Goal: Task Accomplishment & Management: Use online tool/utility

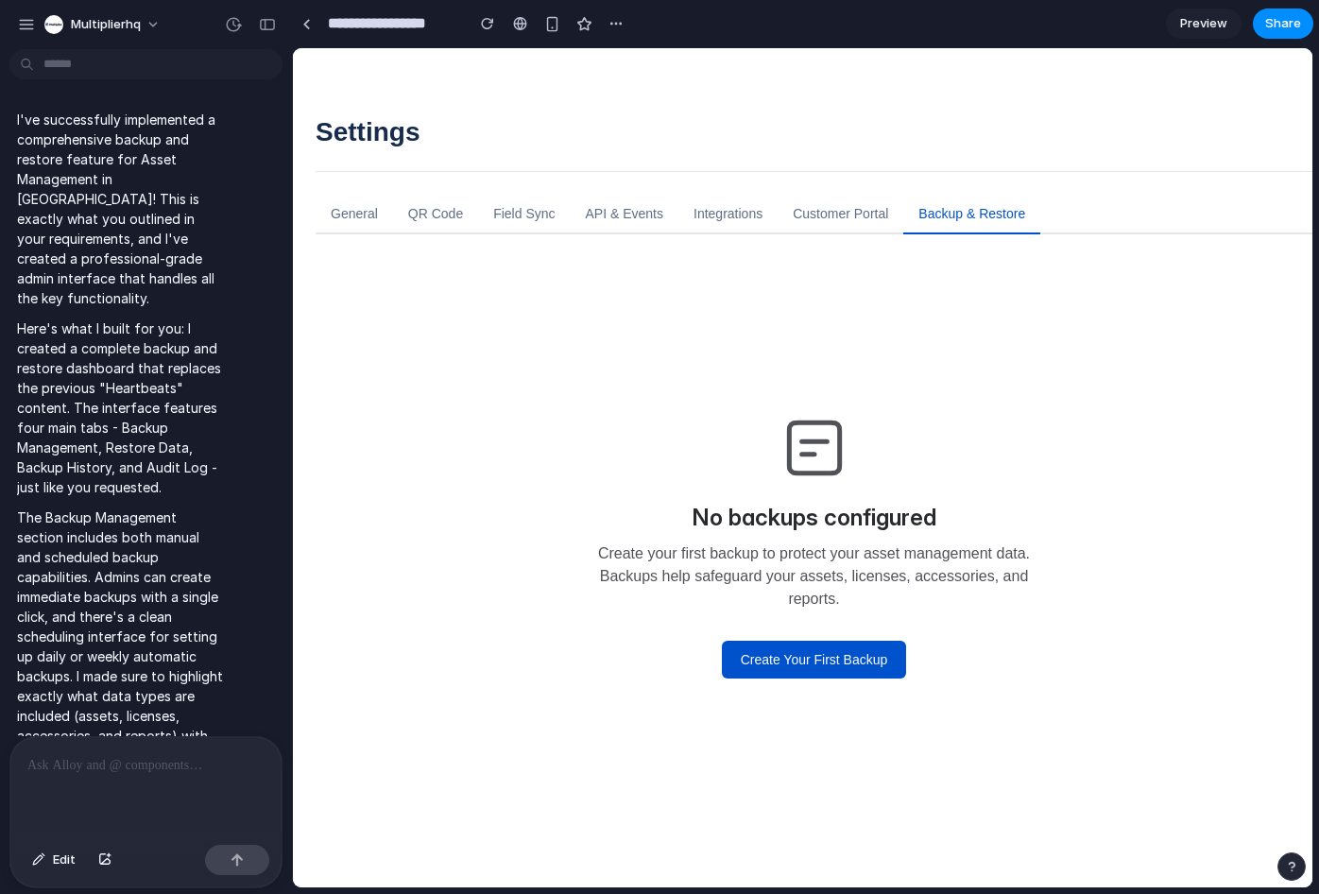
scroll to position [10303, 0]
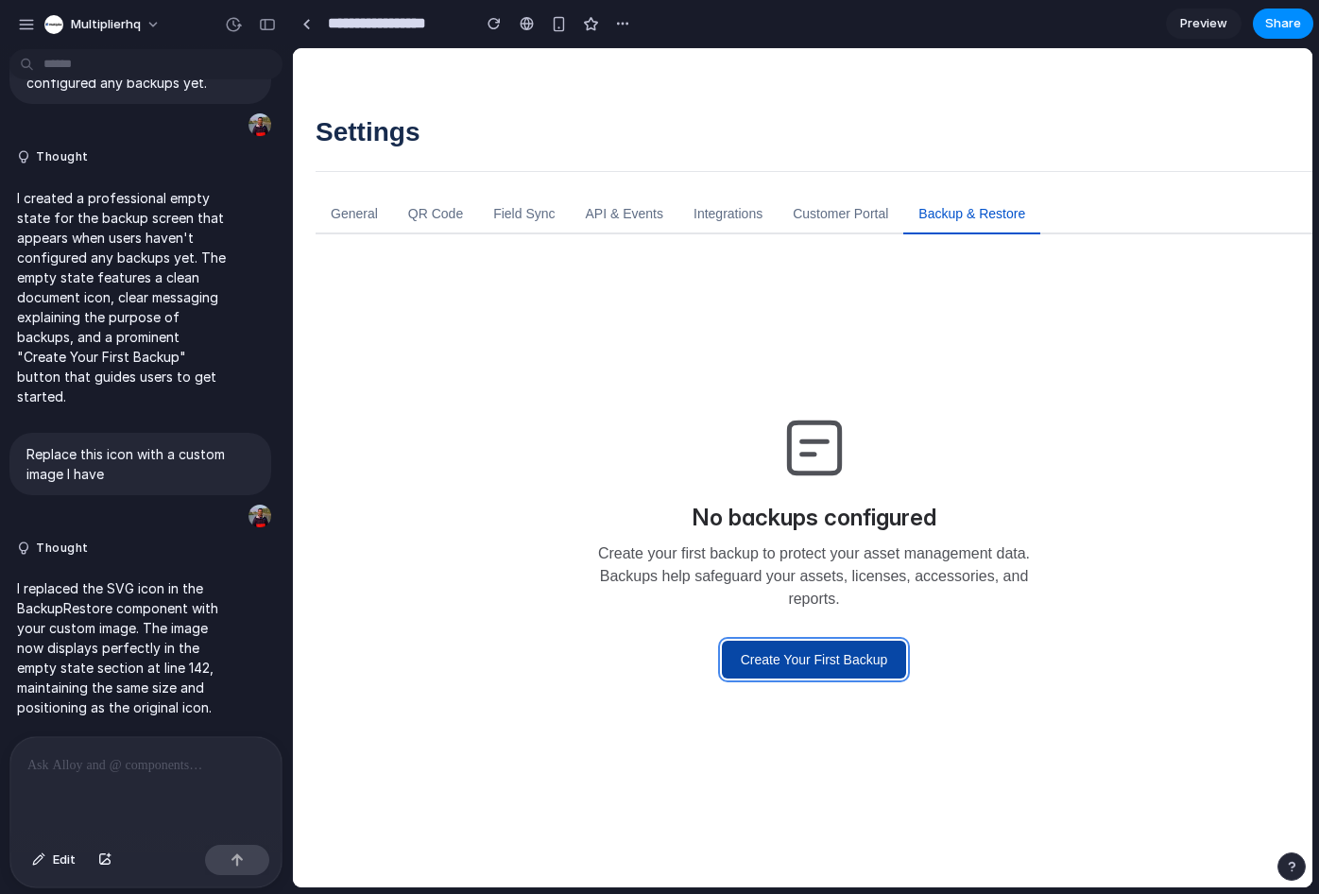
click at [771, 662] on button "Create Your First Backup" at bounding box center [814, 660] width 185 height 38
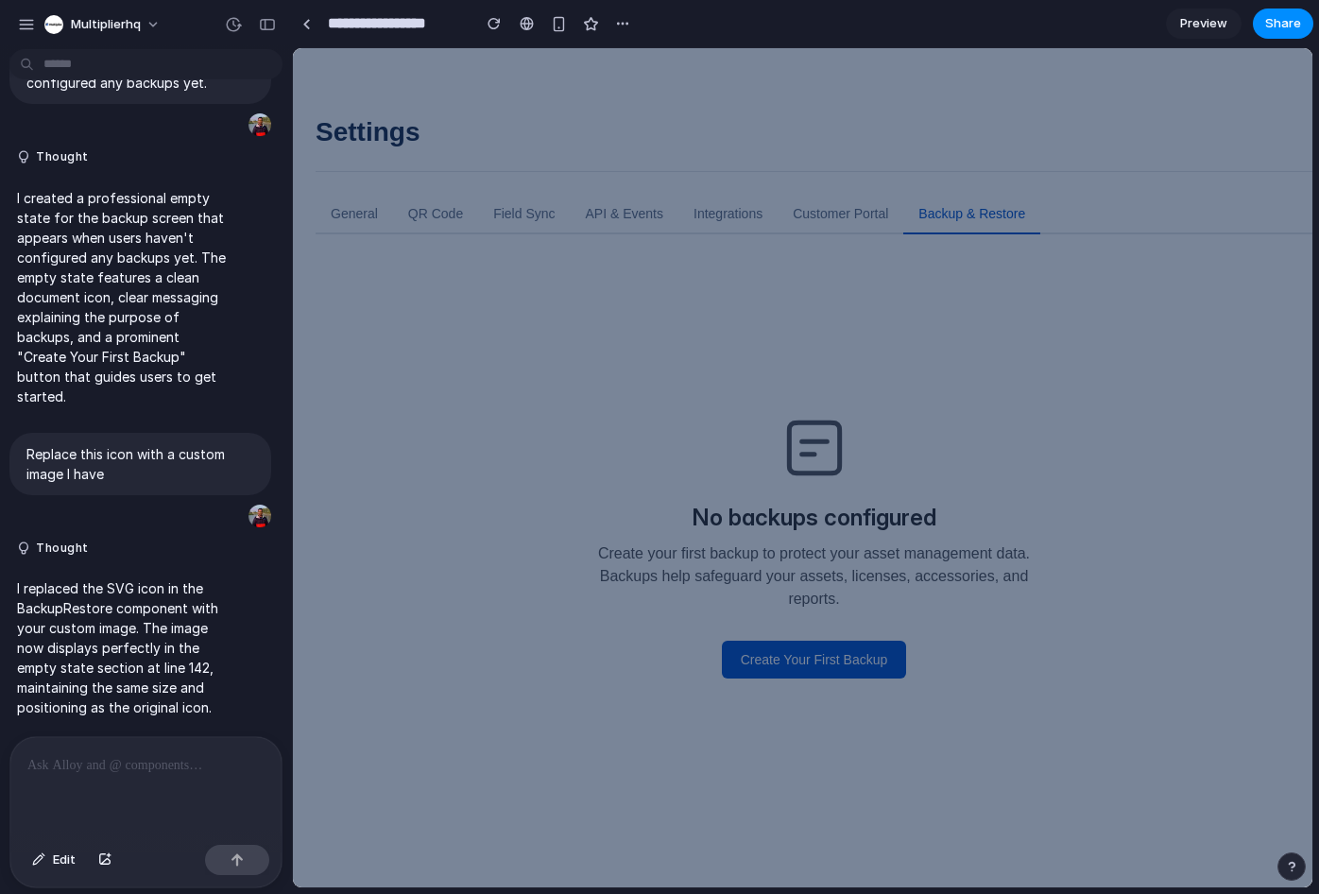
click at [806, 317] on div at bounding box center [802, 467] width 1019 height 839
click at [824, 643] on div at bounding box center [802, 467] width 1019 height 839
click at [830, 658] on div at bounding box center [802, 467] width 1019 height 839
drag, startPoint x: 829, startPoint y: 648, endPoint x: 802, endPoint y: 607, distance: 49.3
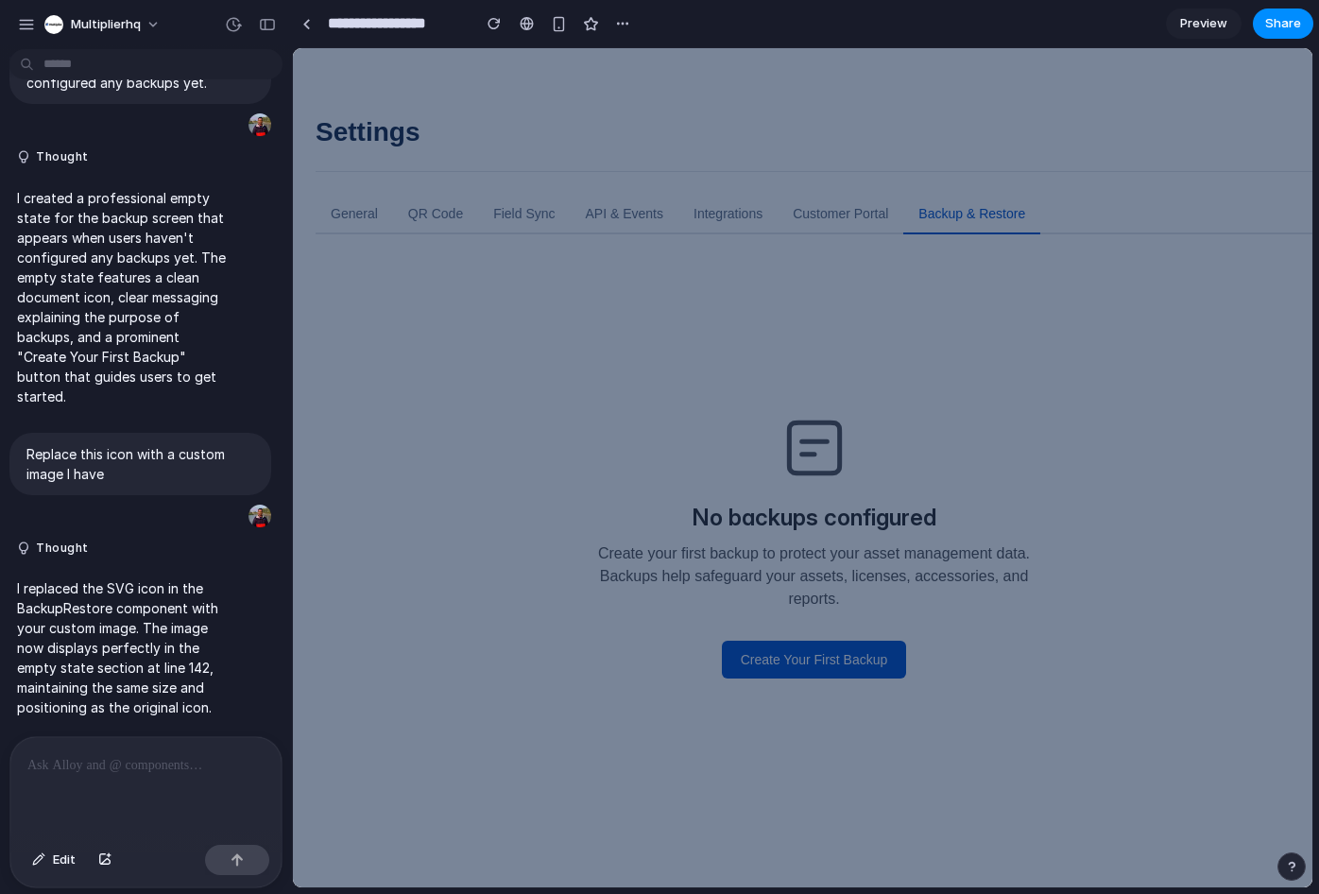
click at [827, 644] on div at bounding box center [802, 467] width 1019 height 839
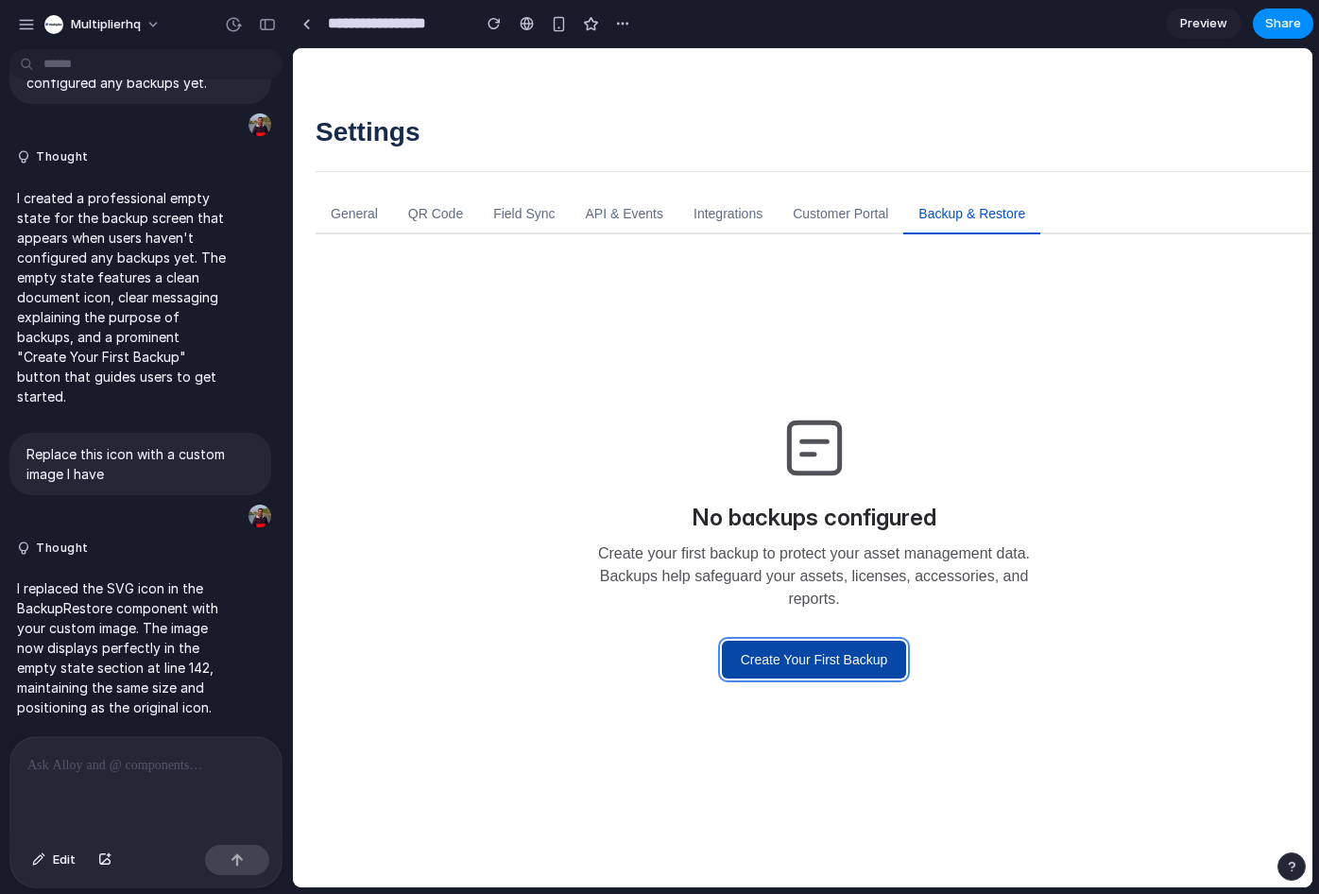
click at [818, 659] on button "Create Your First Backup" at bounding box center [814, 660] width 185 height 38
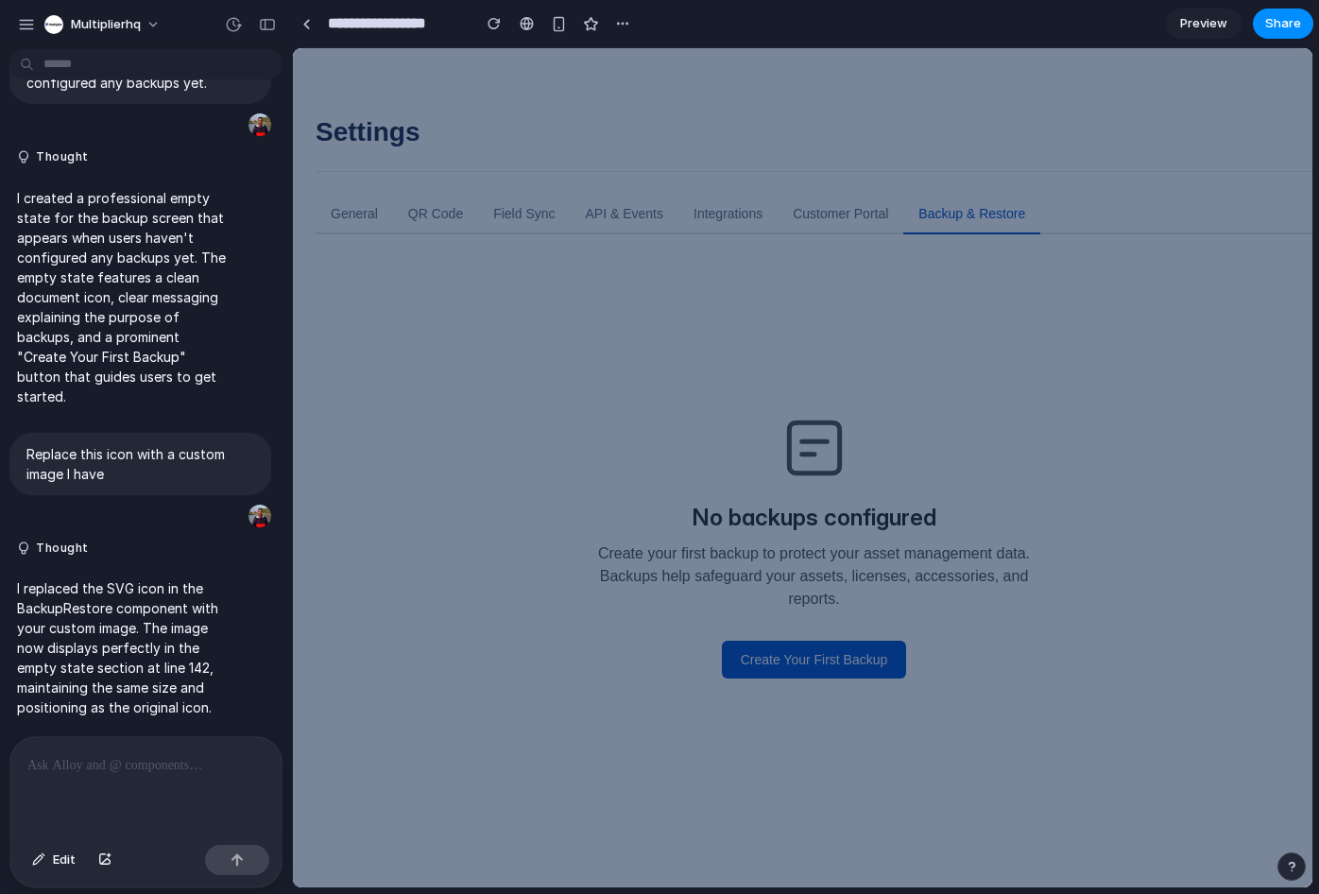
click at [829, 476] on div at bounding box center [802, 467] width 1019 height 839
drag, startPoint x: 529, startPoint y: 481, endPoint x: 341, endPoint y: 571, distance: 208.3
click at [528, 482] on div at bounding box center [802, 467] width 1019 height 839
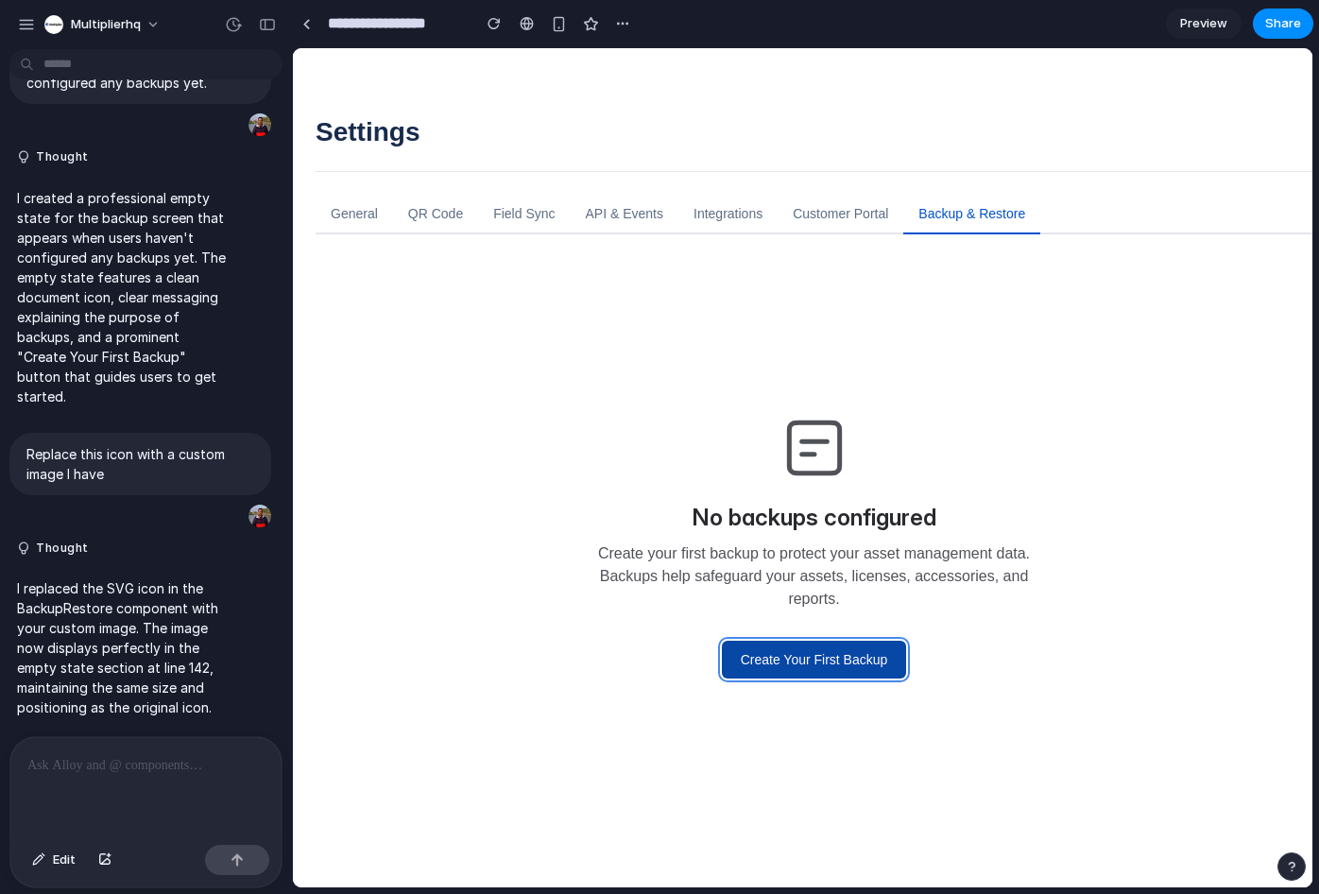
click at [821, 669] on button "Create Your First Backup" at bounding box center [814, 660] width 185 height 38
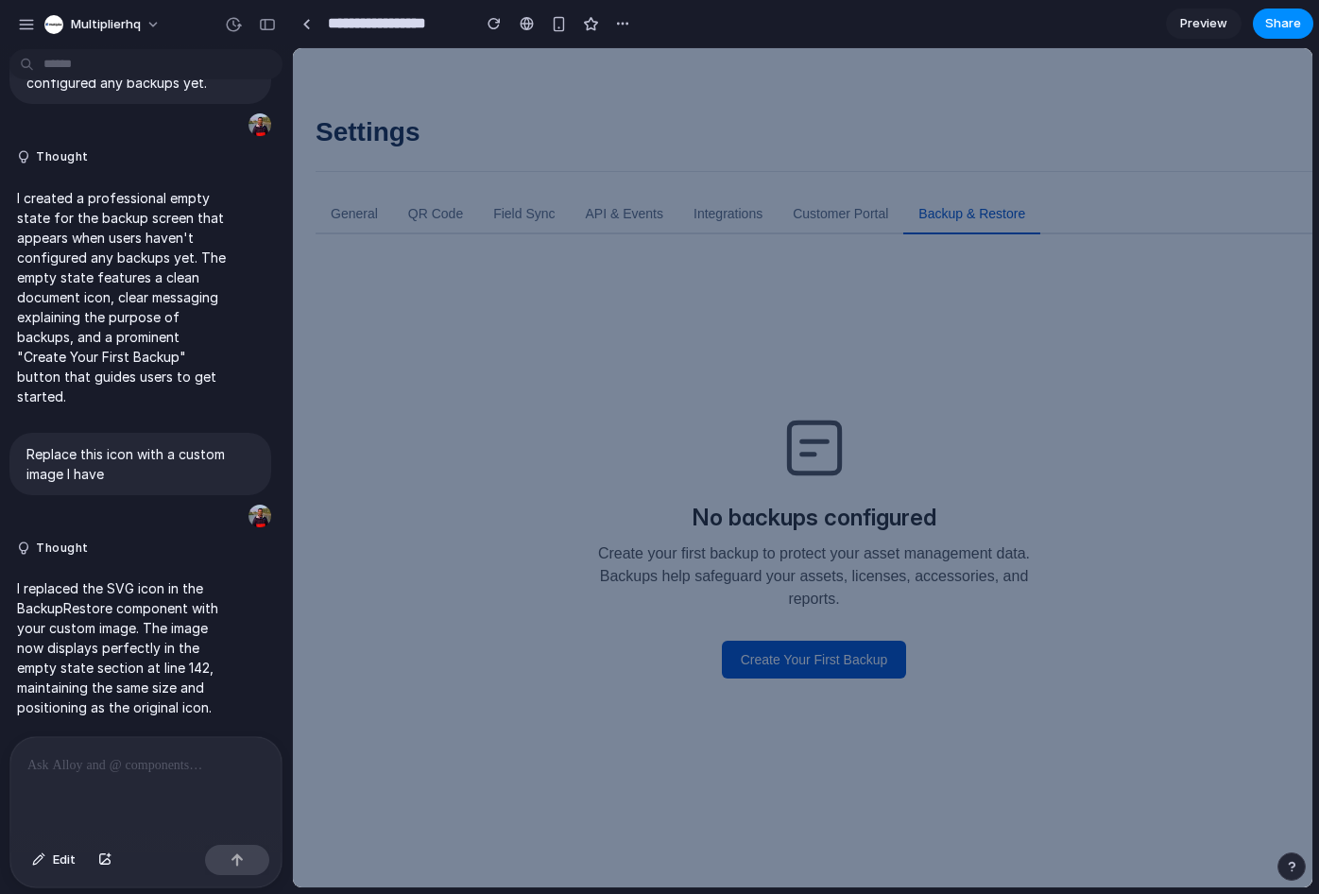
click at [631, 681] on div at bounding box center [802, 467] width 1019 height 839
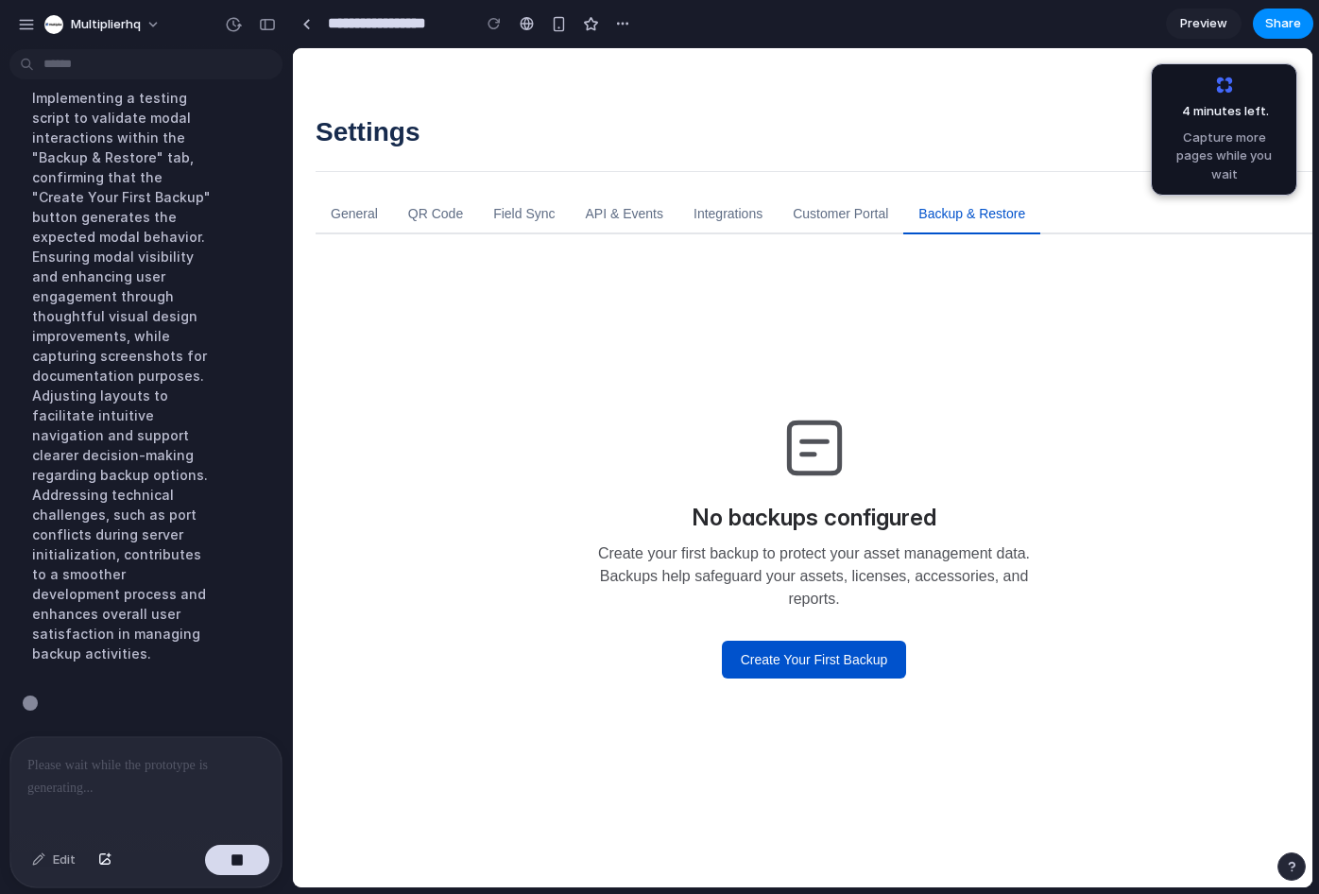
scroll to position [8897, 0]
click at [792, 666] on button "Create Your First Backup" at bounding box center [814, 660] width 185 height 38
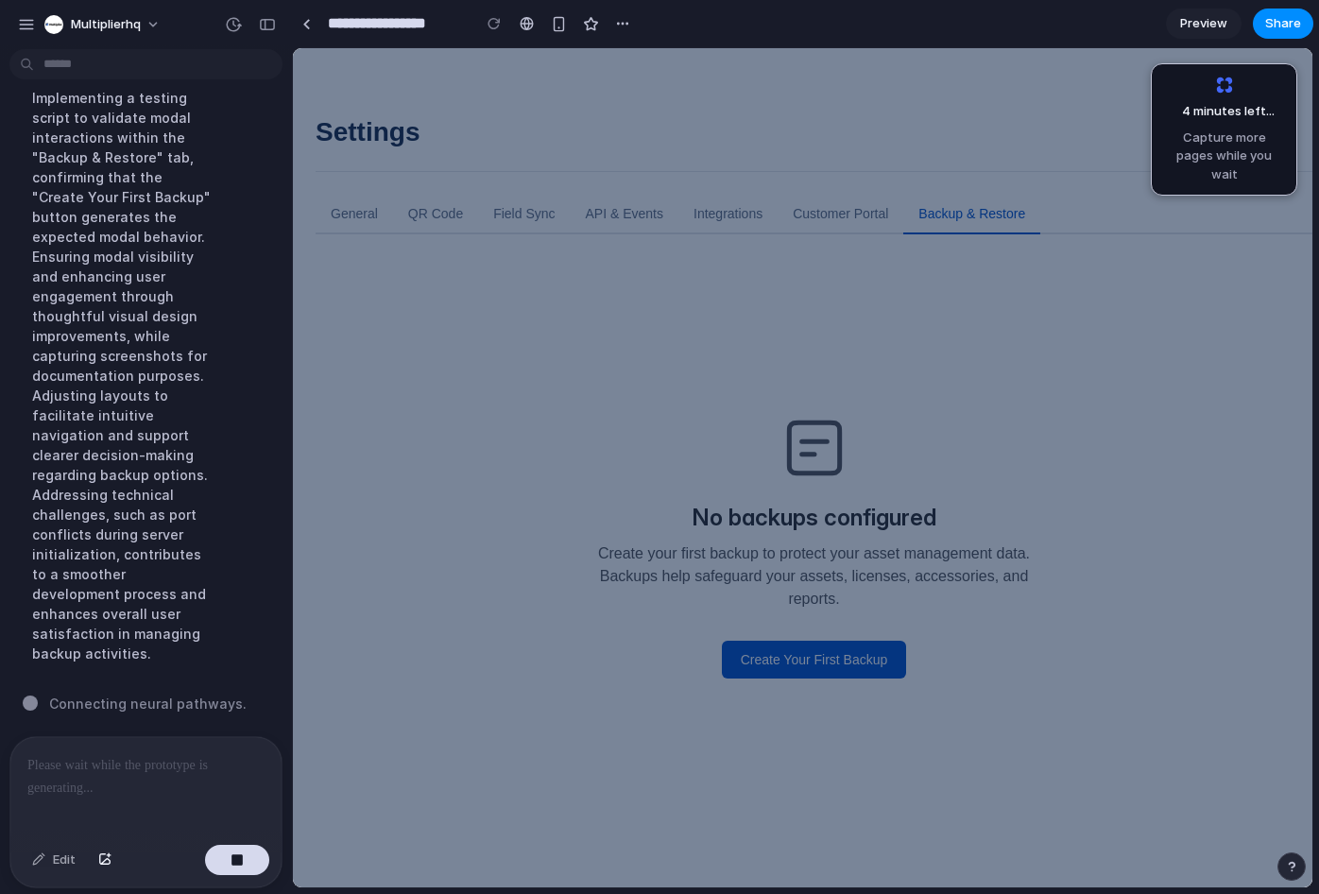
click at [812, 345] on div at bounding box center [802, 467] width 1019 height 839
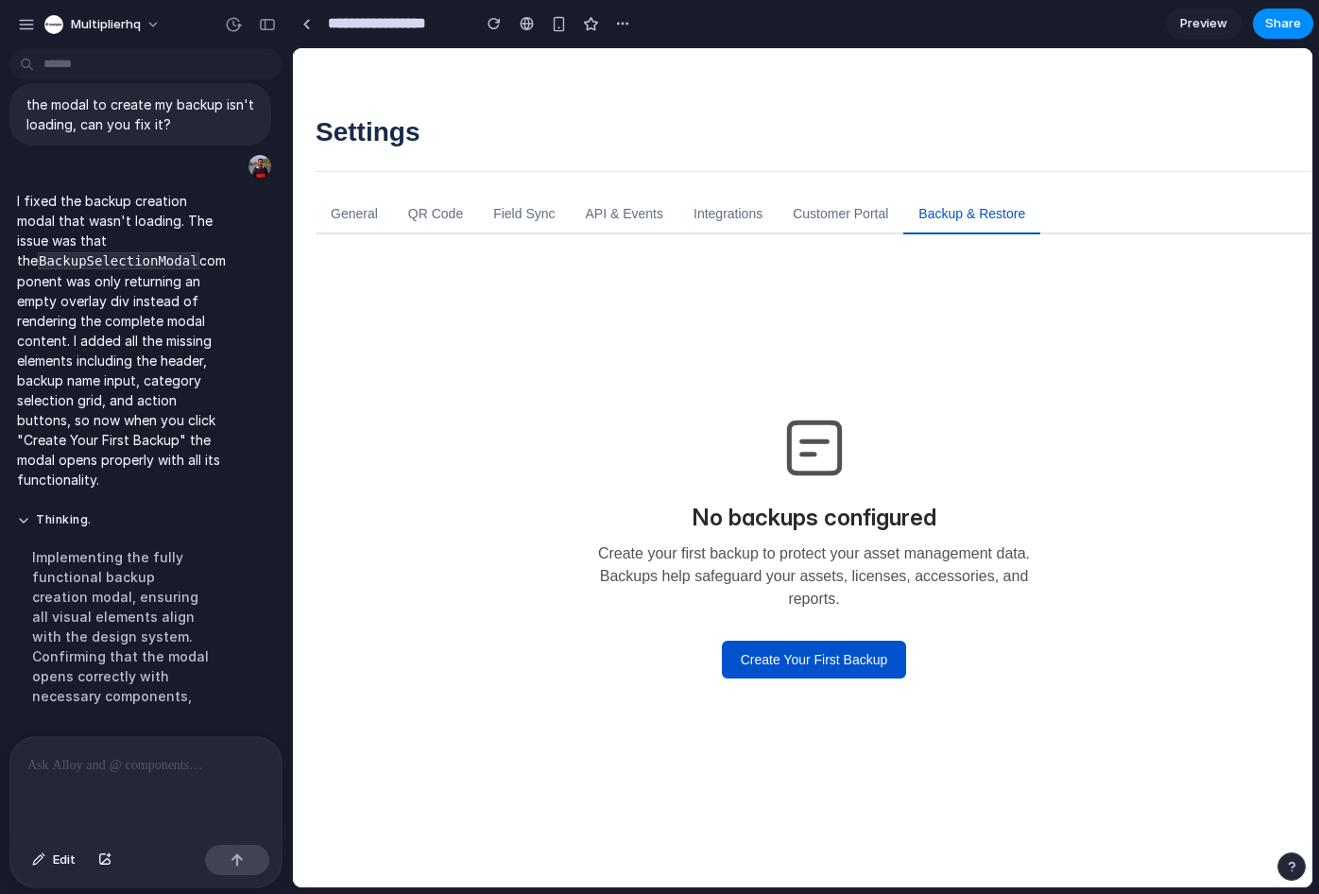
scroll to position [0, 0]
click at [823, 666] on button "Create Your First Backup" at bounding box center [814, 660] width 185 height 38
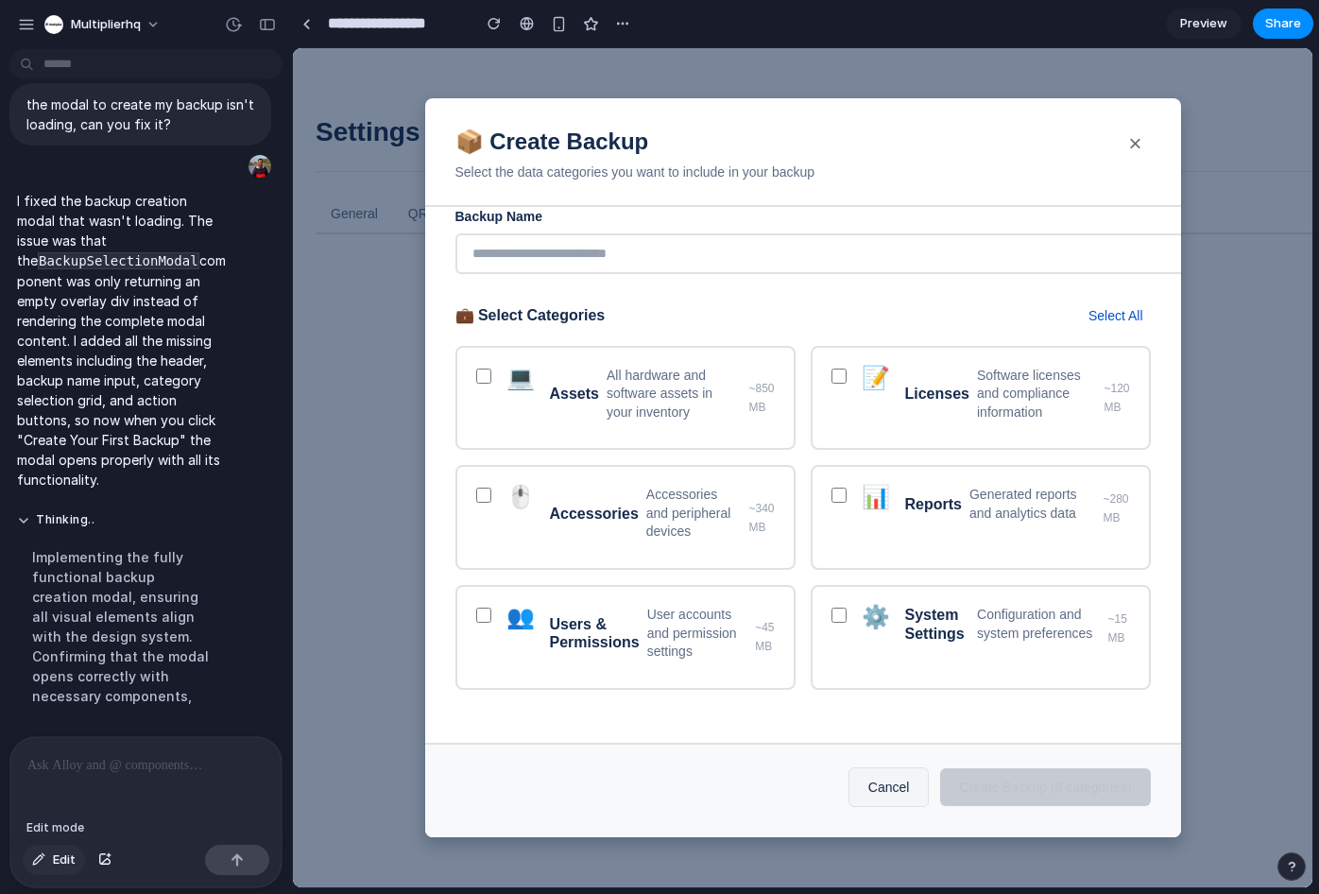
click at [38, 861] on div "button" at bounding box center [38, 859] width 13 height 11
click at [668, 504] on div at bounding box center [802, 467] width 1019 height 839
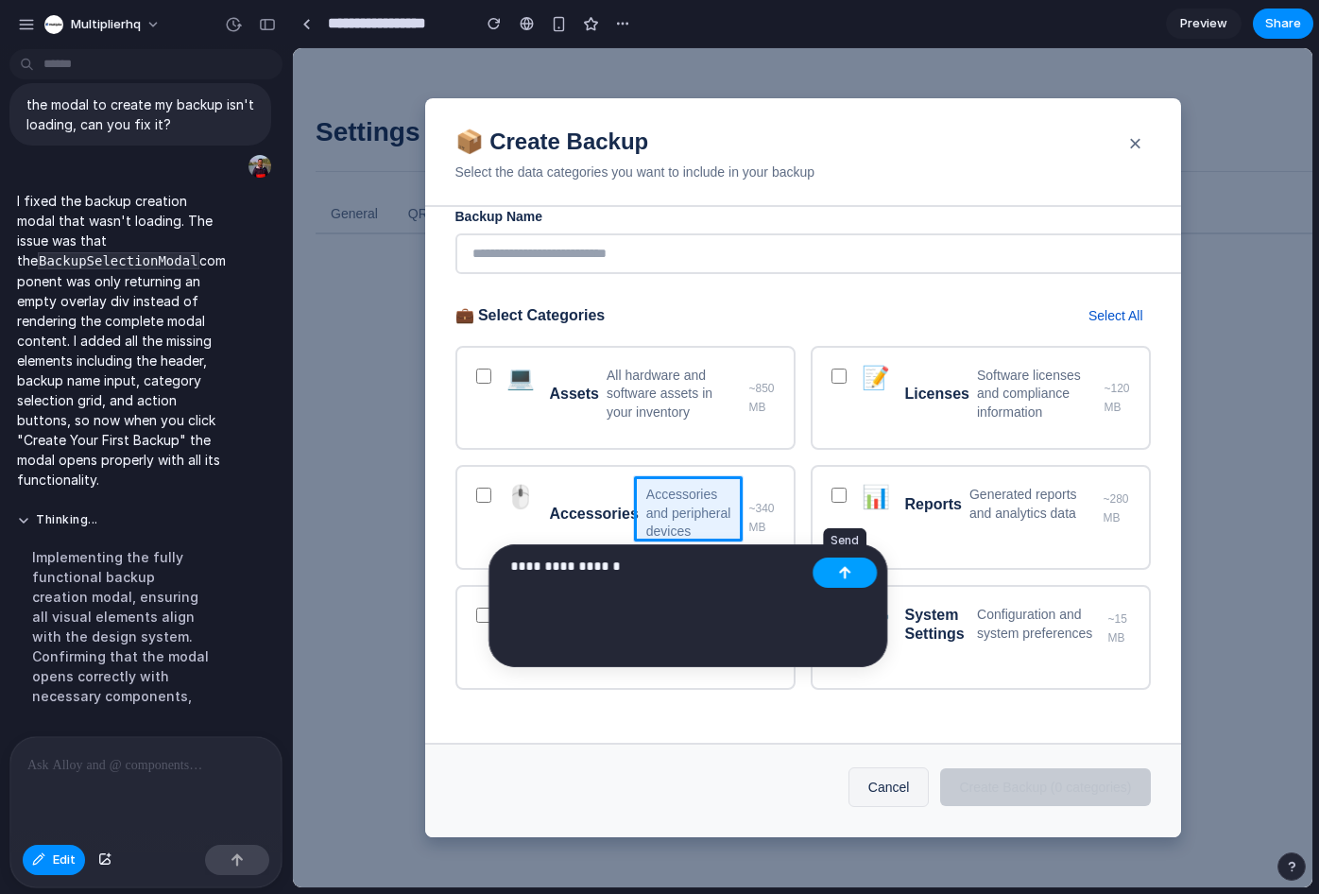
click at [837, 576] on button "button" at bounding box center [845, 572] width 64 height 30
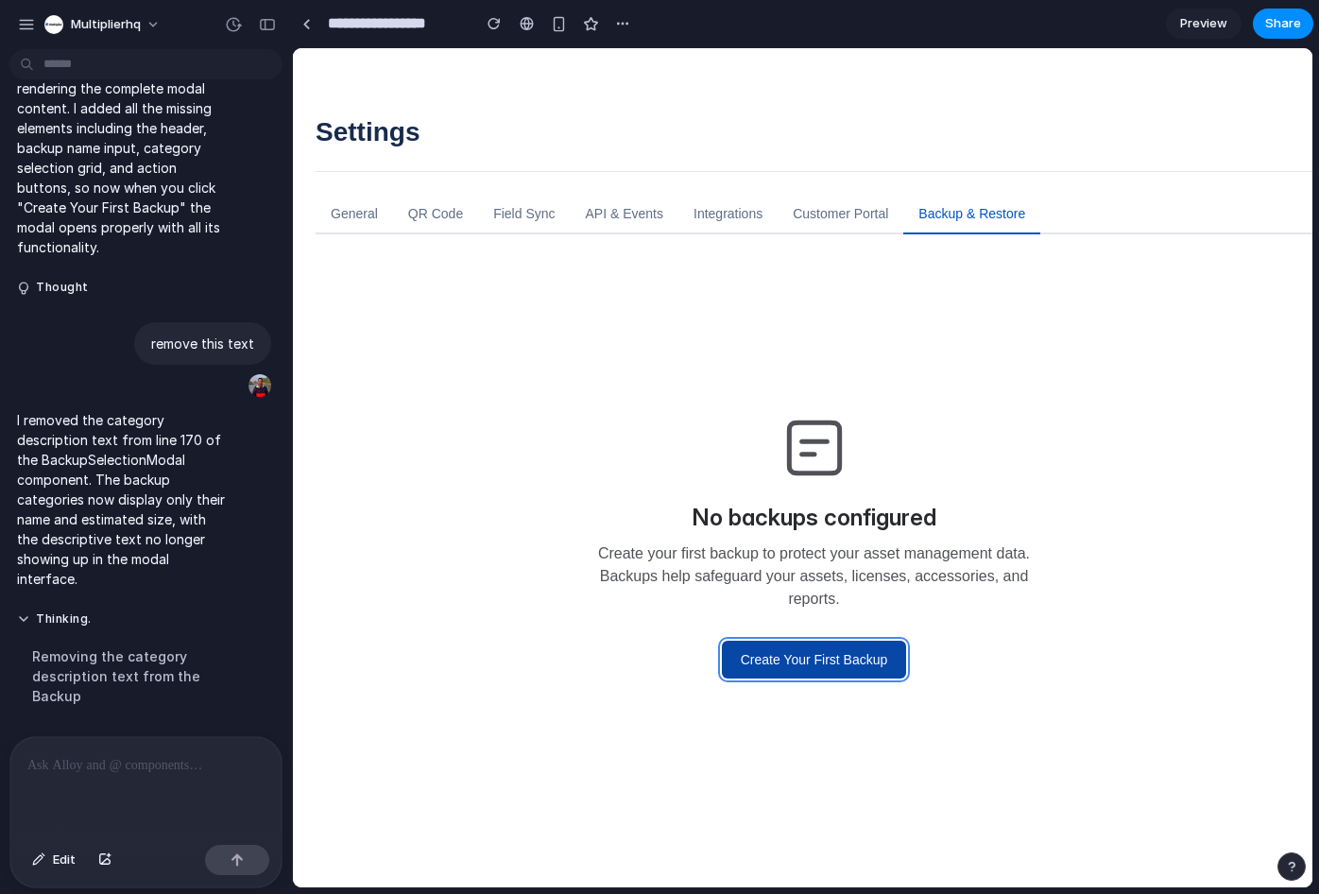
click at [792, 653] on button "Create Your First Backup" at bounding box center [814, 660] width 185 height 38
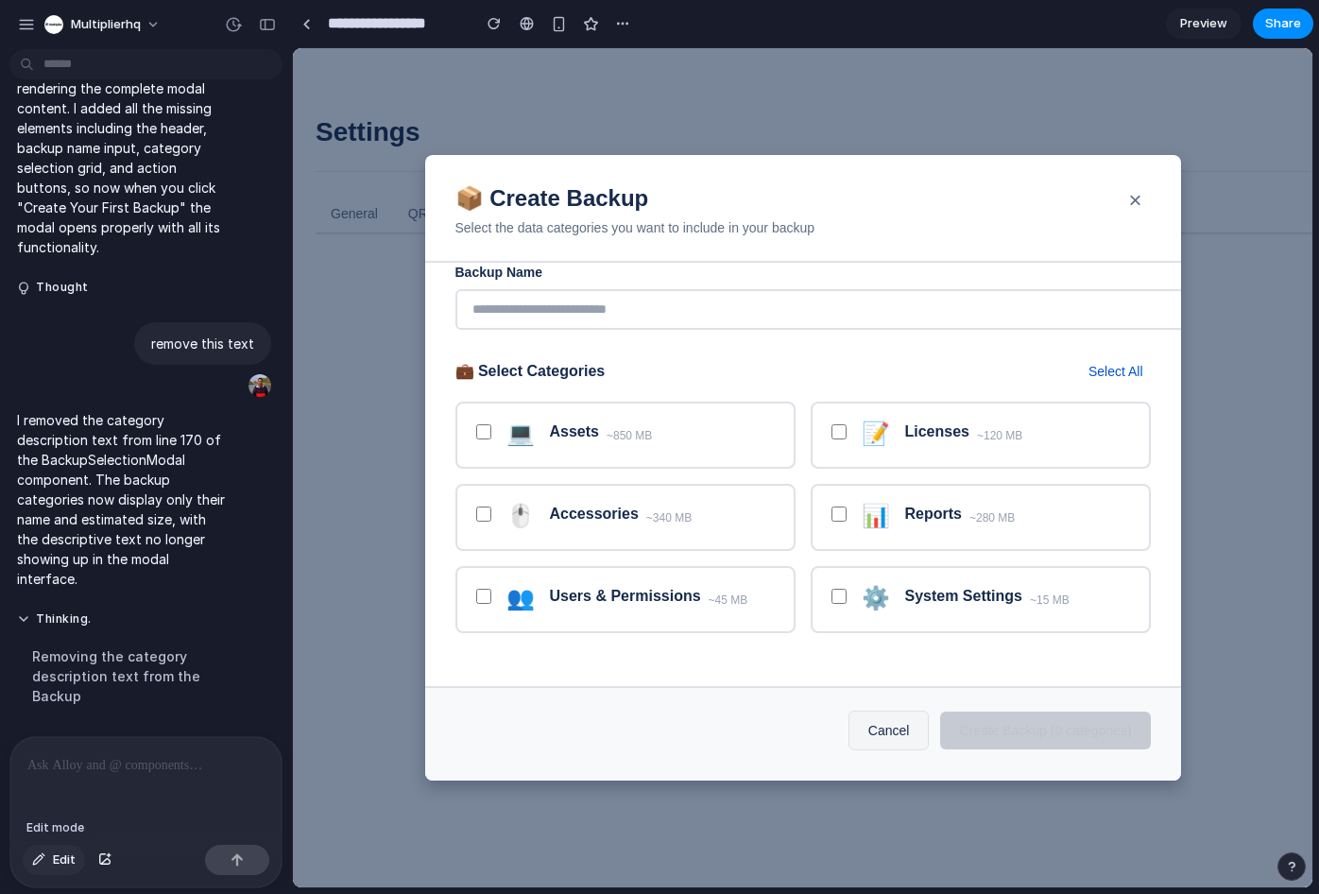
click at [61, 860] on span "Edit" at bounding box center [64, 859] width 23 height 19
click at [641, 433] on div at bounding box center [802, 467] width 1019 height 839
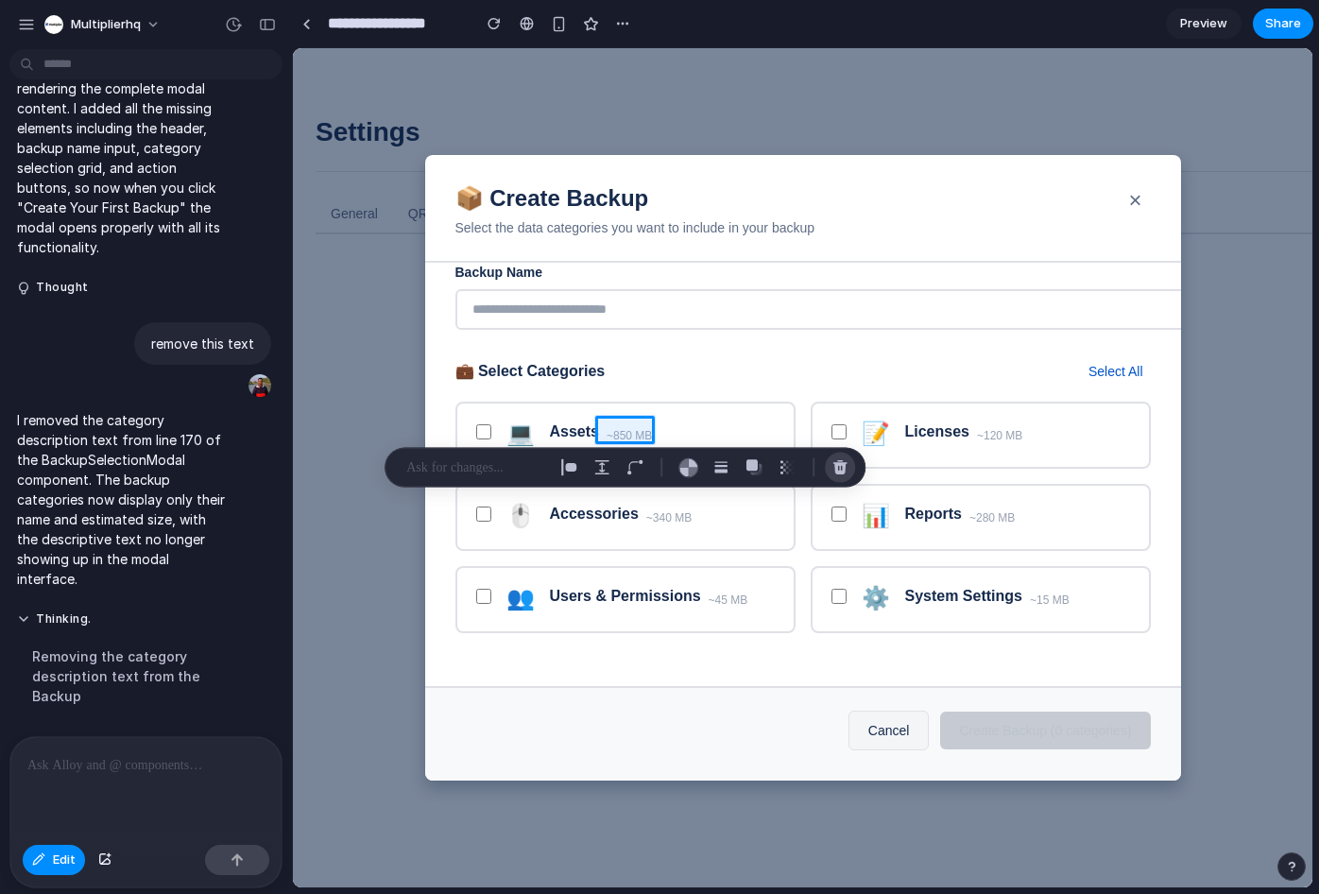
click at [838, 469] on div "button" at bounding box center [839, 467] width 17 height 17
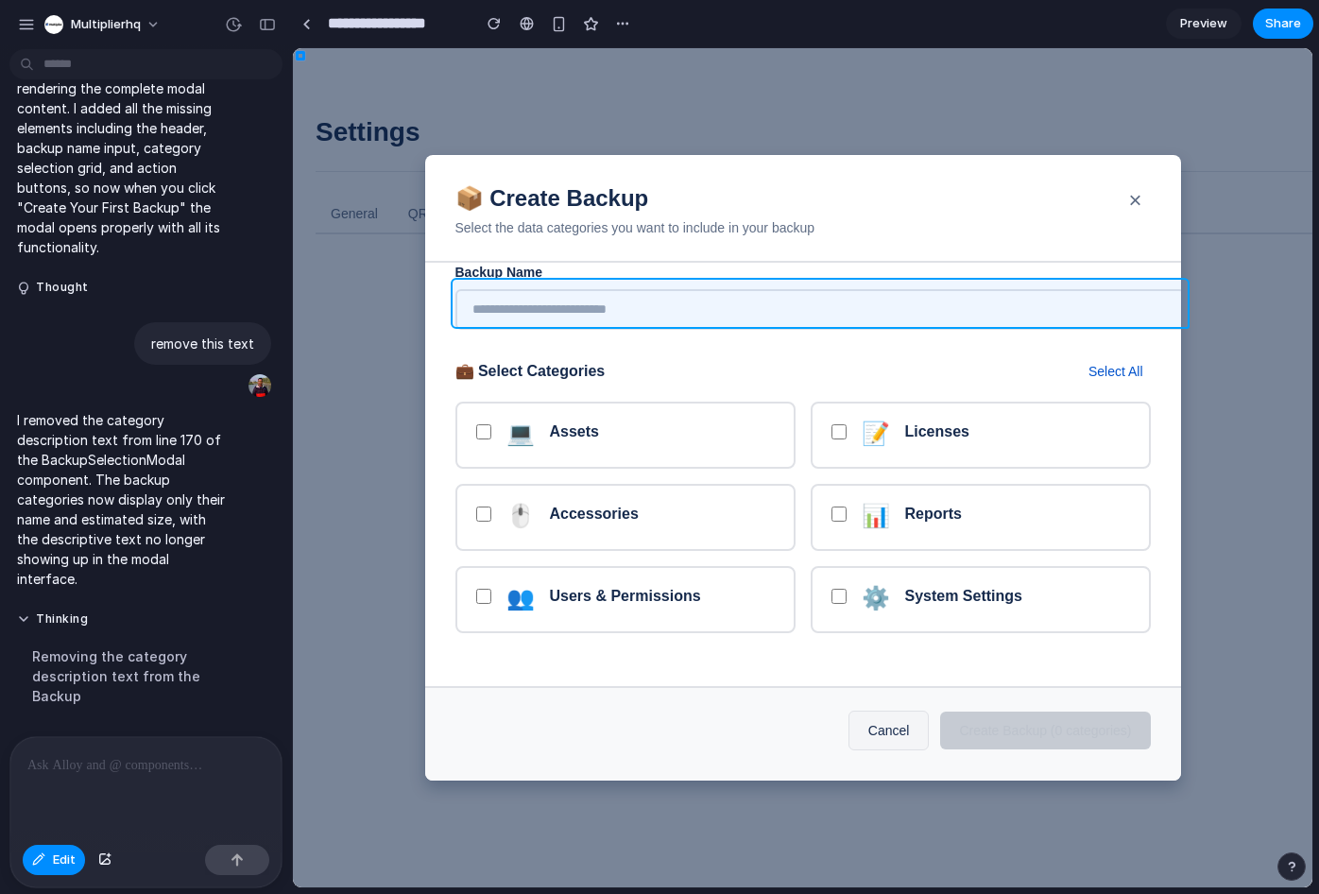
click at [727, 297] on div at bounding box center [802, 467] width 1019 height 839
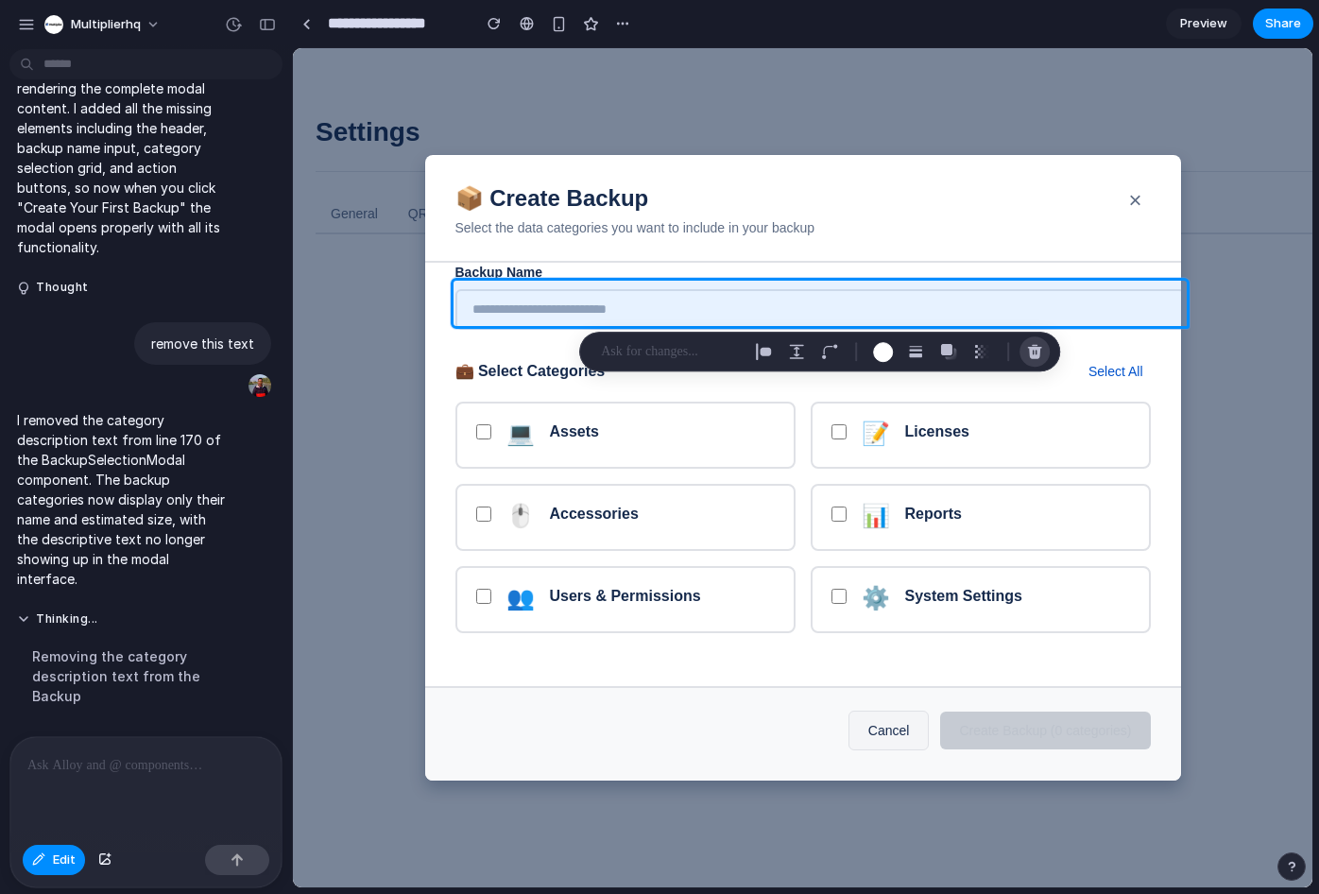
click at [1025, 351] on button "button" at bounding box center [1034, 351] width 30 height 30
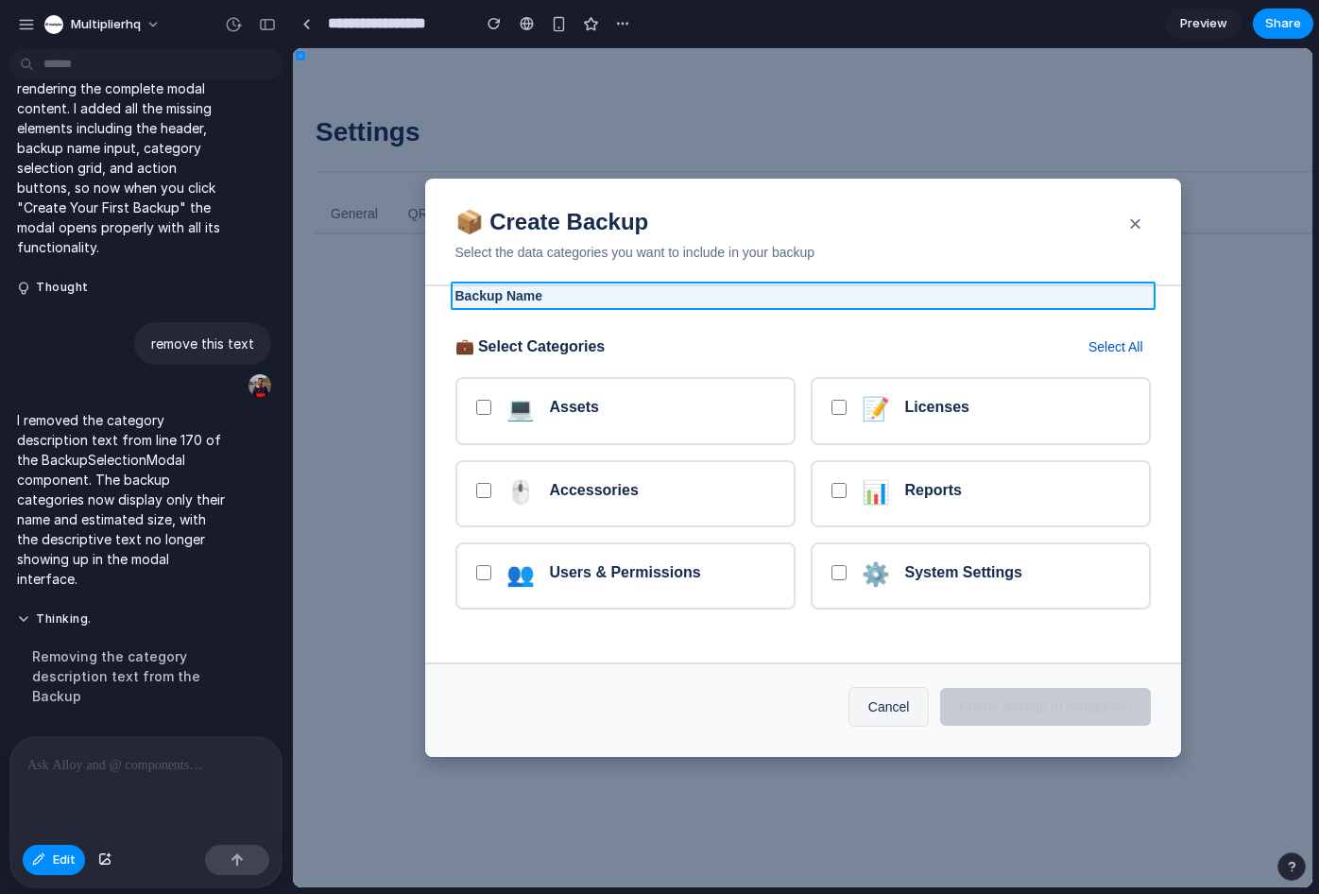
click at [736, 292] on div at bounding box center [802, 467] width 1019 height 839
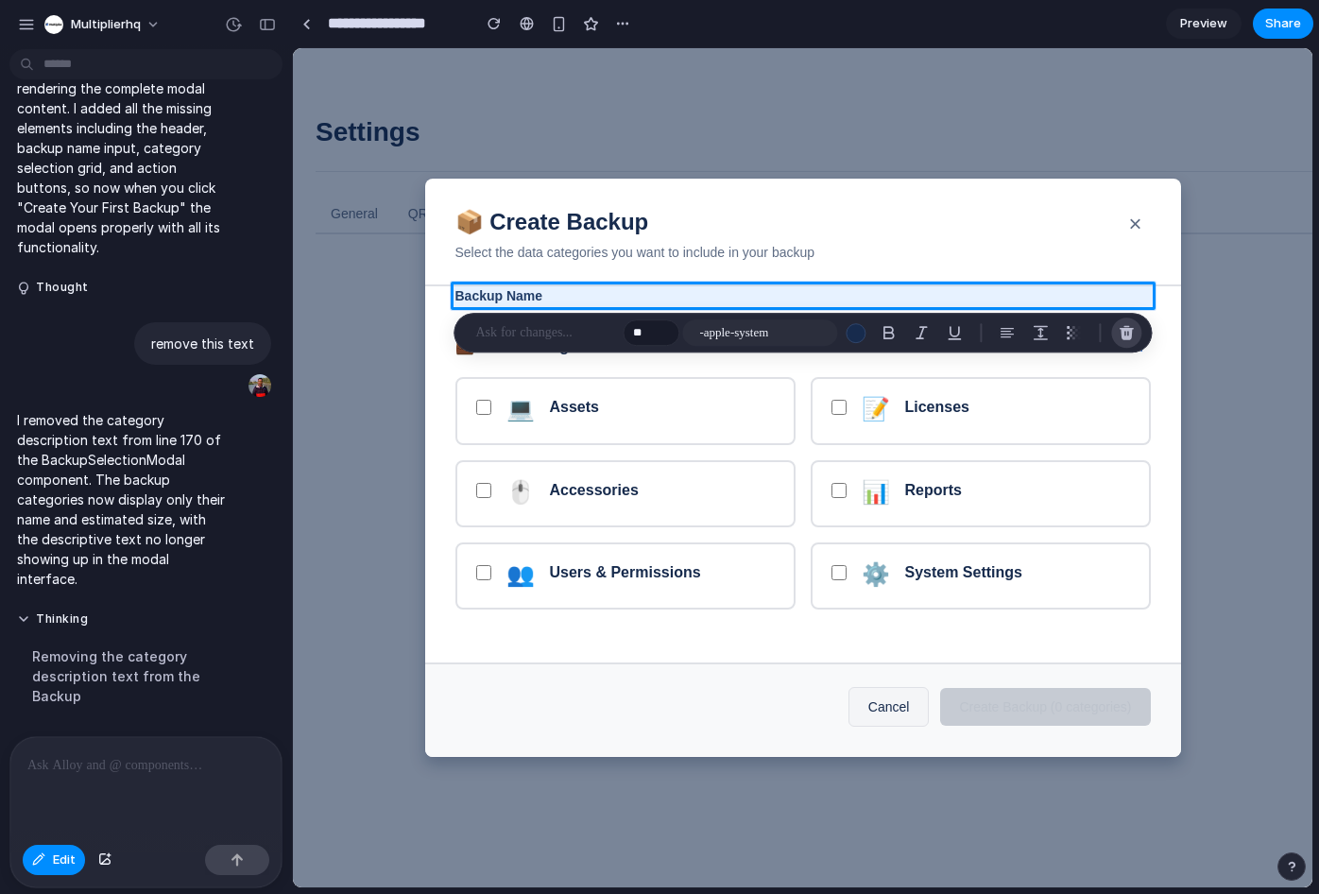
click at [1124, 331] on div "button" at bounding box center [1126, 332] width 17 height 17
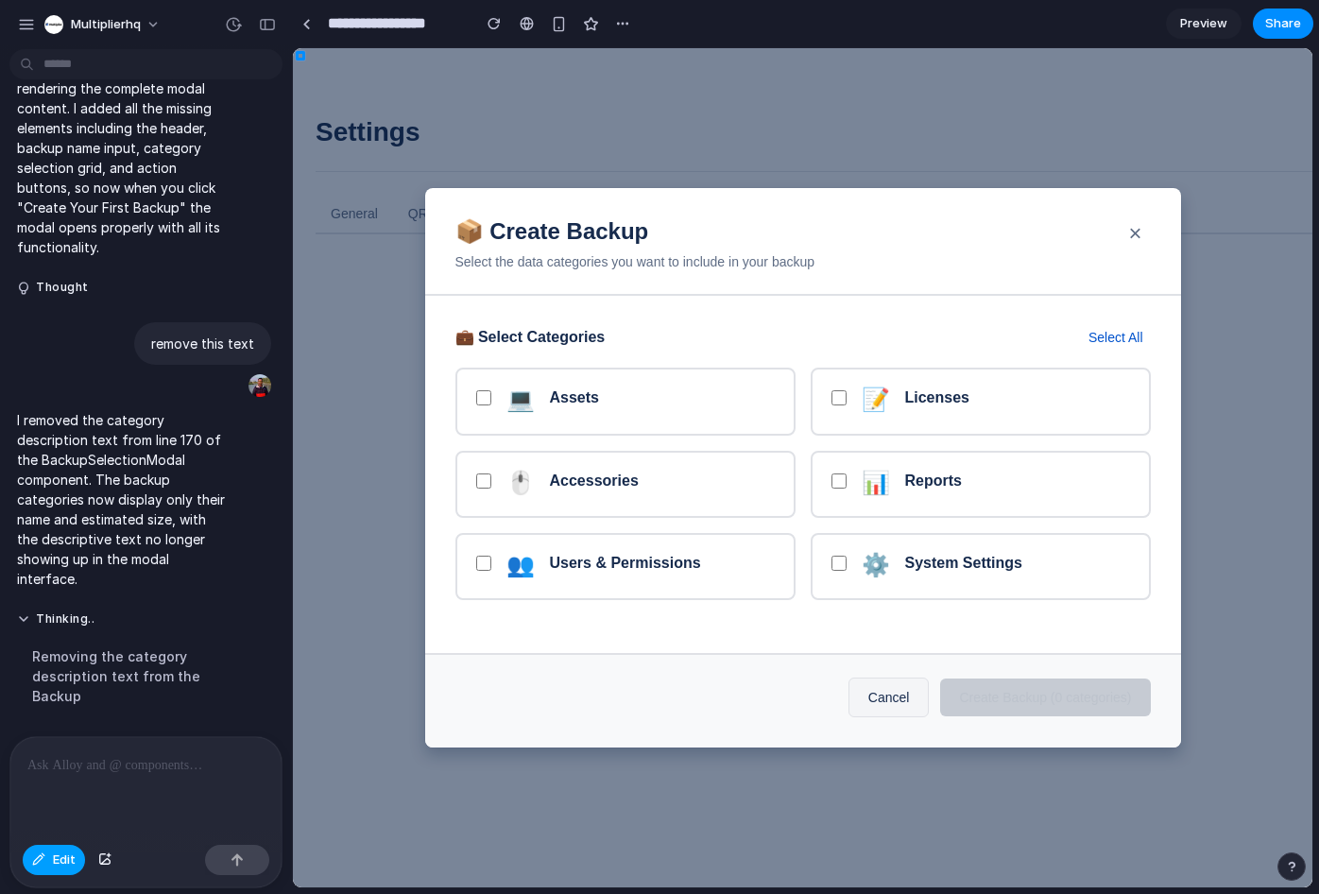
click at [62, 858] on span "Edit" at bounding box center [64, 859] width 23 height 19
click at [872, 683] on button "Cancel" at bounding box center [888, 697] width 81 height 40
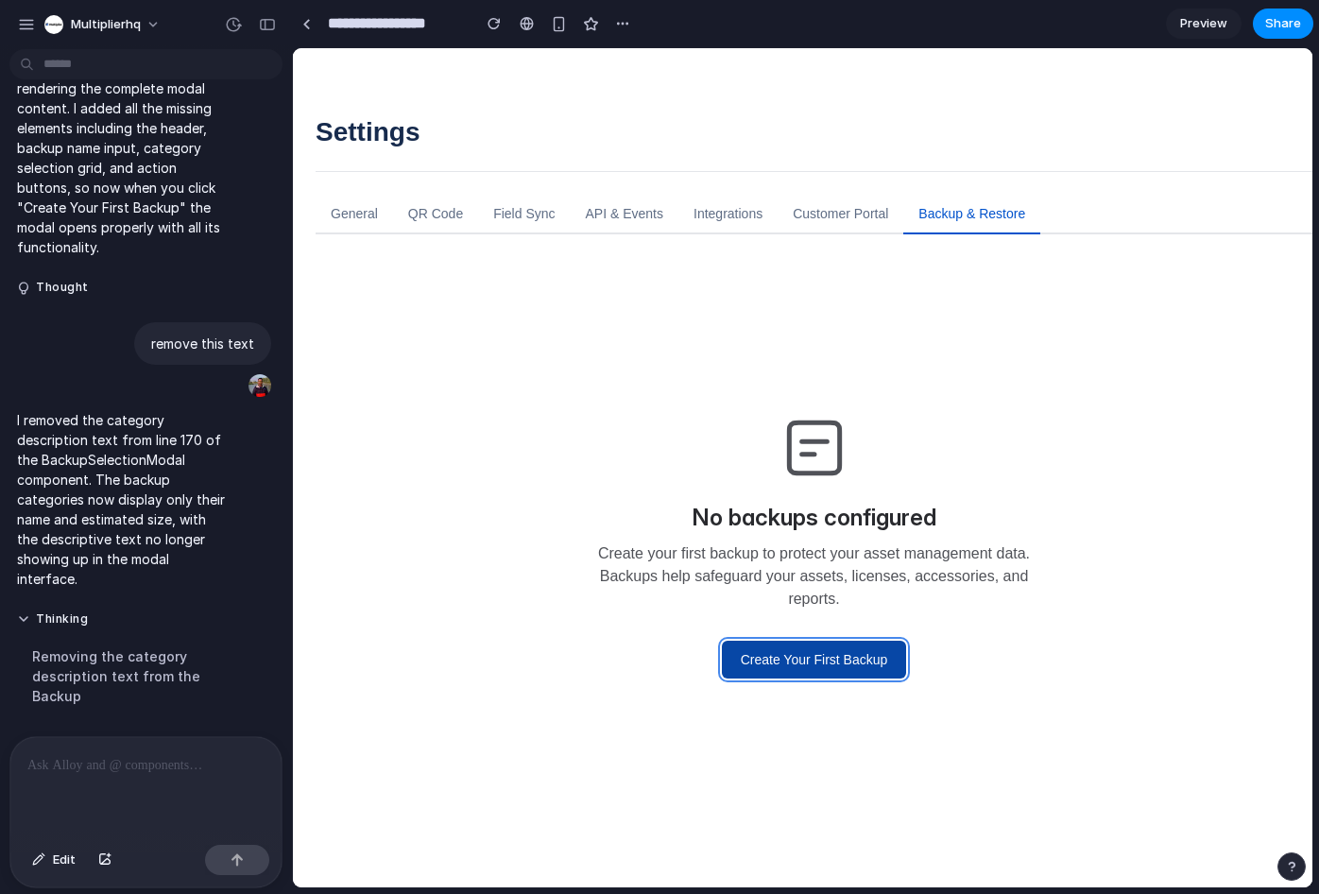
click at [834, 650] on button "Create Your First Backup" at bounding box center [814, 660] width 185 height 38
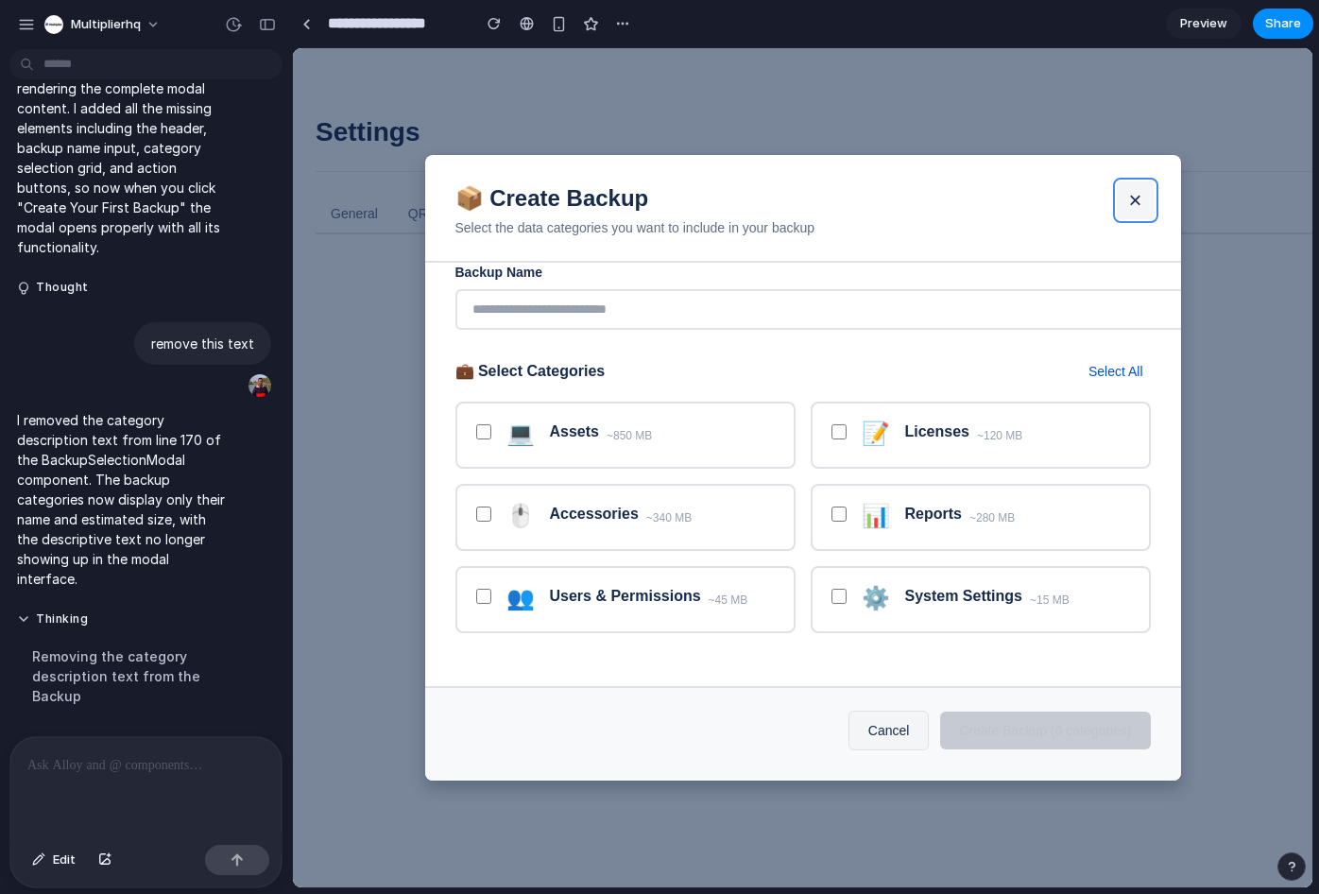
click at [1142, 190] on button "×" at bounding box center [1136, 200] width 38 height 38
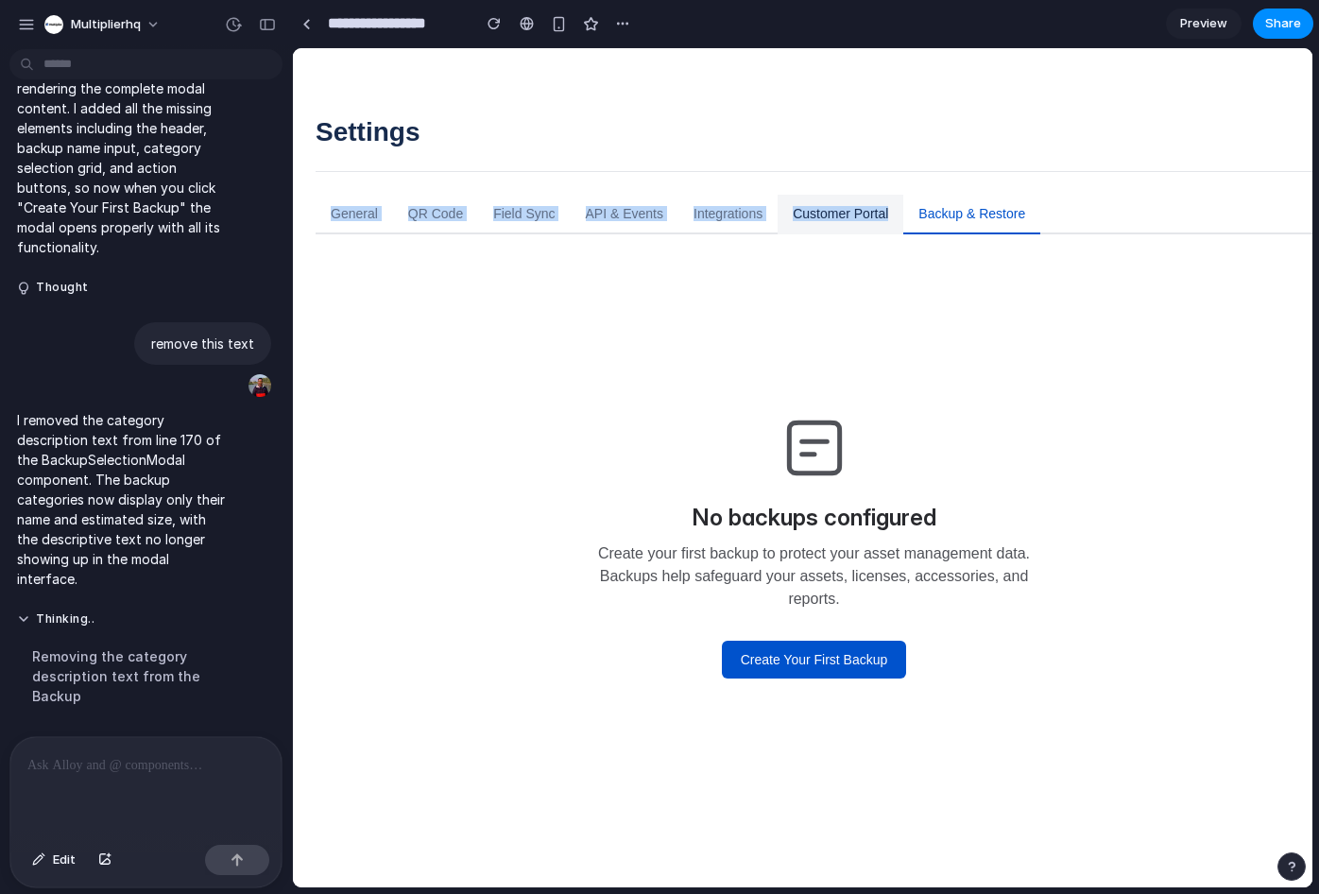
drag, startPoint x: 312, startPoint y: 180, endPoint x: 919, endPoint y: 214, distance: 608.4
click at [919, 214] on div "Settings General QR Code Field Sync API & Events Integrations Customer Portal B…" at bounding box center [802, 491] width 1019 height 794
copy div "General QR Code Field Sync API & Events Integrations Customer Portal"
click at [746, 581] on p "Create your first backup to protect your asset management data. Backups help sa…" at bounding box center [815, 576] width 454 height 68
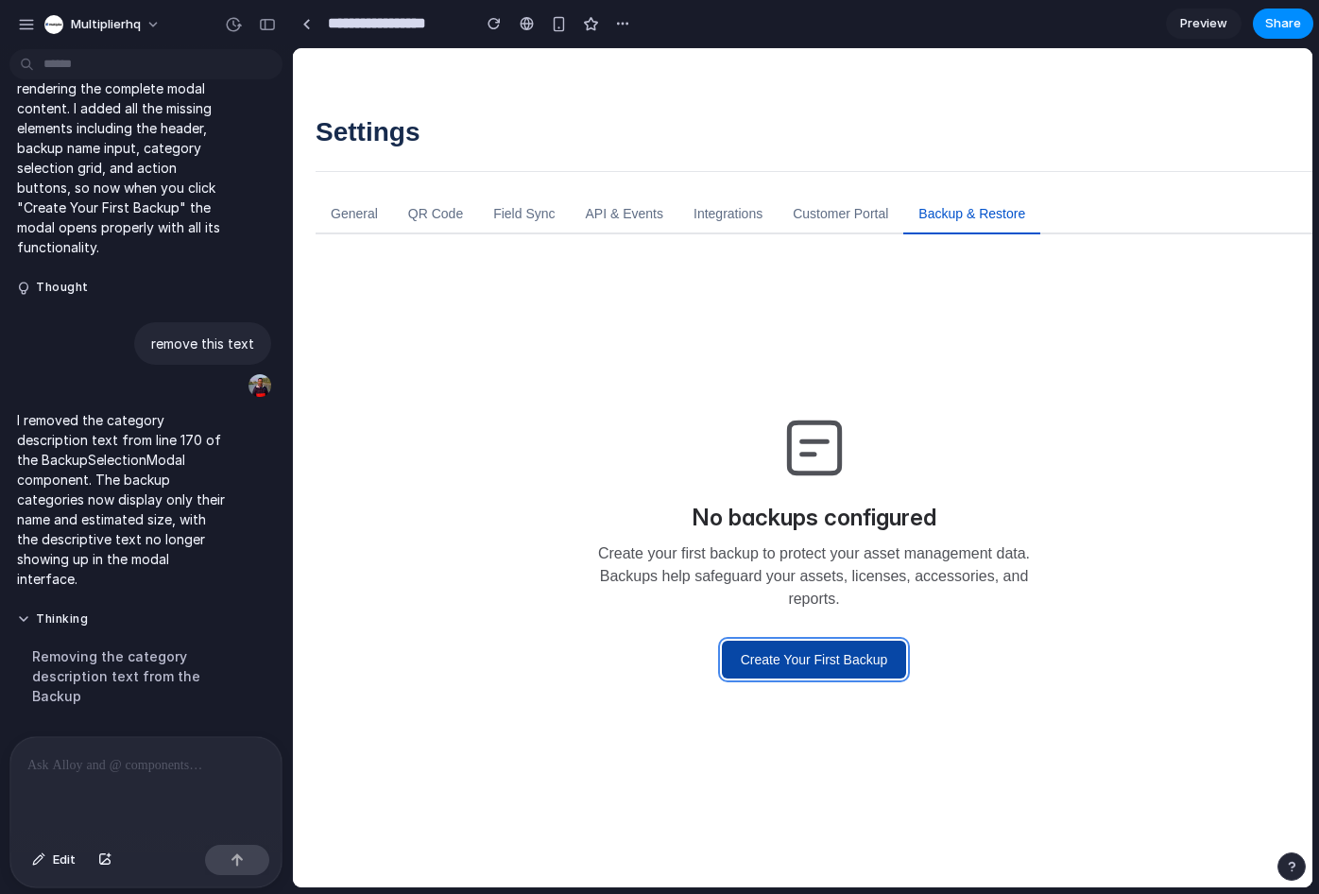
click at [779, 665] on button "Create Your First Backup" at bounding box center [814, 660] width 185 height 38
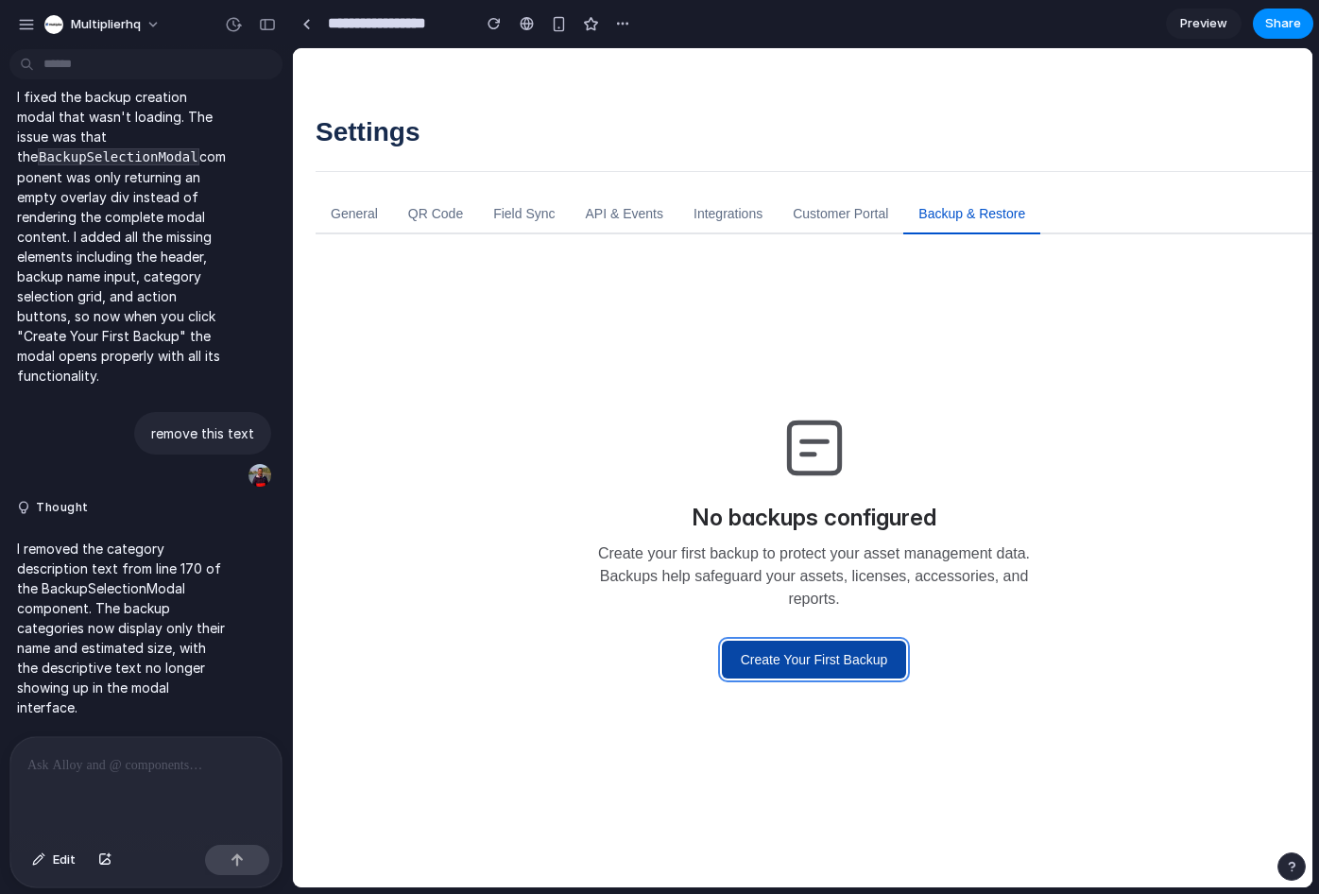
click at [832, 645] on button "Create Your First Backup" at bounding box center [814, 660] width 185 height 38
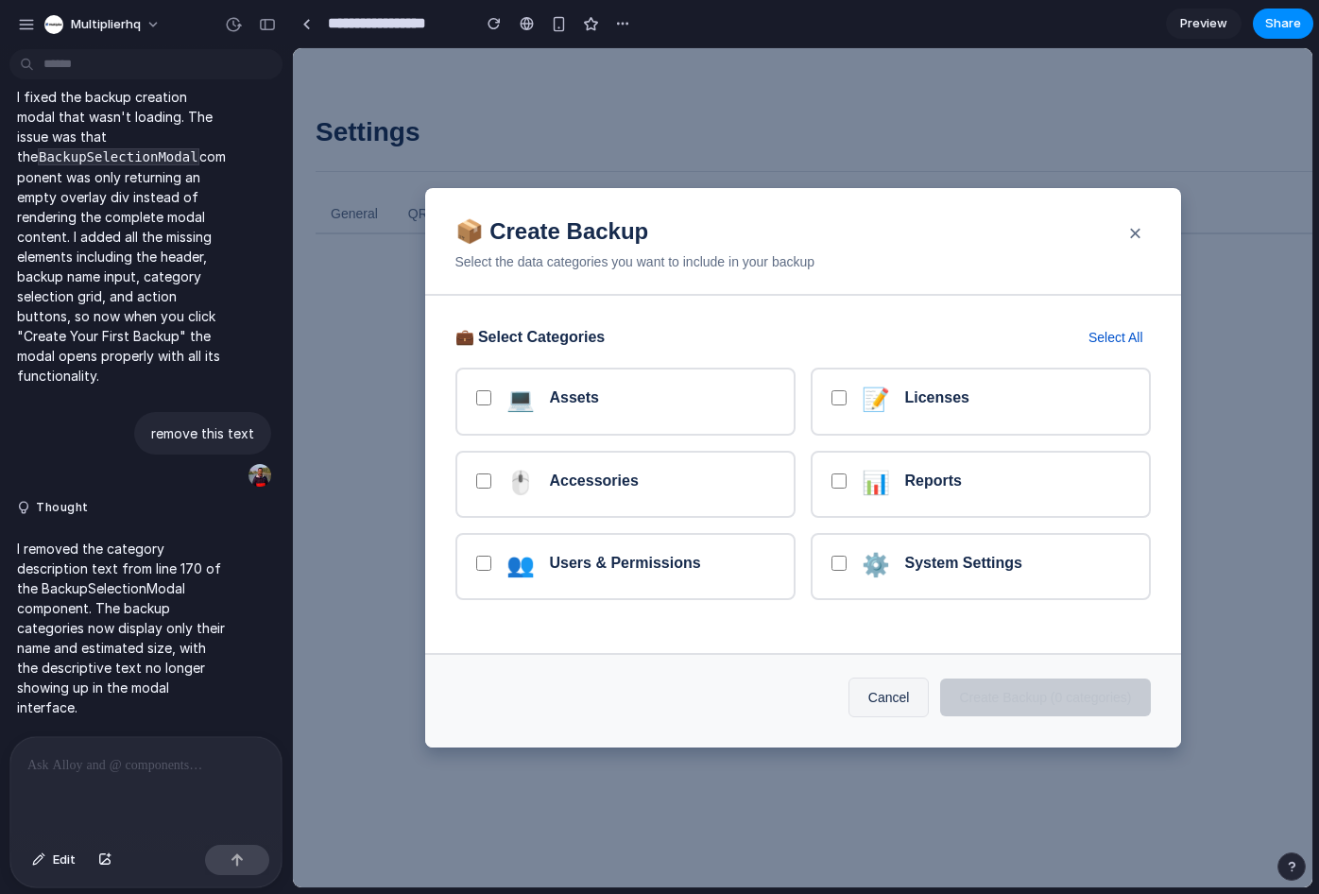
click at [150, 769] on p at bounding box center [145, 765] width 237 height 23
click at [56, 857] on span "Edit" at bounding box center [64, 859] width 23 height 19
click at [525, 402] on div at bounding box center [802, 467] width 1019 height 839
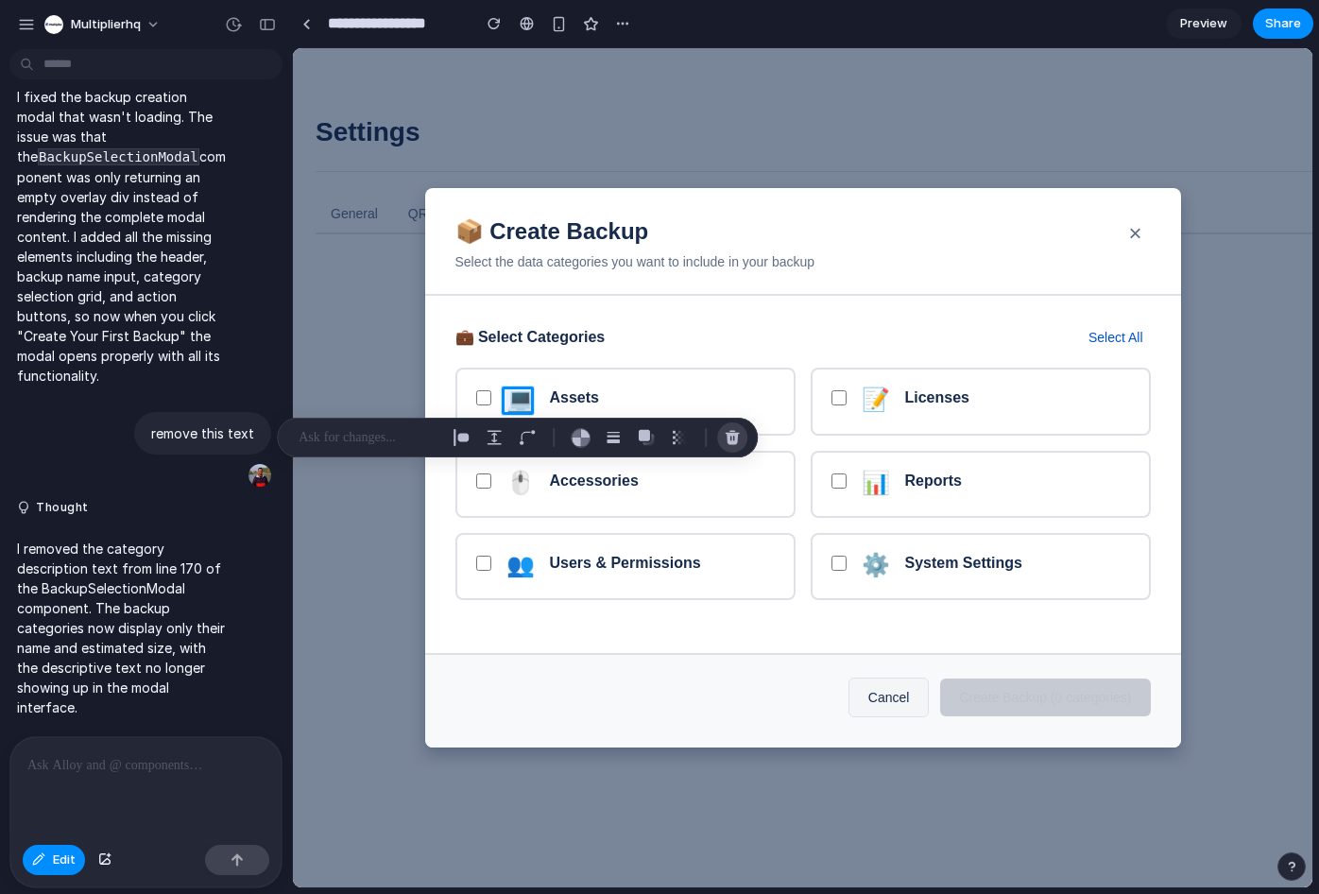
click at [734, 437] on div "button" at bounding box center [732, 437] width 17 height 17
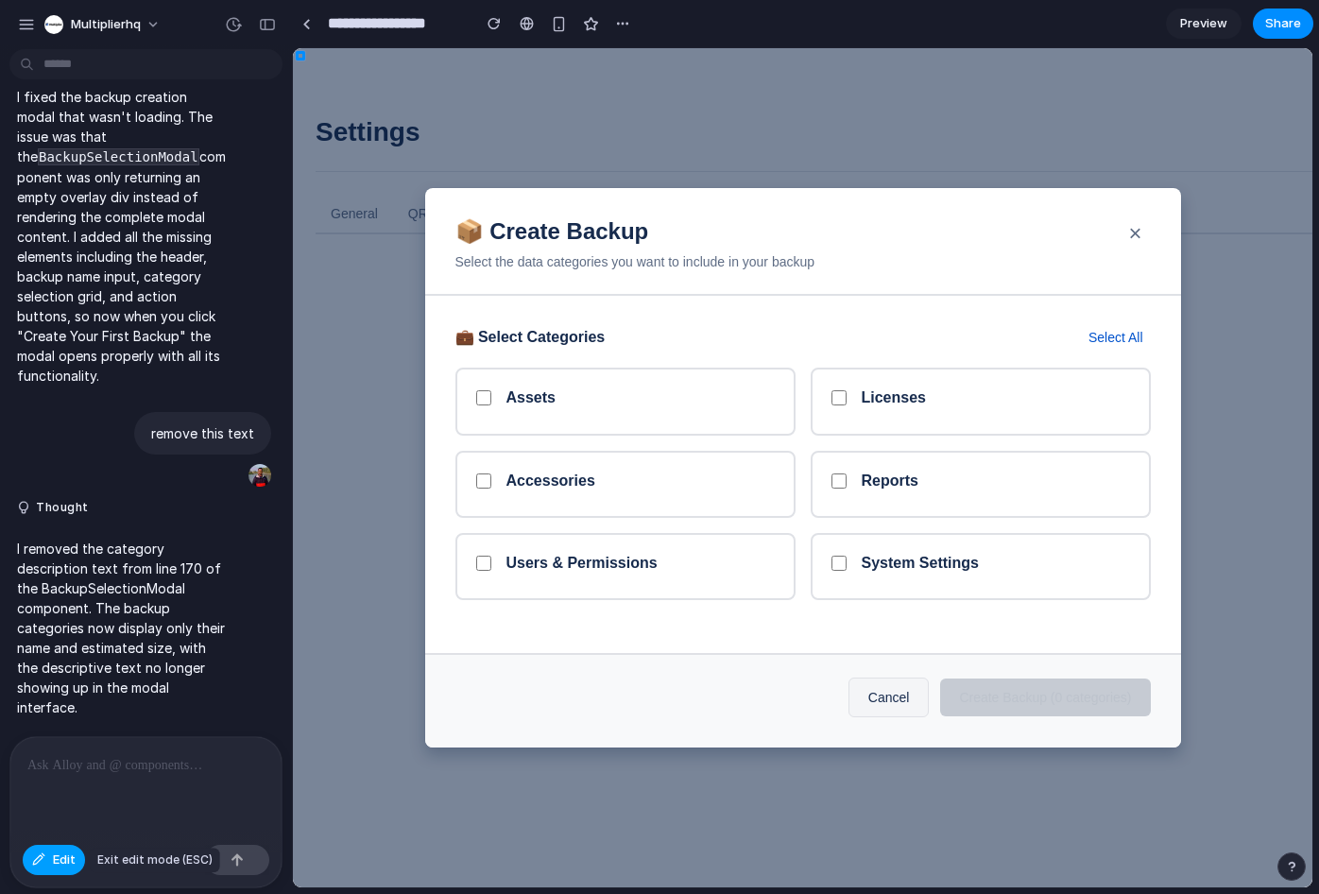
click at [57, 865] on span "Edit" at bounding box center [64, 859] width 23 height 19
click at [111, 784] on div at bounding box center [145, 787] width 271 height 100
click at [1139, 232] on button "×" at bounding box center [1136, 233] width 38 height 38
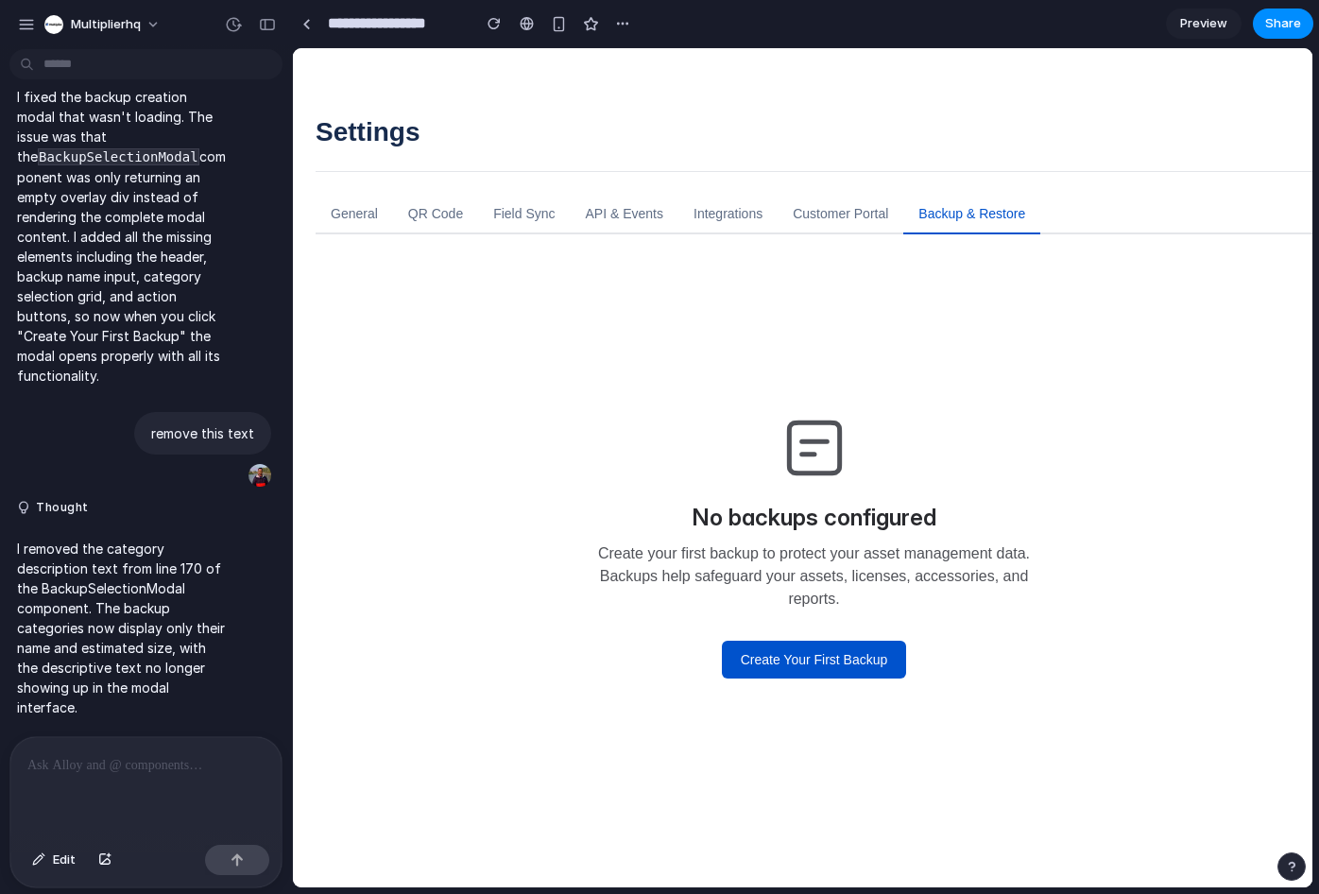
click at [642, 392] on div "No backups configured Create your first backup to protect your asset management…" at bounding box center [814, 544] width 936 height 499
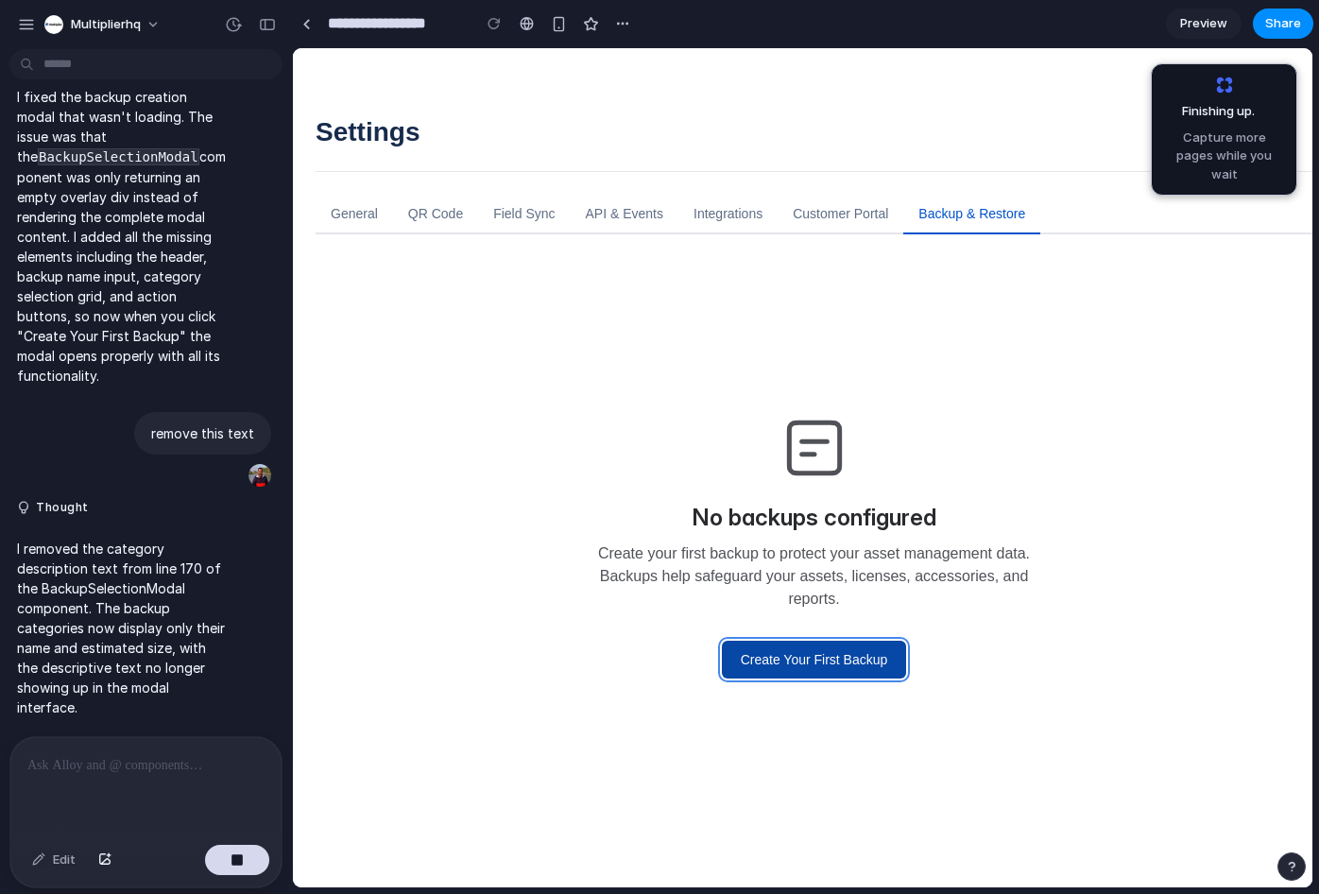
click at [787, 670] on button "Create Your First Backup" at bounding box center [814, 660] width 185 height 38
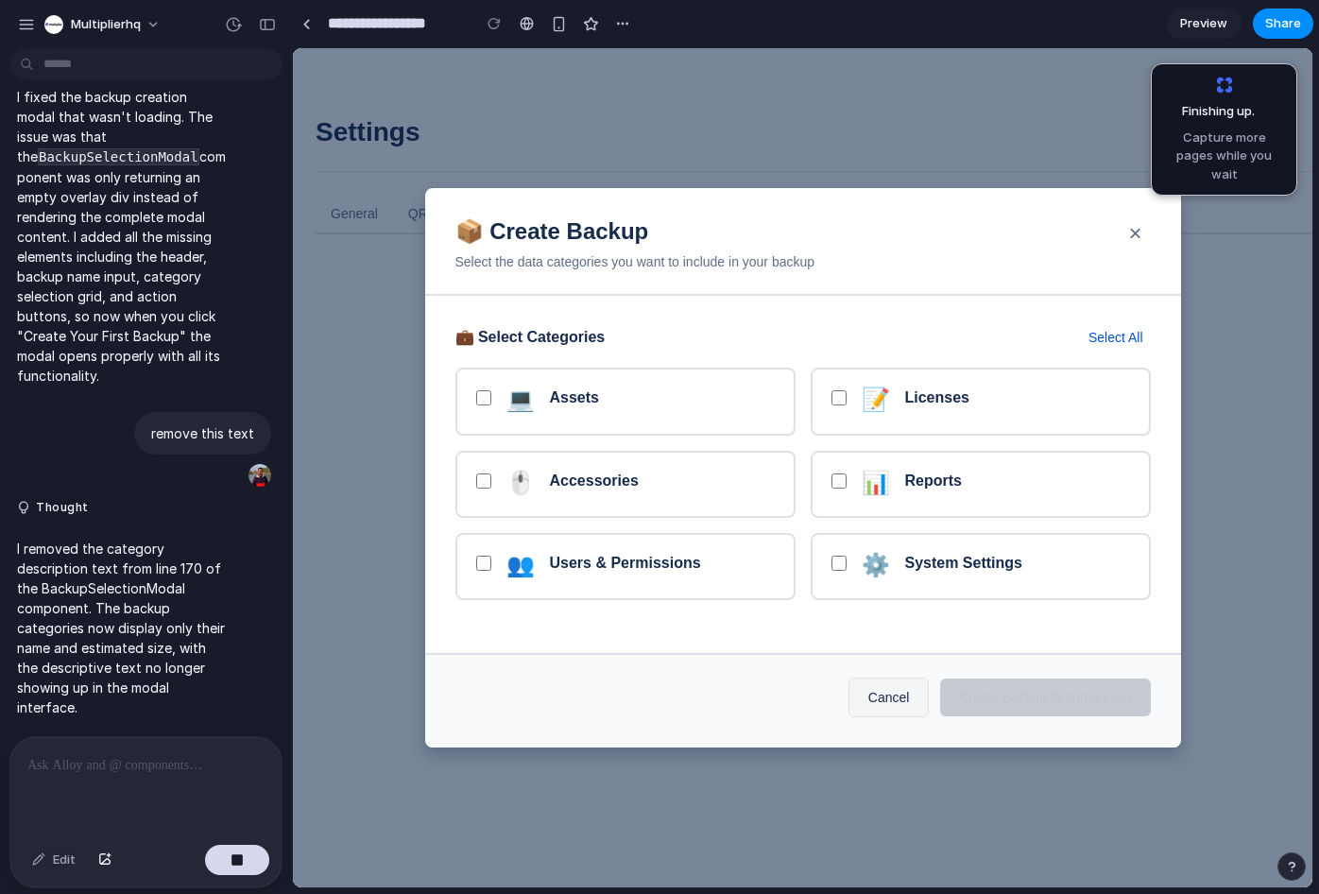
click at [110, 774] on div at bounding box center [145, 787] width 271 height 100
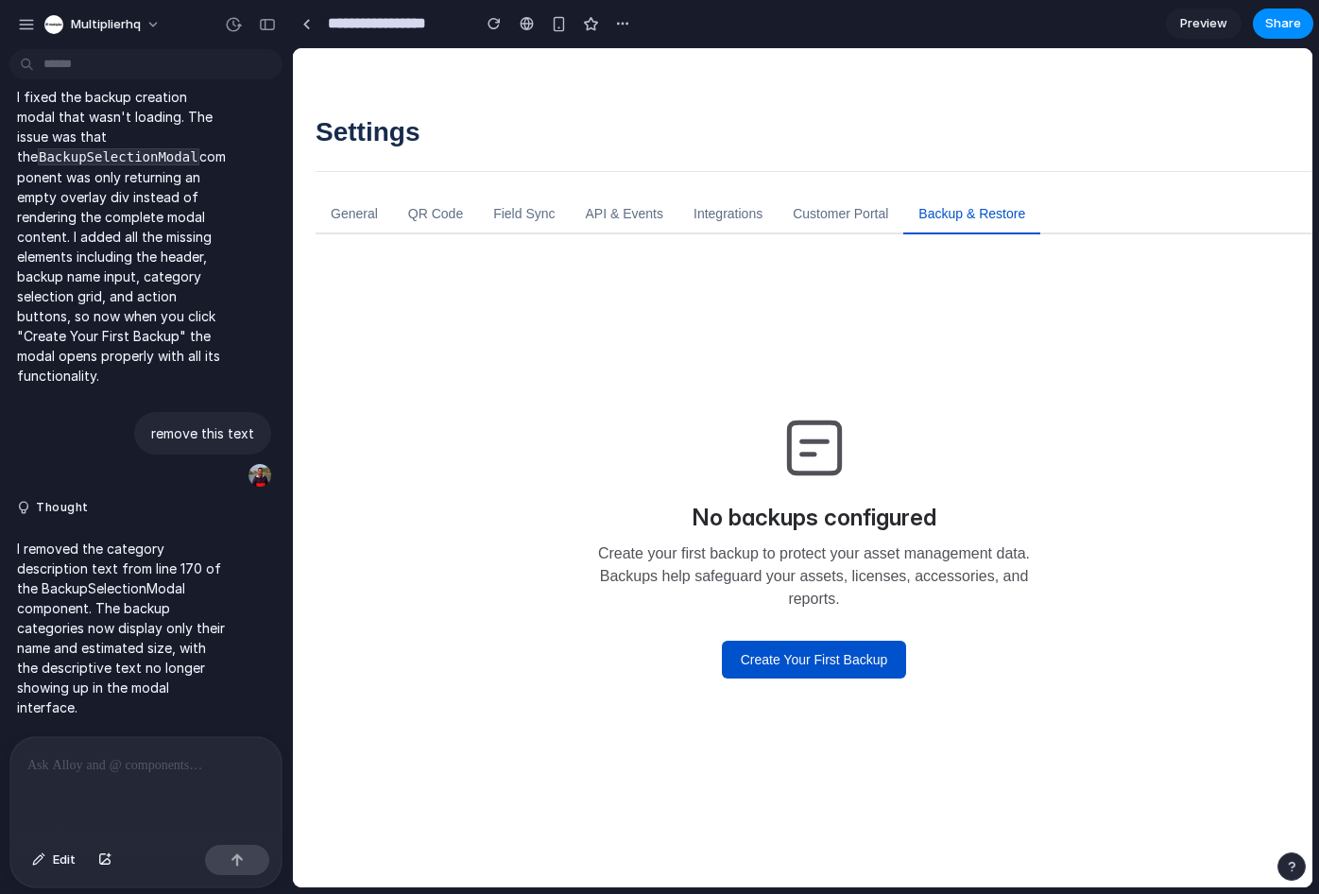
click at [852, 688] on div "No backups configured Create your first backup to protect your asset management…" at bounding box center [814, 544] width 936 height 499
click at [848, 672] on button "Create Your First Backup" at bounding box center [814, 660] width 185 height 38
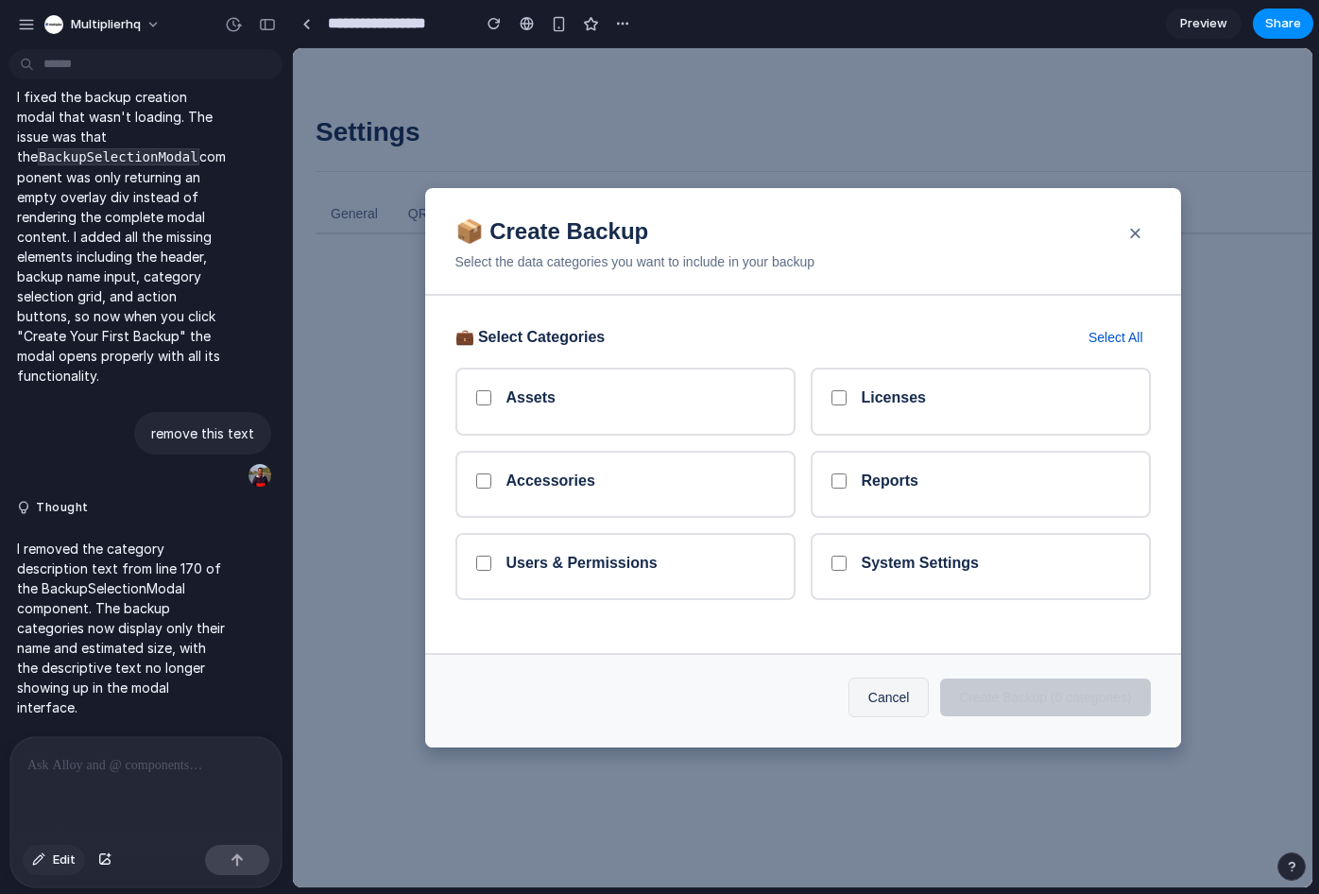
click at [59, 852] on span "Edit" at bounding box center [64, 859] width 23 height 19
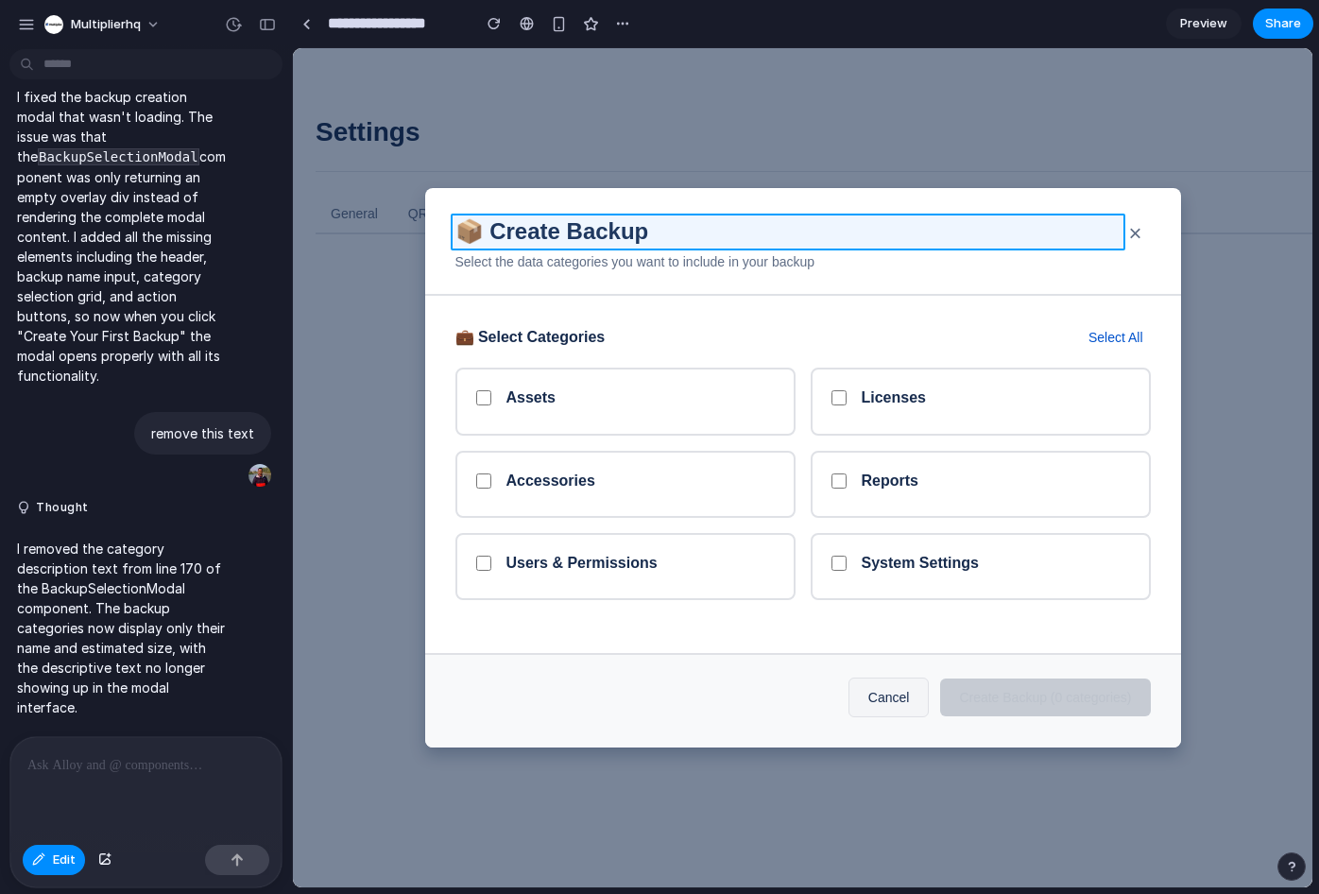
click at [476, 221] on div at bounding box center [802, 467] width 1019 height 839
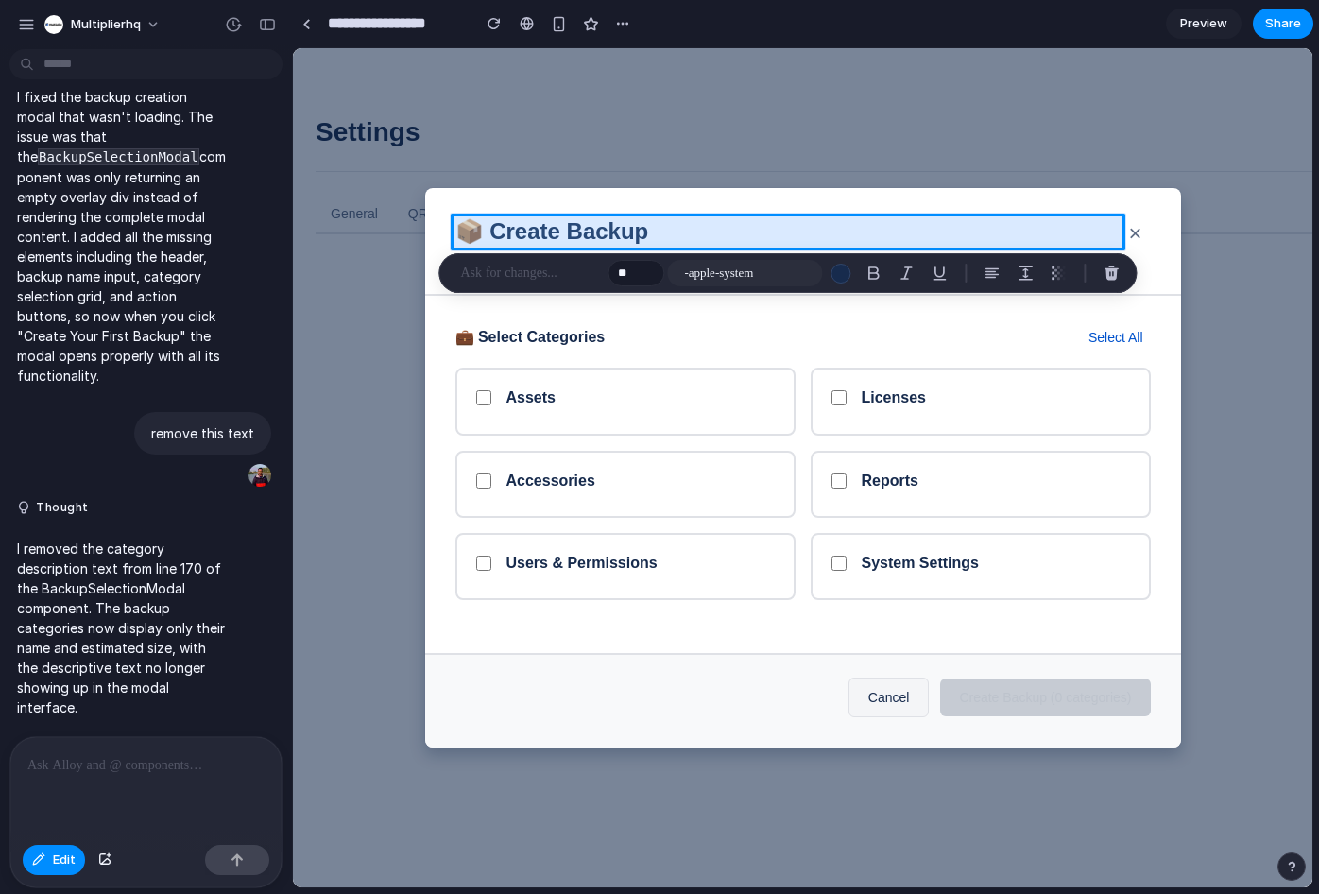
click at [481, 230] on div at bounding box center [802, 467] width 1019 height 839
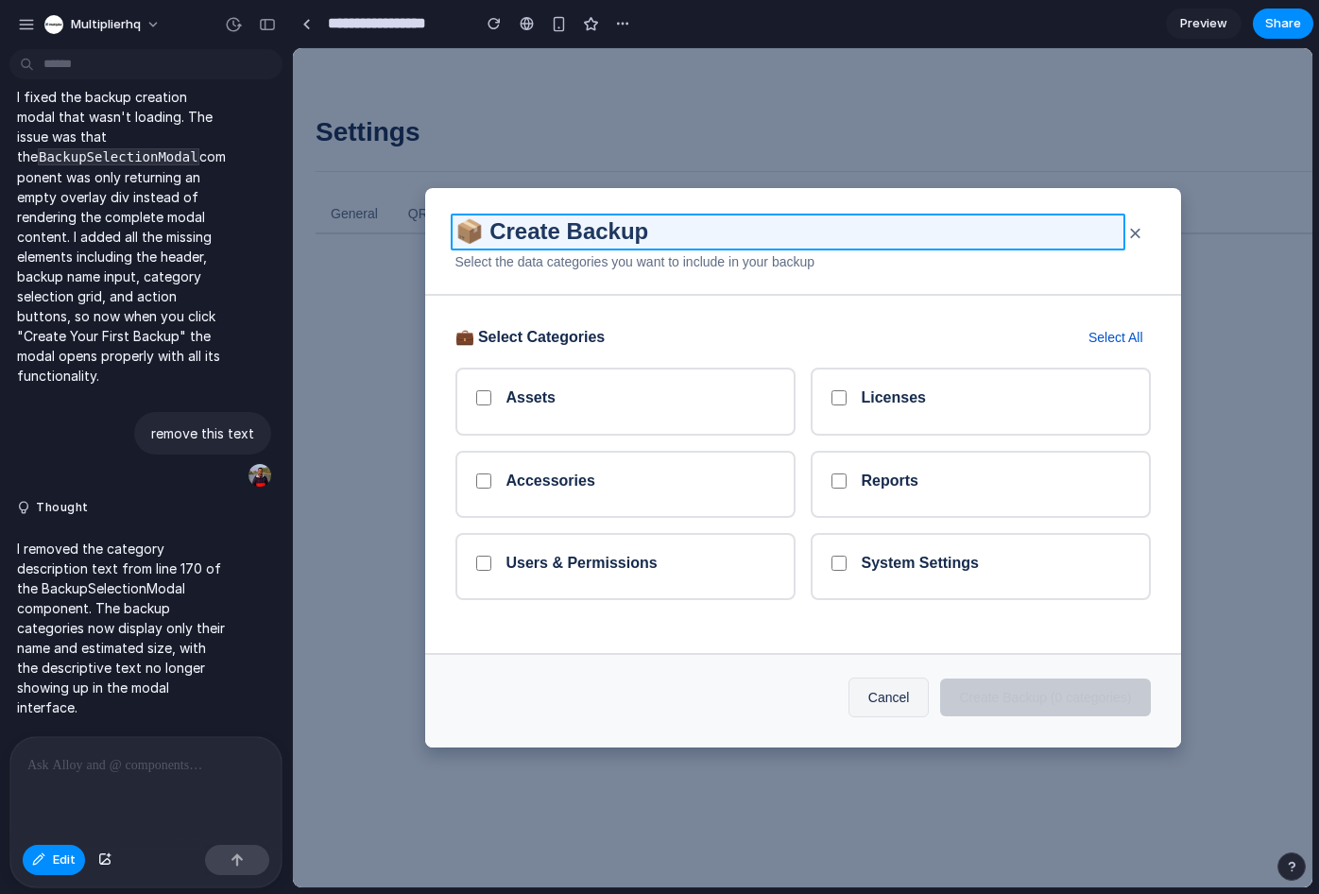
click at [471, 231] on div at bounding box center [802, 467] width 1019 height 839
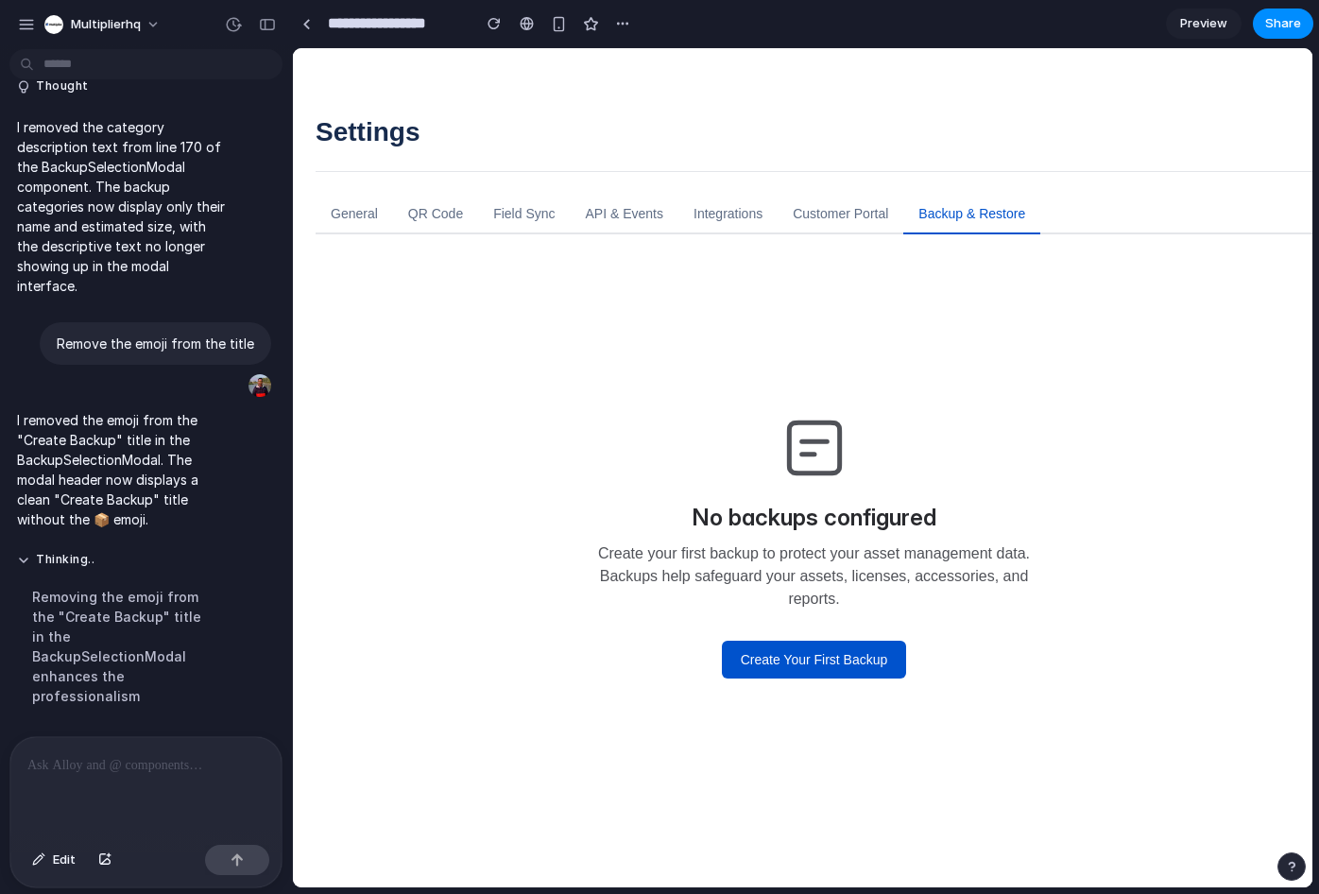
scroll to position [5628, 0]
click at [796, 653] on button "Create Your First Backup" at bounding box center [814, 660] width 185 height 38
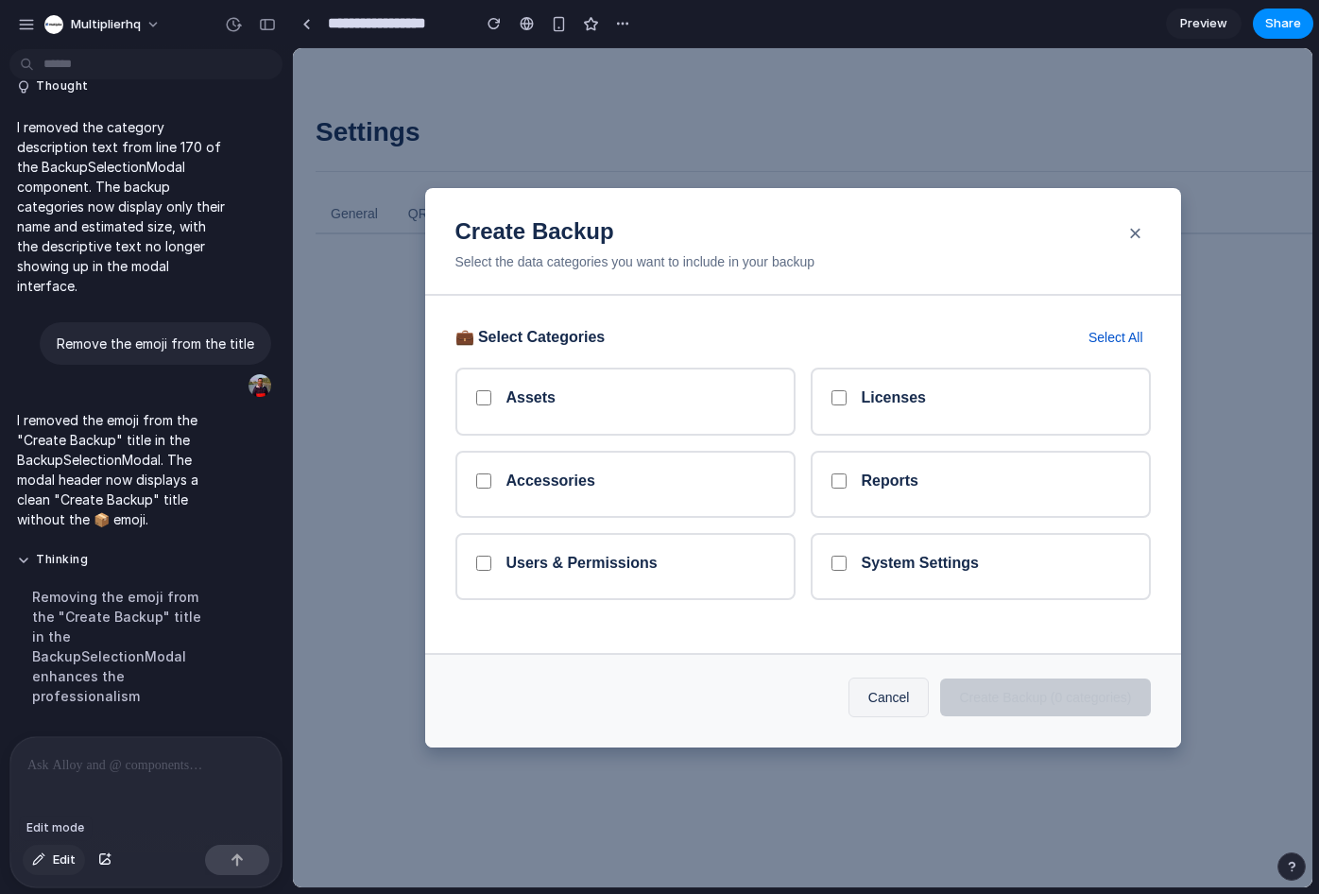
drag, startPoint x: 68, startPoint y: 861, endPoint x: 77, endPoint y: 848, distance: 16.3
click at [68, 861] on span "Edit" at bounding box center [64, 859] width 23 height 19
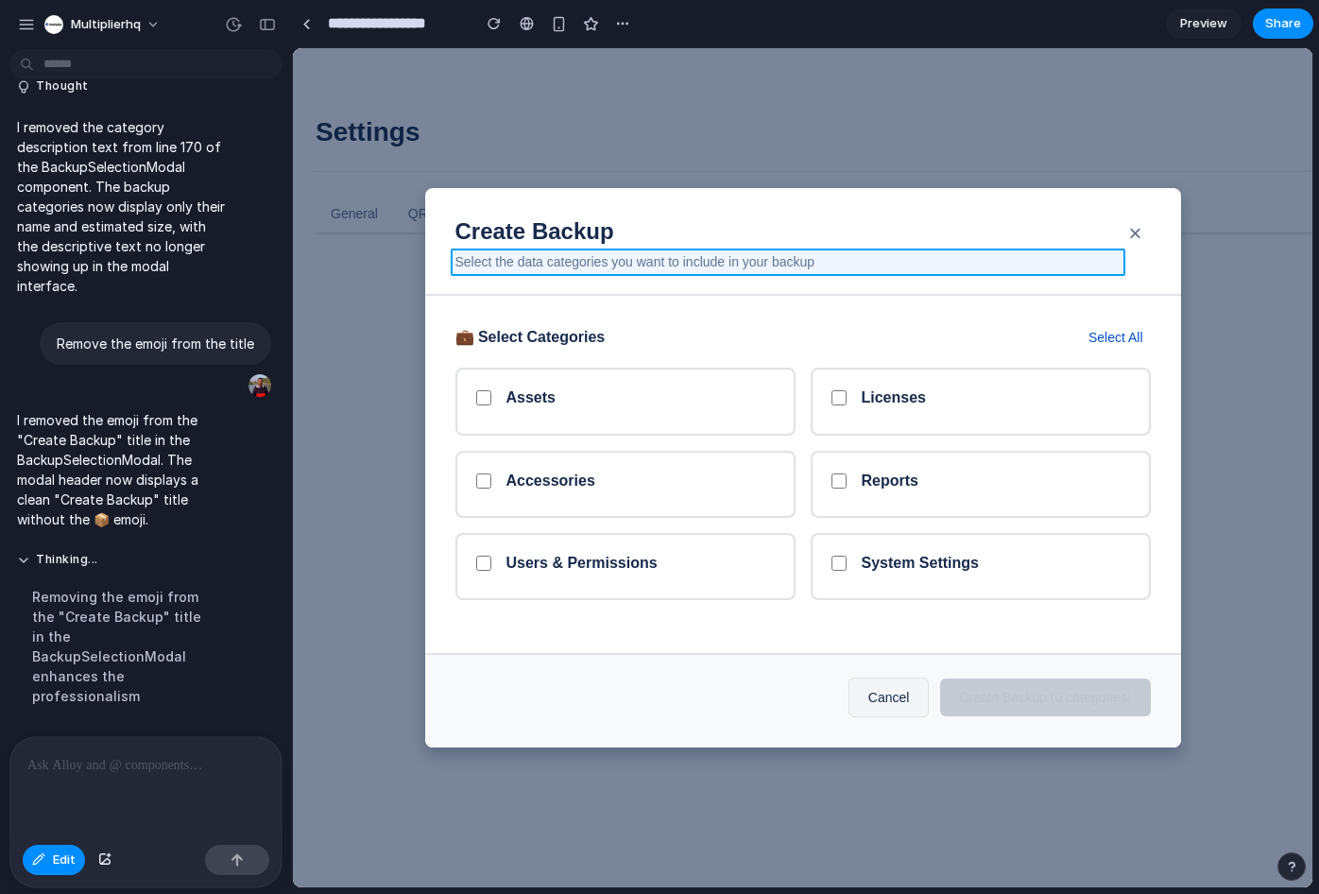
click at [570, 260] on div at bounding box center [802, 467] width 1019 height 839
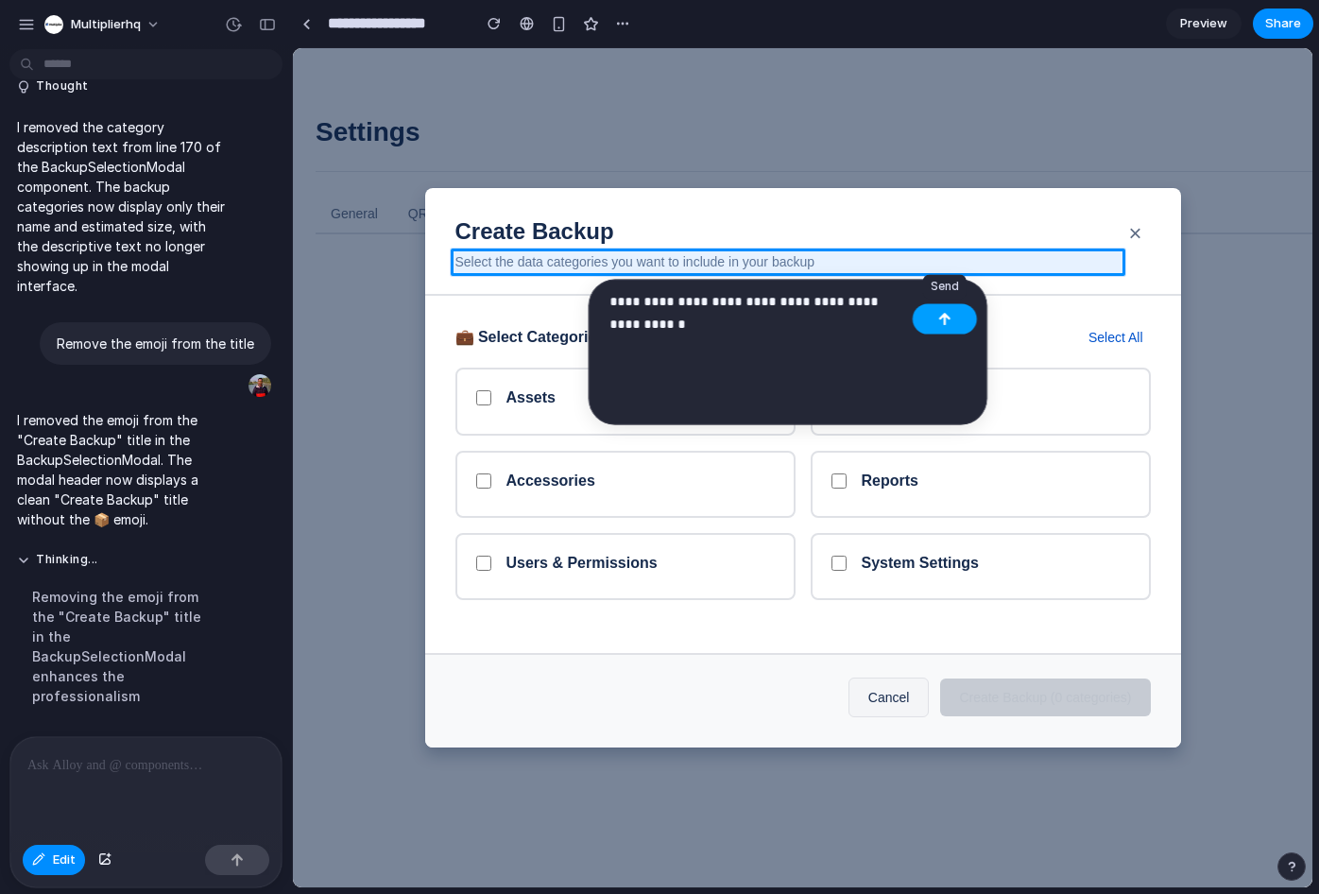
click at [956, 314] on button "button" at bounding box center [945, 319] width 64 height 30
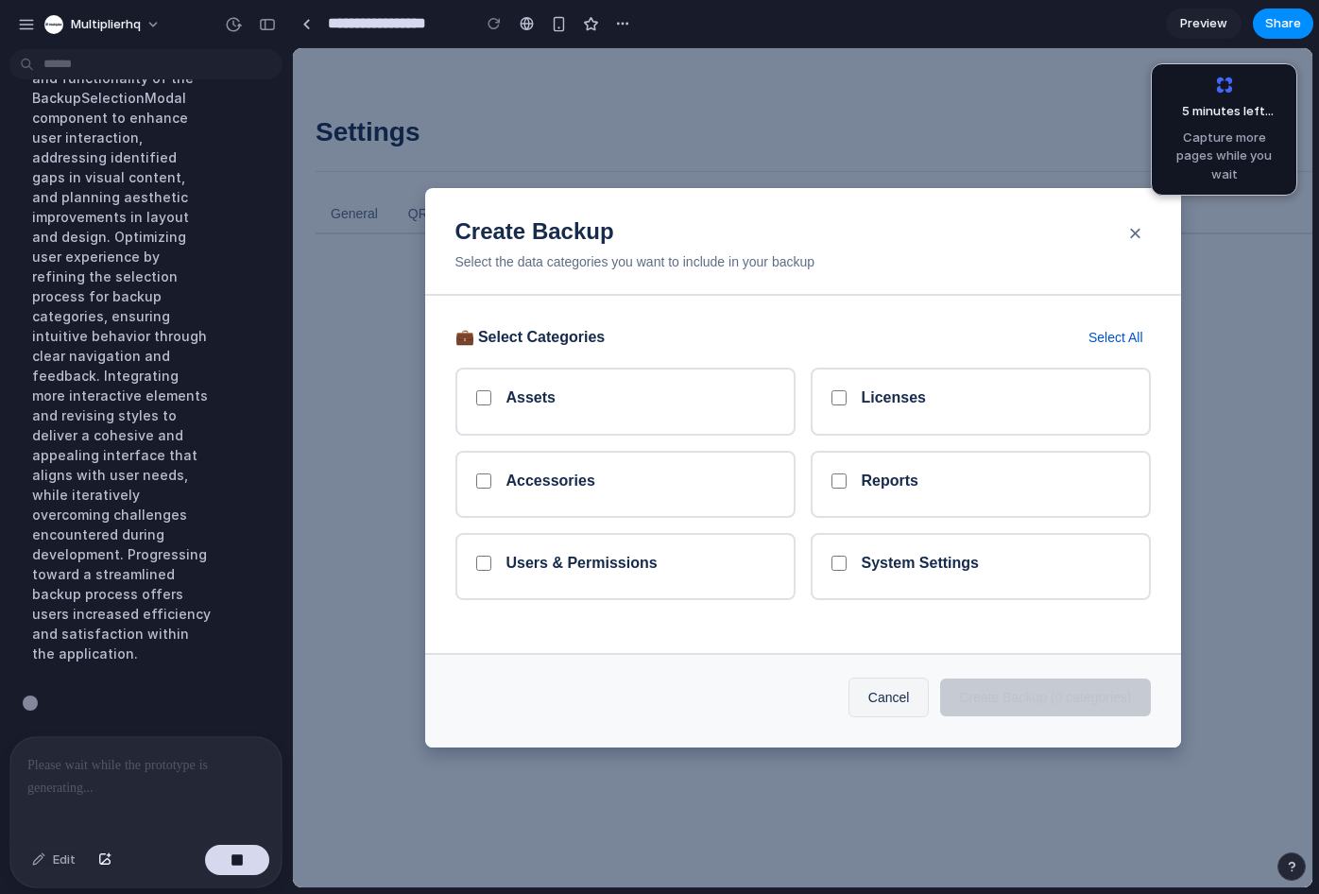
scroll to position [6278, 0]
click at [1143, 233] on button "×" at bounding box center [1136, 233] width 38 height 38
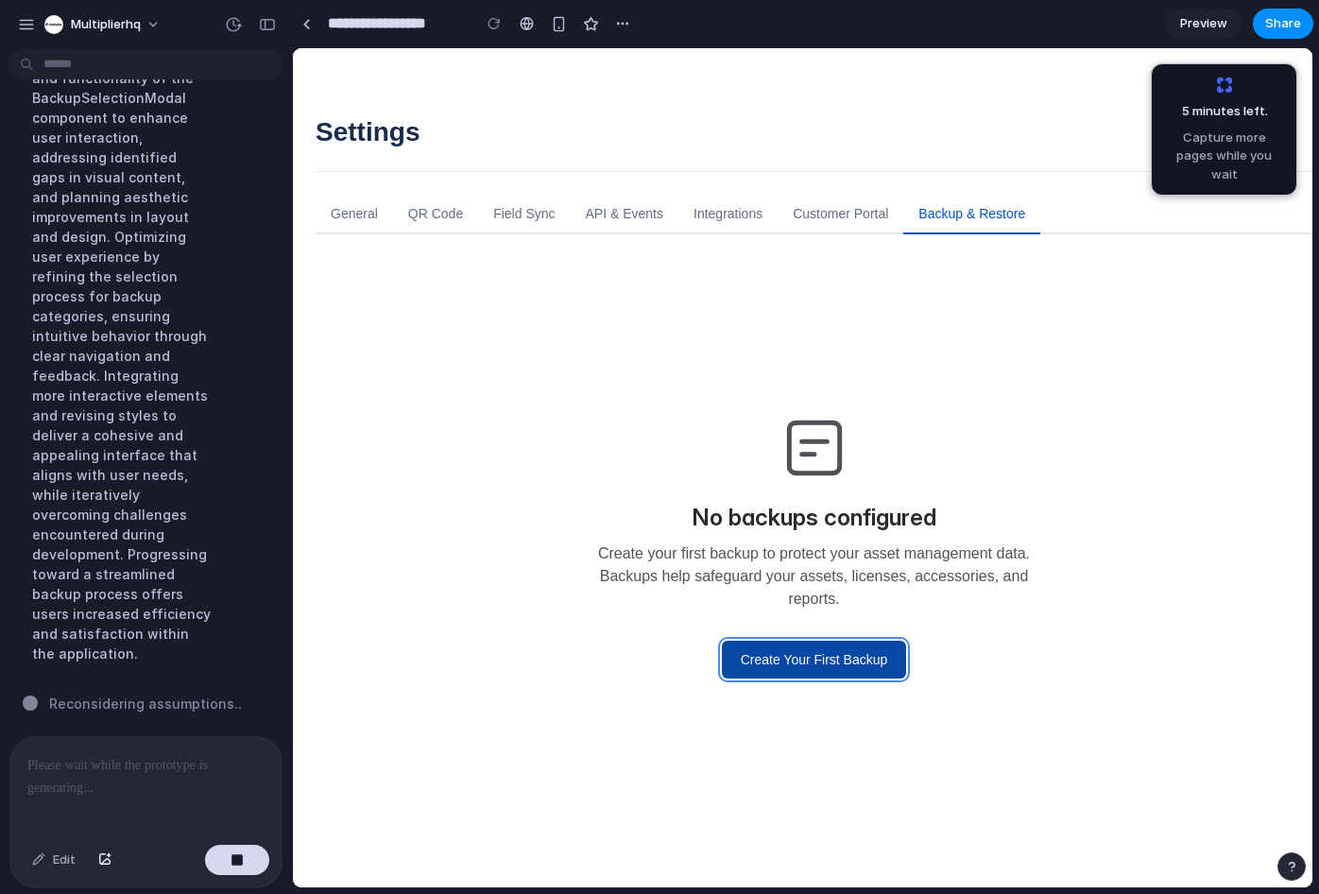
click at [801, 659] on button "Create Your First Backup" at bounding box center [814, 660] width 185 height 38
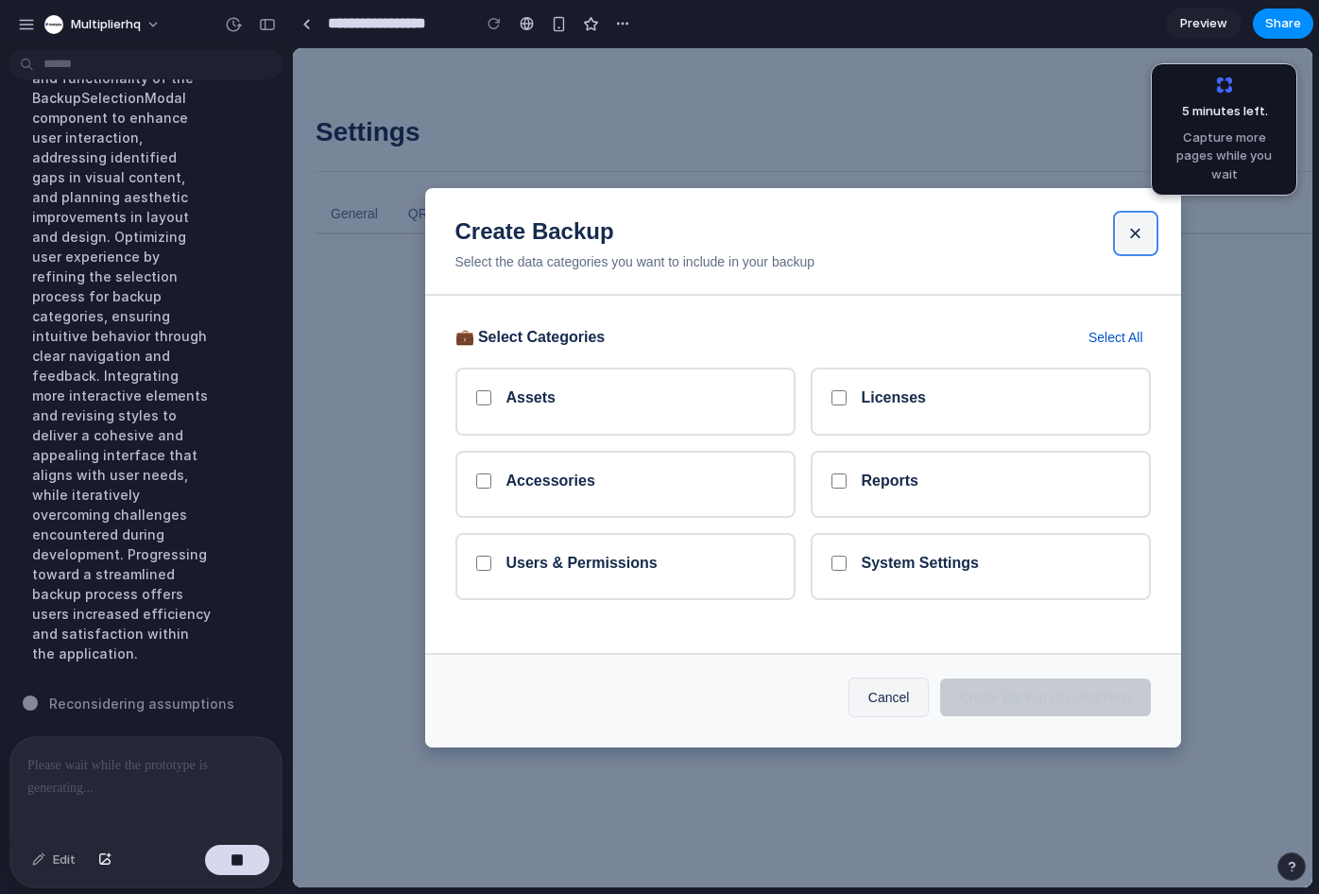
click at [1146, 229] on button "×" at bounding box center [1136, 233] width 38 height 38
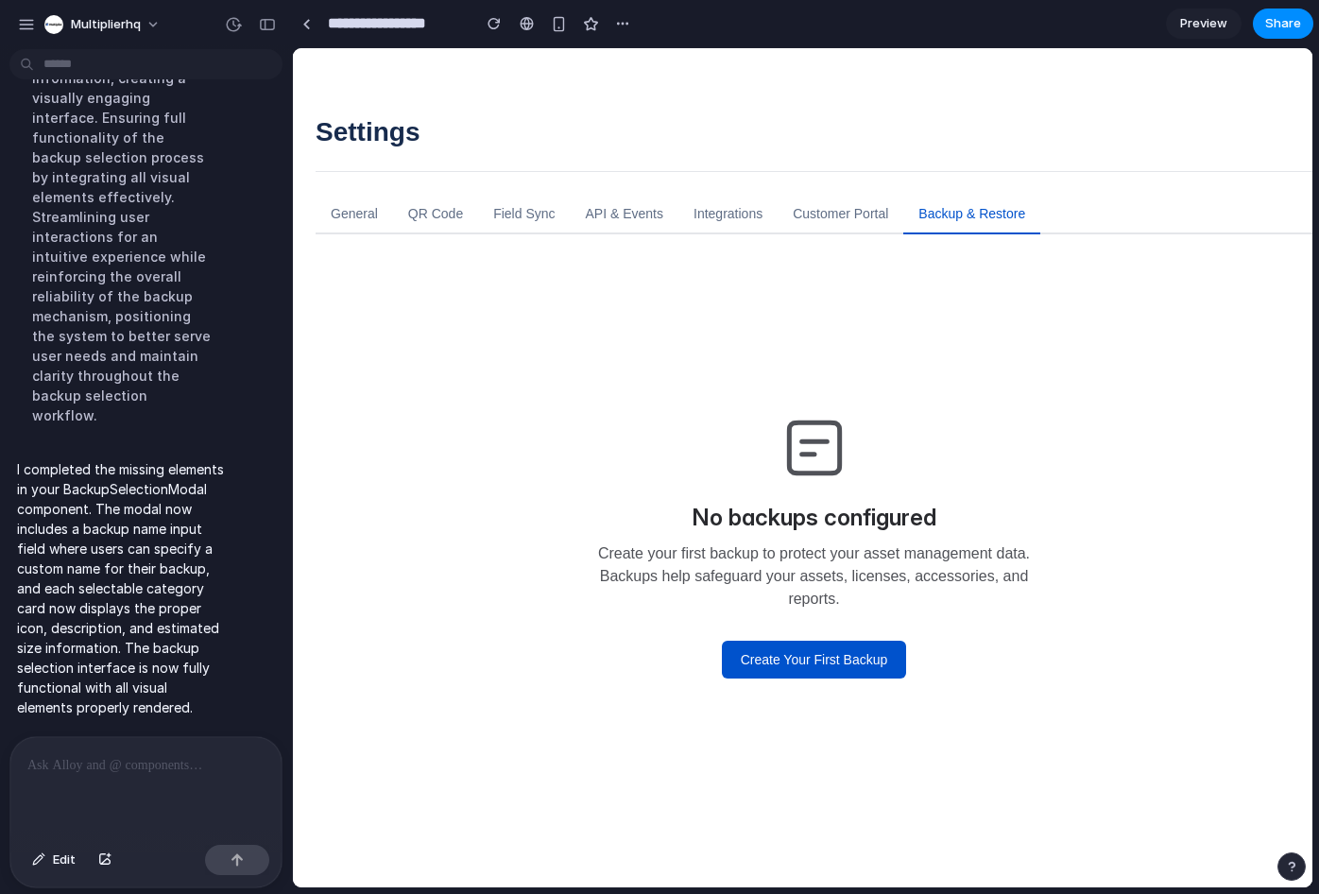
scroll to position [0, 0]
click at [860, 660] on button "Create Your First Backup" at bounding box center [814, 660] width 185 height 38
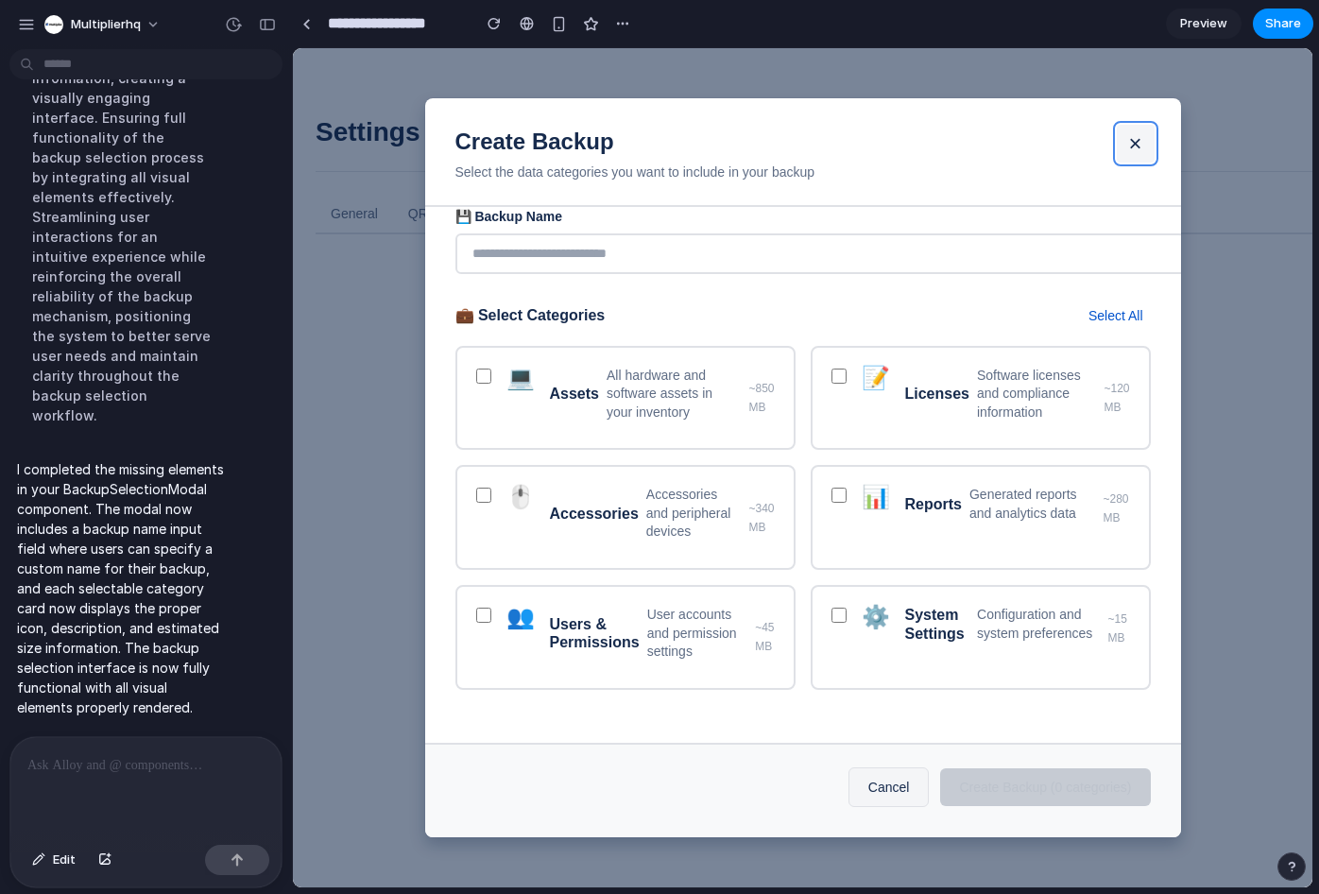
click at [1138, 131] on button "×" at bounding box center [1136, 144] width 38 height 38
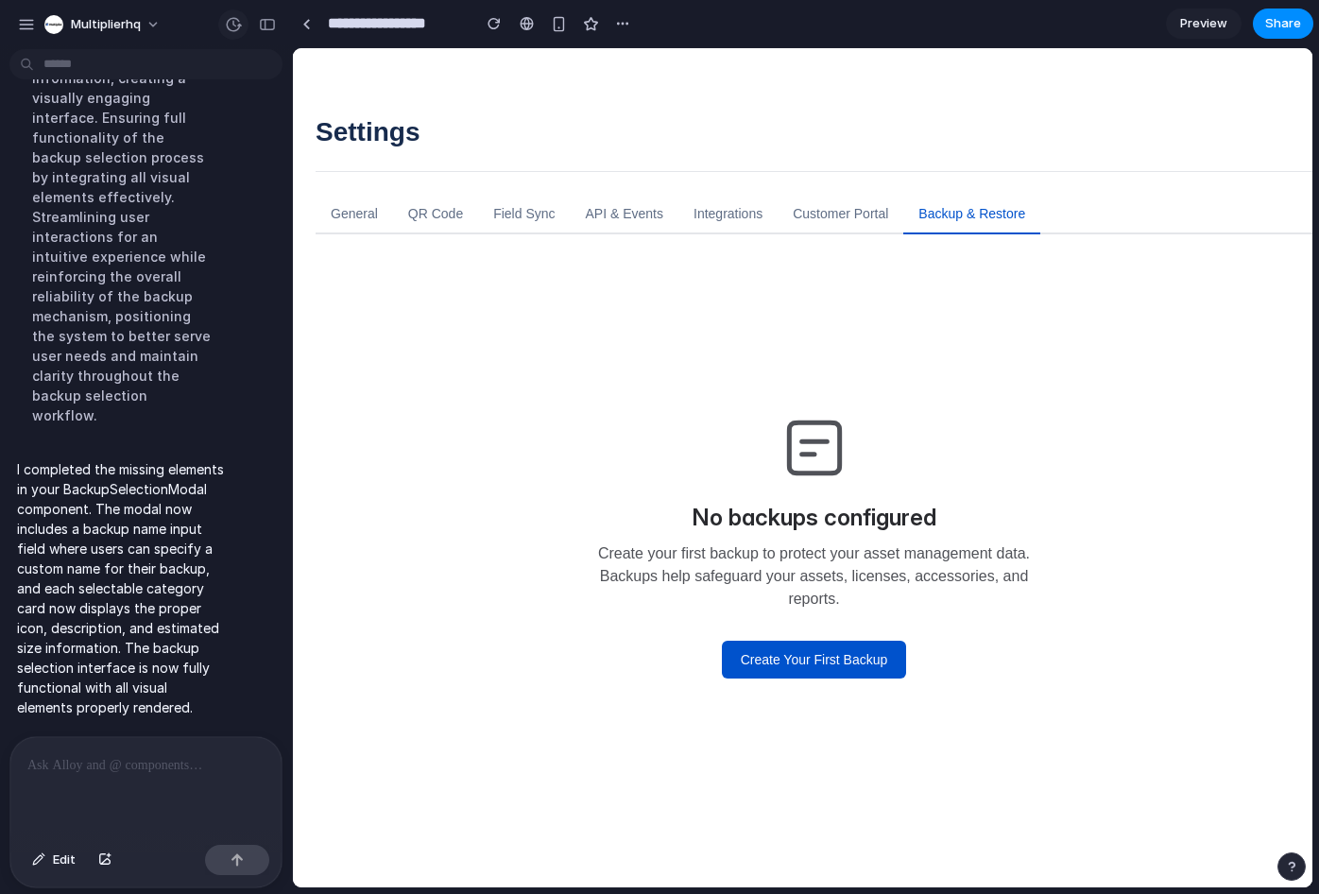
click at [231, 26] on div "button" at bounding box center [233, 24] width 17 height 17
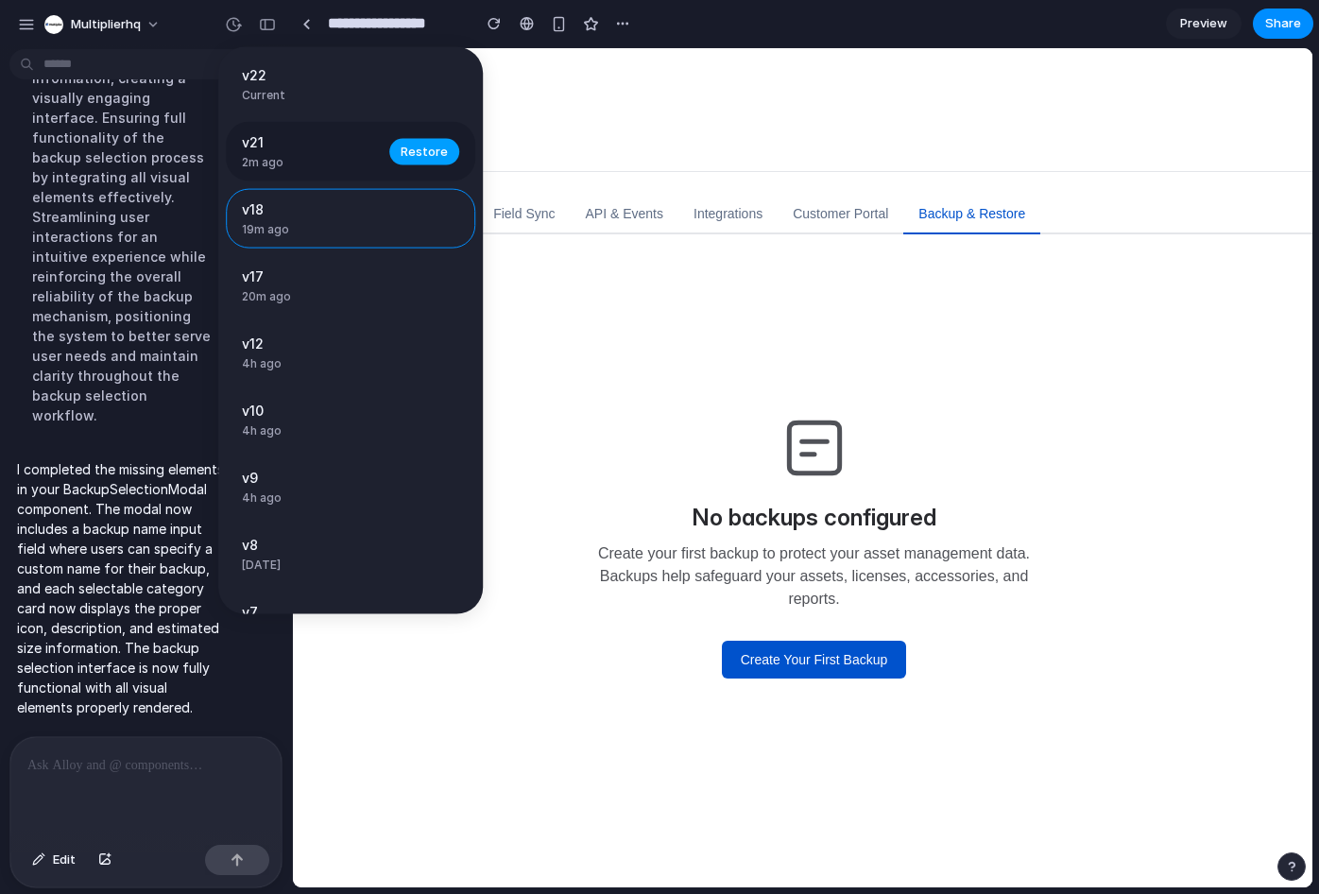
click at [426, 160] on span "Restore" at bounding box center [424, 151] width 47 height 19
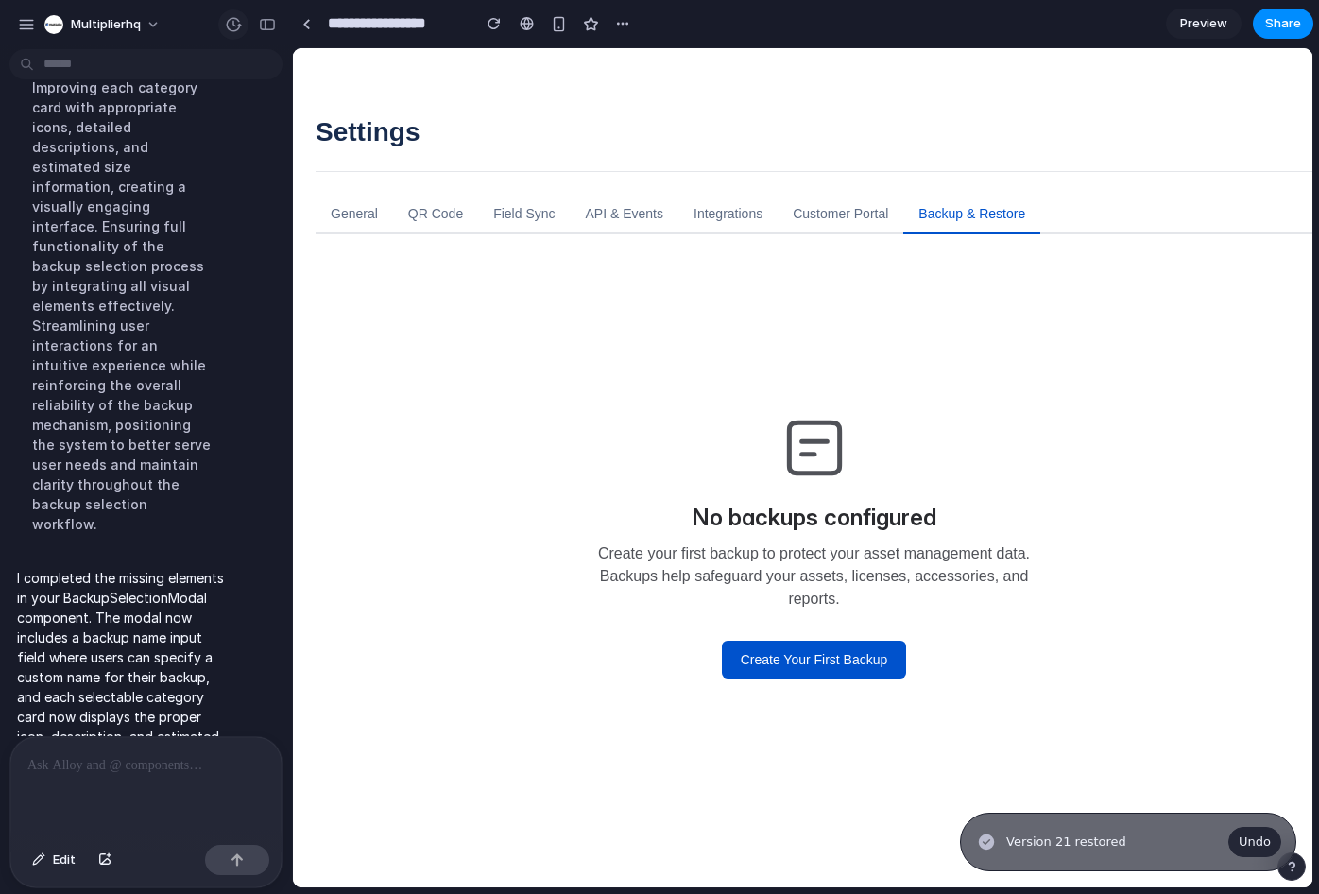
scroll to position [6516, 0]
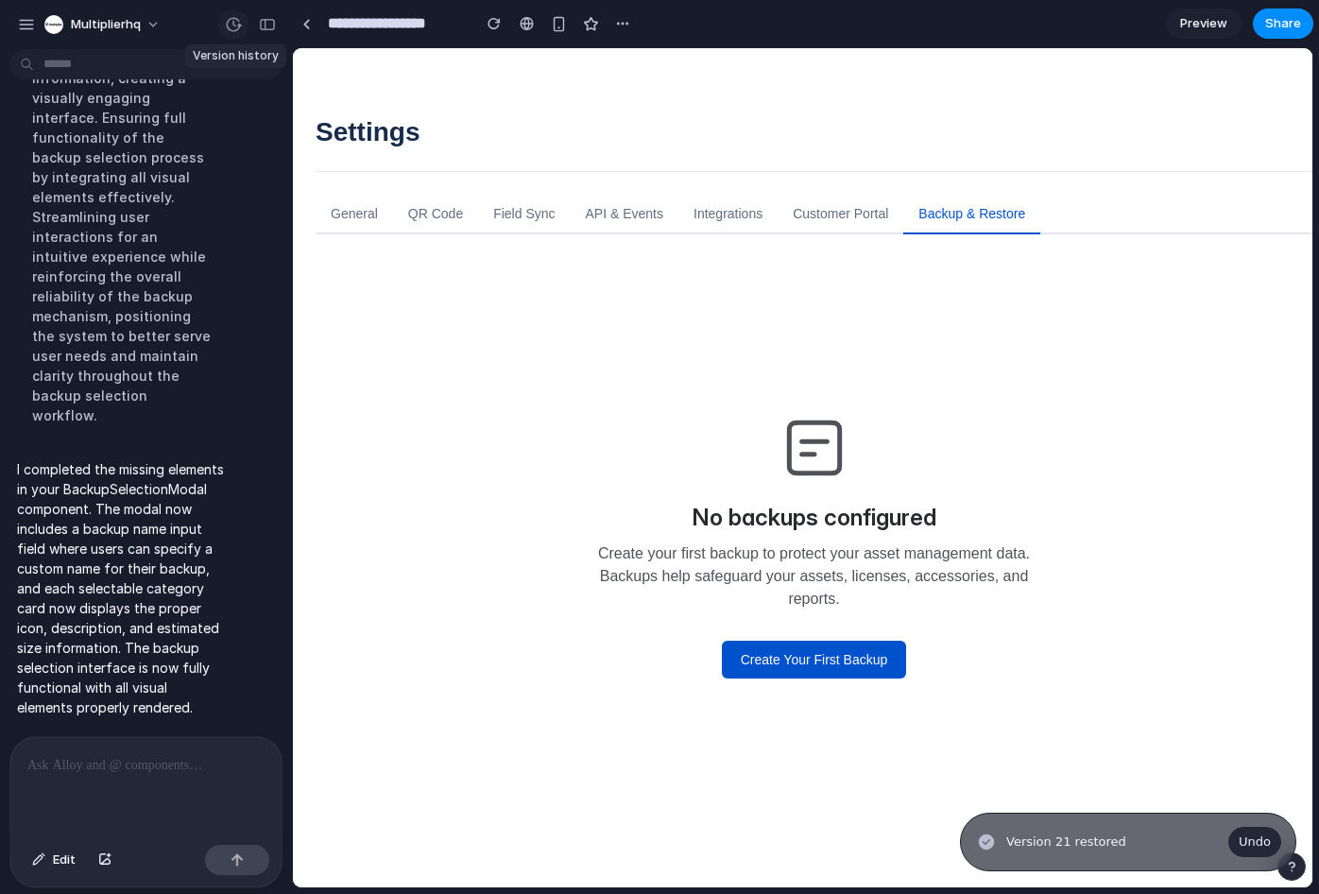
click at [240, 26] on div "button" at bounding box center [233, 24] width 17 height 17
click at [133, 443] on div "v21 Current v18 19m ago Restore v17 20m ago Restore v12 4h ago Restore v10 4h a…" at bounding box center [659, 447] width 1319 height 894
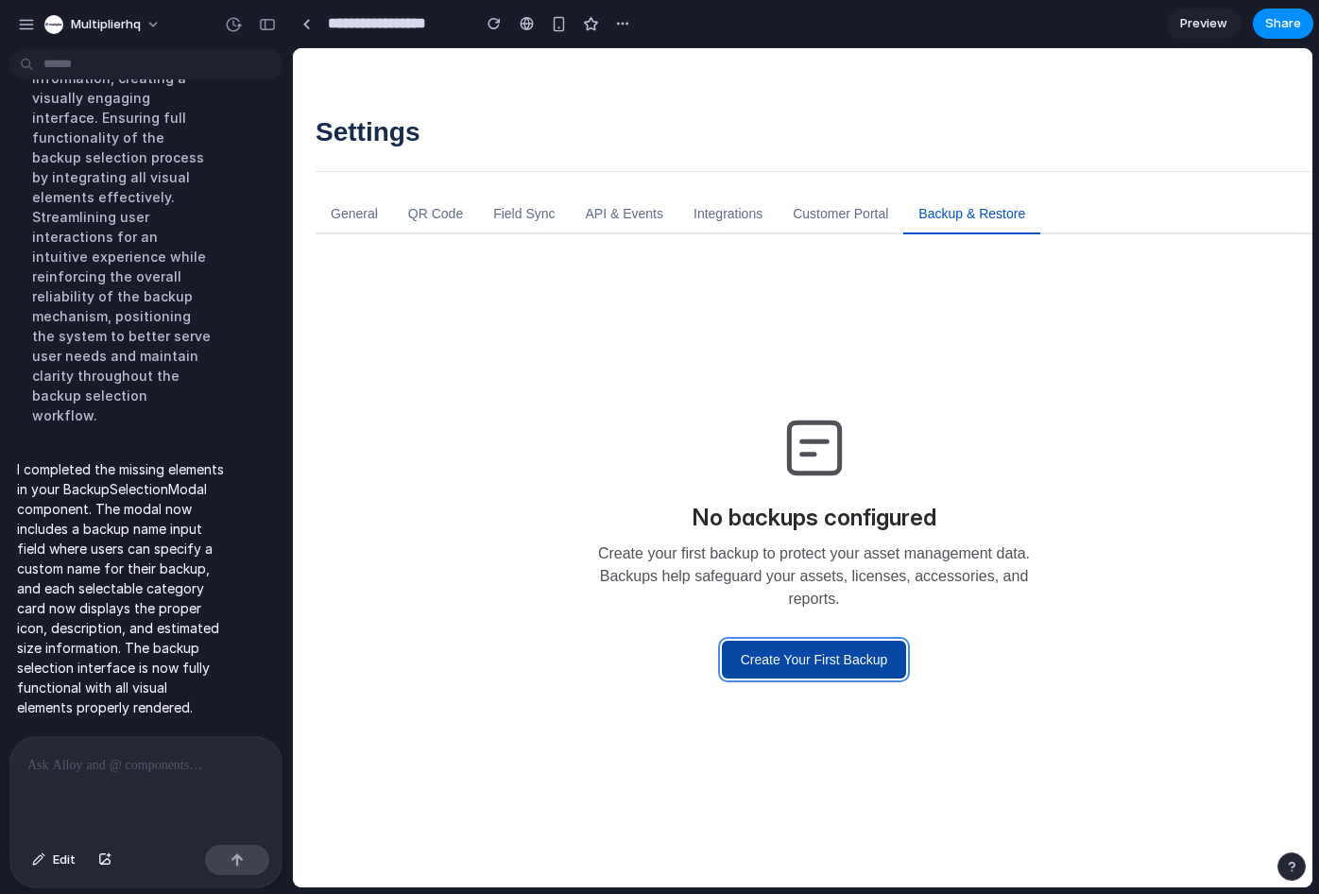
click at [852, 658] on button "Create Your First Backup" at bounding box center [814, 660] width 185 height 38
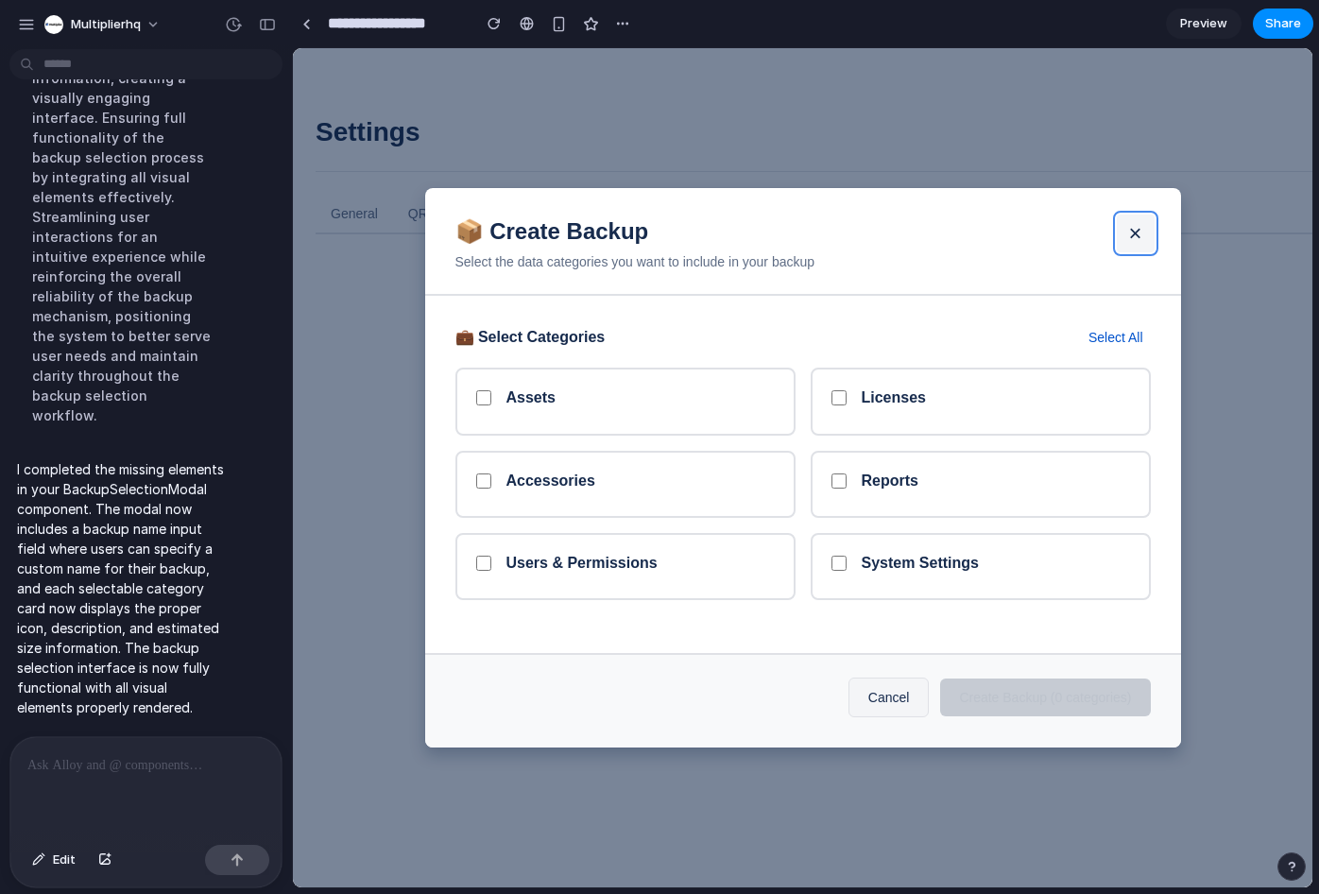
click at [1142, 227] on button "×" at bounding box center [1136, 233] width 38 height 38
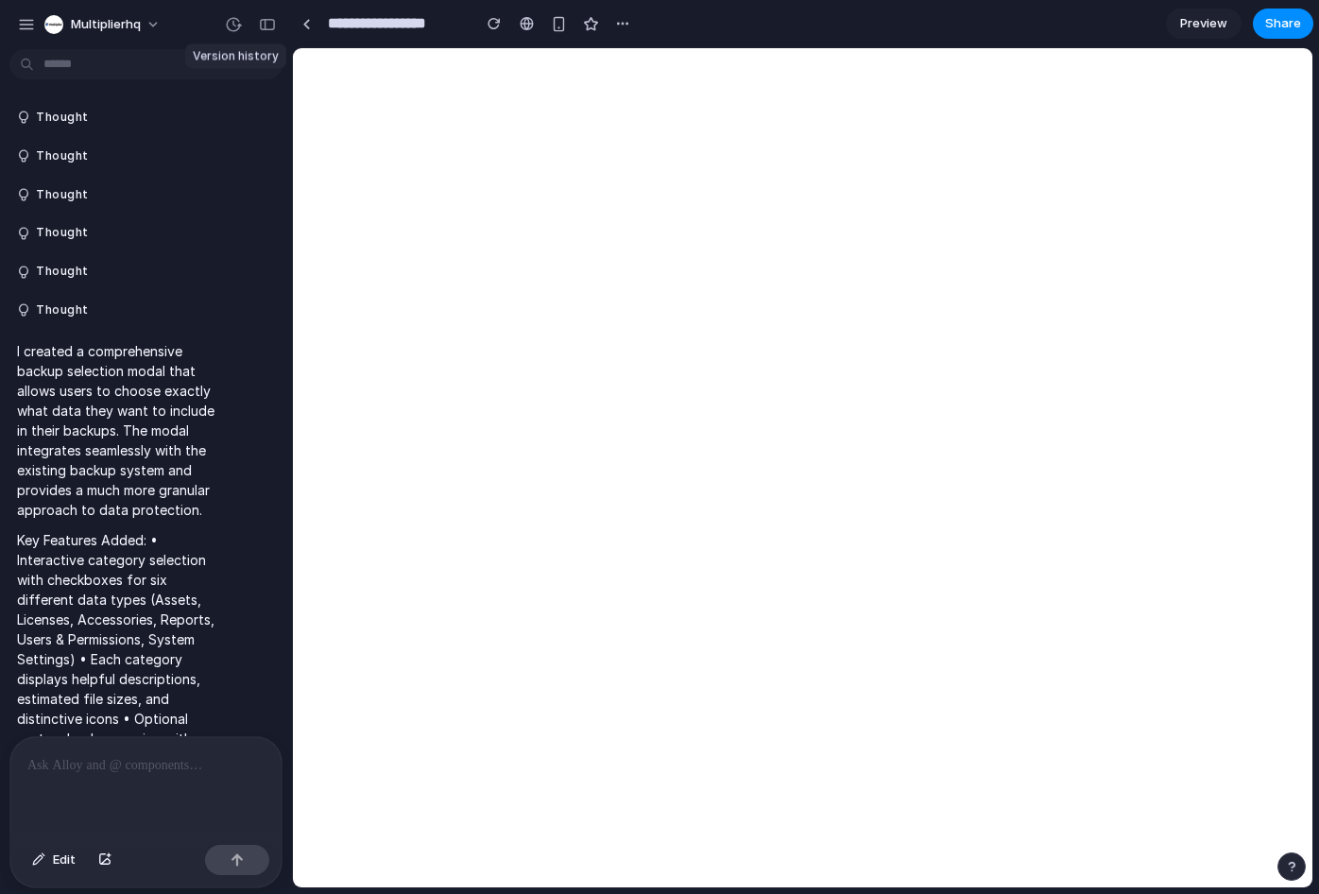
click at [231, 24] on div "button" at bounding box center [233, 24] width 17 height 17
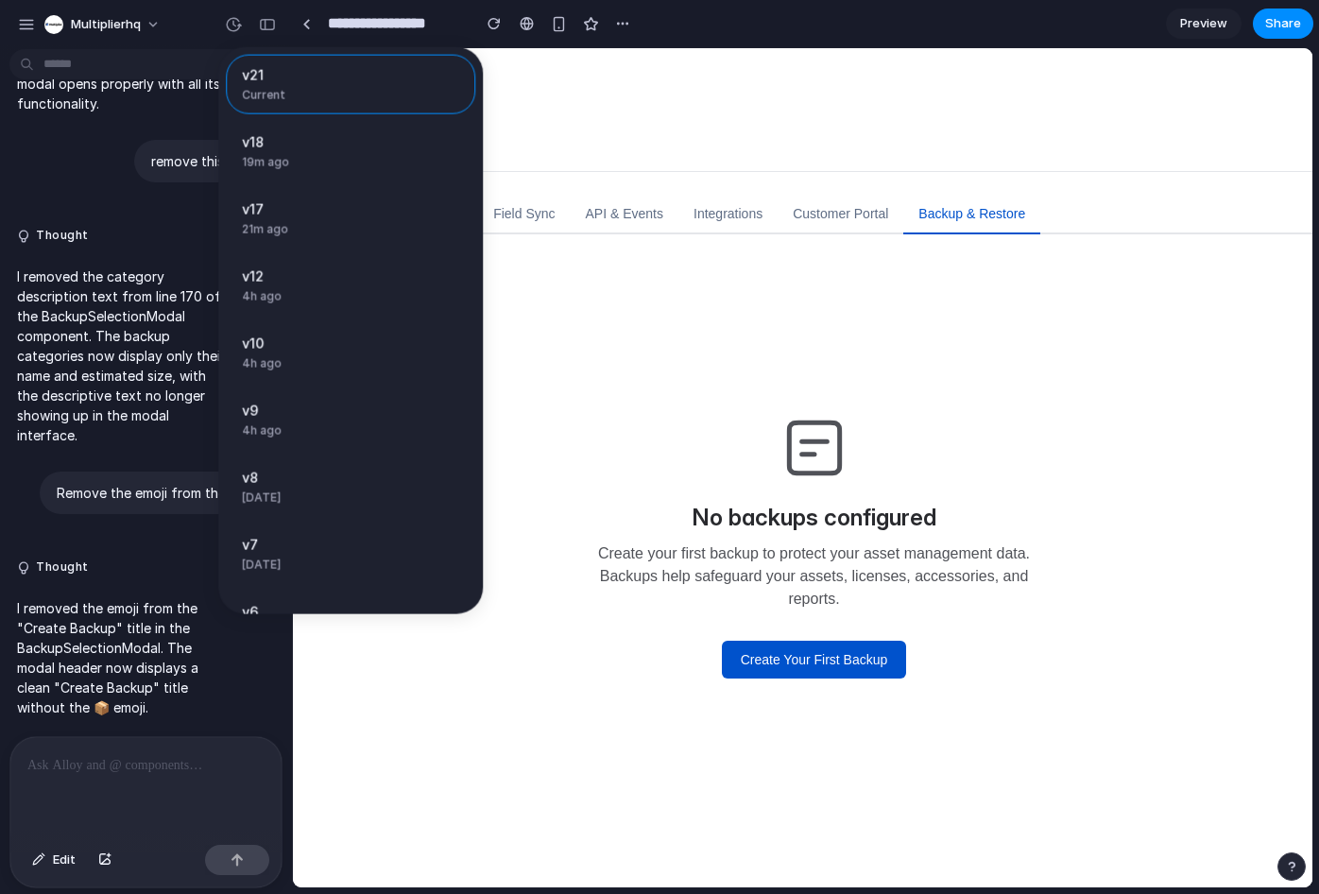
click at [640, 458] on div "v21 Current v18 19m ago Restore v17 21m ago Restore v12 4h ago Restore v10 4h a…" at bounding box center [659, 447] width 1319 height 894
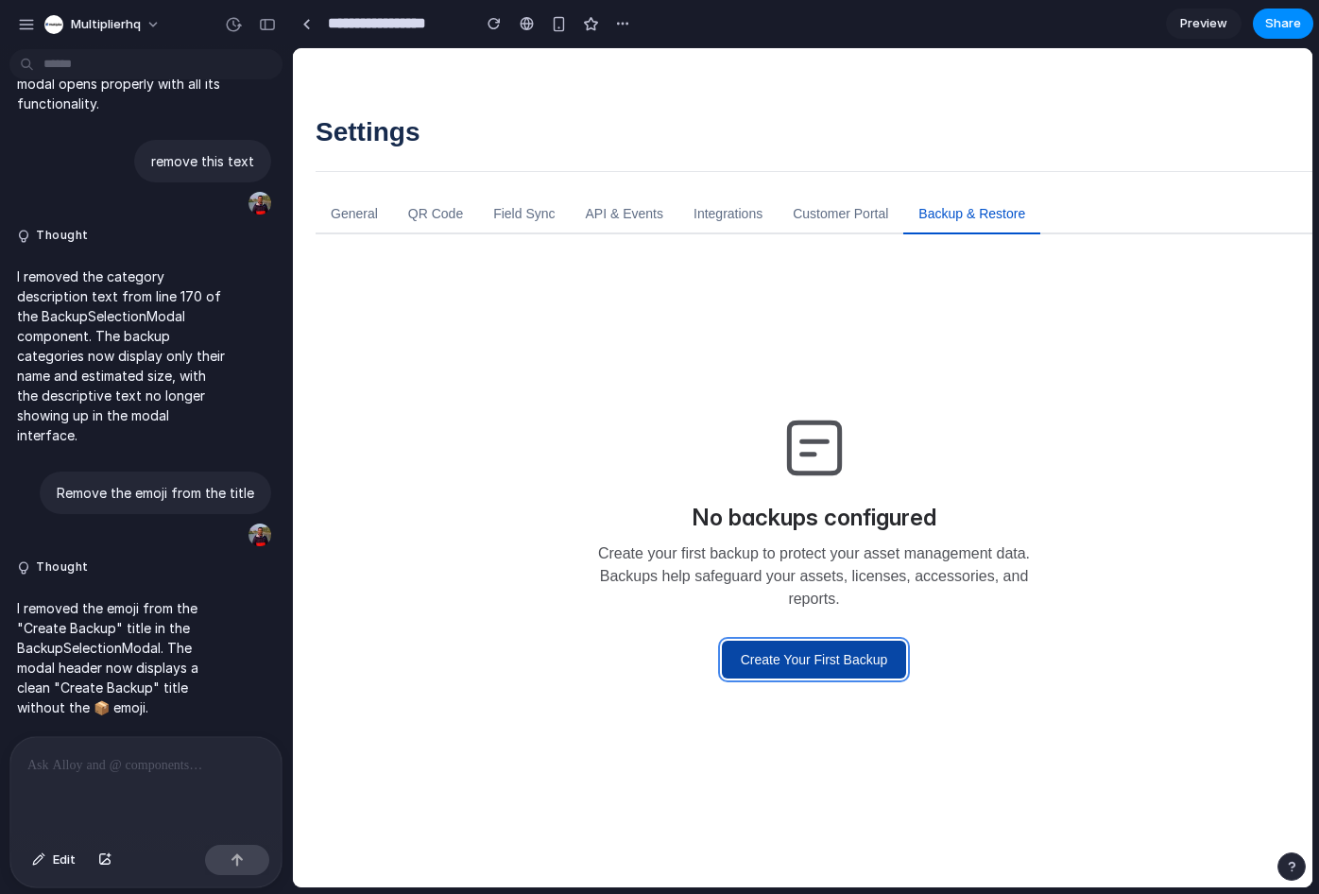
click at [837, 674] on button "Create Your First Backup" at bounding box center [814, 660] width 185 height 38
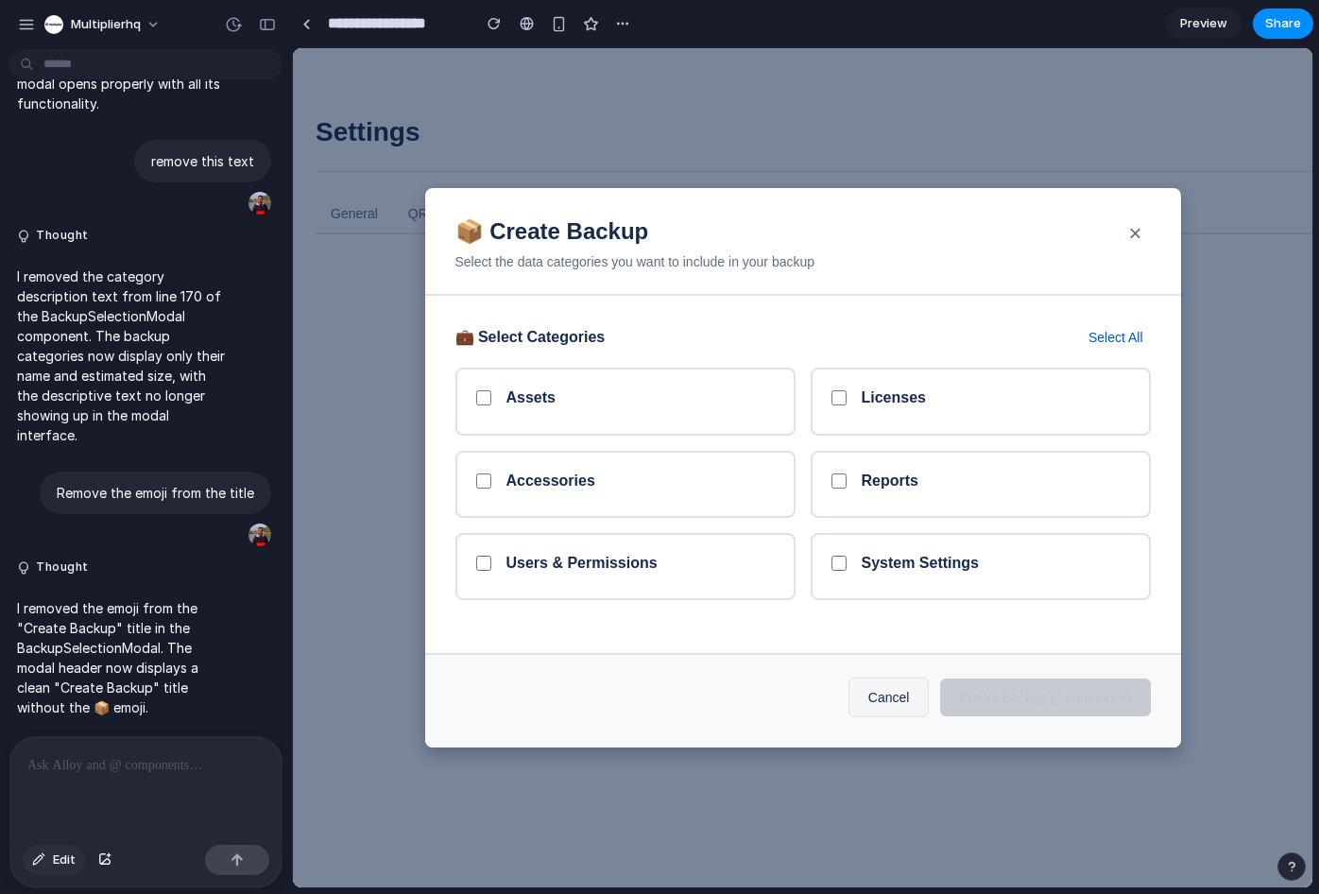
click at [25, 857] on button "Edit" at bounding box center [54, 860] width 62 height 30
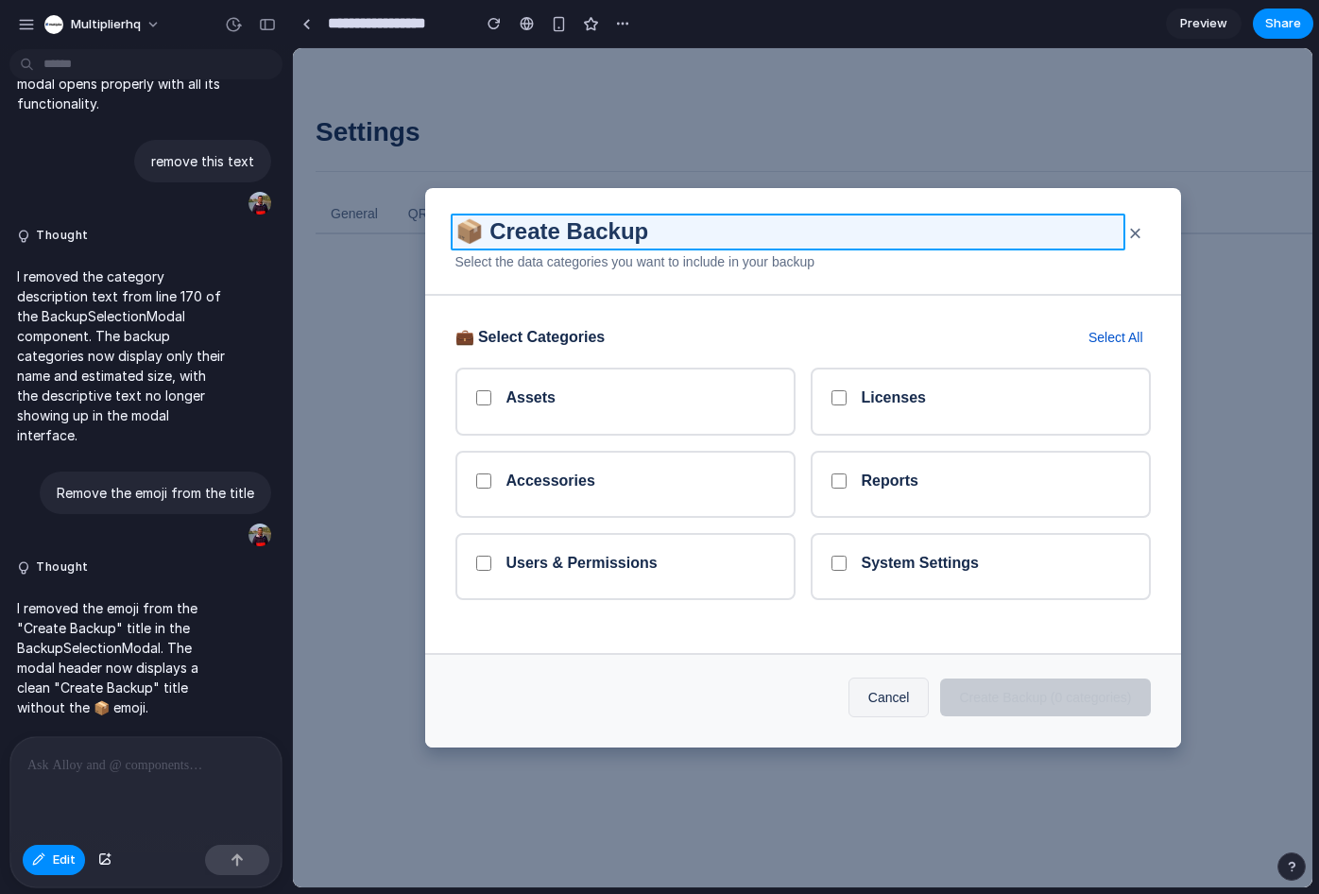
click at [477, 226] on div at bounding box center [802, 467] width 1019 height 839
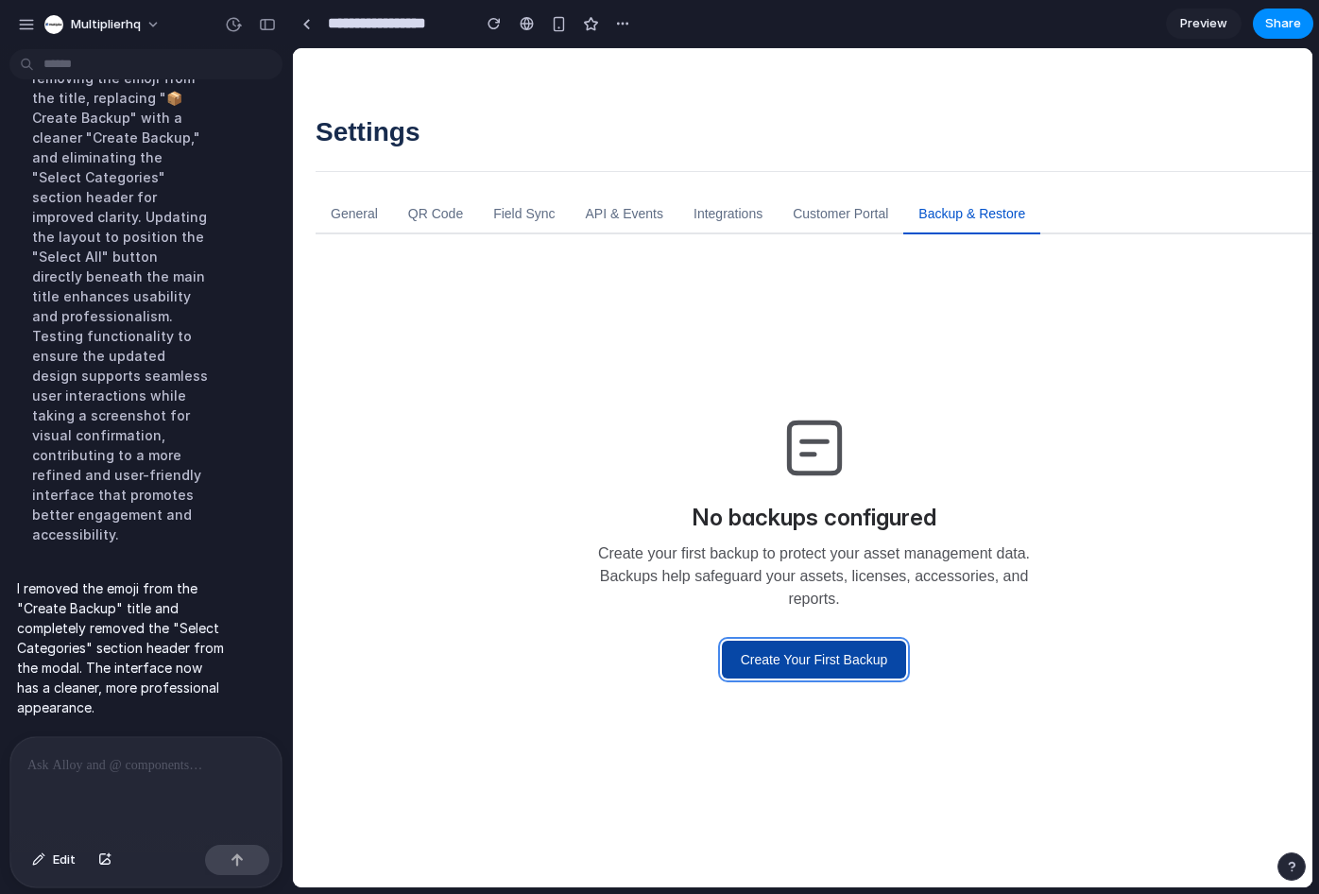
click at [797, 667] on button "Create Your First Backup" at bounding box center [814, 660] width 185 height 38
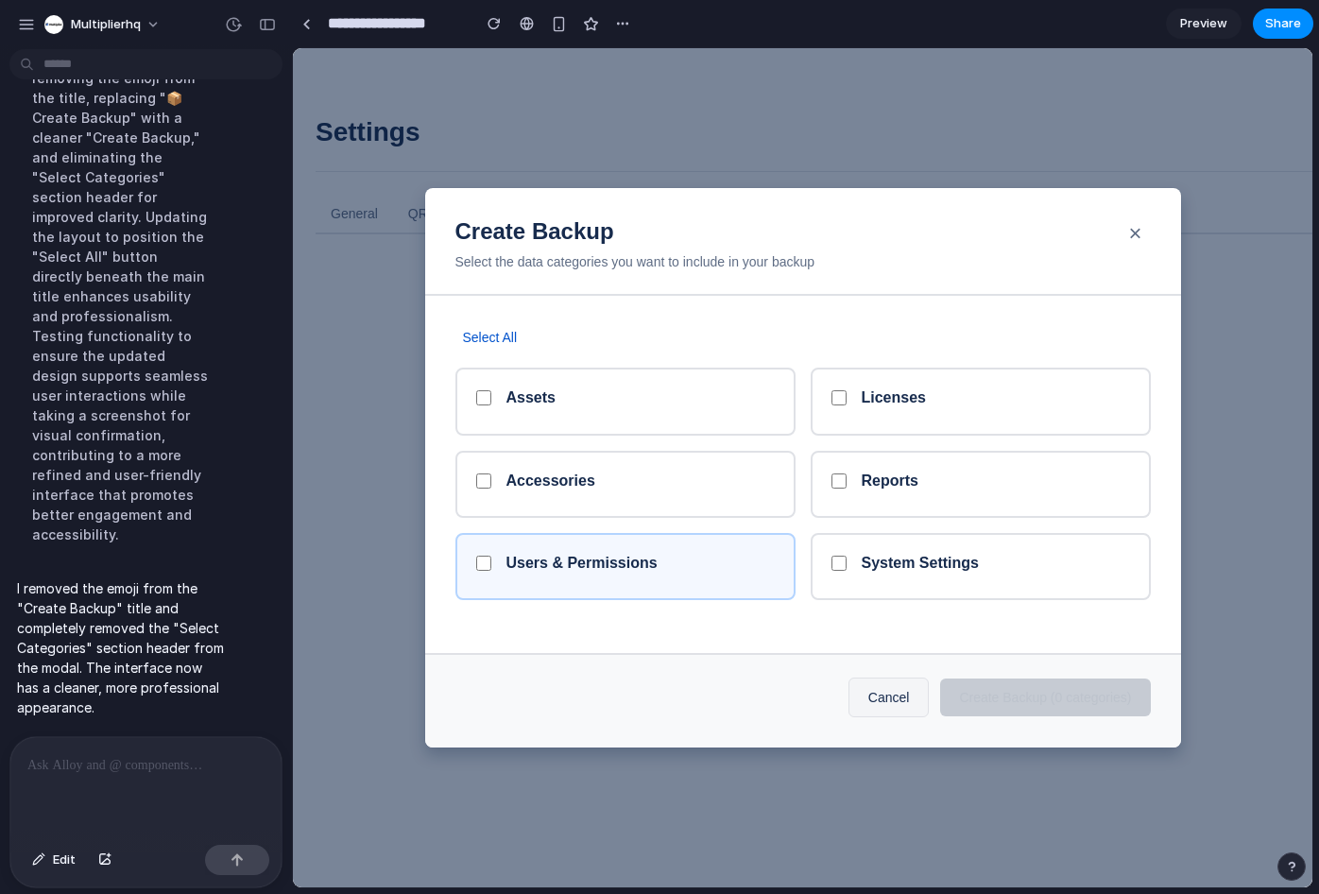
click at [474, 481] on div "Accessories" at bounding box center [625, 484] width 340 height 67
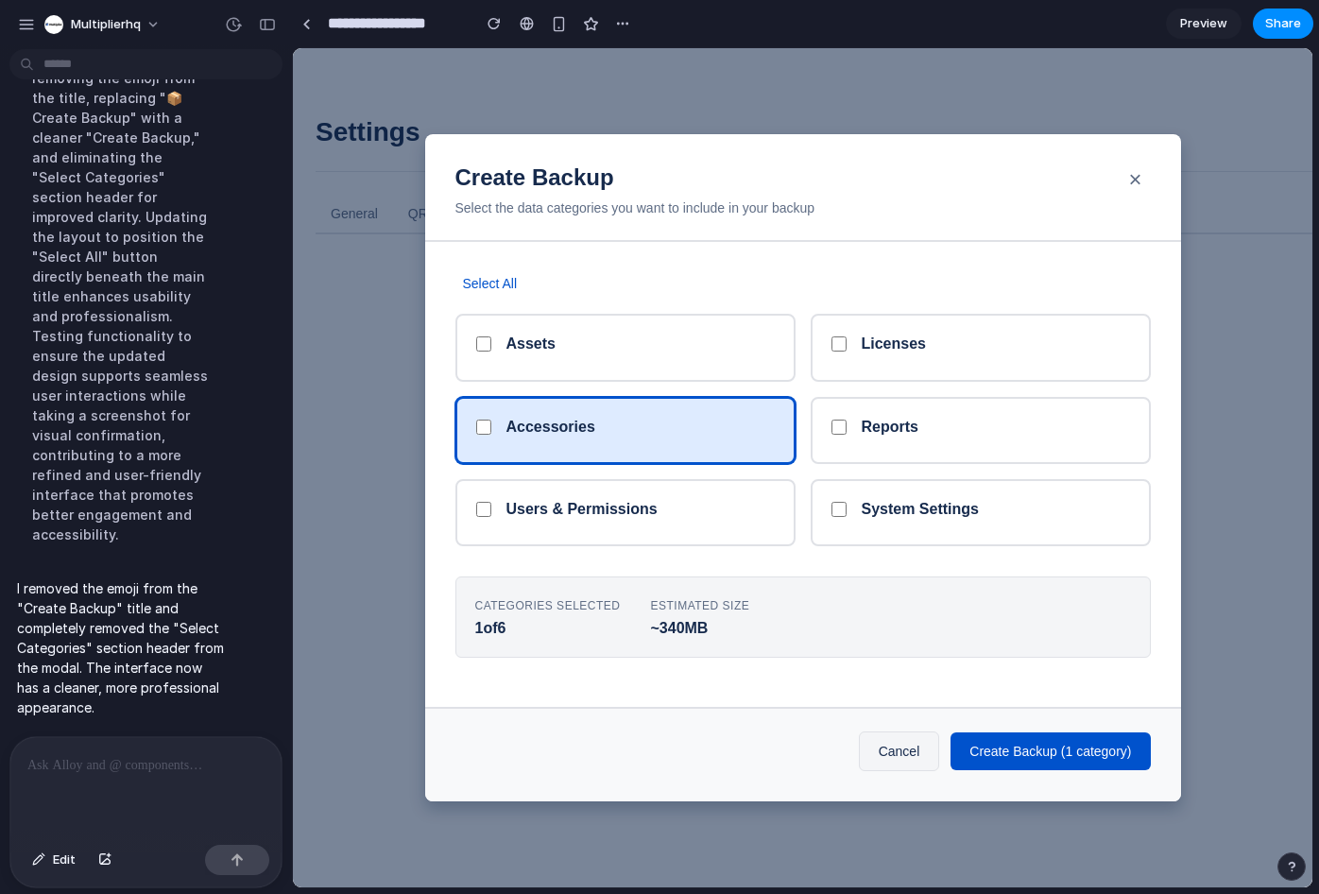
click at [489, 478] on div "Assets Licenses Accessories Reports Users & Permissions System Settings" at bounding box center [802, 430] width 695 height 232
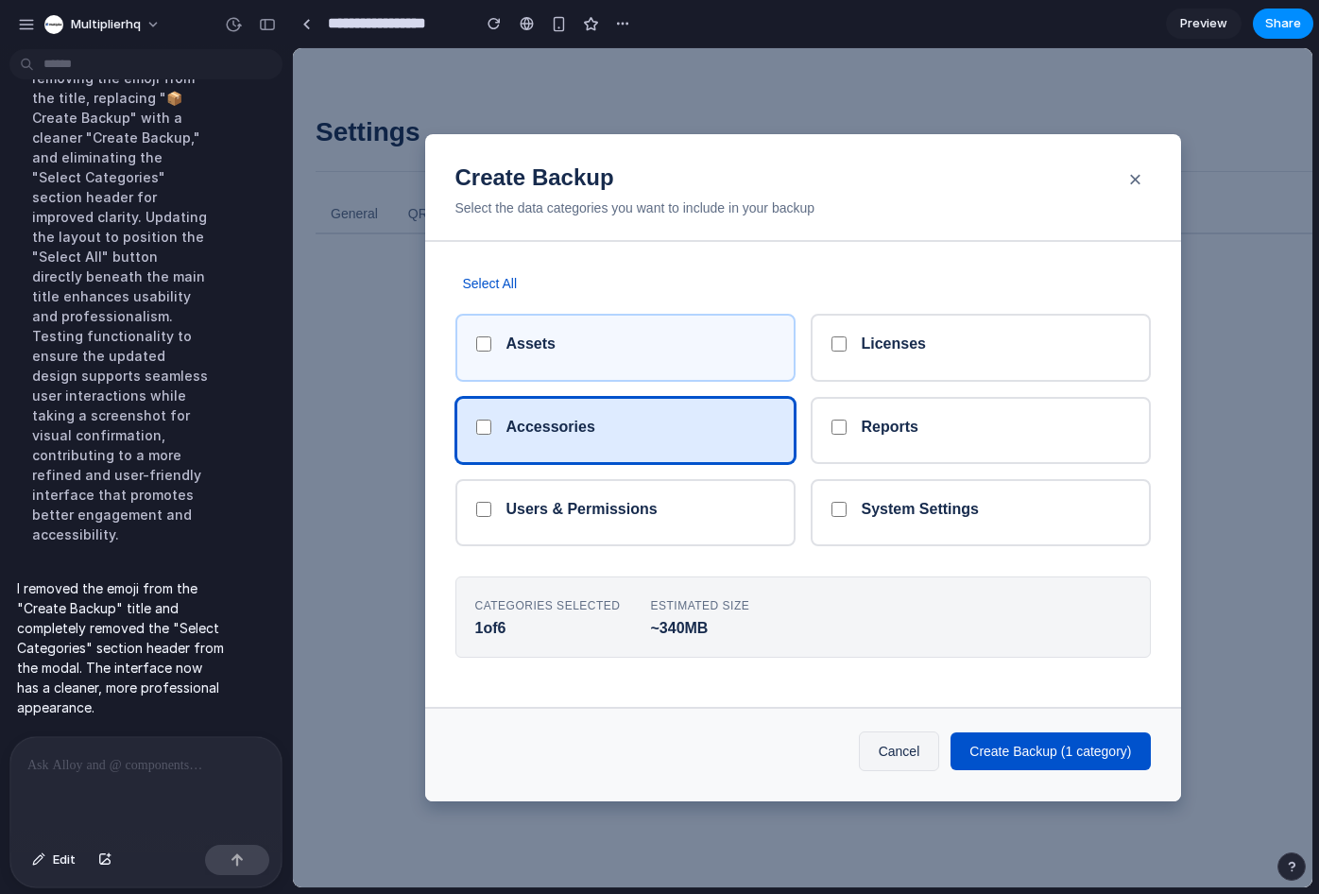
click at [503, 336] on div "Assets" at bounding box center [625, 347] width 340 height 67
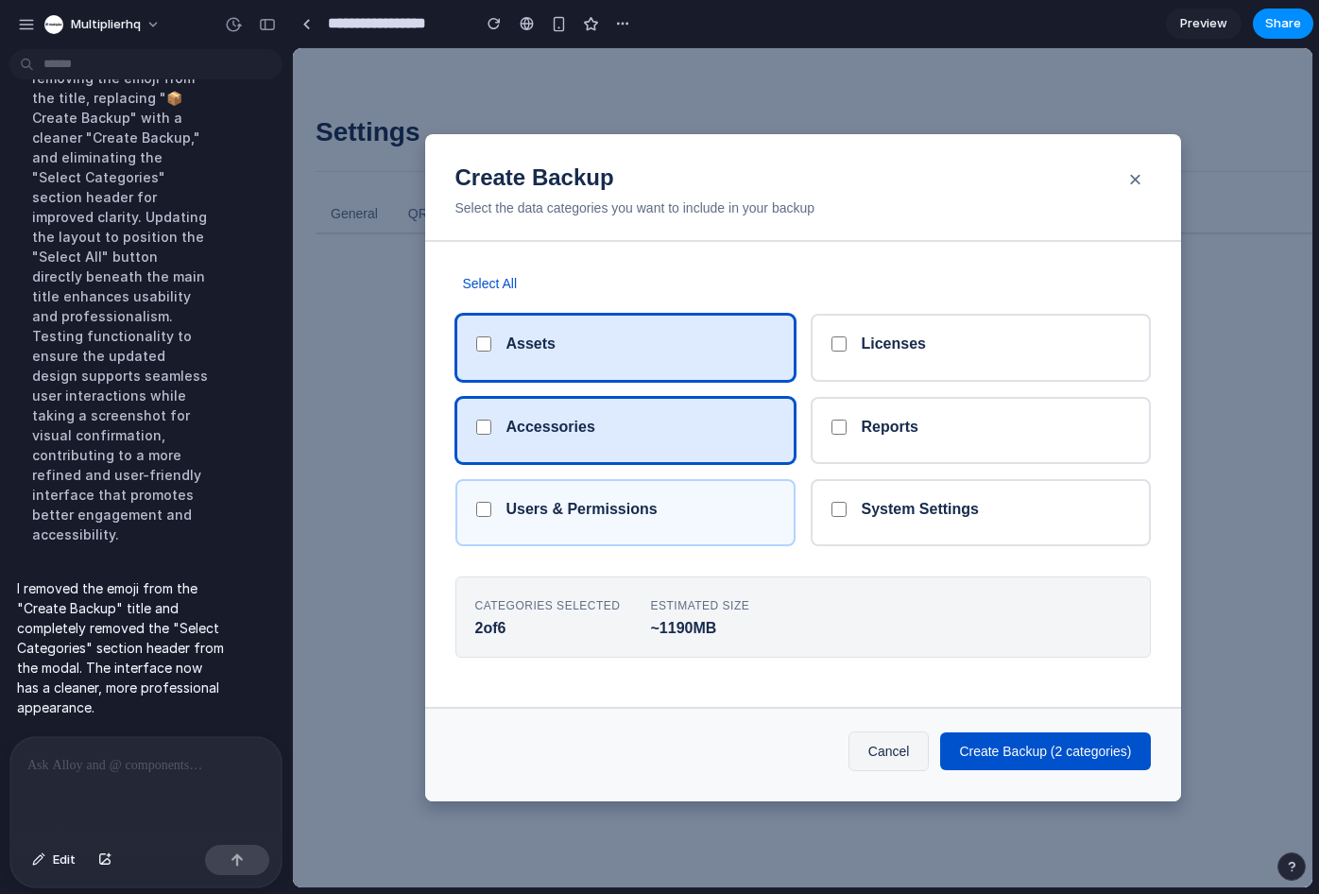
click at [717, 495] on div "Users & Permissions" at bounding box center [625, 512] width 340 height 67
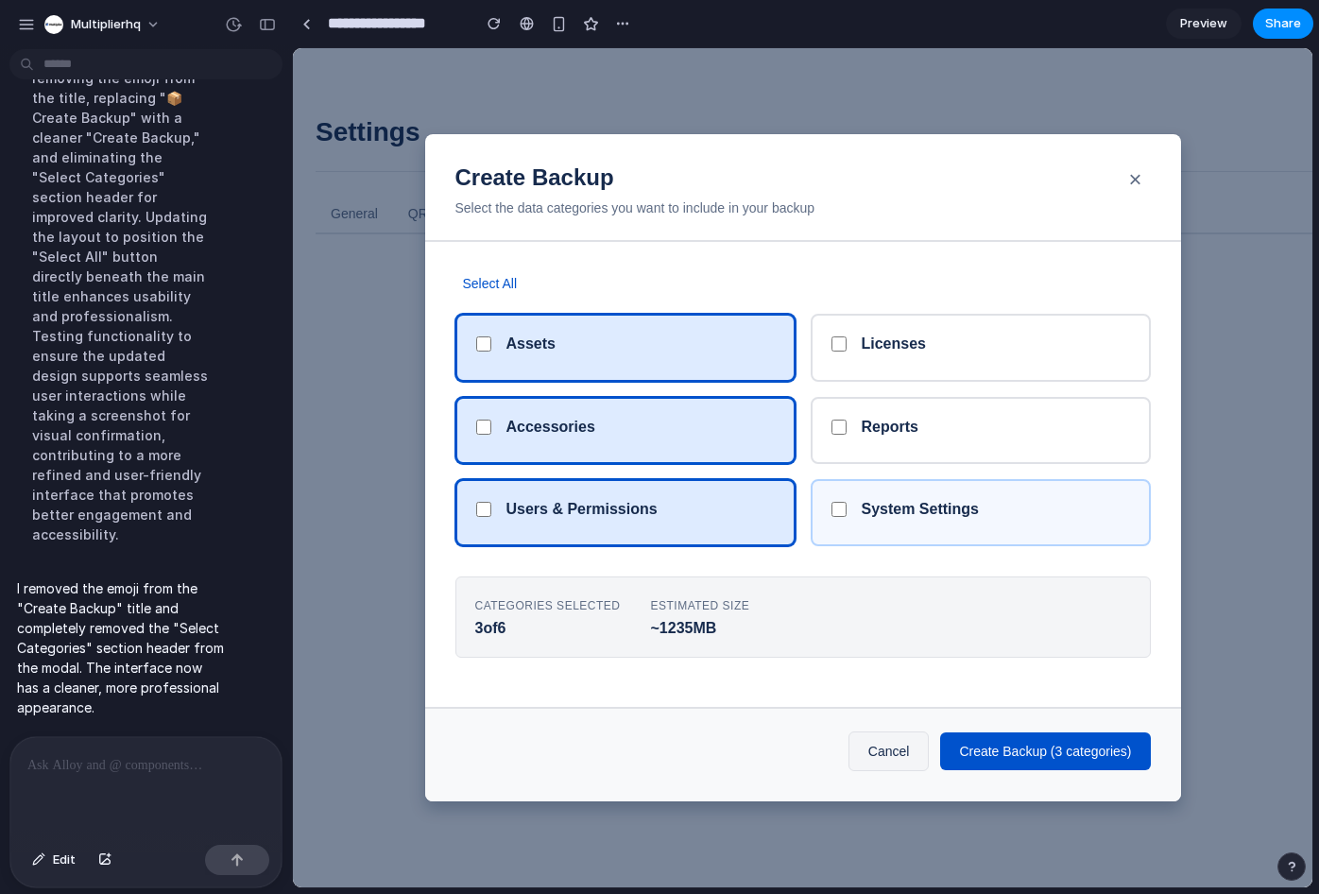
click at [1049, 481] on div "System Settings" at bounding box center [981, 512] width 340 height 67
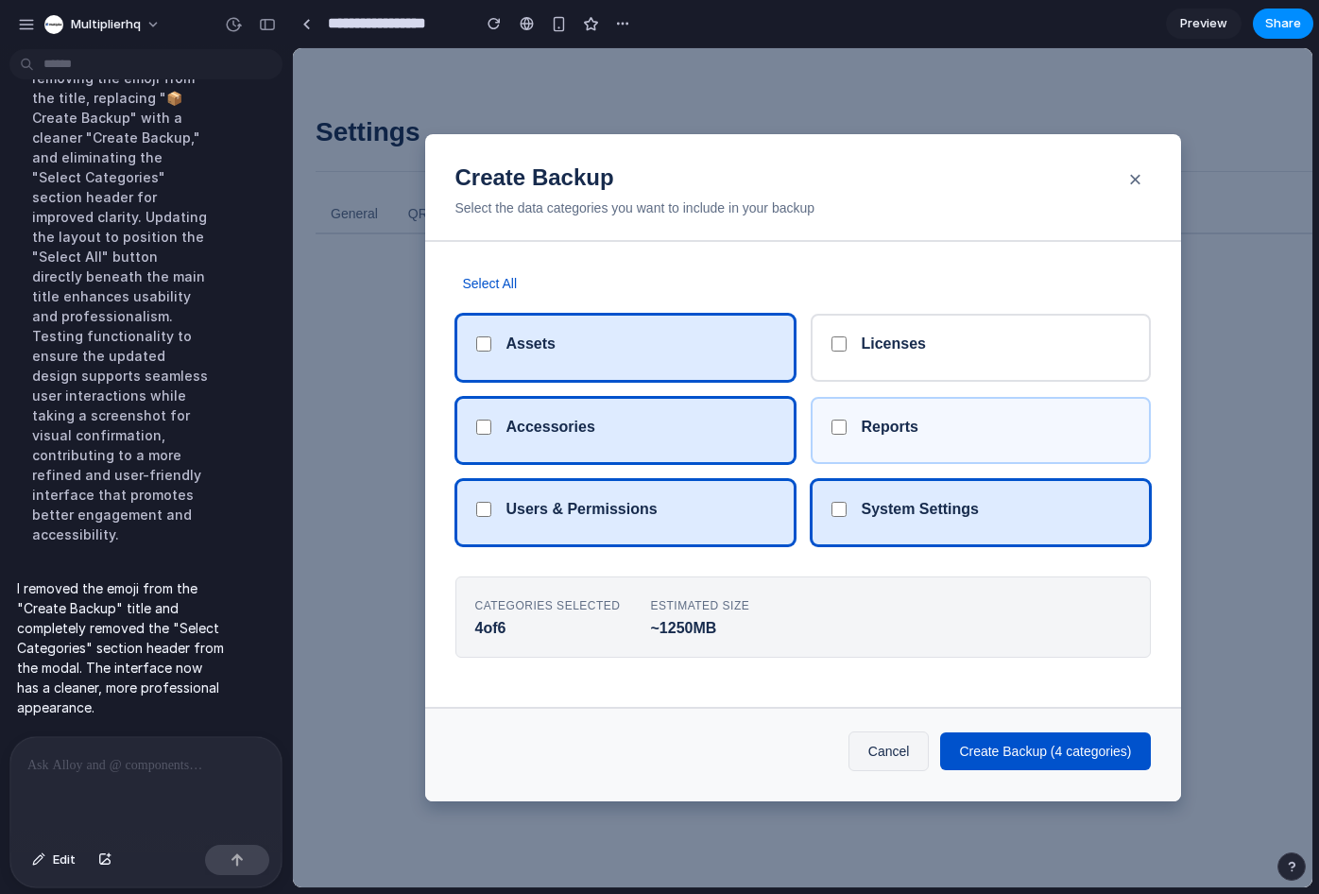
click at [1035, 424] on div "Reports" at bounding box center [996, 431] width 268 height 26
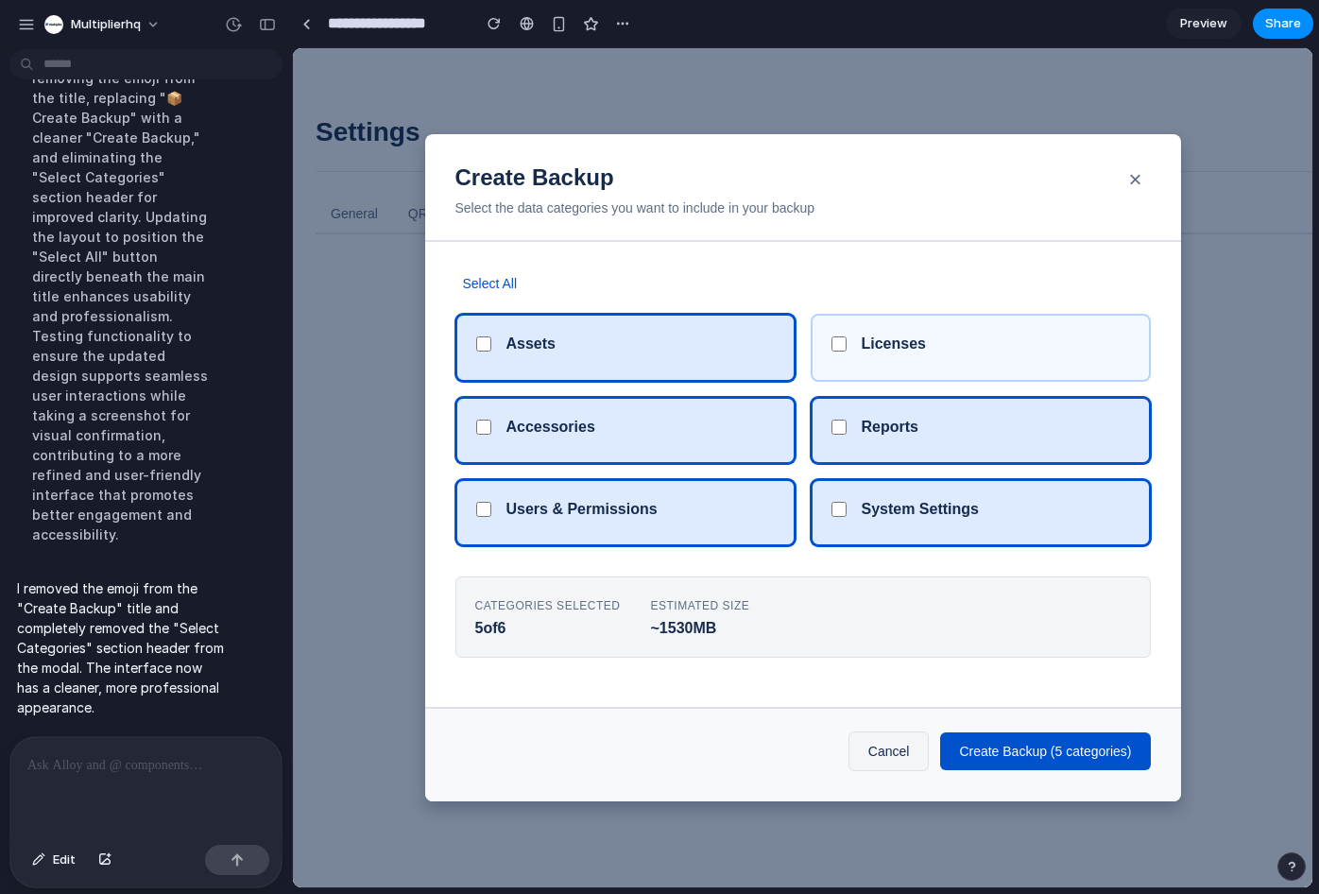
click at [1026, 357] on div "Licenses" at bounding box center [996, 347] width 268 height 26
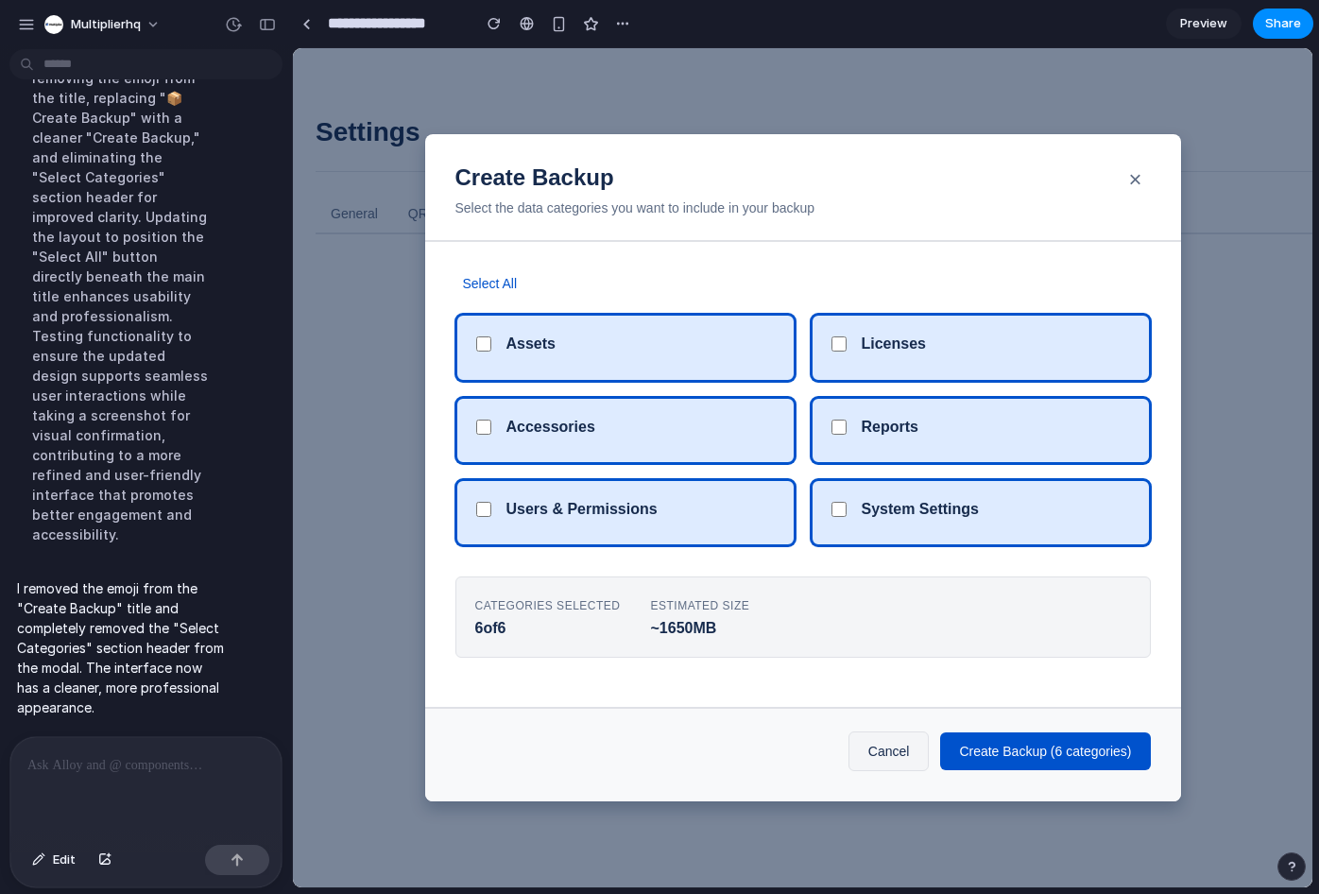
click at [1007, 424] on div "Reports" at bounding box center [996, 431] width 268 height 26
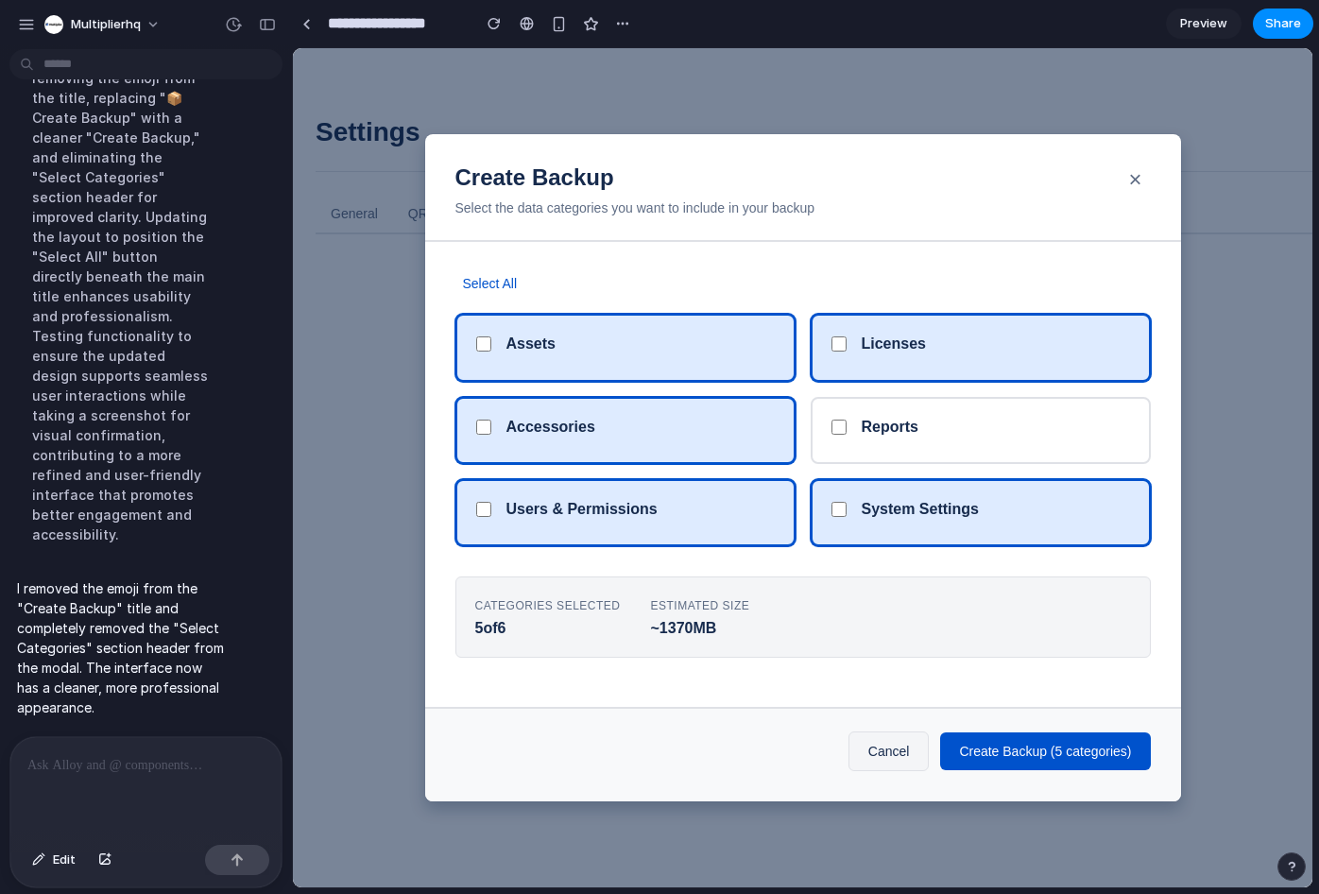
click at [1012, 517] on div "System Settings" at bounding box center [996, 513] width 268 height 26
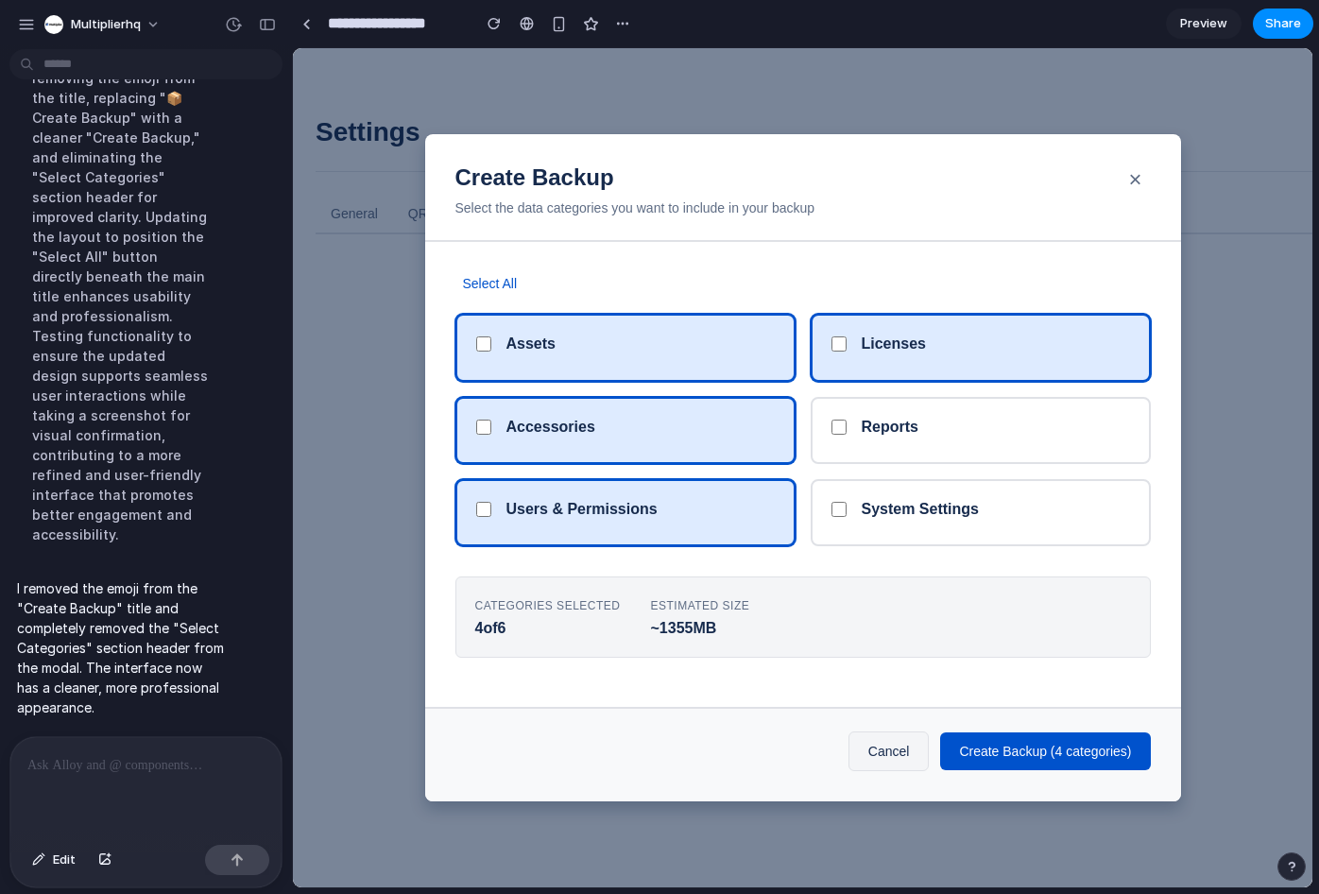
click at [704, 539] on div "Users & Permissions" at bounding box center [625, 512] width 340 height 67
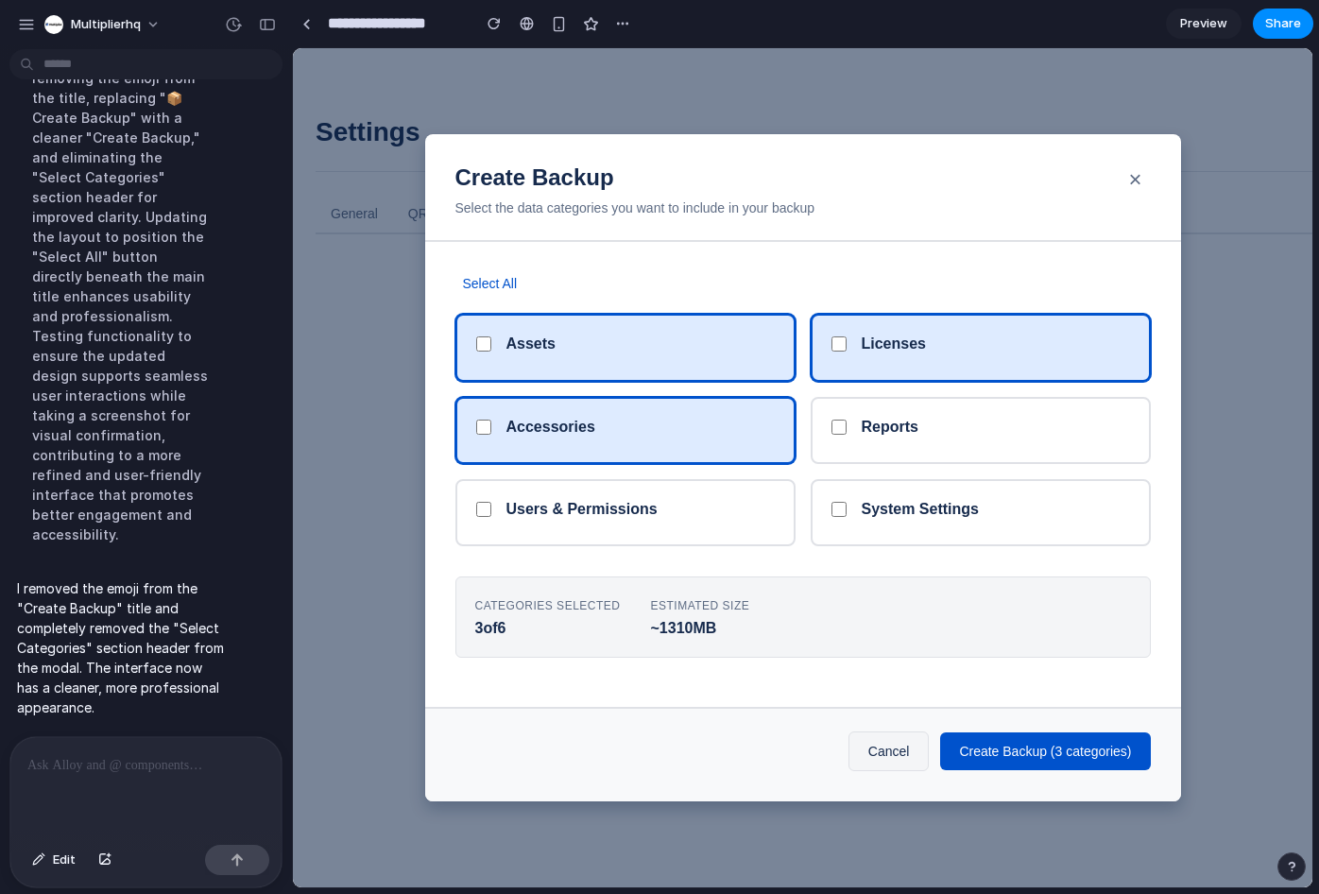
click at [954, 362] on div "Licenses" at bounding box center [981, 347] width 340 height 67
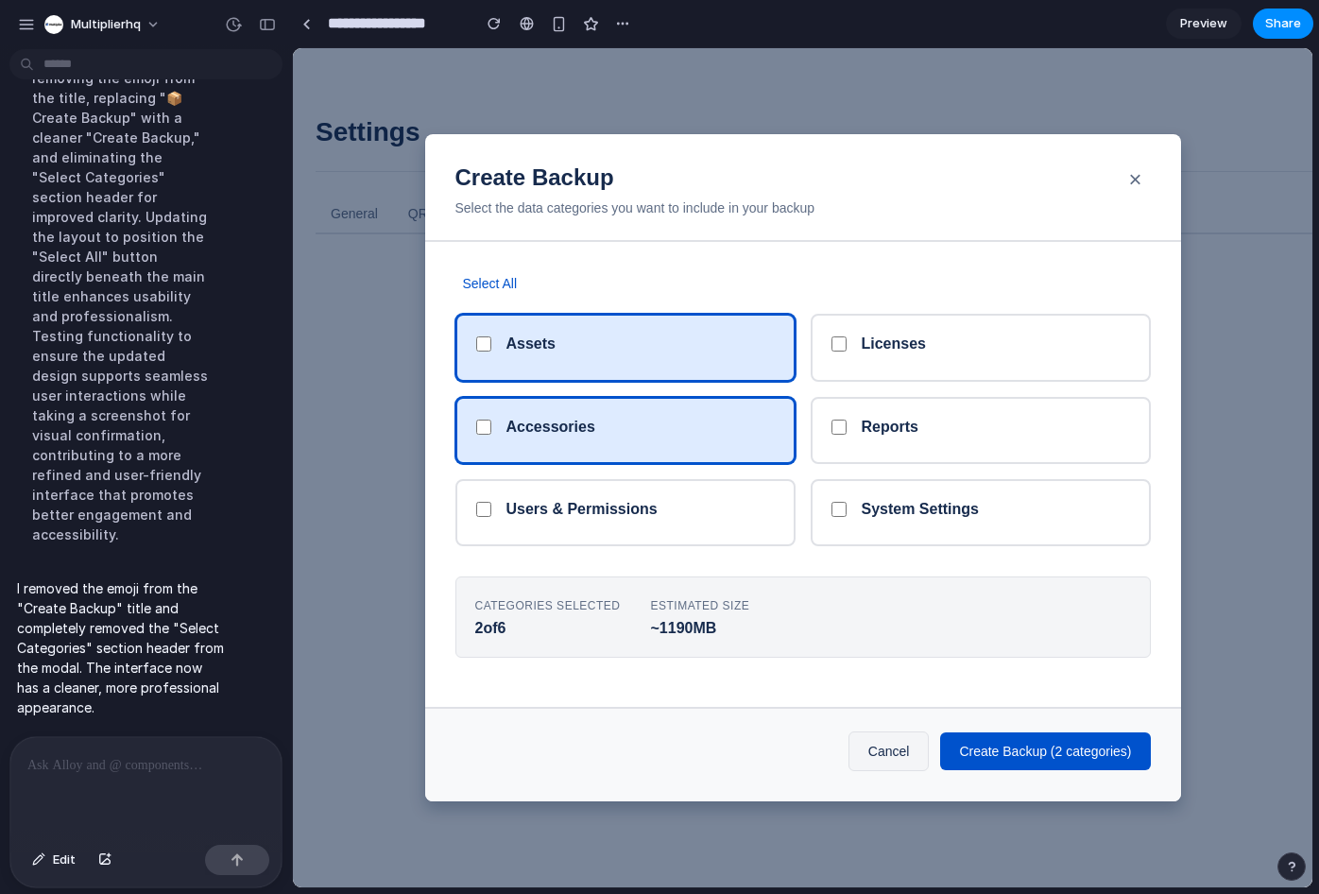
click at [627, 421] on div "Accessories" at bounding box center [640, 431] width 268 height 26
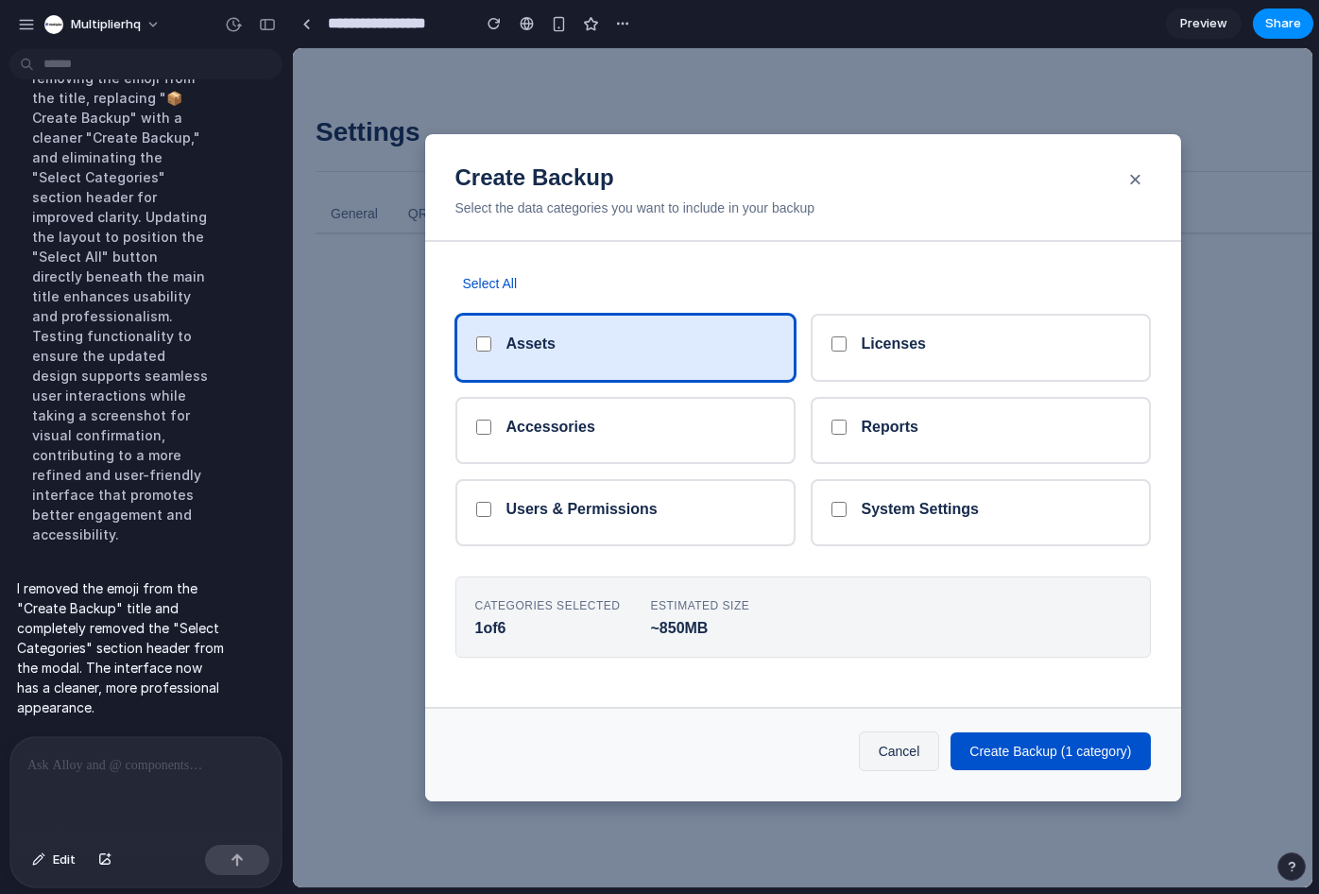
click at [600, 350] on div "Assets" at bounding box center [640, 347] width 268 height 26
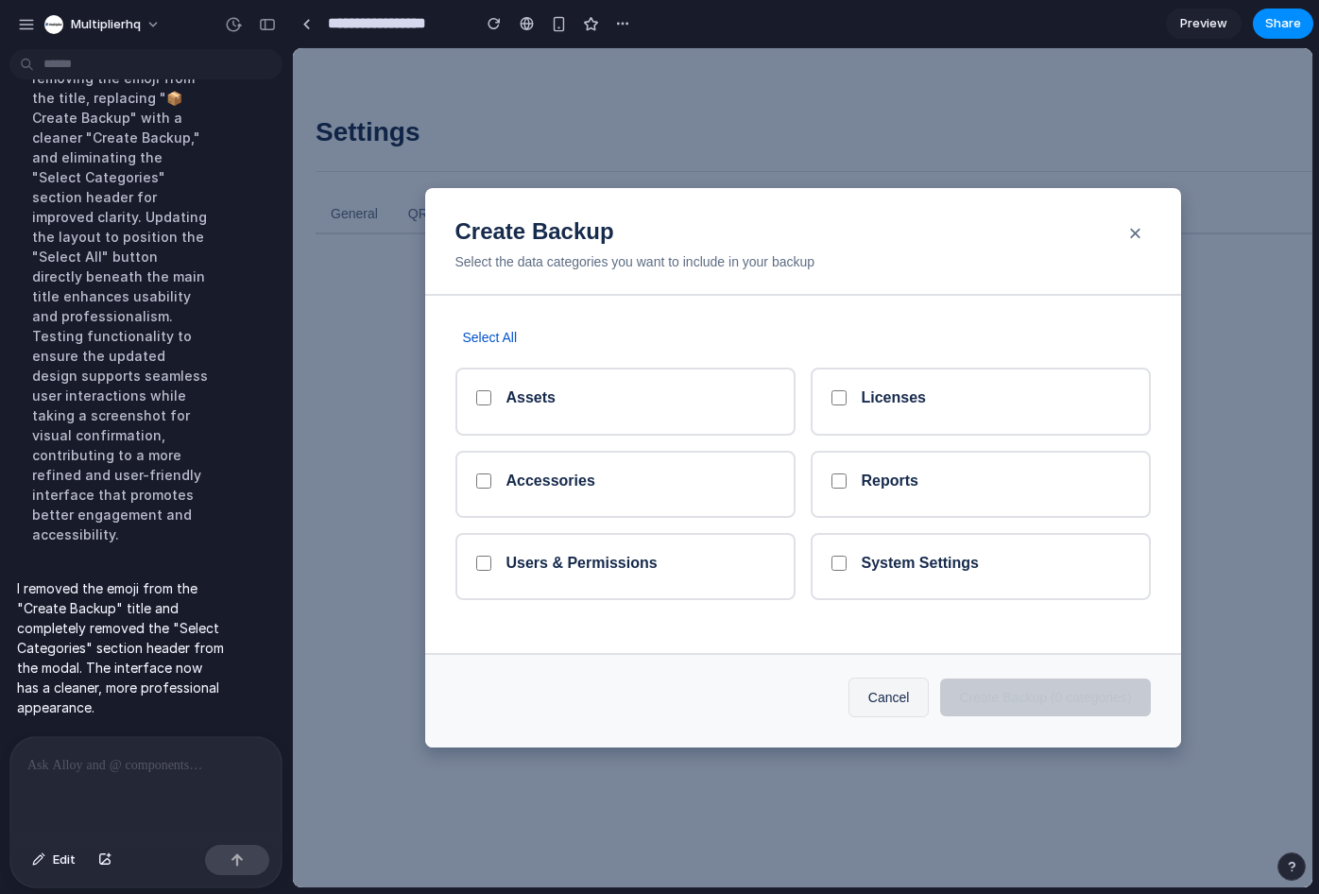
click at [648, 531] on div "Assets Licenses Accessories Reports Users & Permissions System Settings" at bounding box center [802, 484] width 695 height 232
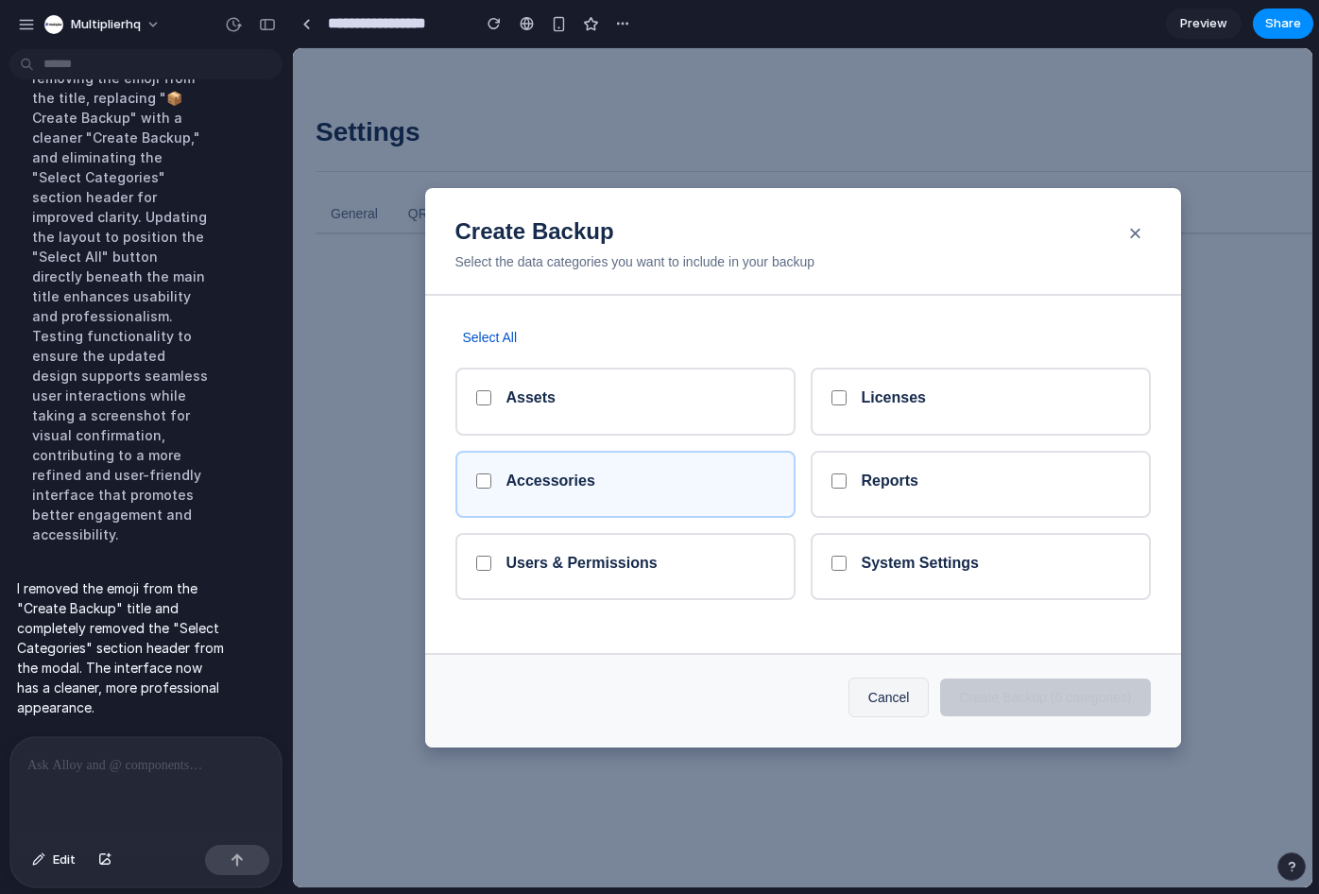
click at [615, 455] on div "Accessories" at bounding box center [625, 484] width 340 height 67
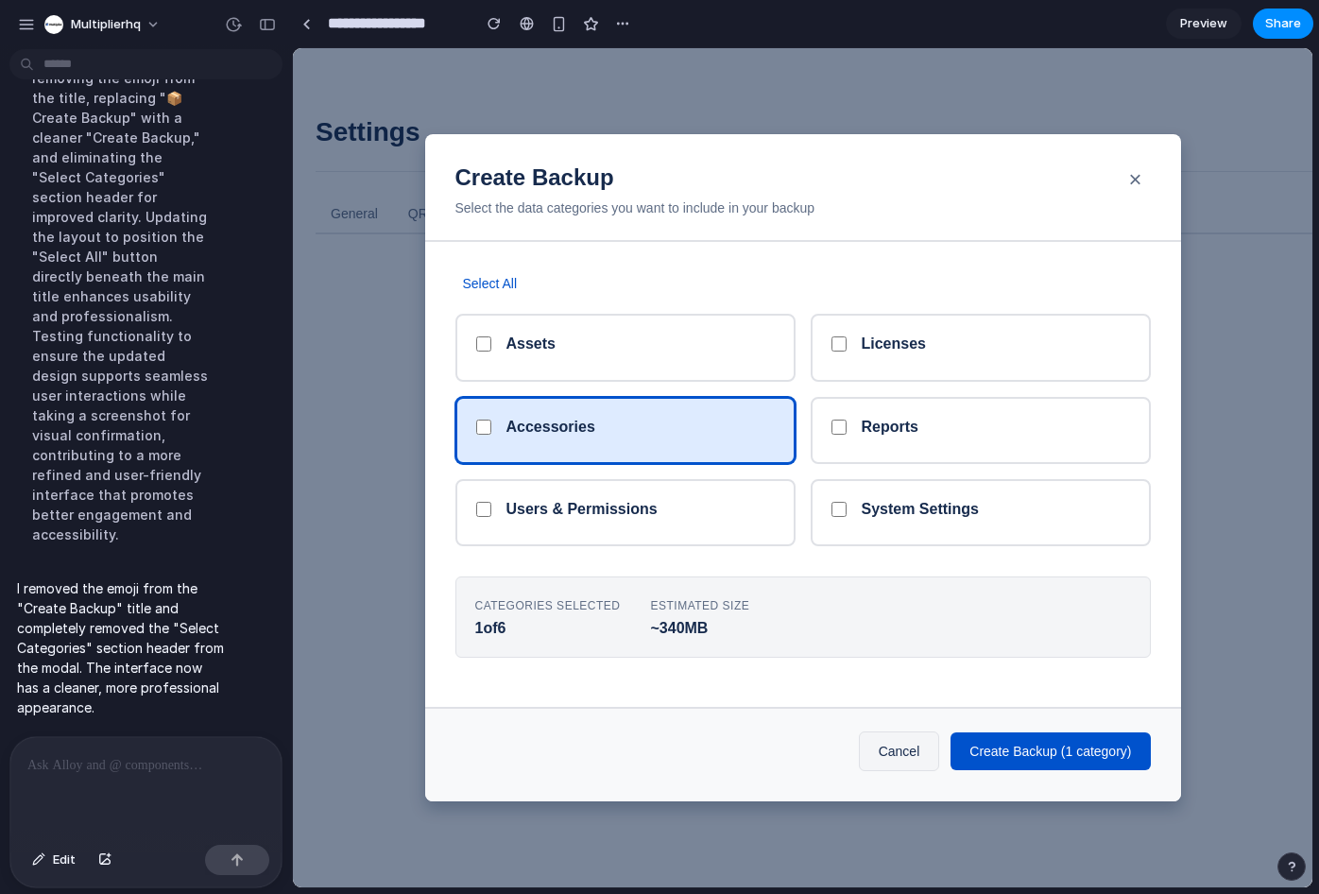
click at [900, 382] on div "Assets Licenses Accessories Reports Users & Permissions System Settings" at bounding box center [802, 430] width 695 height 232
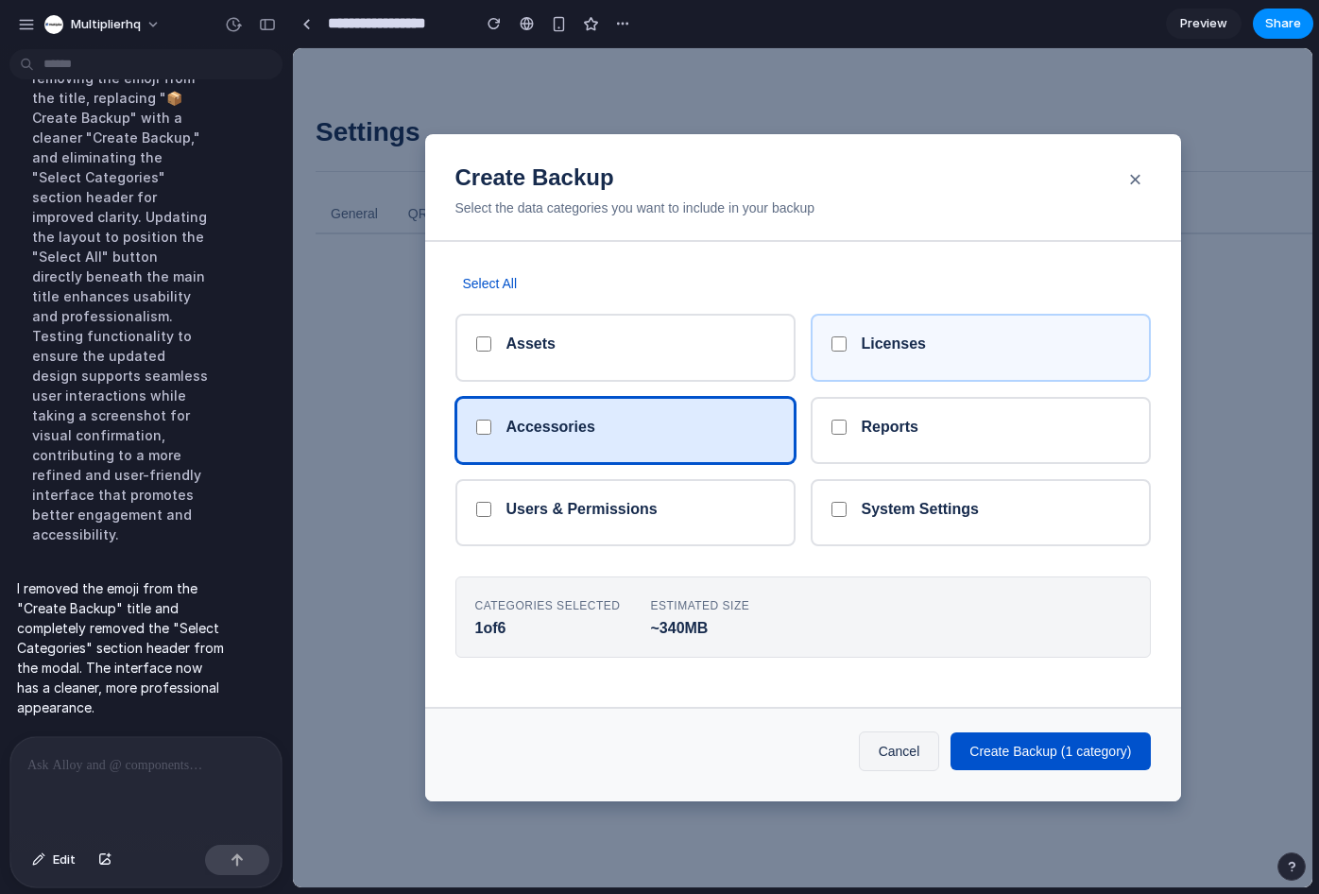
click at [924, 361] on div "Licenses" at bounding box center [981, 347] width 340 height 67
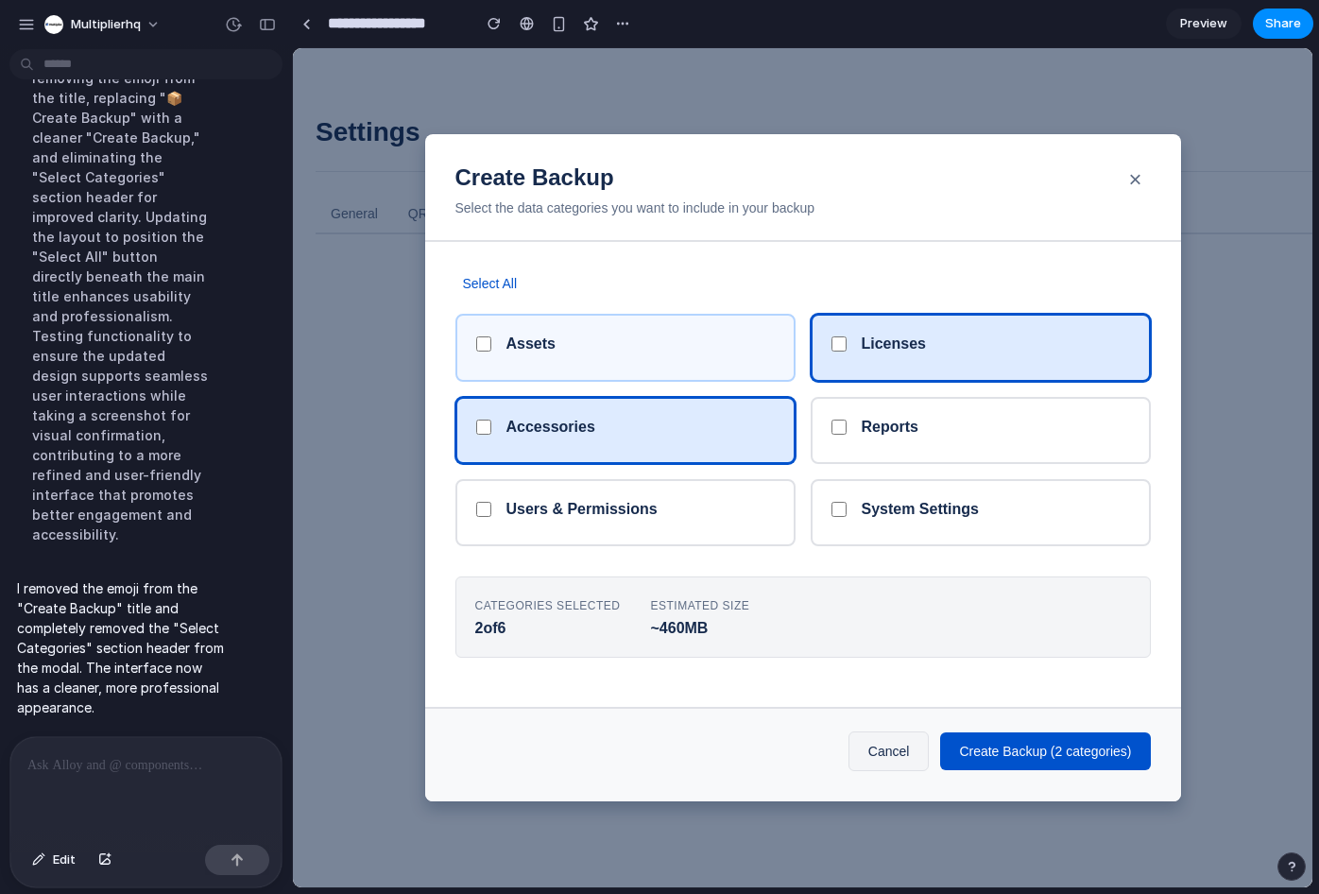
click at [669, 350] on div "Assets" at bounding box center [640, 347] width 268 height 26
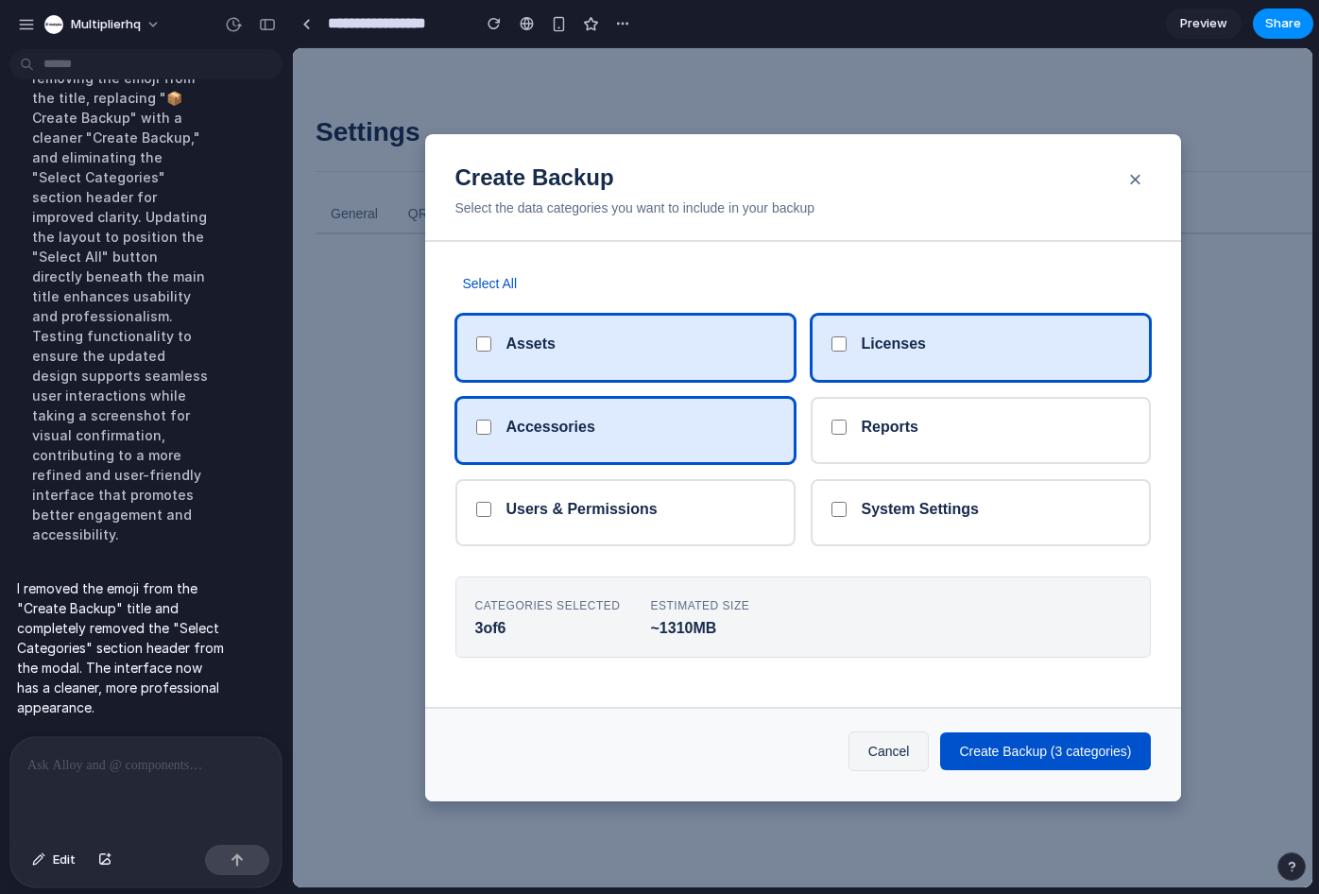
click at [48, 766] on p at bounding box center [145, 765] width 237 height 23
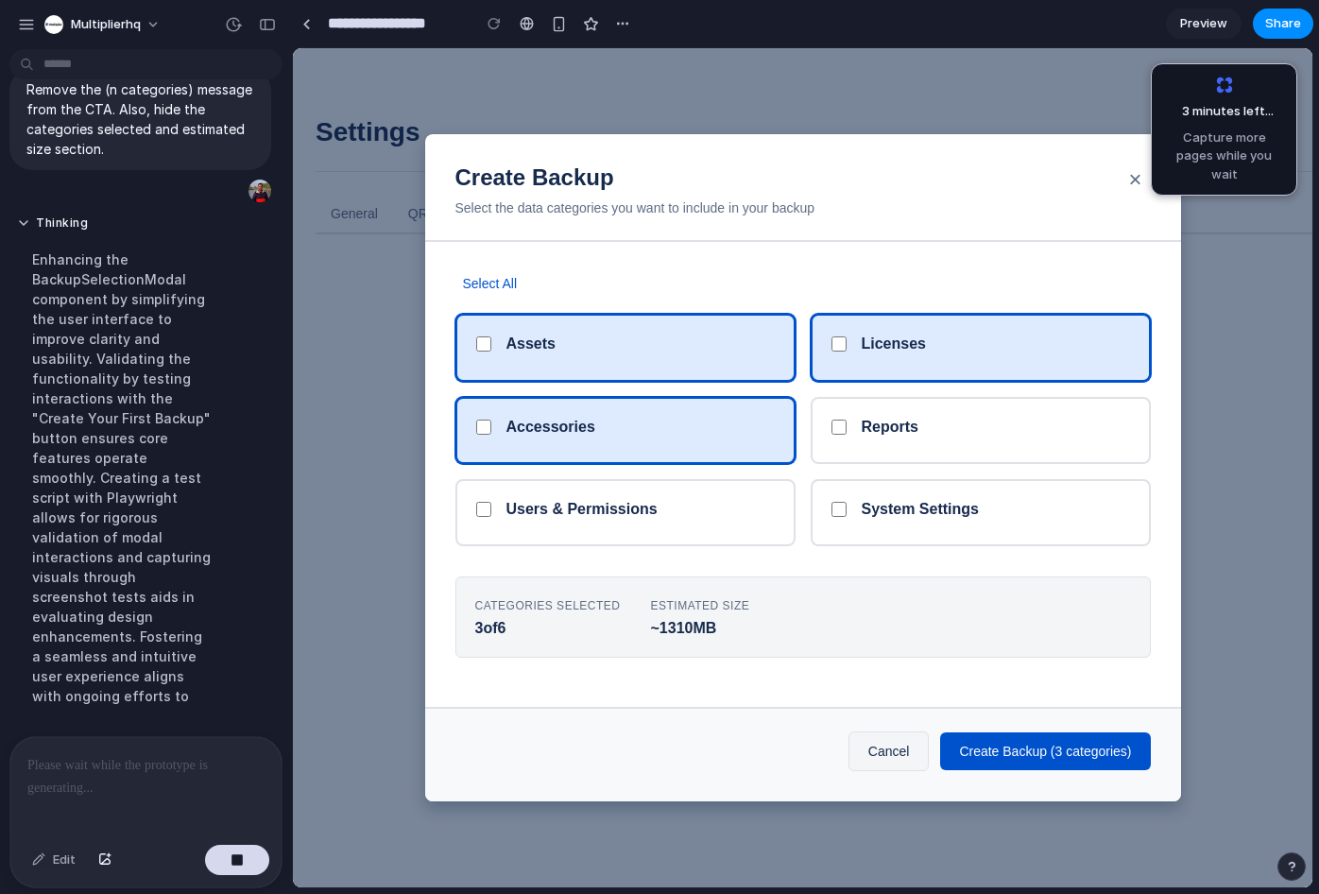
scroll to position [6434, 0]
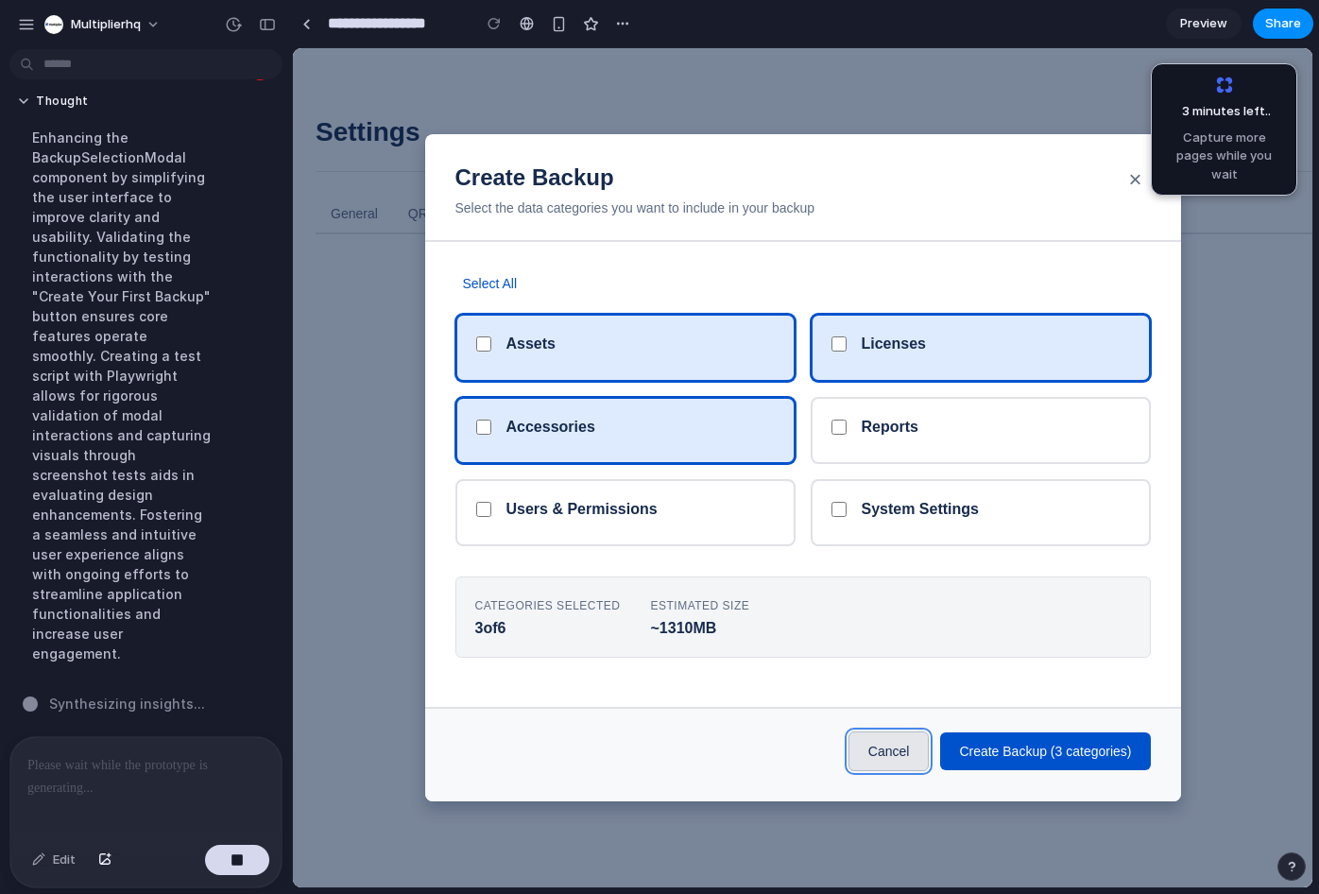
click at [848, 752] on button "Cancel" at bounding box center [888, 751] width 81 height 40
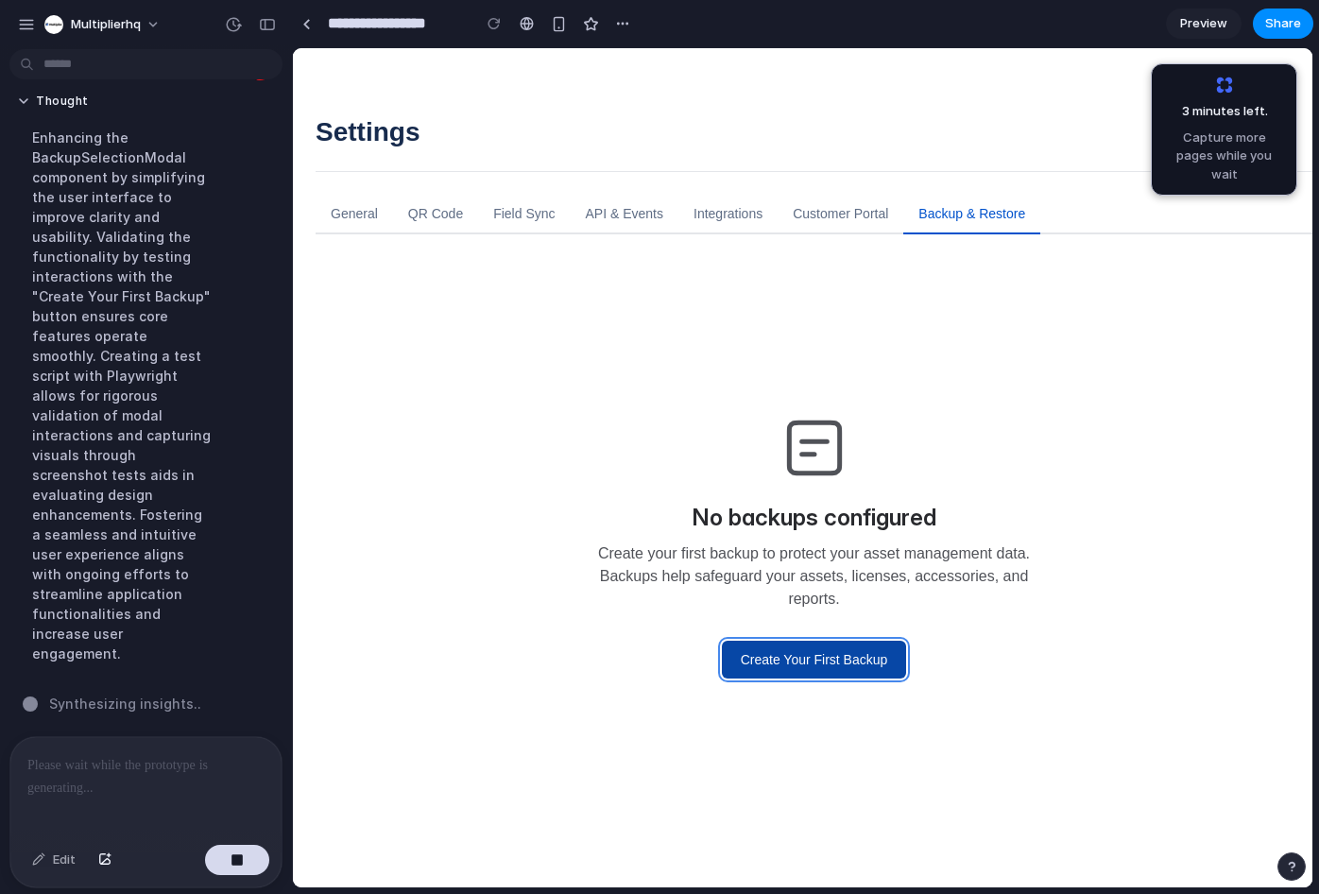
click at [782, 660] on button "Create Your First Backup" at bounding box center [814, 660] width 185 height 38
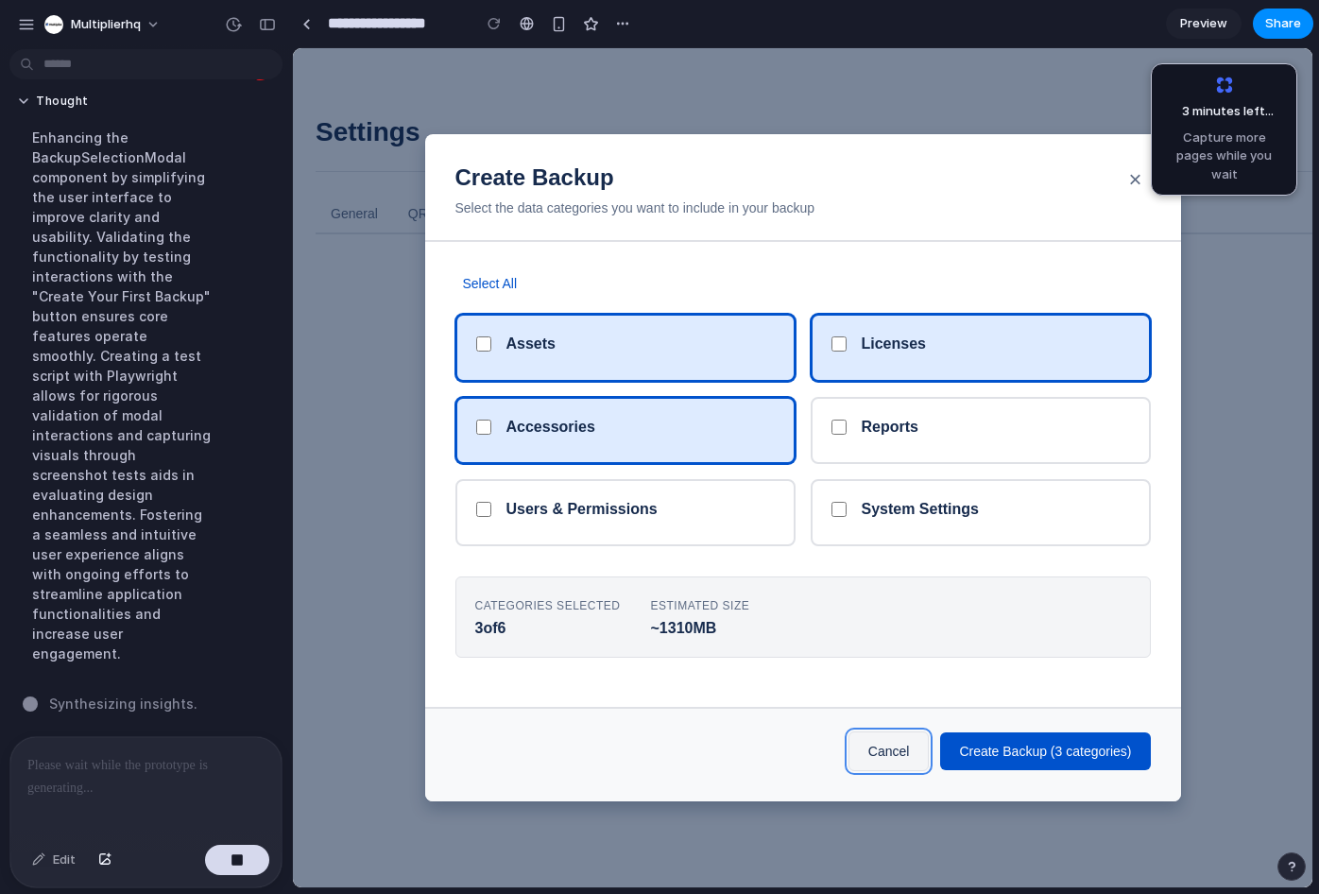
click at [868, 752] on button "Cancel" at bounding box center [888, 751] width 81 height 40
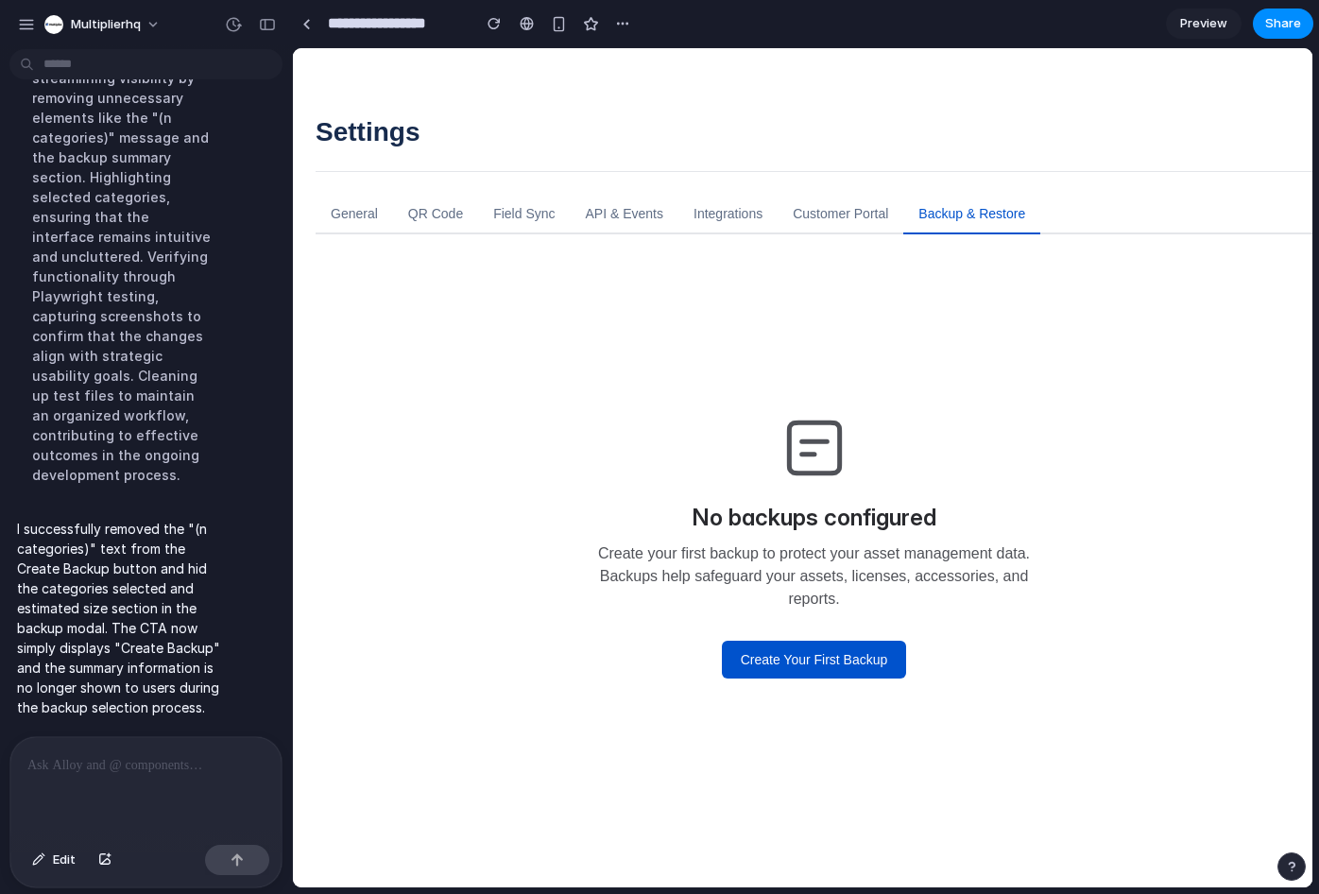
scroll to position [0, 0]
click at [802, 653] on button "Create Your First Backup" at bounding box center [814, 660] width 185 height 38
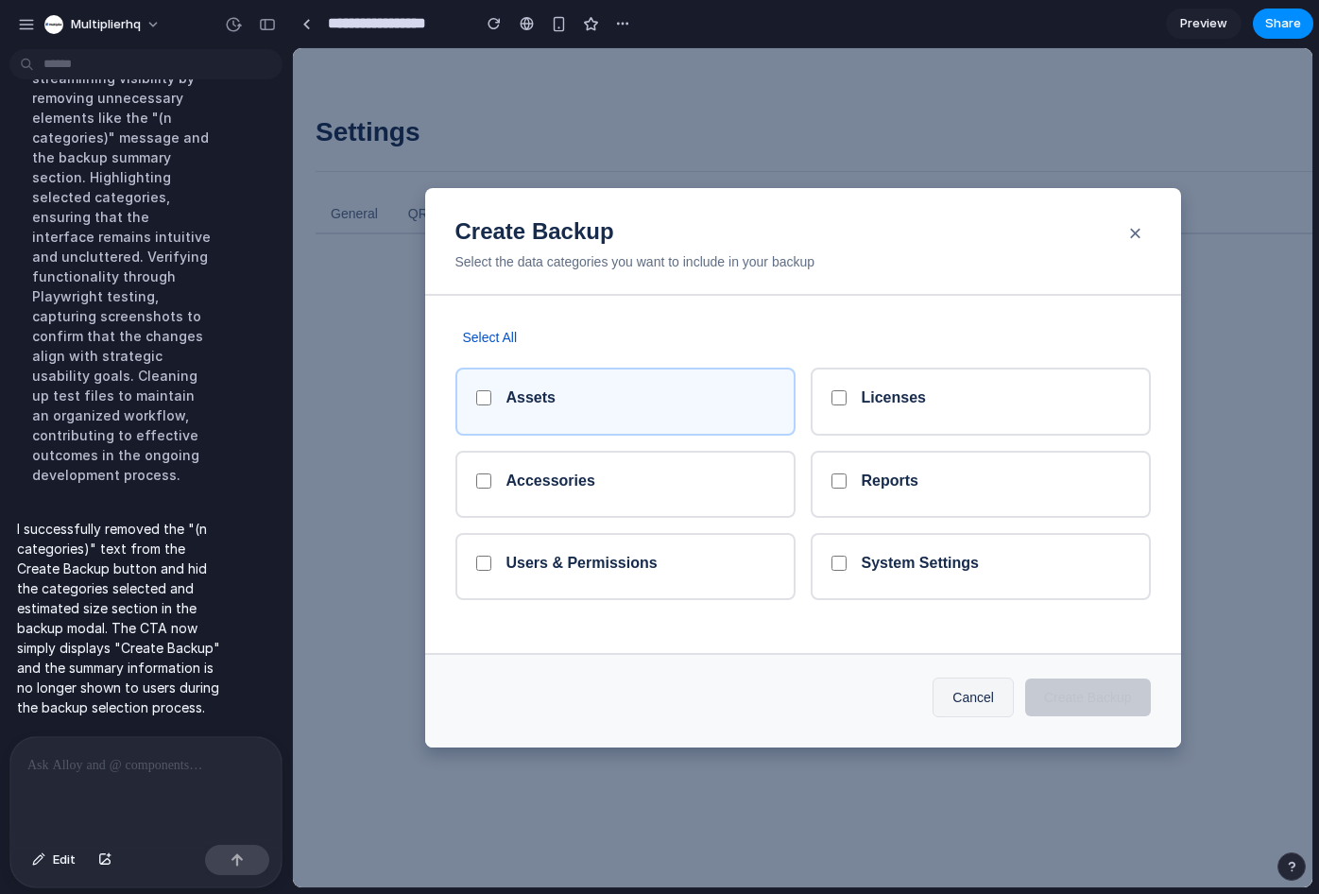
click at [527, 394] on h5 "Assets" at bounding box center [530, 397] width 49 height 18
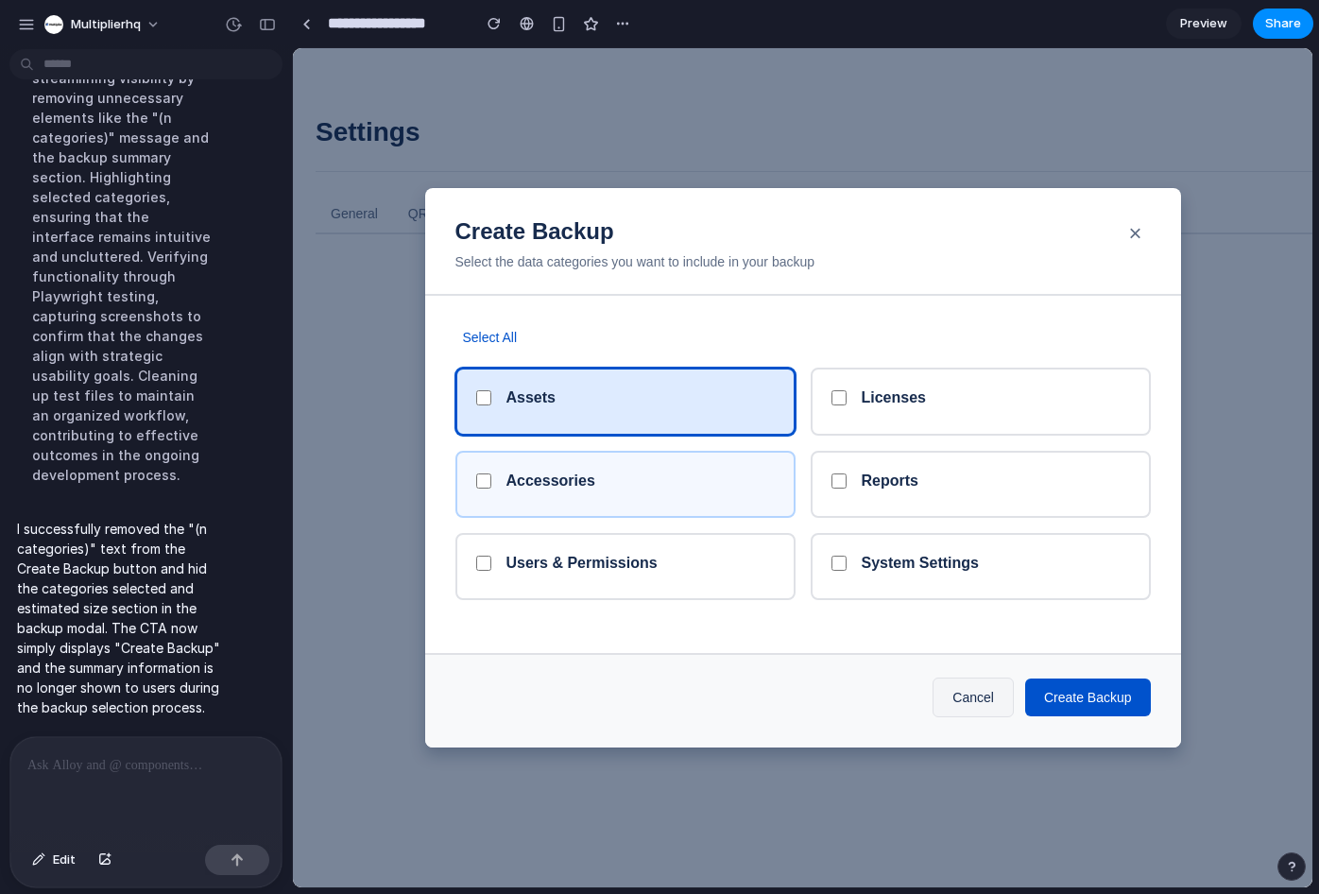
click at [587, 502] on div "Accessories" at bounding box center [625, 484] width 340 height 67
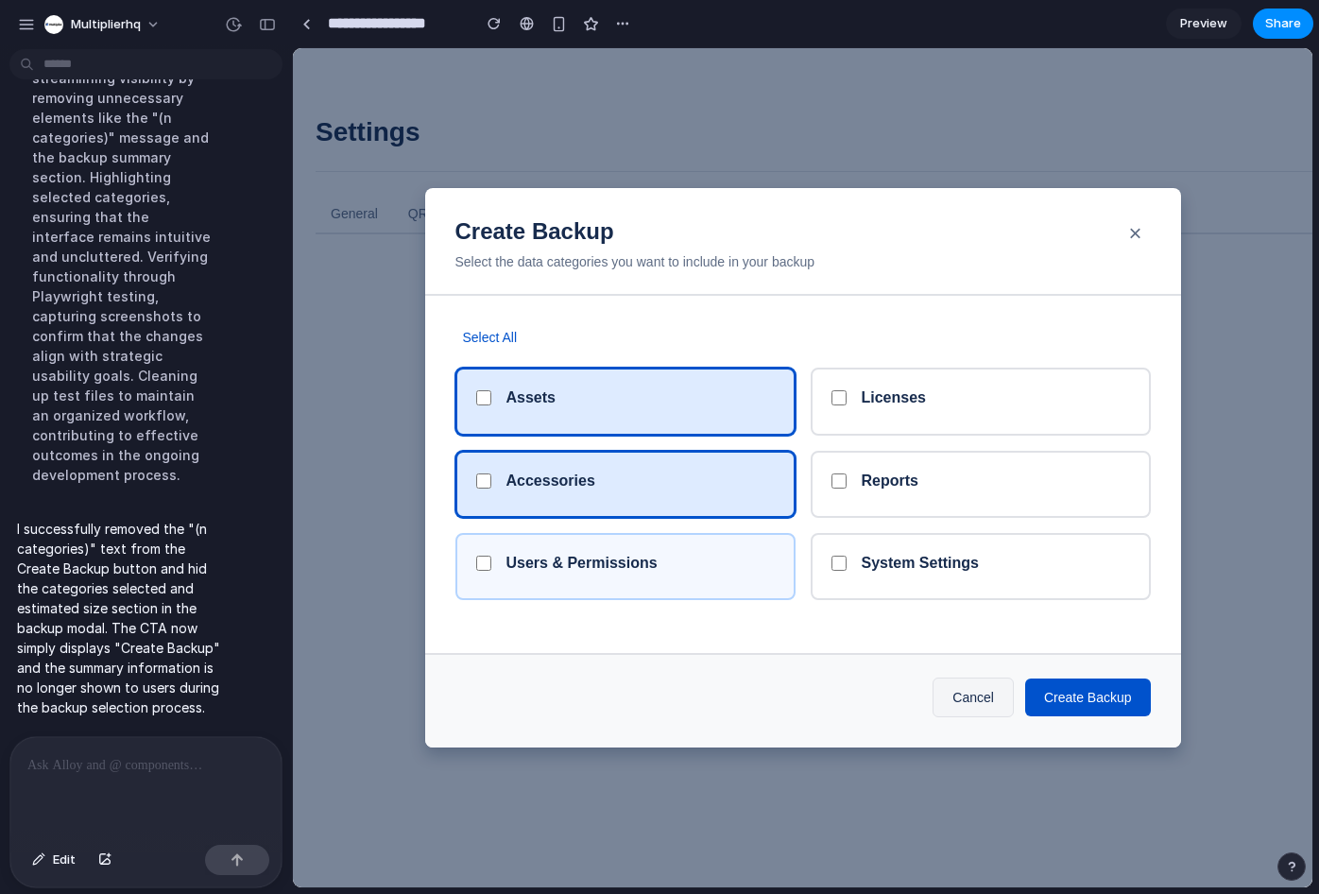
click at [586, 570] on h5 "Users & Permissions" at bounding box center [581, 563] width 151 height 18
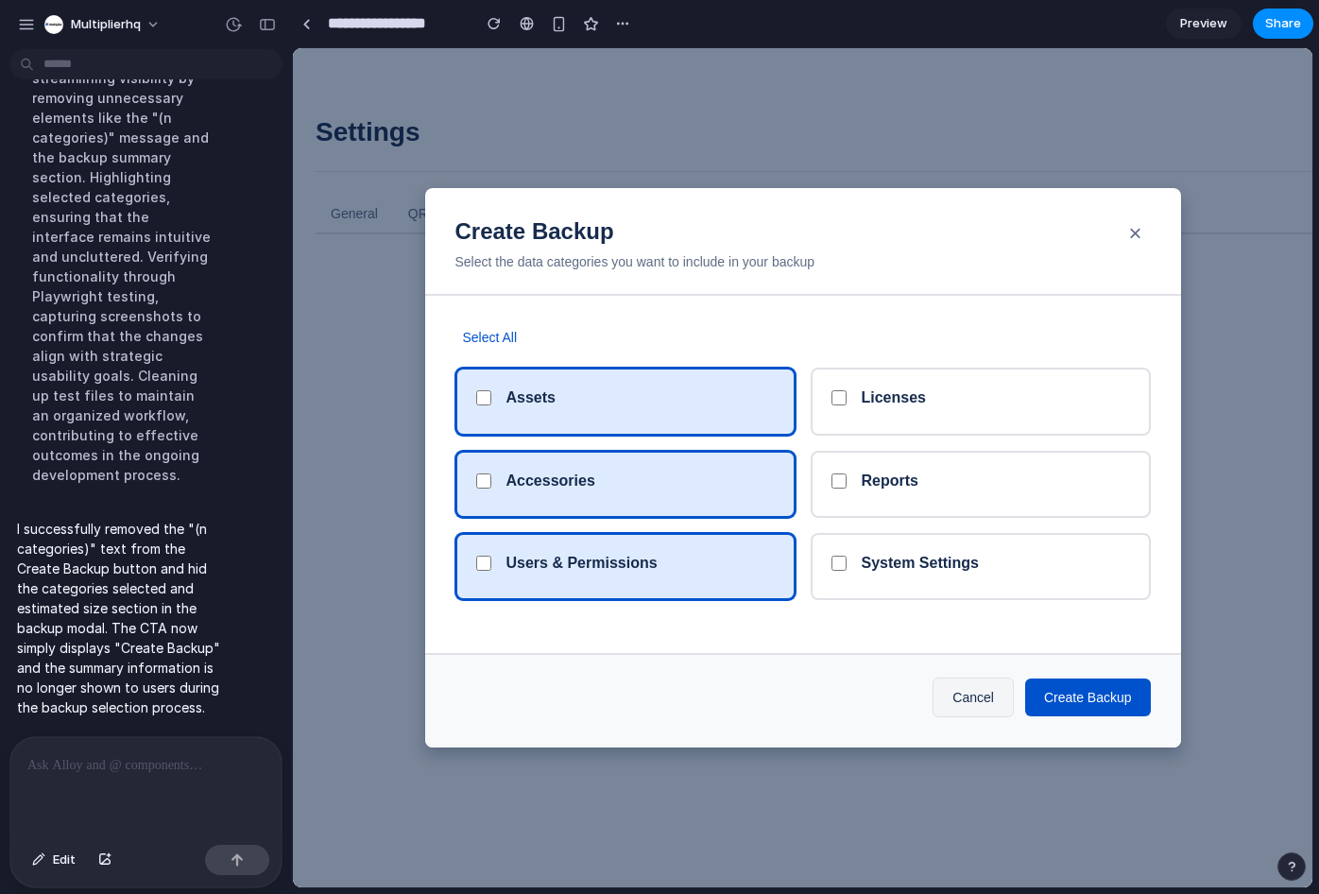
click at [655, 487] on div "Accessories" at bounding box center [640, 484] width 268 height 26
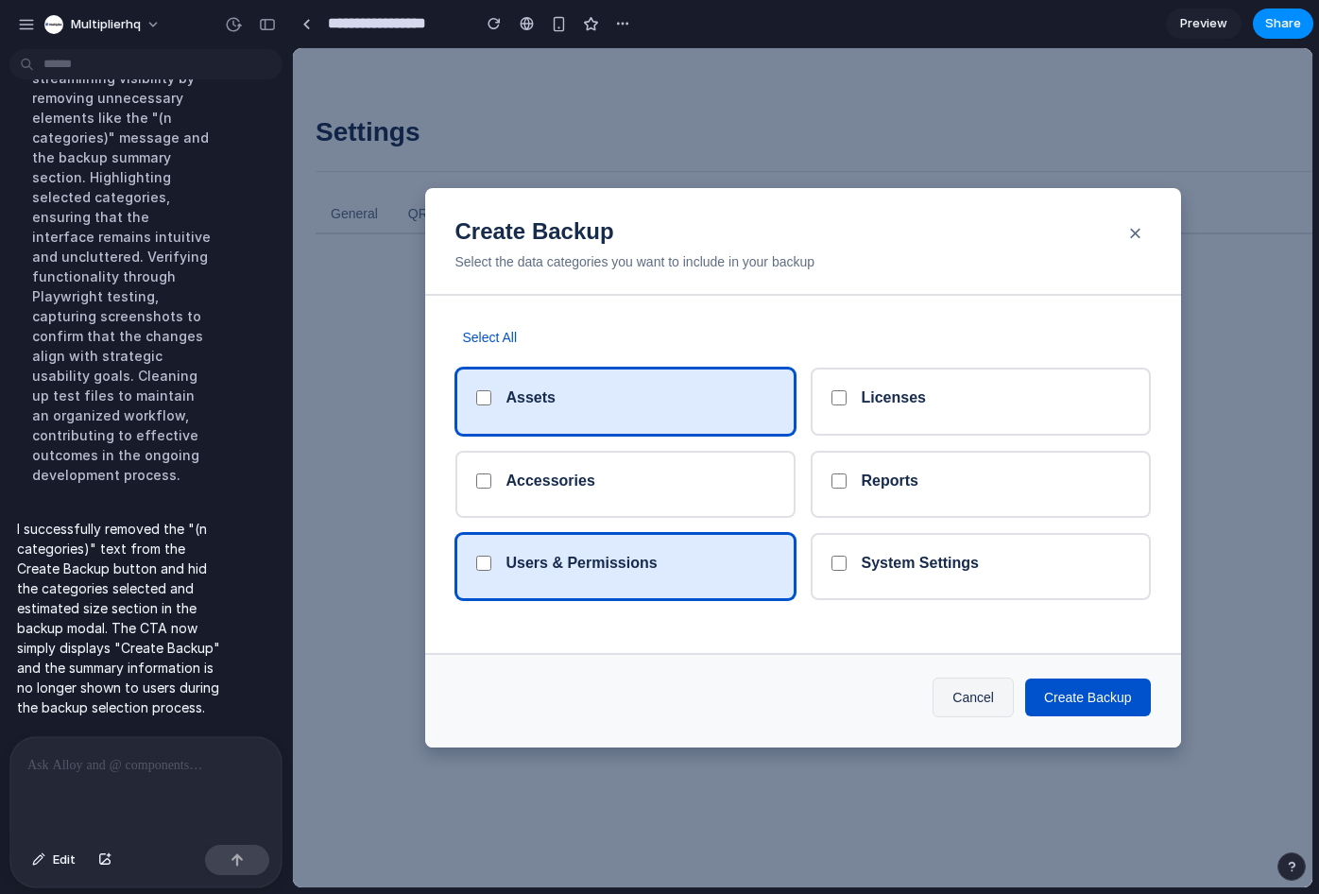
click at [654, 380] on div "Assets" at bounding box center [625, 401] width 340 height 67
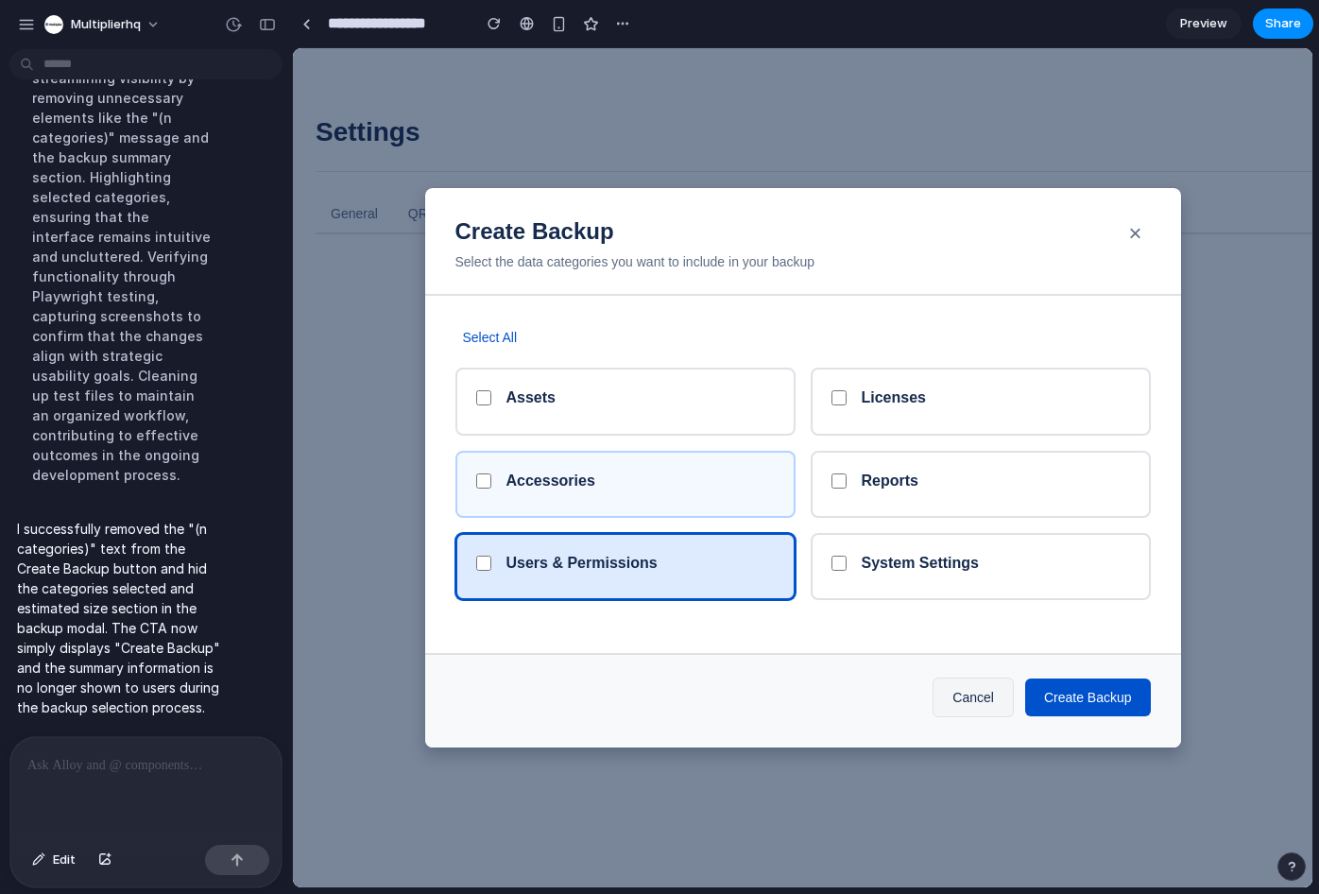
click at [625, 500] on div "Accessories" at bounding box center [625, 484] width 340 height 67
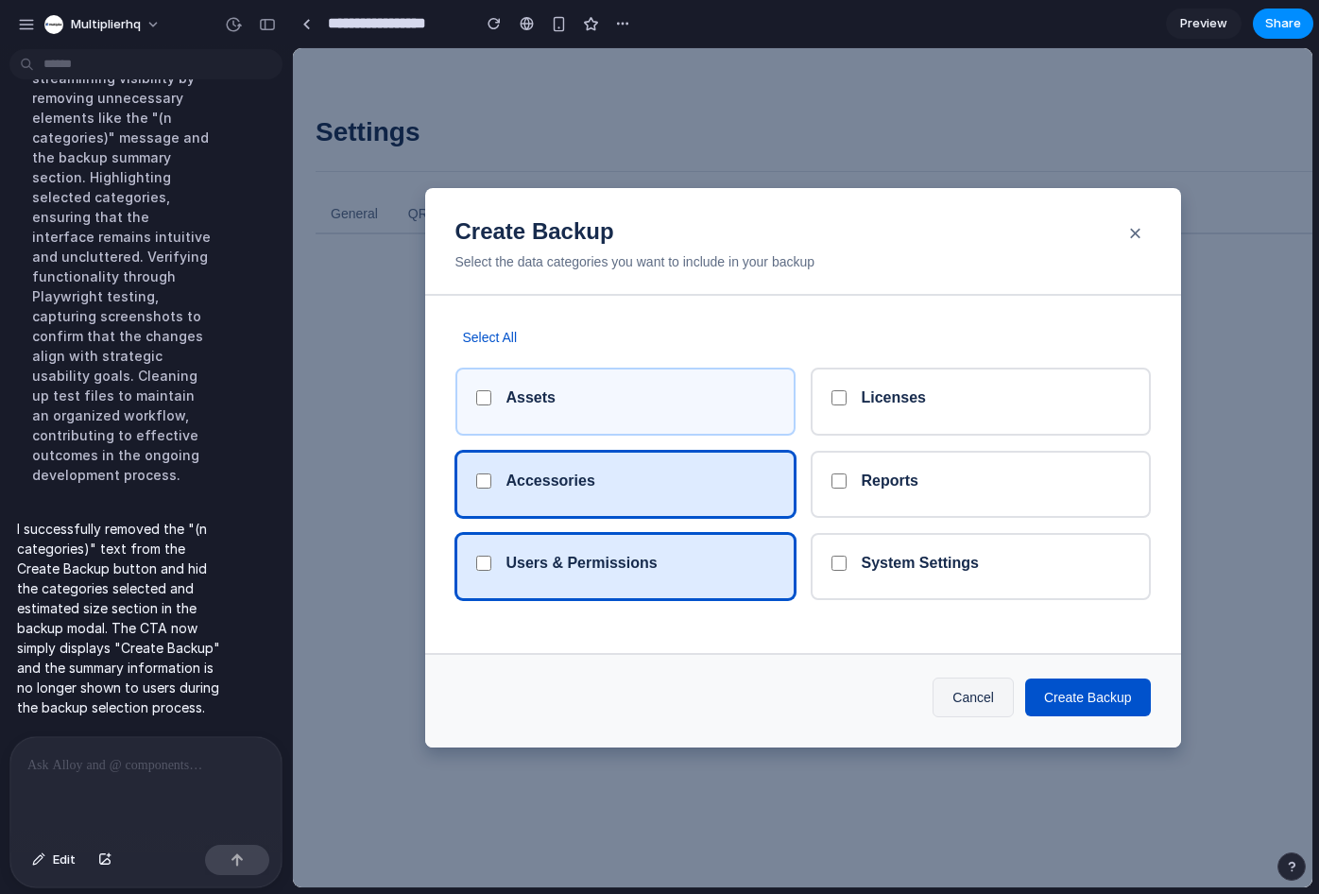
click at [643, 411] on div "Assets" at bounding box center [640, 401] width 268 height 26
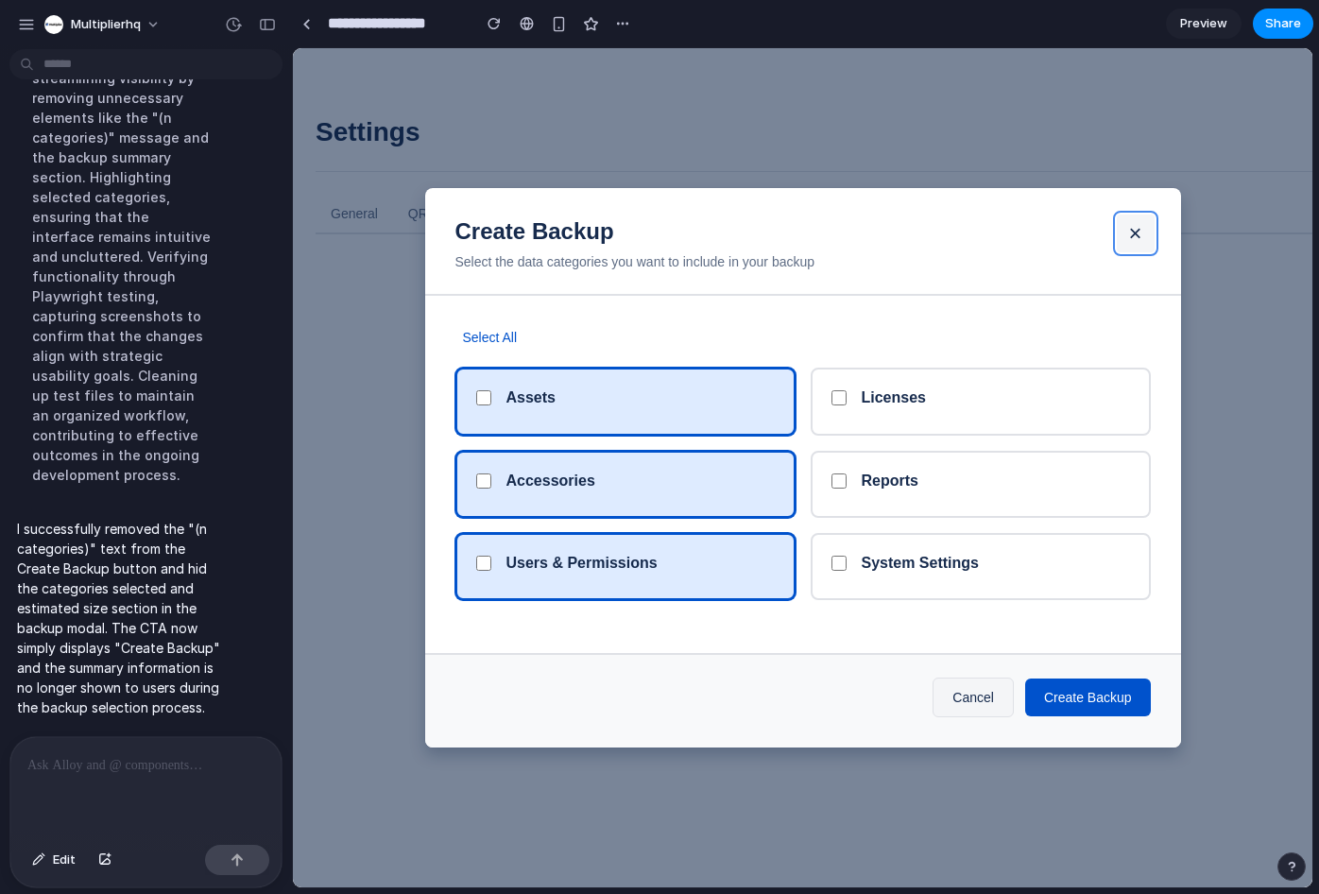
click at [1134, 236] on button "×" at bounding box center [1136, 233] width 38 height 38
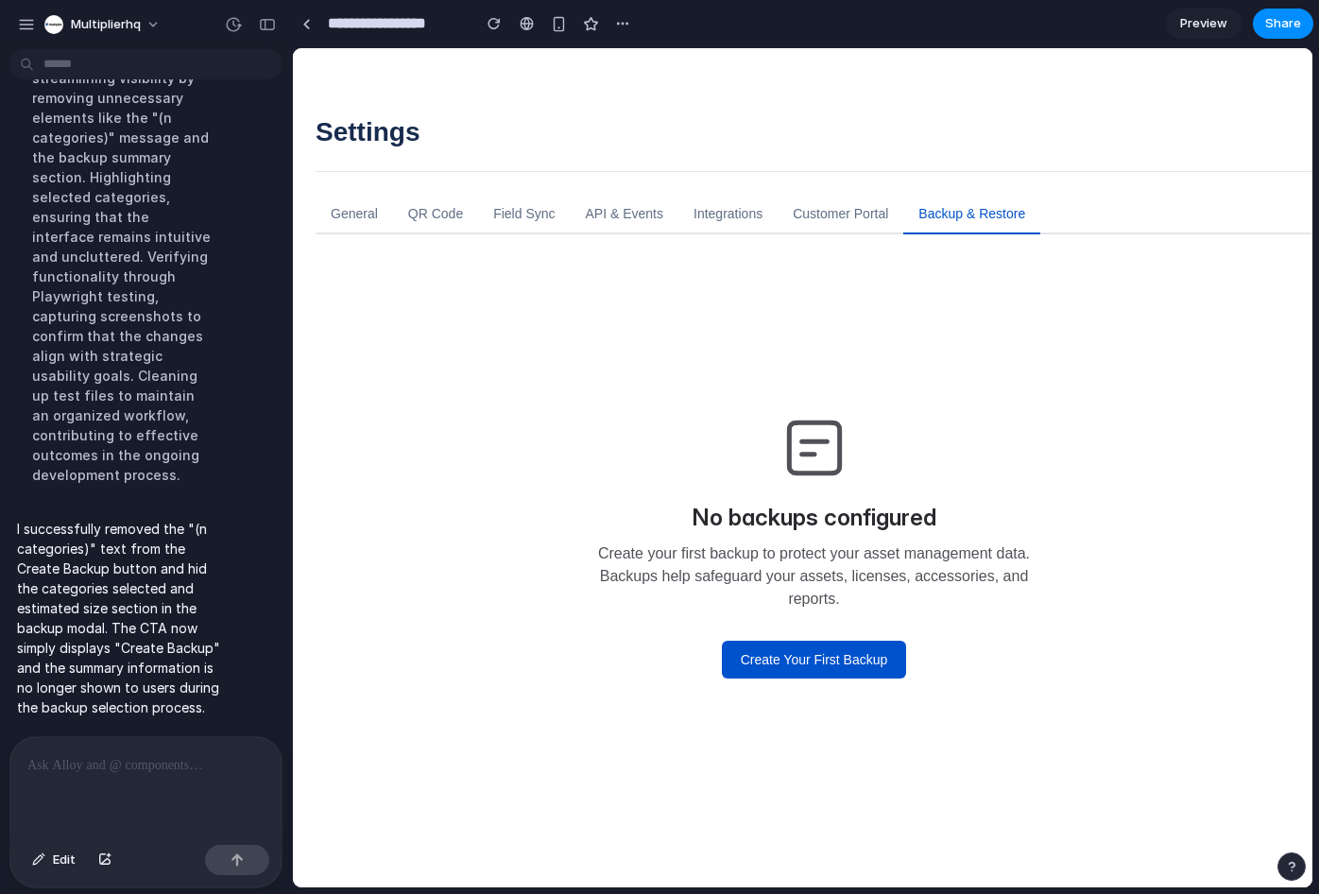
click at [185, 775] on div at bounding box center [145, 787] width 271 height 100
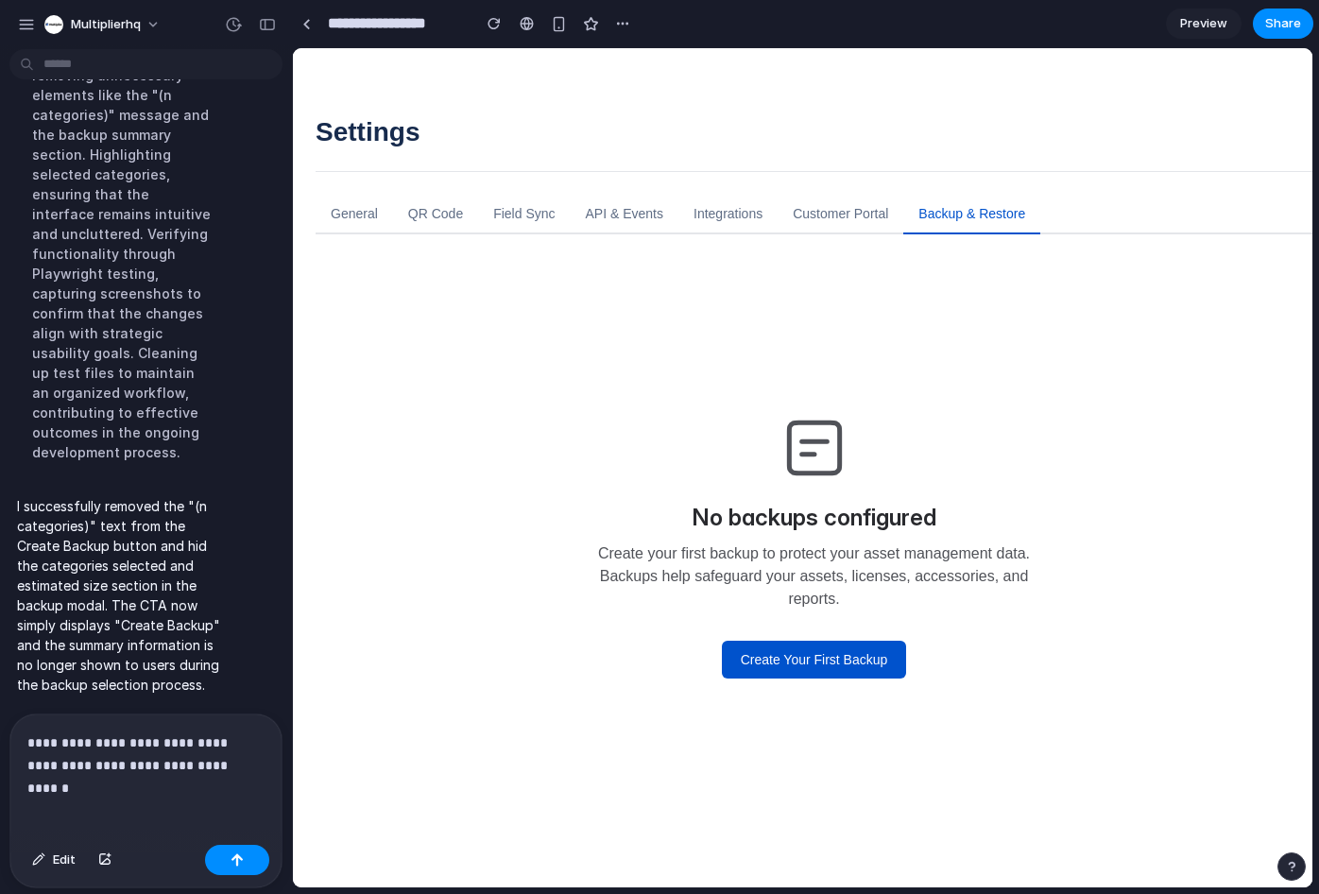
click at [72, 734] on p "**********" at bounding box center [142, 753] width 230 height 45
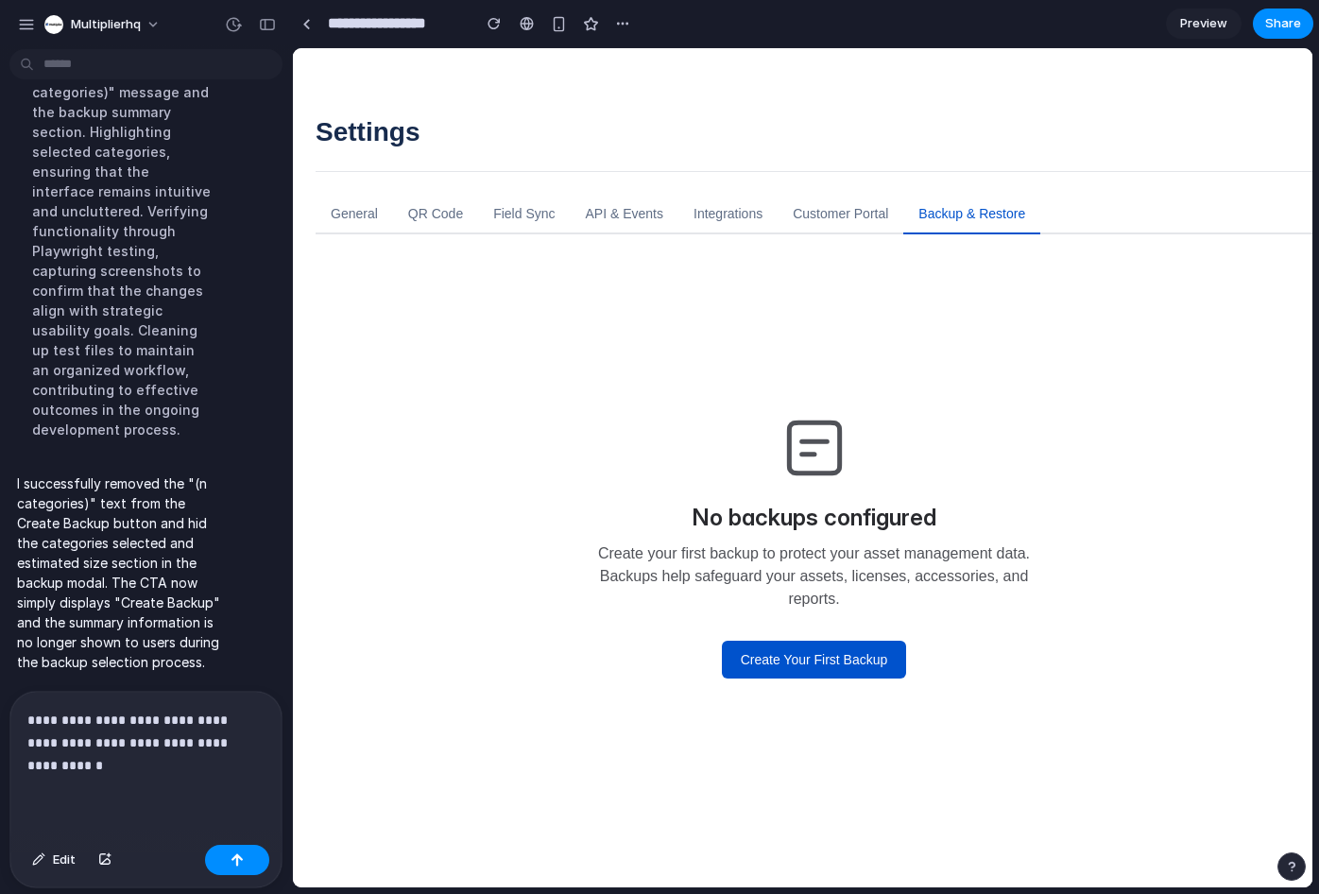
click at [120, 779] on div "**********" at bounding box center [145, 765] width 271 height 146
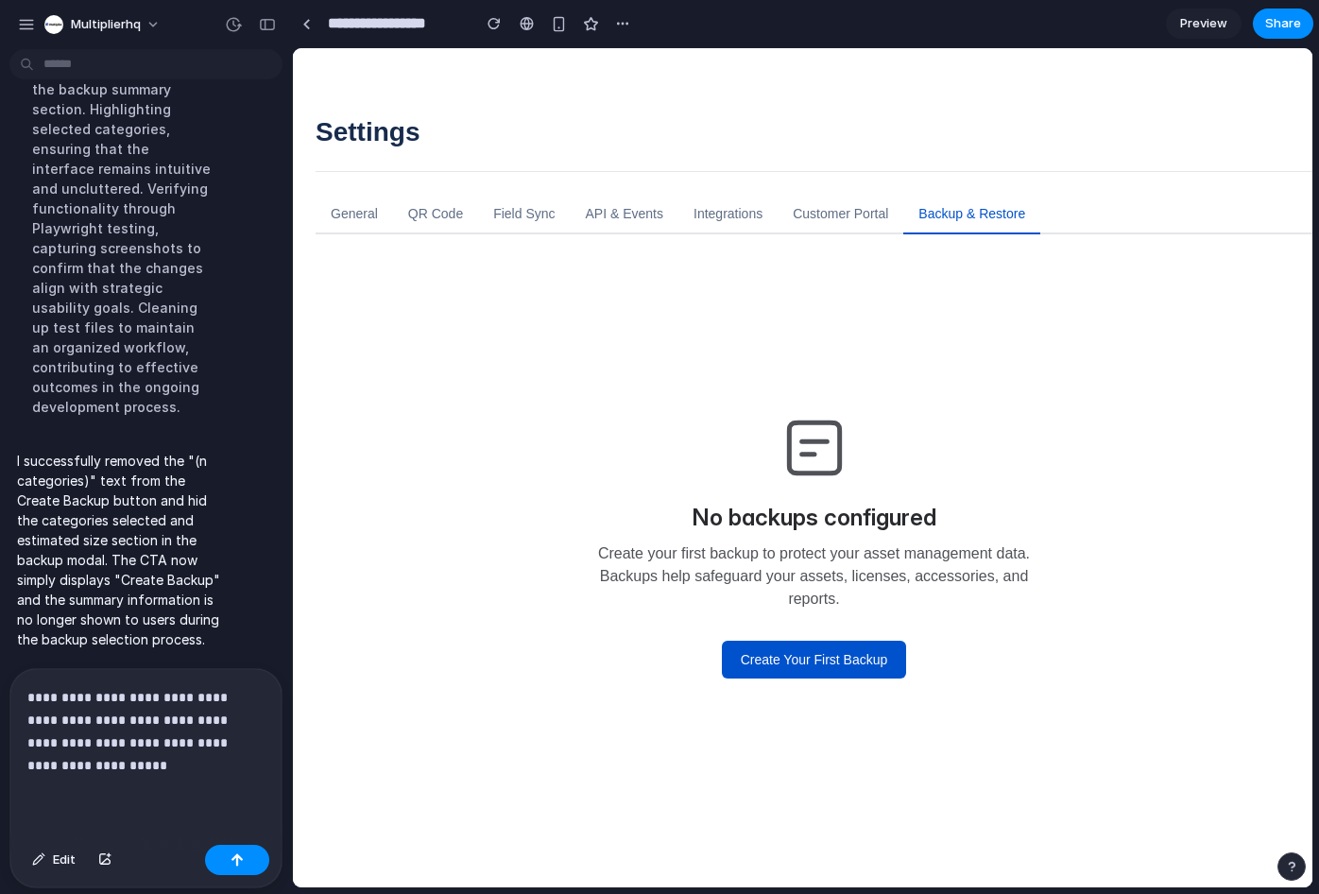
click at [127, 734] on p "**********" at bounding box center [142, 731] width 230 height 91
click at [250, 854] on button "button" at bounding box center [237, 860] width 64 height 30
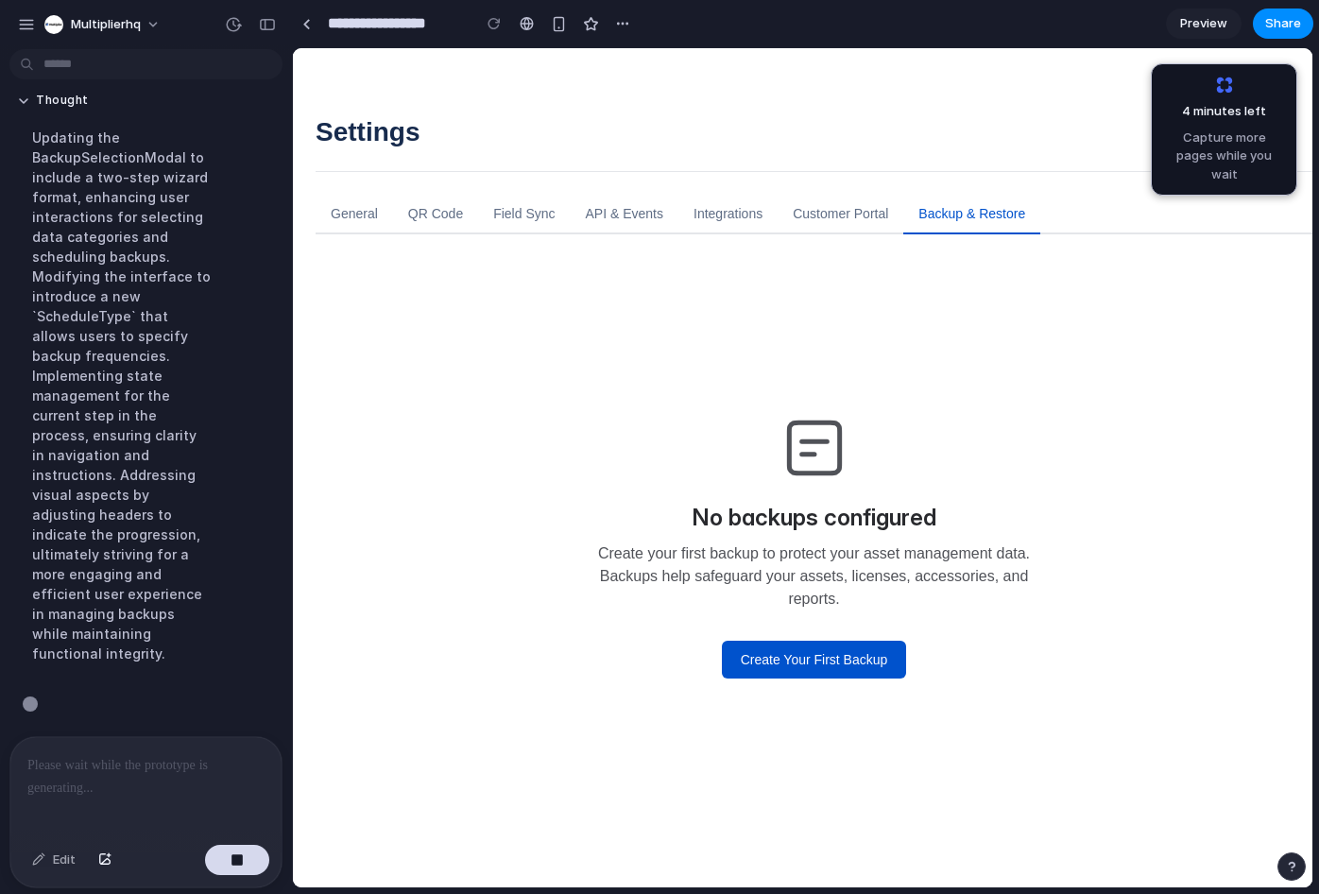
scroll to position [5951, 0]
click at [761, 643] on button "Create Your First Backup" at bounding box center [814, 660] width 185 height 38
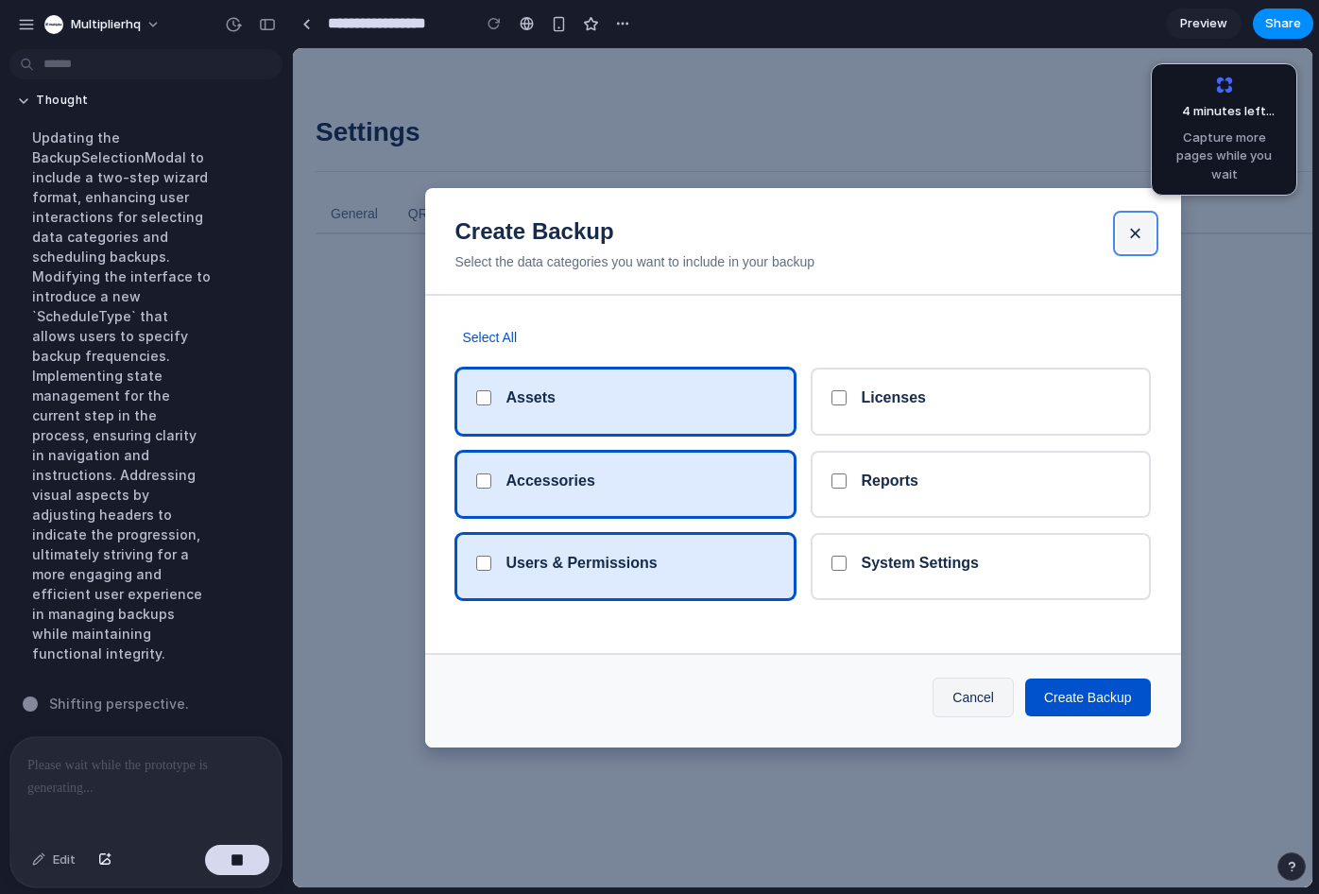
click at [1146, 231] on button "×" at bounding box center [1136, 233] width 38 height 38
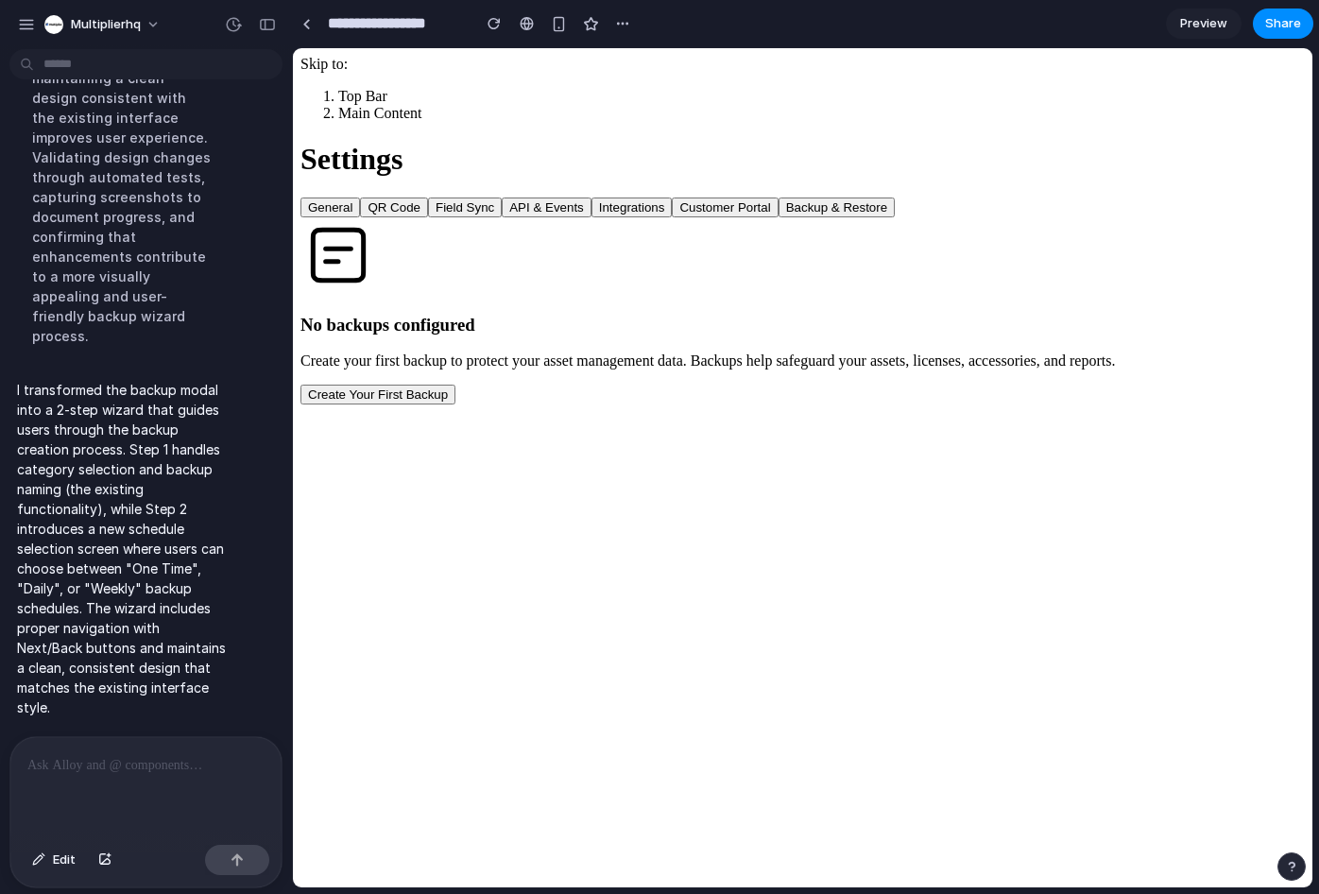
scroll to position [0, 0]
click at [455, 404] on button "Create Your First Backup" at bounding box center [377, 395] width 155 height 20
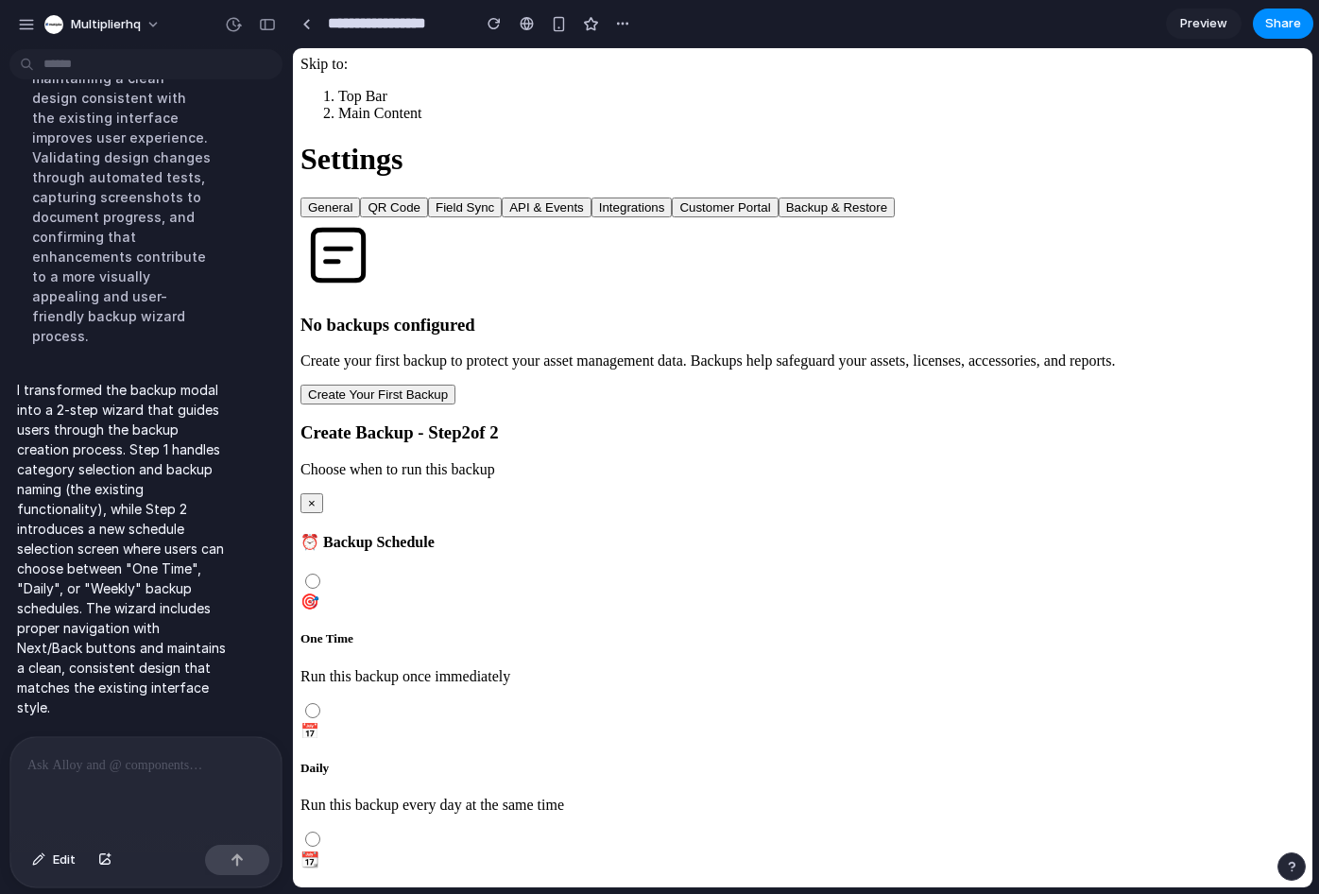
scroll to position [0, 0]
drag, startPoint x: 1141, startPoint y: 168, endPoint x: 509, endPoint y: 238, distance: 635.9
click at [509, 422] on div "Create Backup - Step 2 of 2 Choose when to run this backup × ⏰ Backup Schedule …" at bounding box center [802, 760] width 1004 height 676
click at [323, 493] on button "×" at bounding box center [311, 503] width 23 height 20
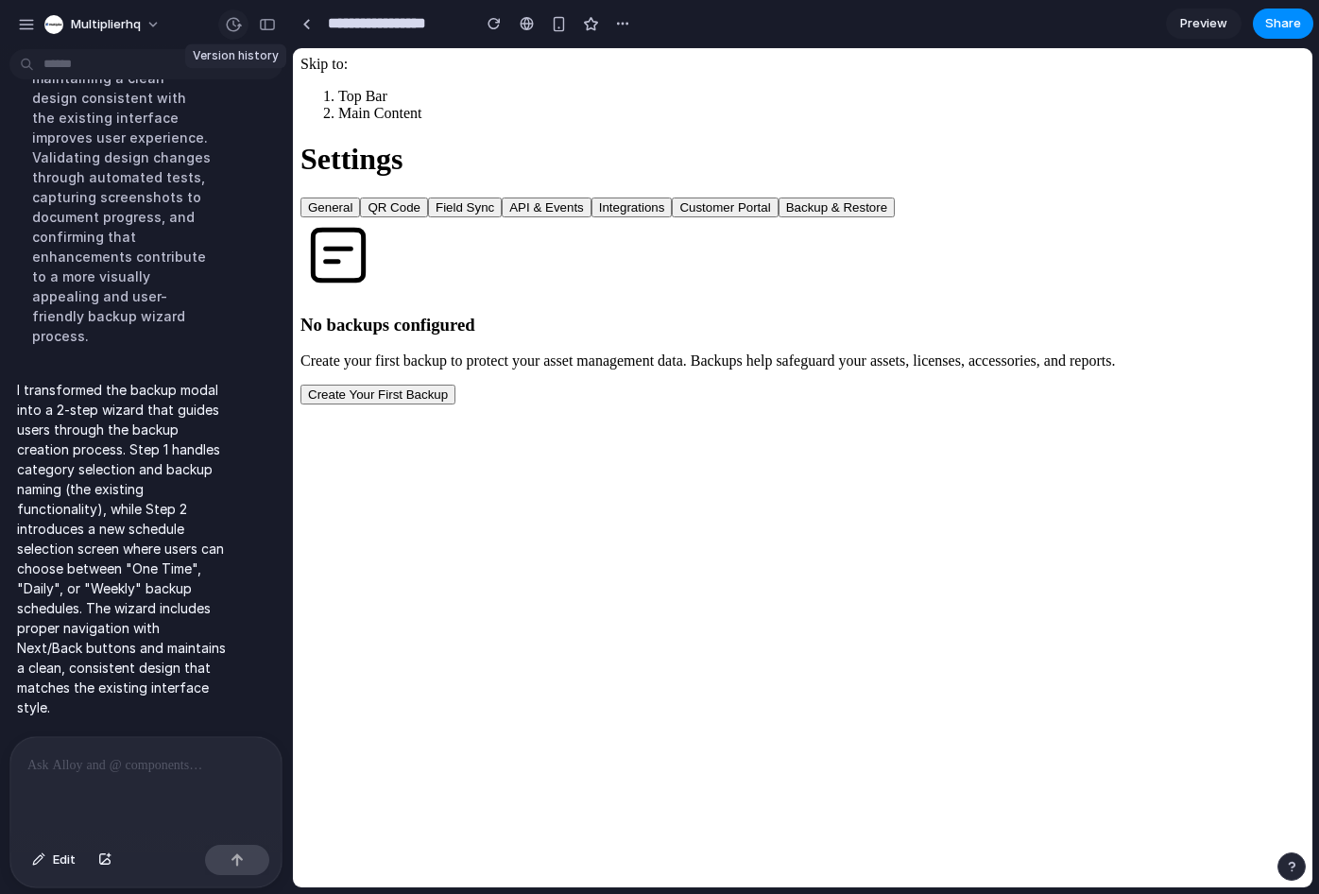
click at [232, 23] on div "button" at bounding box center [233, 24] width 17 height 17
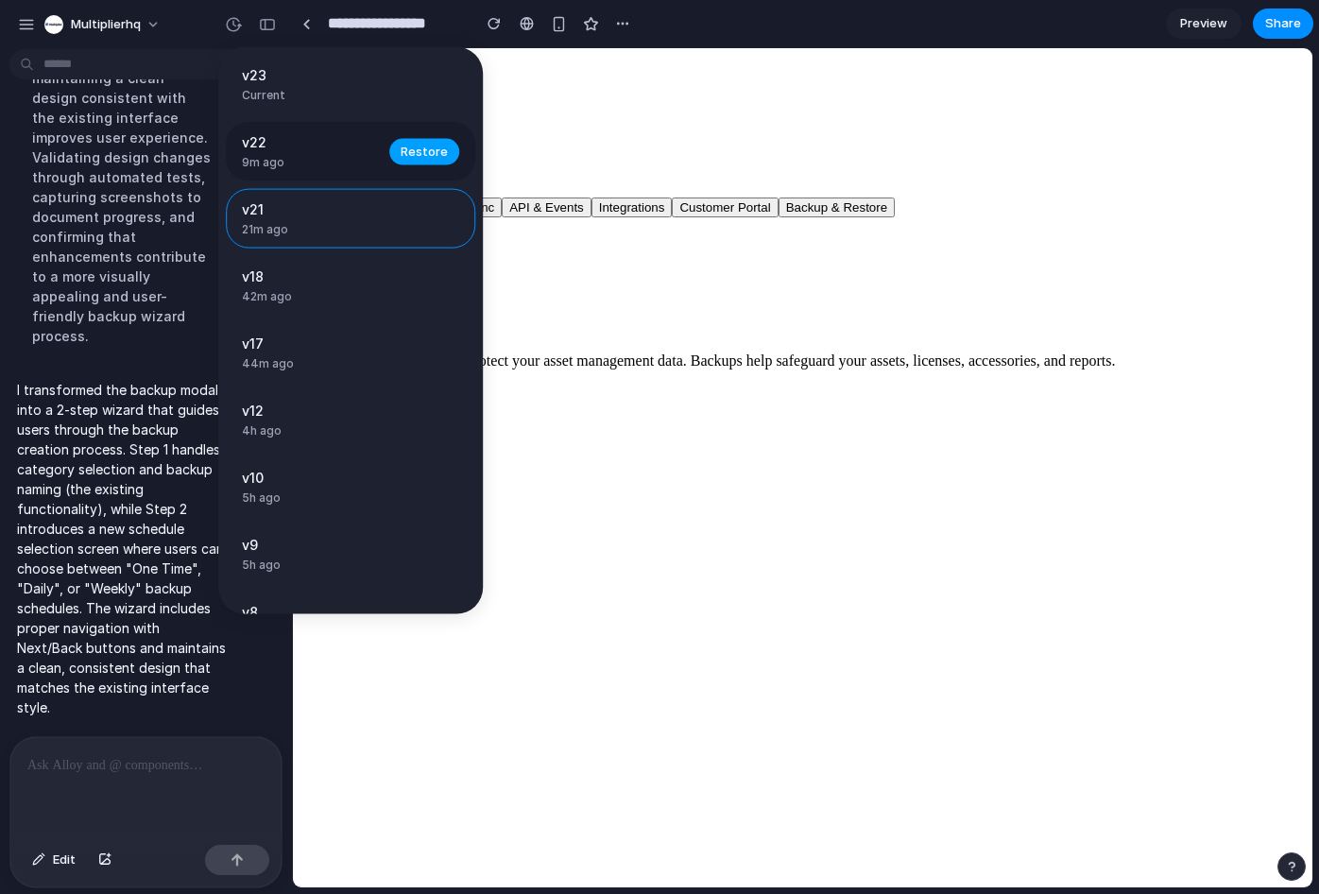
click at [419, 152] on span "Restore" at bounding box center [424, 151] width 47 height 19
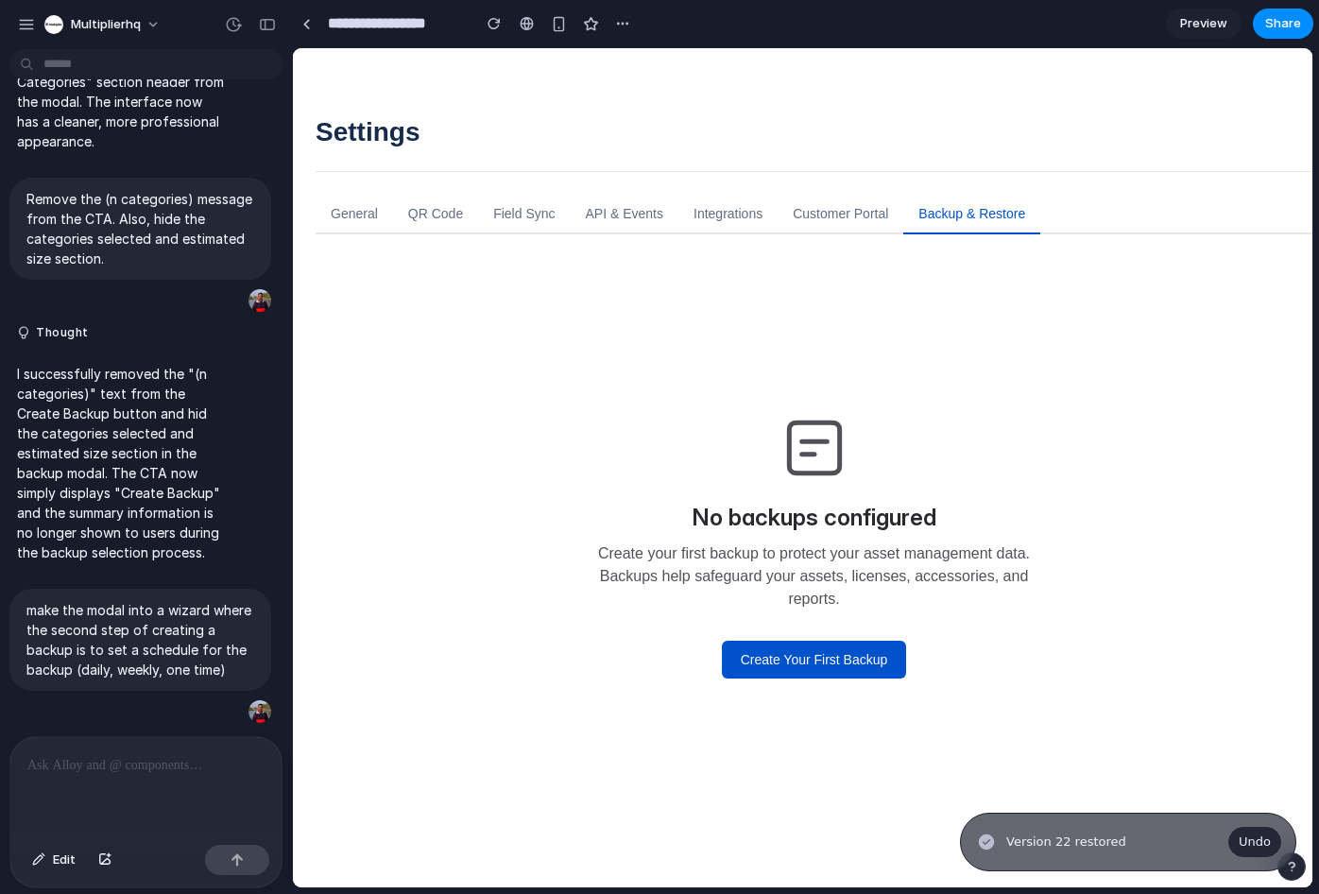
scroll to position [7166, 0]
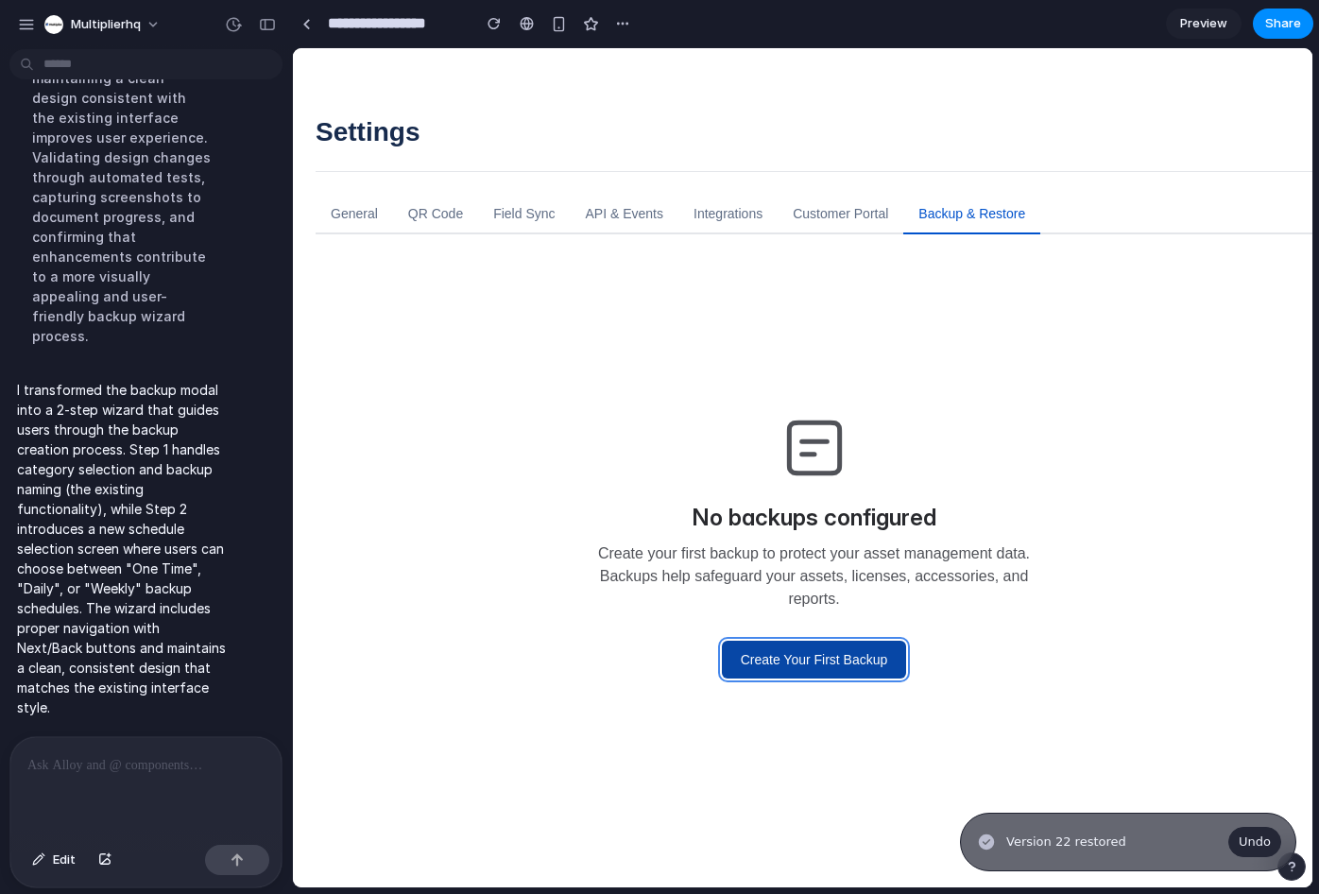
click at [739, 652] on button "Create Your First Backup" at bounding box center [814, 660] width 185 height 38
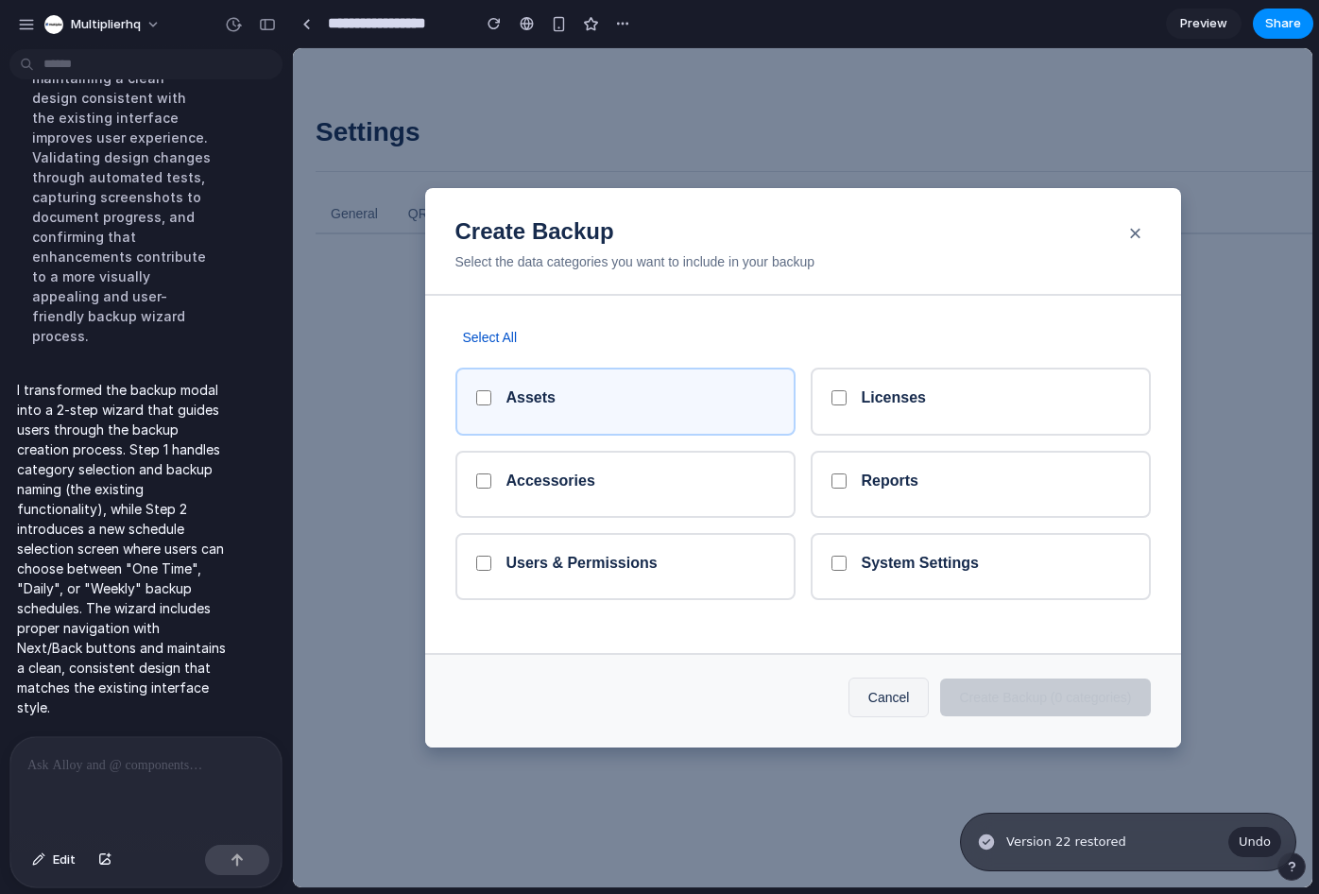
click at [522, 433] on div "Assets" at bounding box center [625, 401] width 340 height 67
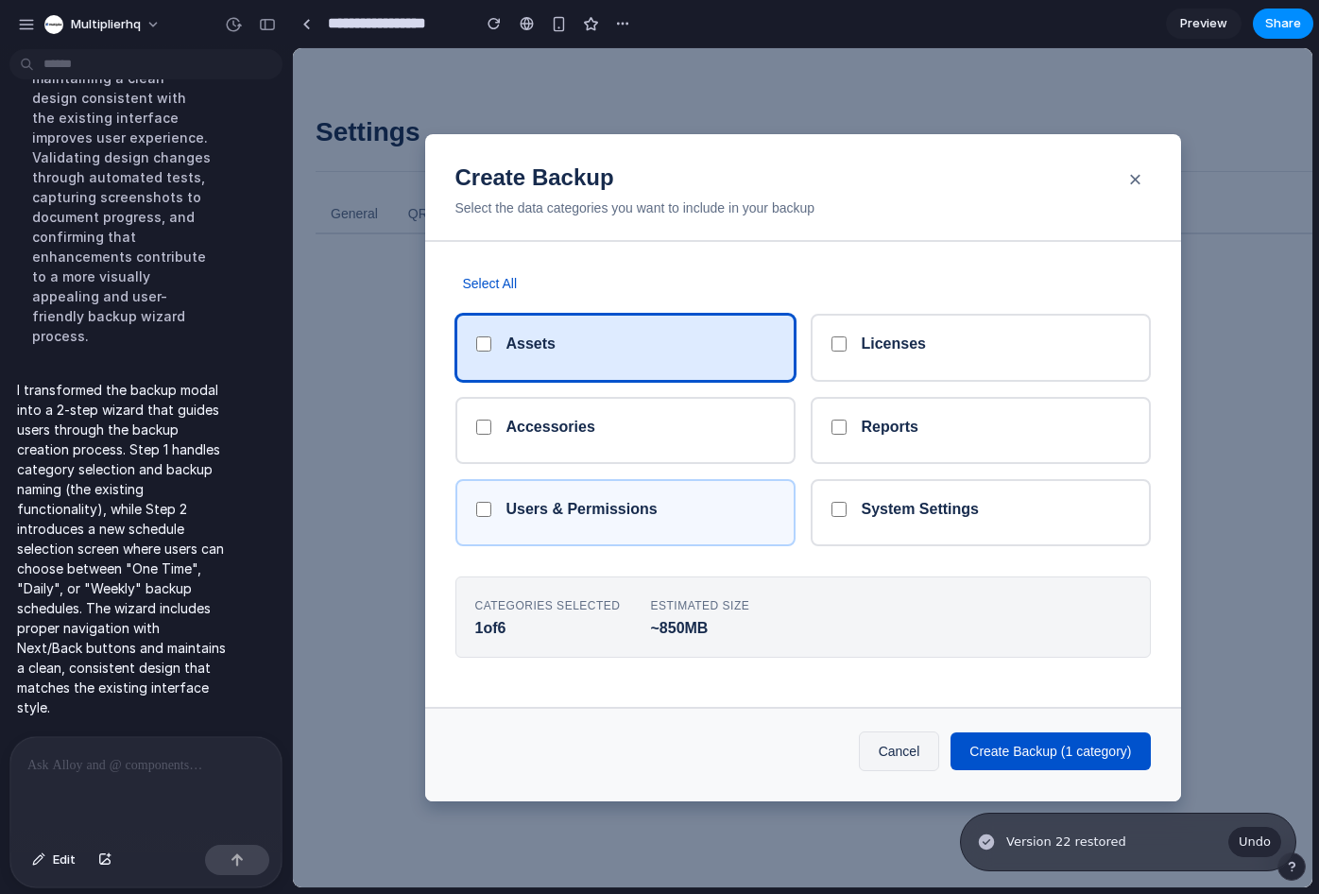
click at [529, 484] on div "Users & Permissions" at bounding box center [625, 512] width 340 height 67
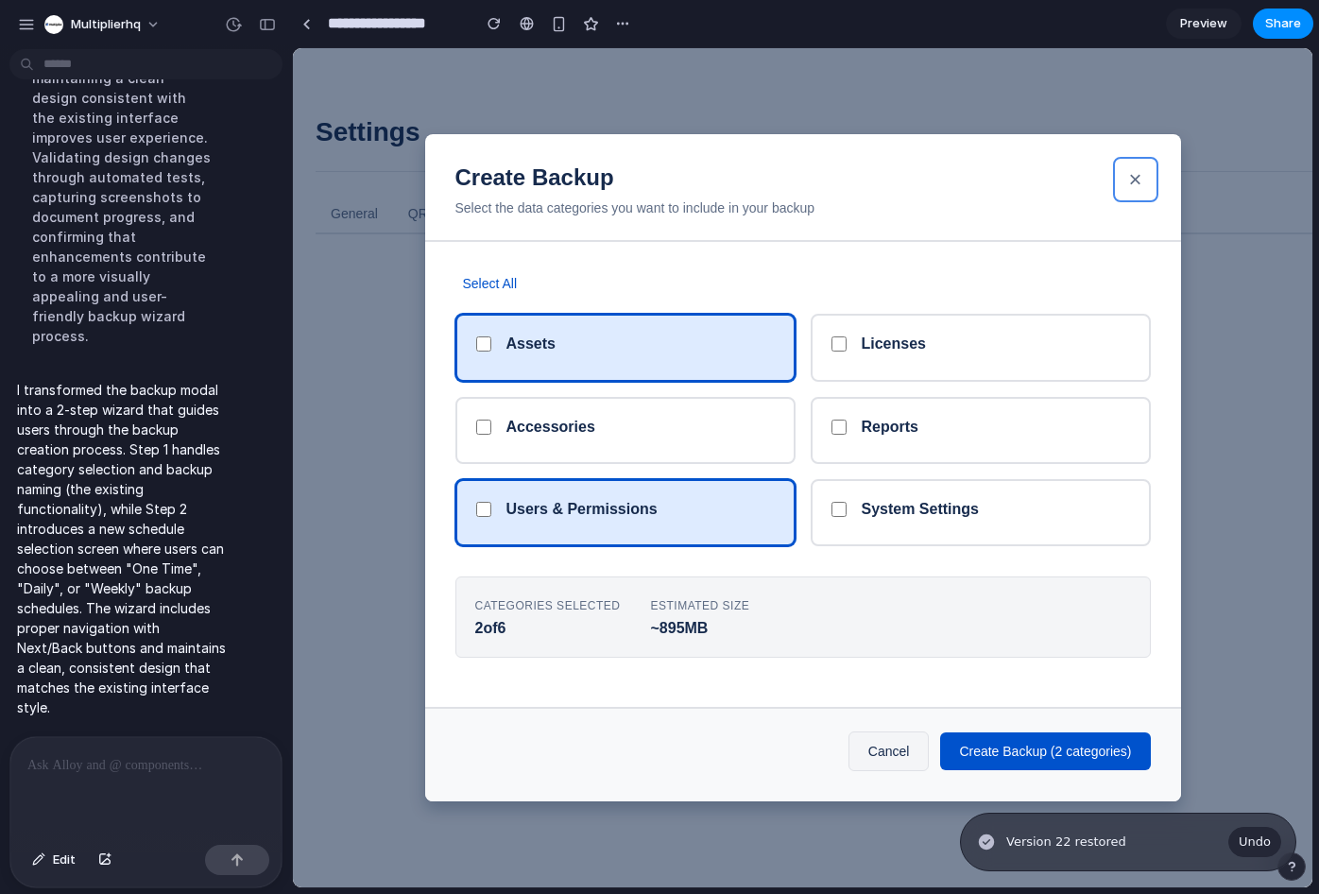
click at [1143, 167] on button "×" at bounding box center [1136, 180] width 38 height 38
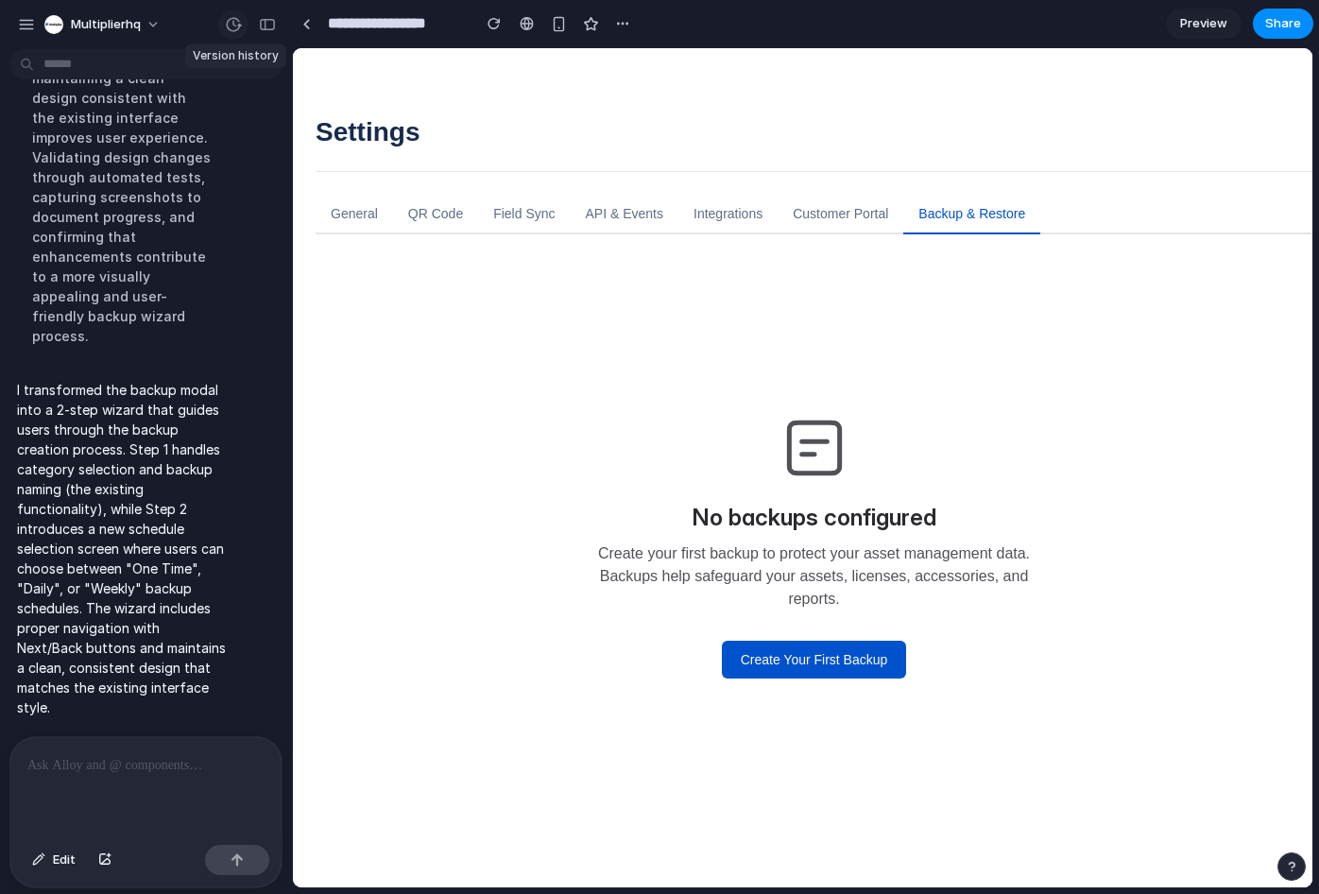
click at [233, 20] on div "button" at bounding box center [233, 24] width 17 height 17
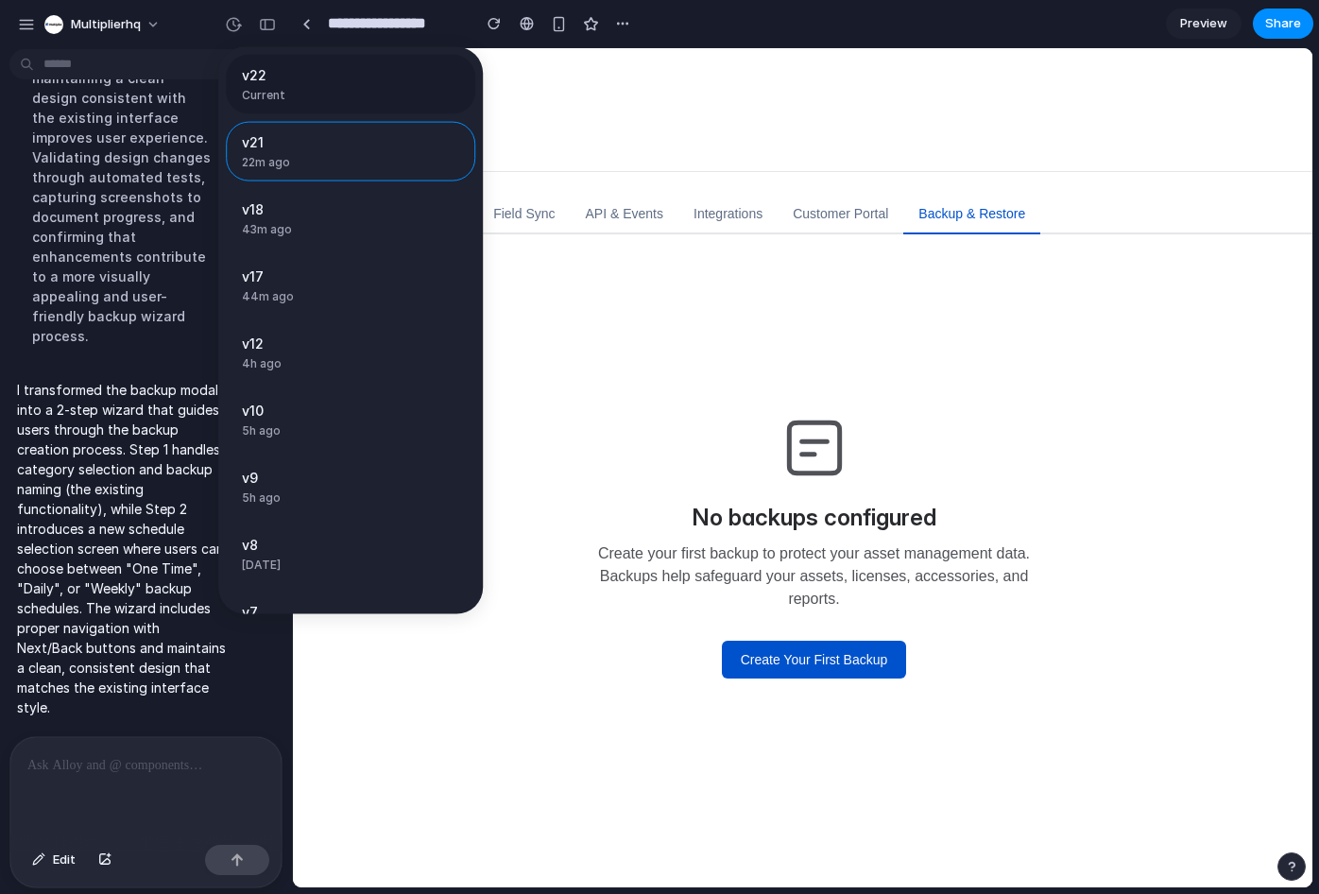
click at [273, 79] on span "v22" at bounding box center [345, 75] width 206 height 20
click at [779, 671] on div "v22 Current v21 22m ago Restore v18 43m ago Restore v17 44m ago Restore v12 4h …" at bounding box center [659, 447] width 1319 height 894
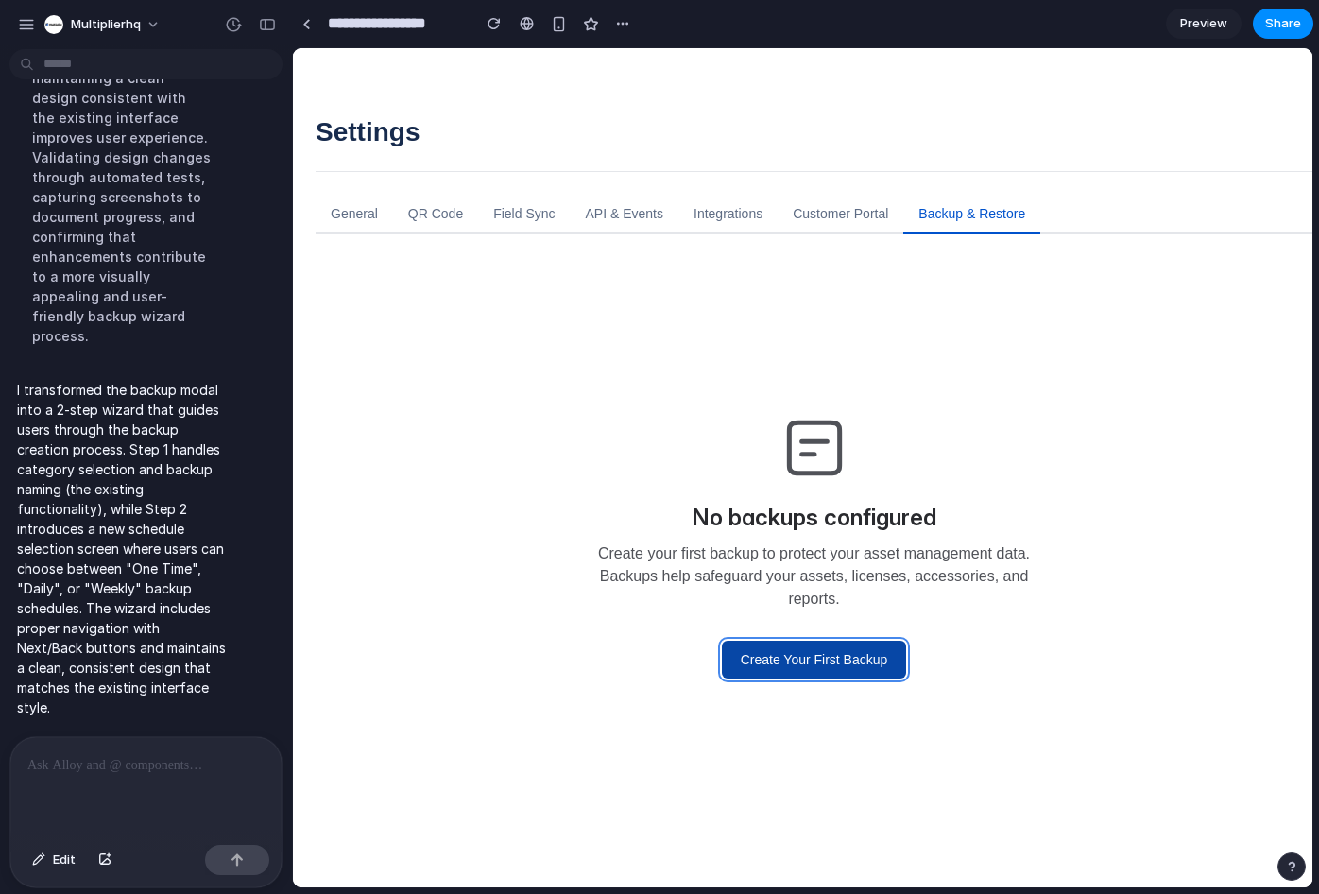
click at [801, 652] on button "Create Your First Backup" at bounding box center [814, 660] width 185 height 38
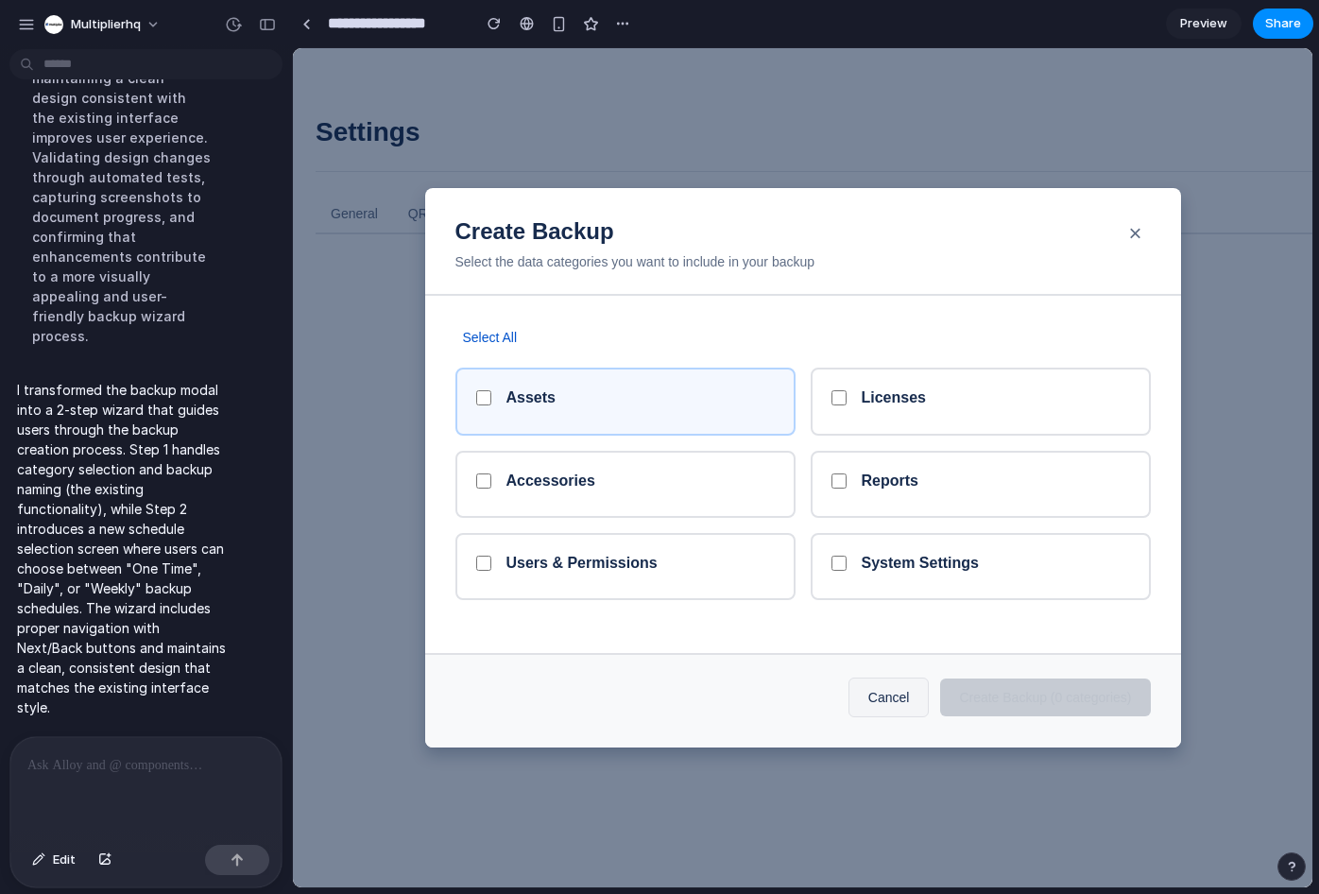
click at [646, 410] on div "Assets" at bounding box center [640, 401] width 268 height 26
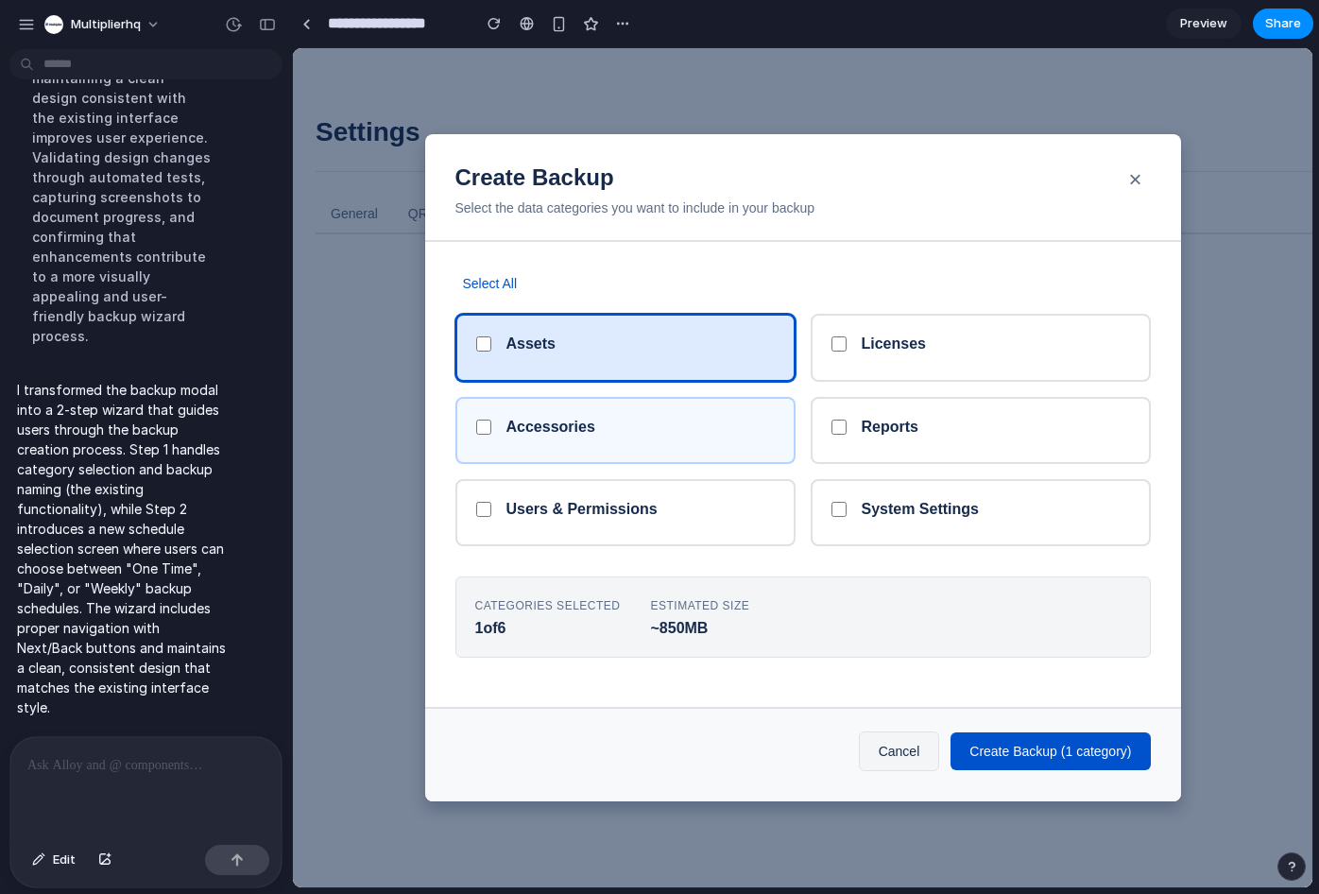
click at [620, 449] on div "Accessories" at bounding box center [625, 430] width 340 height 67
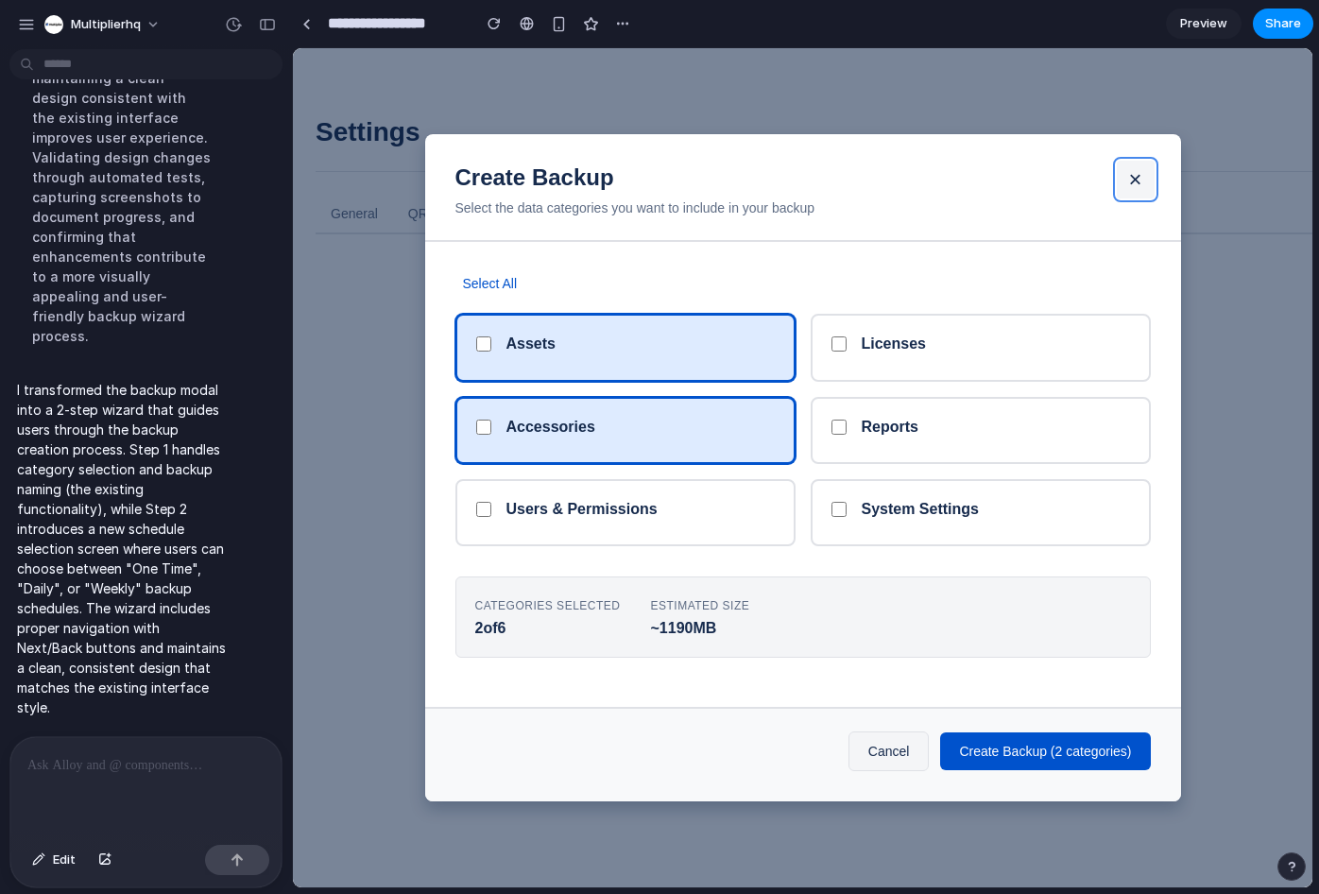
click at [1133, 175] on button "×" at bounding box center [1136, 180] width 38 height 38
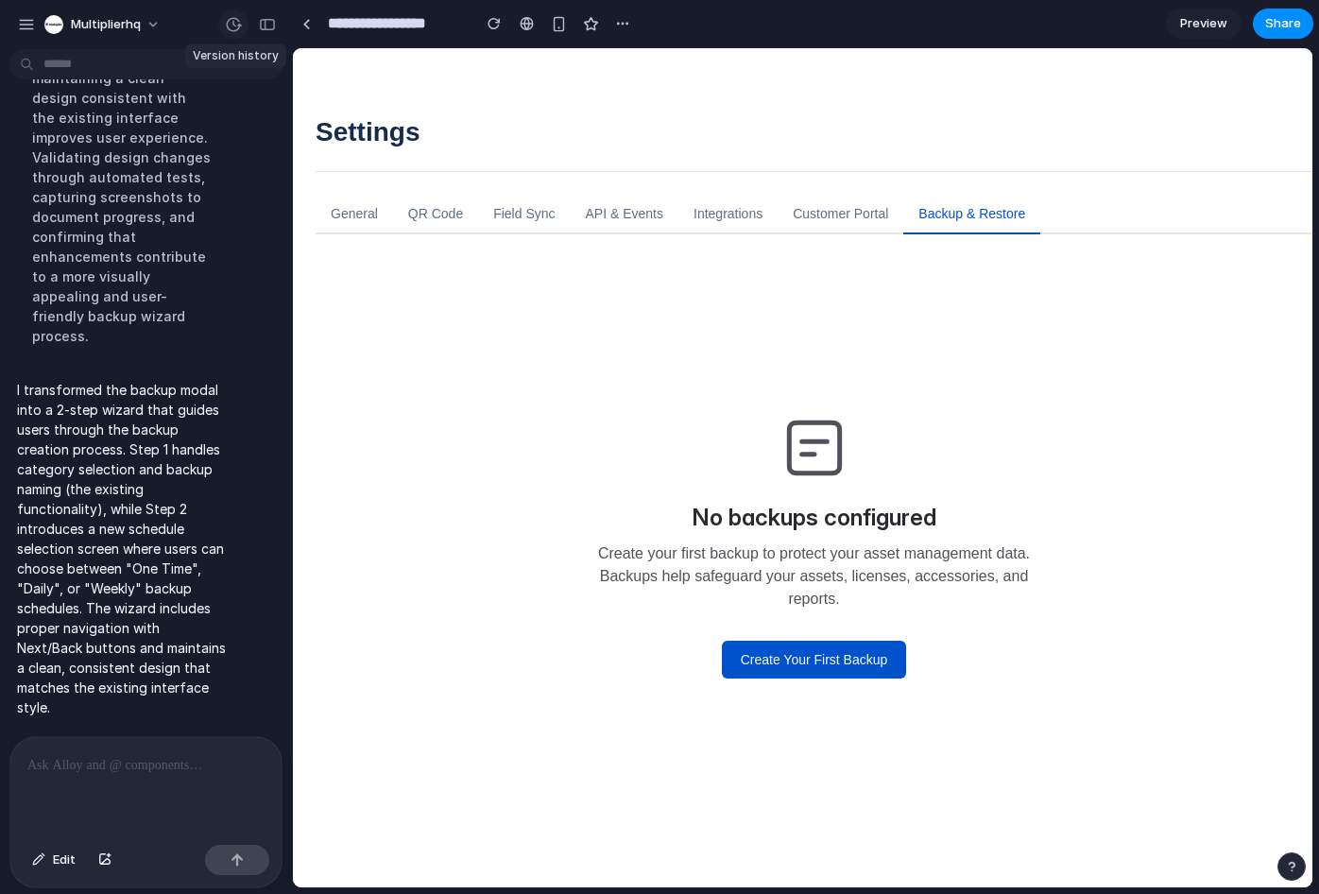
click at [243, 26] on button "button" at bounding box center [233, 24] width 30 height 30
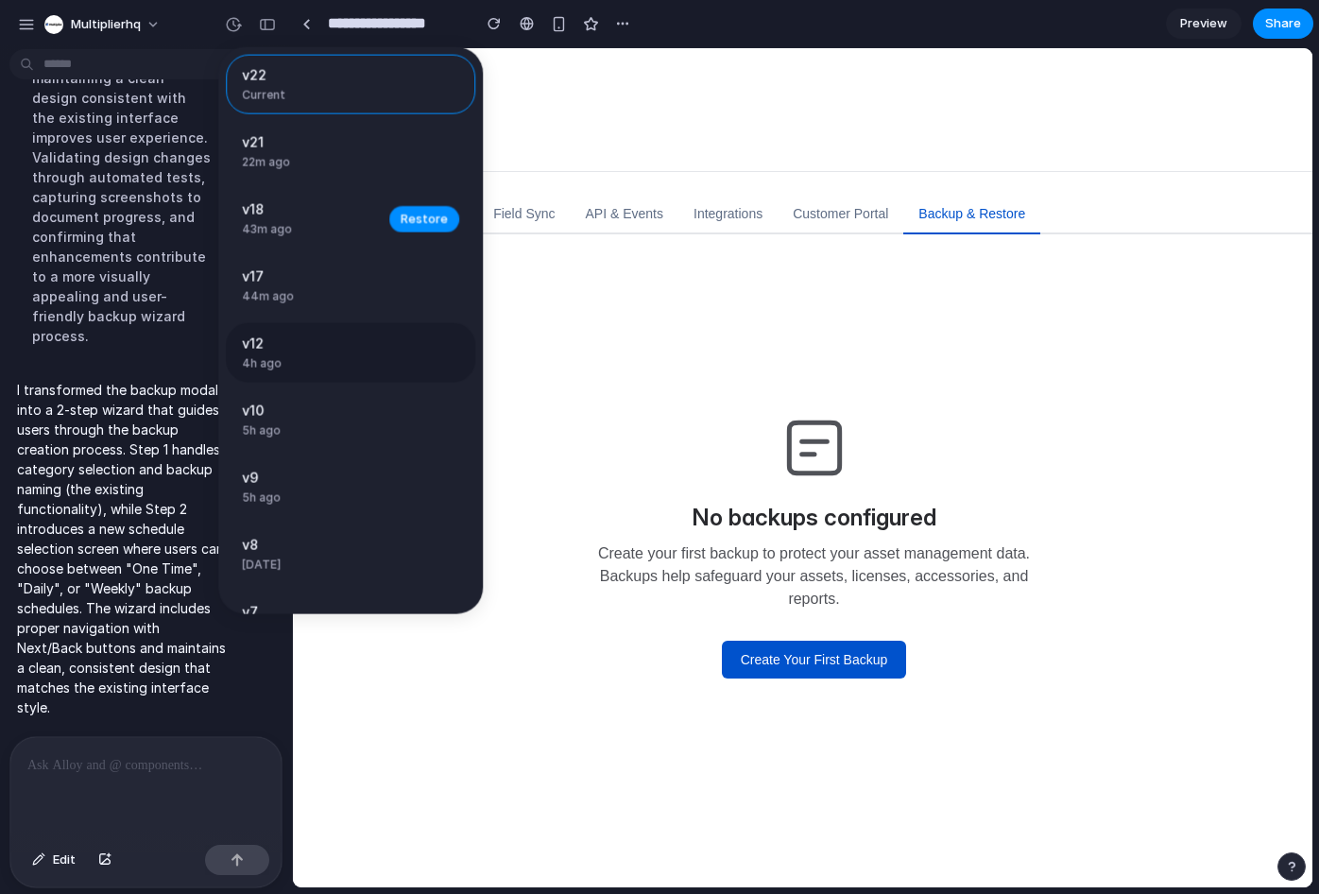
scroll to position [115, 0]
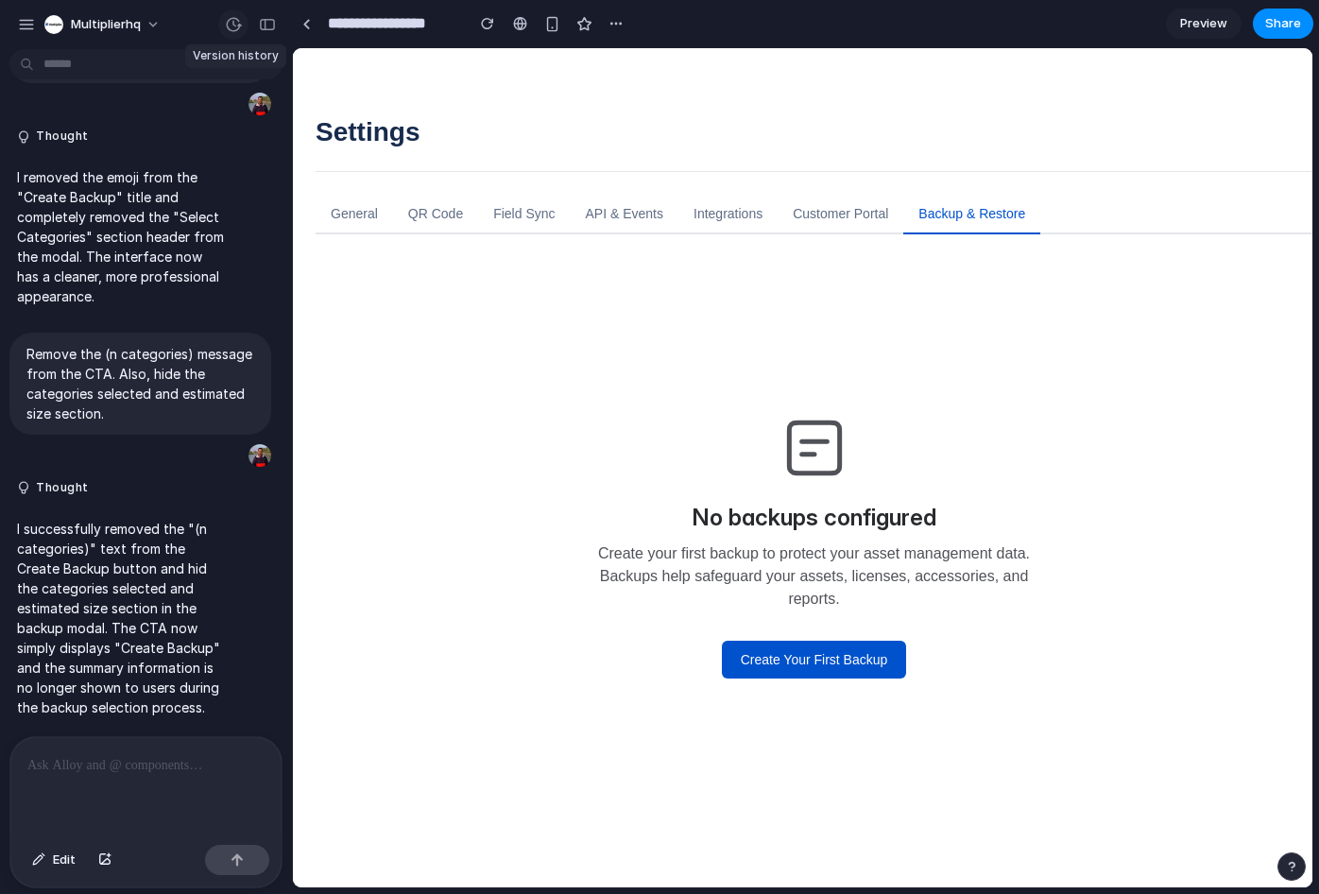
click at [237, 25] on div "button" at bounding box center [233, 24] width 17 height 17
click at [68, 625] on div "v22 Current v21 22m ago Restore v18 43m ago Restore v17 44m ago Restore v12 4h …" at bounding box center [659, 447] width 1319 height 894
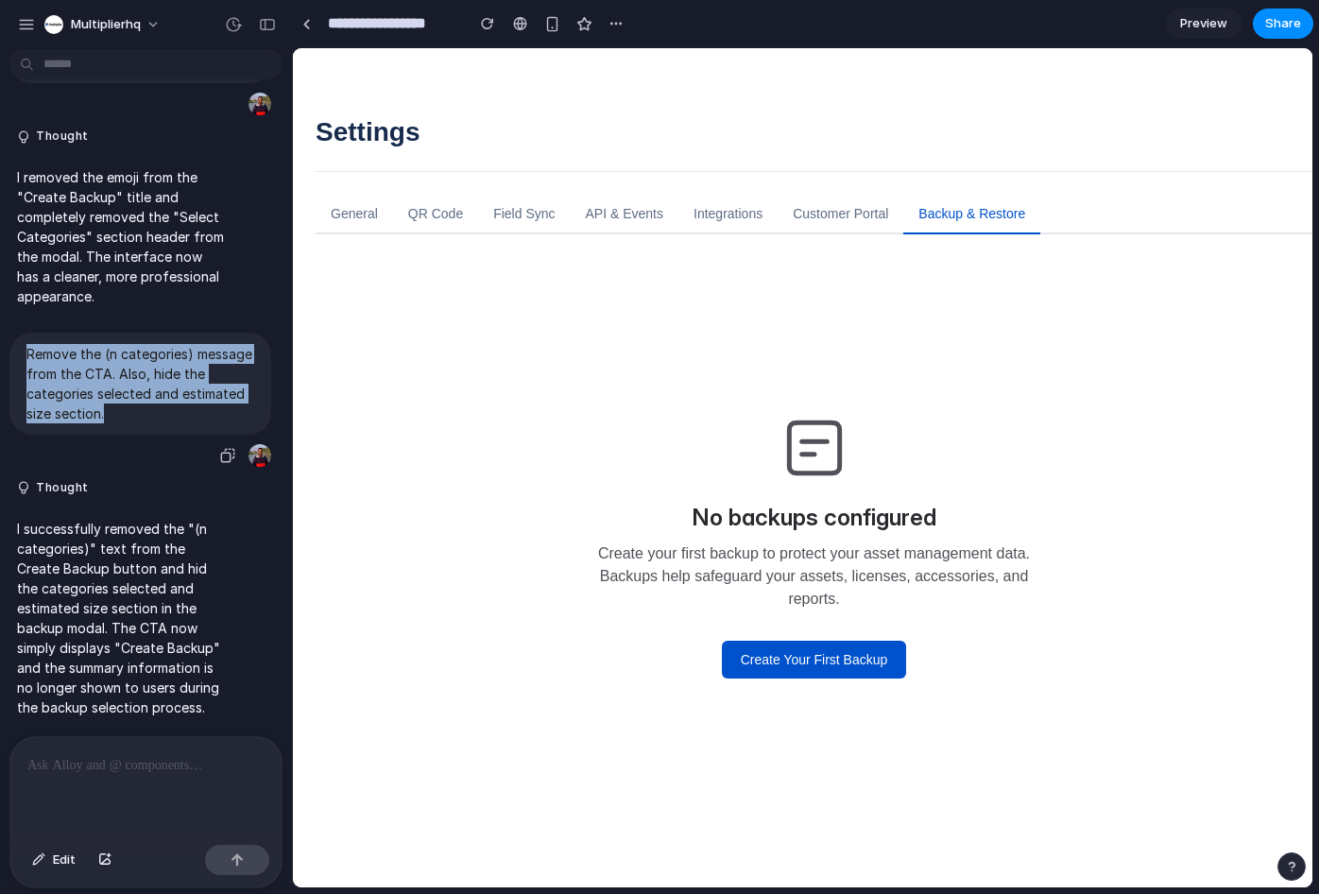
drag, startPoint x: 176, startPoint y: 385, endPoint x: 25, endPoint y: 326, distance: 162.1
click at [25, 333] on div "Remove the (n categories) message from the CTA. Also, hide the categories selec…" at bounding box center [140, 384] width 262 height 102
copy p "Remove the (n categories) message from the CTA. Also, hide the categories selec…"
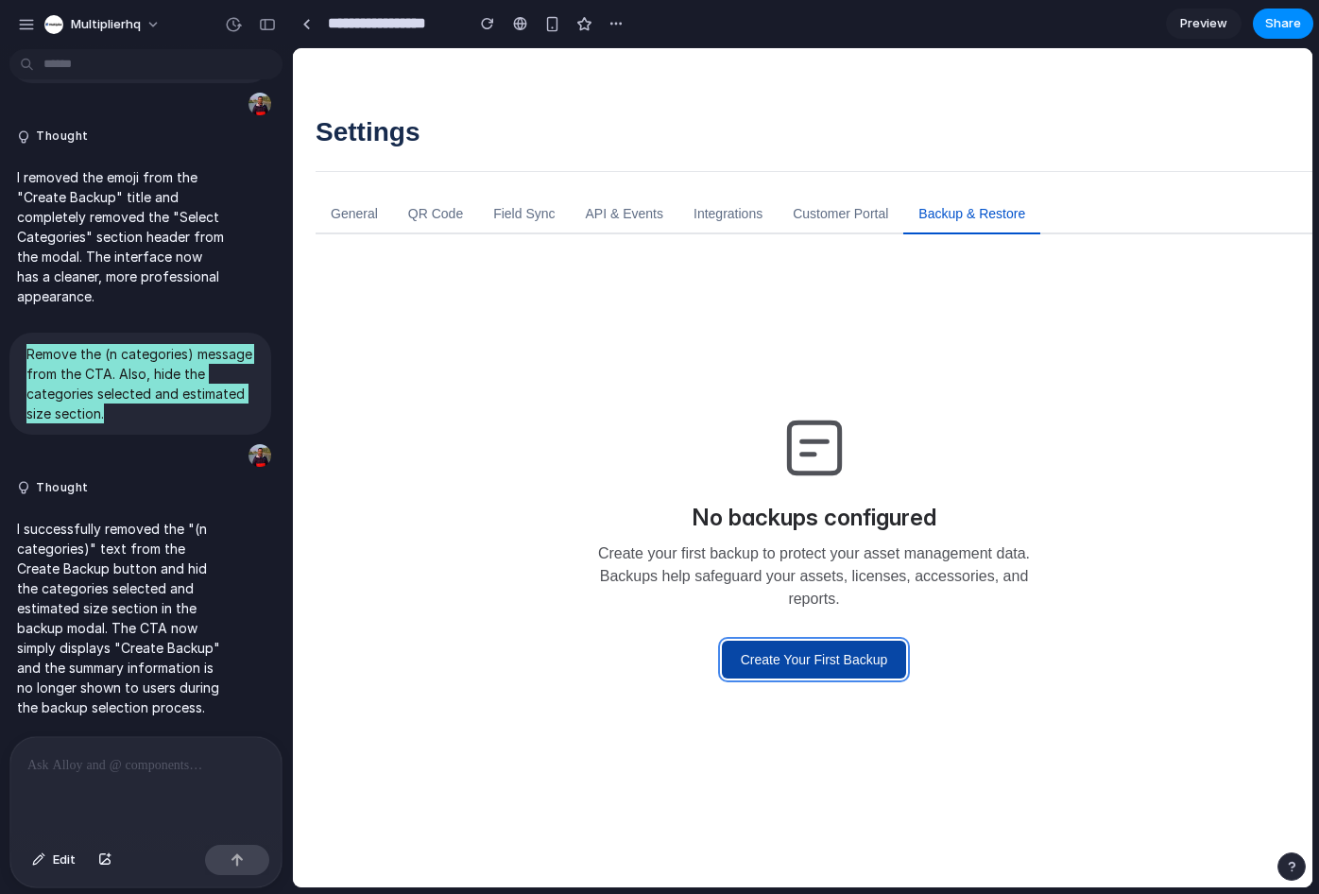
click at [809, 648] on button "Create Your First Backup" at bounding box center [814, 660] width 185 height 38
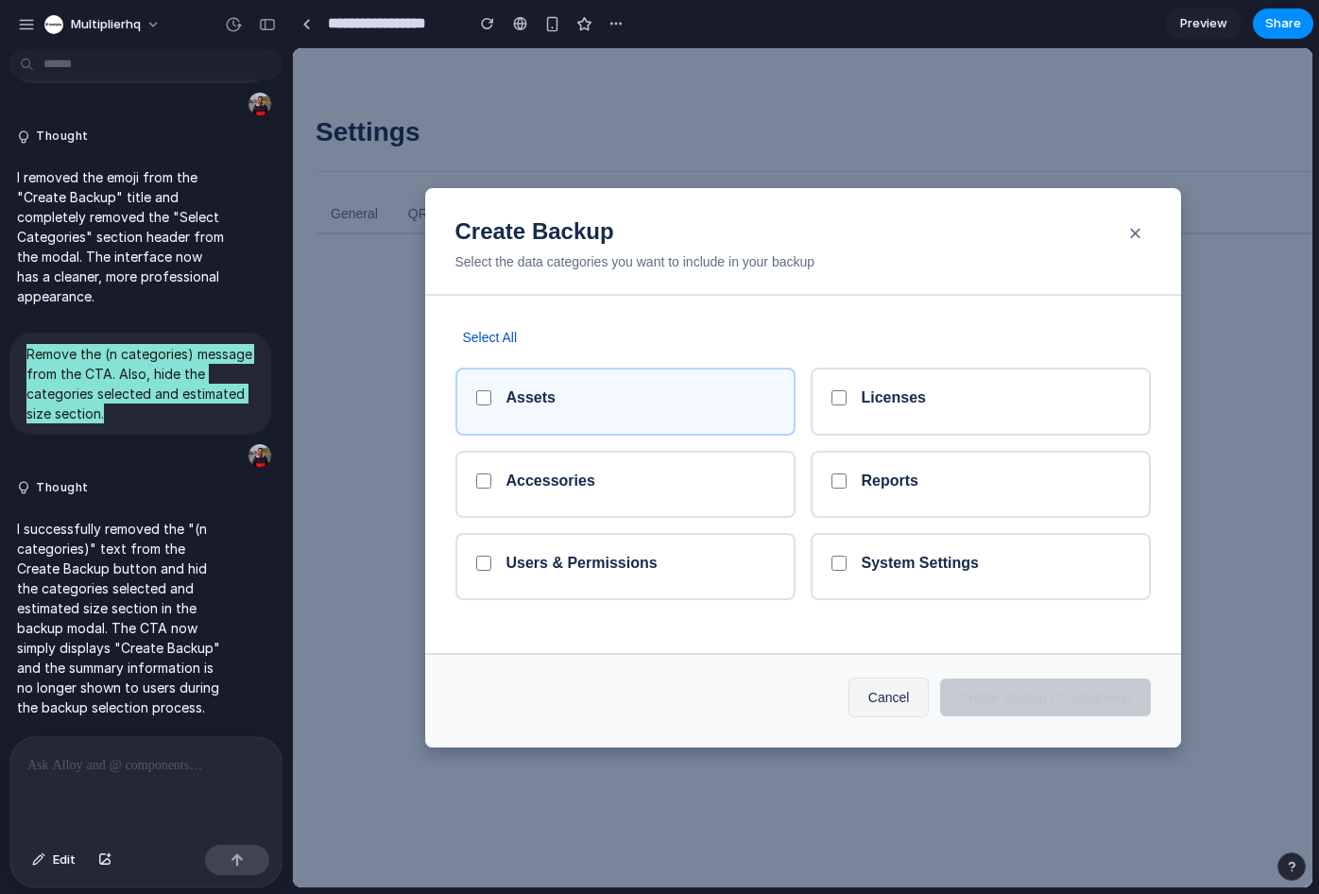
click at [525, 405] on h5 "Assets" at bounding box center [530, 397] width 49 height 18
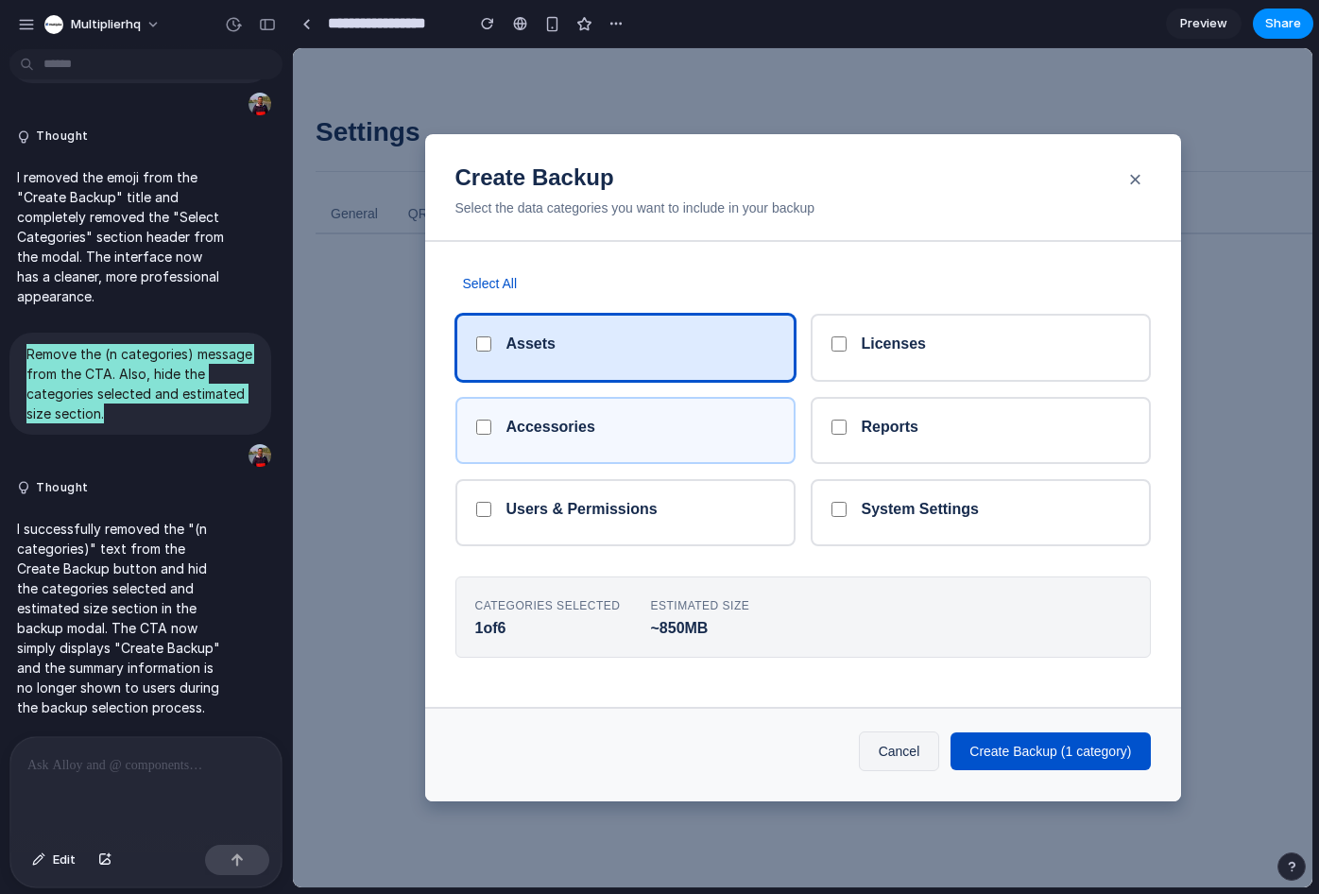
click at [569, 436] on div "Accessories" at bounding box center [640, 431] width 268 height 26
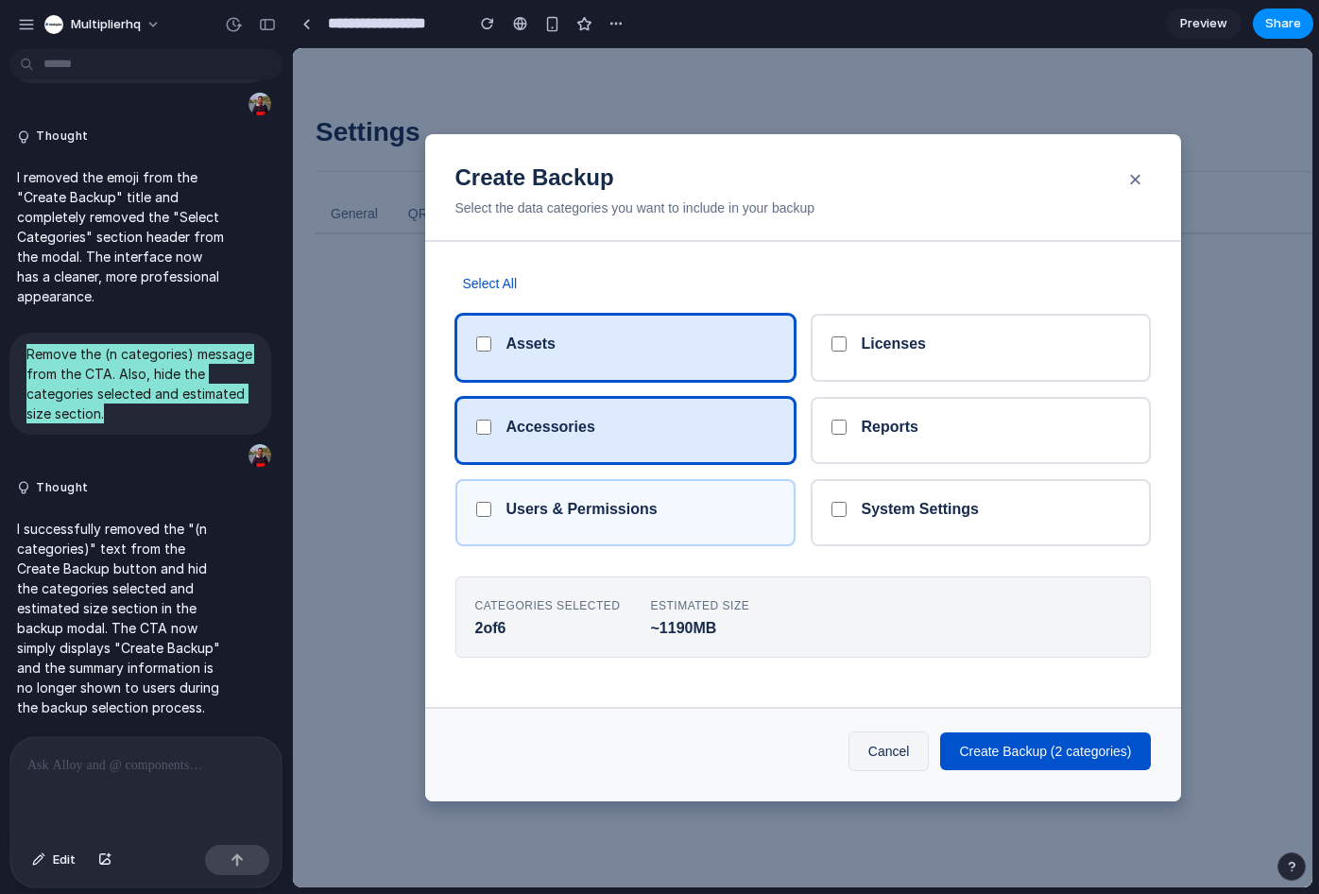
click at [558, 501] on h5 "Users & Permissions" at bounding box center [581, 509] width 151 height 18
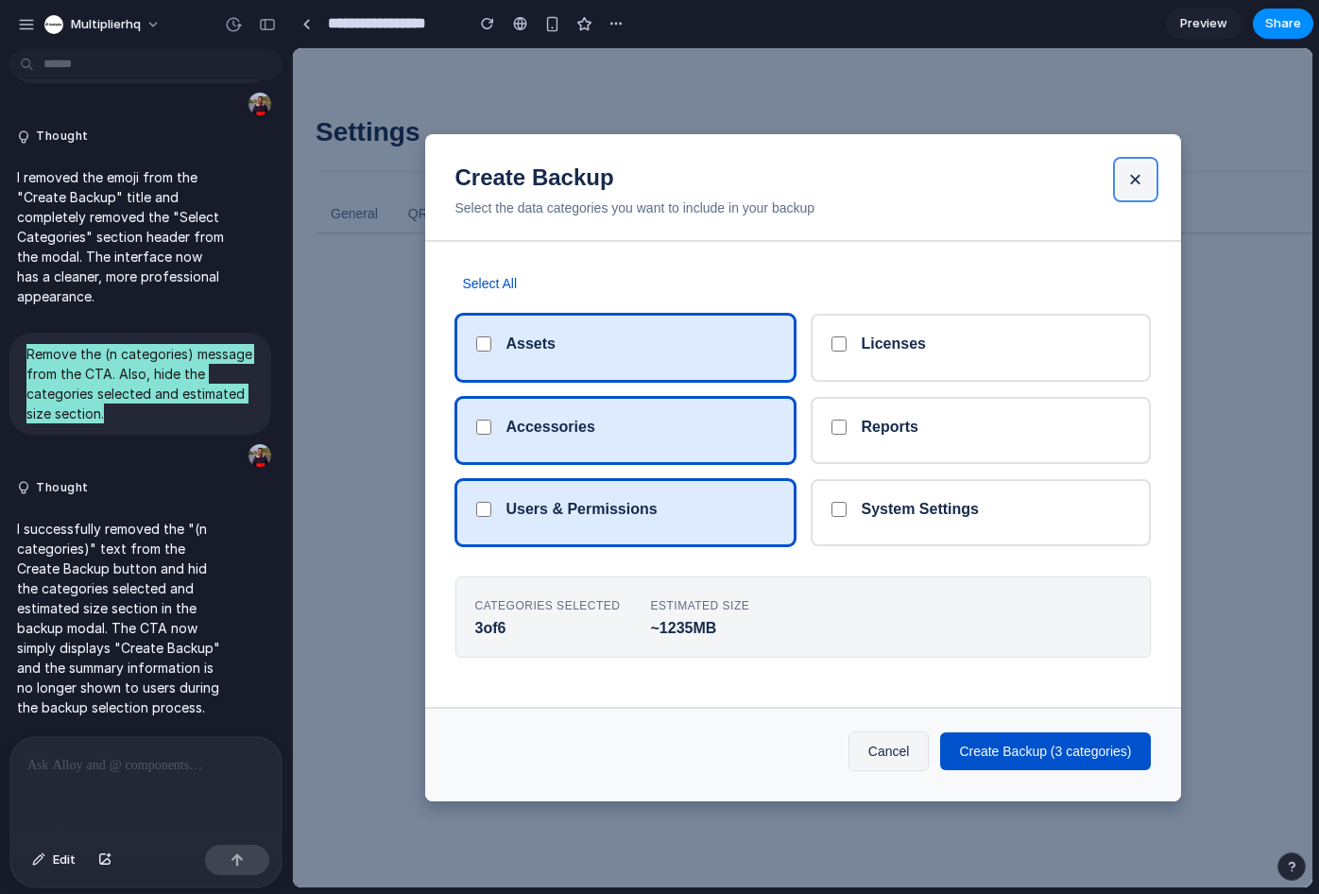
click at [1138, 179] on button "×" at bounding box center [1136, 180] width 38 height 38
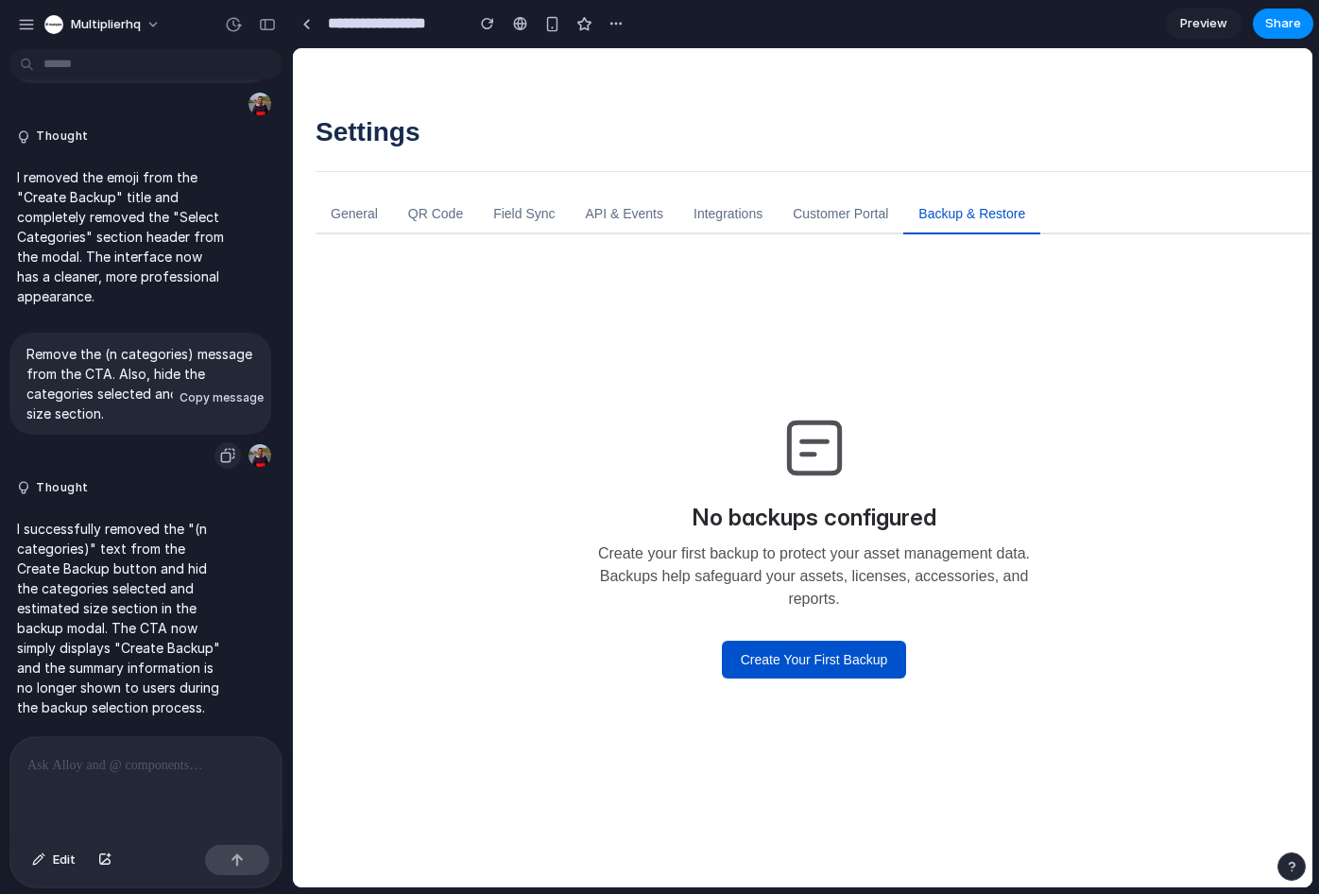
click at [224, 448] on div "button" at bounding box center [227, 455] width 15 height 15
click at [40, 762] on p at bounding box center [145, 765] width 237 height 23
paste div
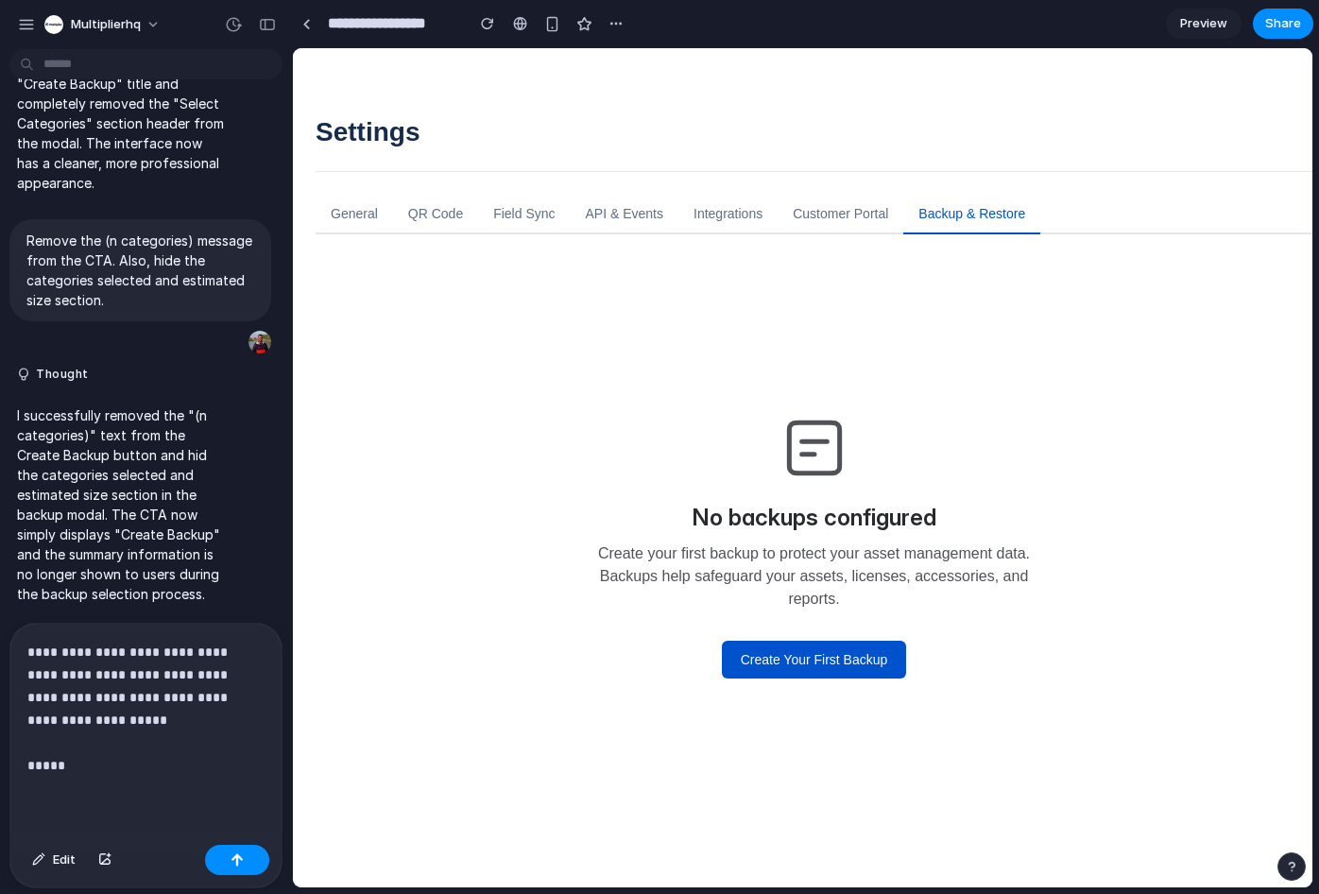
scroll to position [6143, 0]
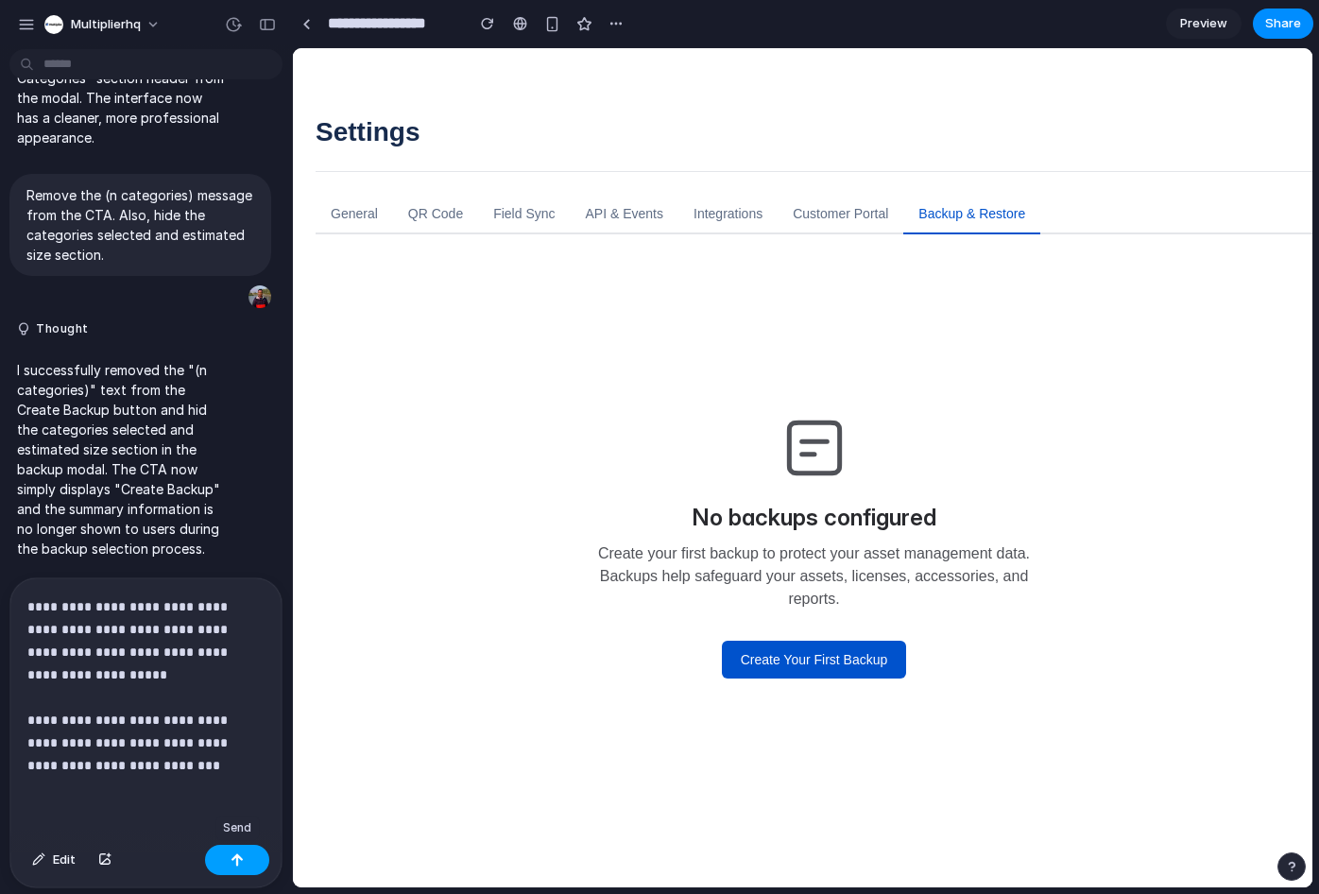
click at [240, 864] on div "button" at bounding box center [237, 859] width 13 height 13
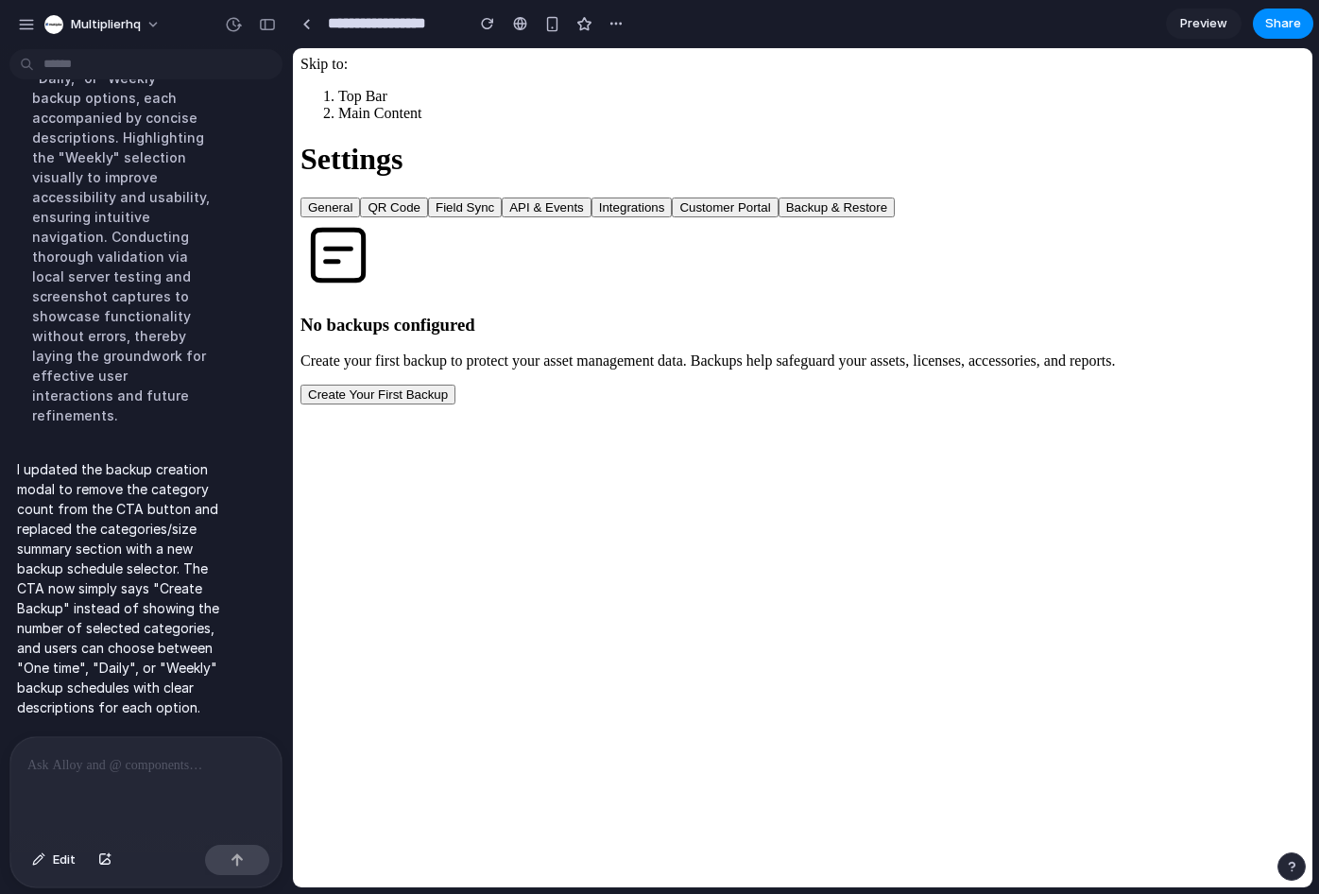
scroll to position [0, 0]
click at [455, 404] on button "Create Your First Backup" at bounding box center [377, 395] width 155 height 20
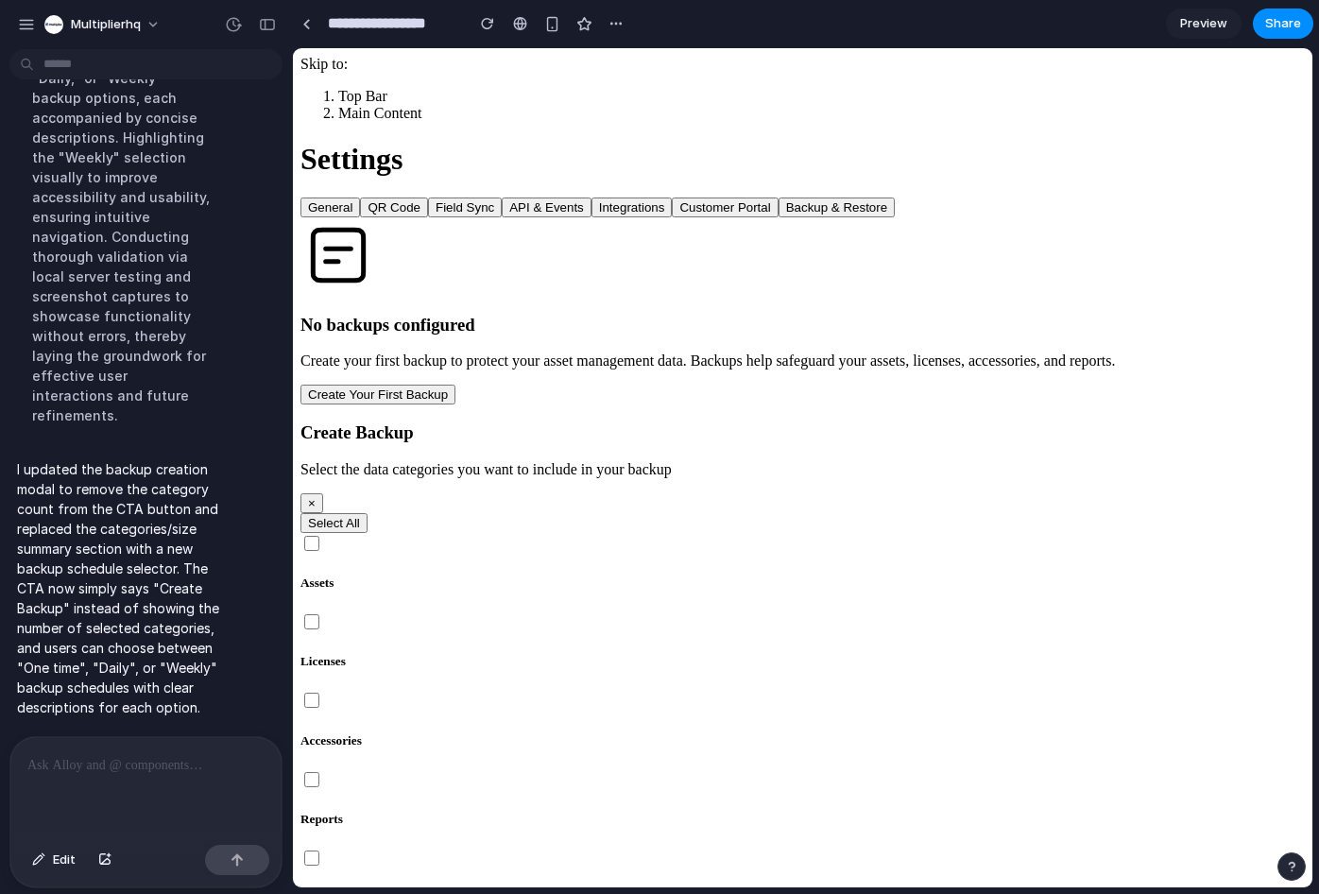
scroll to position [118, 0]
click at [564, 733] on h5 "Accessories" at bounding box center [802, 740] width 1004 height 15
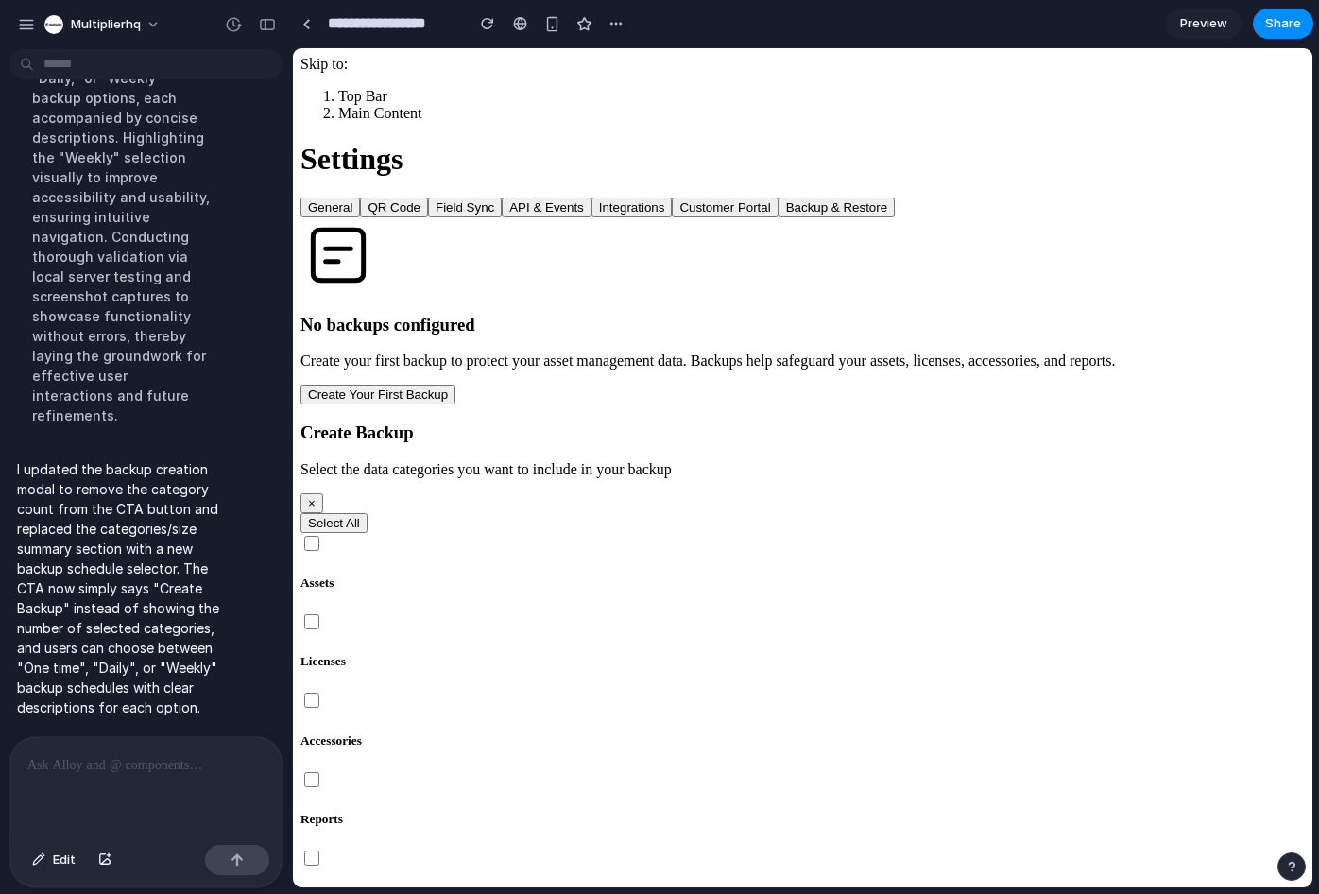
click at [542, 575] on h5 "Assets" at bounding box center [802, 582] width 1004 height 15
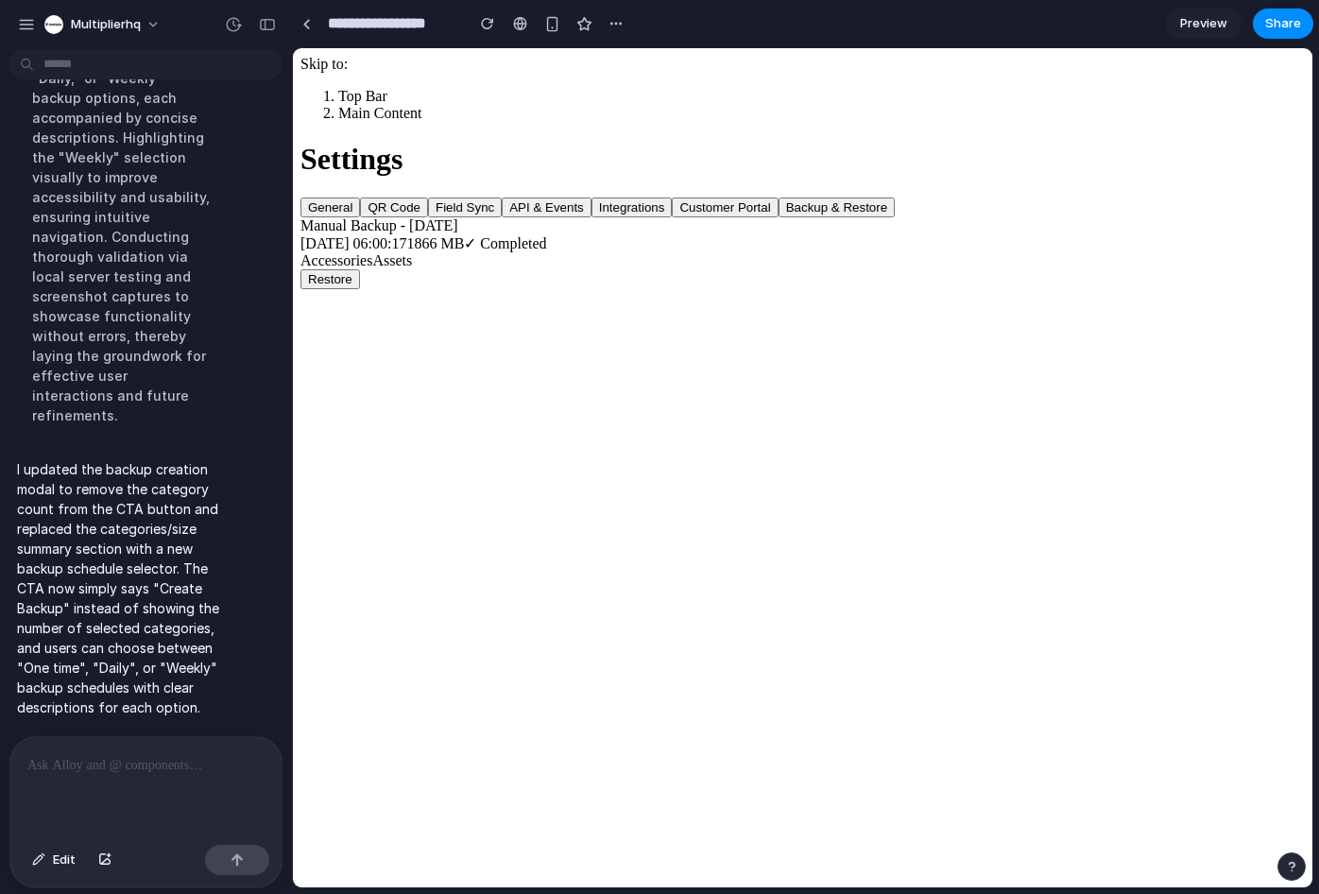
click at [360, 289] on button "Restore" at bounding box center [330, 279] width 60 height 20
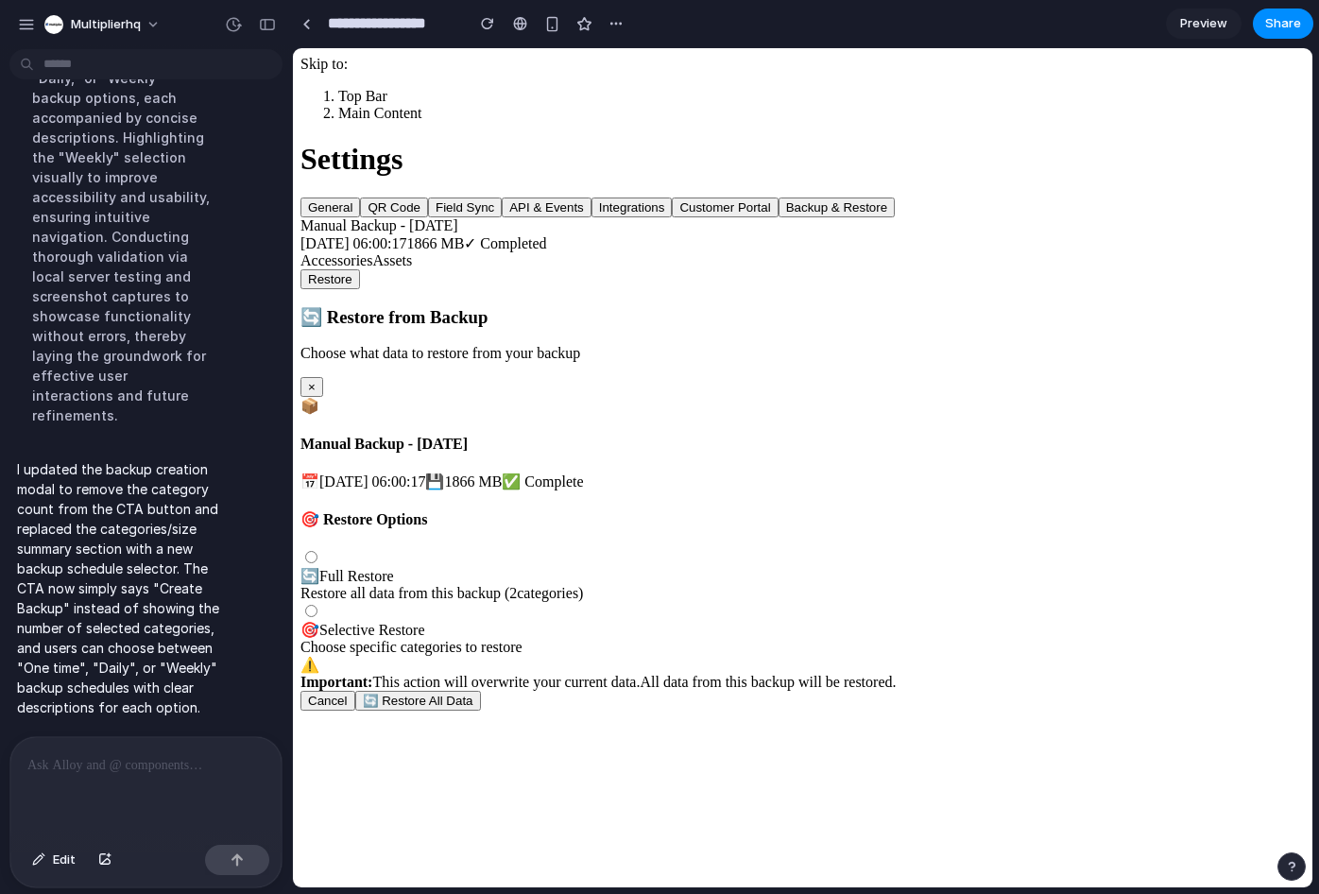
click at [323, 377] on button "×" at bounding box center [311, 387] width 23 height 20
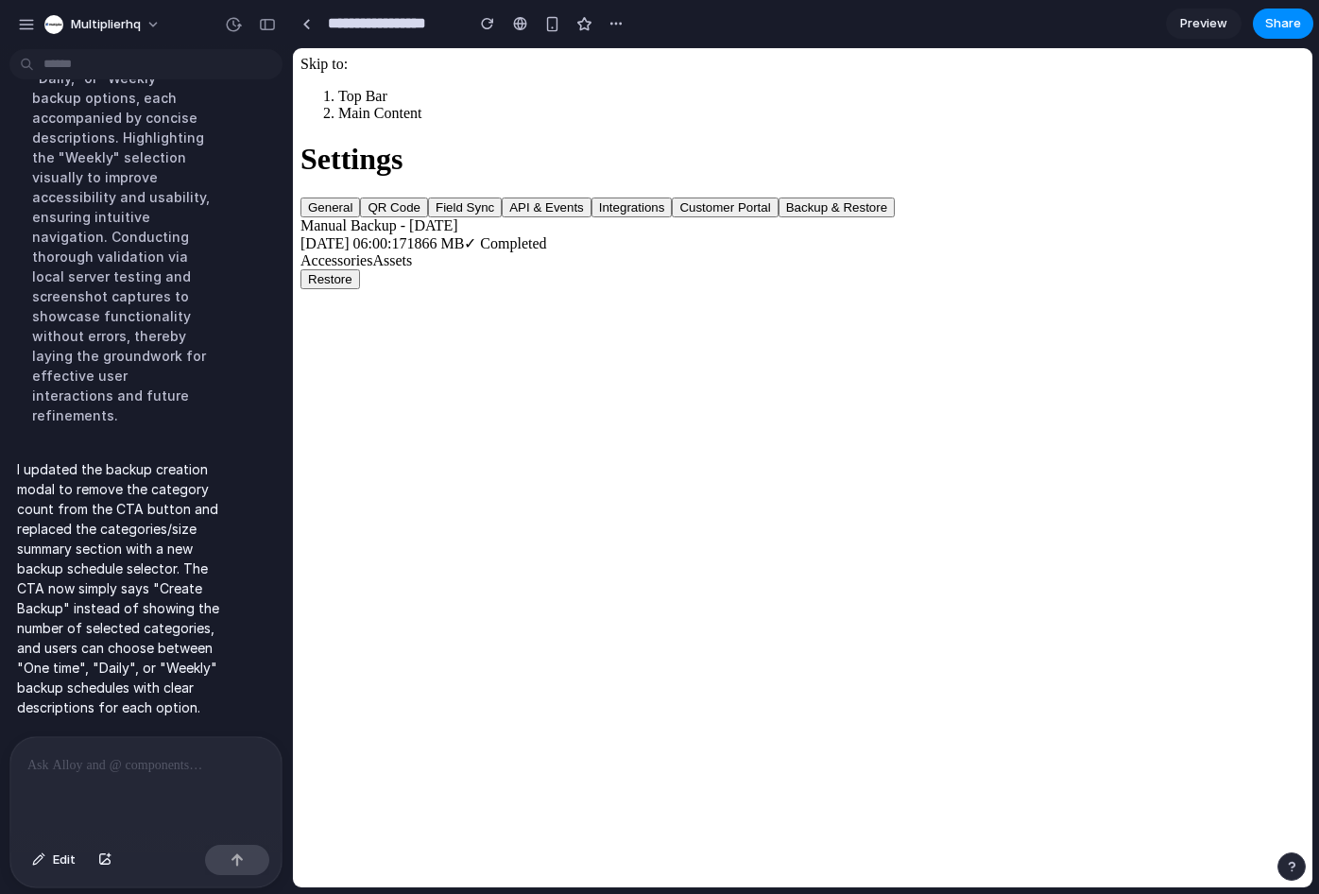
click at [360, 289] on button "Restore" at bounding box center [330, 279] width 60 height 20
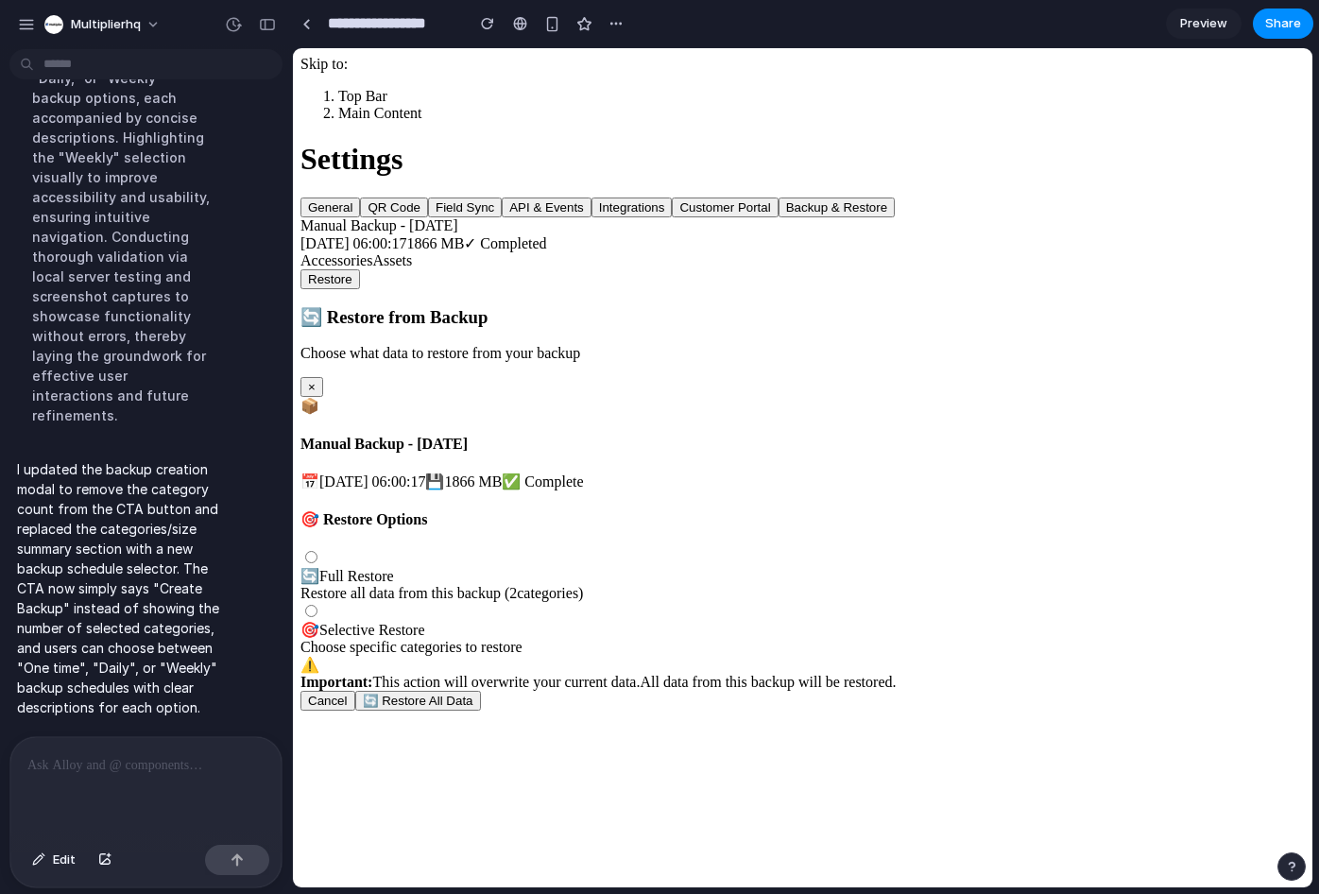
click at [605, 621] on div "🎯 Selective Restore" at bounding box center [802, 630] width 1004 height 18
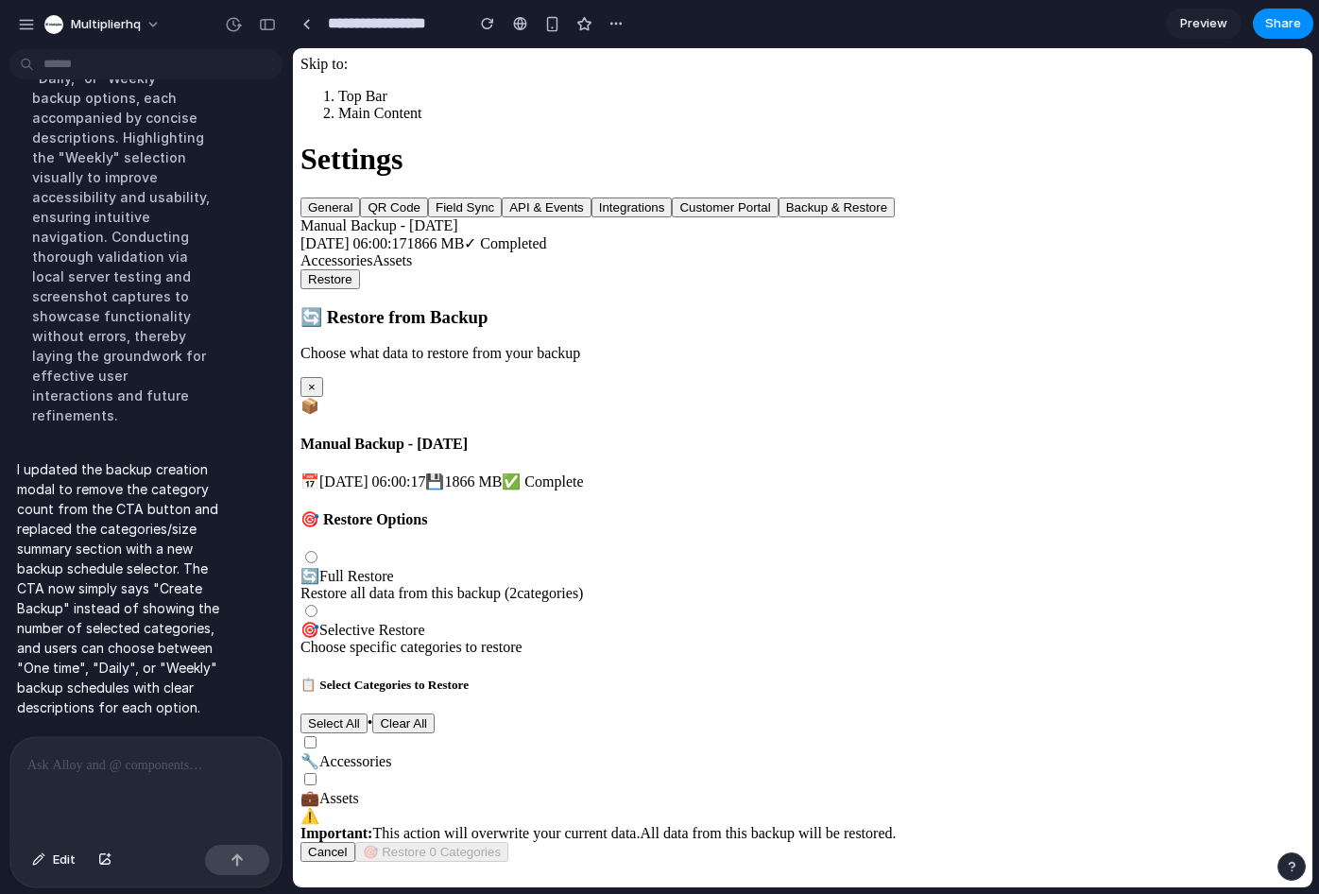
scroll to position [0, 0]
click at [621, 567] on div "🔄 Full Restore Restore all data from this backup ( 2 categories)" at bounding box center [802, 584] width 1004 height 35
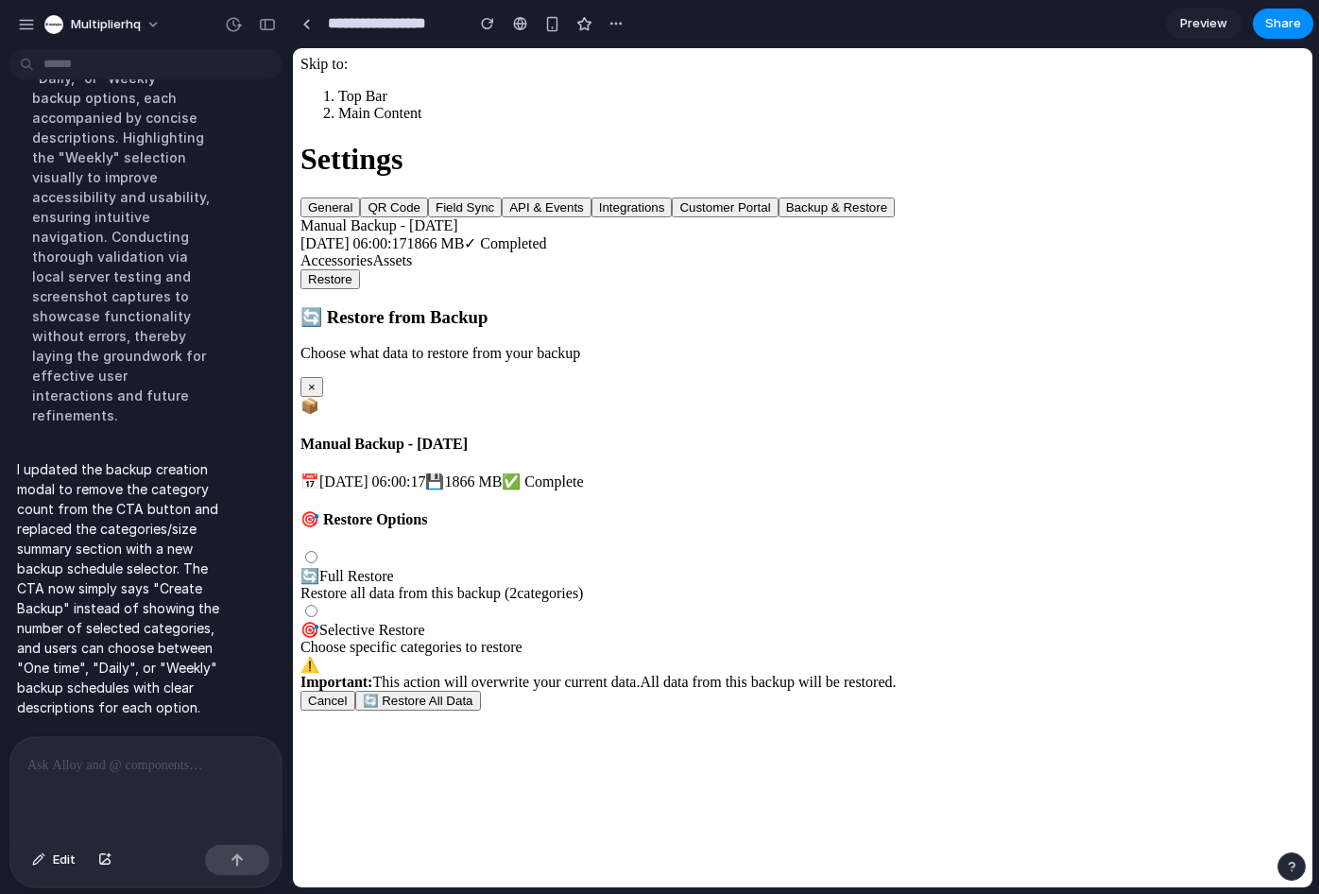
drag, startPoint x: 139, startPoint y: 762, endPoint x: 150, endPoint y: 750, distance: 16.7
click at [139, 762] on p at bounding box center [142, 765] width 230 height 23
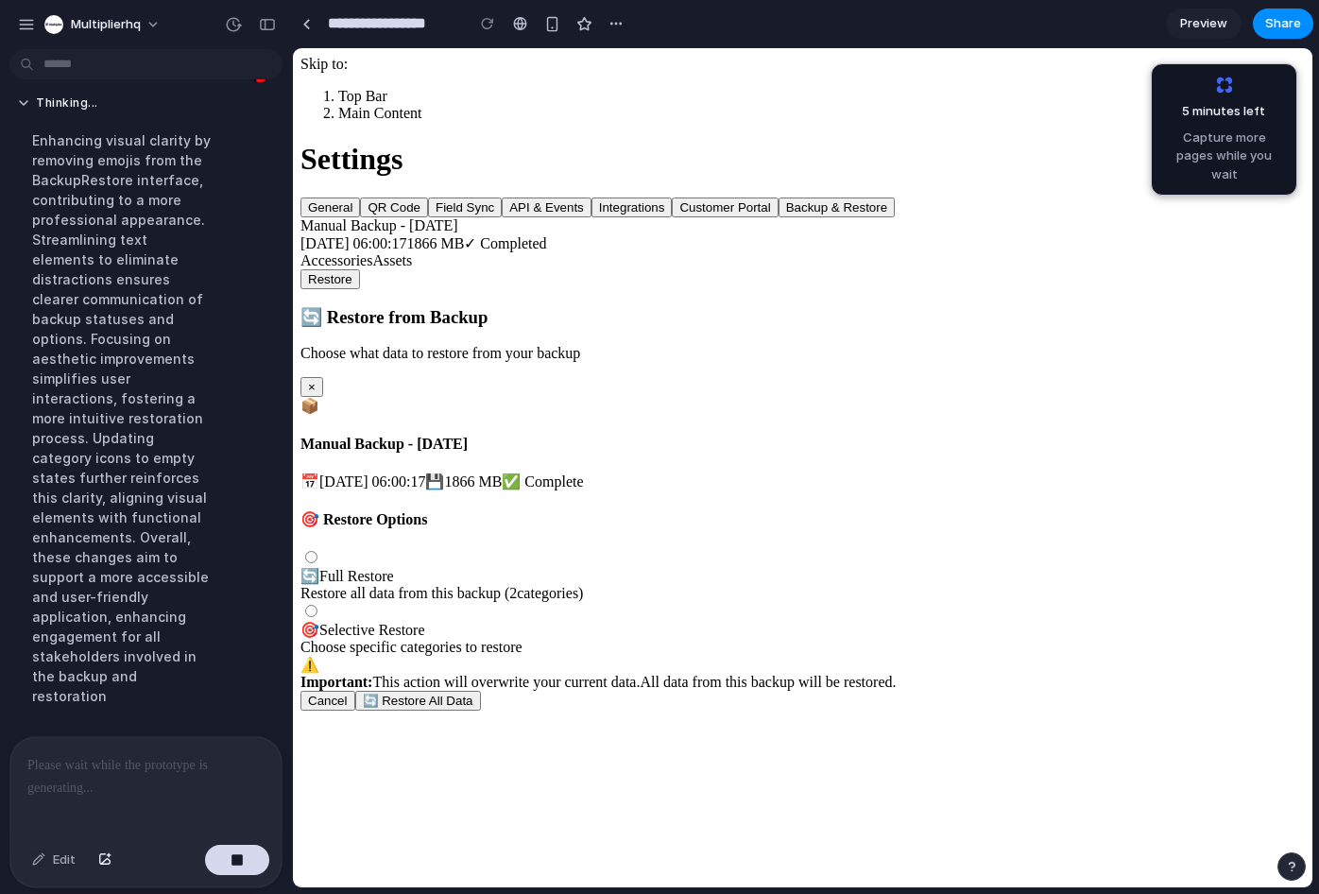
scroll to position [6263, 0]
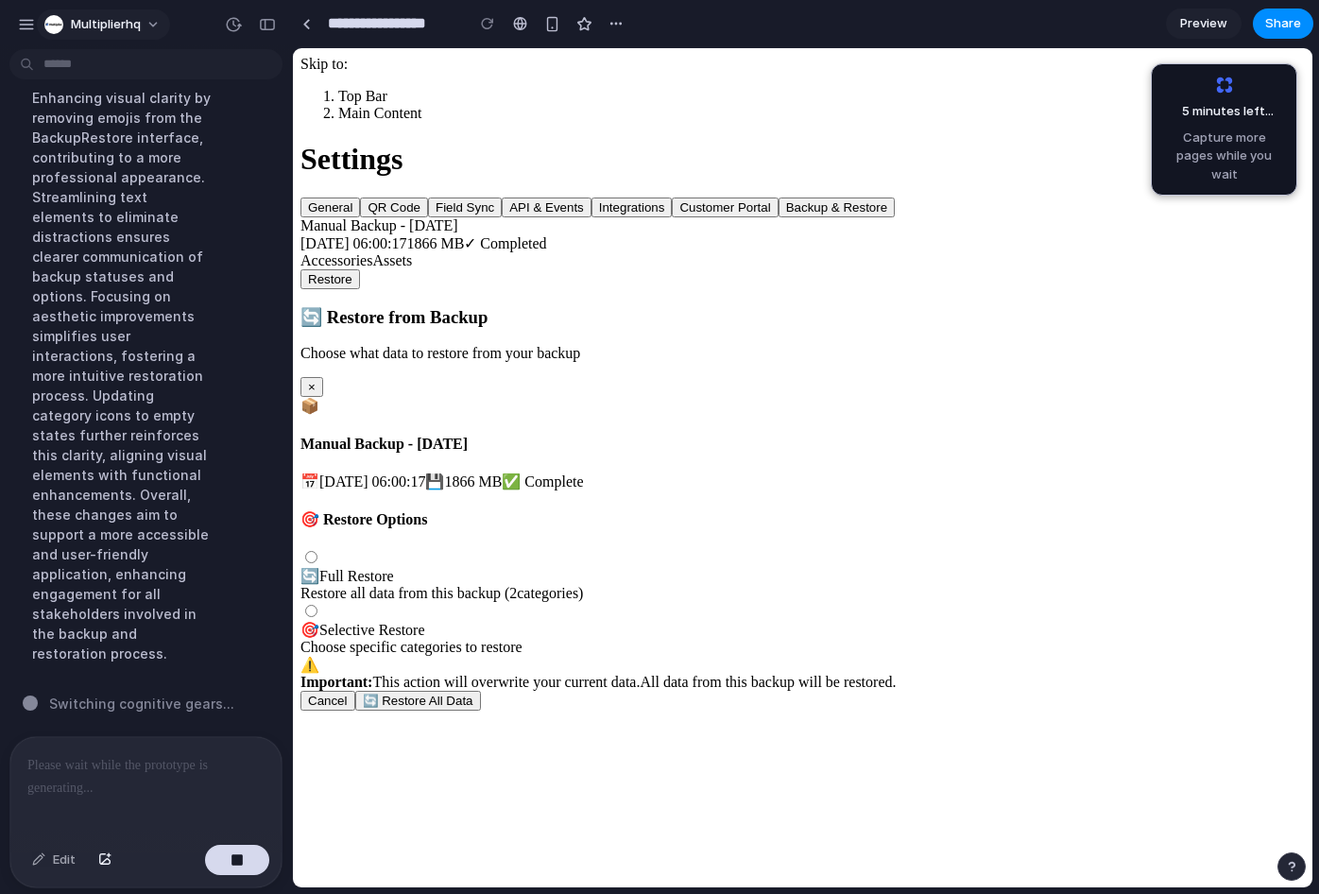
click at [130, 17] on span "multiplierhq" at bounding box center [106, 24] width 70 height 19
click at [95, 24] on div "Settings Invite members Change theme Sign out" at bounding box center [659, 447] width 1319 height 894
click at [125, 25] on span "multiplierhq" at bounding box center [106, 24] width 70 height 19
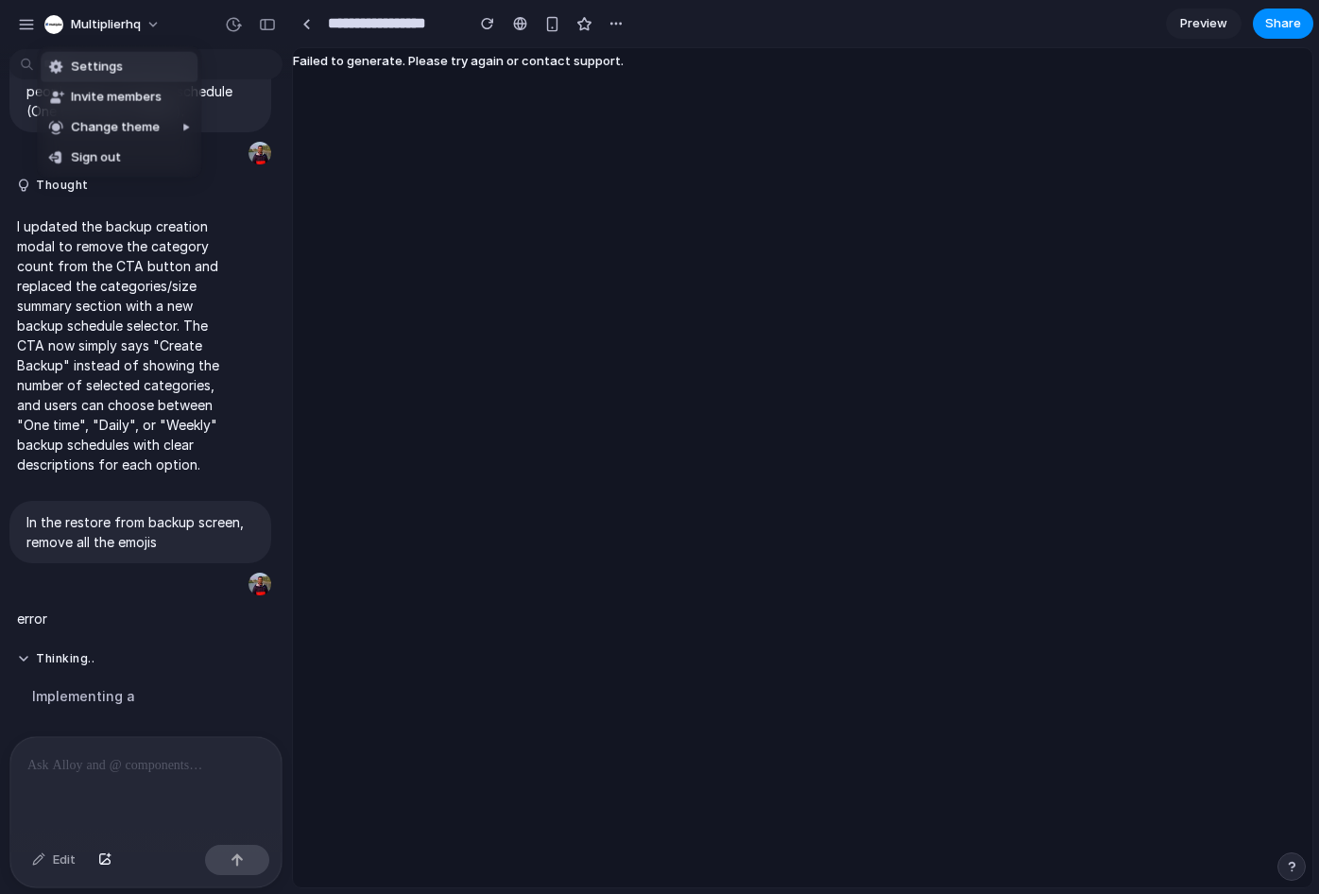
scroll to position [5650, 0]
click at [125, 332] on div "Settings Invite members Change theme Sign out" at bounding box center [659, 447] width 1319 height 894
click at [490, 26] on div "button" at bounding box center [487, 23] width 13 height 13
click at [490, 25] on div "button" at bounding box center [487, 23] width 13 height 13
drag, startPoint x: 490, startPoint y: 25, endPoint x: 479, endPoint y: 41, distance: 19.7
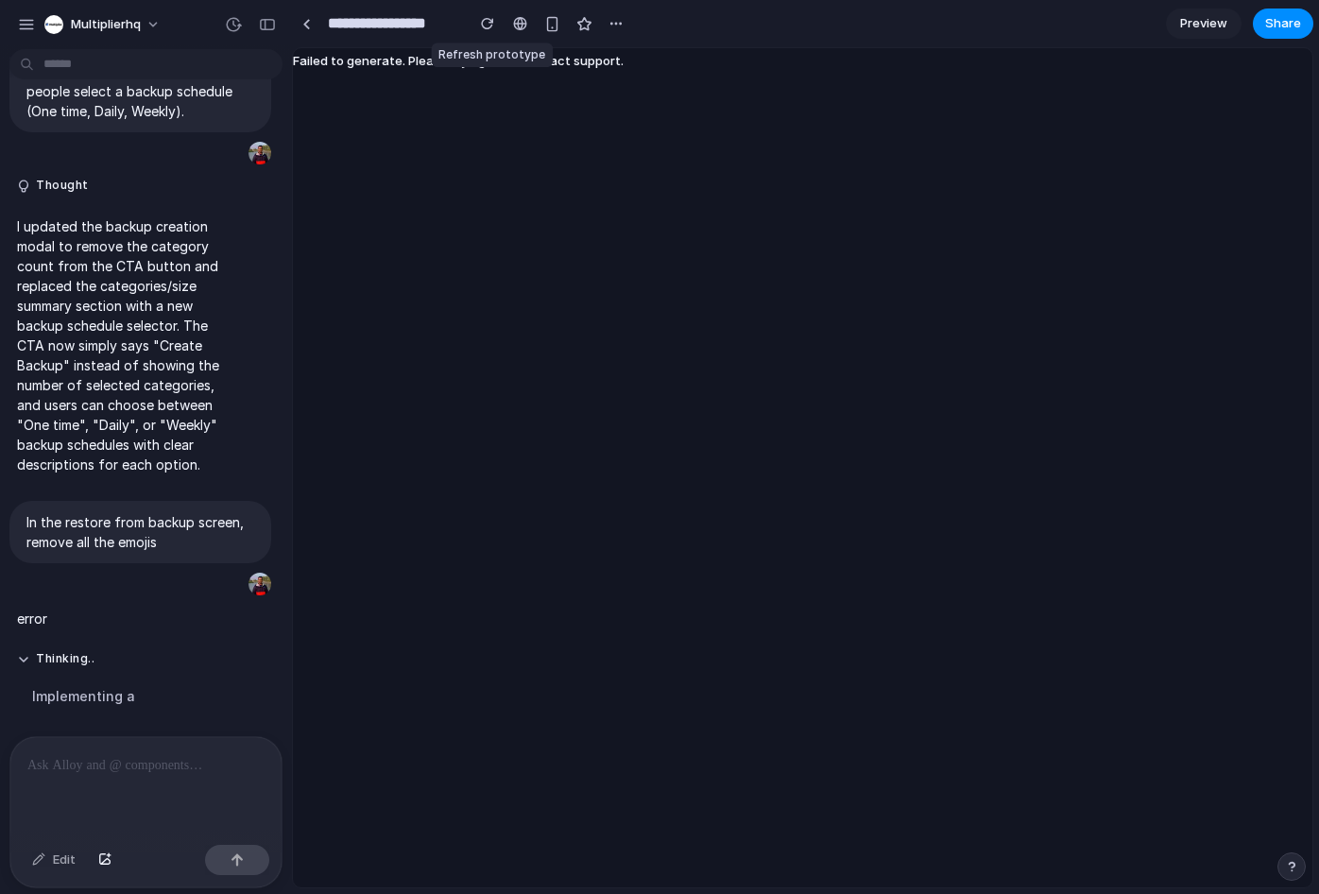
click at [490, 26] on div "button" at bounding box center [487, 23] width 13 height 13
click at [475, 45] on section "**********" at bounding box center [802, 23] width 1021 height 47
drag, startPoint x: 441, startPoint y: 57, endPoint x: 609, endPoint y: 54, distance: 168.2
click at [608, 55] on span "Failed to generate. Please try again or contact support." at bounding box center [458, 60] width 331 height 15
click at [609, 54] on span "Failed to generate. Please try again or contact support." at bounding box center [458, 60] width 331 height 15
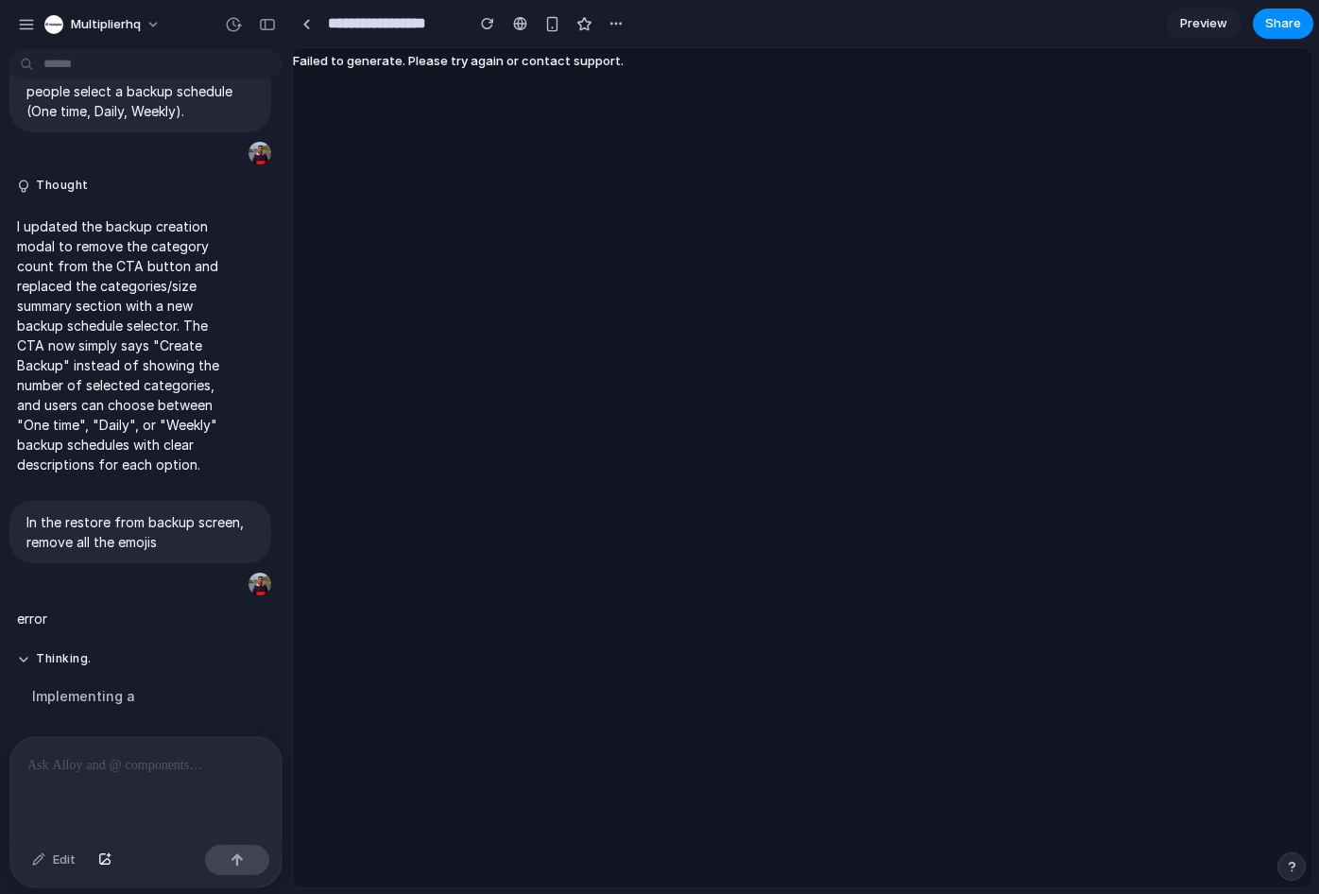
drag, startPoint x: 549, startPoint y: 63, endPoint x: 482, endPoint y: 69, distance: 67.3
click at [486, 68] on div "Failed to generate. Please try again or contact support." at bounding box center [458, 467] width 331 height 839
click at [482, 69] on div "Failed to generate. Please try again or contact support." at bounding box center [458, 467] width 331 height 839
click at [235, 20] on div "button" at bounding box center [233, 24] width 17 height 17
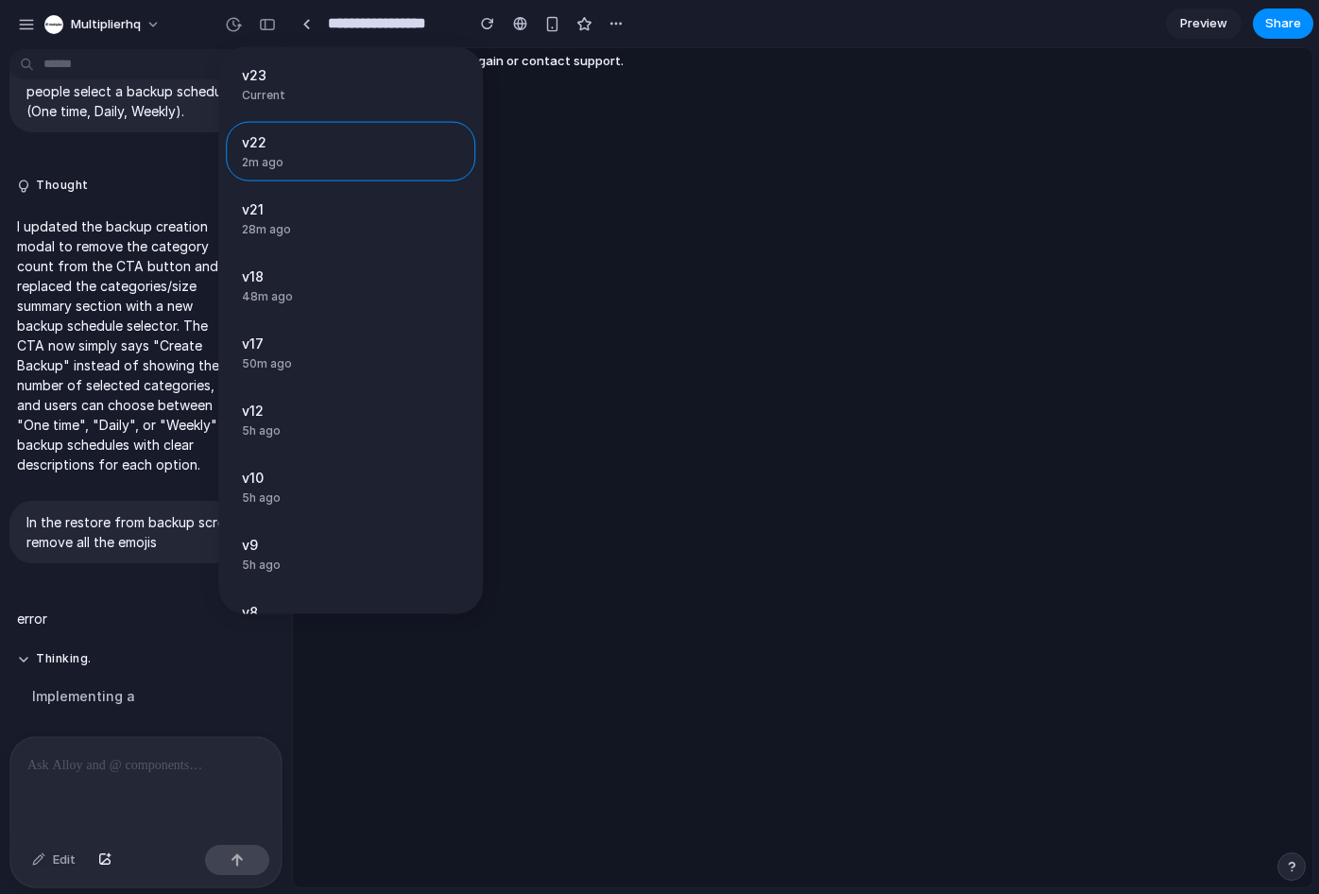
click at [28, 559] on div "v23 Current v22 2m ago Restore v21 28m ago Restore v18 48m ago Restore v17 50m …" at bounding box center [659, 447] width 1319 height 894
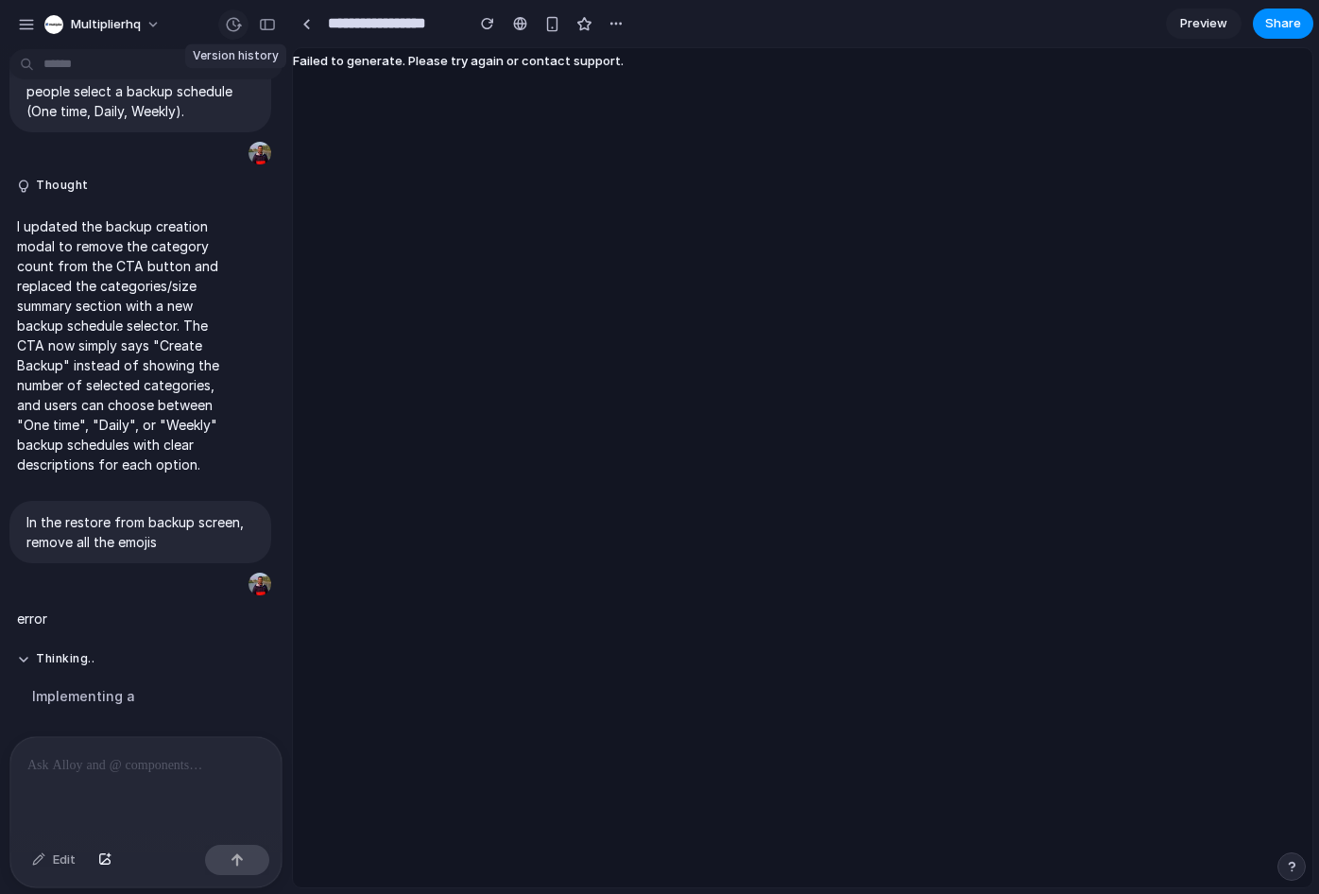
click at [238, 22] on div "button" at bounding box center [233, 24] width 17 height 17
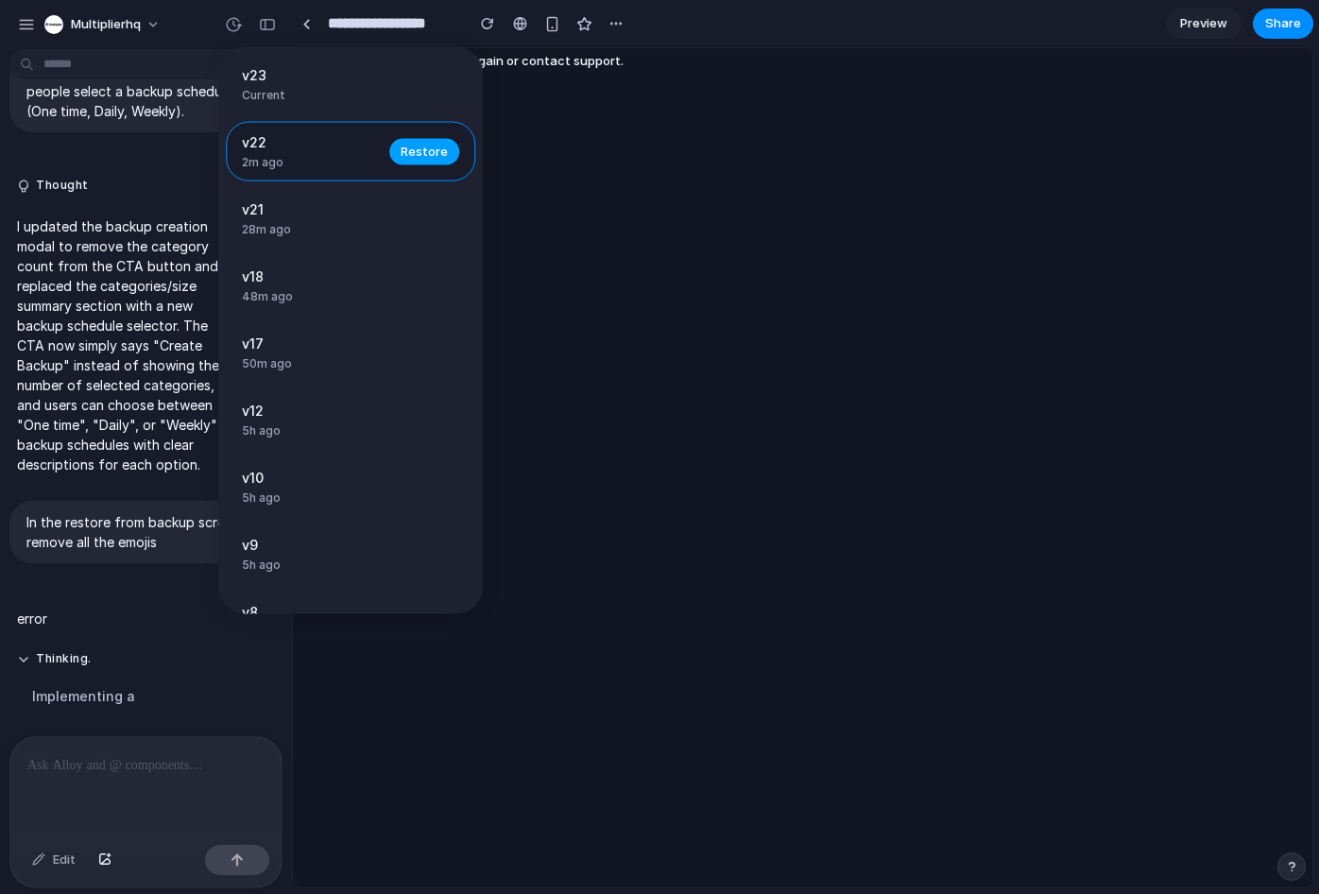
click at [403, 155] on span "Restore" at bounding box center [424, 151] width 47 height 19
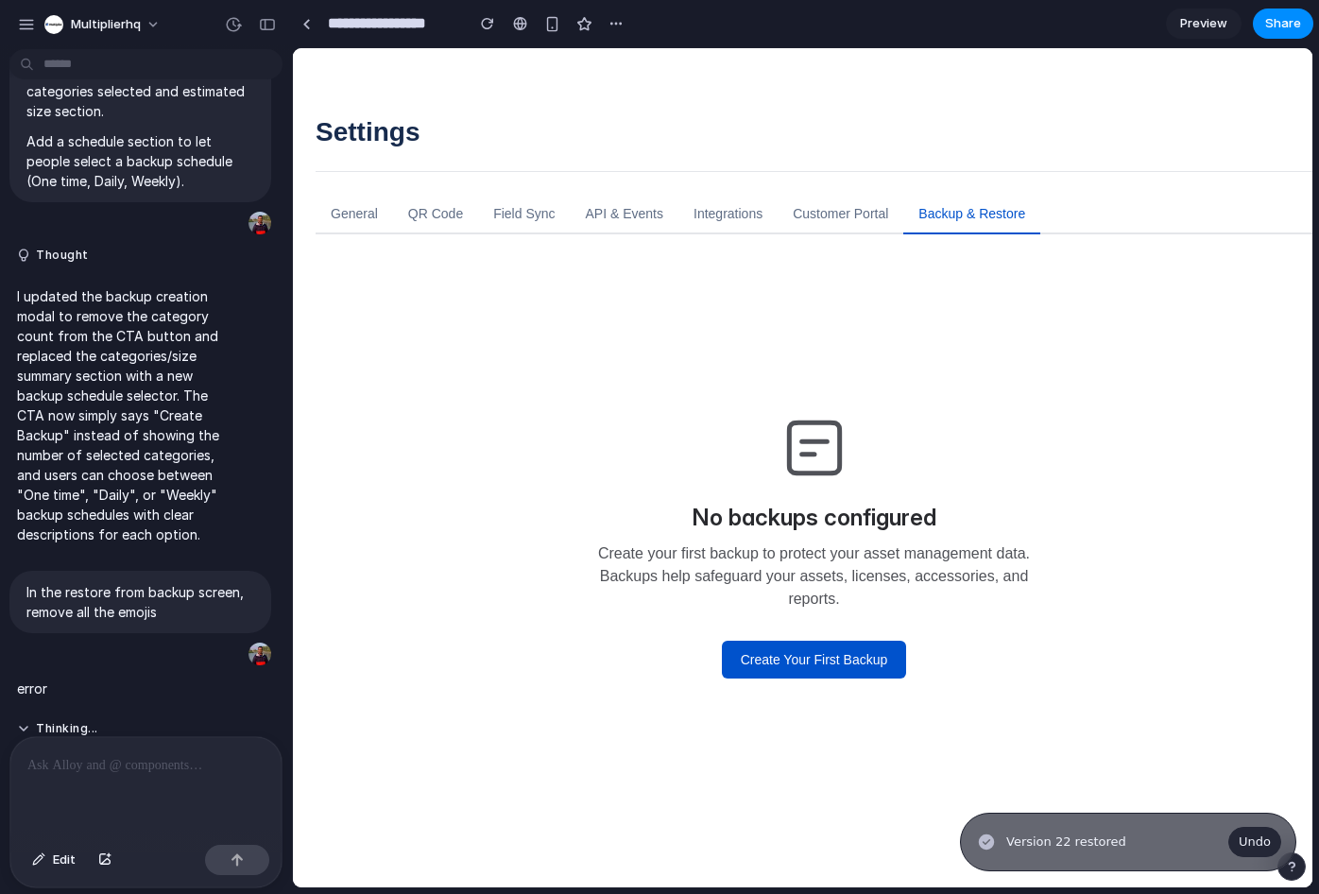
scroll to position [5765, 0]
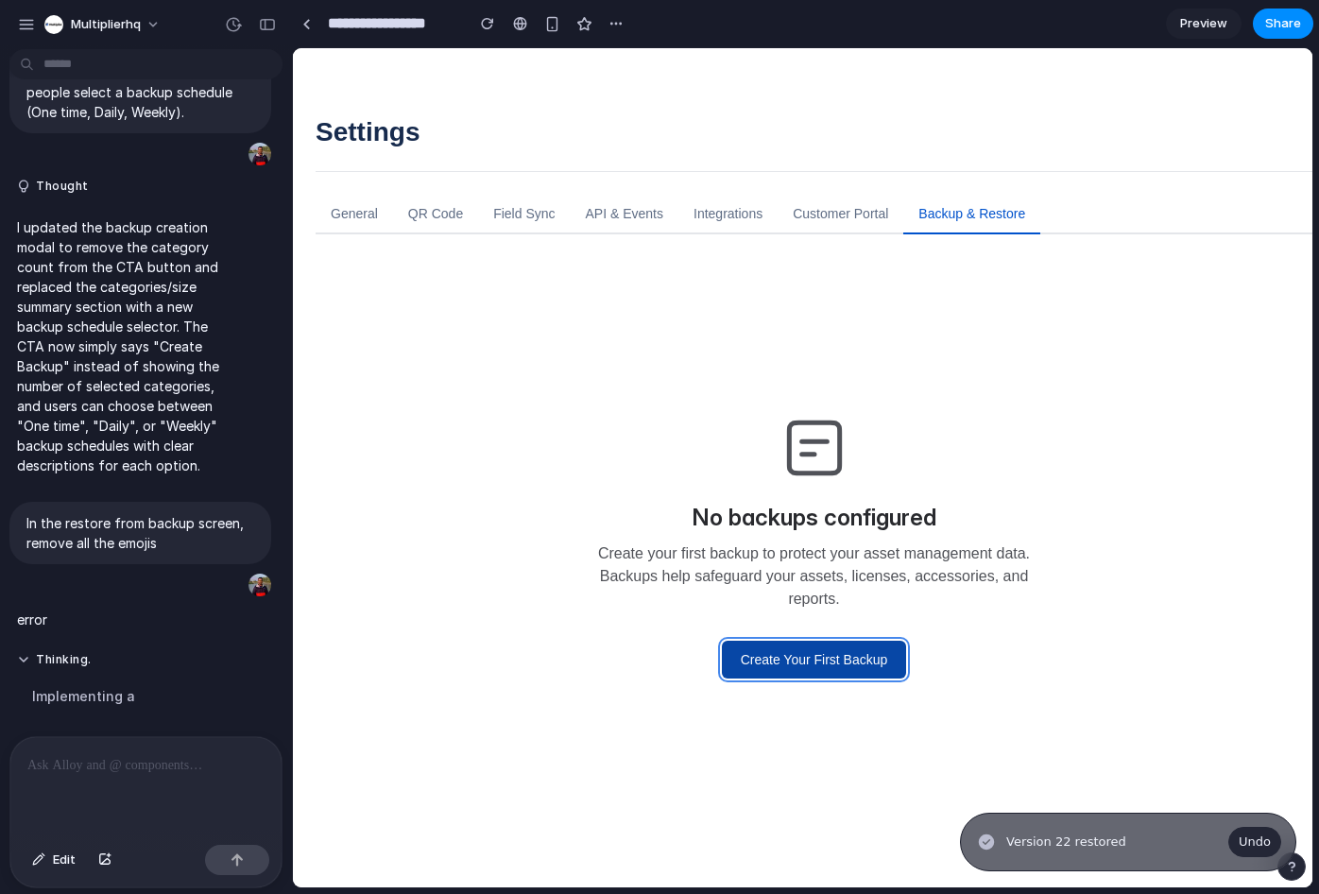
click at [803, 654] on button "Create Your First Backup" at bounding box center [814, 660] width 185 height 38
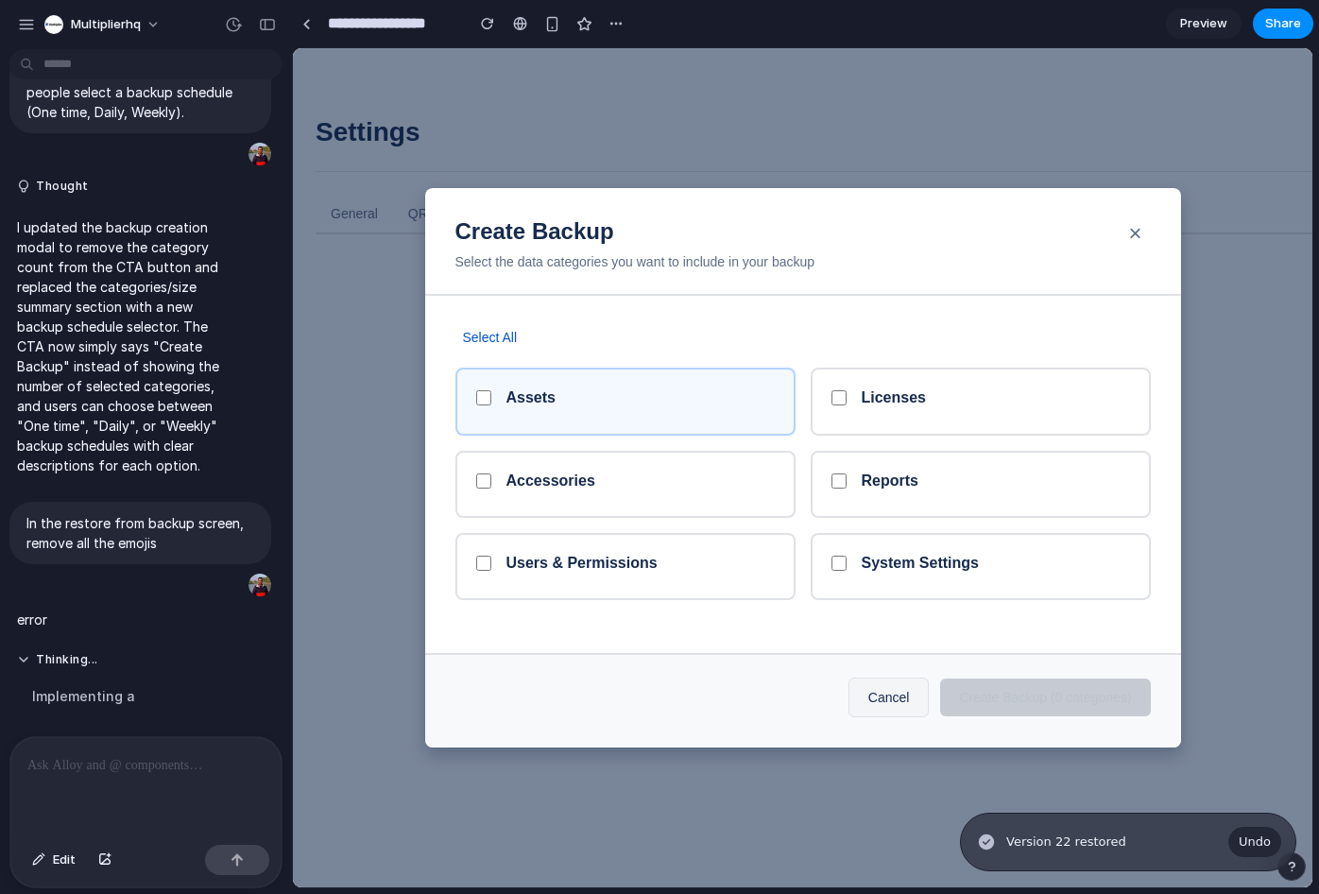
click at [613, 388] on div "Assets" at bounding box center [640, 401] width 268 height 26
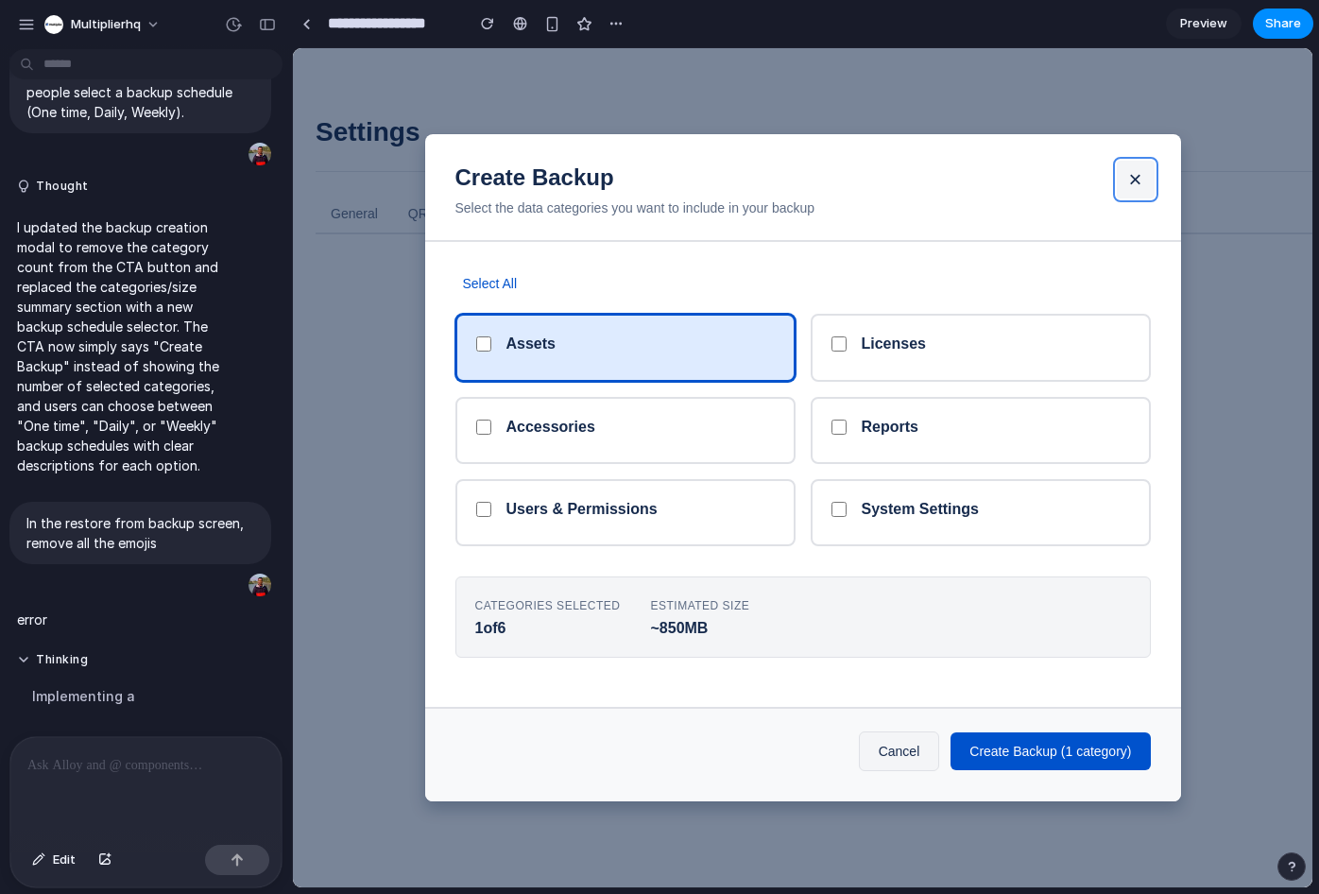
click at [1138, 183] on button "×" at bounding box center [1136, 180] width 38 height 38
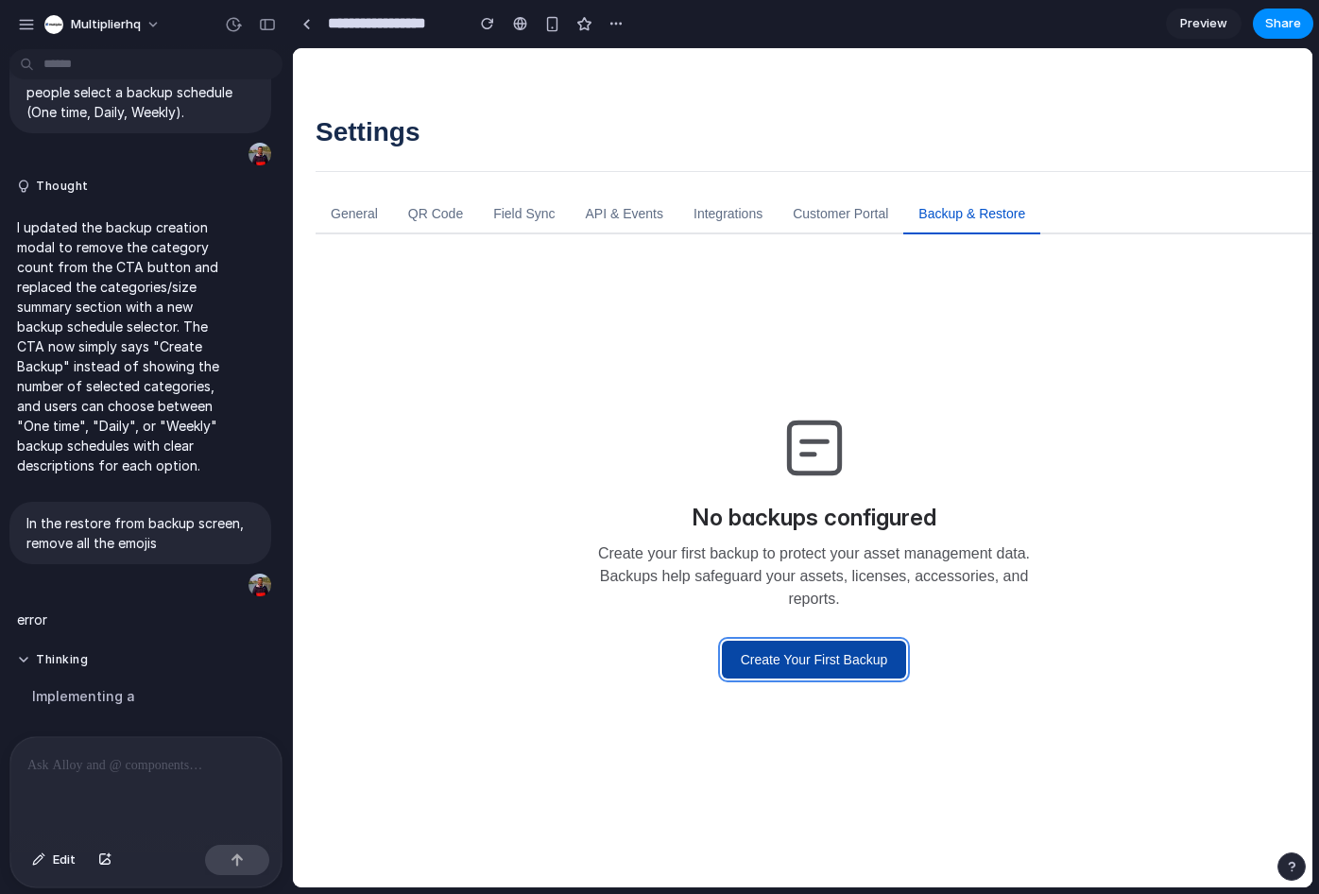
click at [796, 669] on button "Create Your First Backup" at bounding box center [814, 660] width 185 height 38
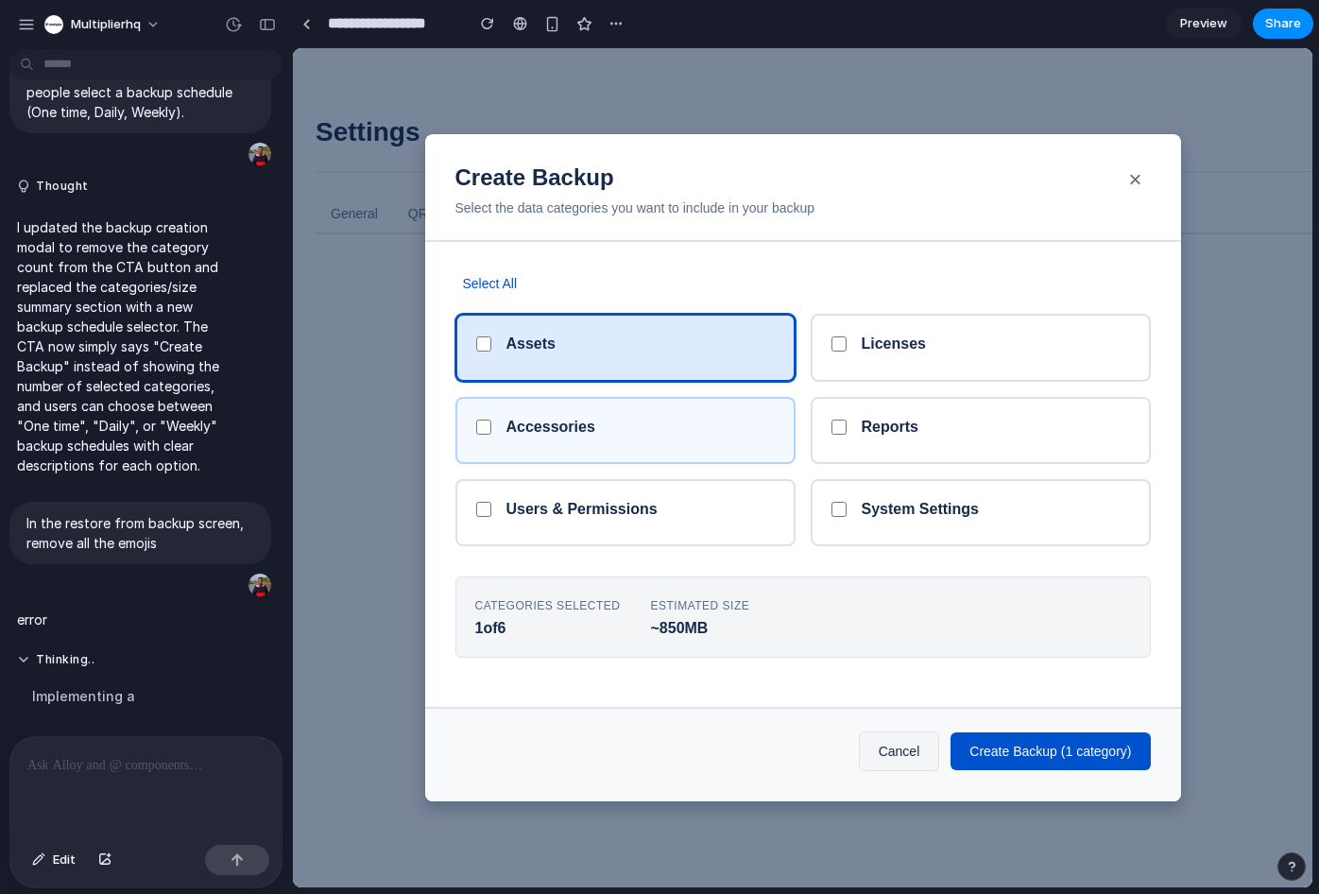
click at [667, 459] on div "Accessories" at bounding box center [625, 430] width 340 height 67
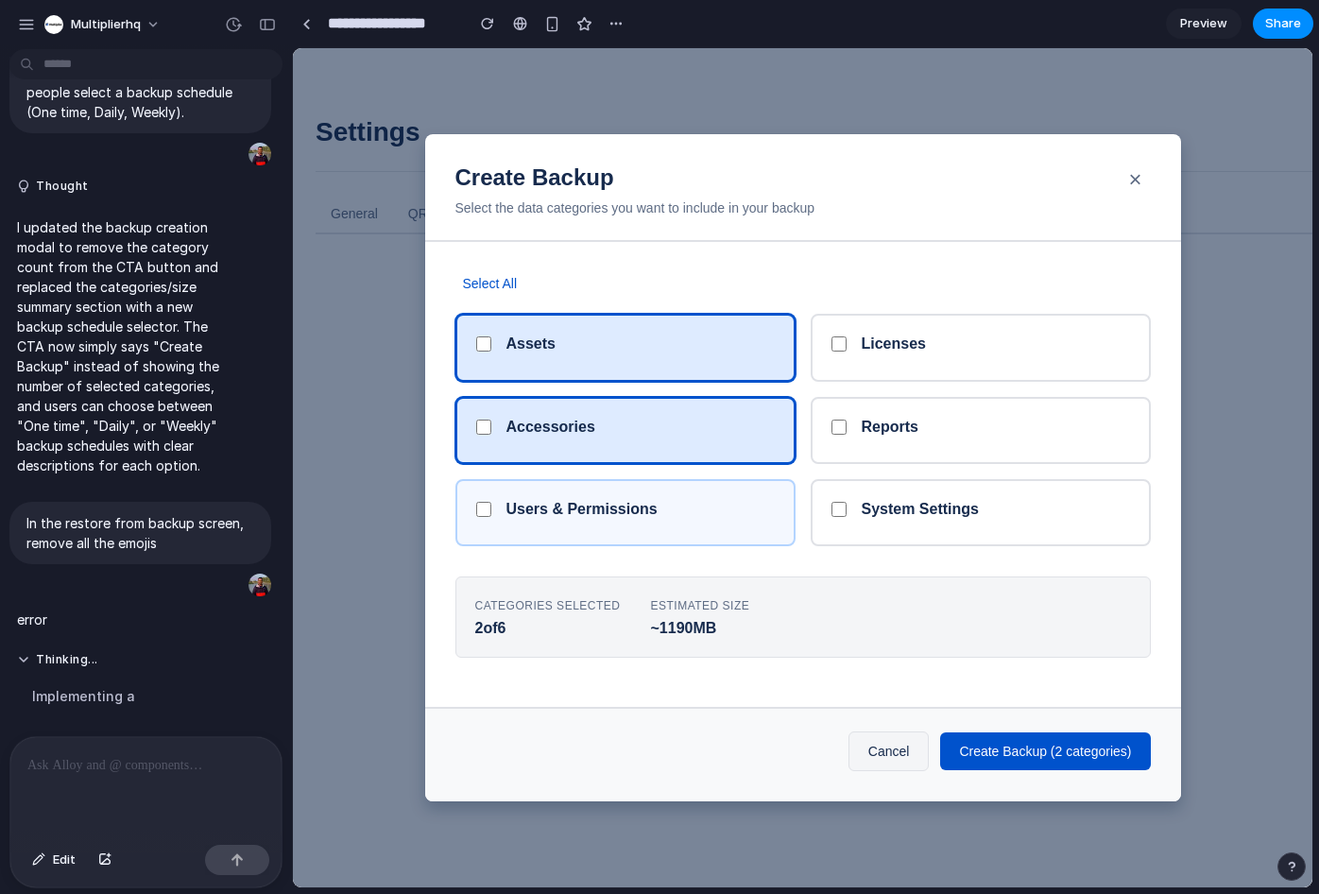
click at [733, 540] on div "Users & Permissions" at bounding box center [625, 512] width 340 height 67
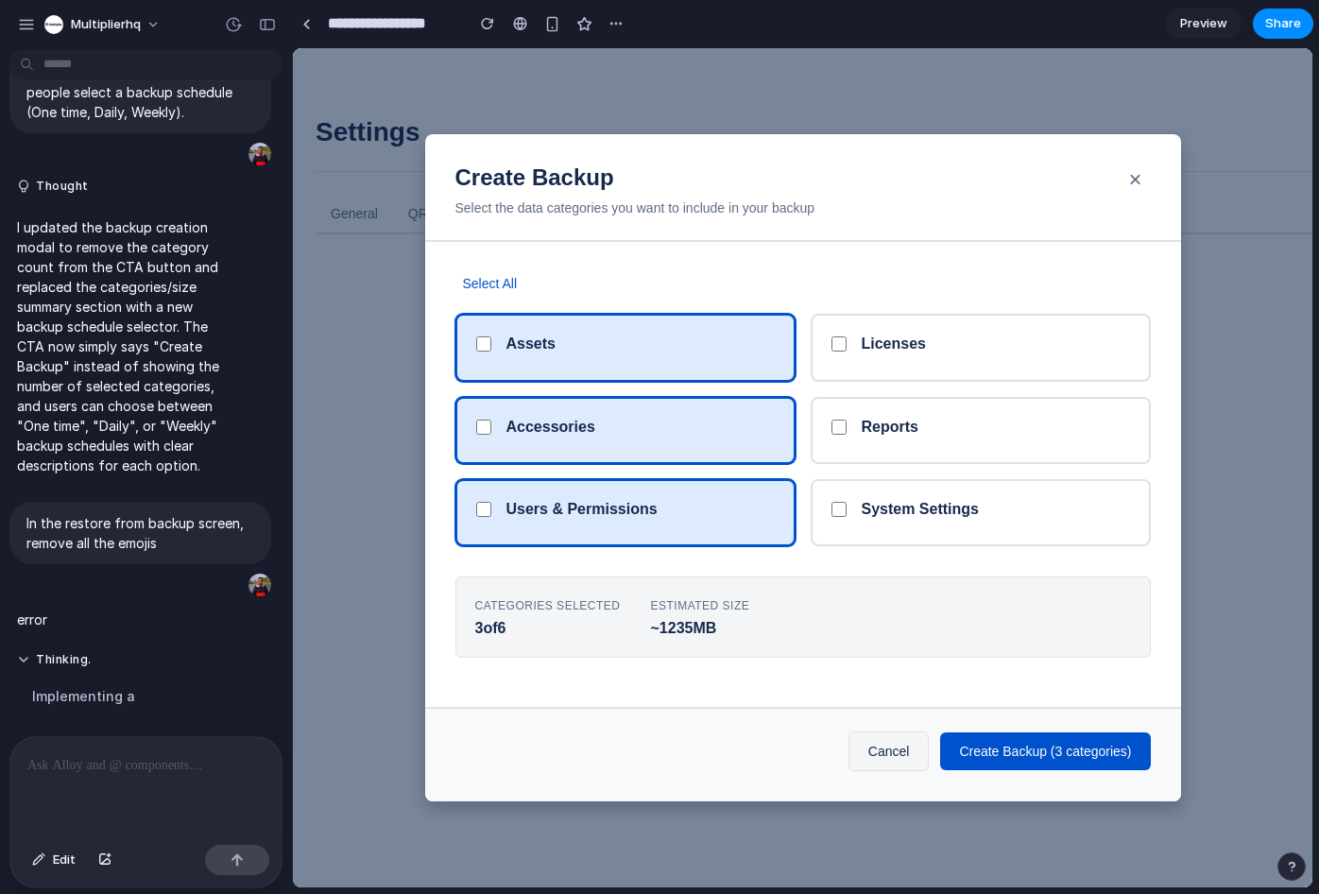
click at [656, 381] on div "Assets" at bounding box center [625, 347] width 340 height 67
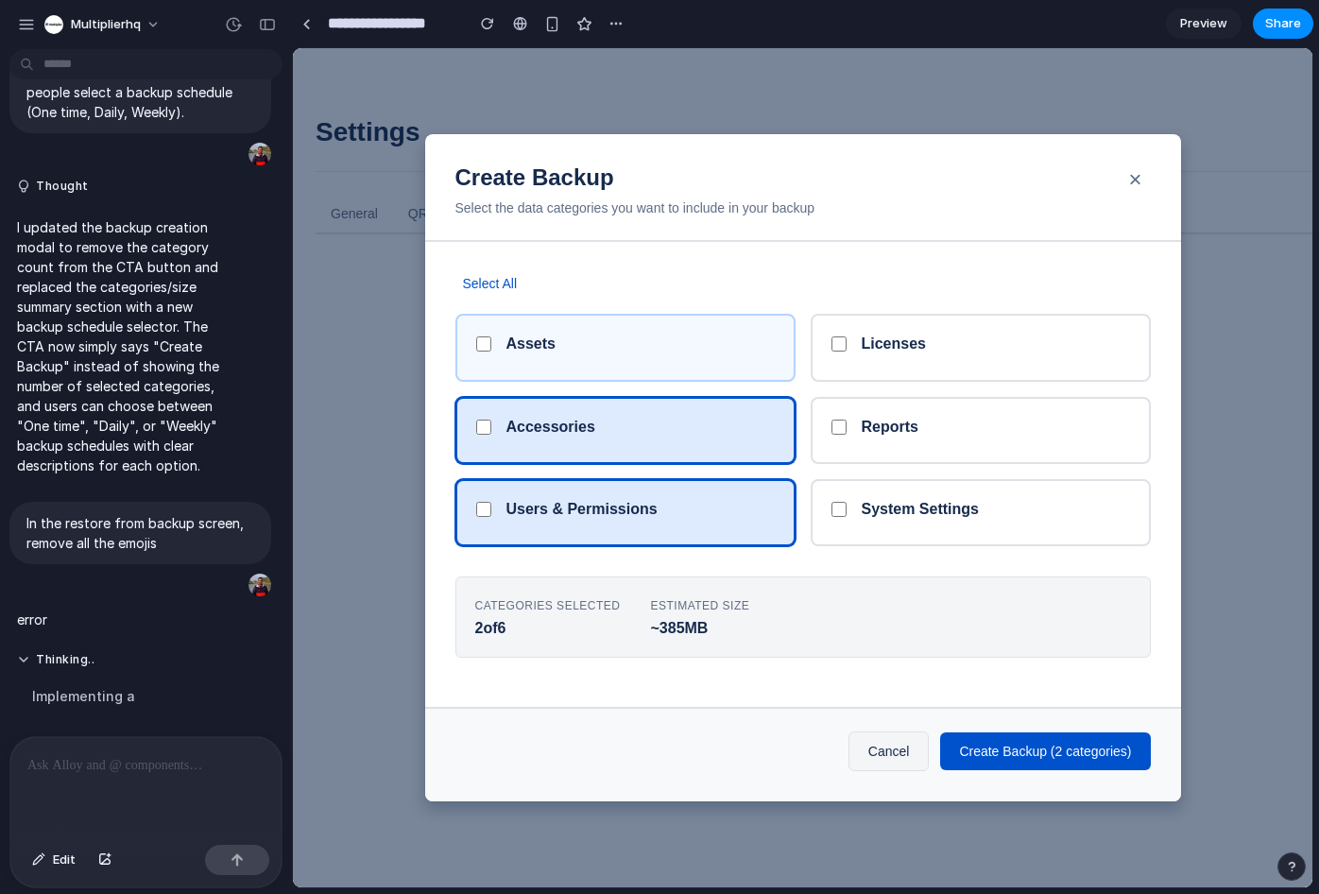
click at [637, 350] on div "Assets" at bounding box center [640, 347] width 268 height 26
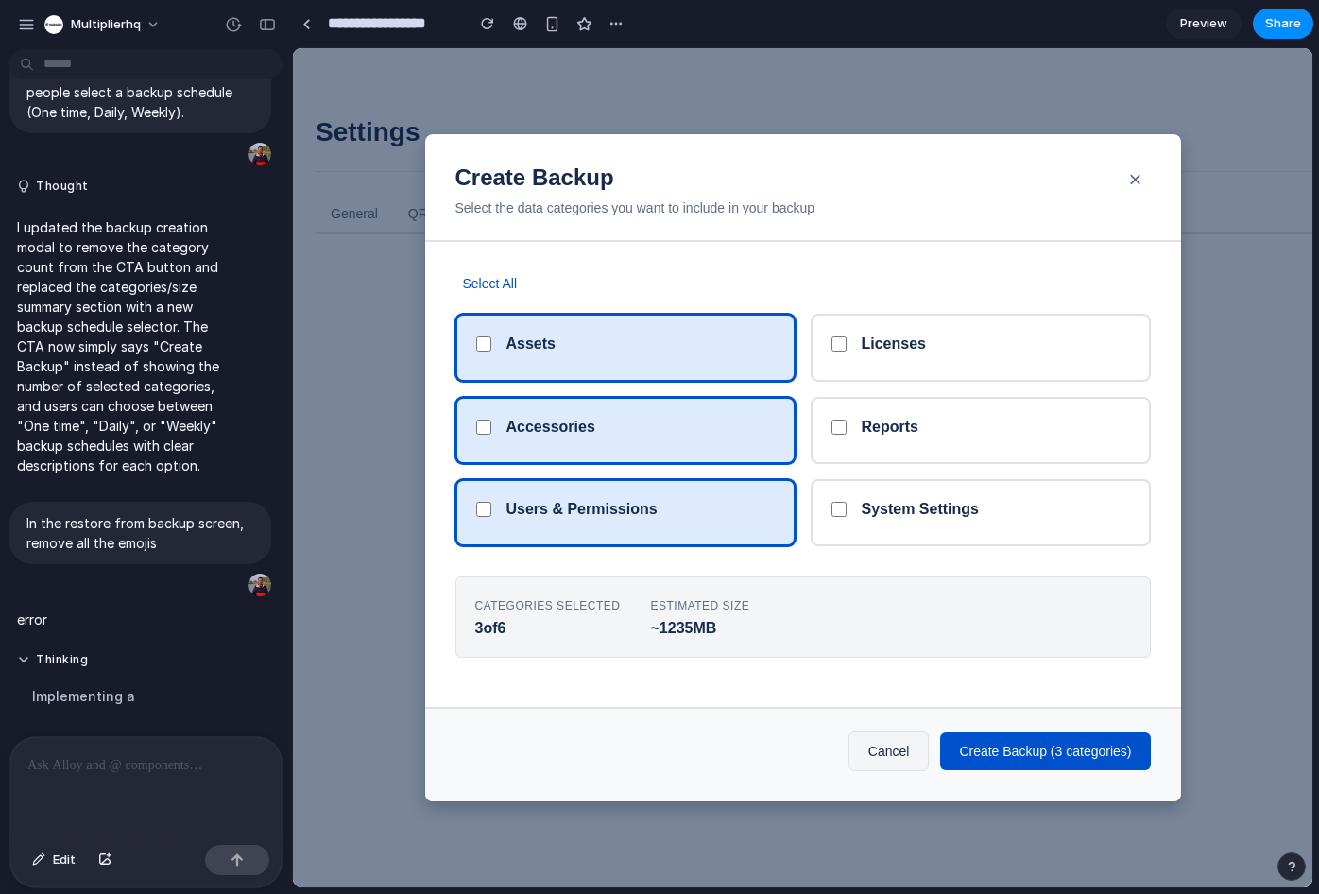
click at [674, 527] on div "Users & Permissions" at bounding box center [625, 512] width 340 height 67
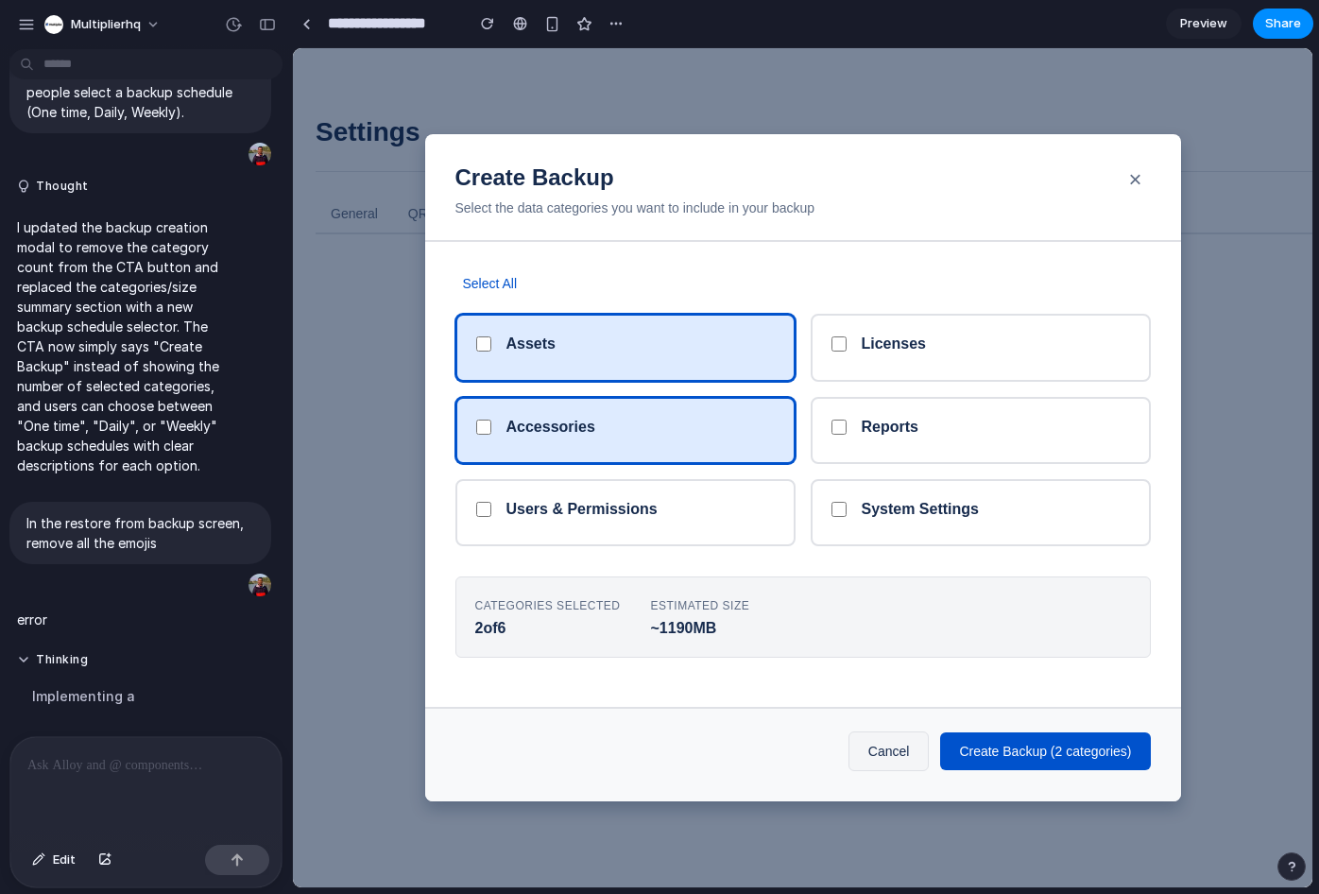
click at [631, 385] on div "Assets Licenses Accessories Reports Users & Permissions System Settings" at bounding box center [802, 430] width 695 height 232
click at [178, 333] on p "I updated the backup creation modal to remove the category count from the CTA b…" at bounding box center [122, 346] width 210 height 258
click at [1135, 187] on button "×" at bounding box center [1136, 180] width 38 height 38
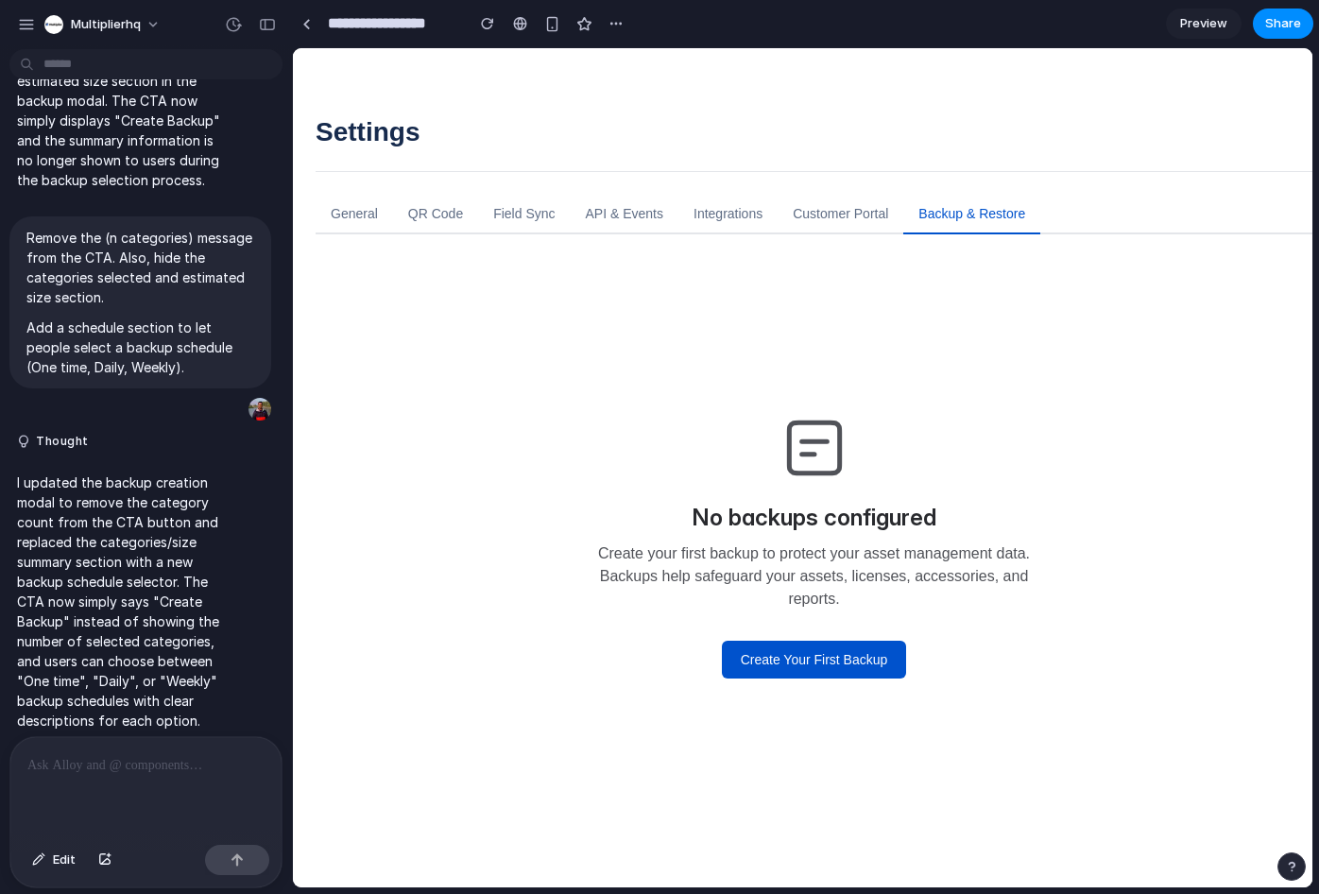
scroll to position [5463, 0]
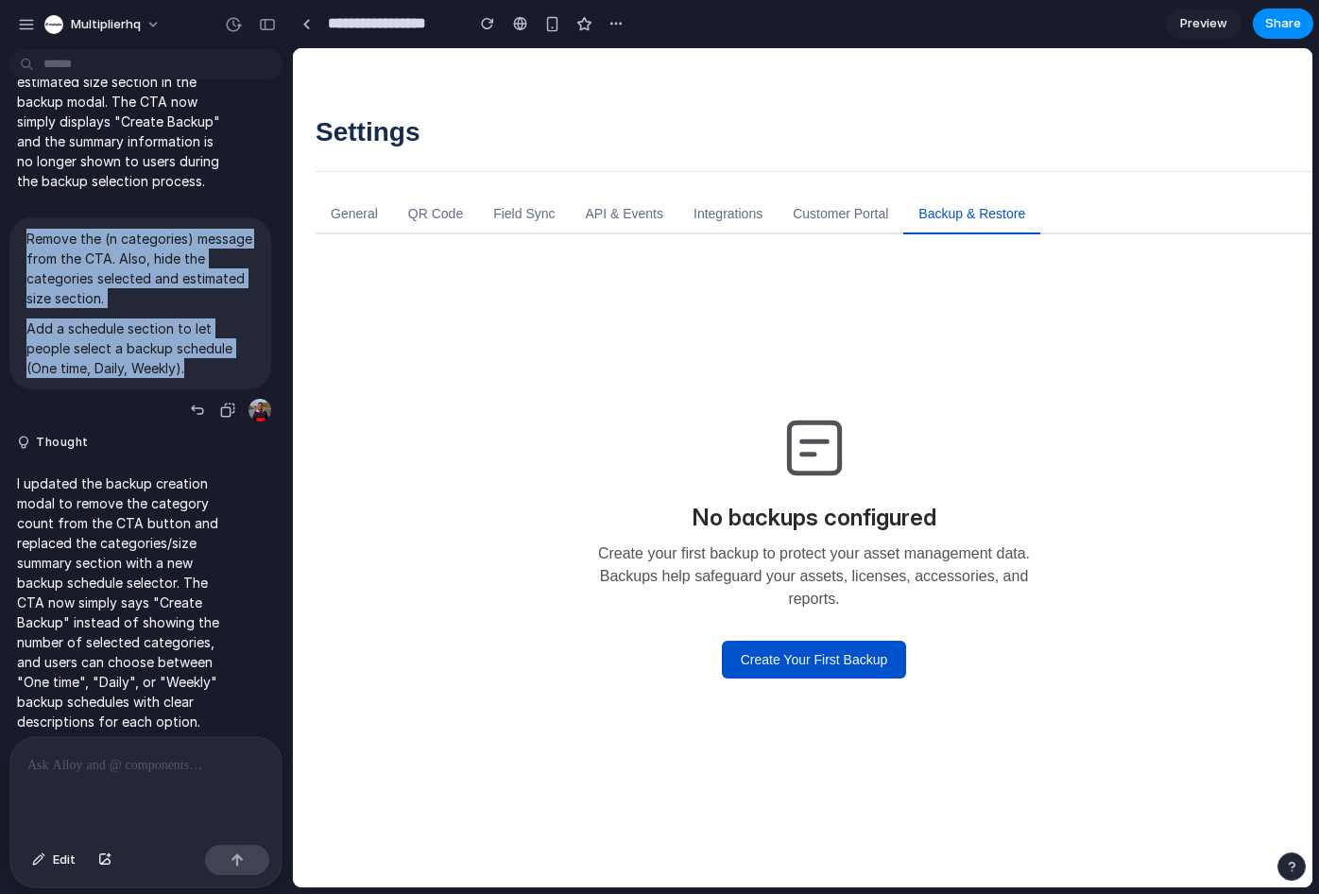
drag, startPoint x: 202, startPoint y: 409, endPoint x: 20, endPoint y: 274, distance: 227.0
click at [20, 274] on div "Remove the (n categories) message from the CTA. Also, hide the categories selec…" at bounding box center [140, 303] width 262 height 172
copy span "Remove the (n categories) message from the CTA. Also, hide the categories selec…"
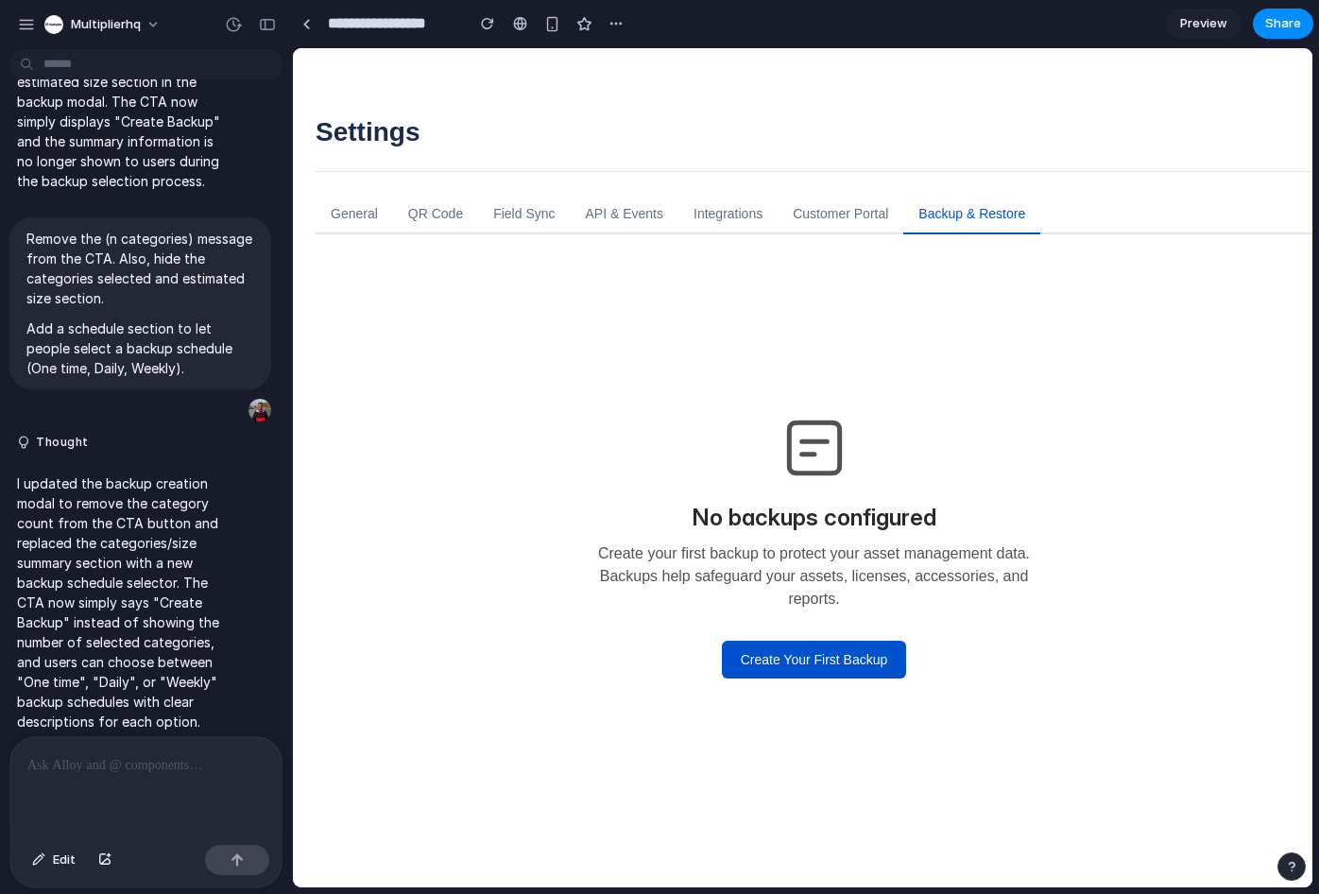
click at [97, 767] on p at bounding box center [142, 765] width 230 height 23
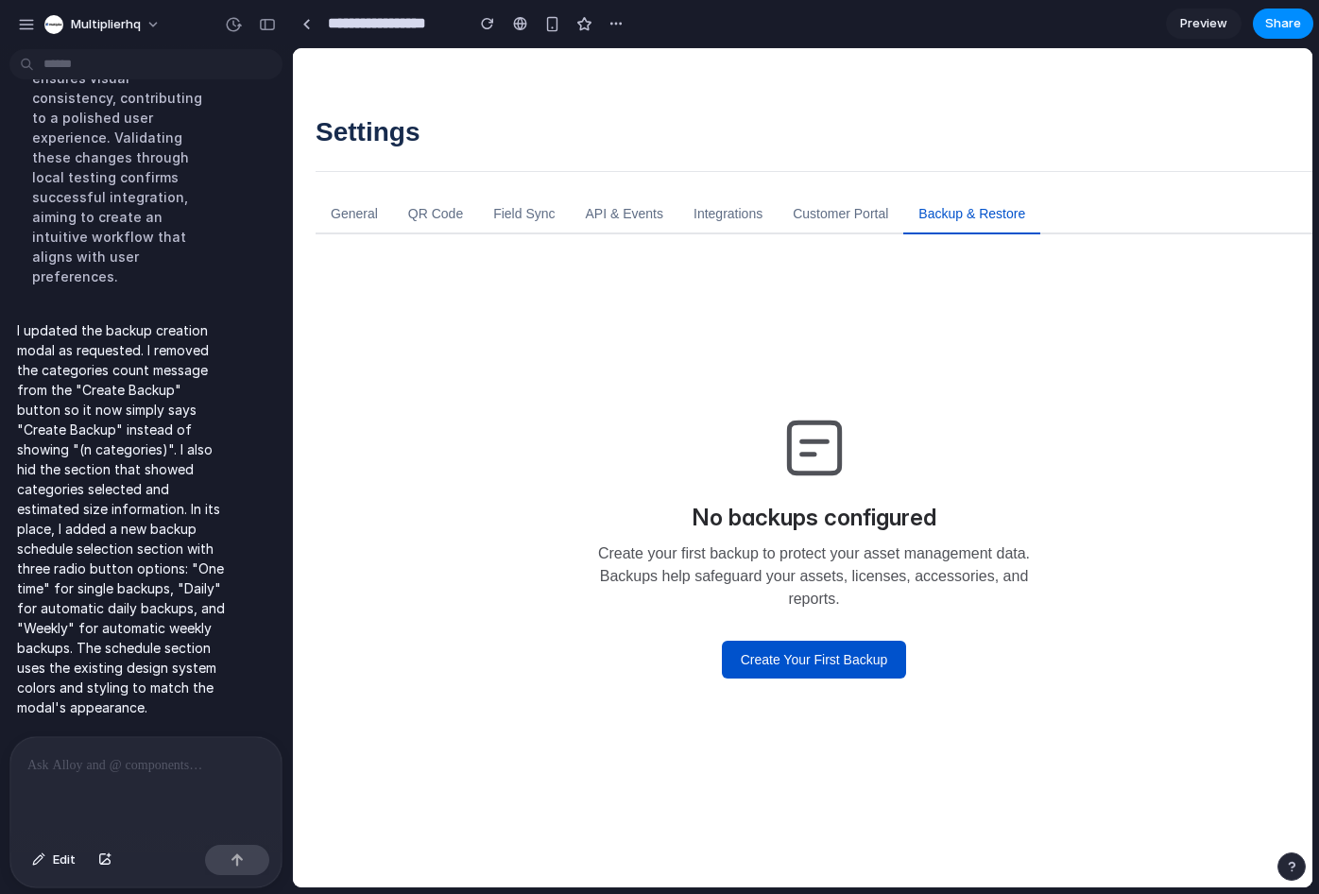
scroll to position [0, 0]
click at [822, 665] on button "Create Your First Backup" at bounding box center [814, 660] width 185 height 38
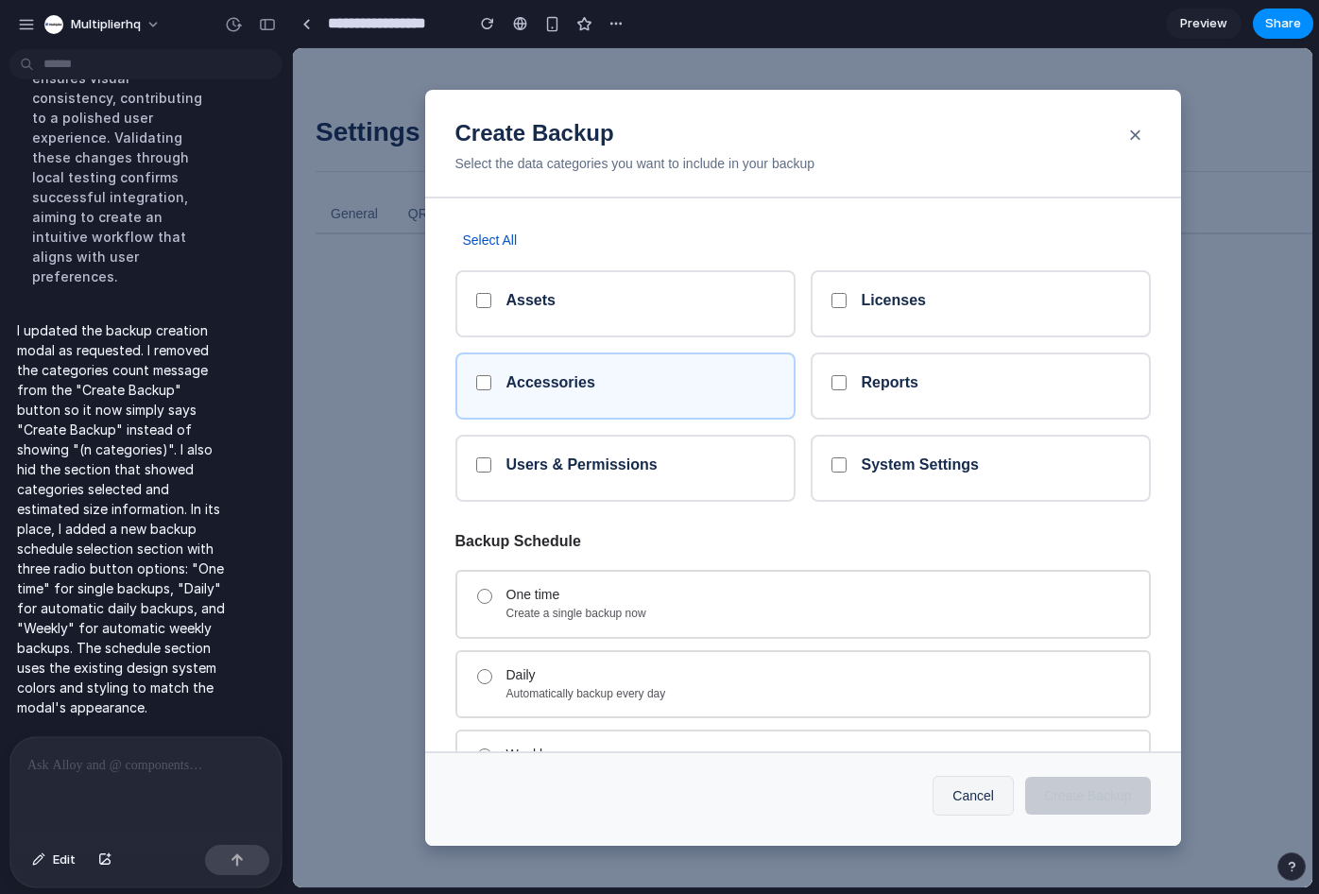
click at [579, 376] on h5 "Accessories" at bounding box center [550, 382] width 89 height 18
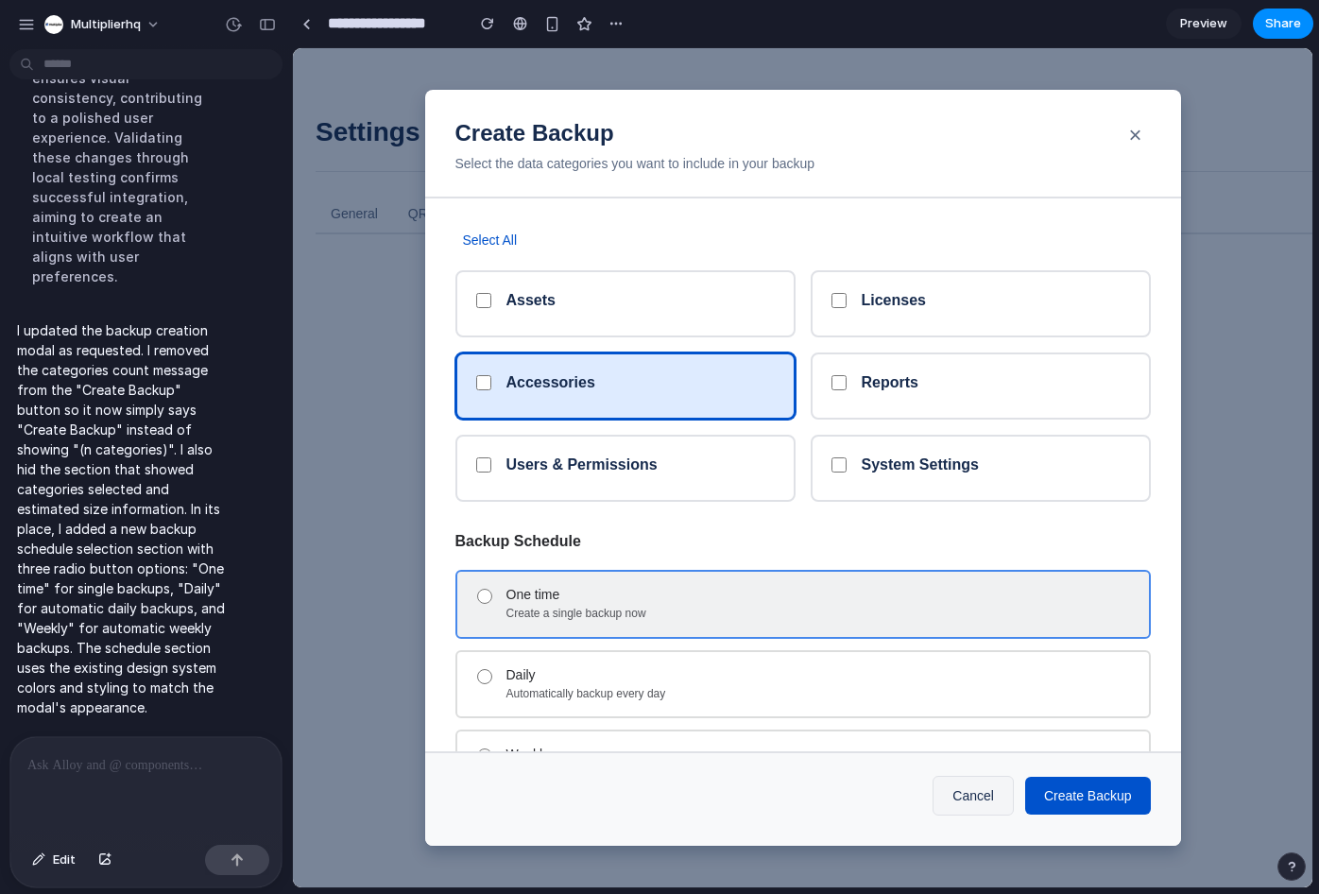
scroll to position [100, 0]
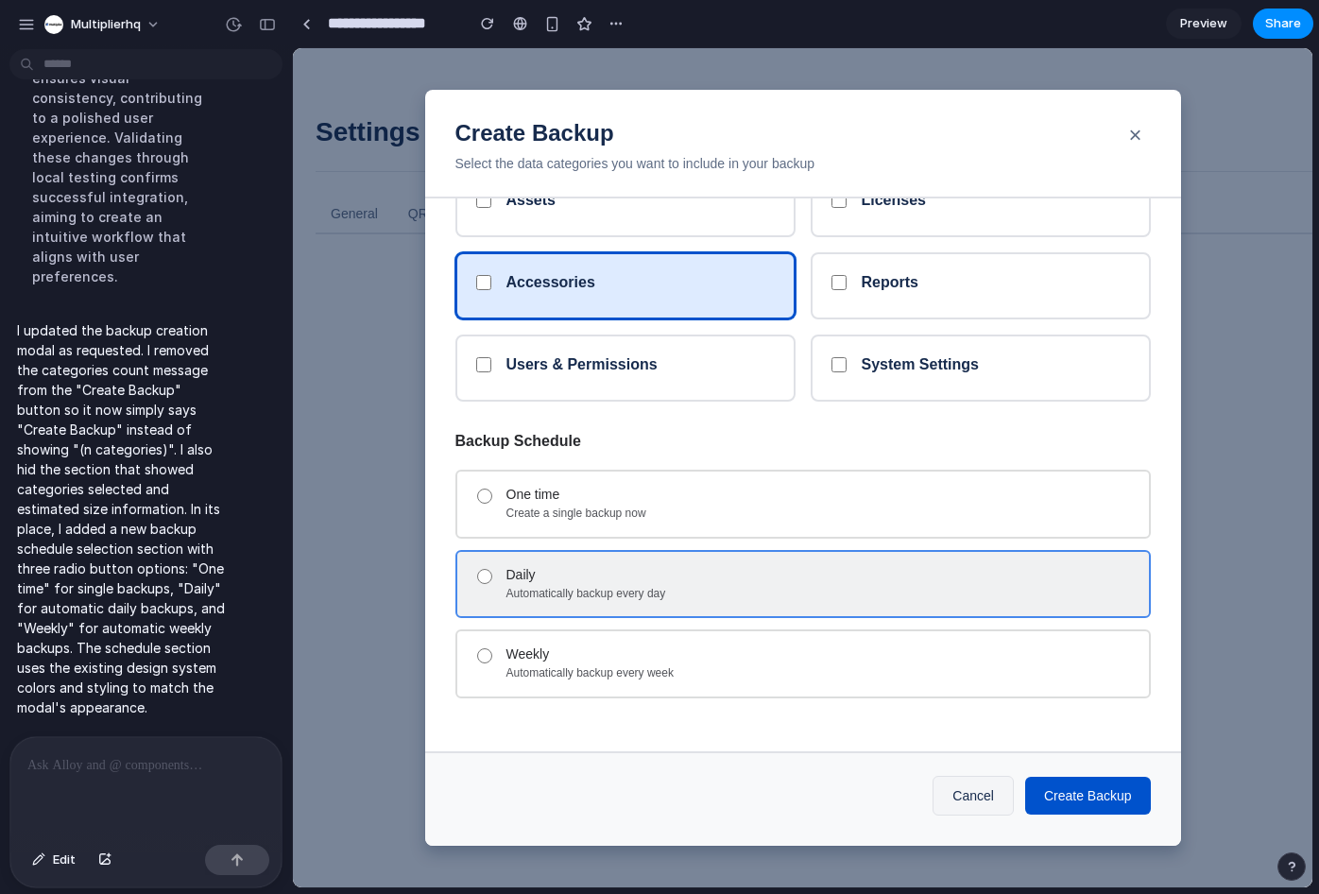
click at [743, 592] on div "Automatically backup every day" at bounding box center [819, 594] width 627 height 15
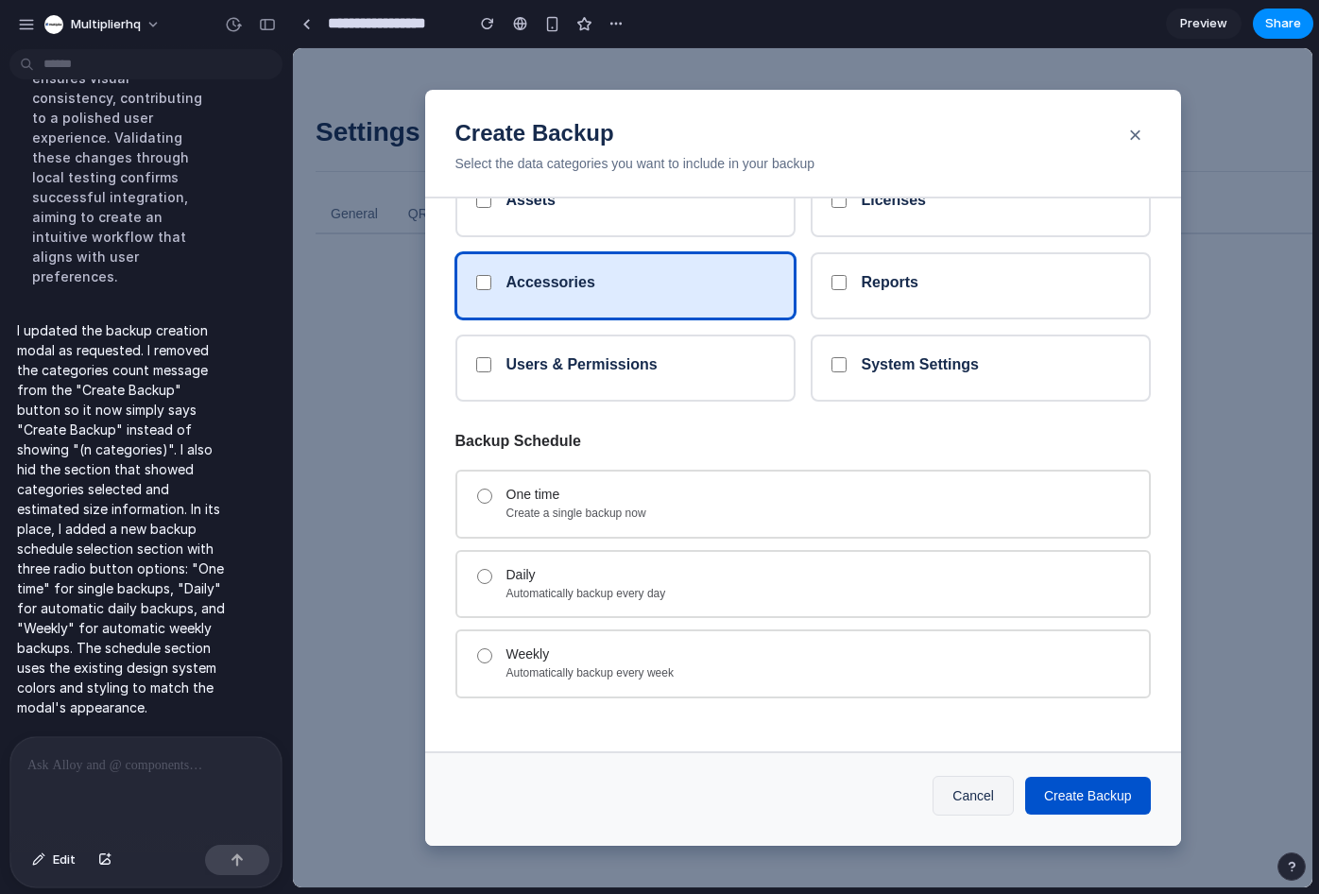
scroll to position [0, 0]
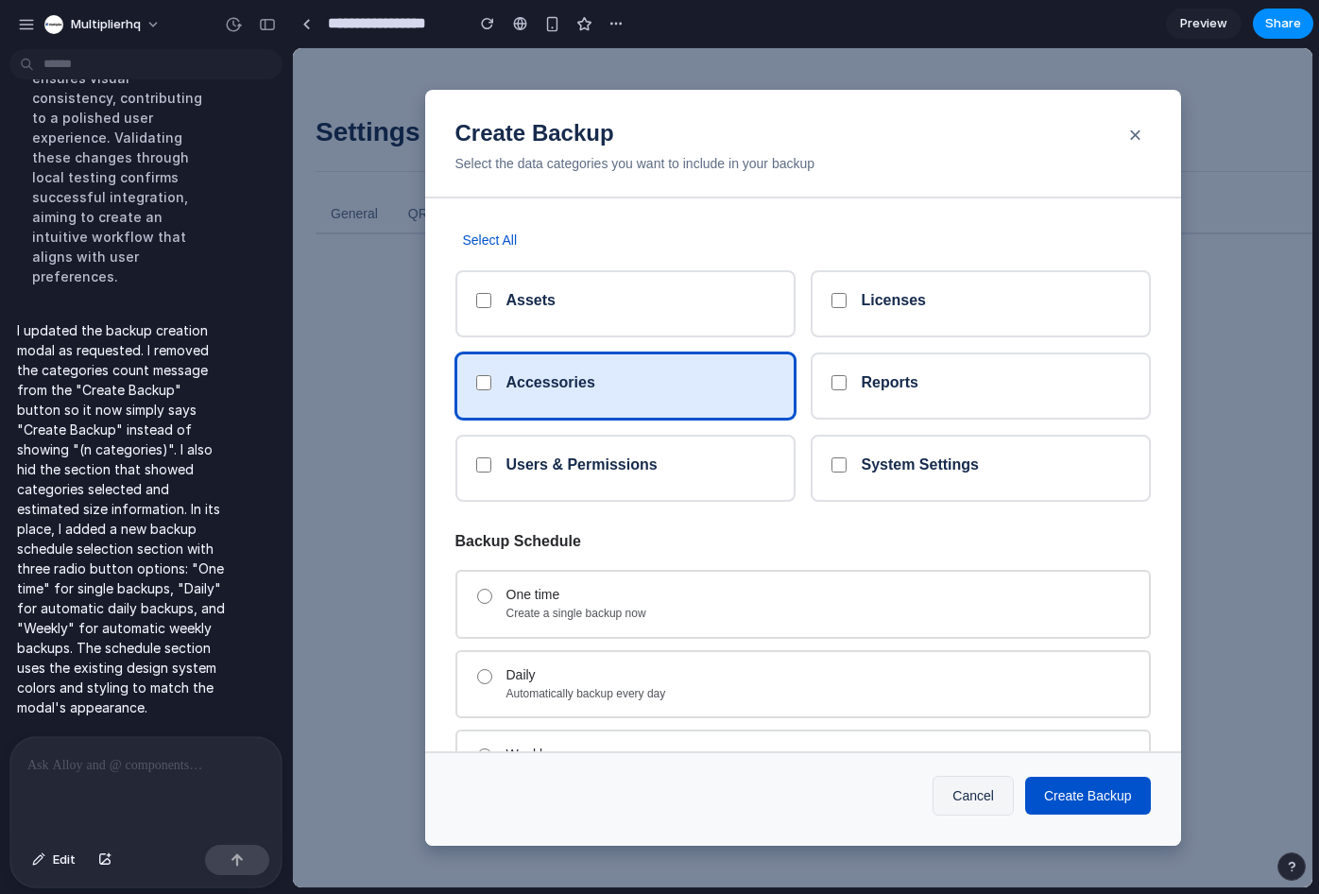
drag, startPoint x: 599, startPoint y: 400, endPoint x: 618, endPoint y: 397, distance: 19.1
click at [600, 399] on div "Accessories" at bounding box center [625, 385] width 340 height 67
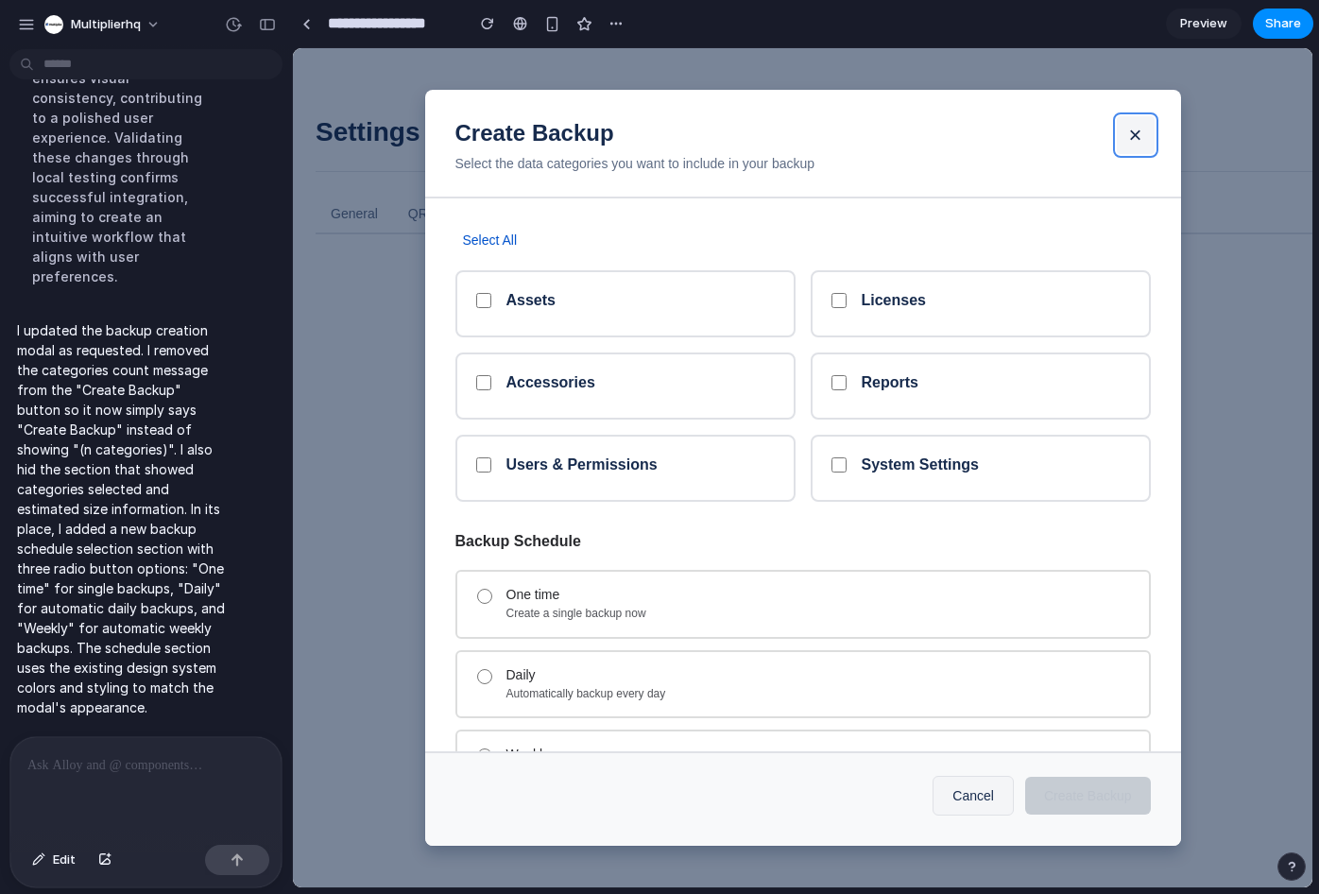
click at [1138, 134] on button "×" at bounding box center [1136, 135] width 38 height 38
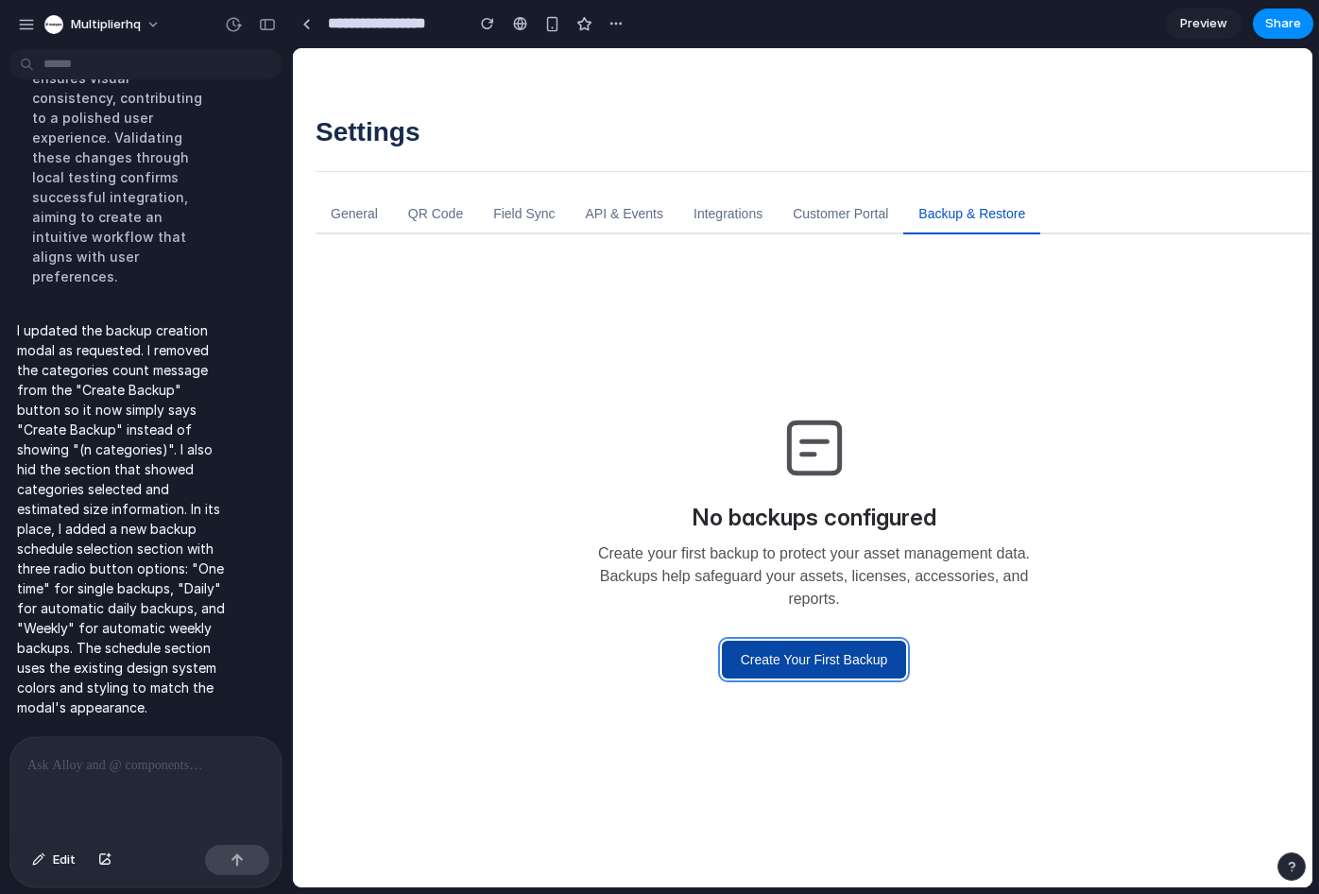
click at [766, 662] on button "Create Your First Backup" at bounding box center [814, 660] width 185 height 38
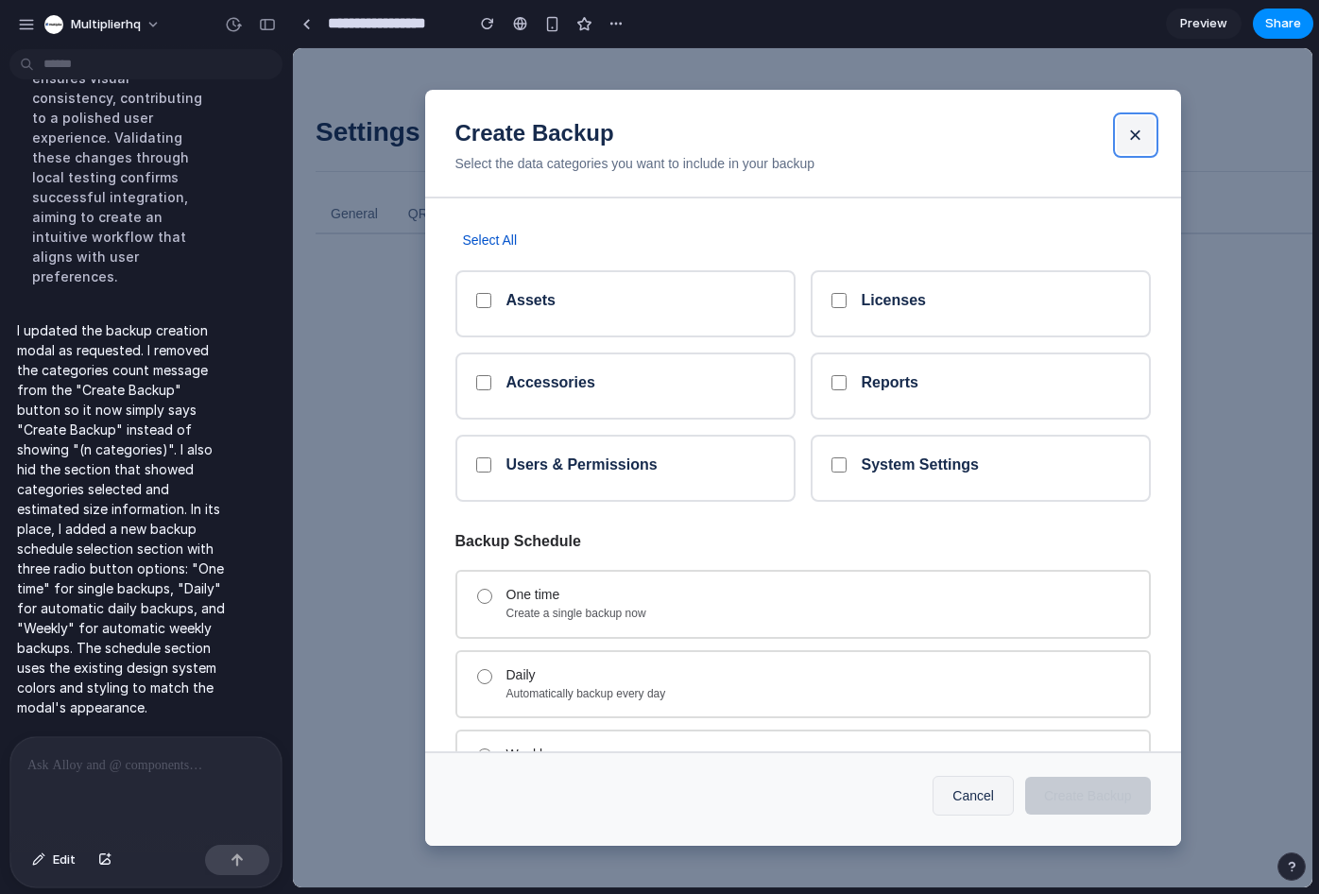
click at [1150, 136] on button "×" at bounding box center [1136, 135] width 38 height 38
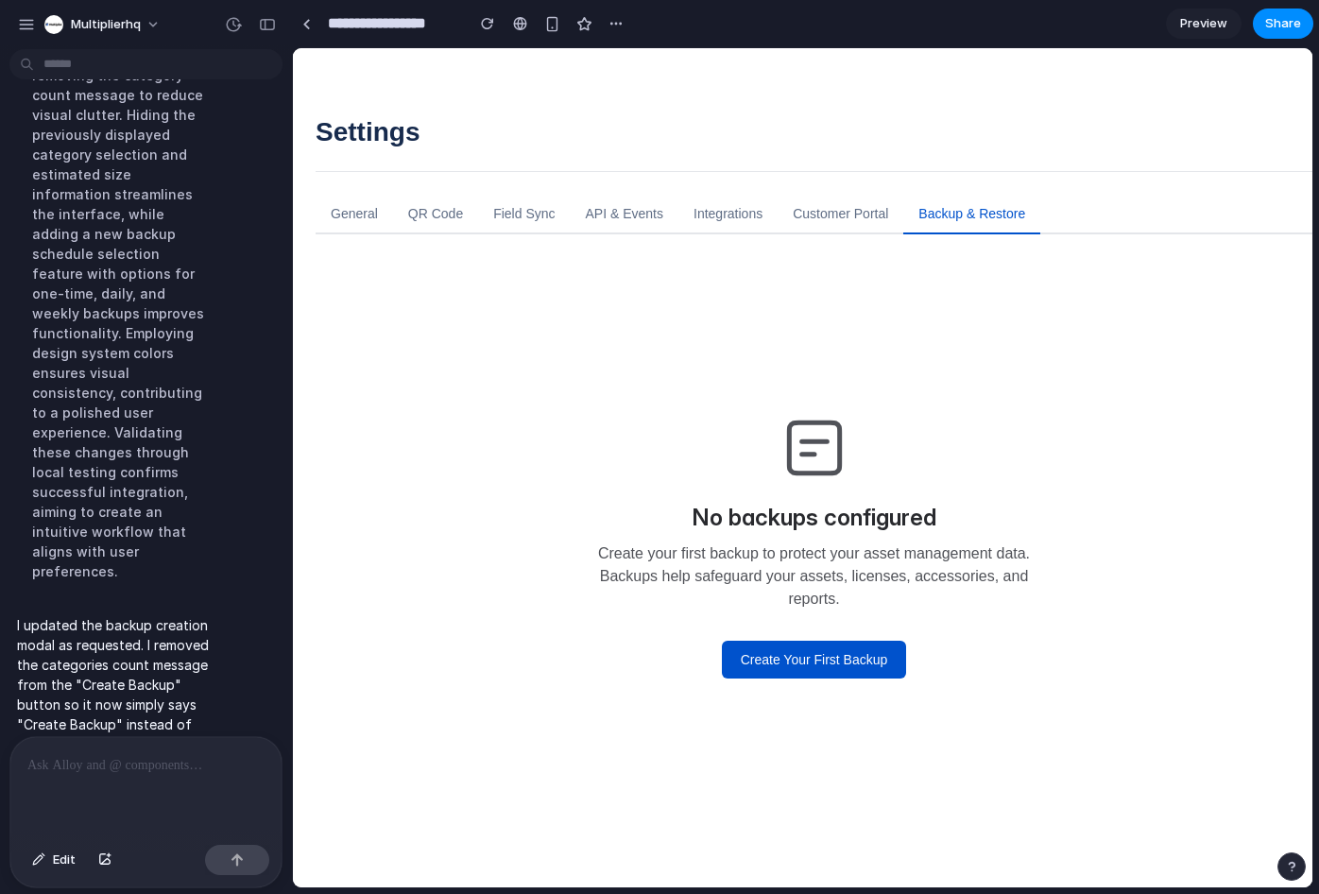
scroll to position [6582, 0]
click at [100, 19] on span "multiplierhq" at bounding box center [106, 24] width 70 height 19
click at [94, 69] on span "Settings" at bounding box center [97, 67] width 52 height 19
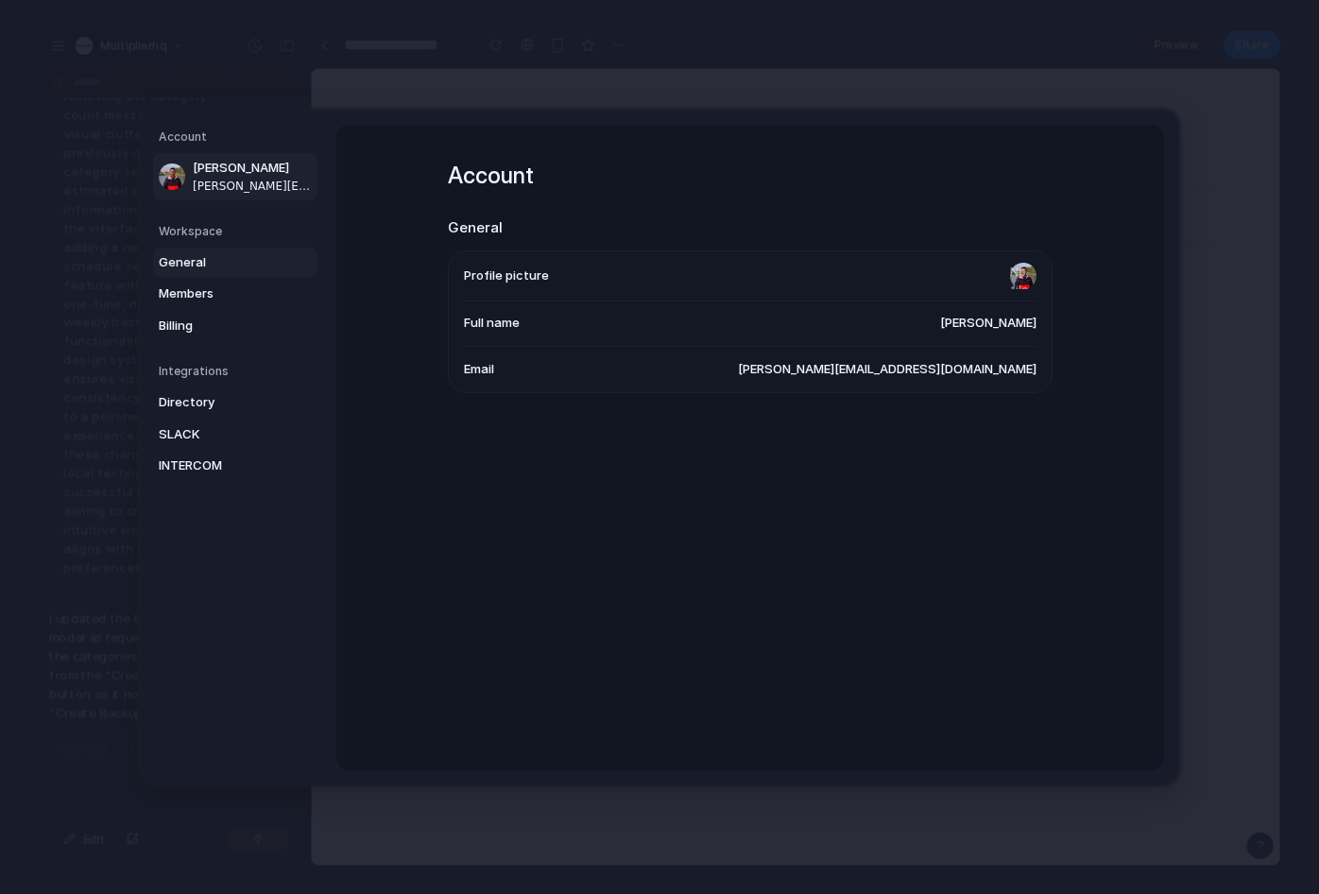
click at [184, 267] on span "General" at bounding box center [219, 261] width 121 height 19
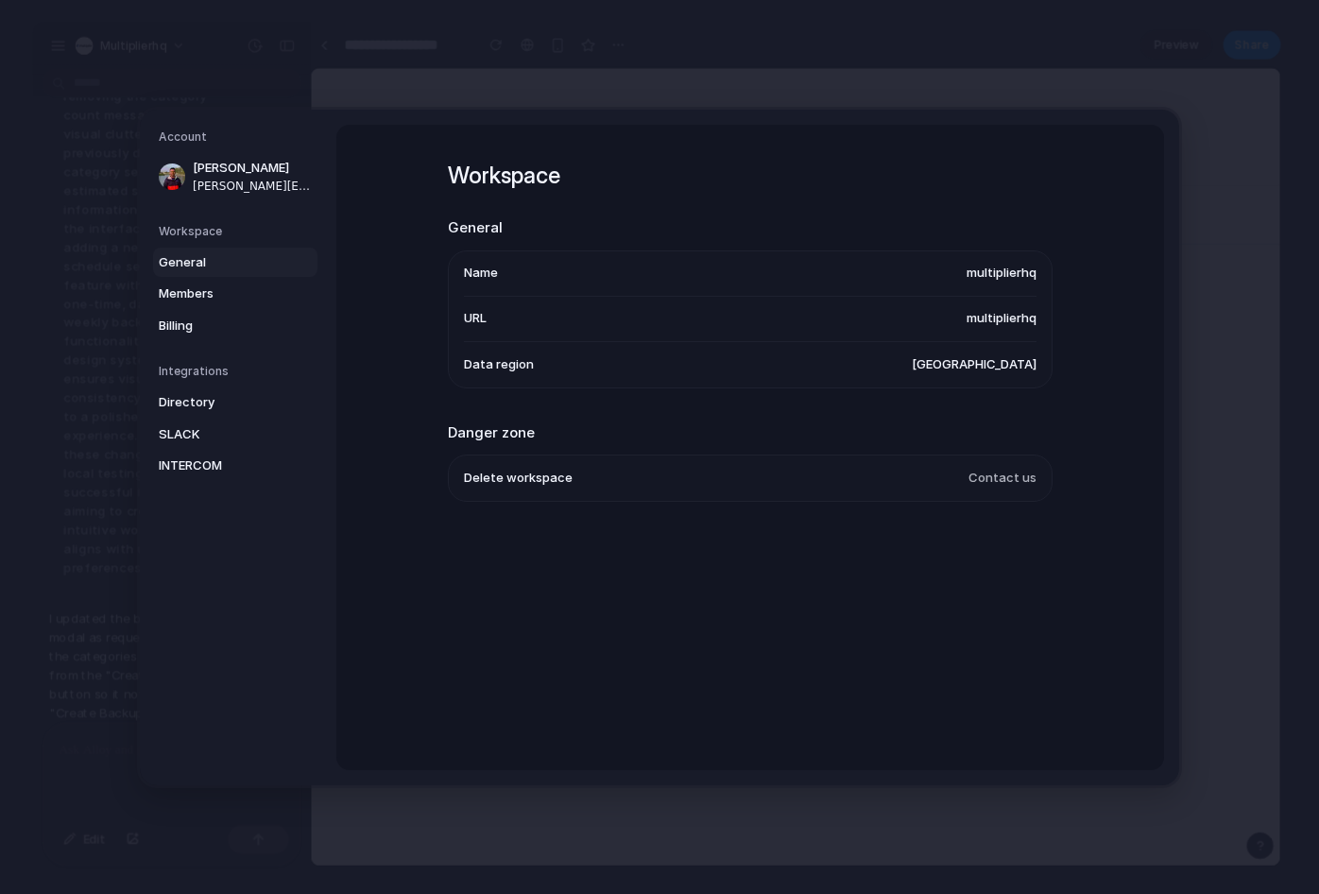
click at [1020, 276] on span "multiplierhq" at bounding box center [1002, 273] width 70 height 19
click at [1010, 317] on span "multiplierhq" at bounding box center [1002, 318] width 70 height 19
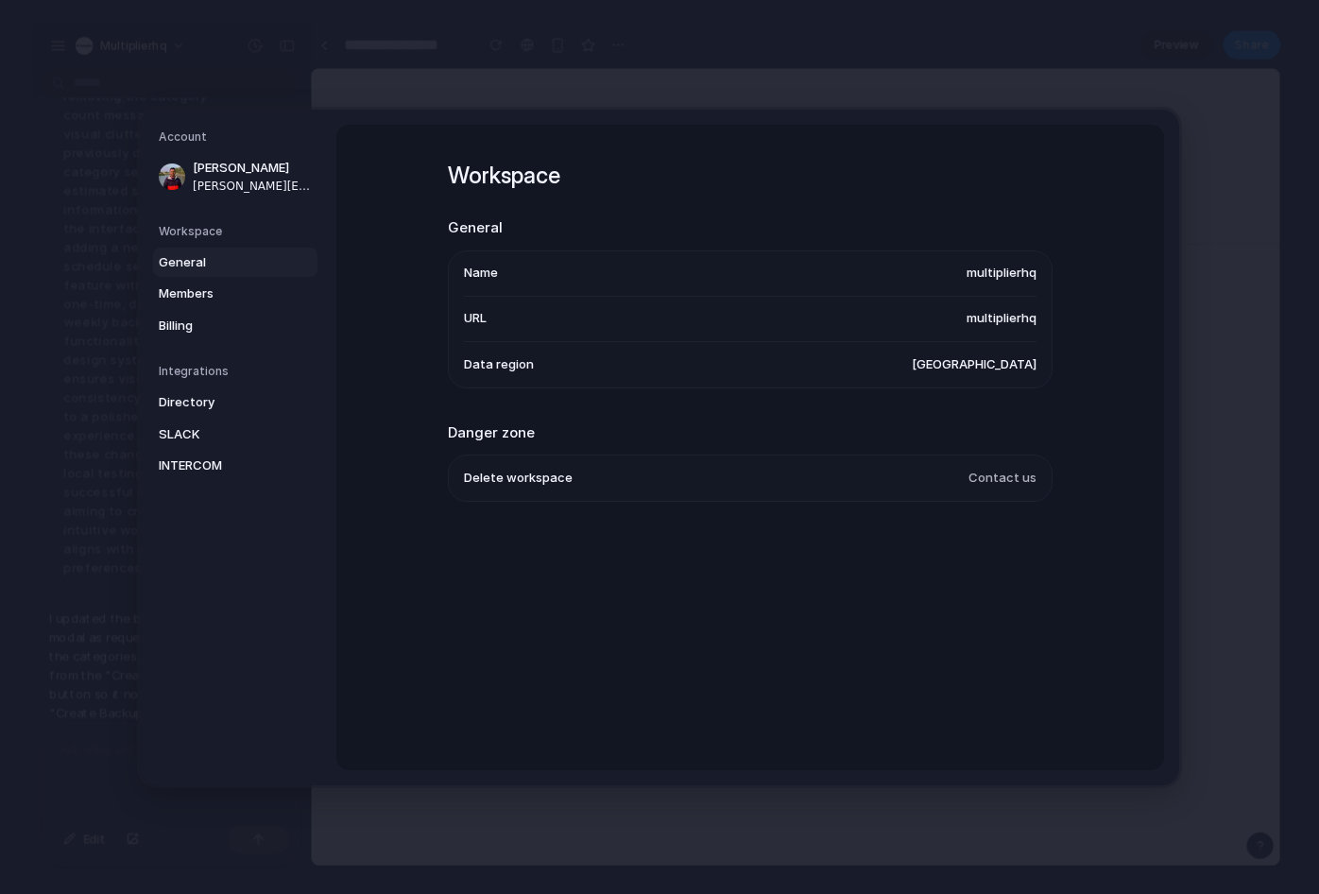
drag, startPoint x: 739, startPoint y: 290, endPoint x: 618, endPoint y: 319, distance: 124.4
click at [621, 319] on li "URL multiplierhq" at bounding box center [750, 318] width 573 height 45
drag, startPoint x: 949, startPoint y: 323, endPoint x: 1023, endPoint y: 329, distance: 74.9
click at [985, 325] on li "URL multiplierhq" at bounding box center [750, 318] width 573 height 45
drag, startPoint x: 1038, startPoint y: 325, endPoint x: 947, endPoint y: 319, distance: 91.8
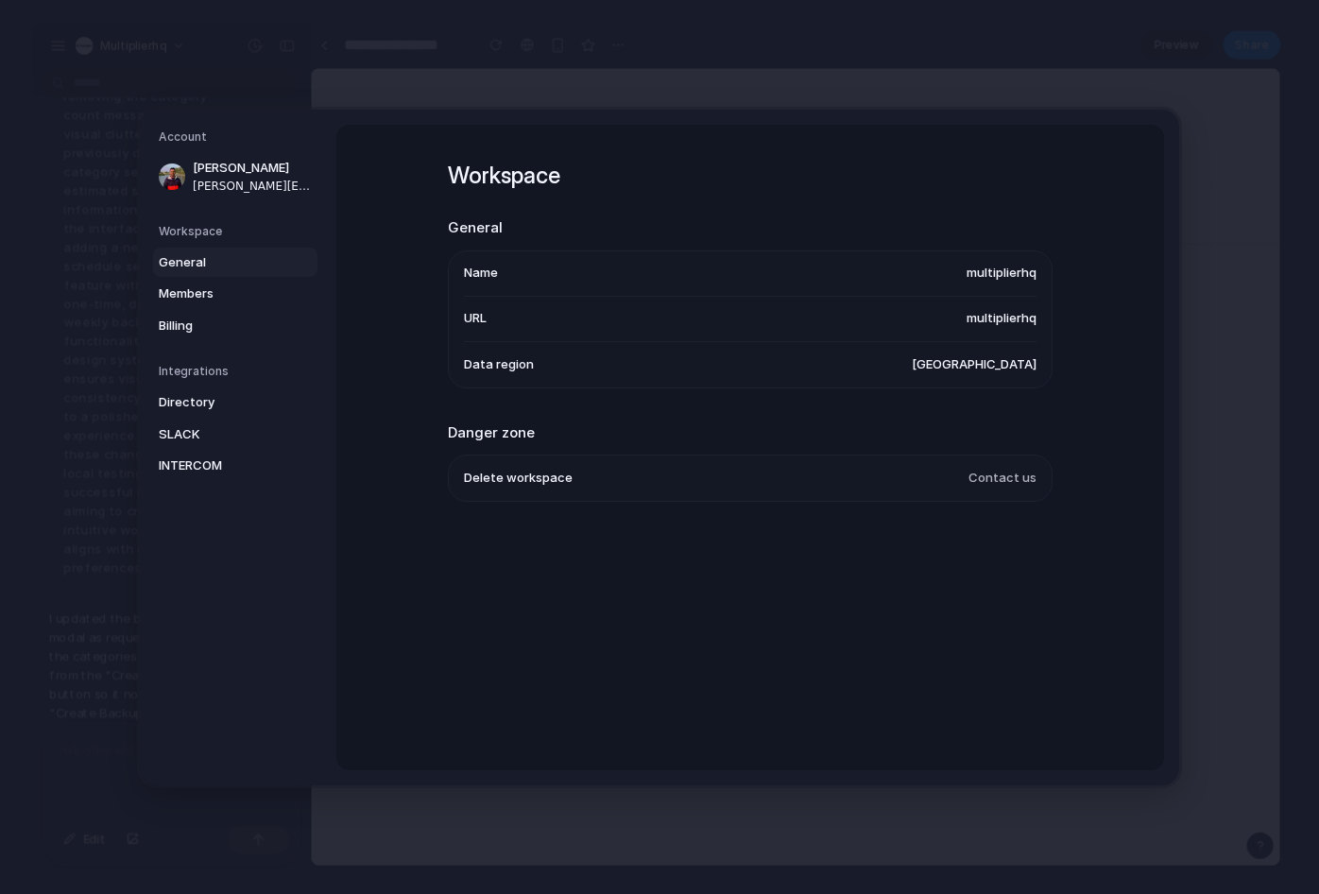
click at [947, 319] on ul "Name multiplierhq URL multiplierhq Data region United States" at bounding box center [750, 318] width 605 height 138
drag, startPoint x: 947, startPoint y: 319, endPoint x: 1098, endPoint y: 319, distance: 151.2
click at [1098, 319] on div "Workspace General Name multiplierhq URL multiplierhq Data region United States …" at bounding box center [750, 447] width 828 height 645
click at [192, 298] on span "Members" at bounding box center [219, 293] width 121 height 19
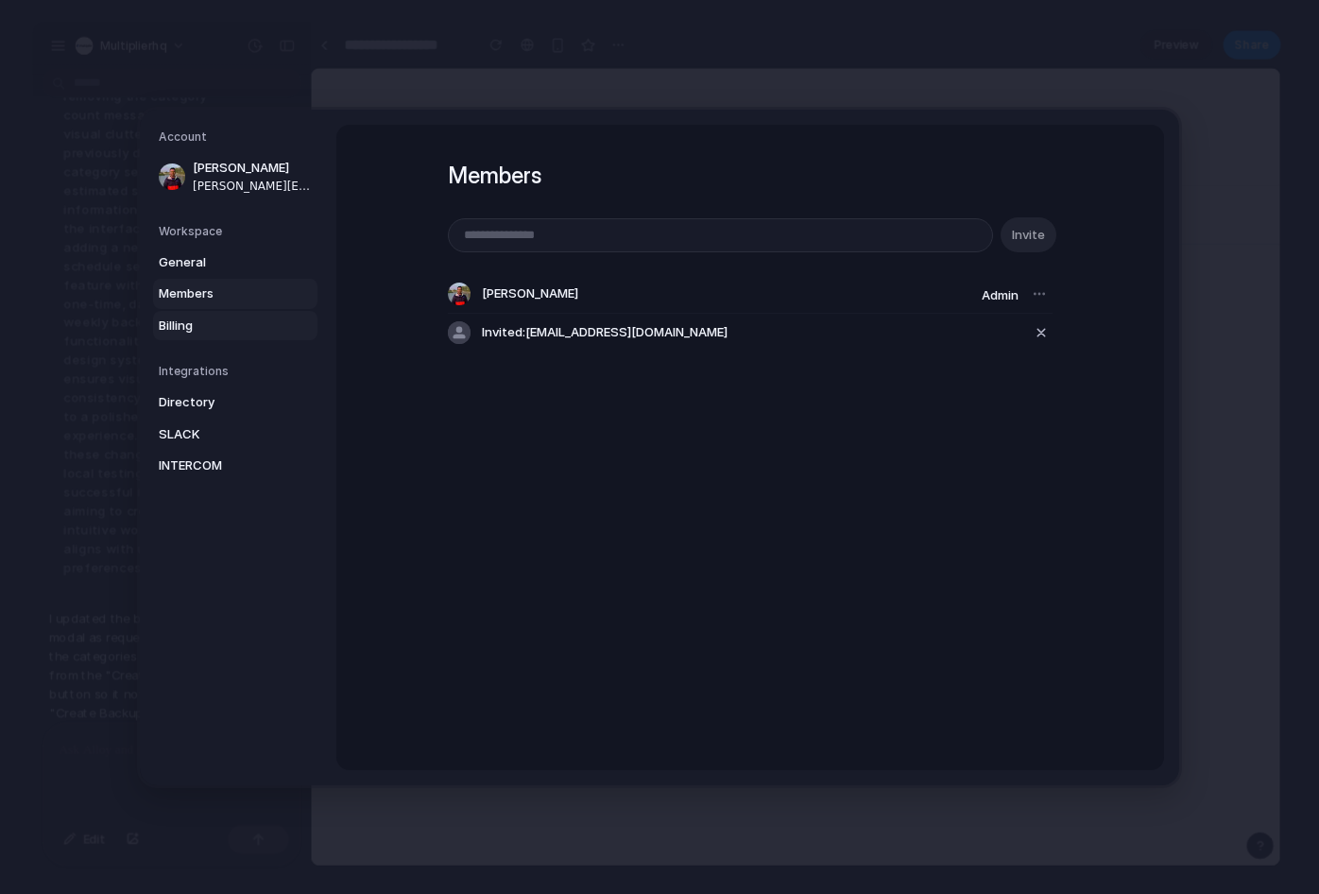
click at [213, 320] on span "Billing" at bounding box center [219, 325] width 121 height 19
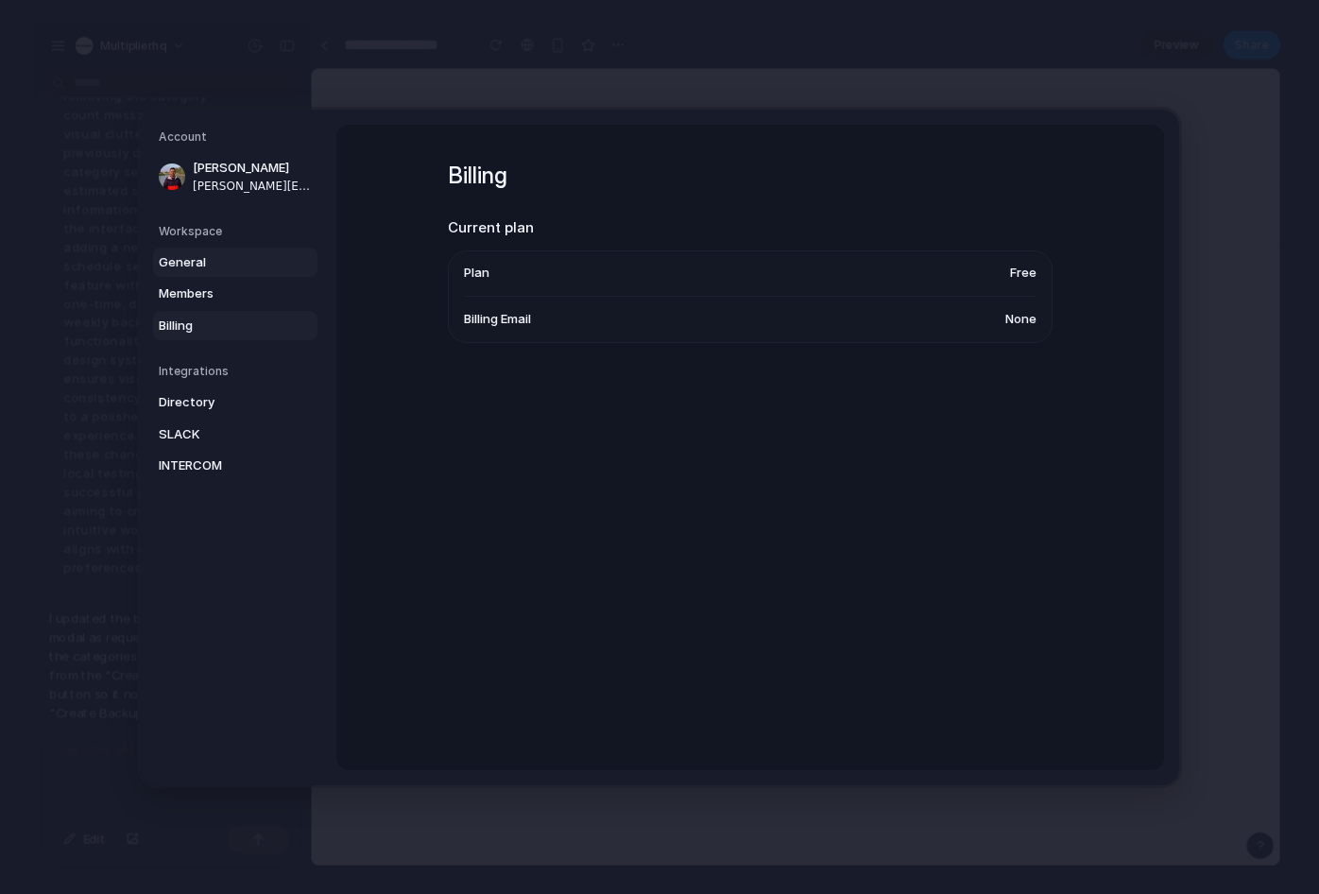
click at [212, 251] on link "General" at bounding box center [235, 262] width 164 height 30
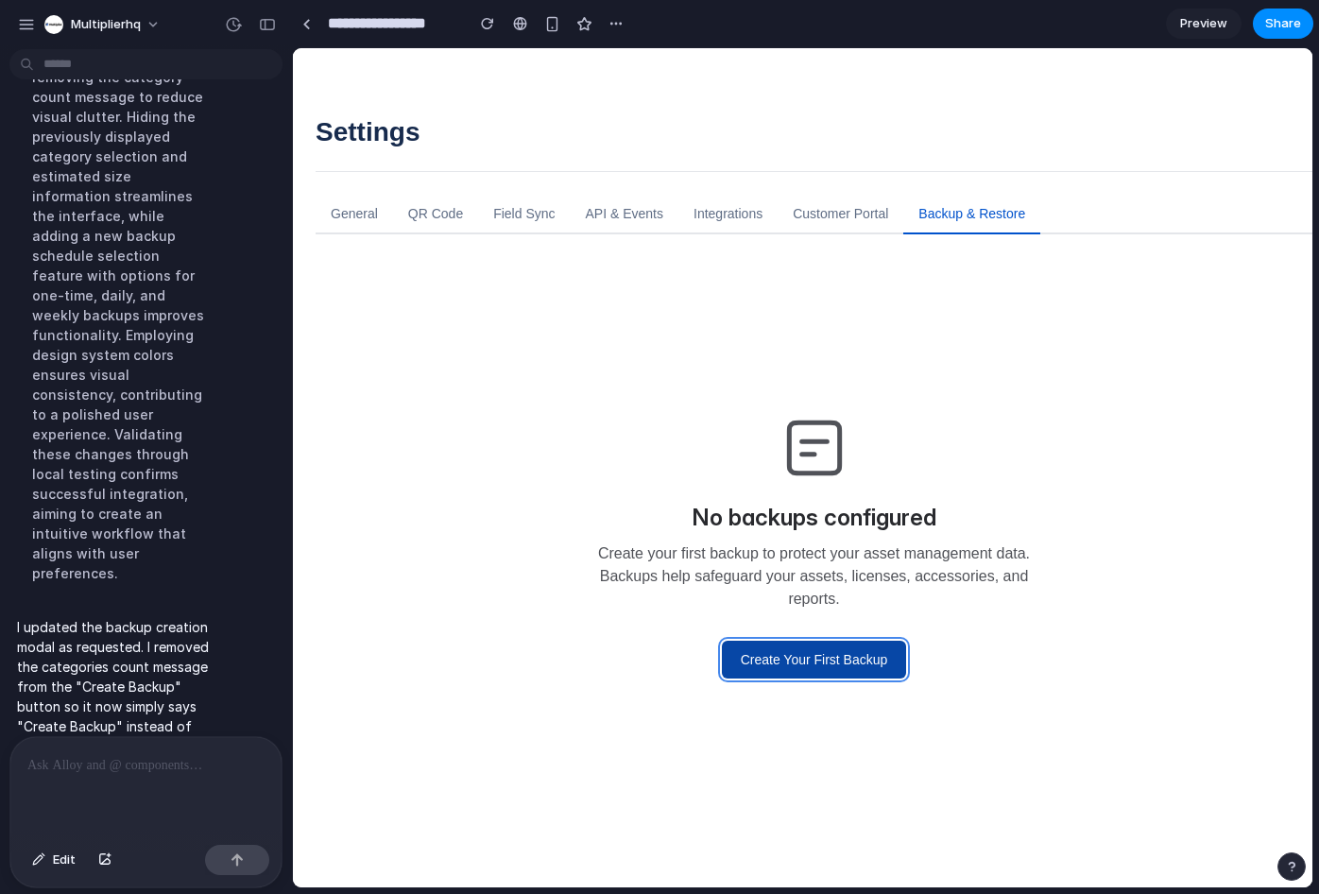
click at [740, 659] on button "Create Your First Backup" at bounding box center [814, 660] width 185 height 38
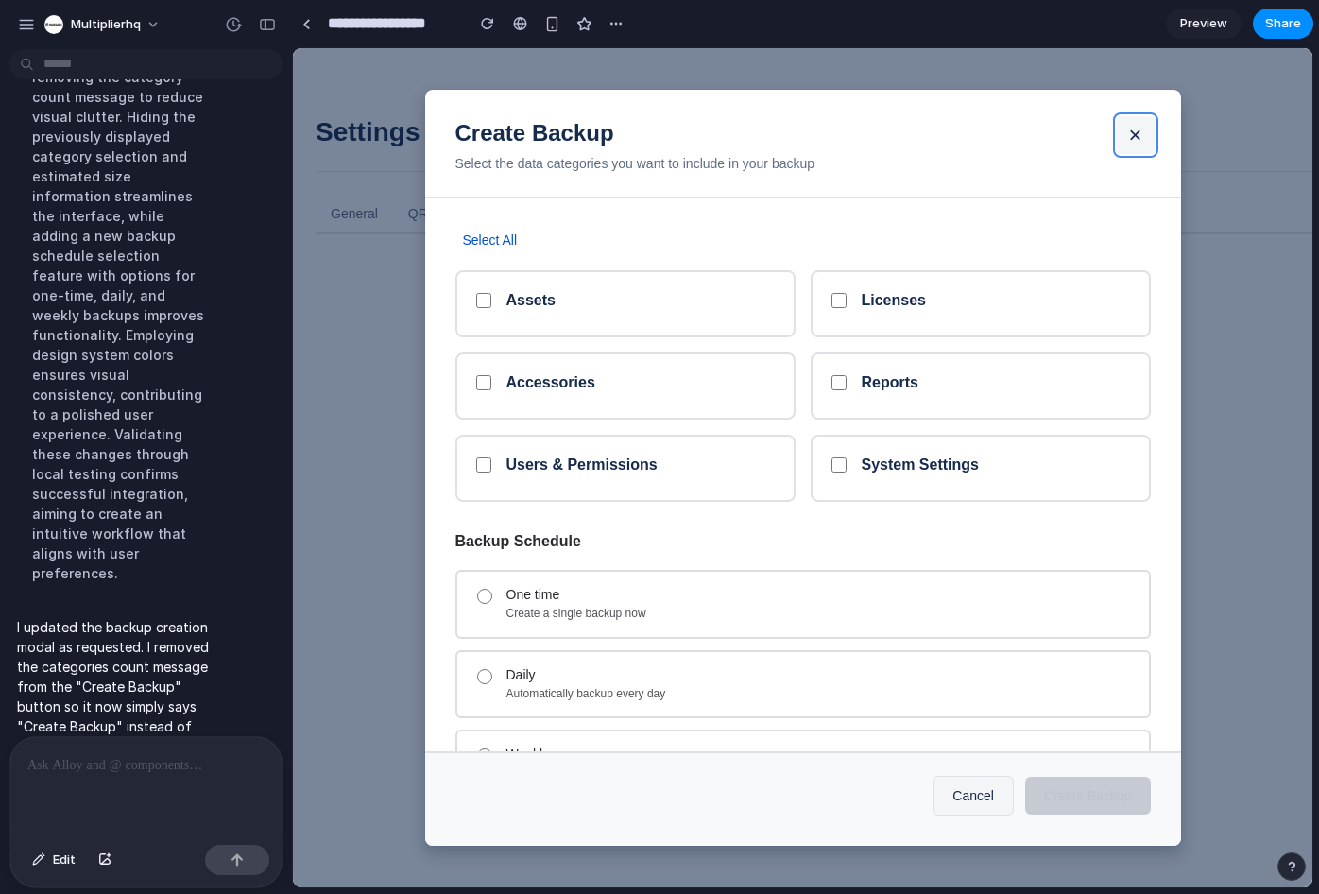
click at [1128, 139] on button "×" at bounding box center [1136, 135] width 38 height 38
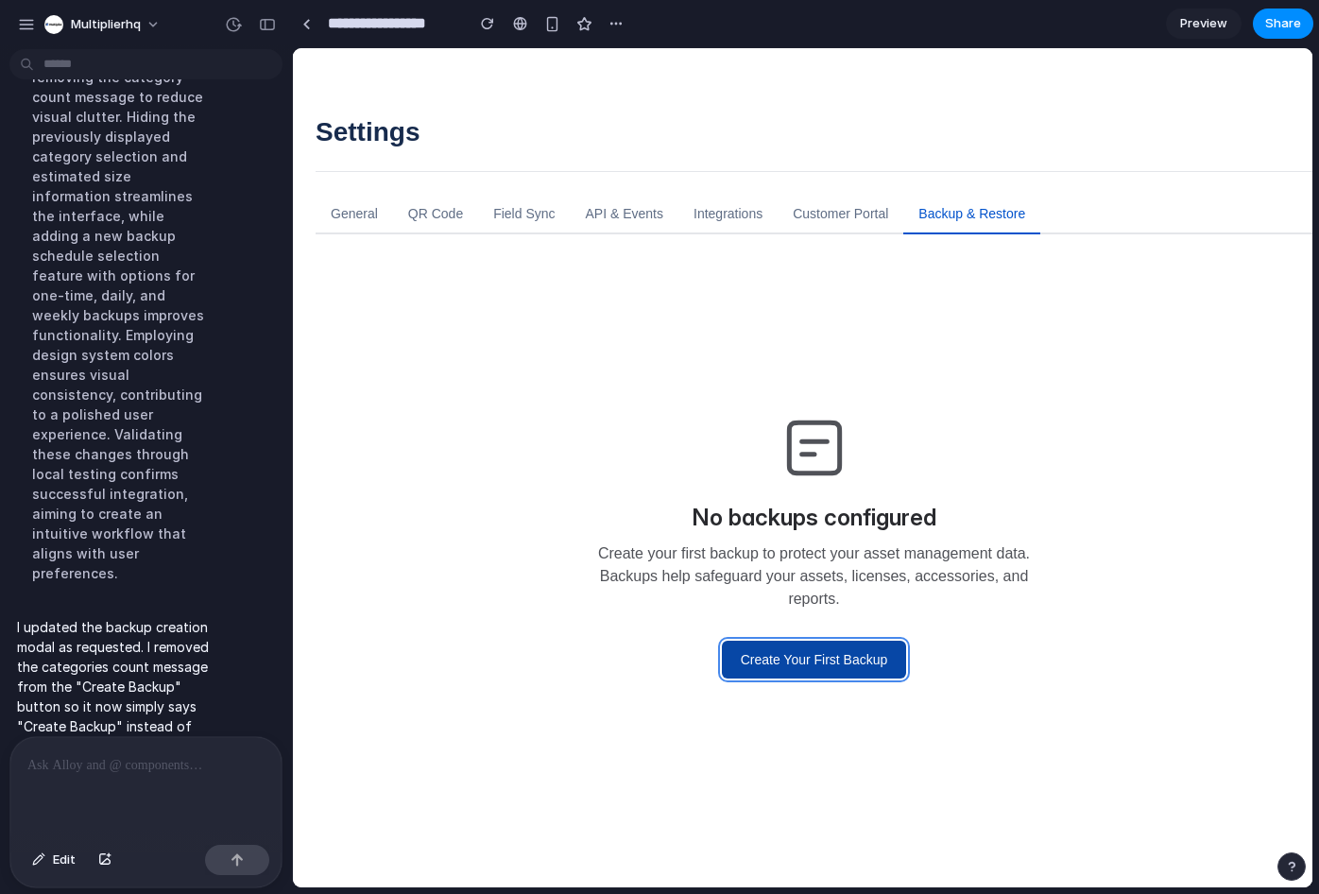
click at [813, 672] on button "Create Your First Backup" at bounding box center [814, 660] width 185 height 38
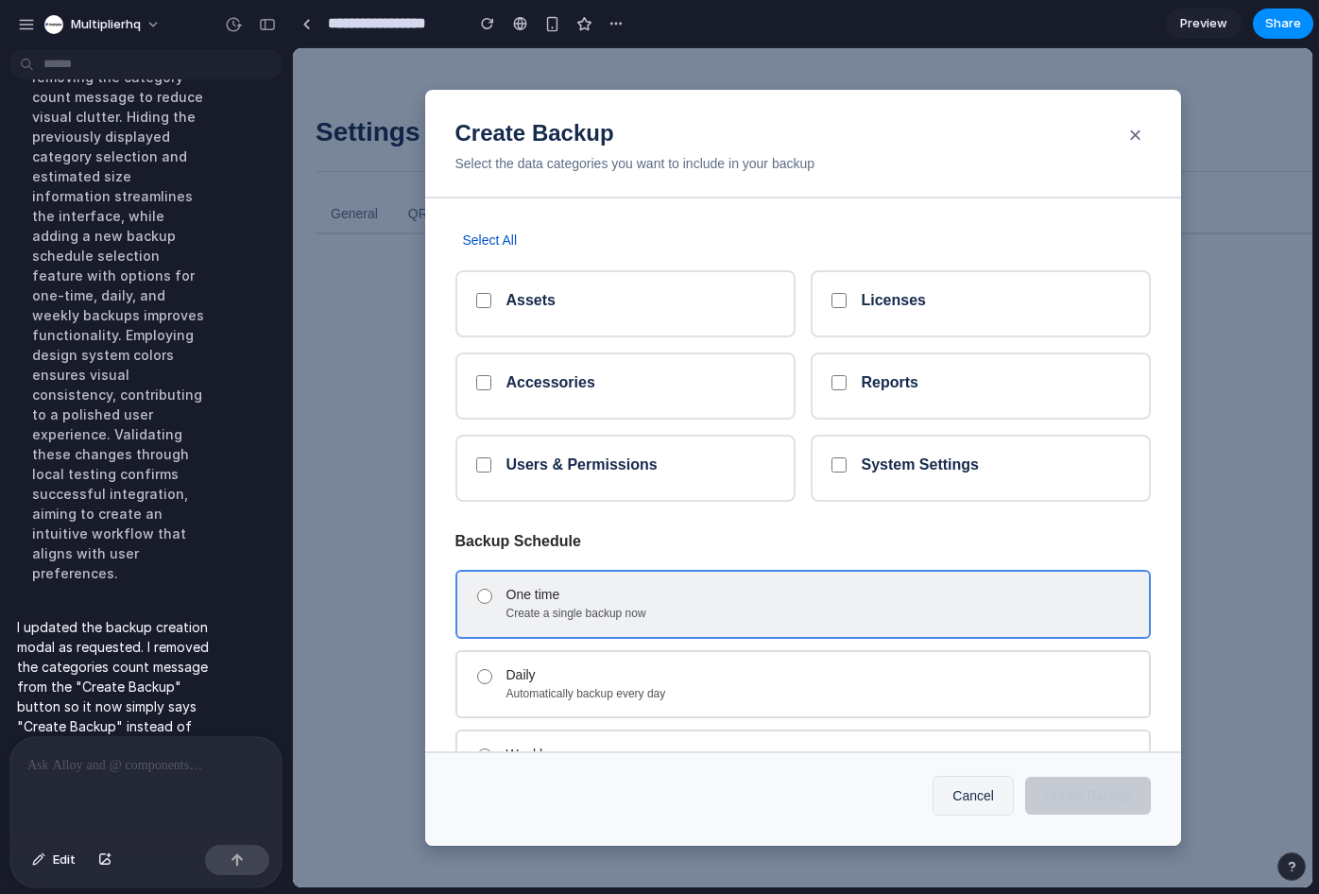
scroll to position [100, 0]
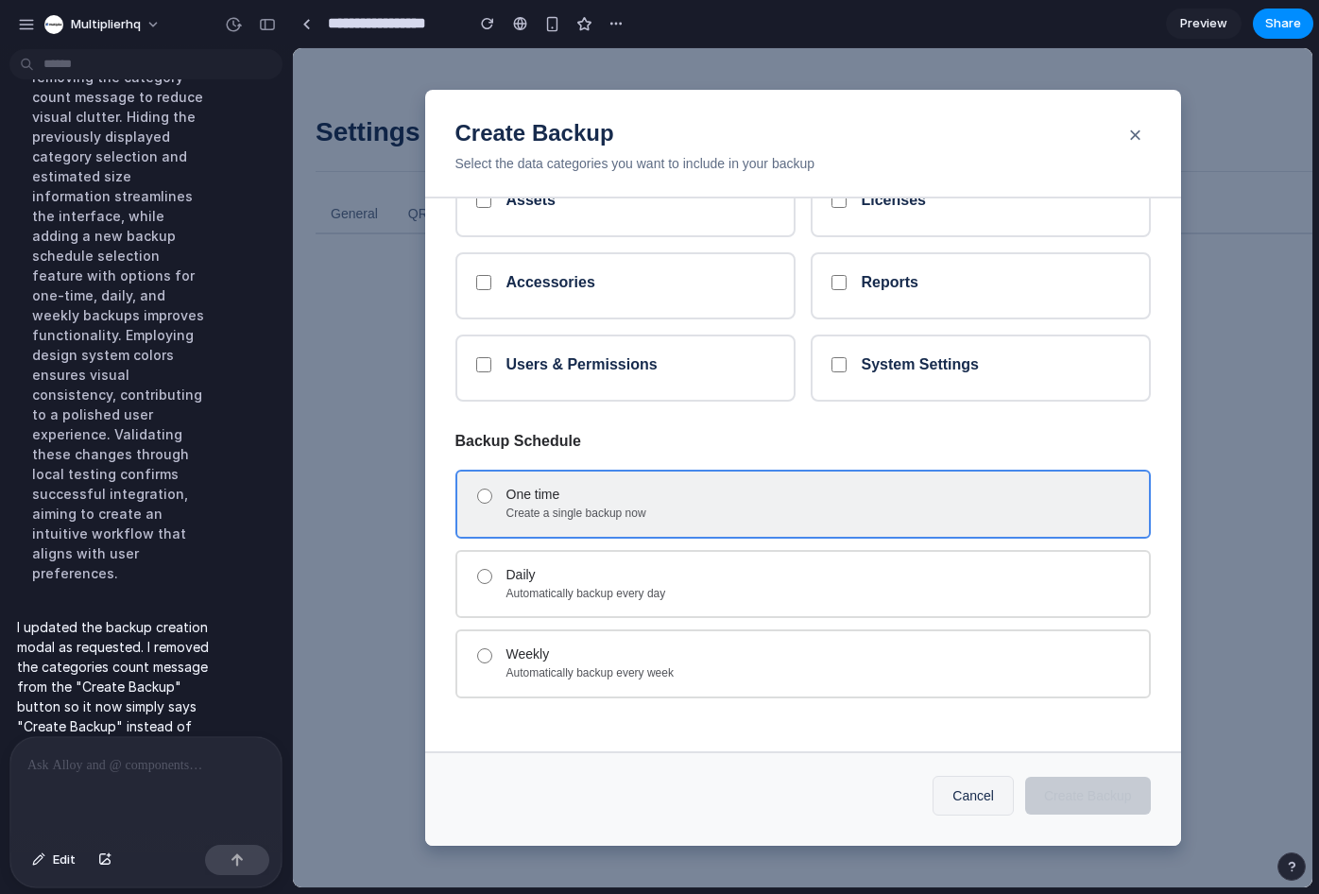
click at [630, 521] on div "Create a single backup now" at bounding box center [819, 513] width 627 height 15
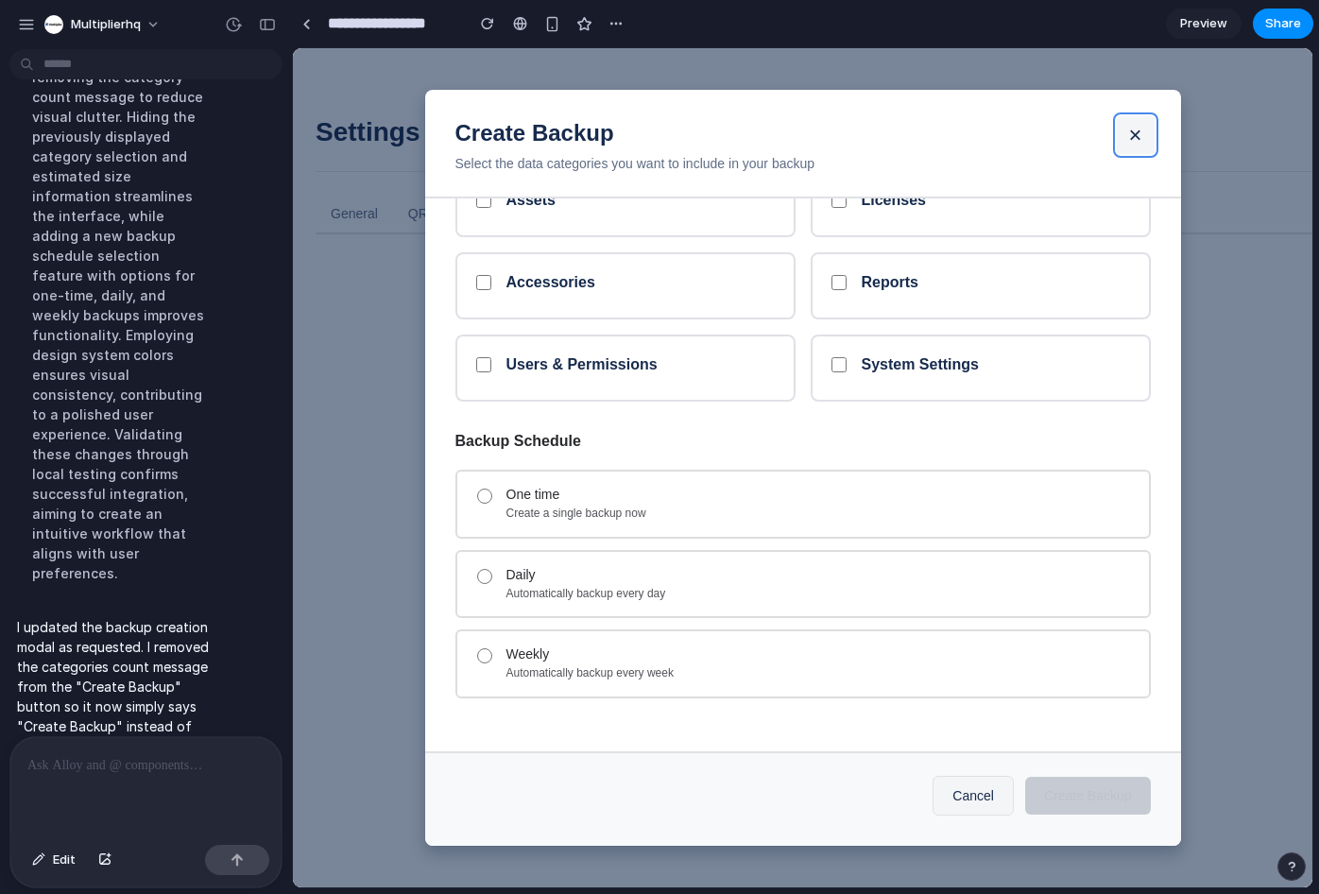
click at [1131, 138] on button "×" at bounding box center [1136, 135] width 38 height 38
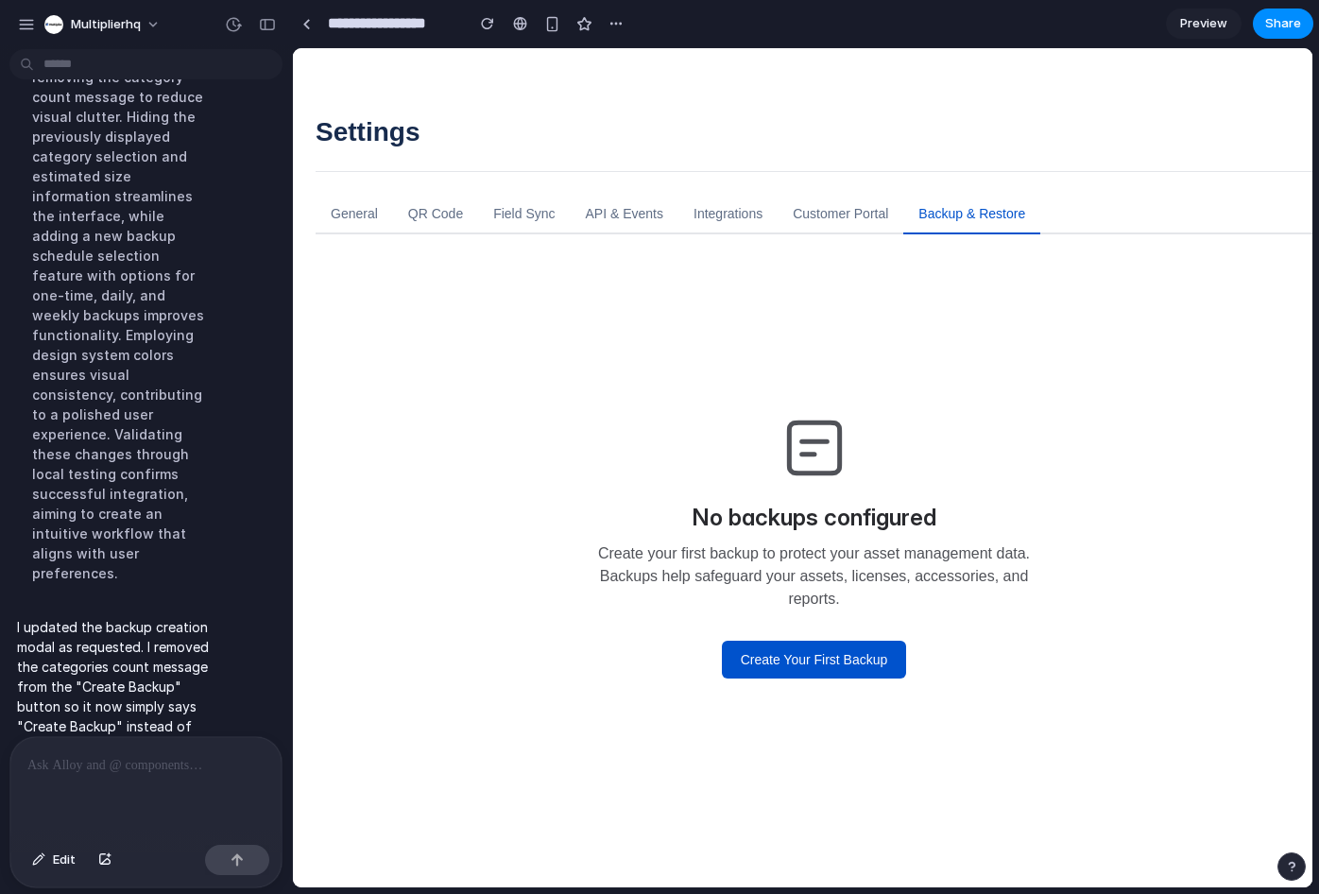
click at [1211, 24] on span "Preview" at bounding box center [1203, 23] width 47 height 19
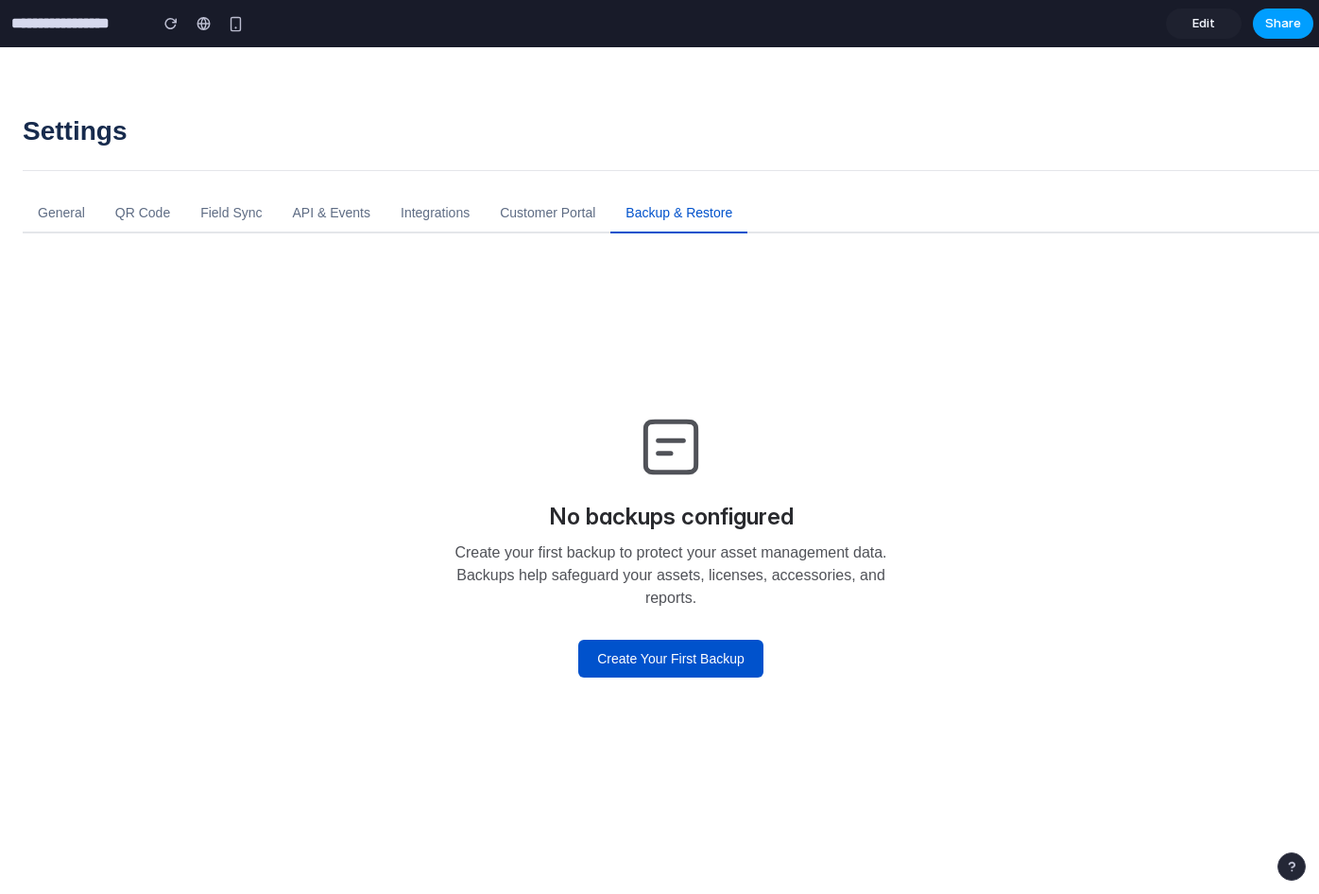
click at [1288, 23] on span "Share" at bounding box center [1283, 23] width 36 height 19
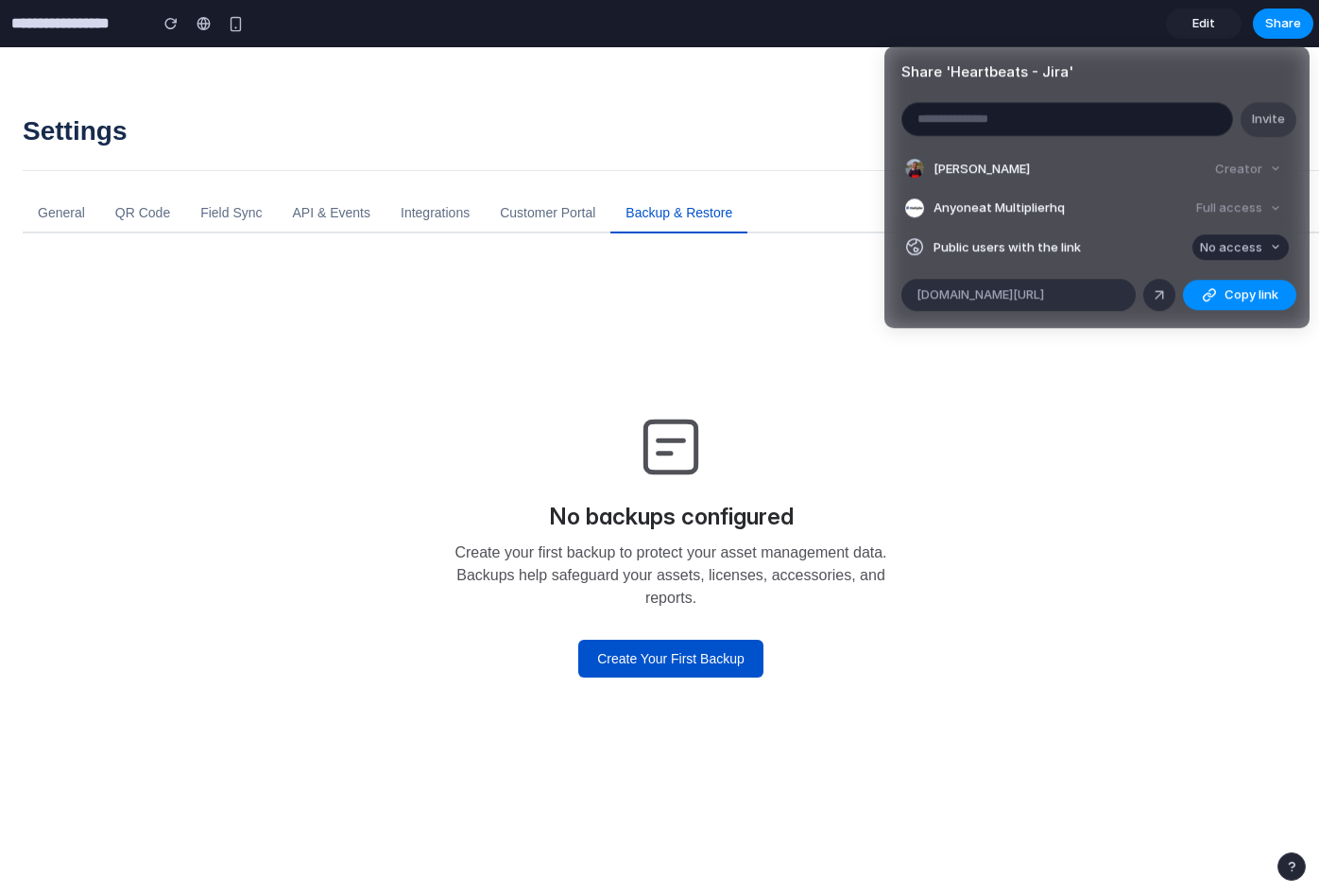
click at [1251, 250] on span "No access" at bounding box center [1231, 247] width 62 height 19
click at [1209, 316] on span "Full access" at bounding box center [1214, 317] width 66 height 19
click at [1239, 310] on div "alloy.app/multiplierhq/p/c47821a3-41a5-4a3d-8c8b-4ba93c4fb4ec Copy link Link co…" at bounding box center [1096, 295] width 425 height 32
click at [1227, 296] on span "Copy link" at bounding box center [1251, 294] width 54 height 19
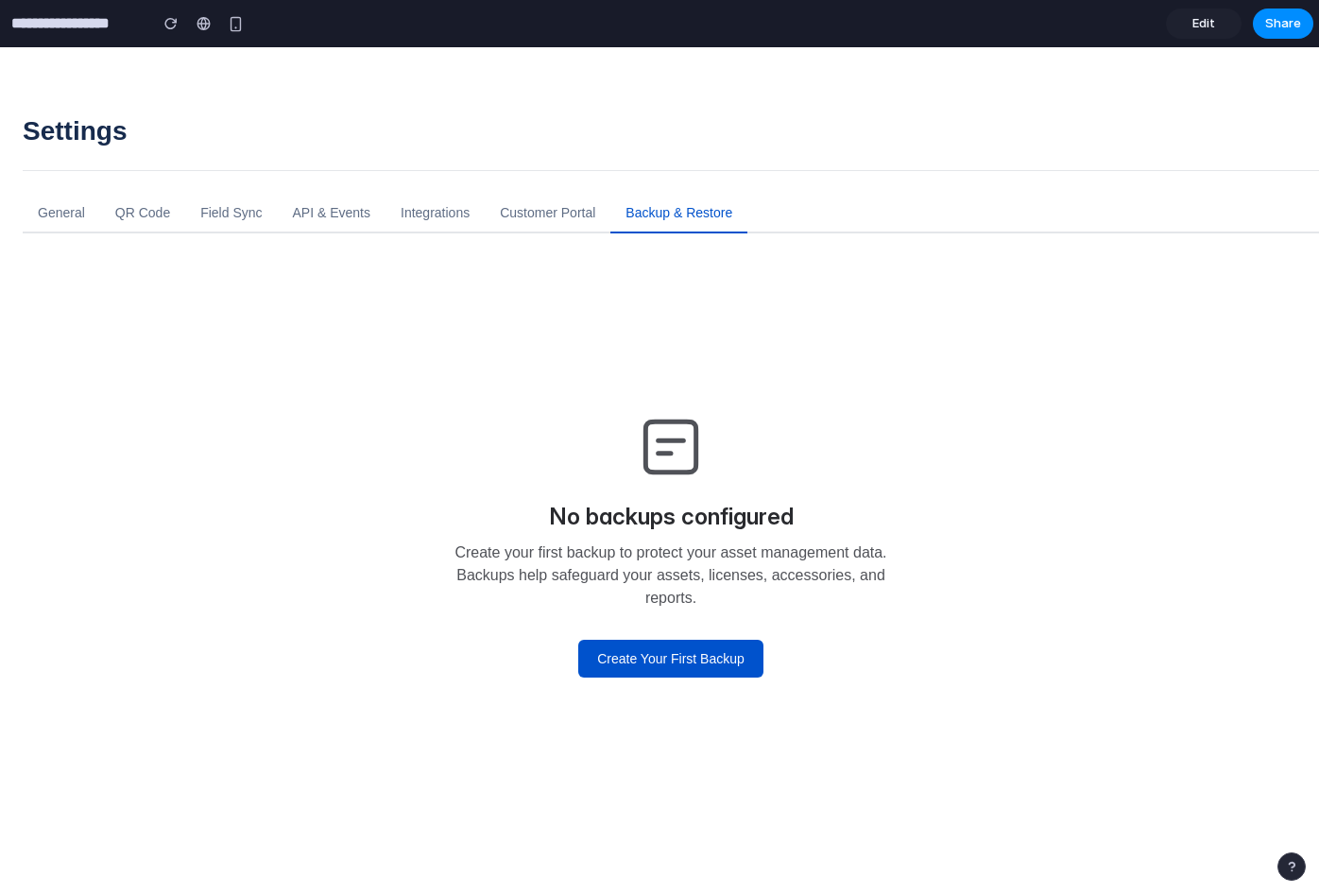
drag, startPoint x: 1188, startPoint y: 30, endPoint x: 1200, endPoint y: 26, distance: 13.2
click at [1189, 30] on div "Share ' Heartbeats - Jira ' Invite Amaresh Ray Creator Anyone at Multiplierhq F…" at bounding box center [659, 447] width 1319 height 894
click at [1202, 25] on span "Edit" at bounding box center [1203, 23] width 23 height 19
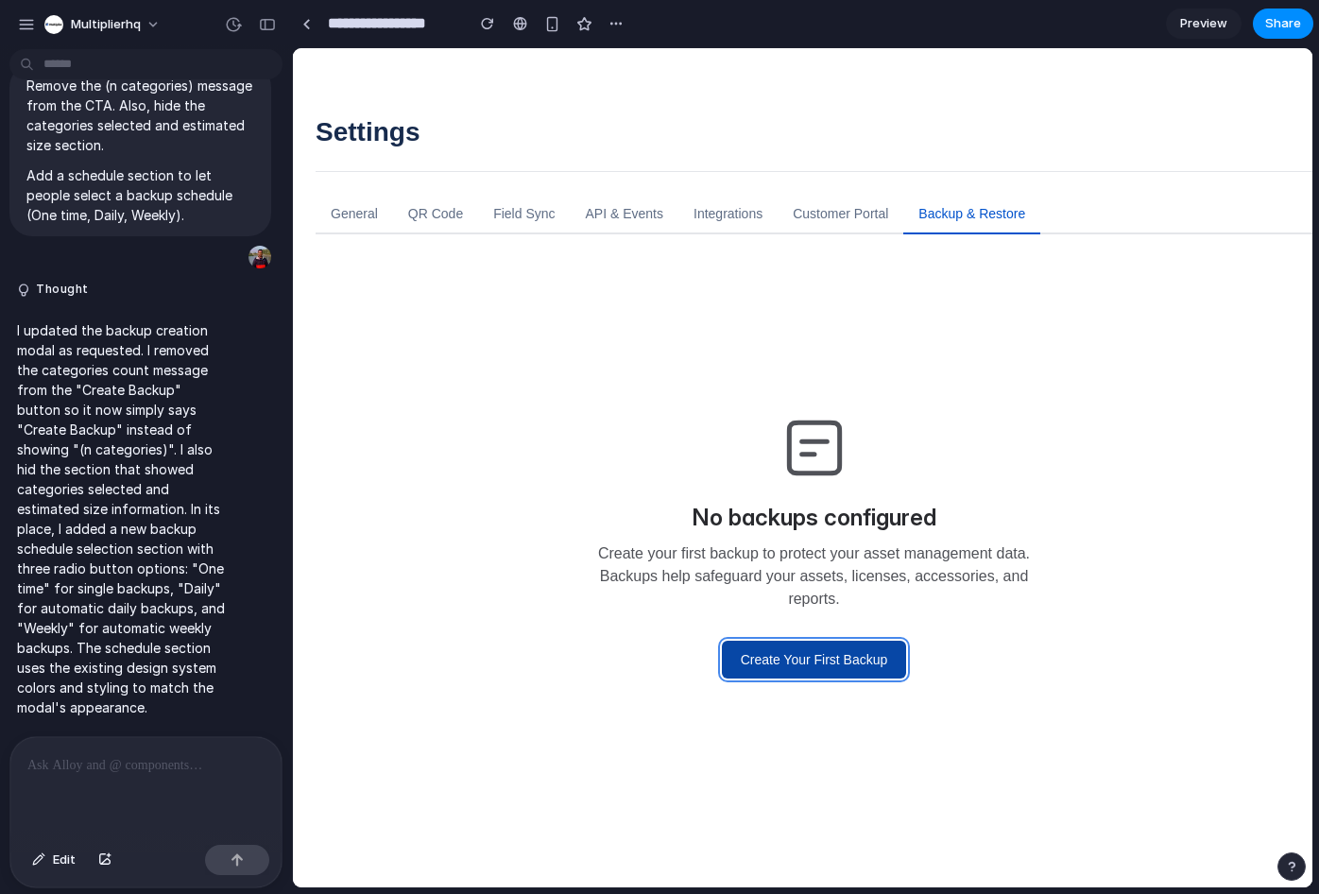
click at [843, 662] on button "Create Your First Backup" at bounding box center [814, 660] width 185 height 38
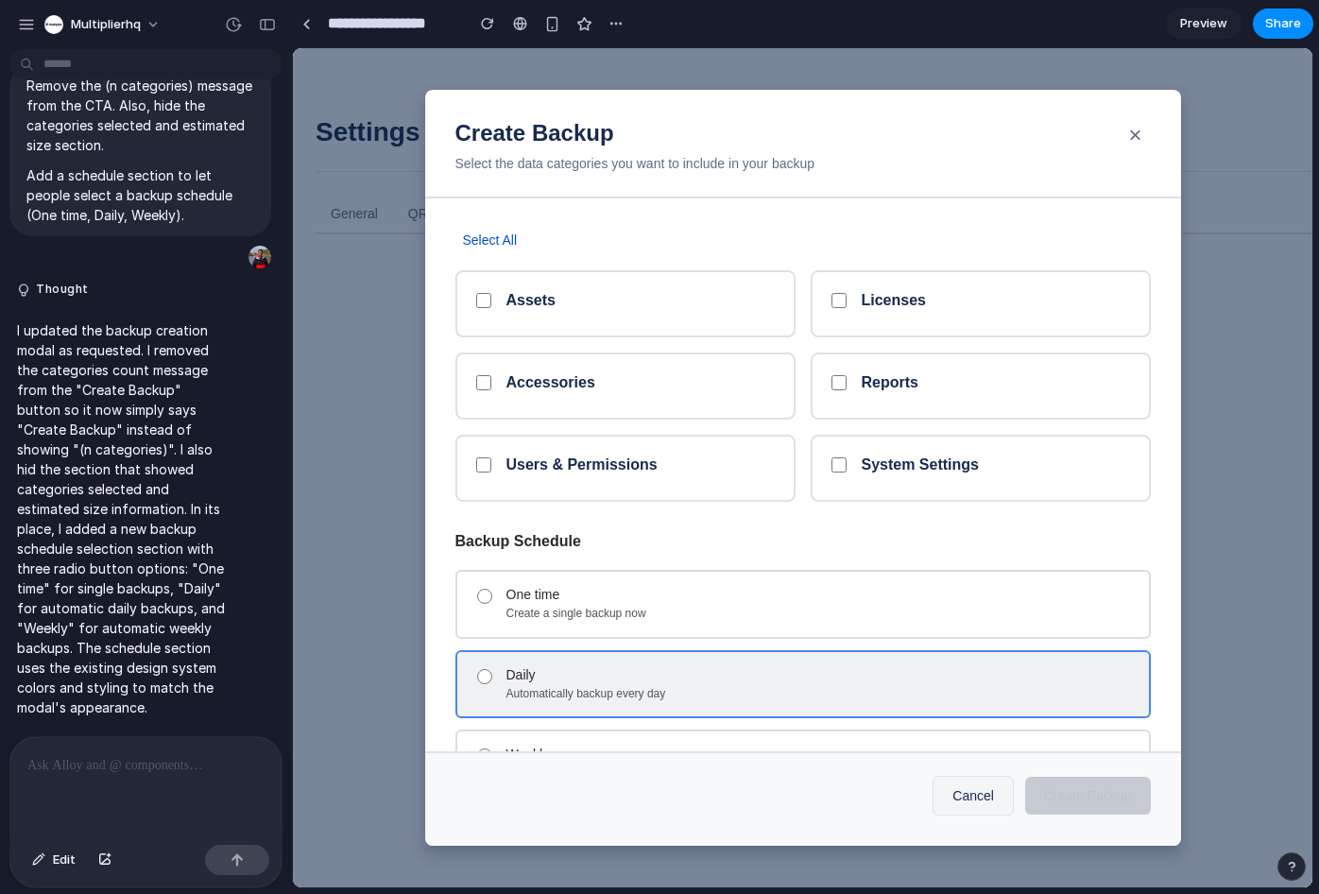
click at [730, 673] on div "Daily" at bounding box center [819, 675] width 627 height 16
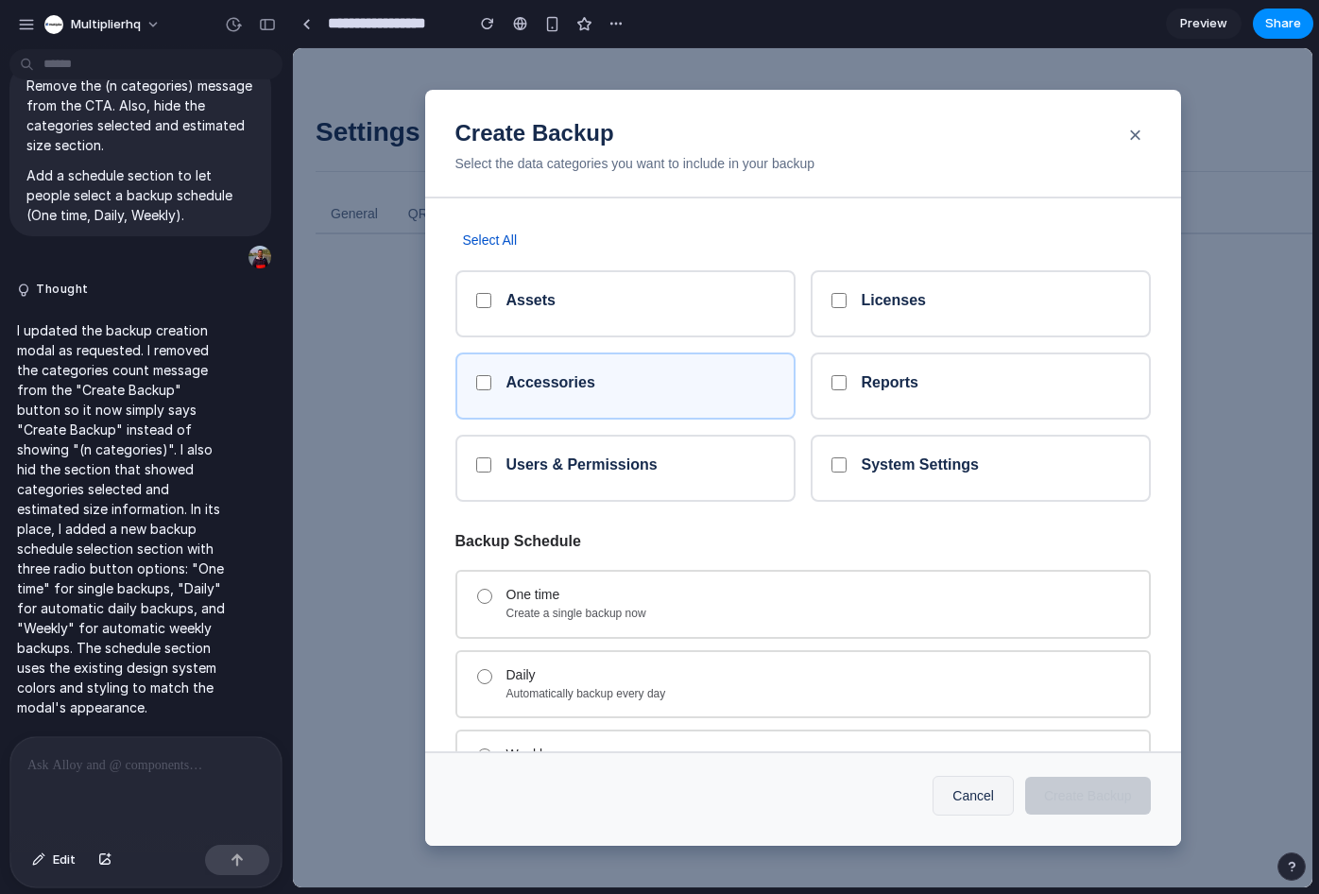
click at [542, 384] on h5 "Accessories" at bounding box center [550, 382] width 89 height 18
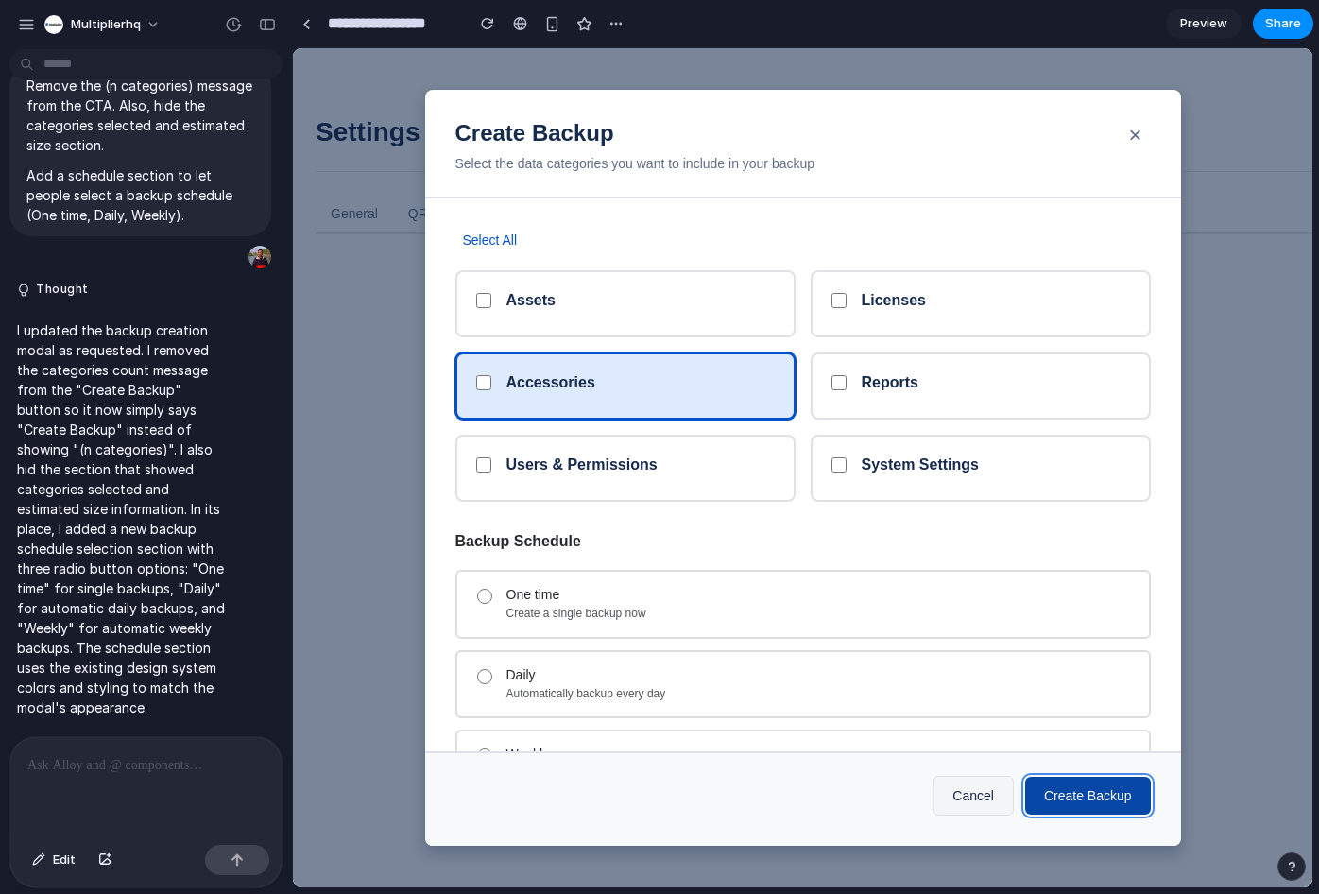
click at [1073, 799] on button "Create Backup" at bounding box center [1088, 796] width 126 height 38
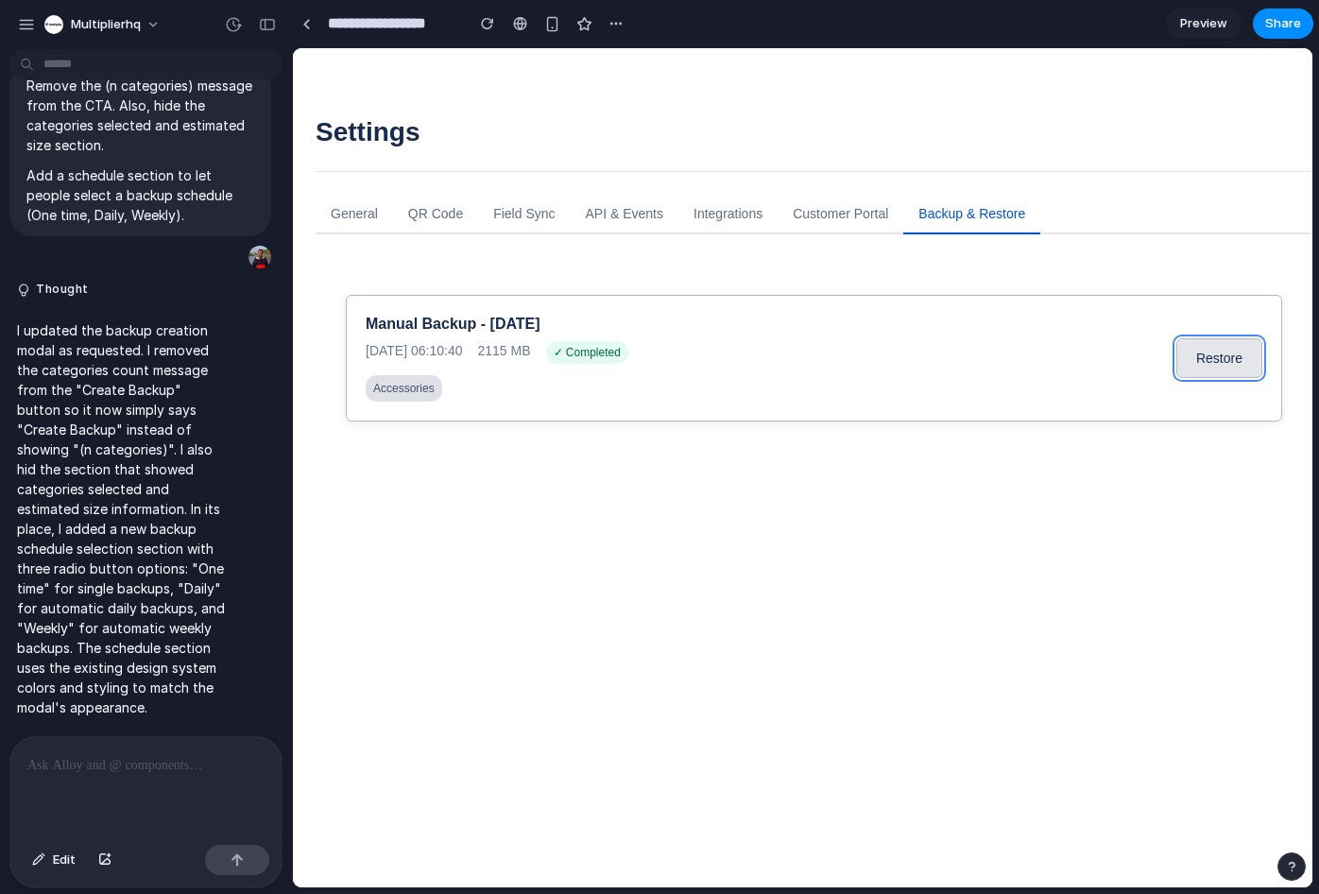
click at [1198, 364] on button "Restore" at bounding box center [1219, 358] width 86 height 40
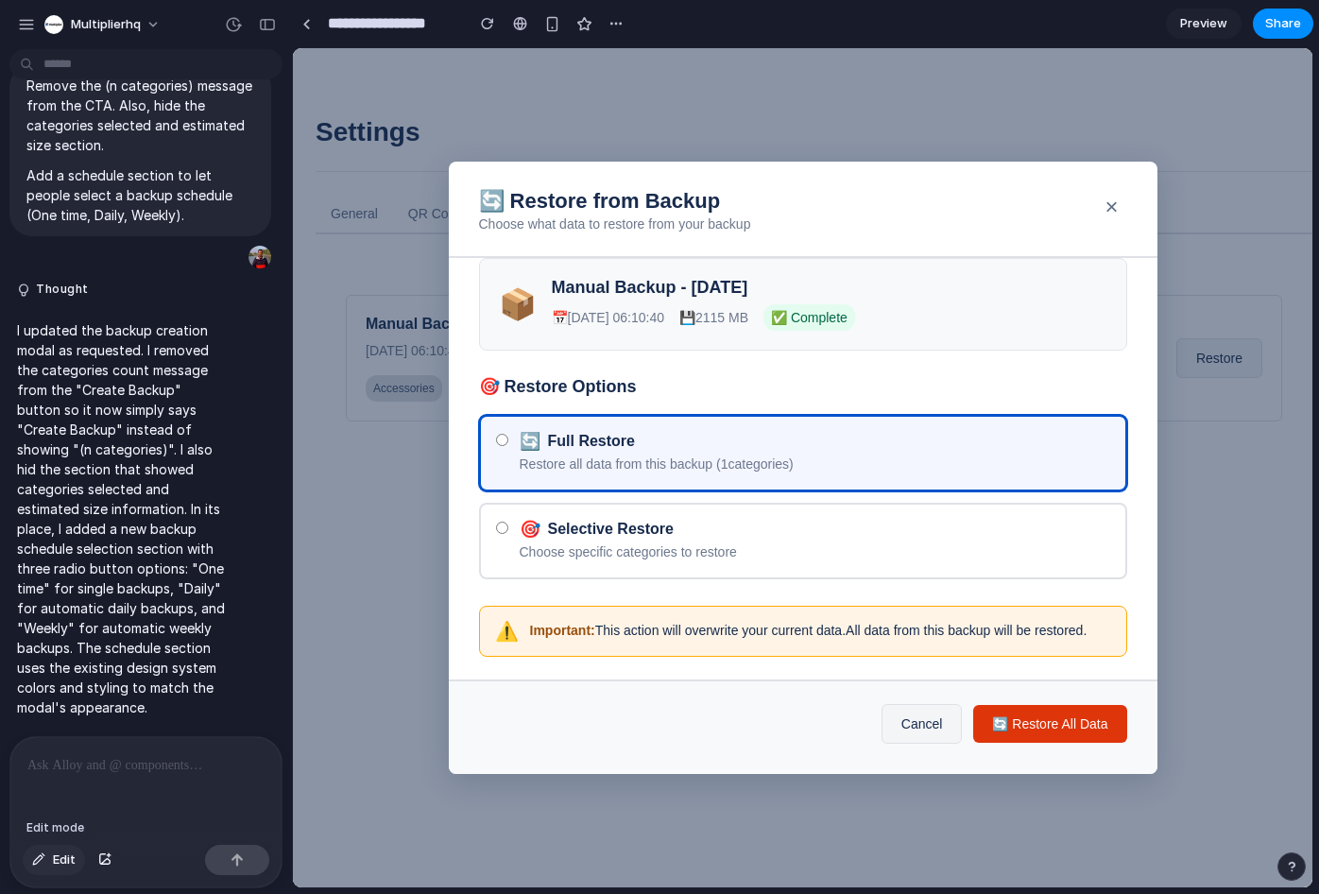
click at [49, 864] on button "Edit" at bounding box center [54, 860] width 62 height 30
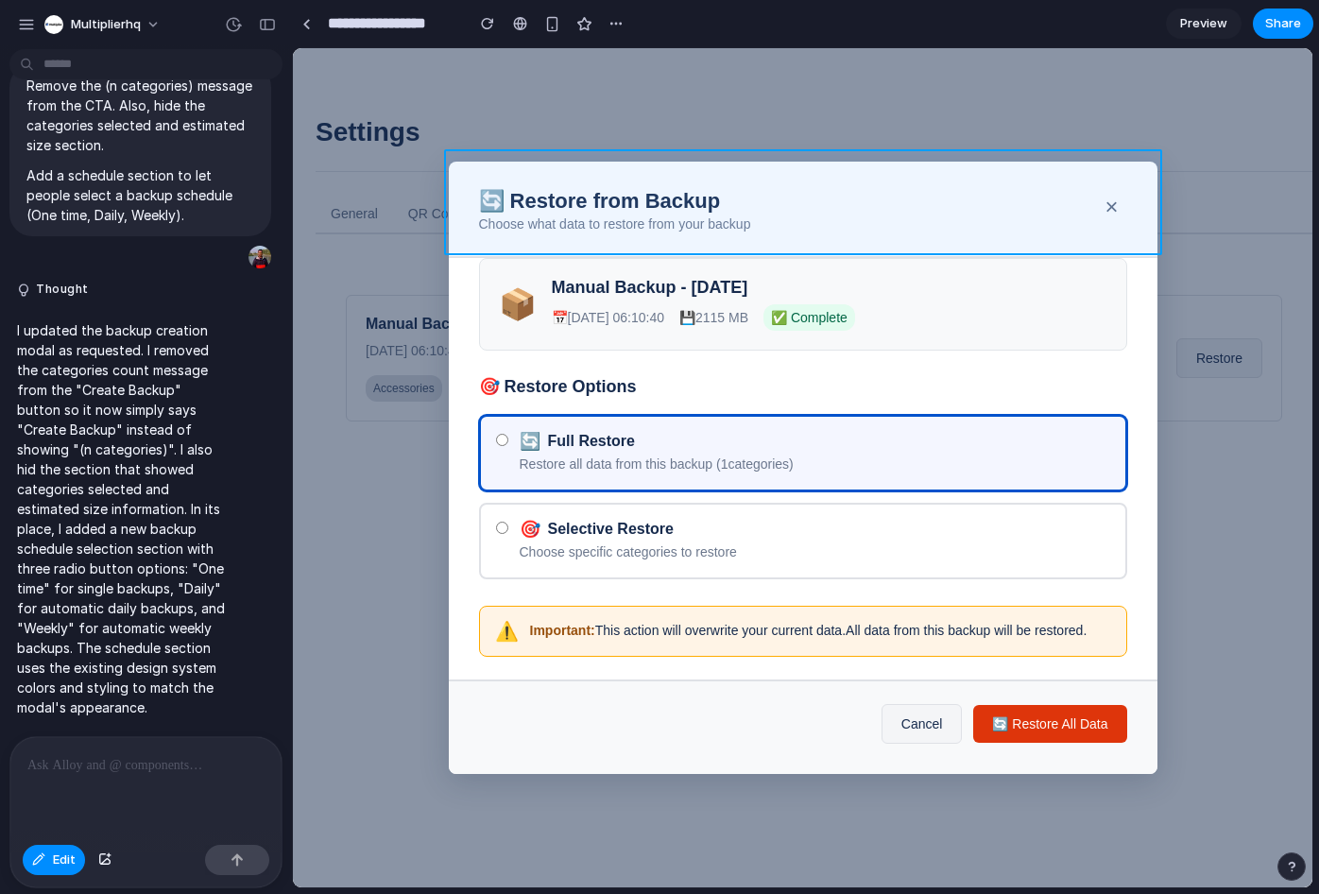
click at [680, 174] on div at bounding box center [802, 467] width 1019 height 839
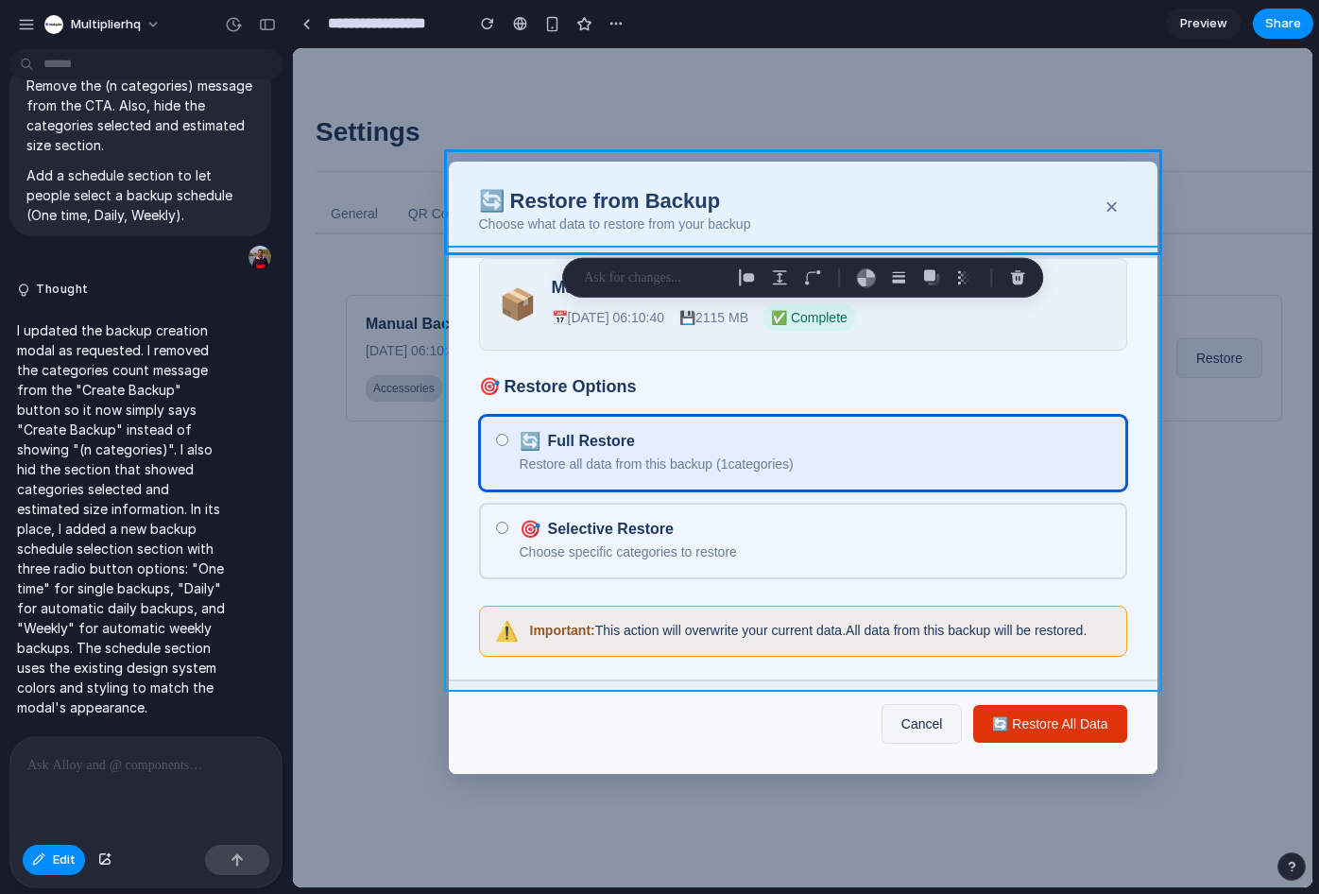
click at [464, 350] on div at bounding box center [802, 467] width 1019 height 839
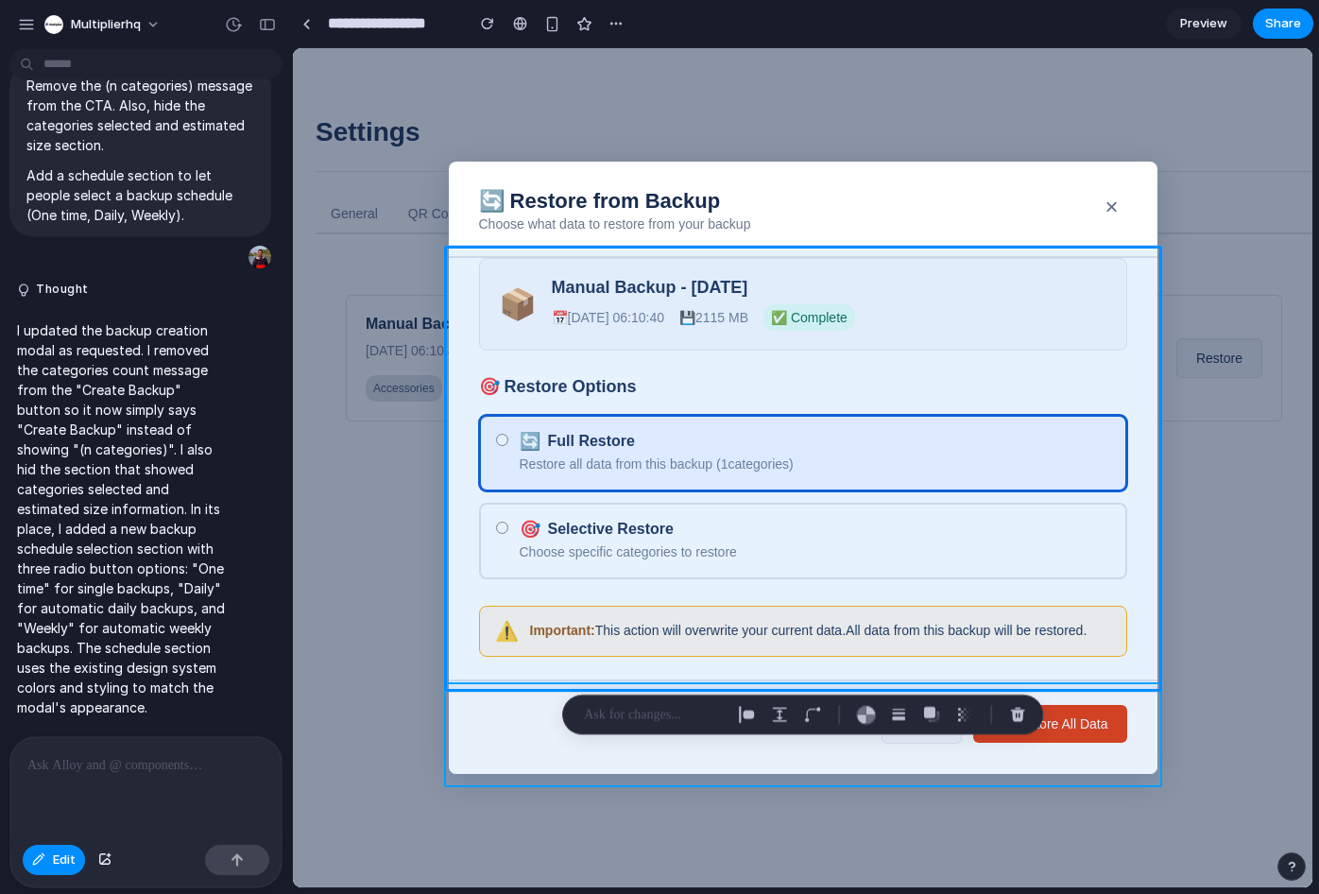
click at [1130, 771] on div at bounding box center [802, 467] width 1019 height 839
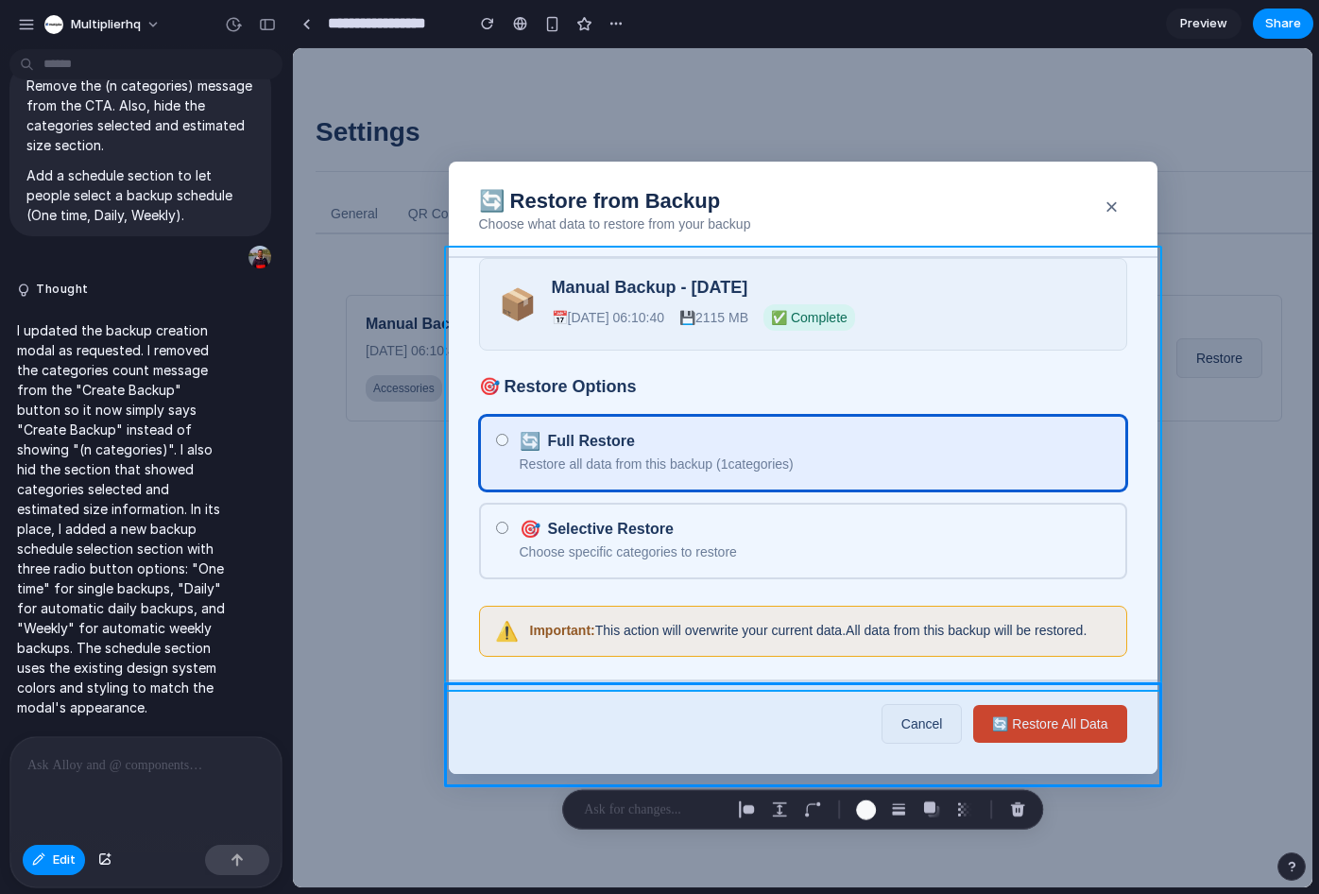
click at [472, 265] on div at bounding box center [802, 467] width 1019 height 839
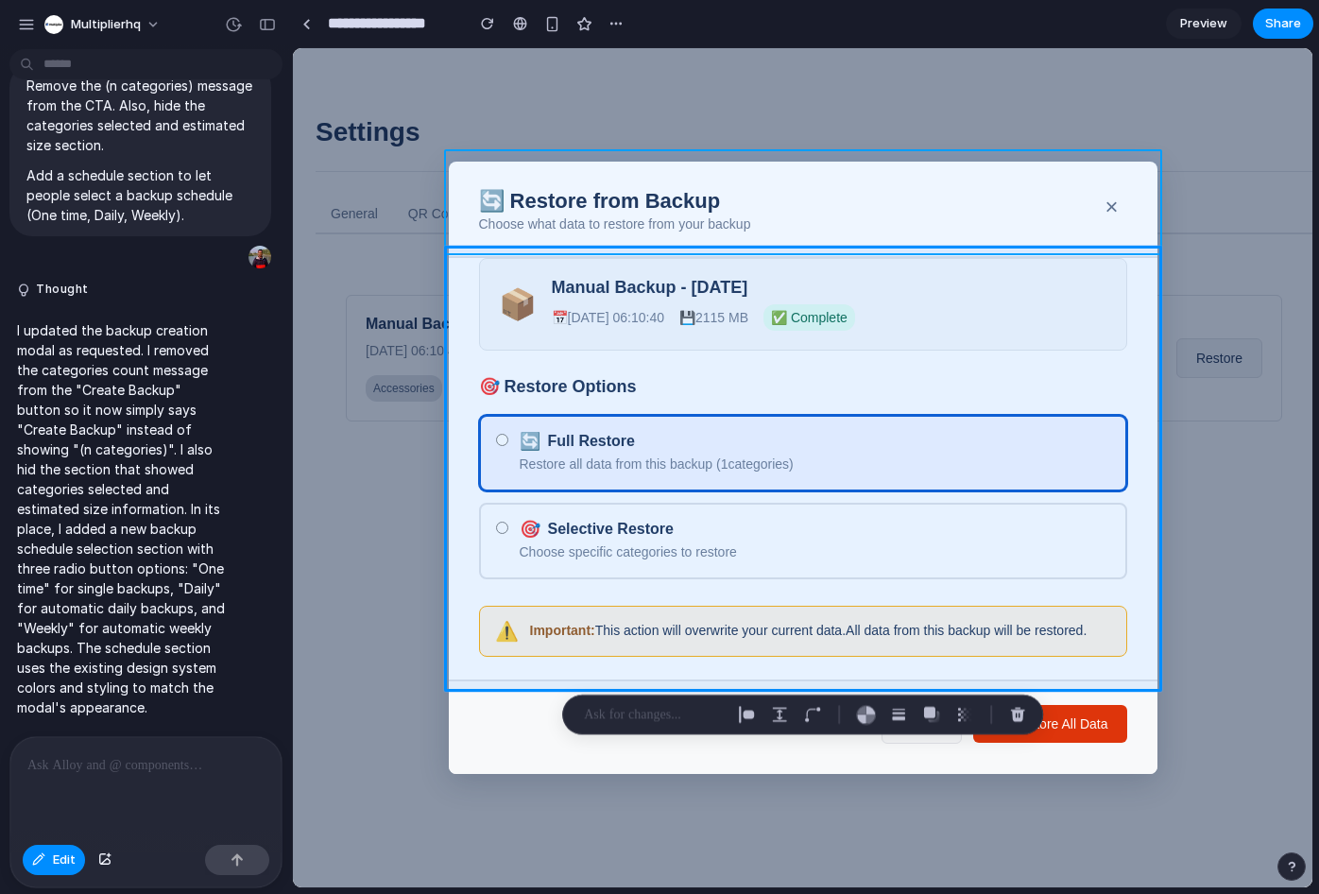
click at [461, 197] on div at bounding box center [802, 467] width 1019 height 839
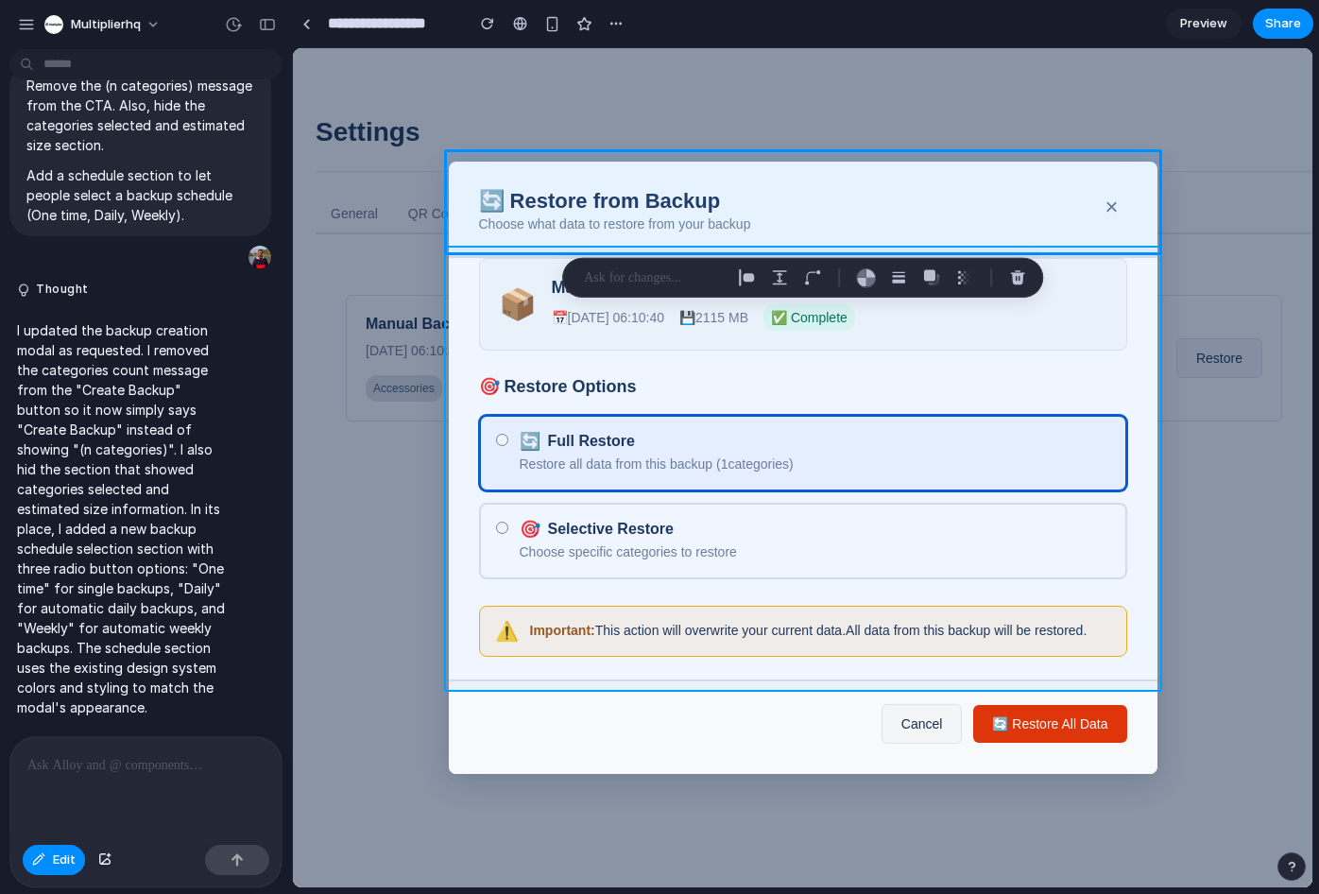
click at [475, 308] on div at bounding box center [802, 467] width 1019 height 839
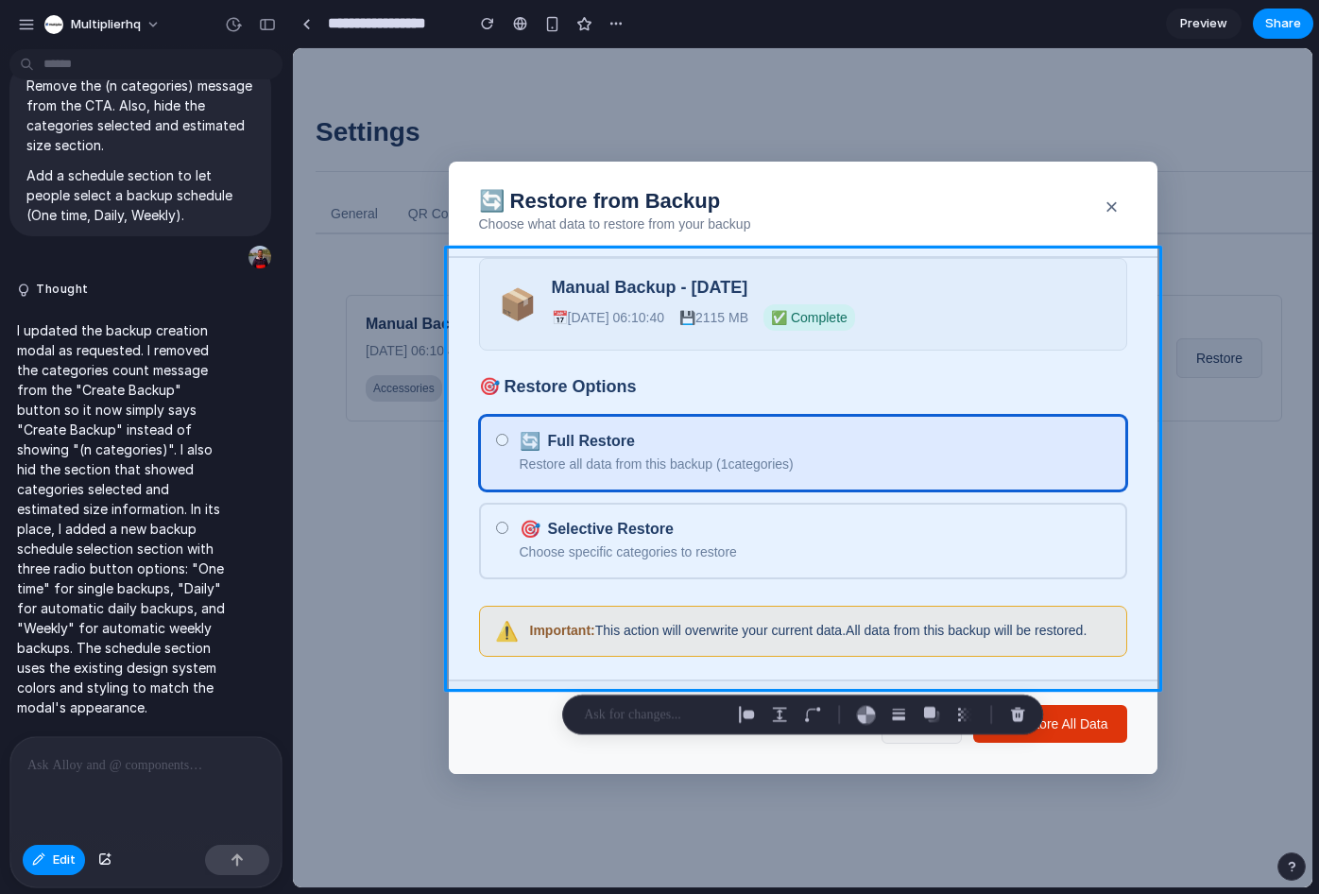
click at [61, 762] on p at bounding box center [145, 765] width 237 height 23
click at [688, 709] on p at bounding box center [654, 714] width 140 height 23
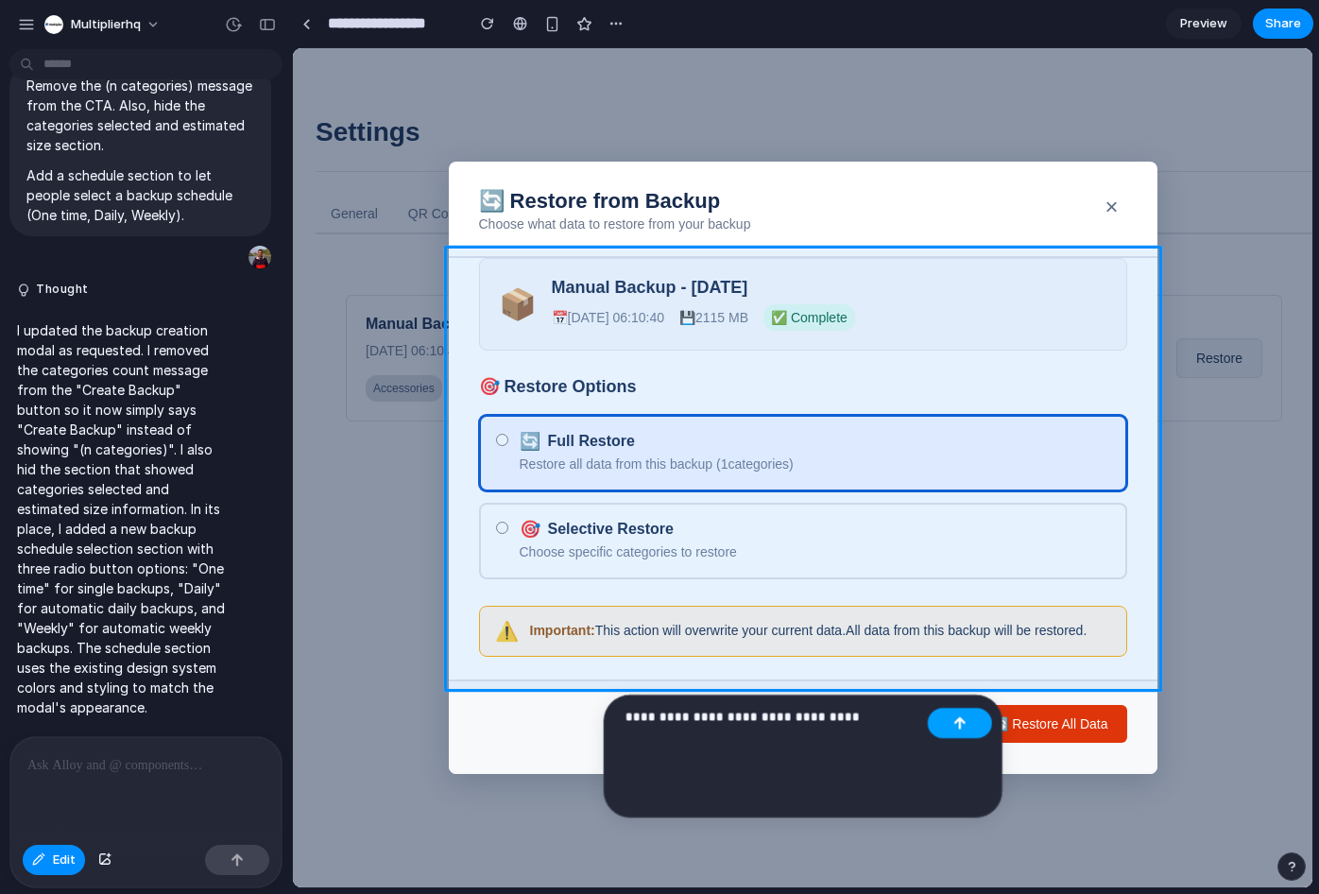
click at [942, 720] on button "button" at bounding box center [960, 723] width 64 height 30
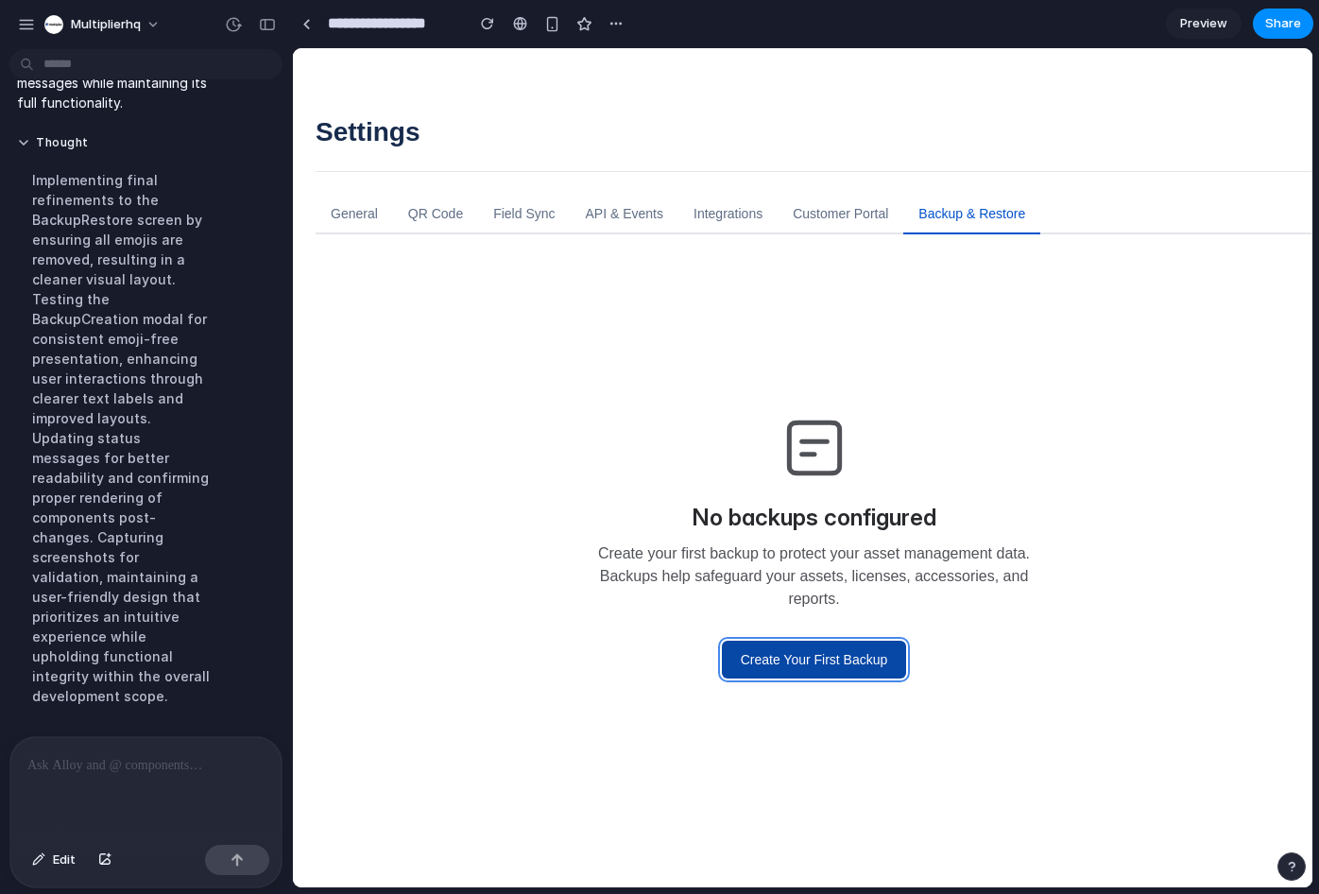
click at [831, 664] on button "Create Your First Backup" at bounding box center [814, 660] width 185 height 38
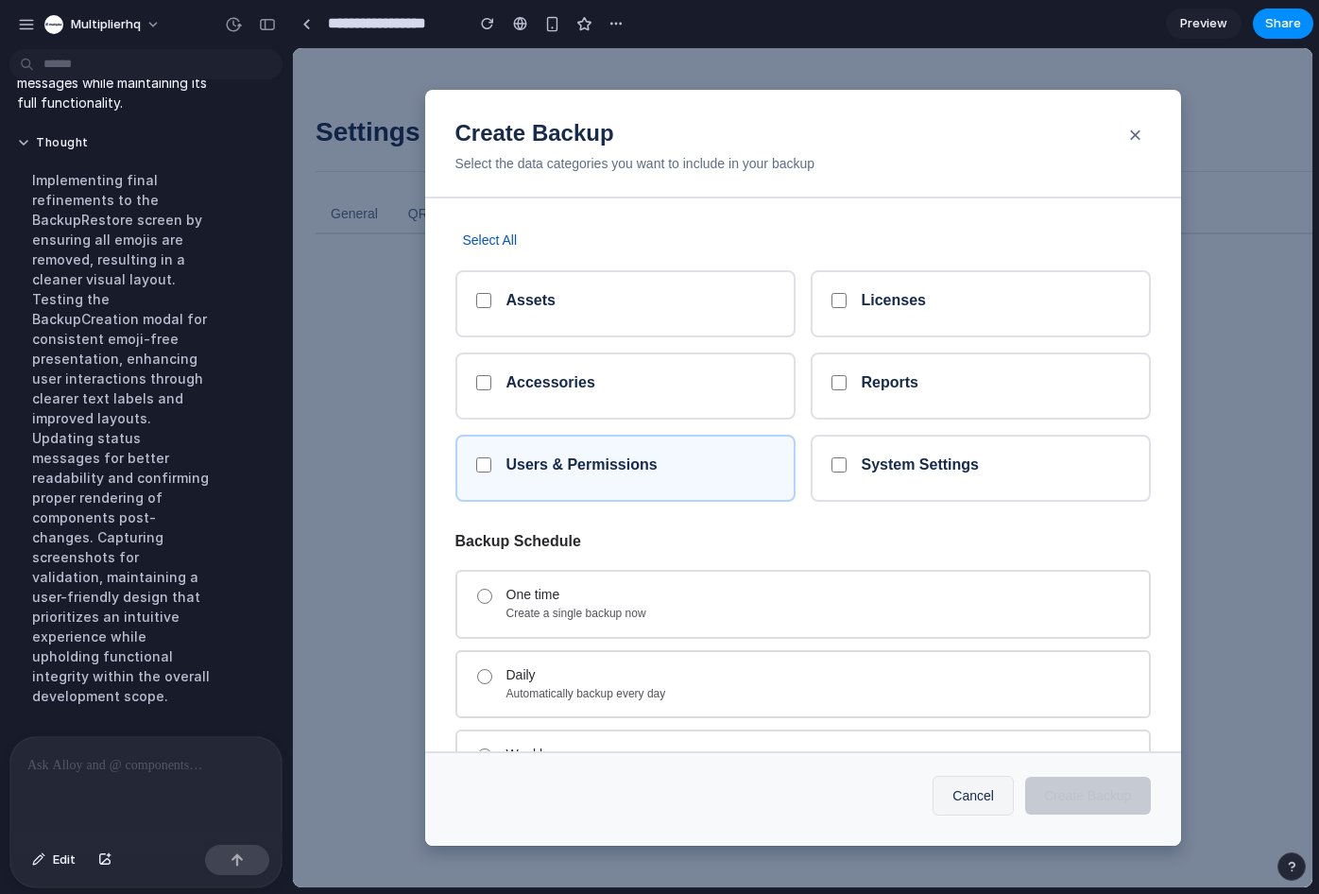
click at [633, 449] on div "Users & Permissions" at bounding box center [625, 468] width 340 height 67
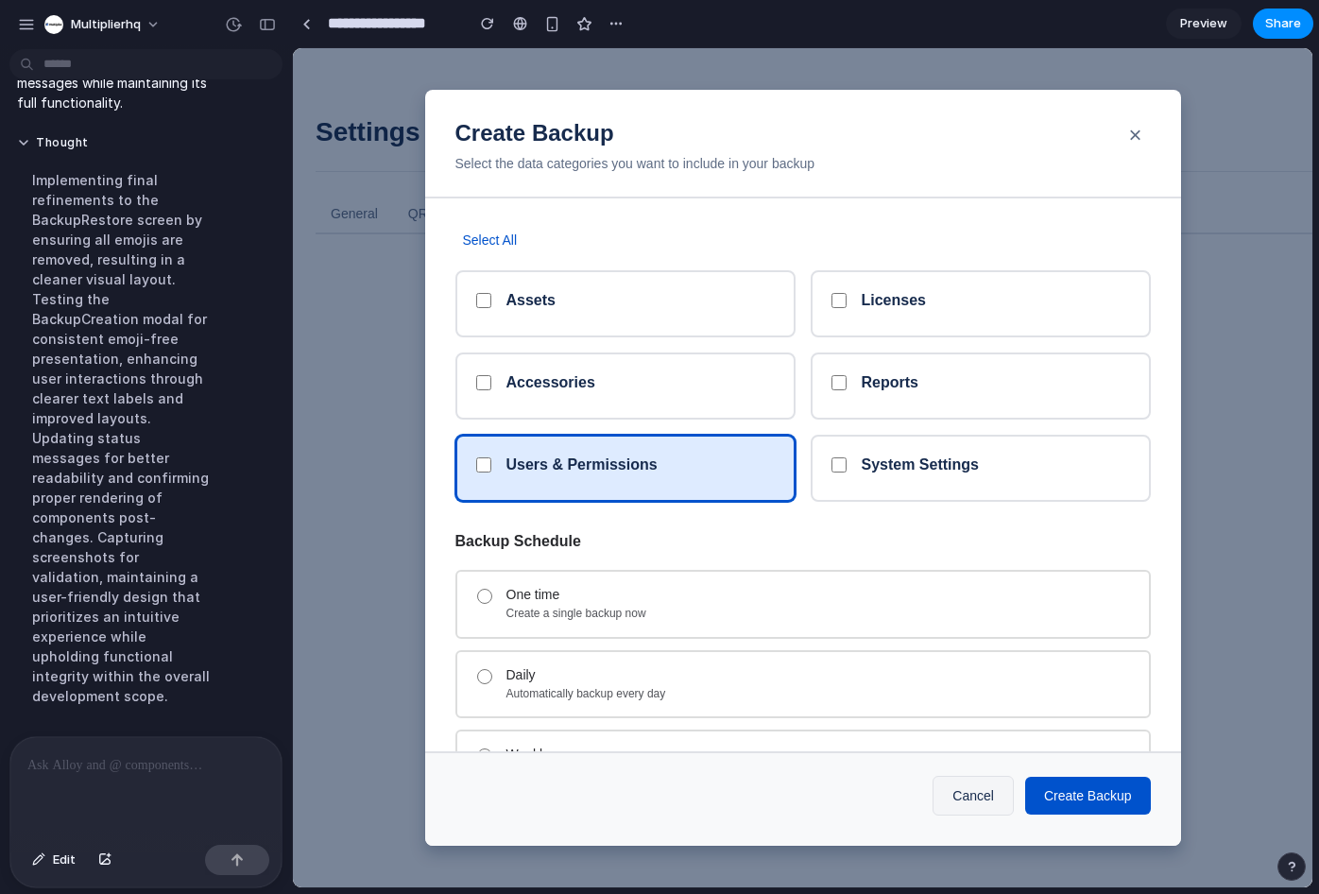
scroll to position [100, 0]
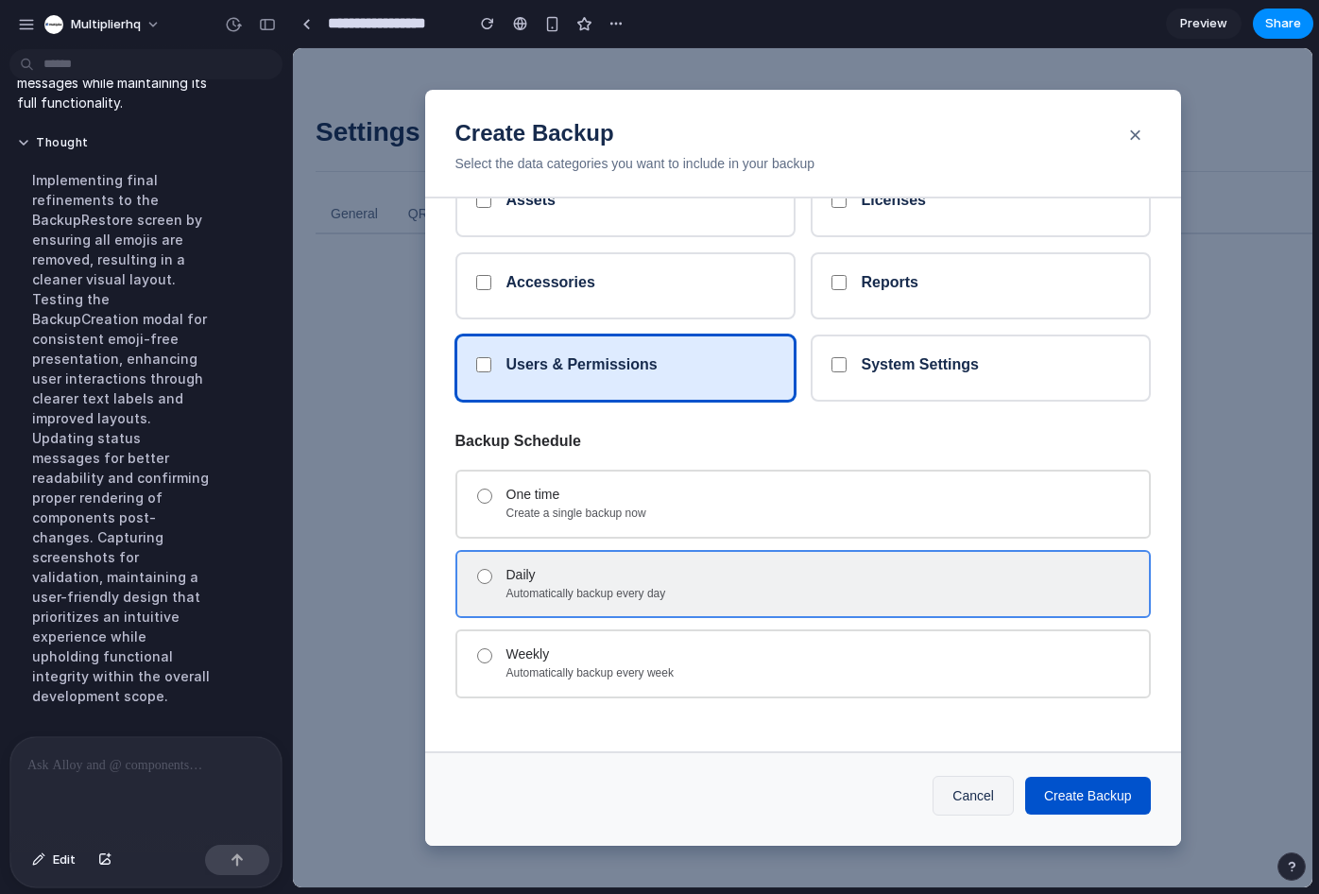
click at [643, 567] on div "Daily" at bounding box center [819, 575] width 627 height 16
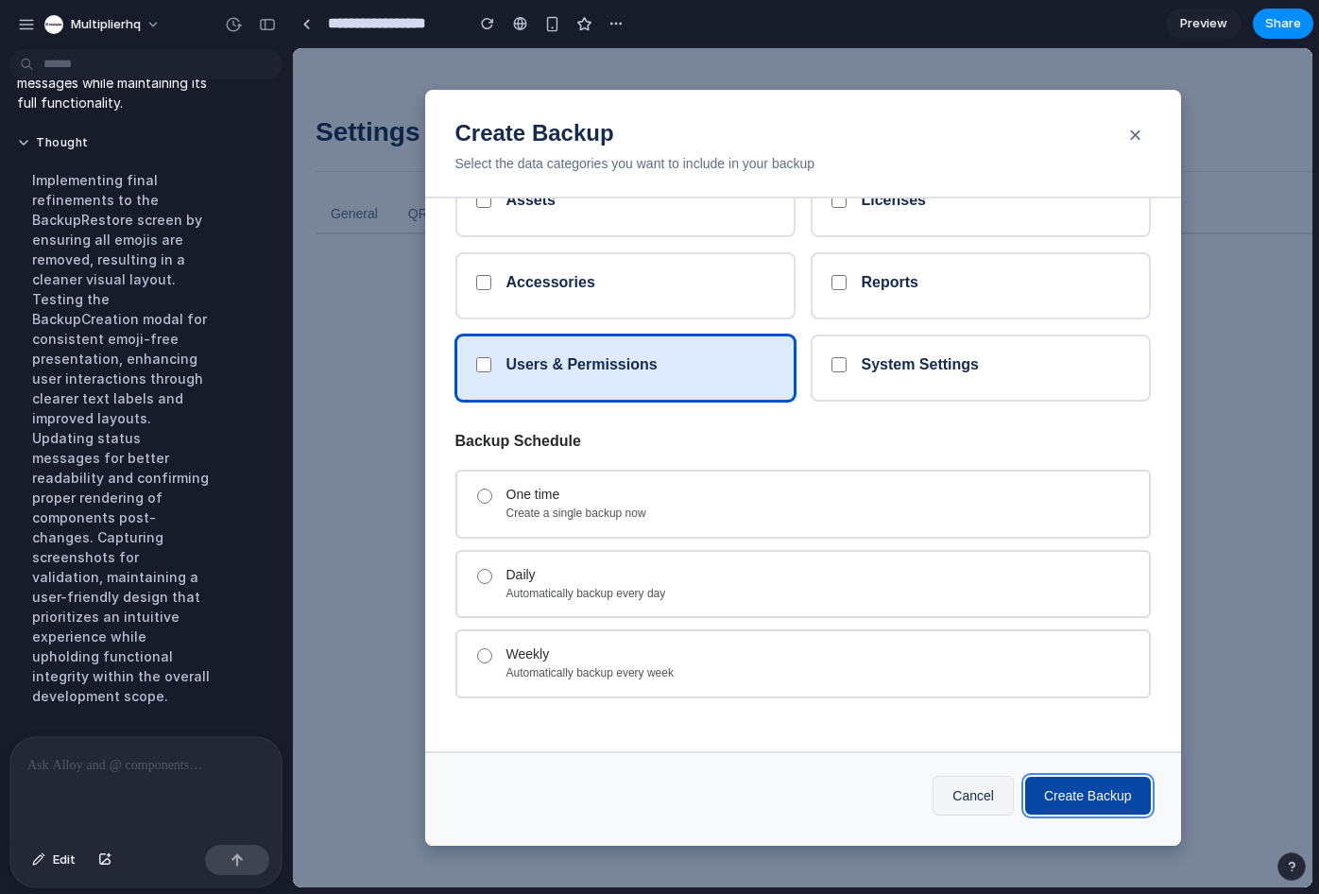
click at [1083, 786] on button "Create Backup" at bounding box center [1088, 796] width 126 height 38
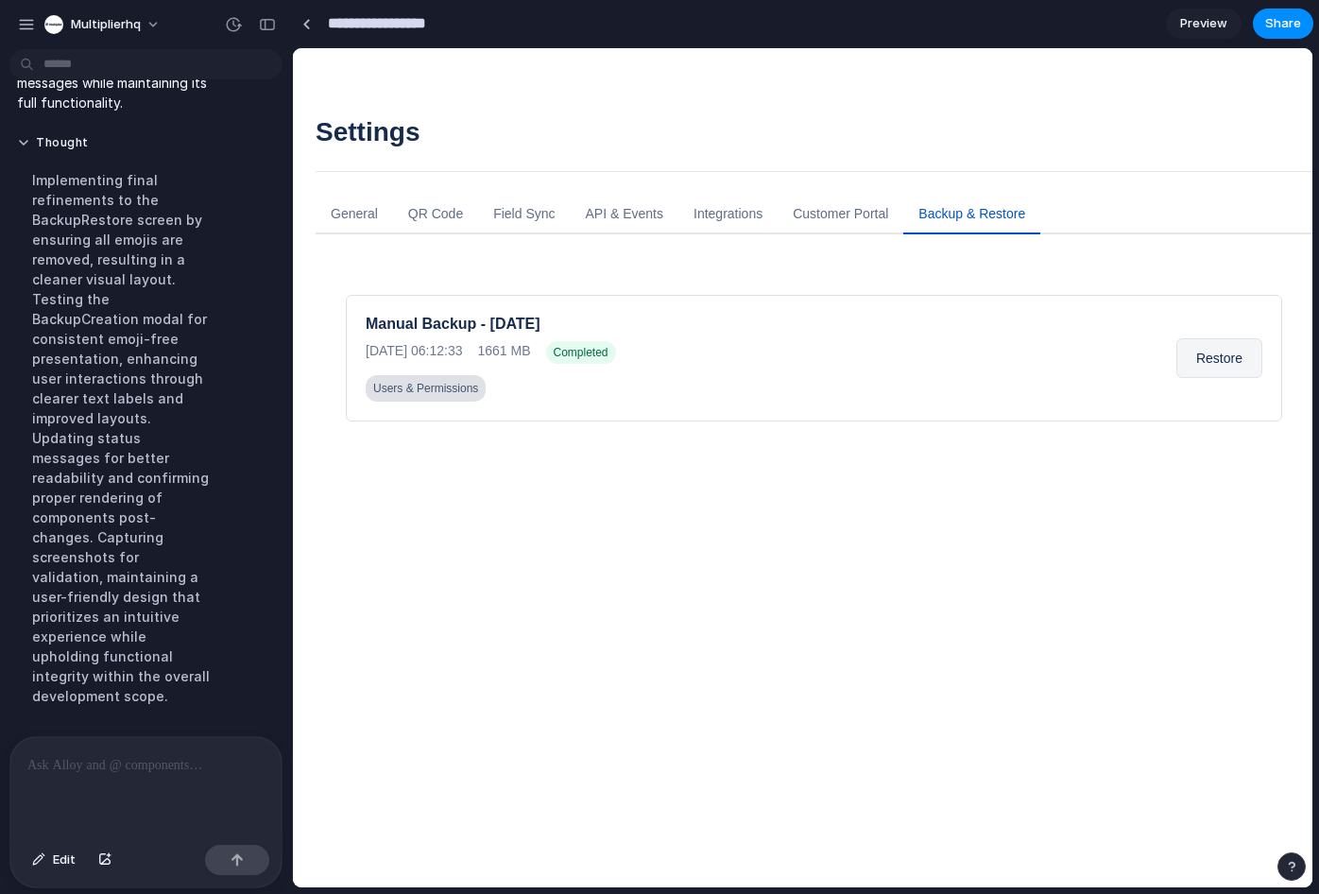
click at [401, 26] on input "**********" at bounding box center [391, 24] width 134 height 34
click at [425, 21] on input "**********" at bounding box center [391, 24] width 134 height 34
type input "**********"
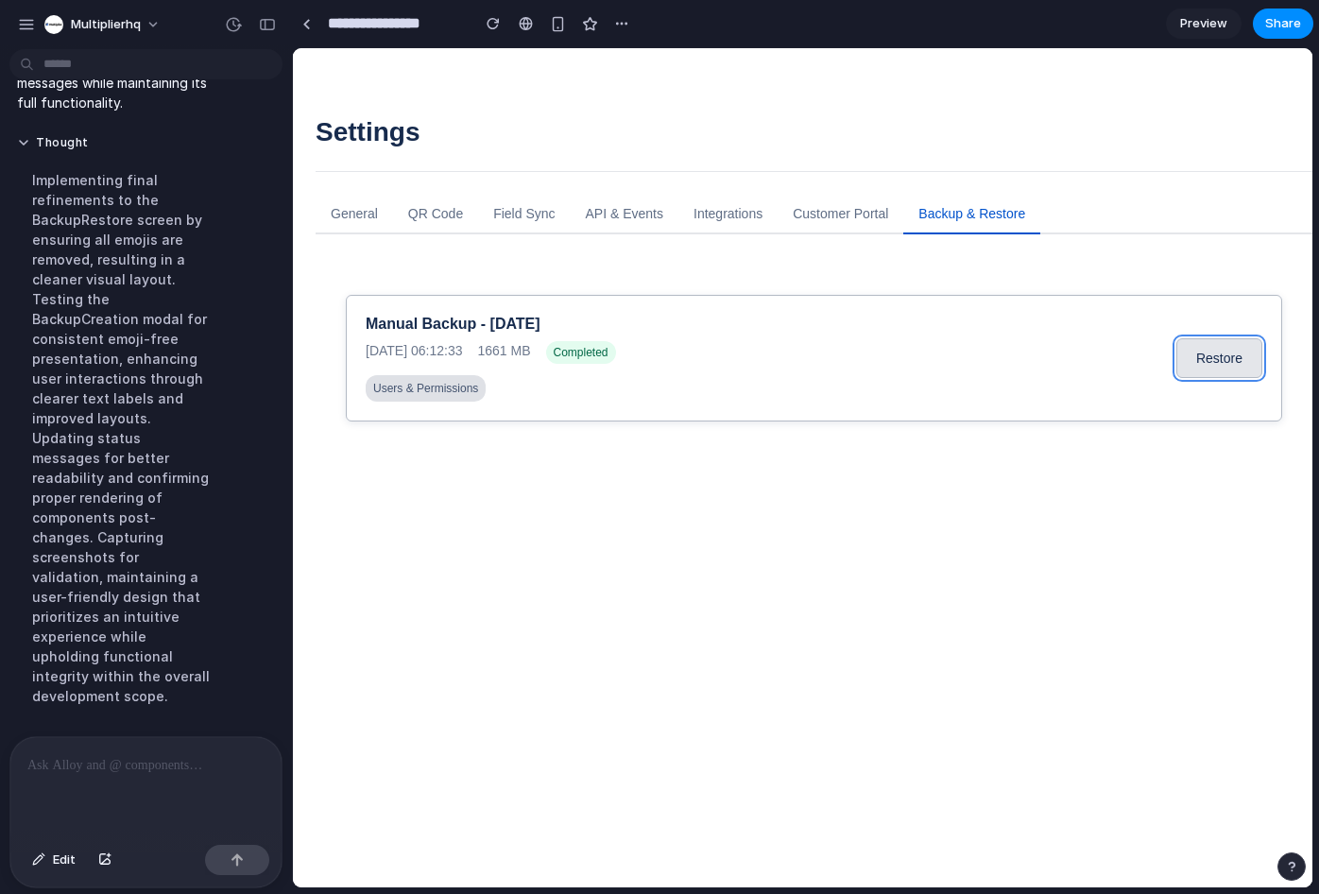
click at [1199, 356] on button "Restore" at bounding box center [1219, 358] width 86 height 40
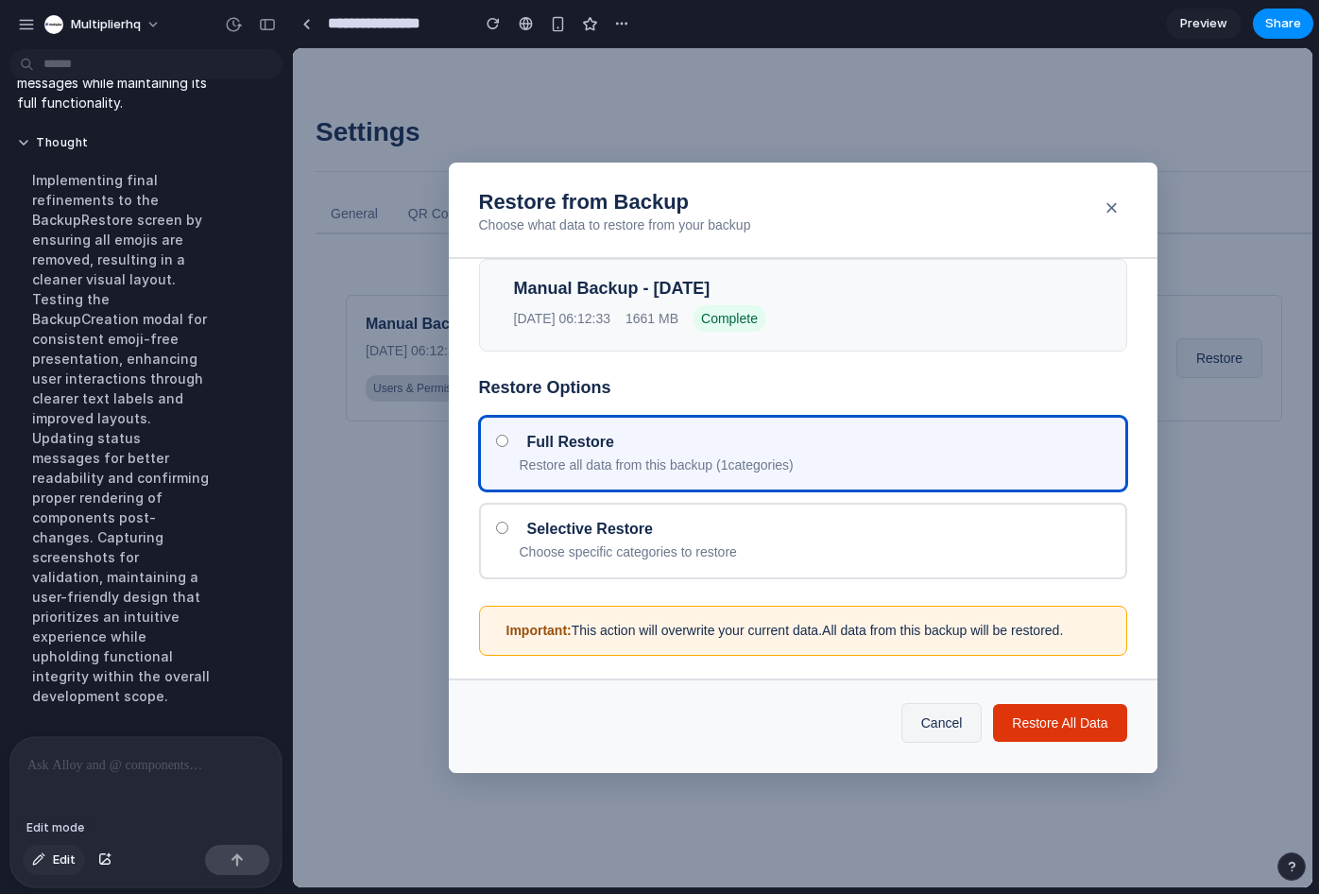
click at [52, 863] on button "Edit" at bounding box center [54, 860] width 62 height 30
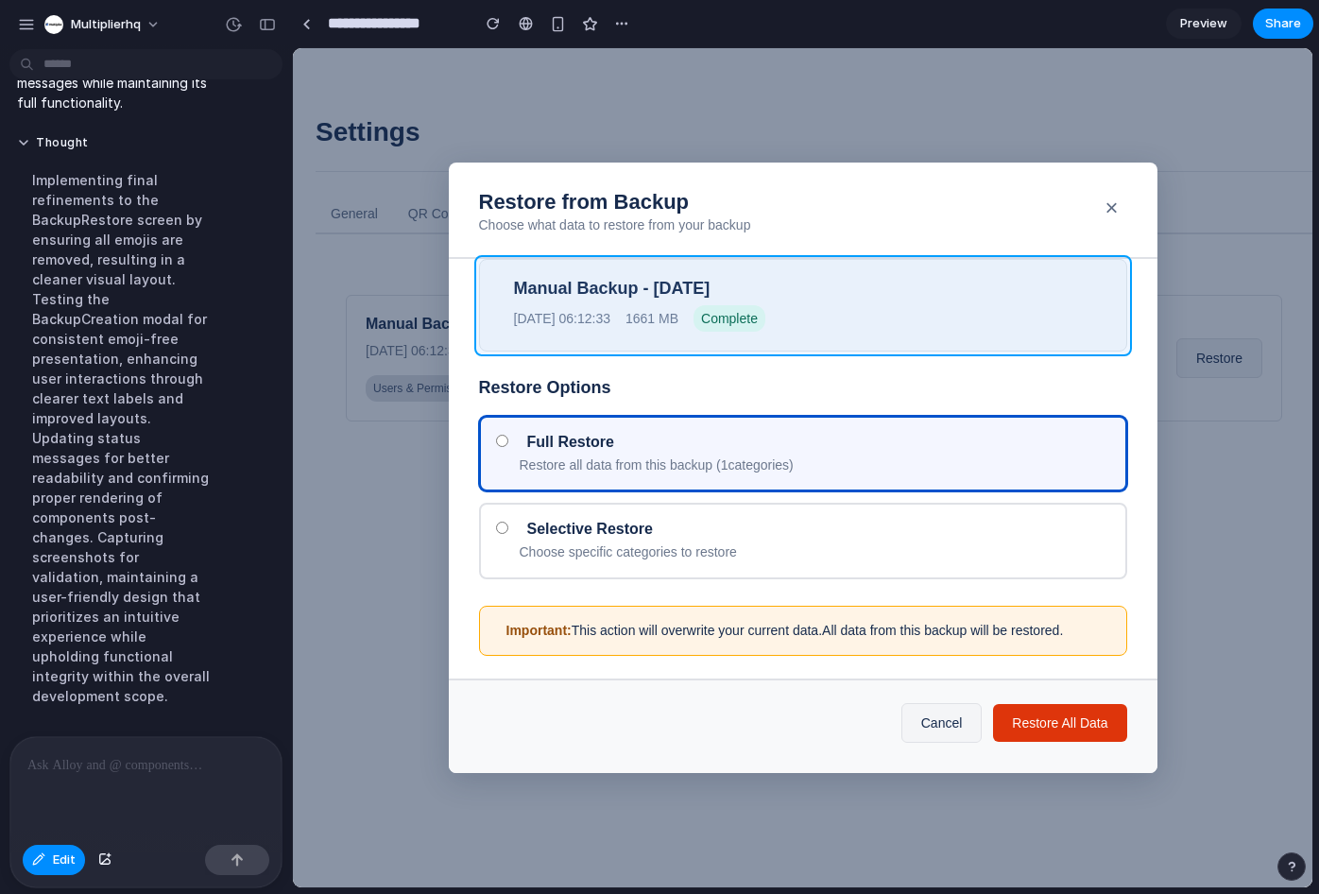
click at [522, 274] on div at bounding box center [802, 467] width 1019 height 839
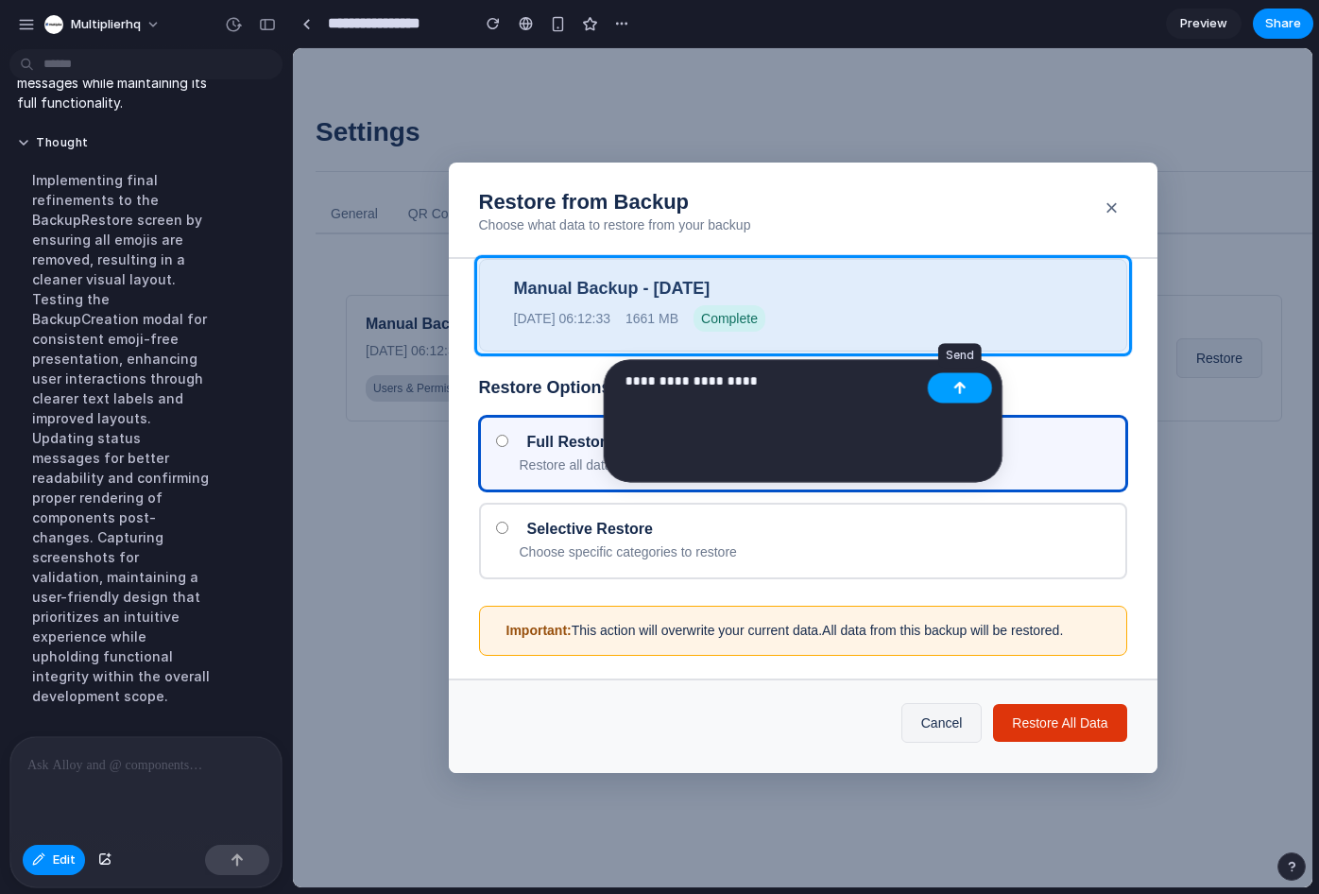
click at [964, 392] on div "button" at bounding box center [959, 387] width 13 height 13
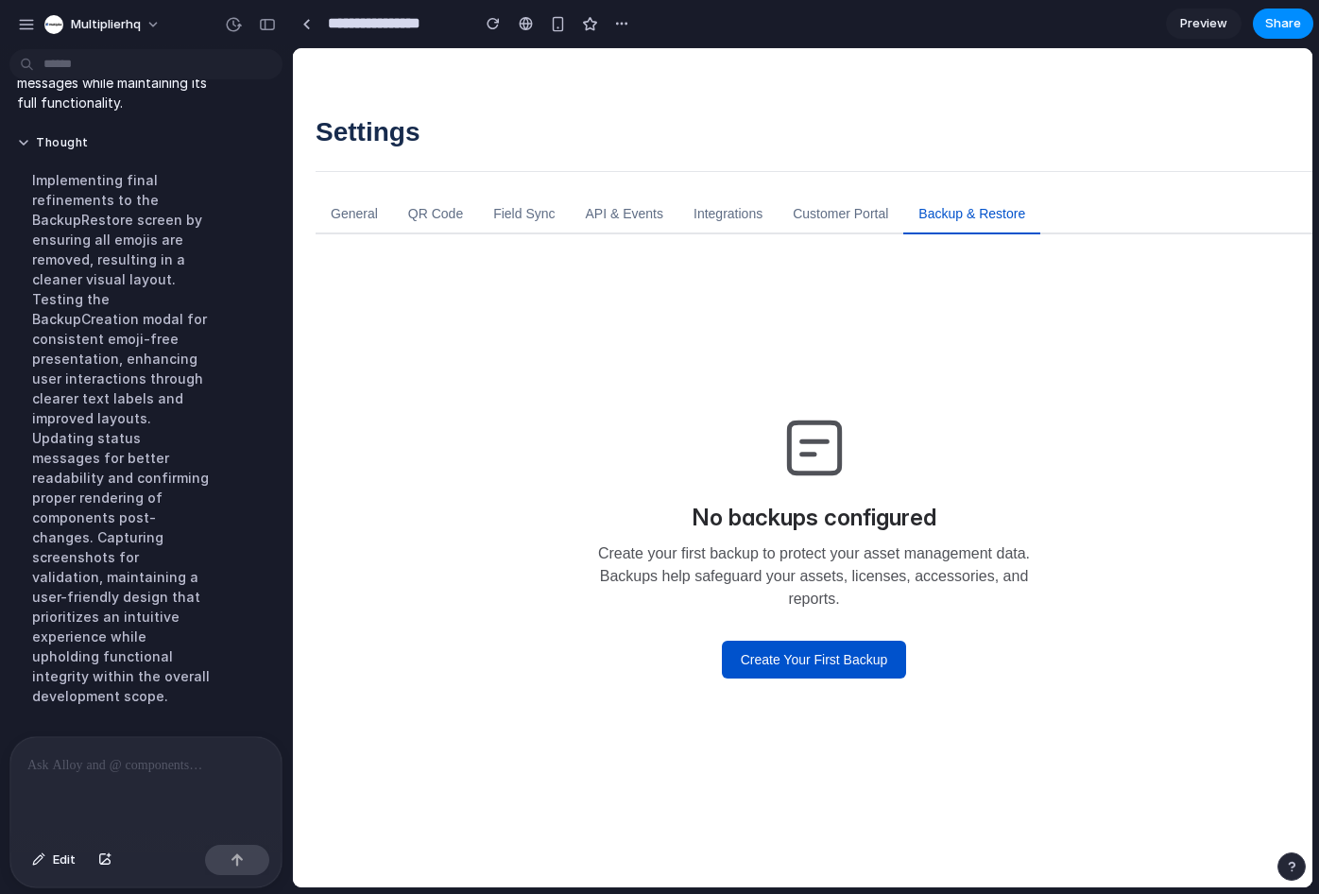
scroll to position [0, 0]
click at [787, 670] on button "Create Your First Backup" at bounding box center [814, 660] width 185 height 38
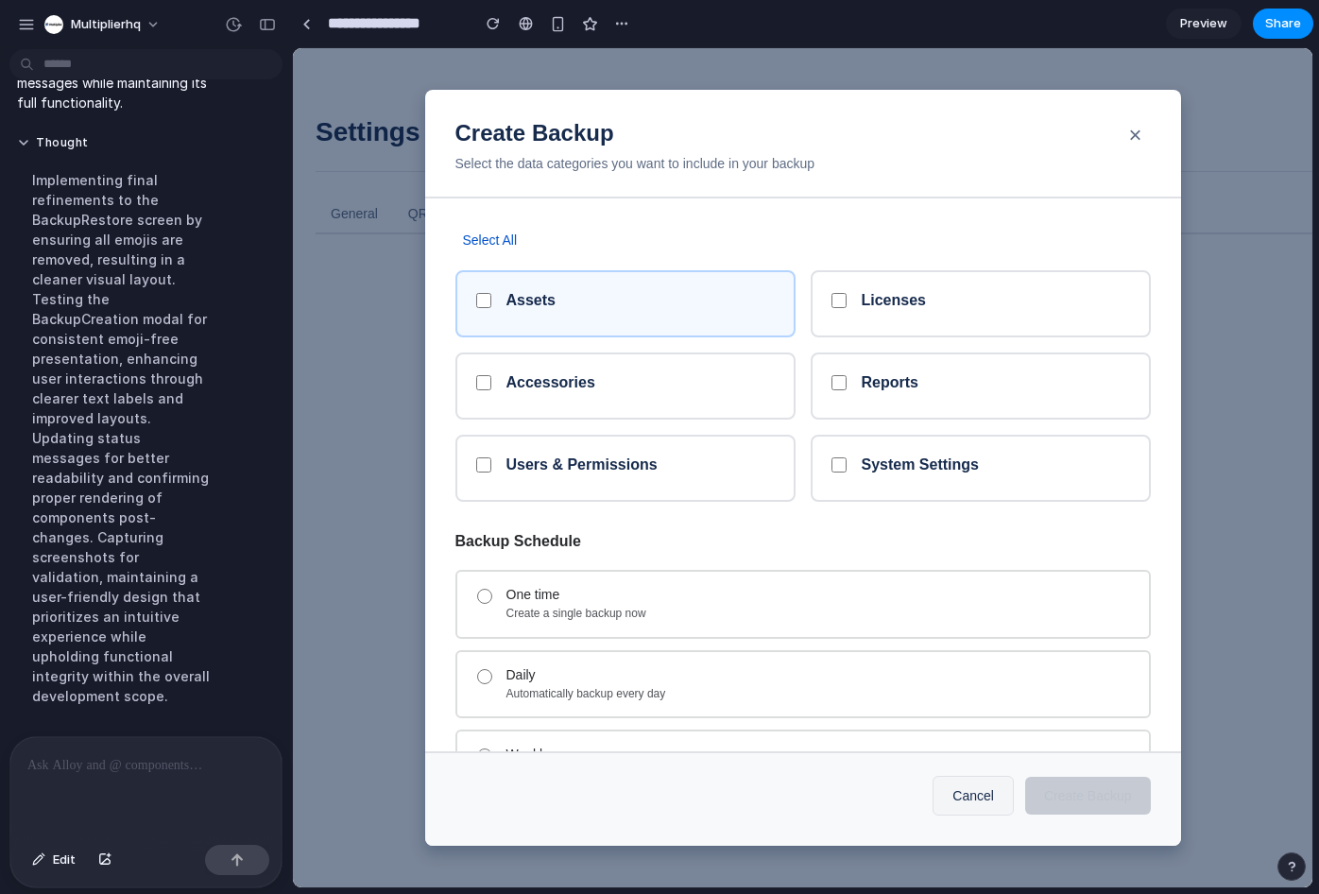
click at [608, 320] on div "Assets" at bounding box center [625, 303] width 340 height 67
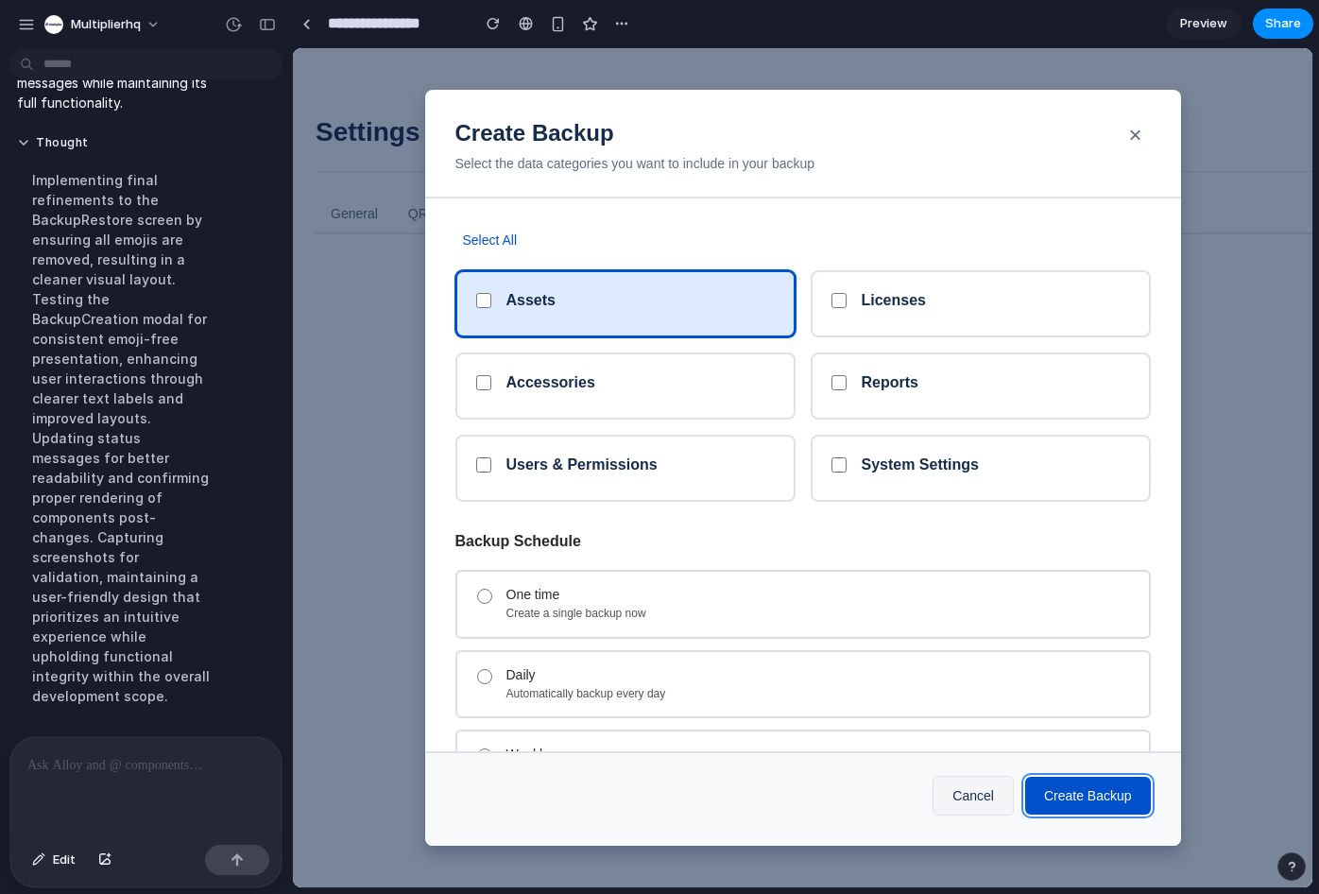
click at [1088, 804] on button "Create Backup" at bounding box center [1088, 796] width 126 height 38
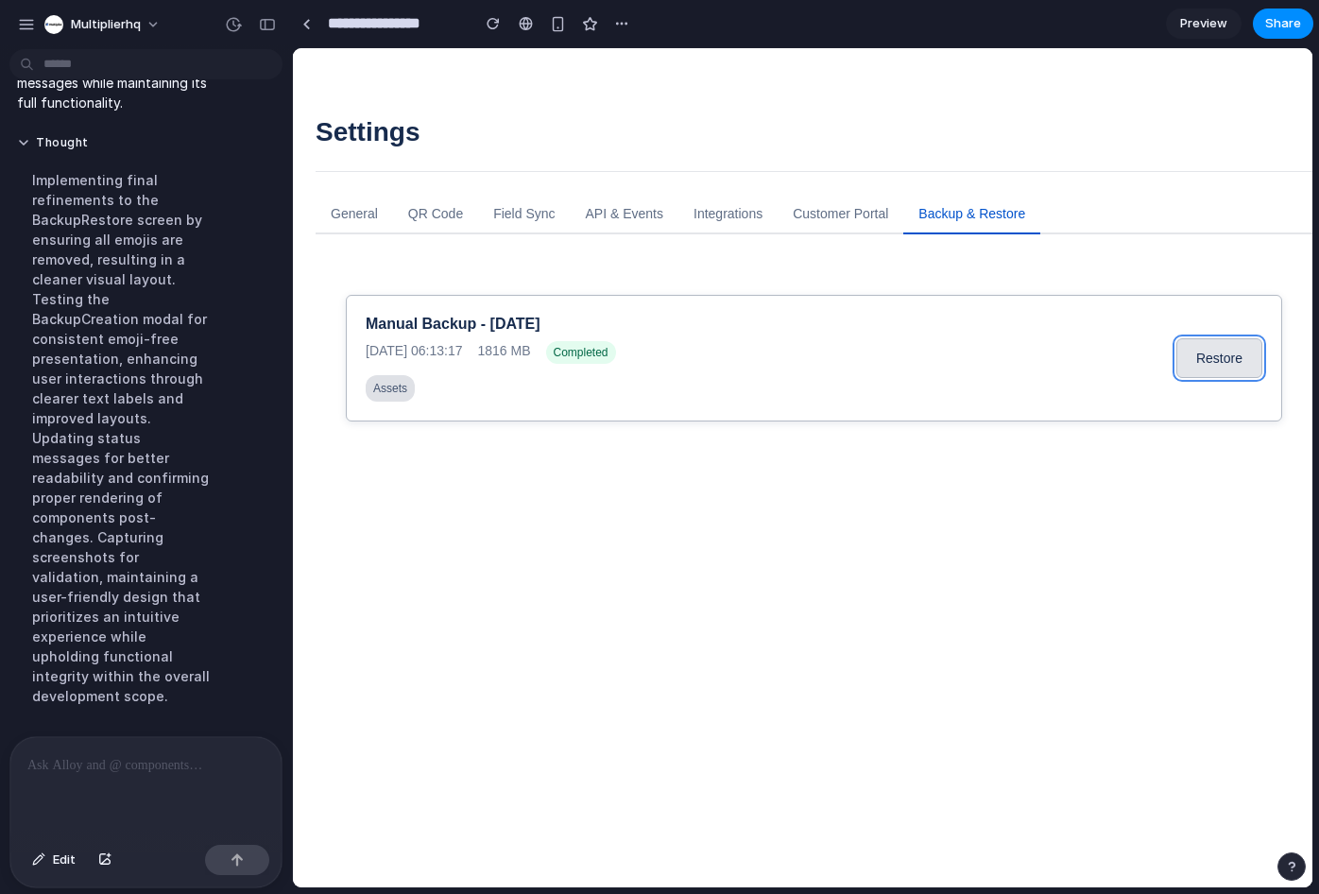
click at [1216, 347] on button "Restore" at bounding box center [1219, 358] width 86 height 40
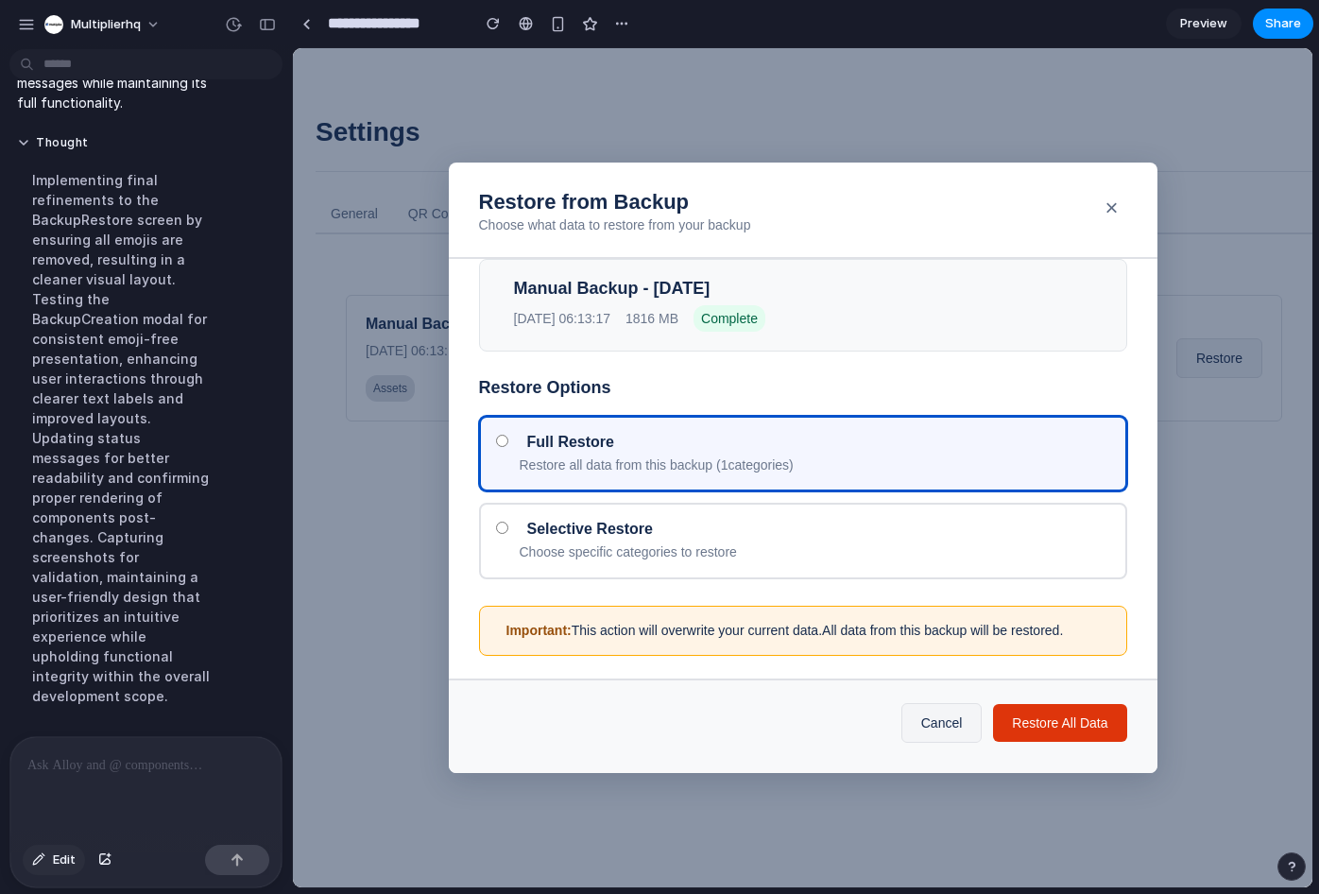
click at [59, 857] on span "Edit" at bounding box center [64, 859] width 23 height 19
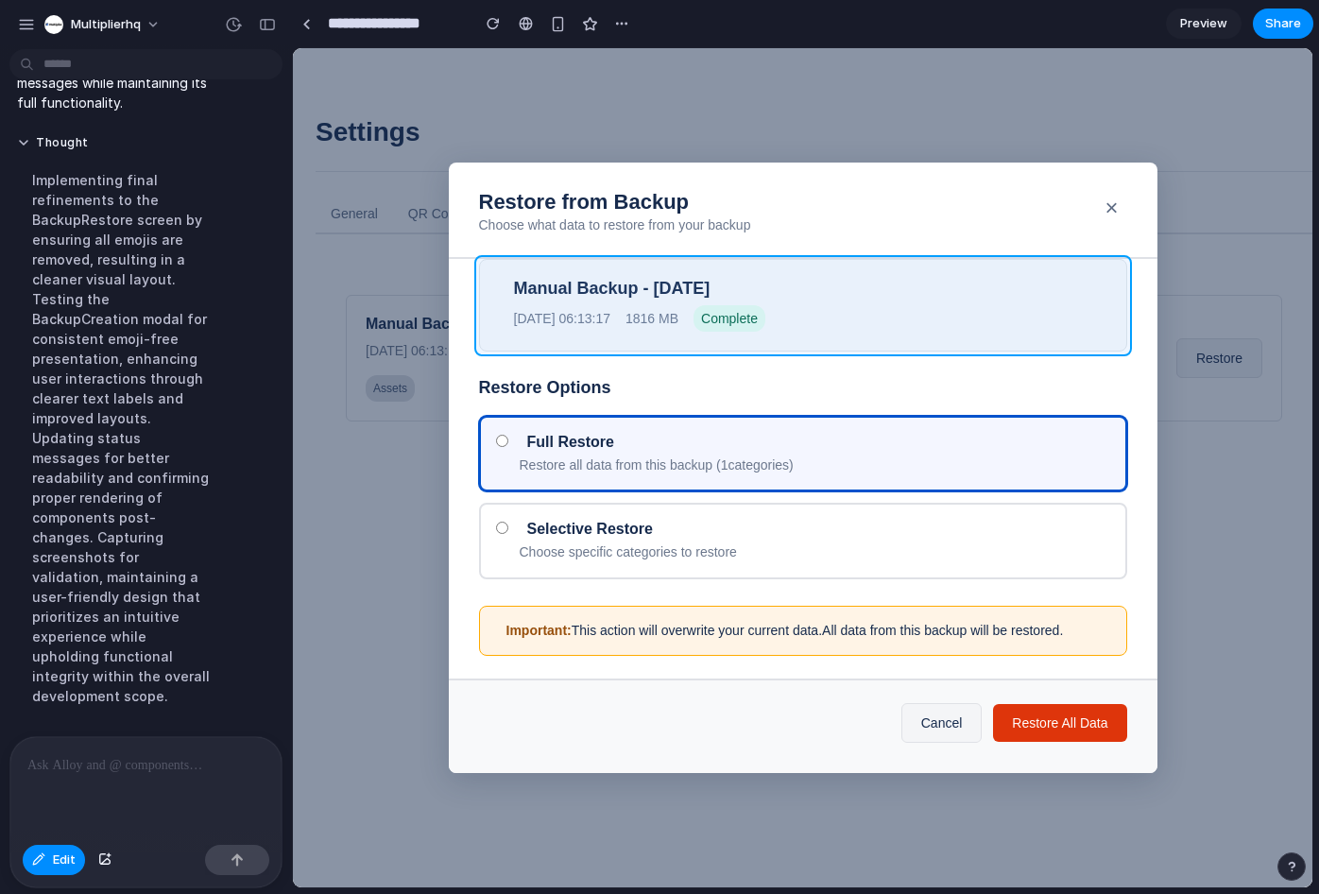
click at [1045, 337] on div at bounding box center [802, 467] width 1019 height 839
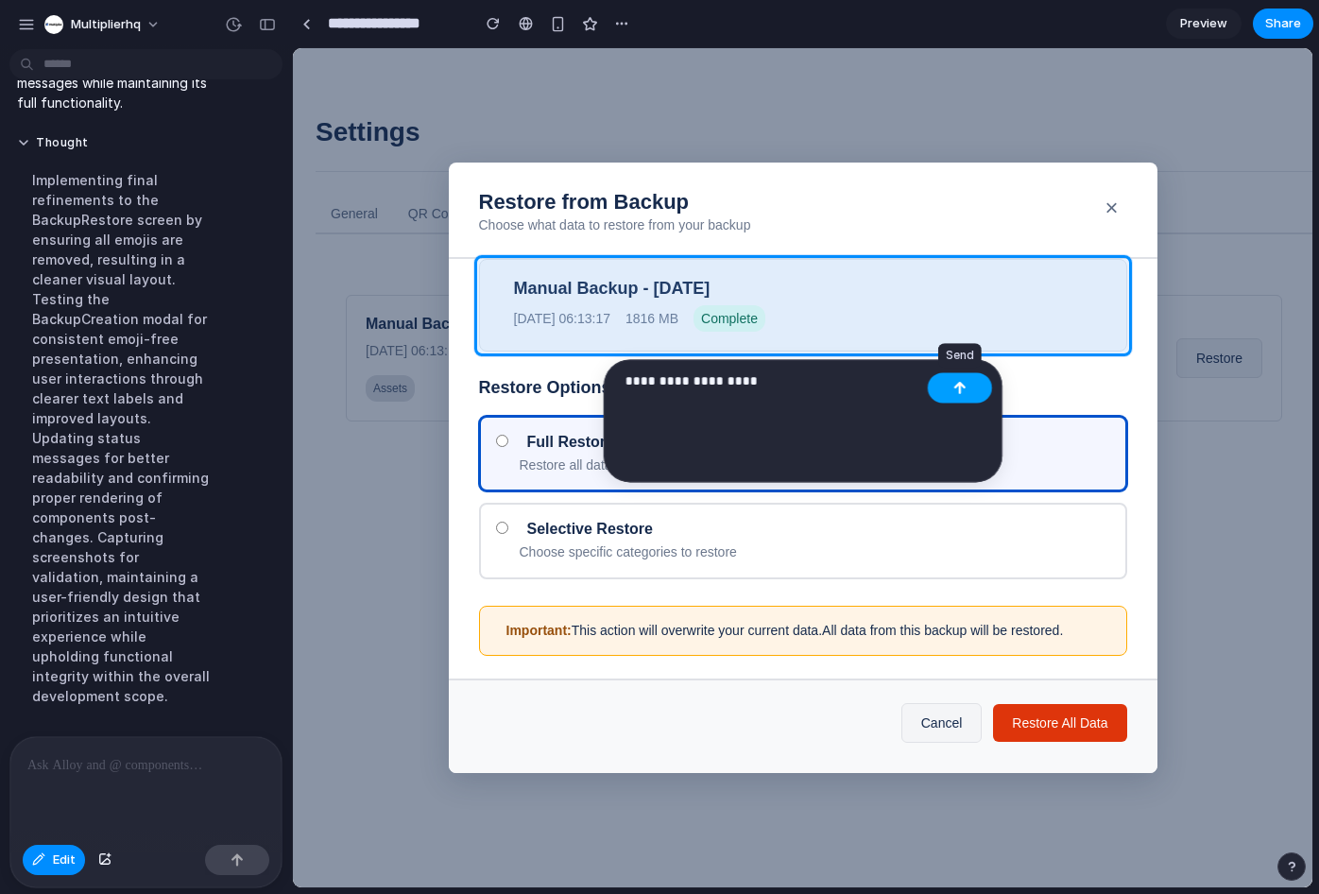
click at [970, 390] on button "button" at bounding box center [960, 387] width 64 height 30
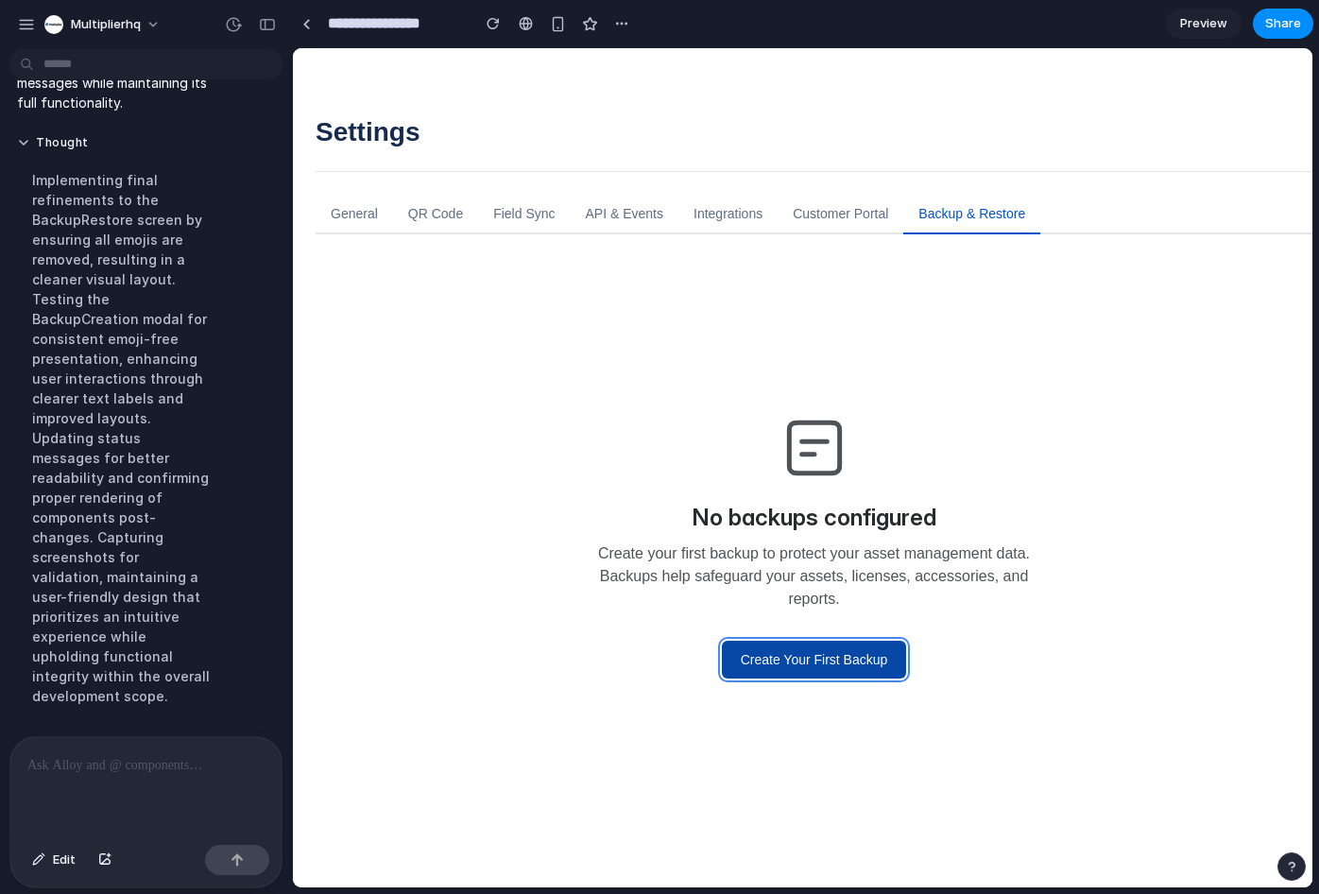
click at [780, 655] on button "Create Your First Backup" at bounding box center [814, 660] width 185 height 38
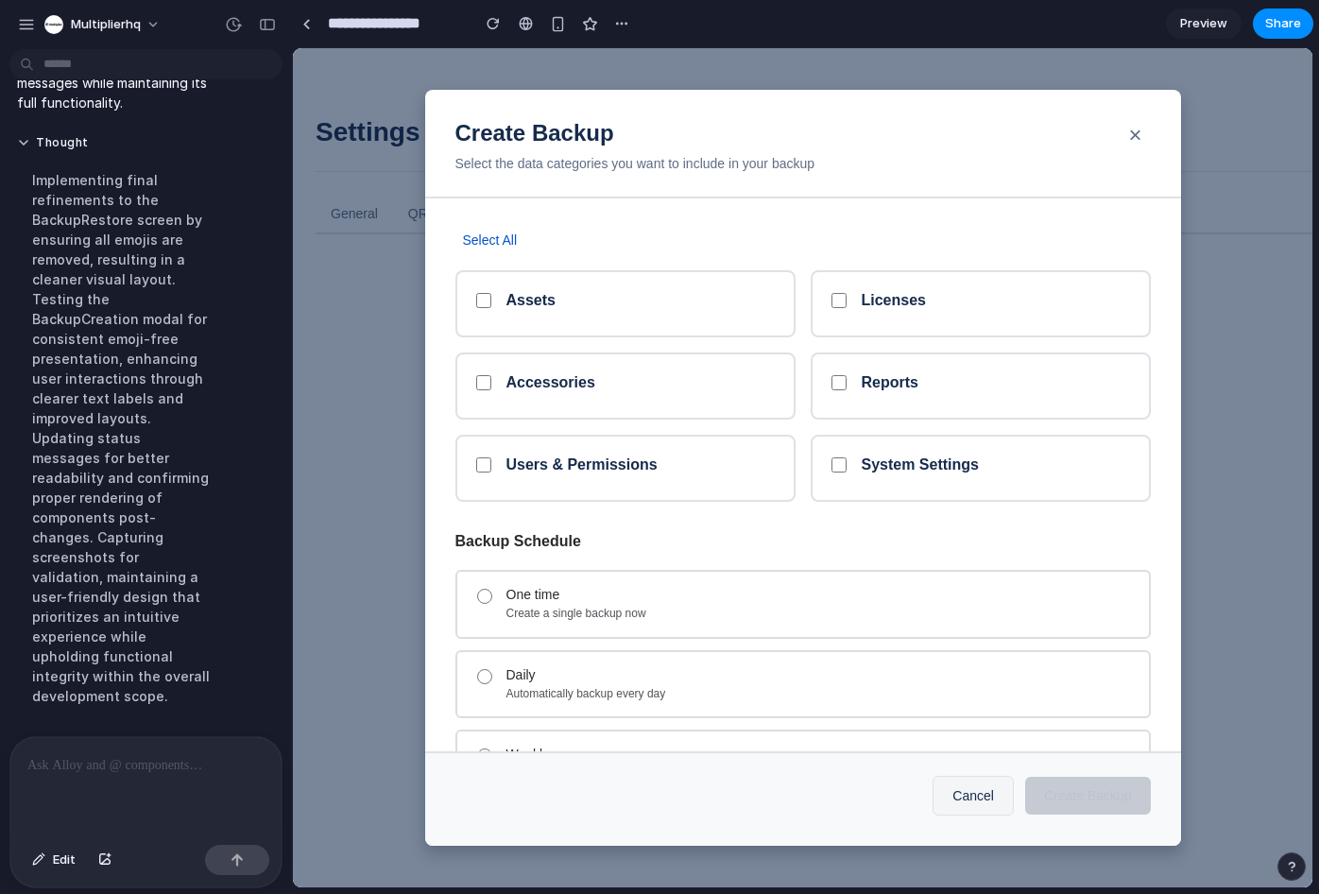
click at [589, 426] on div "Assets Licenses Accessories Reports Users & Permissions System Settings" at bounding box center [802, 386] width 695 height 232
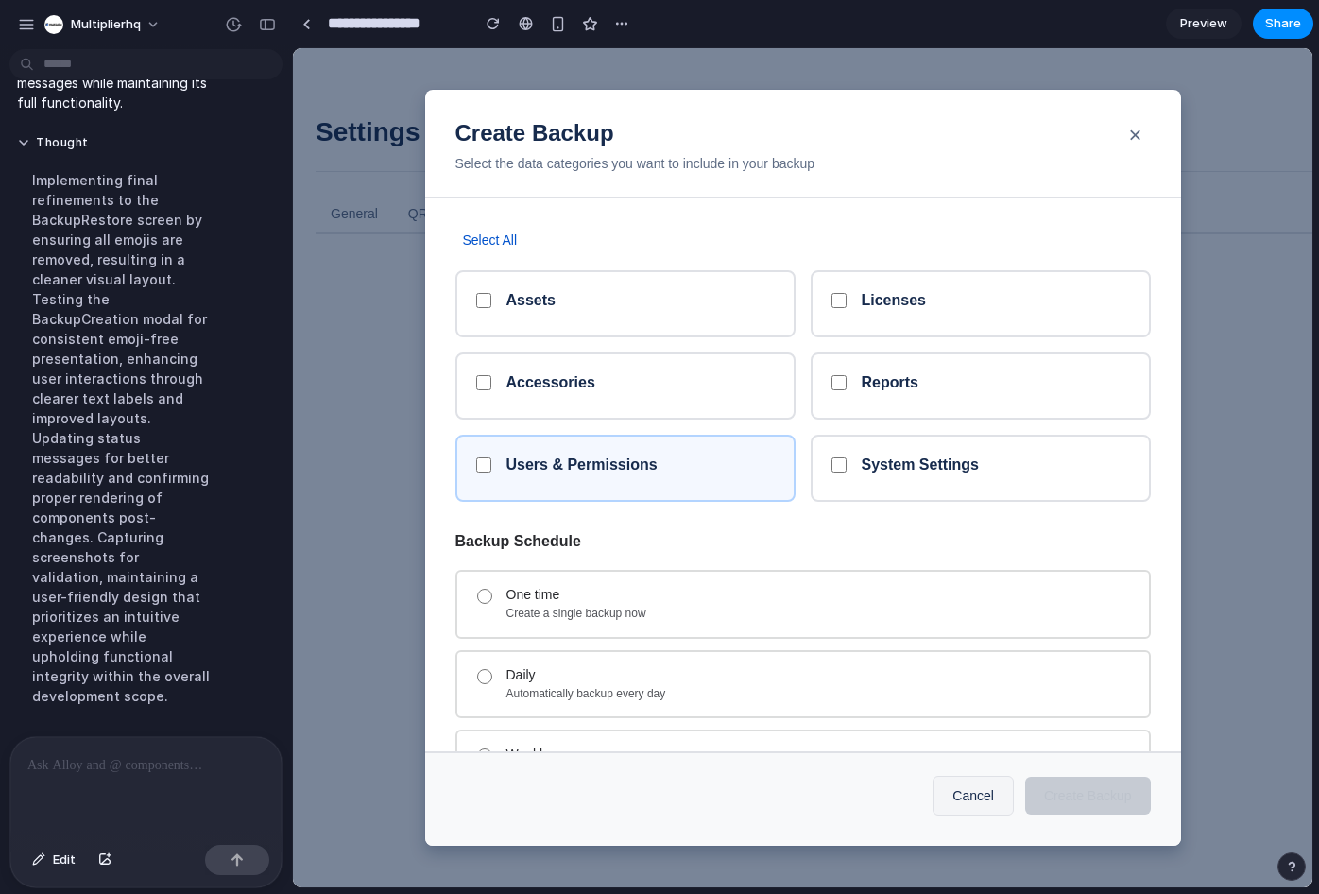
drag, startPoint x: 551, startPoint y: 476, endPoint x: 556, endPoint y: 462, distance: 14.9
click at [551, 475] on div "Users & Permissions" at bounding box center [640, 468] width 268 height 26
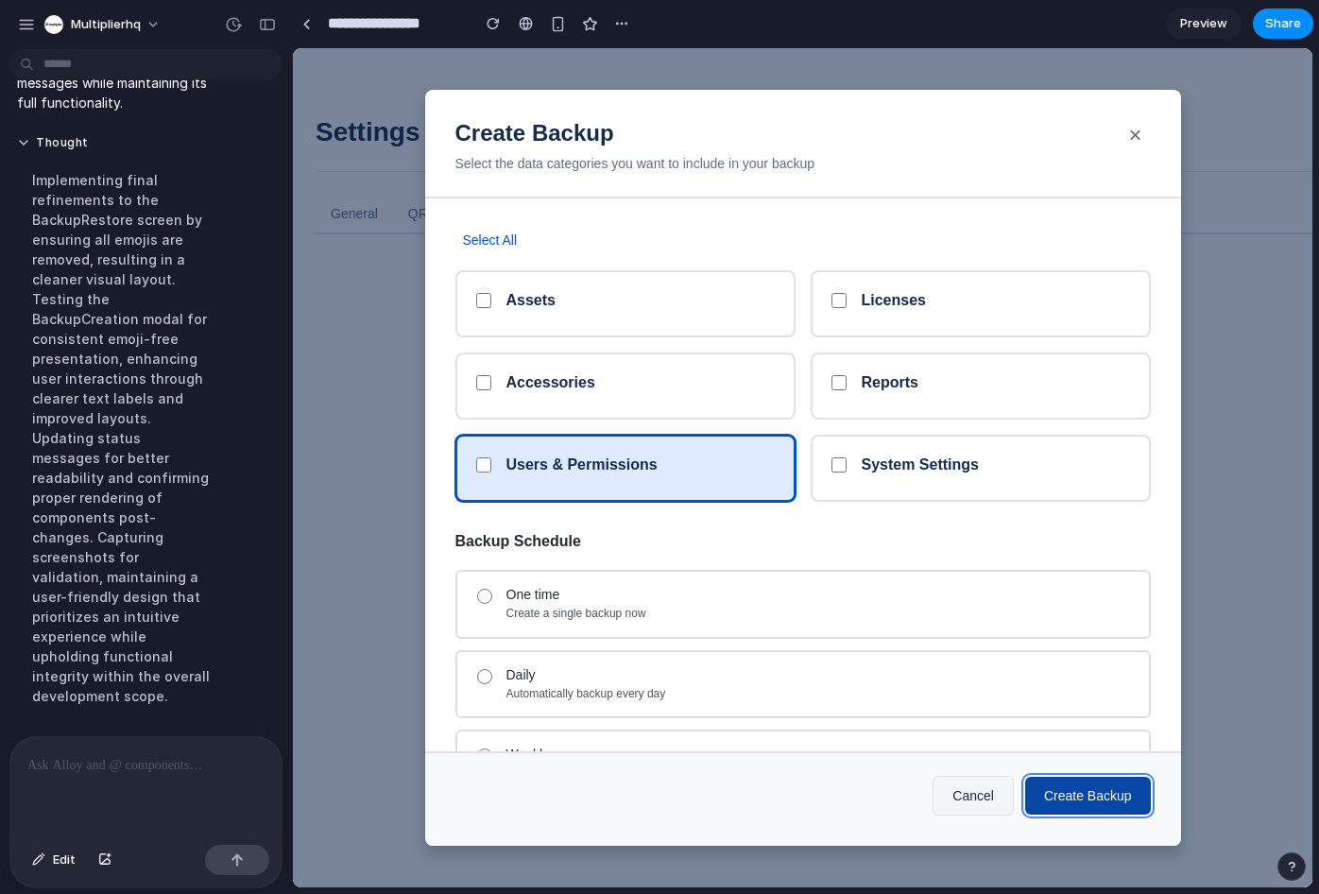
click at [1084, 813] on button "Create Backup" at bounding box center [1088, 796] width 126 height 38
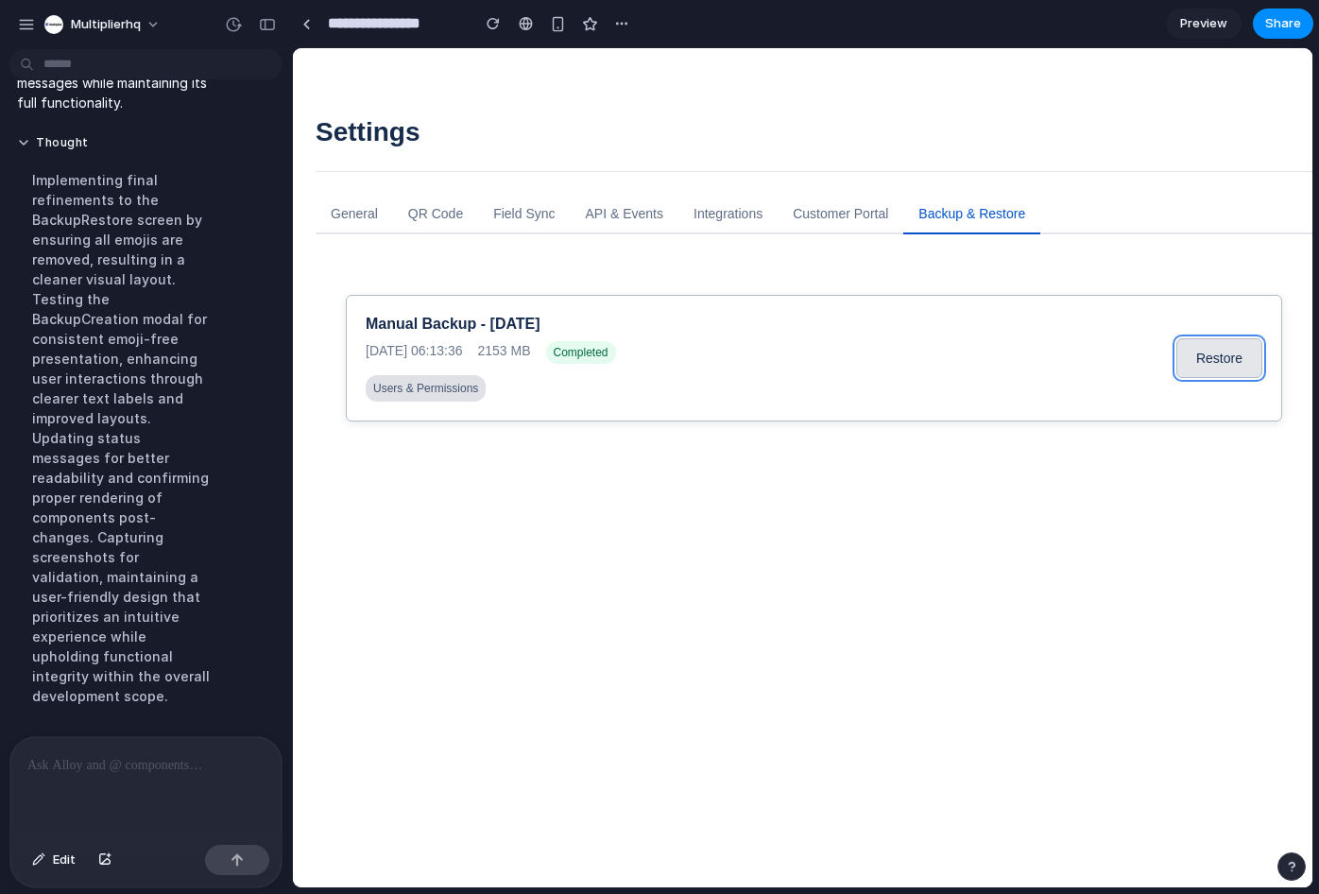
click at [1203, 357] on button "Restore" at bounding box center [1219, 358] width 86 height 40
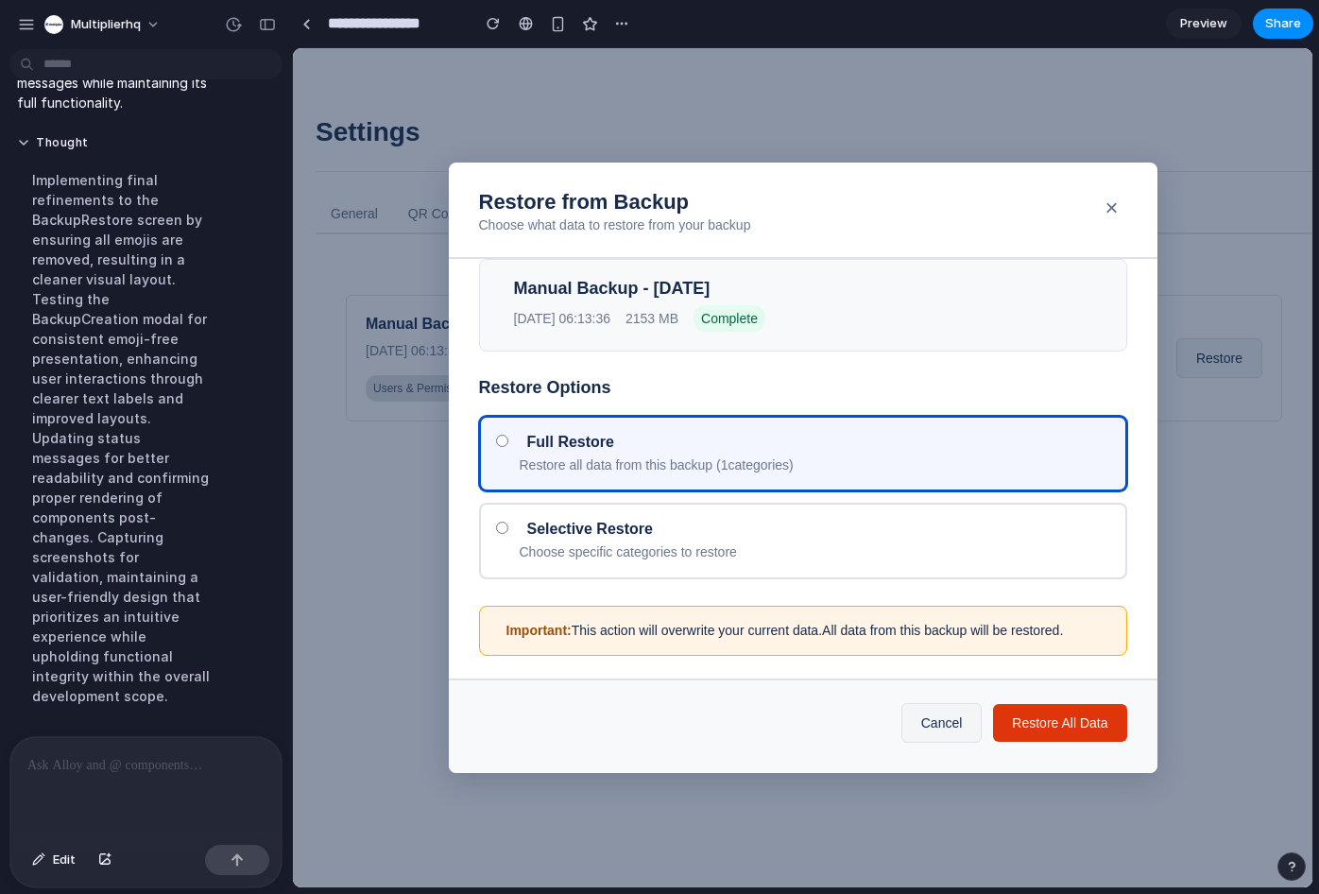
click at [587, 539] on div "Selective Restore Choose specific categories to restore" at bounding box center [815, 541] width 591 height 43
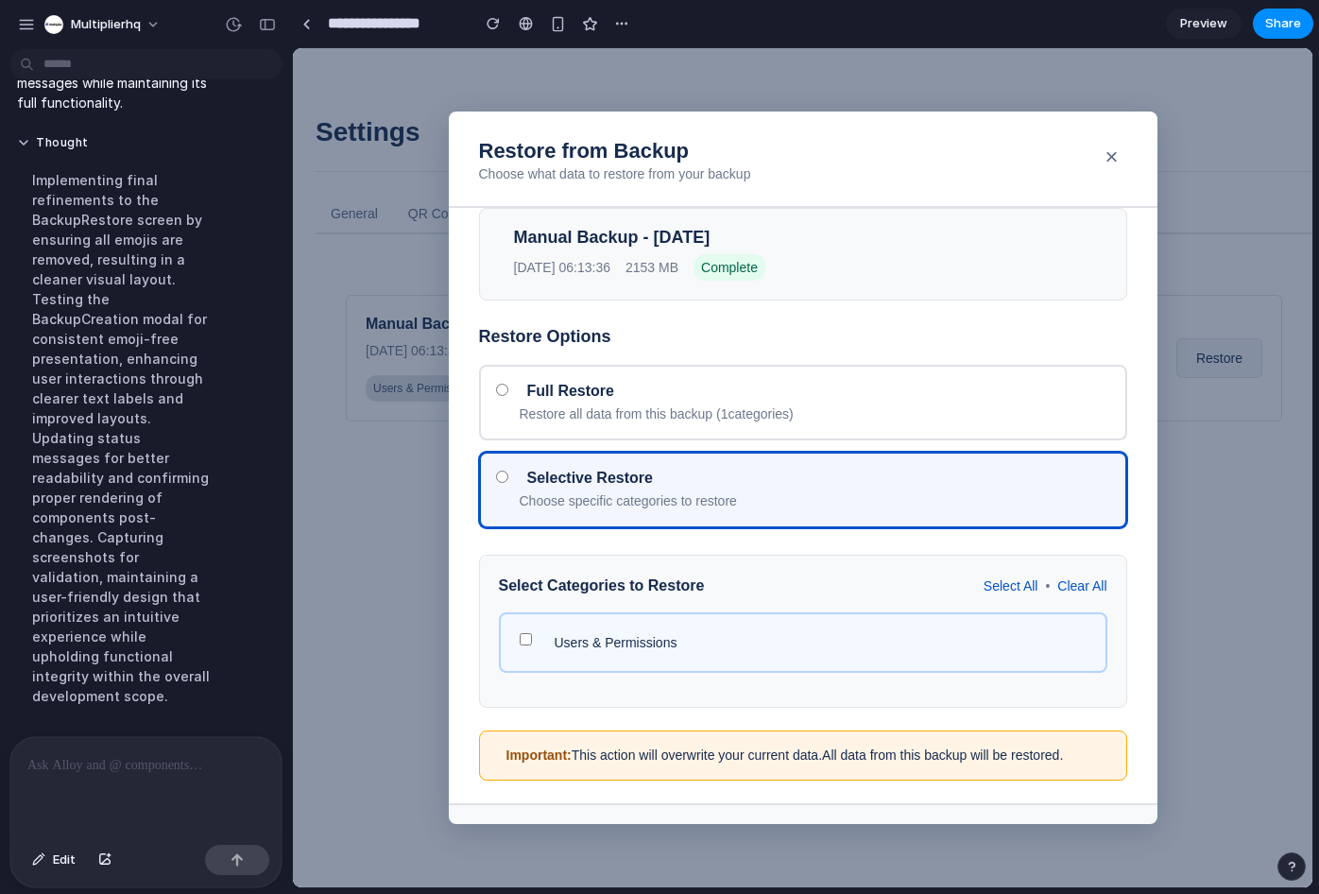
scroll to position [72, 0]
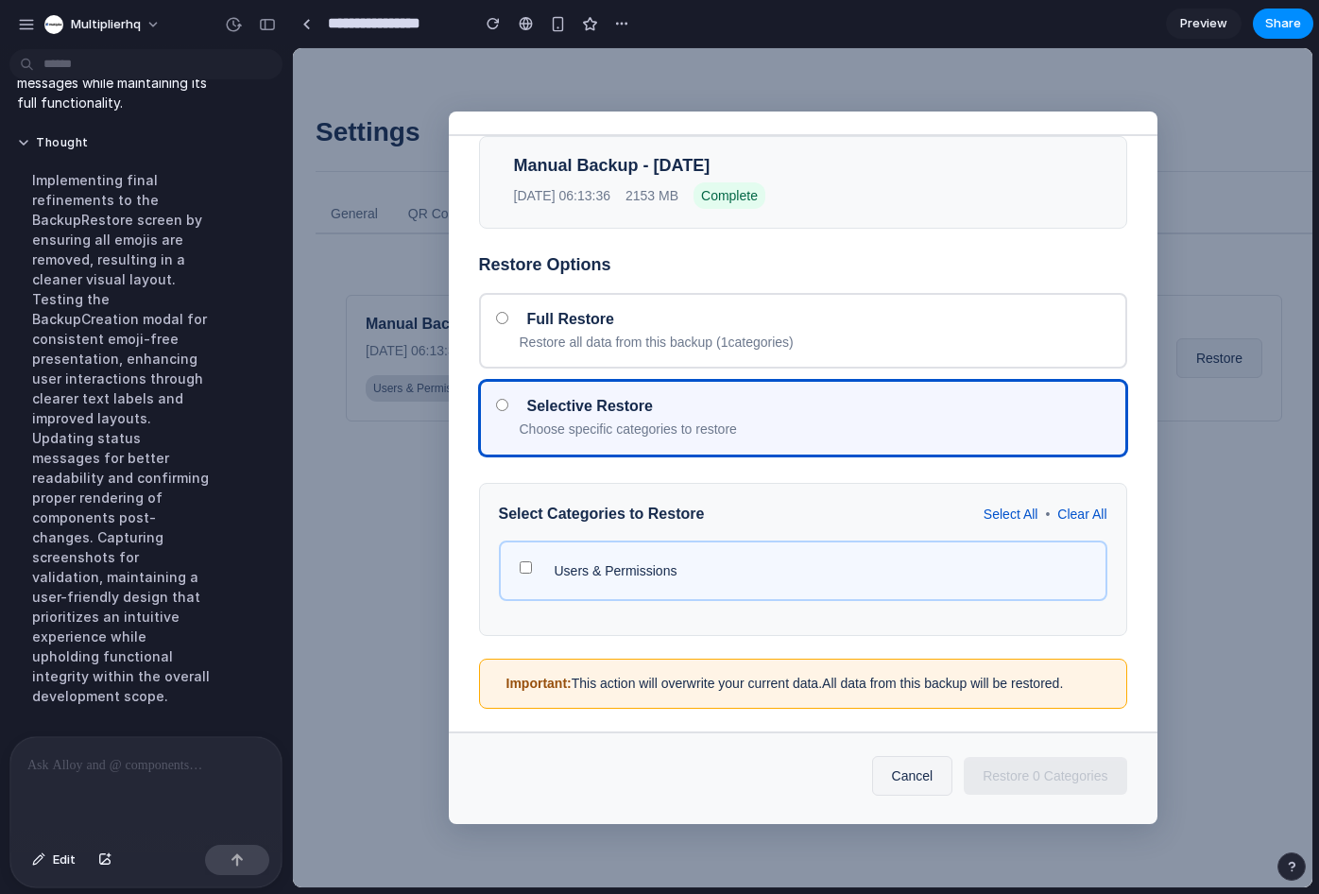
click at [606, 589] on div "Users & Permissions" at bounding box center [803, 570] width 608 height 60
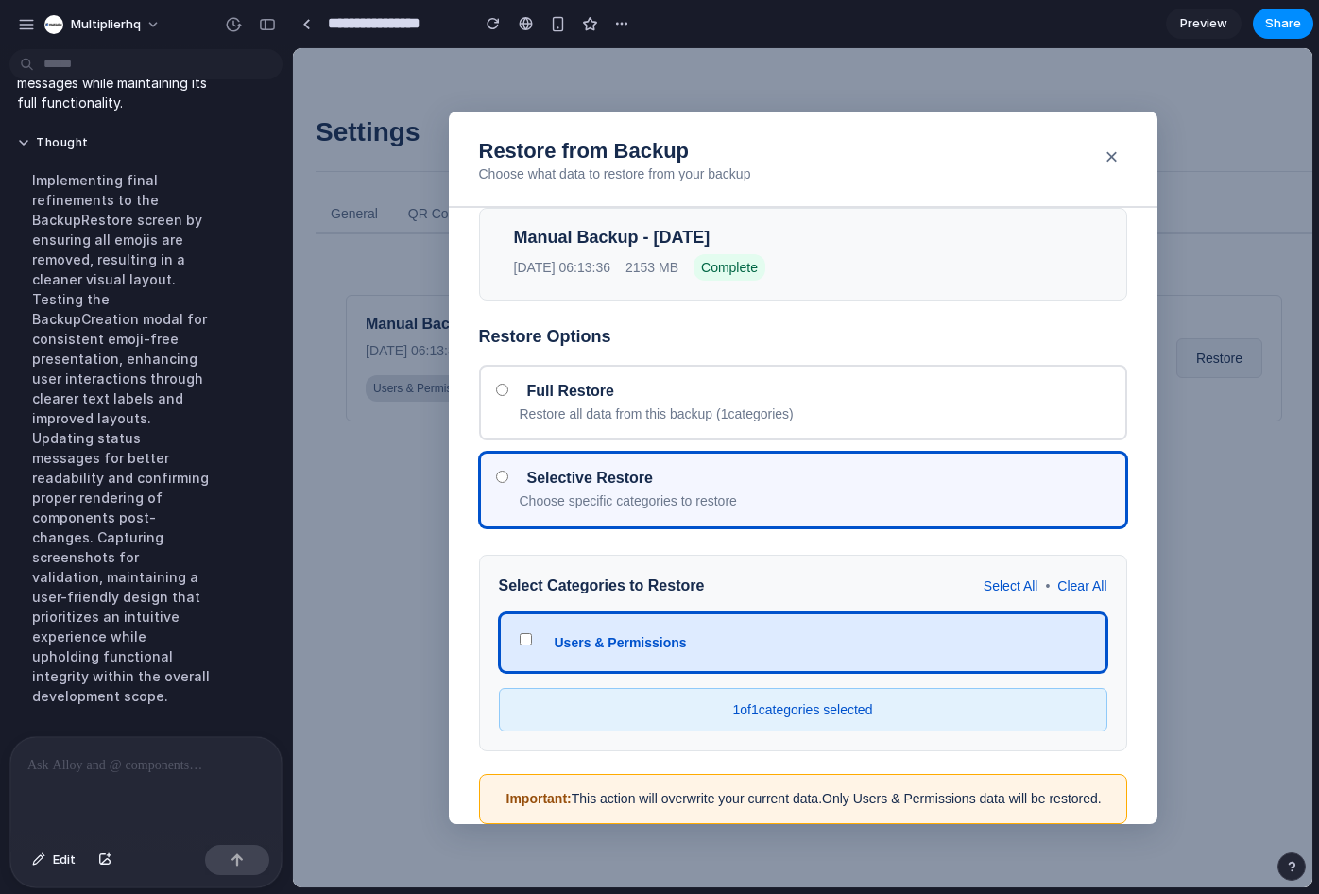
scroll to position [133, 0]
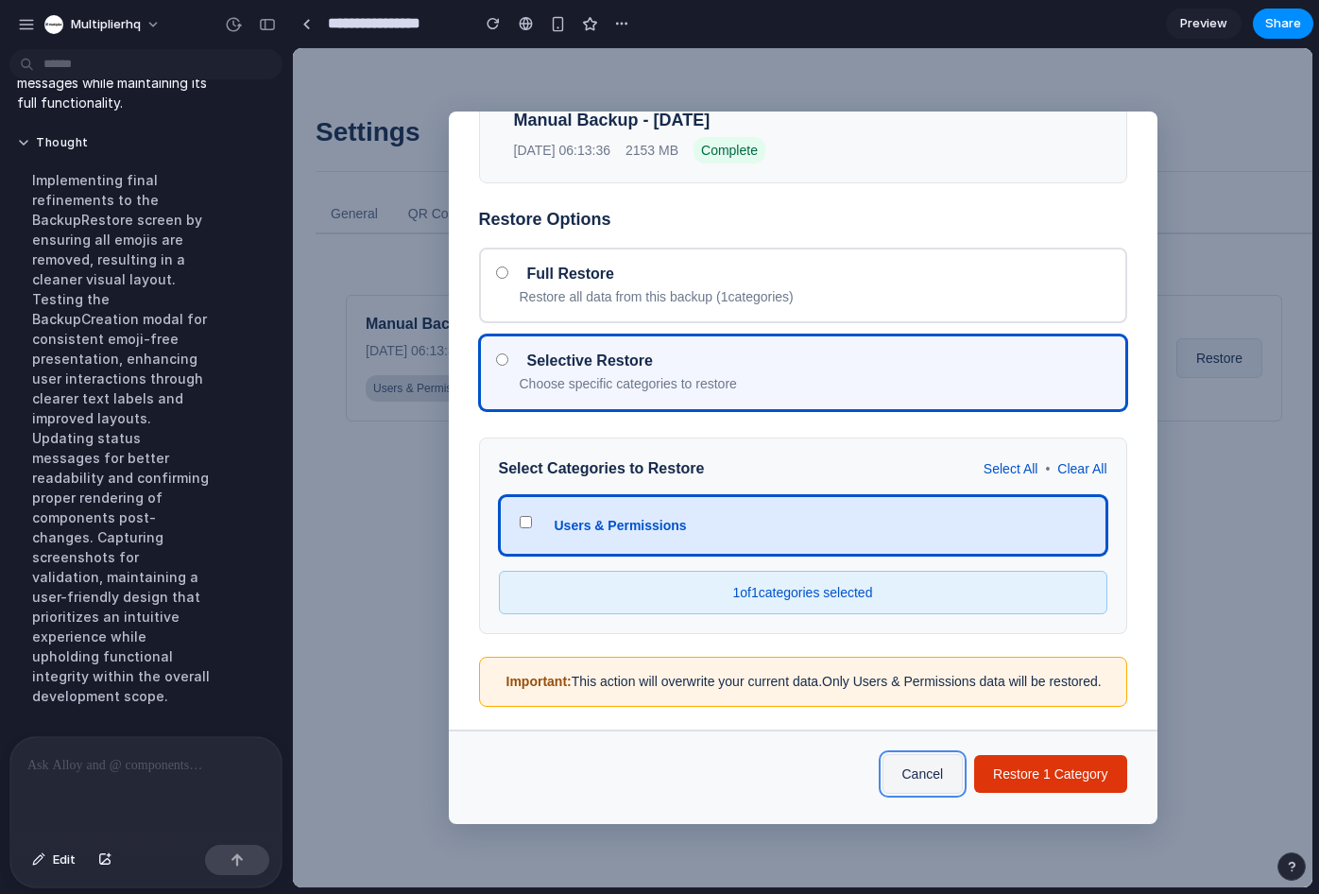
click at [894, 767] on button "Cancel" at bounding box center [922, 774] width 81 height 40
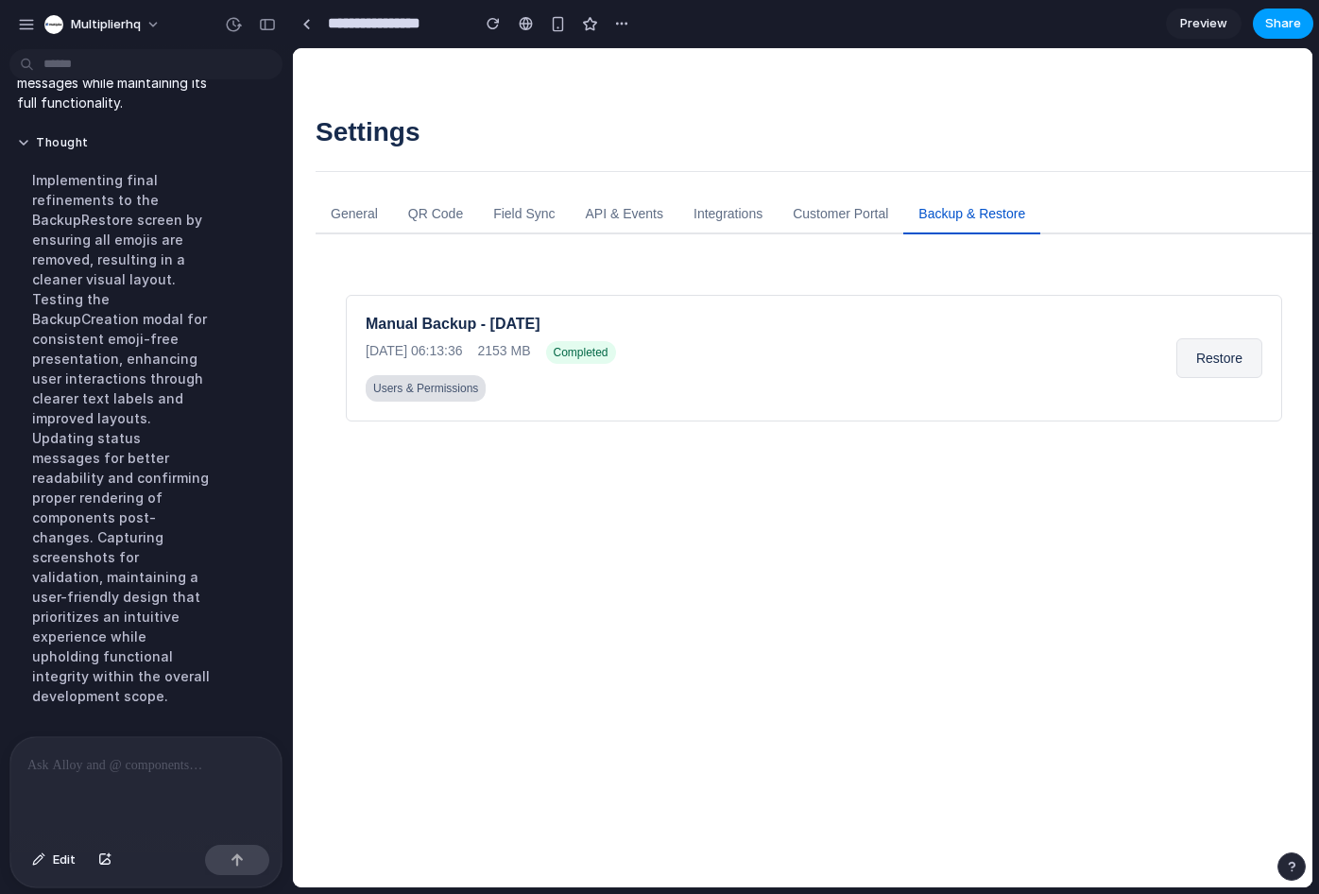
click at [1288, 24] on span "Share" at bounding box center [1283, 23] width 36 height 19
drag, startPoint x: 913, startPoint y: 510, endPoint x: 620, endPoint y: 460, distance: 297.1
click at [913, 510] on div "Share ' Backup & Restore ' Invite Amaresh Ray Creator Anyone at Multiplierhq Fu…" at bounding box center [659, 447] width 1319 height 894
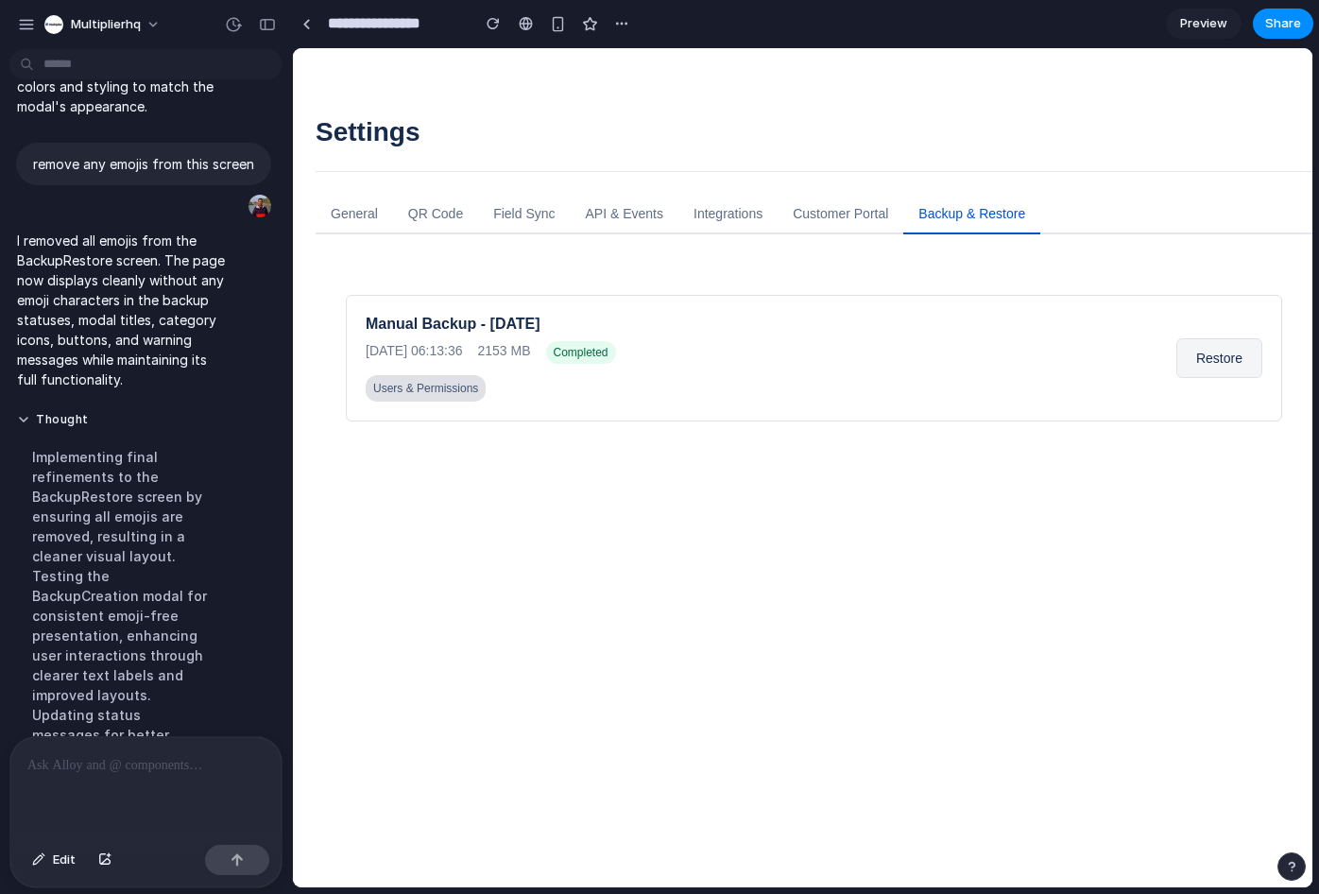
scroll to position [6829, 0]
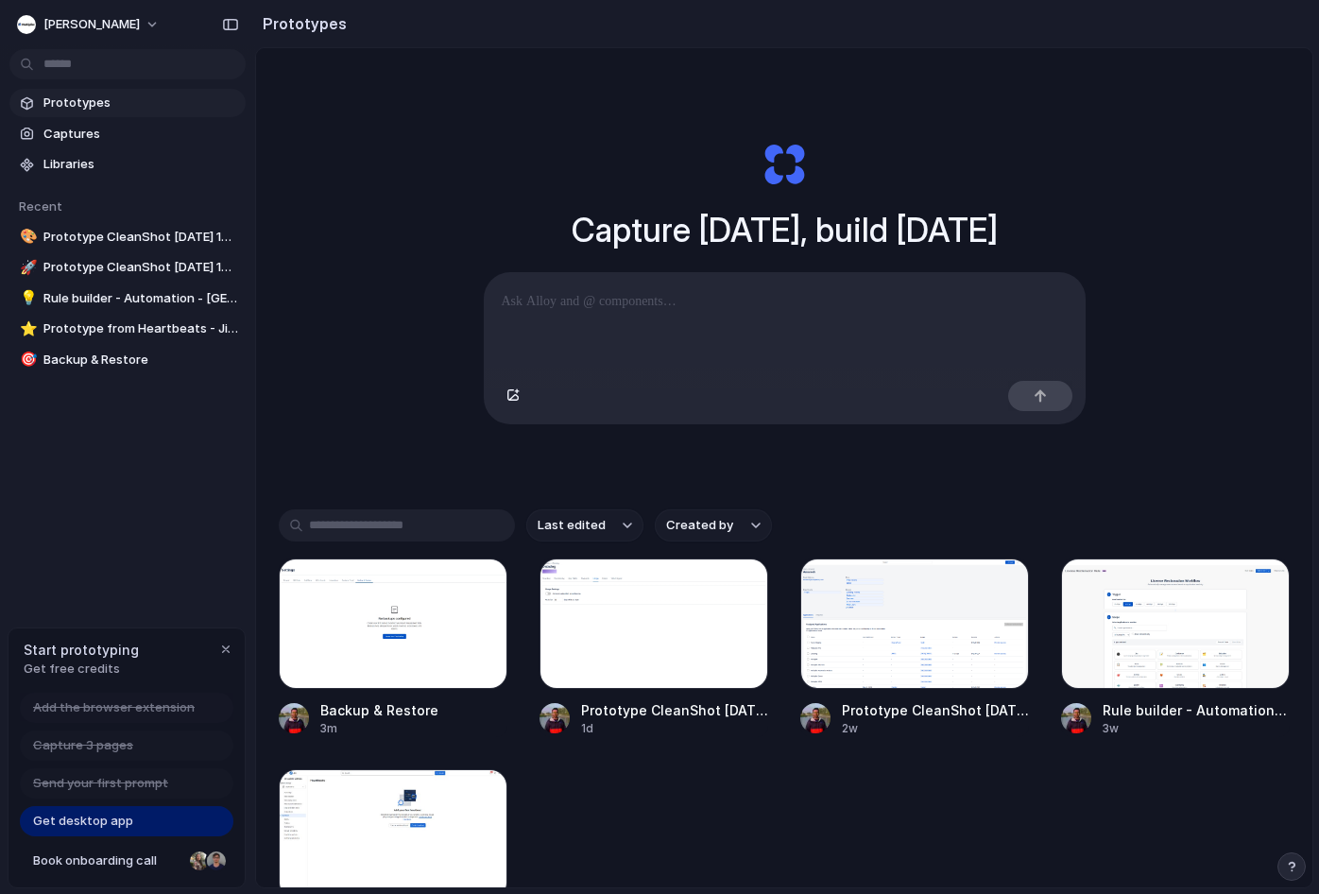
click at [62, 95] on span "Prototypes" at bounding box center [140, 103] width 195 height 19
click at [427, 651] on div at bounding box center [393, 623] width 229 height 130
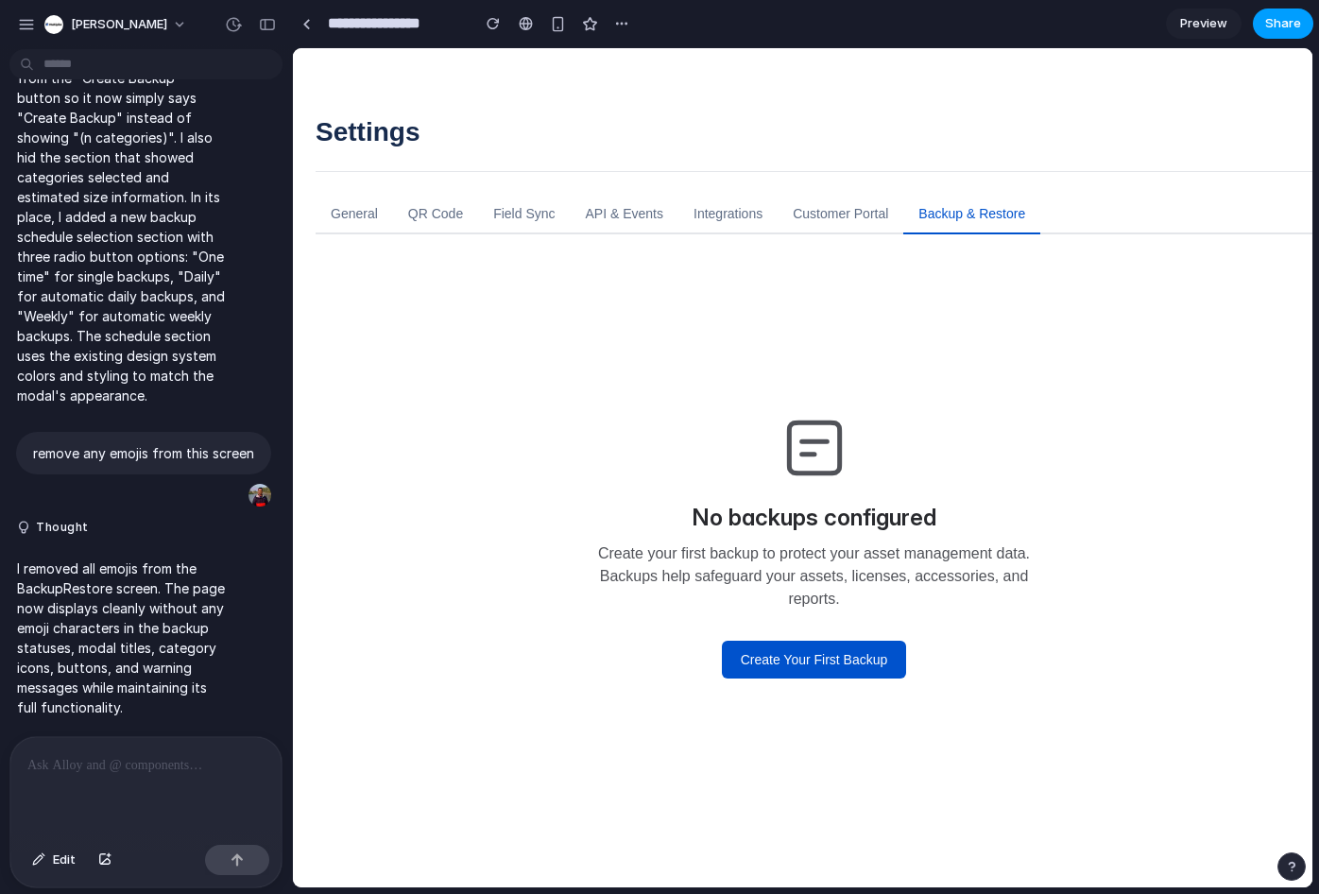
click at [1281, 23] on span "Share" at bounding box center [1283, 23] width 36 height 19
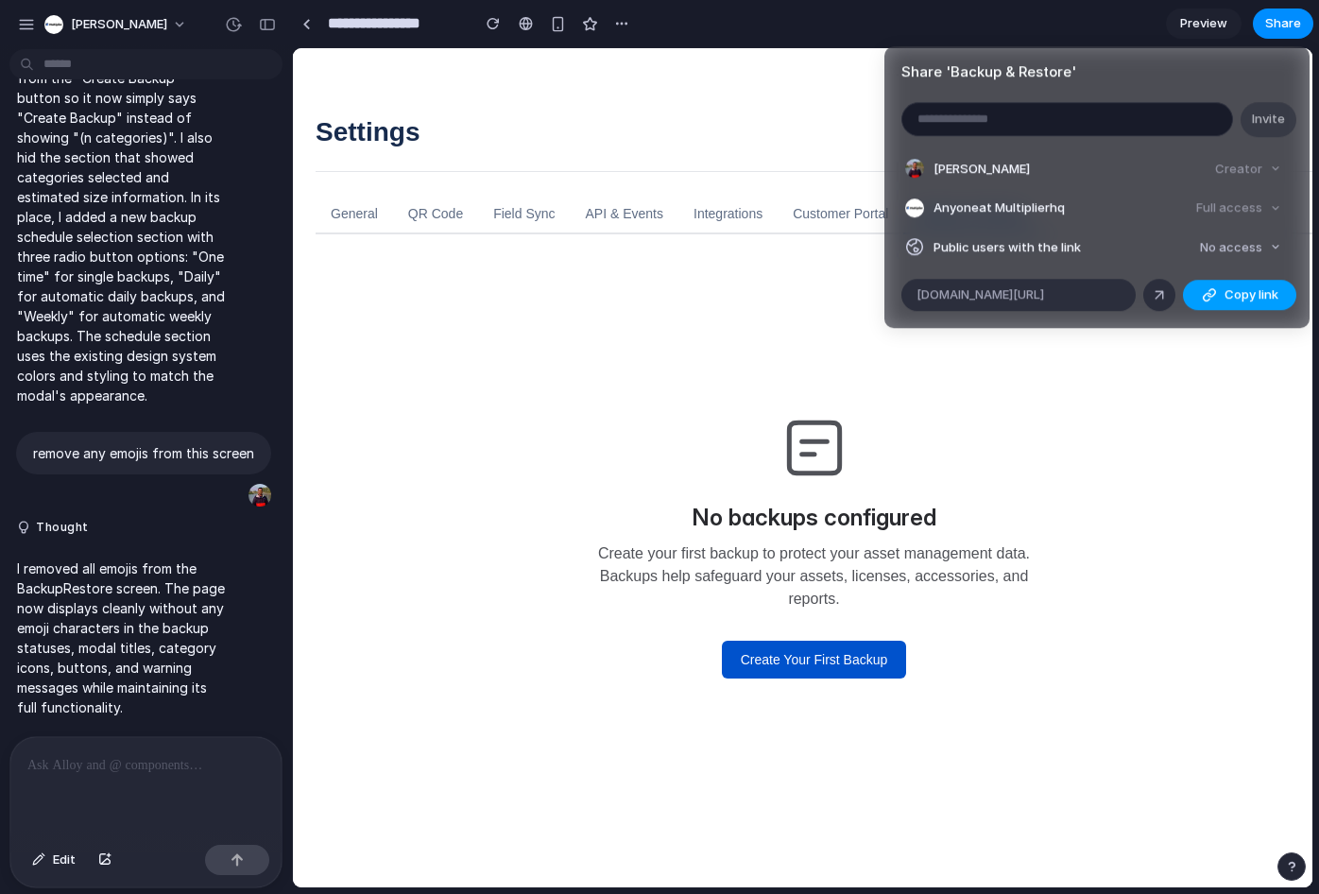
click at [1235, 297] on span "Copy link" at bounding box center [1251, 294] width 54 height 19
click at [1249, 251] on span "No access" at bounding box center [1231, 247] width 62 height 19
click at [1216, 320] on span "Full access" at bounding box center [1214, 317] width 66 height 19
click at [1222, 301] on button "Copy link" at bounding box center [1239, 295] width 113 height 30
click at [933, 584] on div "Share ' Backup & Restore ' Invite [PERSON_NAME] Creator Anyone at Multiplierhq …" at bounding box center [659, 447] width 1319 height 894
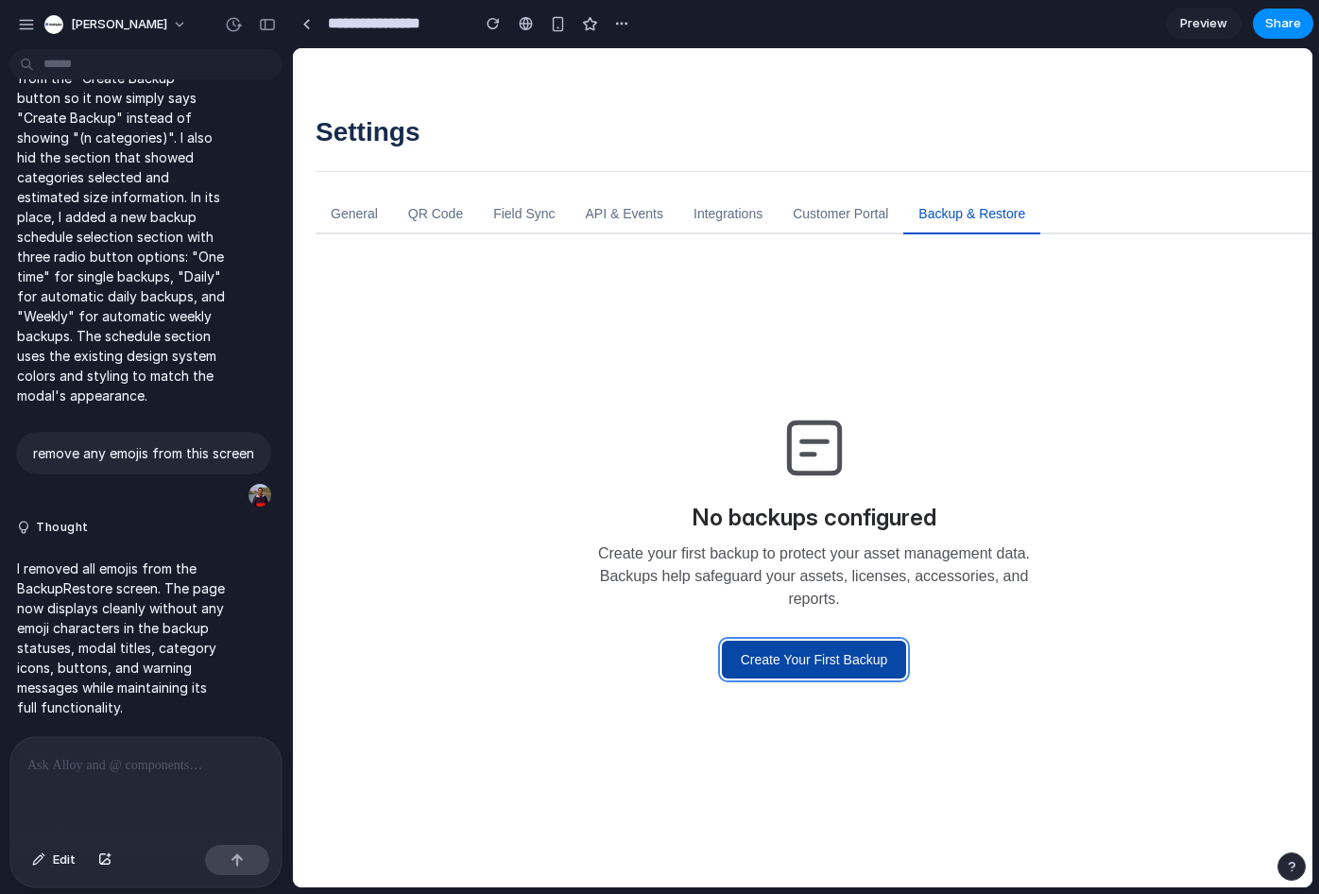
click at [809, 665] on button "Create Your First Backup" at bounding box center [814, 660] width 185 height 38
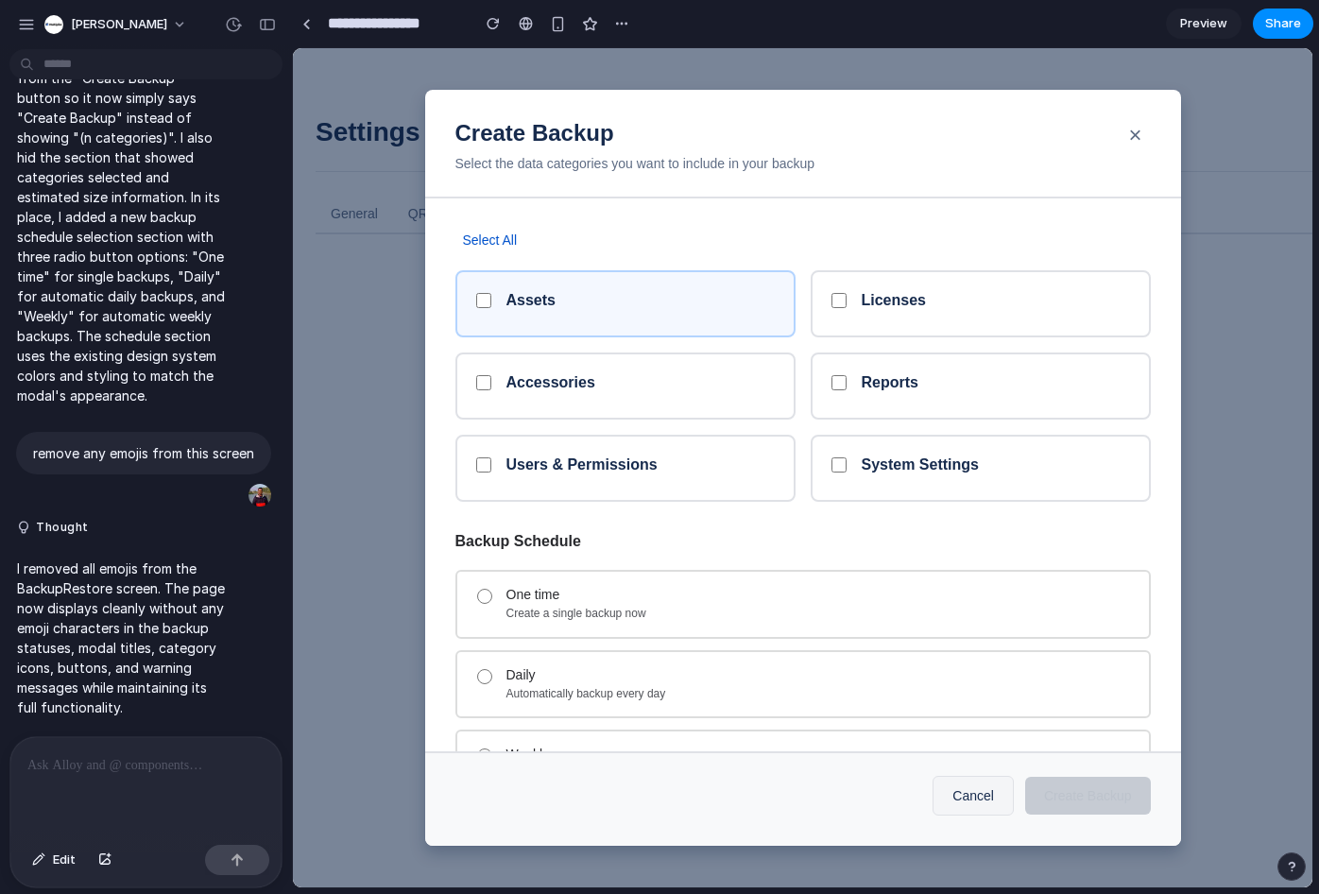
click at [583, 317] on div "Assets" at bounding box center [625, 303] width 340 height 67
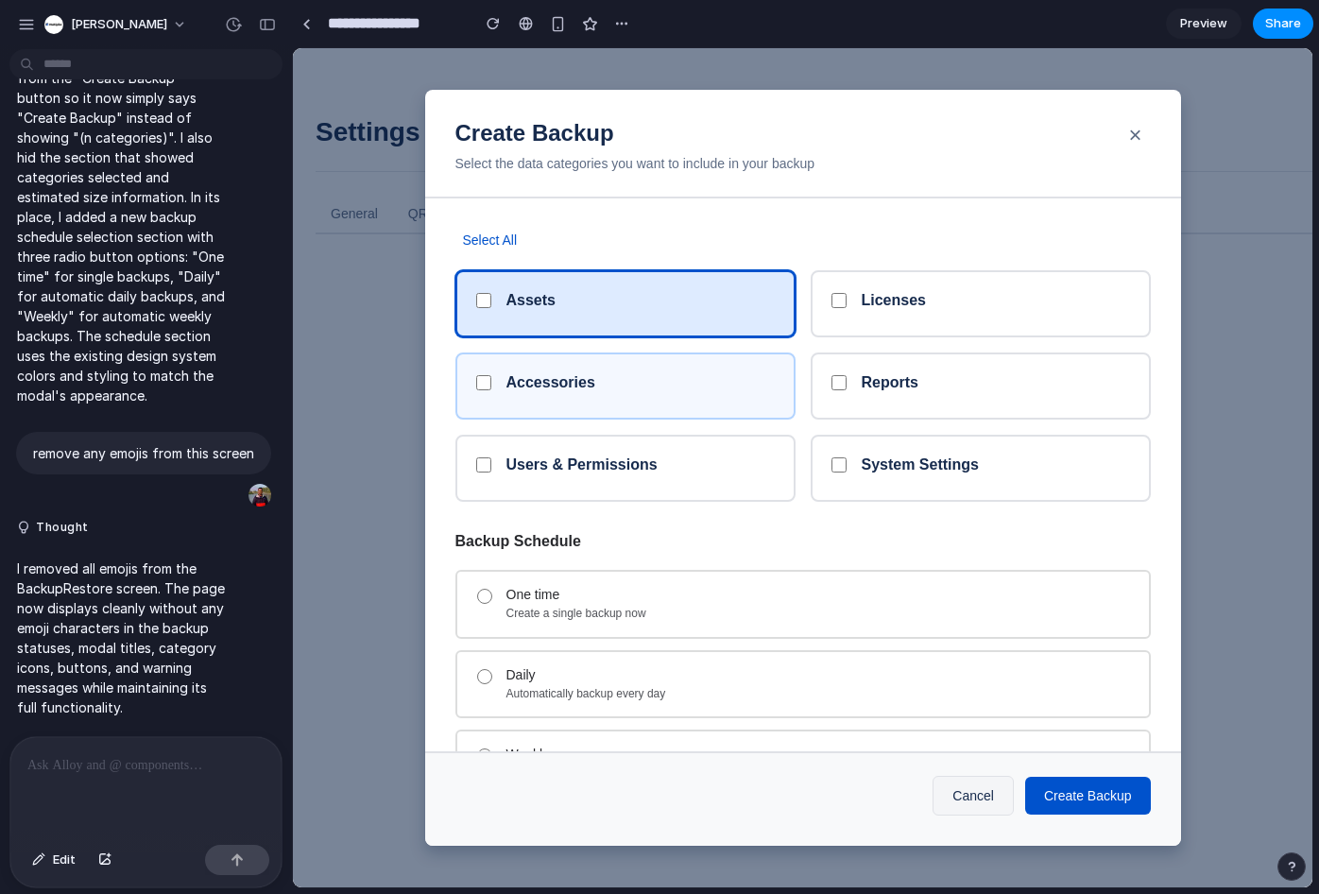
click at [628, 363] on div "Accessories" at bounding box center [625, 385] width 340 height 67
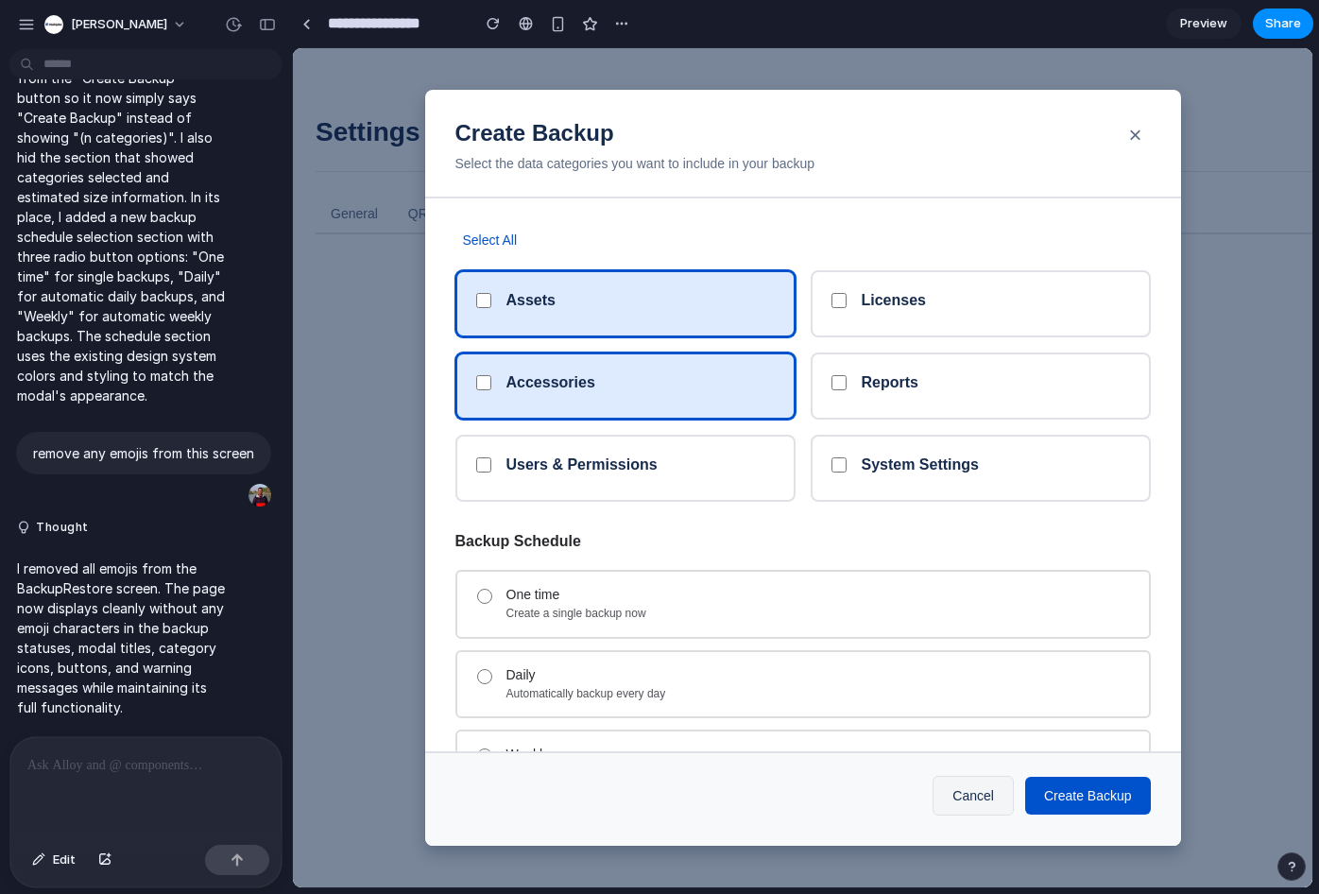
click at [631, 317] on div "Assets" at bounding box center [625, 303] width 340 height 67
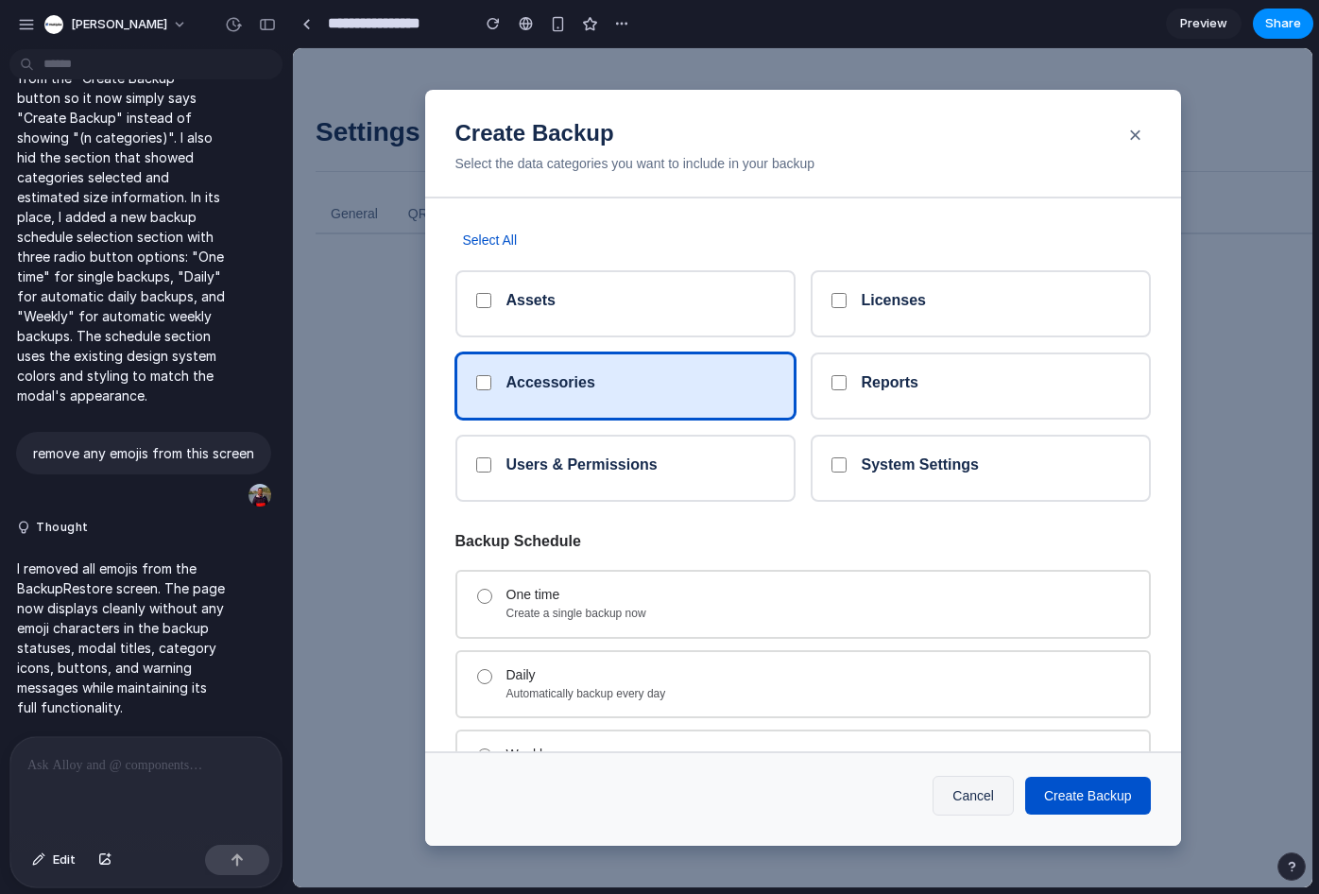
click at [617, 399] on div "Accessories" at bounding box center [640, 386] width 268 height 26
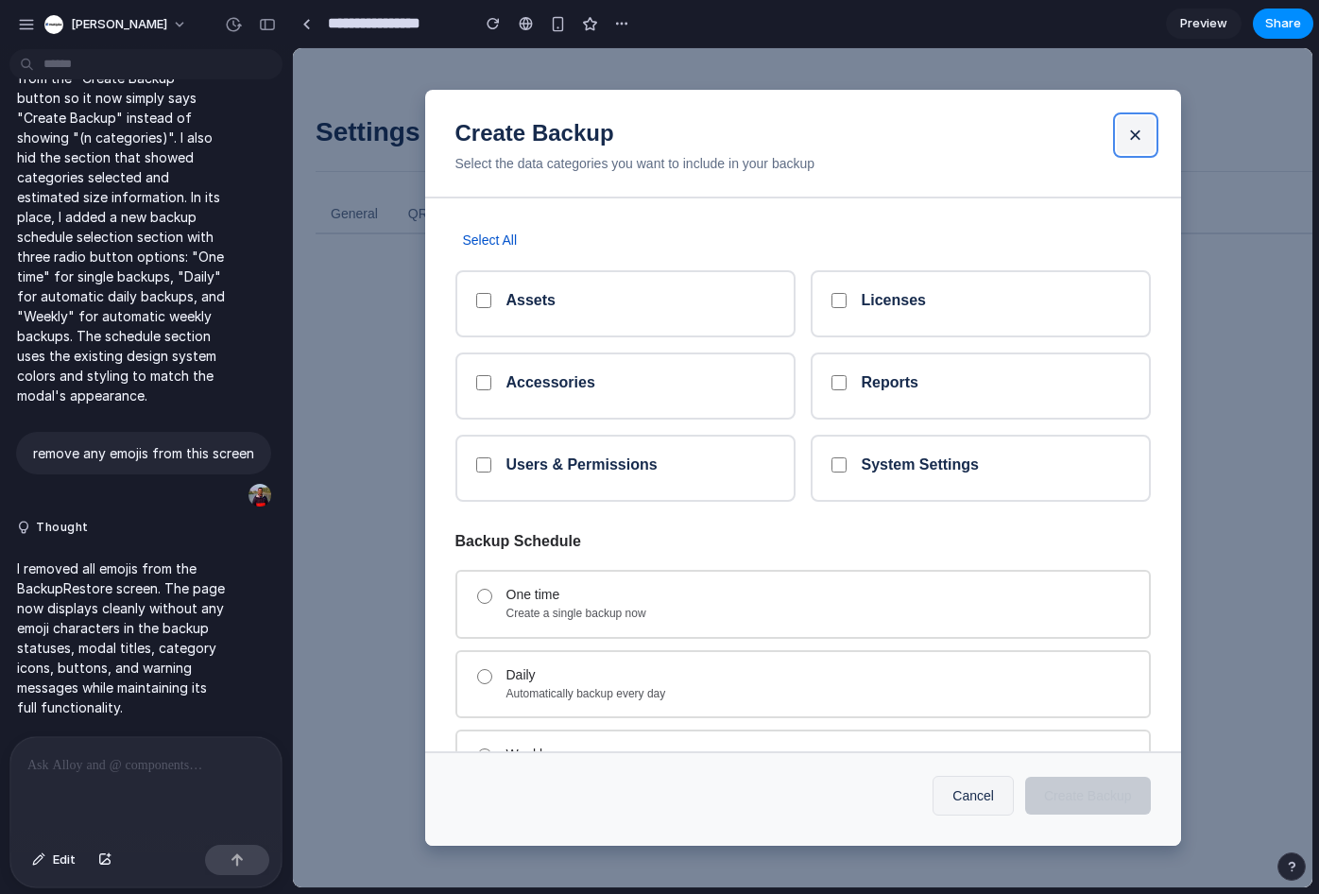
click at [1135, 140] on button "×" at bounding box center [1136, 135] width 38 height 38
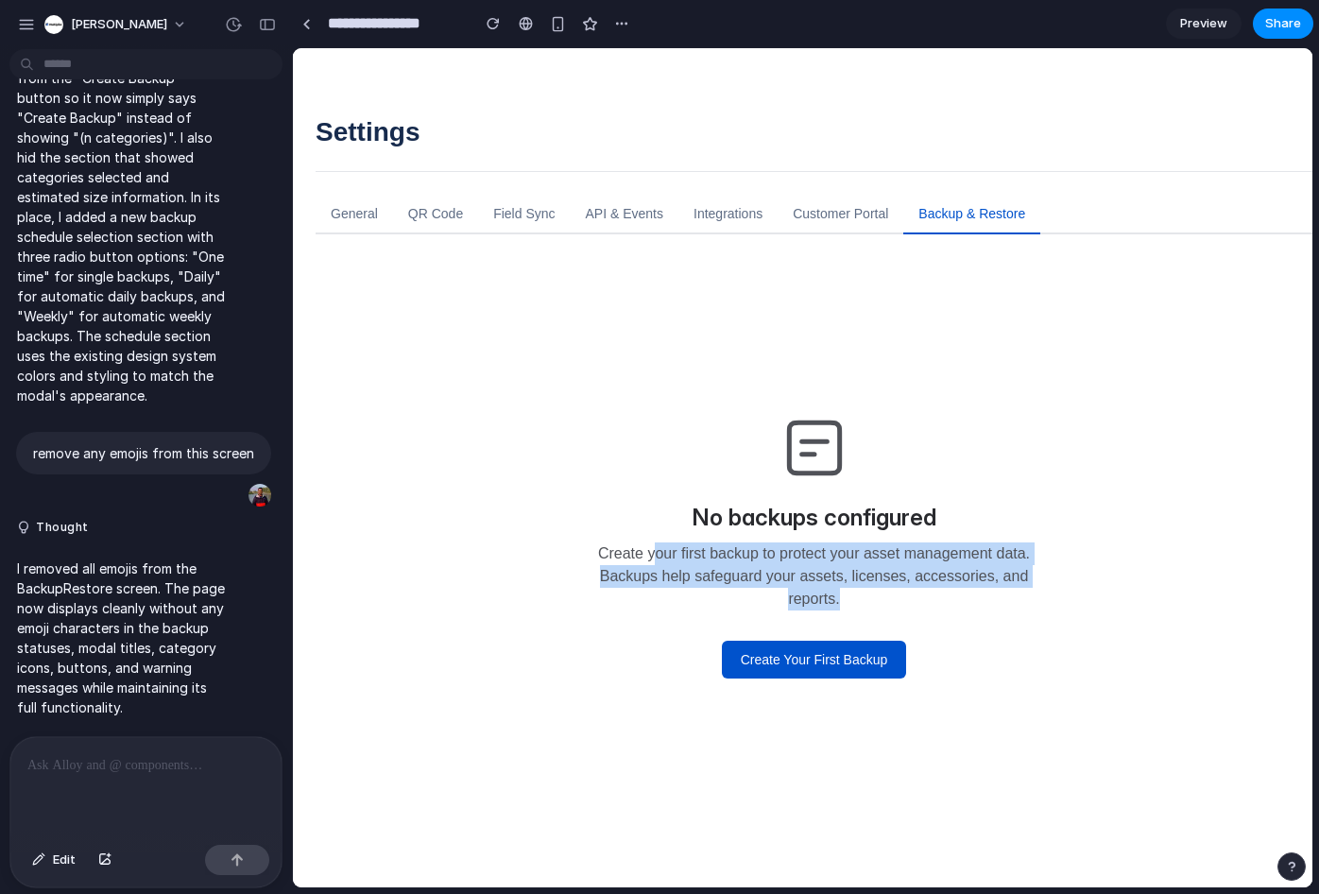
drag, startPoint x: 647, startPoint y: 552, endPoint x: 919, endPoint y: 604, distance: 277.0
click at [918, 605] on p "Create your first backup to protect your asset management data. Backups help sa…" at bounding box center [815, 576] width 454 height 68
click at [919, 604] on p "Create your first backup to protect your asset management data. Backups help sa…" at bounding box center [815, 576] width 454 height 68
drag, startPoint x: 820, startPoint y: 587, endPoint x: 564, endPoint y: 555, distance: 258.1
click at [564, 555] on div "No backups configured Create your first backup to protect your asset management…" at bounding box center [814, 544] width 936 height 499
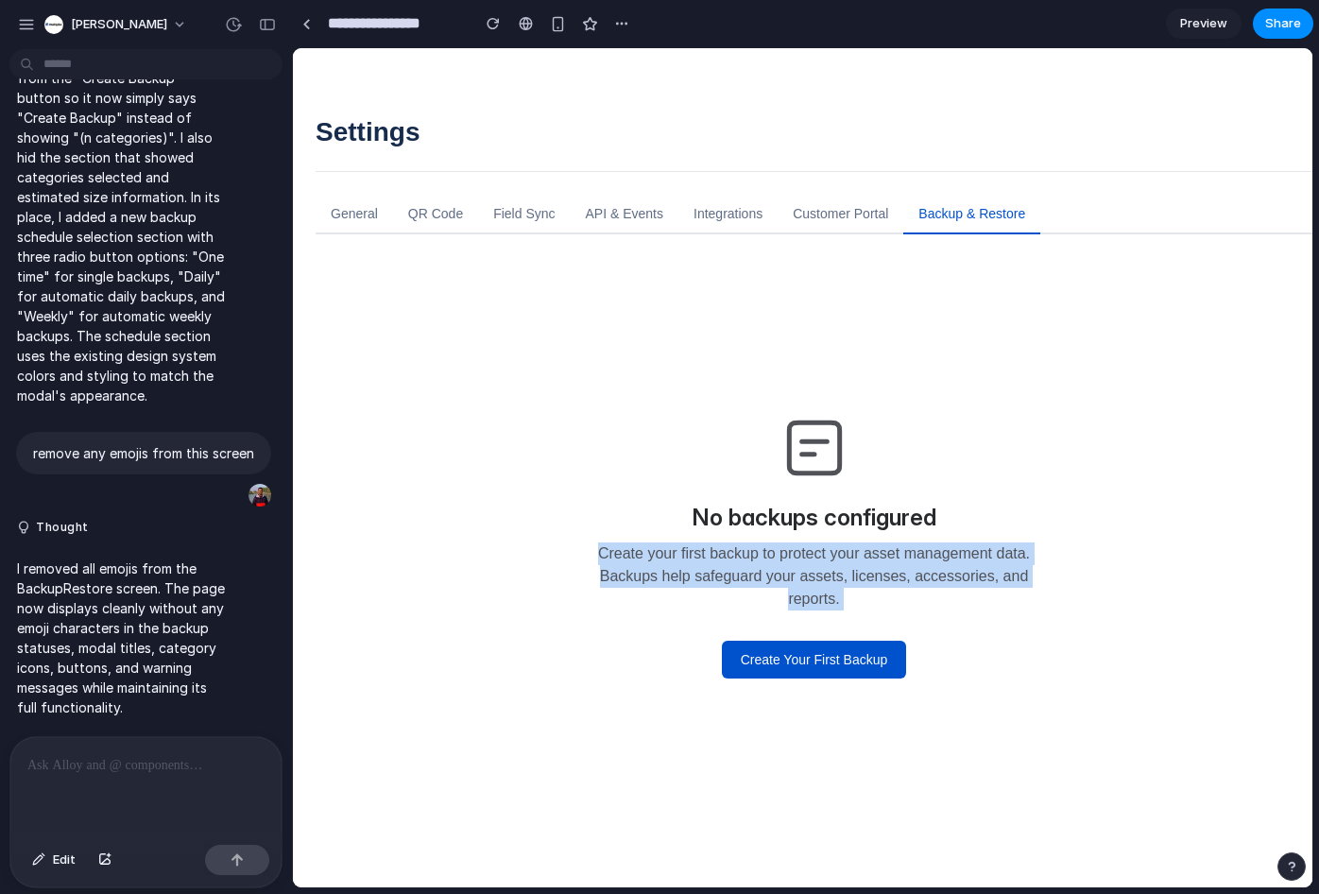
drag, startPoint x: 564, startPoint y: 555, endPoint x: 1033, endPoint y: 612, distance: 472.2
click at [1033, 613] on div "No backups configured Create your first backup to protect your asset management…" at bounding box center [814, 544] width 936 height 499
drag, startPoint x: 1033, startPoint y: 612, endPoint x: 609, endPoint y: 549, distance: 428.0
click at [609, 549] on div "No backups configured Create your first backup to protect your asset management…" at bounding box center [815, 544] width 454 height 268
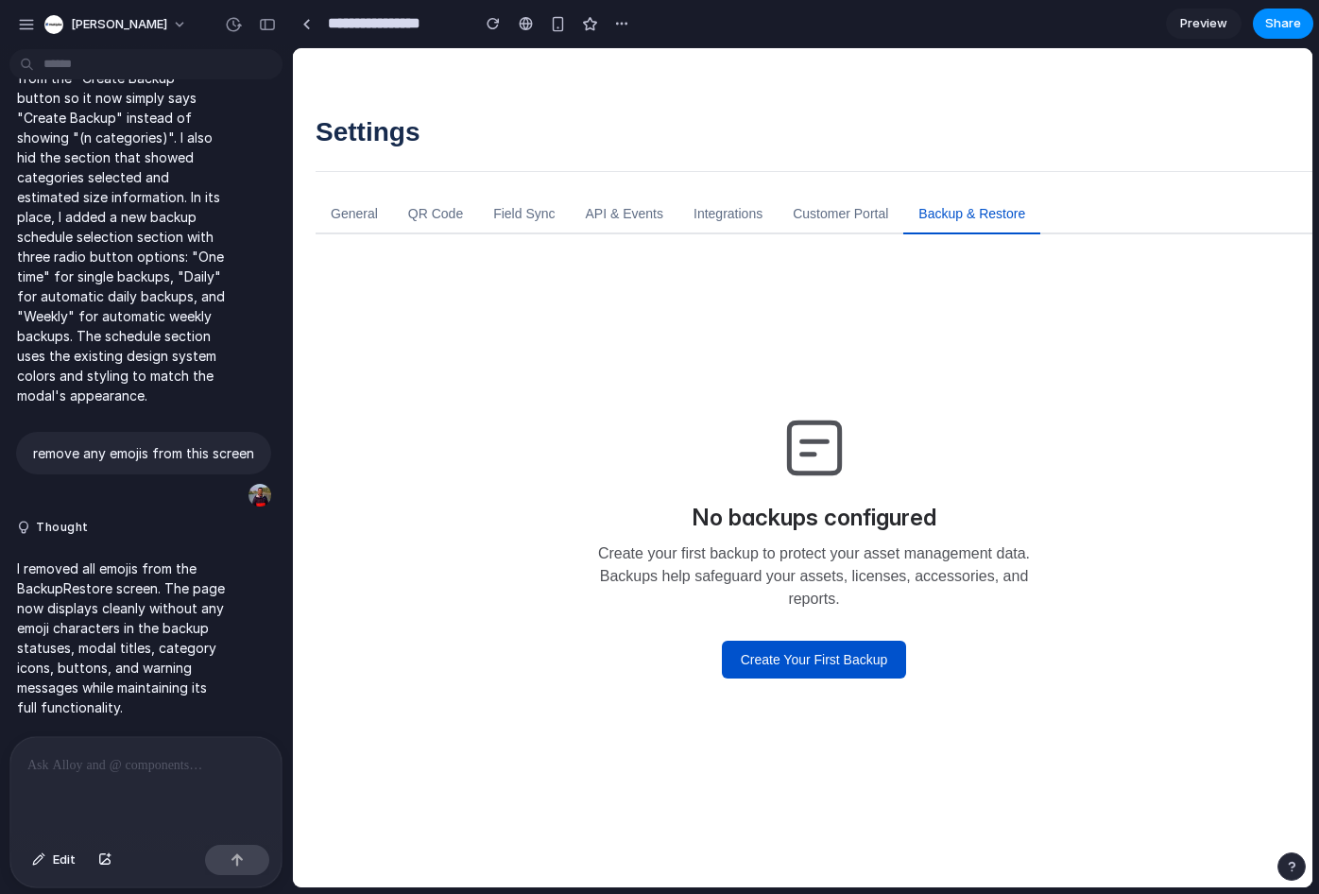
drag, startPoint x: 877, startPoint y: 591, endPoint x: 936, endPoint y: 597, distance: 59.8
click at [915, 596] on p "Create your first backup to protect your asset management data. Backups help sa…" at bounding box center [815, 576] width 454 height 68
drag, startPoint x: 938, startPoint y: 597, endPoint x: 896, endPoint y: 584, distance: 44.5
click at [900, 584] on p "Create your first backup to protect your asset management data. Backups help sa…" at bounding box center [815, 576] width 454 height 68
drag, startPoint x: 865, startPoint y: 583, endPoint x: 859, endPoint y: 591, distance: 10.2
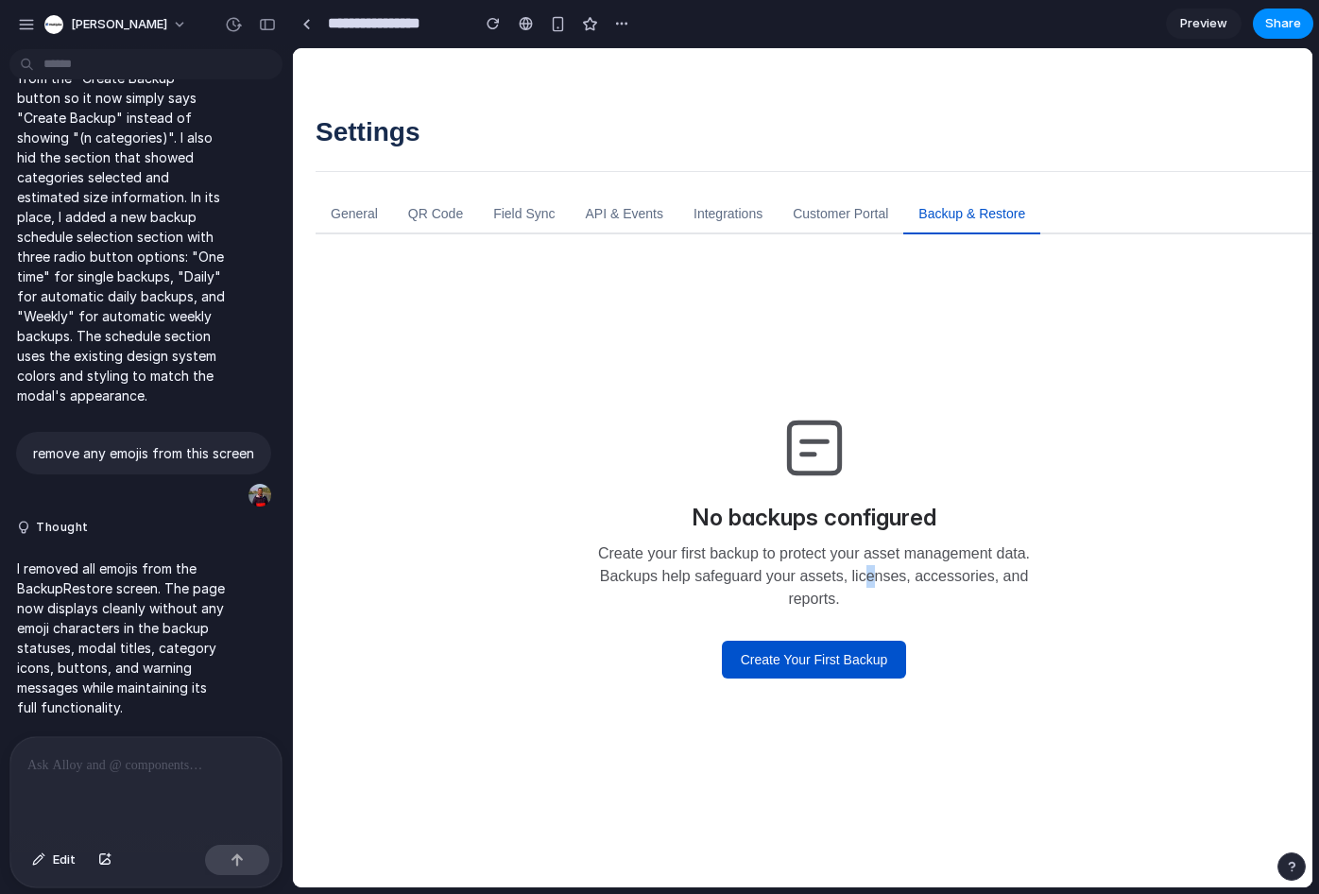
click at [863, 583] on p "Create your first backup to protect your asset management data. Backups help sa…" at bounding box center [815, 576] width 454 height 68
click at [631, 562] on p "Create your first backup to protect your asset management data. Backups help sa…" at bounding box center [815, 576] width 454 height 68
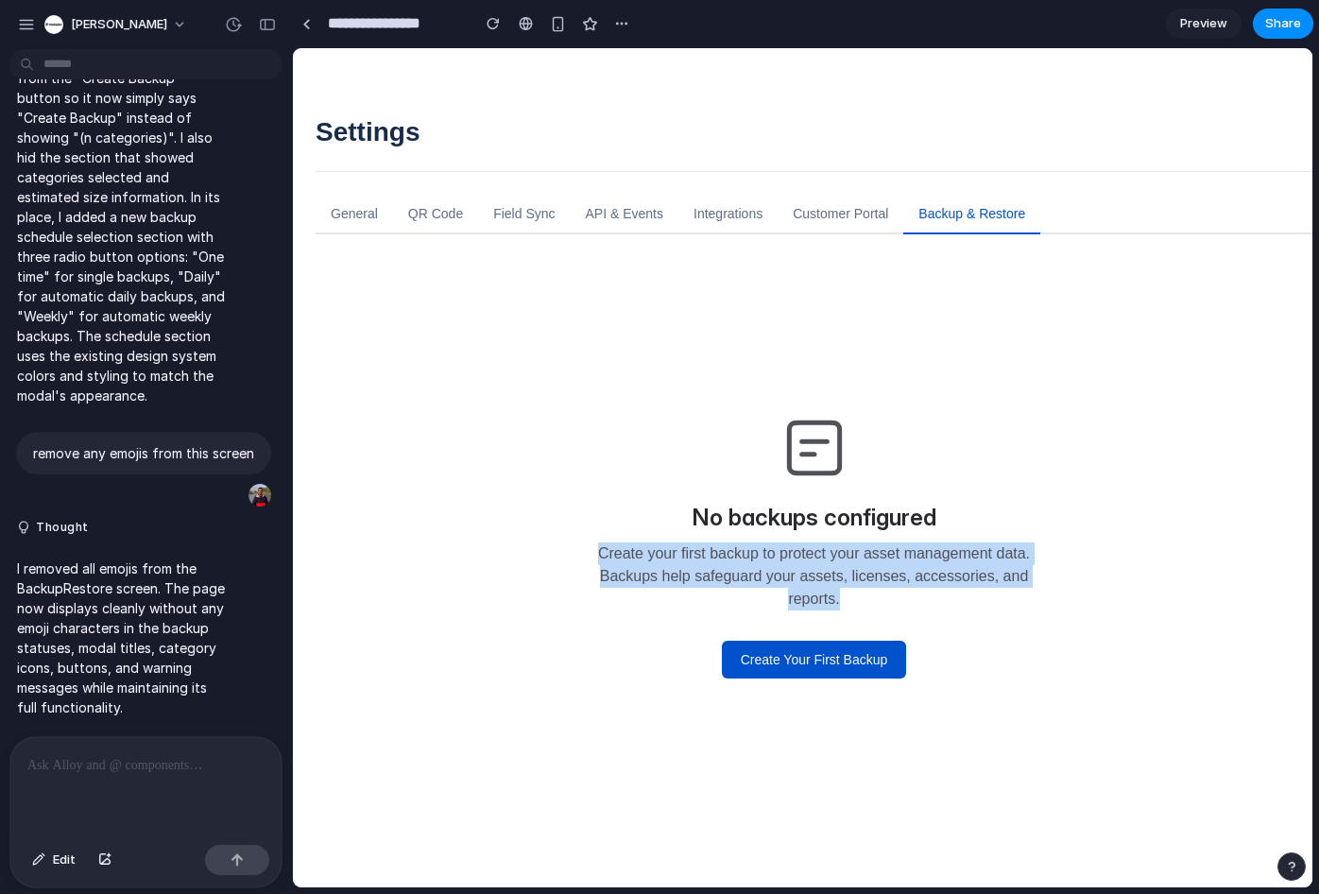
drag, startPoint x: 874, startPoint y: 602, endPoint x: 499, endPoint y: 550, distance: 378.7
click at [499, 550] on div "No backups configured Create your first backup to protect your asset management…" at bounding box center [814, 544] width 936 height 499
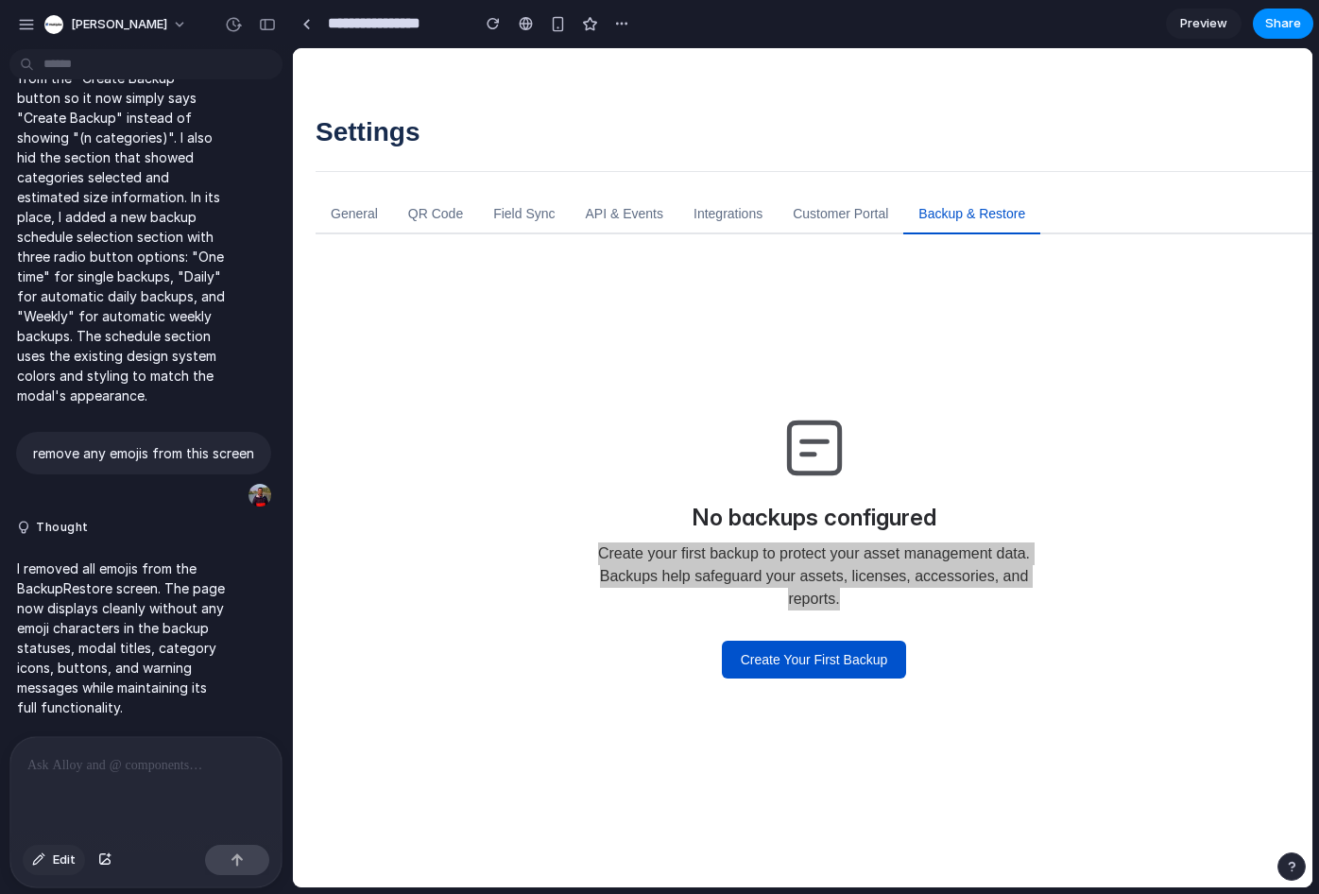
click at [43, 856] on div "button" at bounding box center [38, 859] width 13 height 11
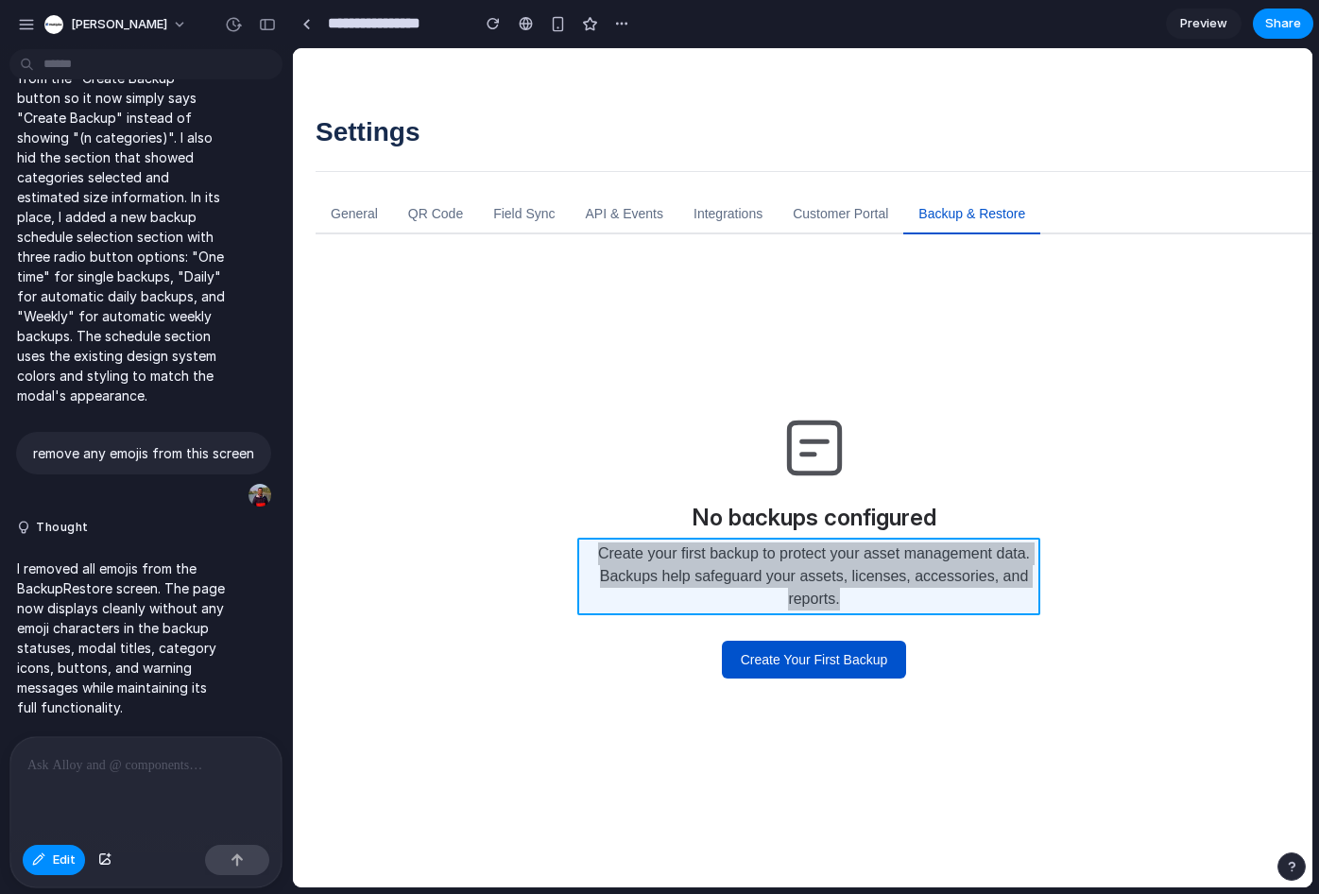
click at [745, 569] on div at bounding box center [802, 467] width 1019 height 839
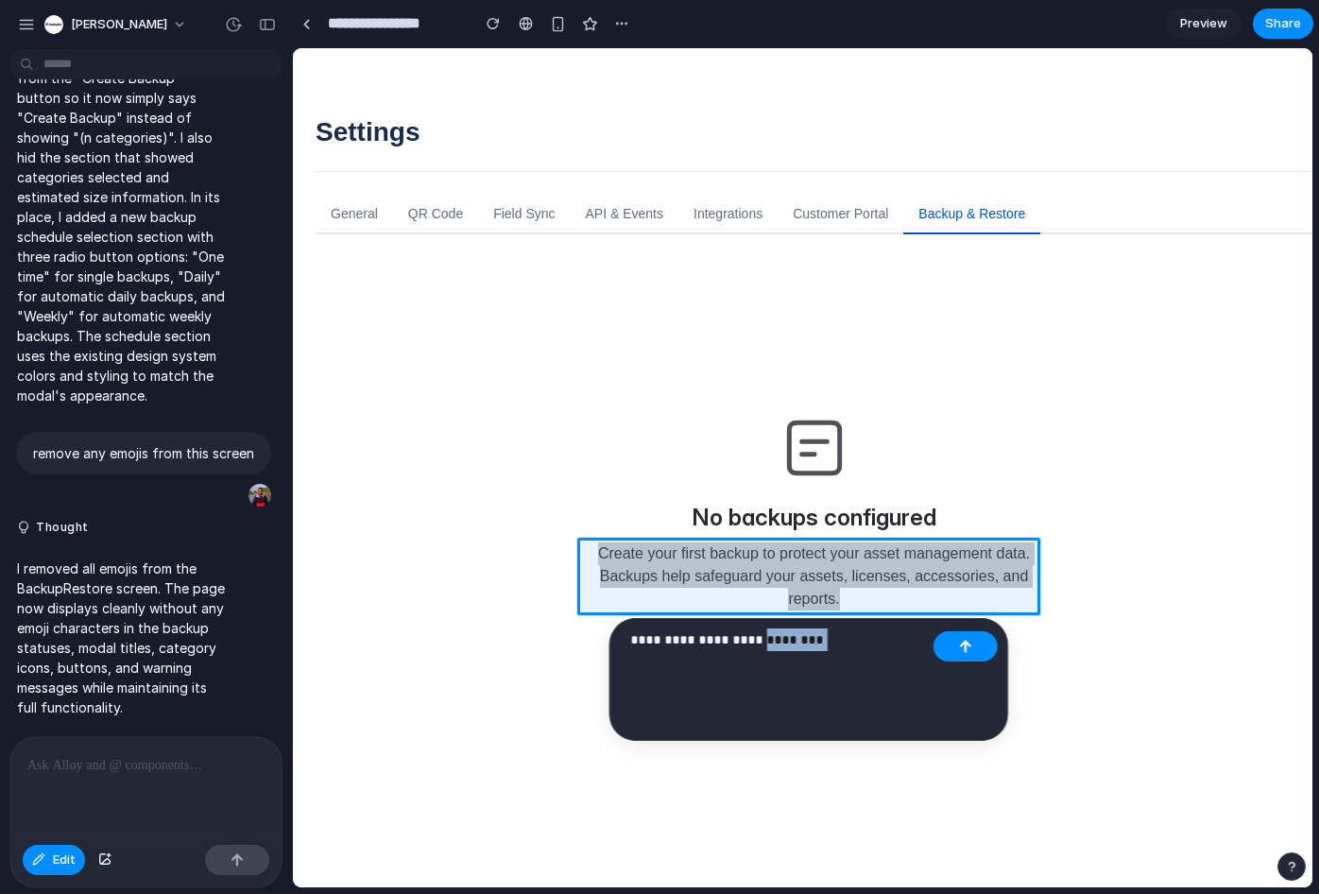
drag, startPoint x: 759, startPoint y: 640, endPoint x: 834, endPoint y: 640, distance: 75.6
click at [833, 640] on p "**********" at bounding box center [778, 639] width 295 height 23
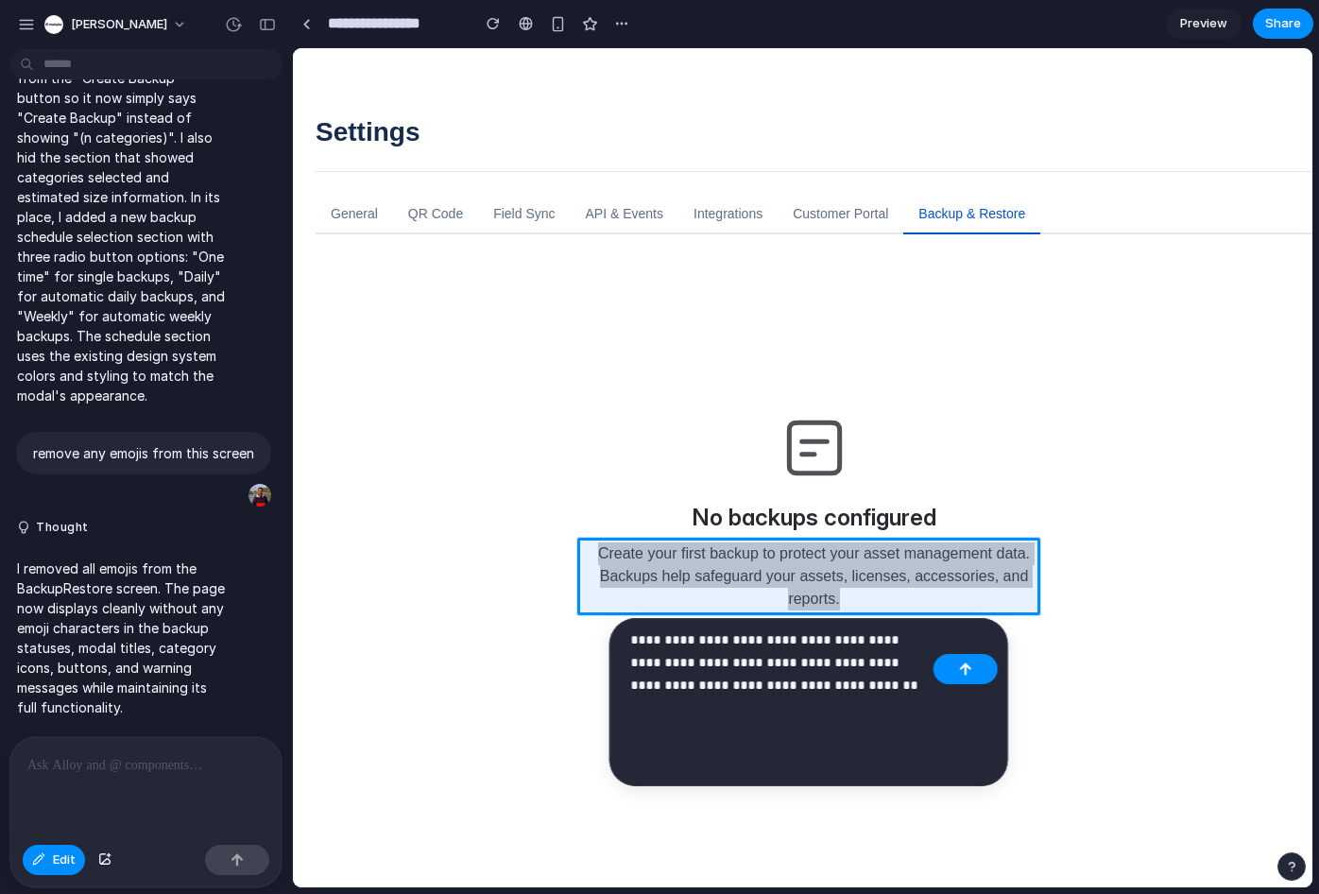
click at [816, 640] on p "**********" at bounding box center [778, 662] width 295 height 68
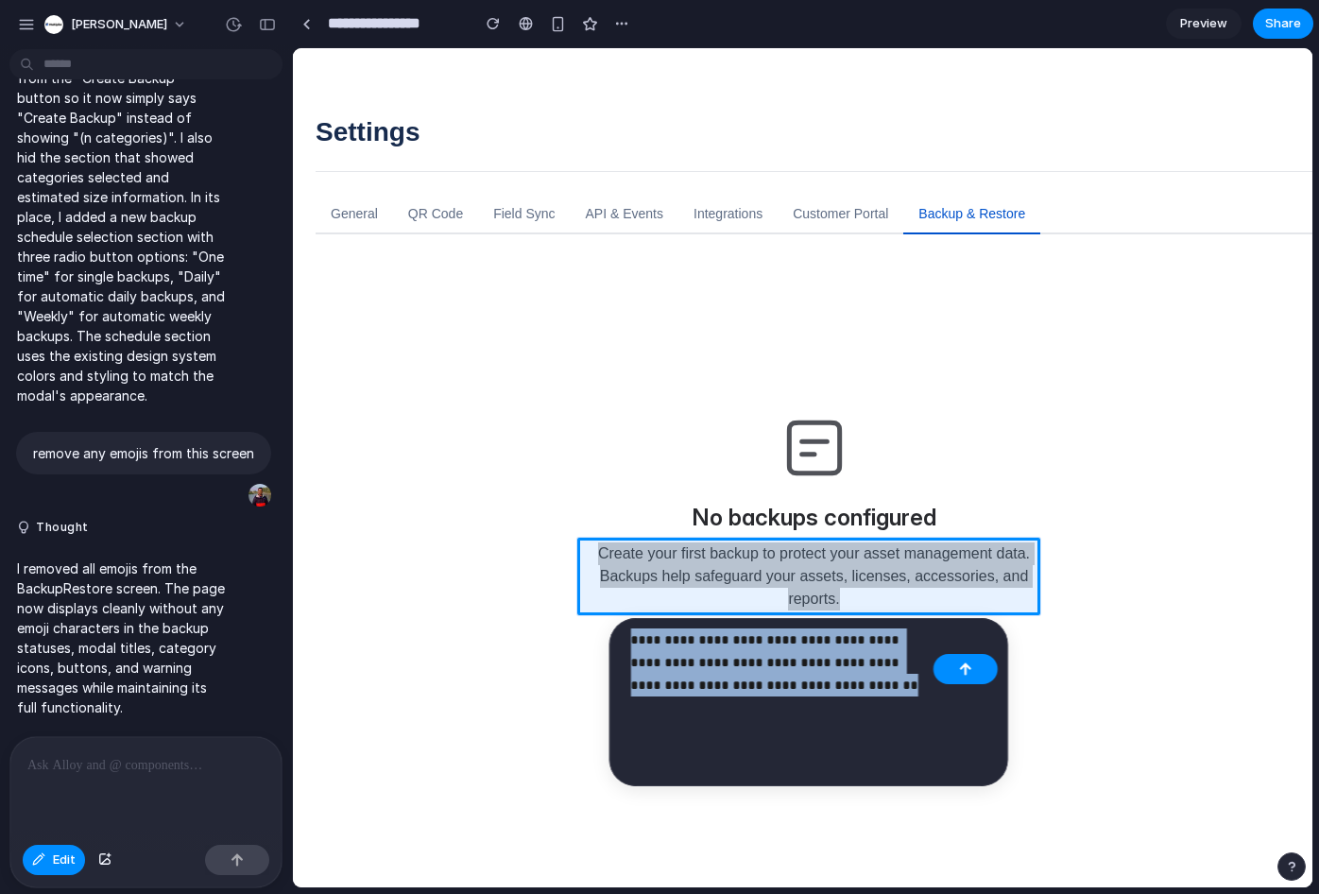
click at [810, 641] on p "**********" at bounding box center [778, 662] width 295 height 68
click at [848, 654] on p "**********" at bounding box center [778, 662] width 295 height 68
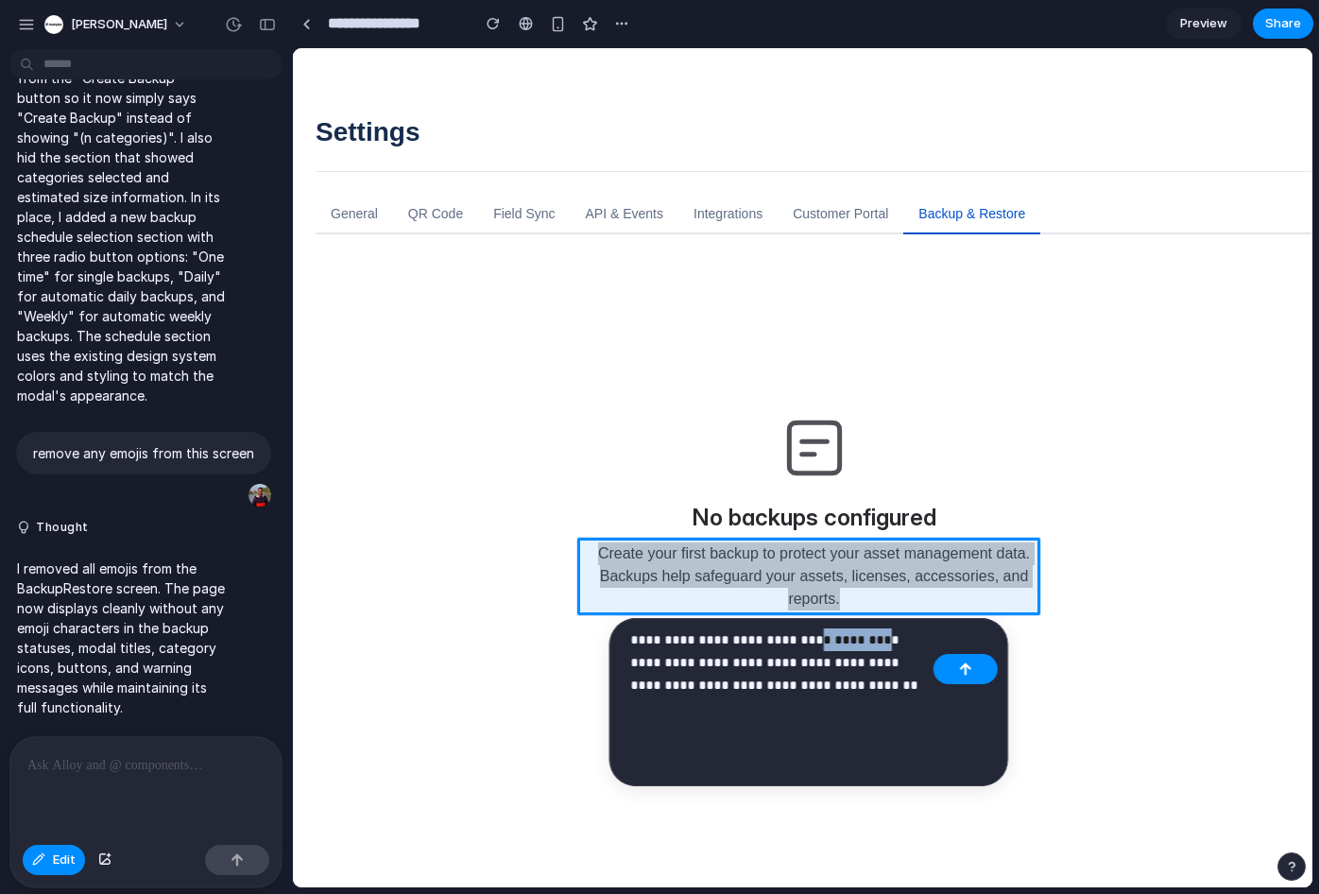
drag, startPoint x: 813, startPoint y: 641, endPoint x: 866, endPoint y: 638, distance: 53.9
click at [866, 638] on p "**********" at bounding box center [778, 662] width 295 height 68
click at [843, 694] on p "**********" at bounding box center [778, 662] width 295 height 68
click at [701, 686] on p "**********" at bounding box center [778, 662] width 295 height 68
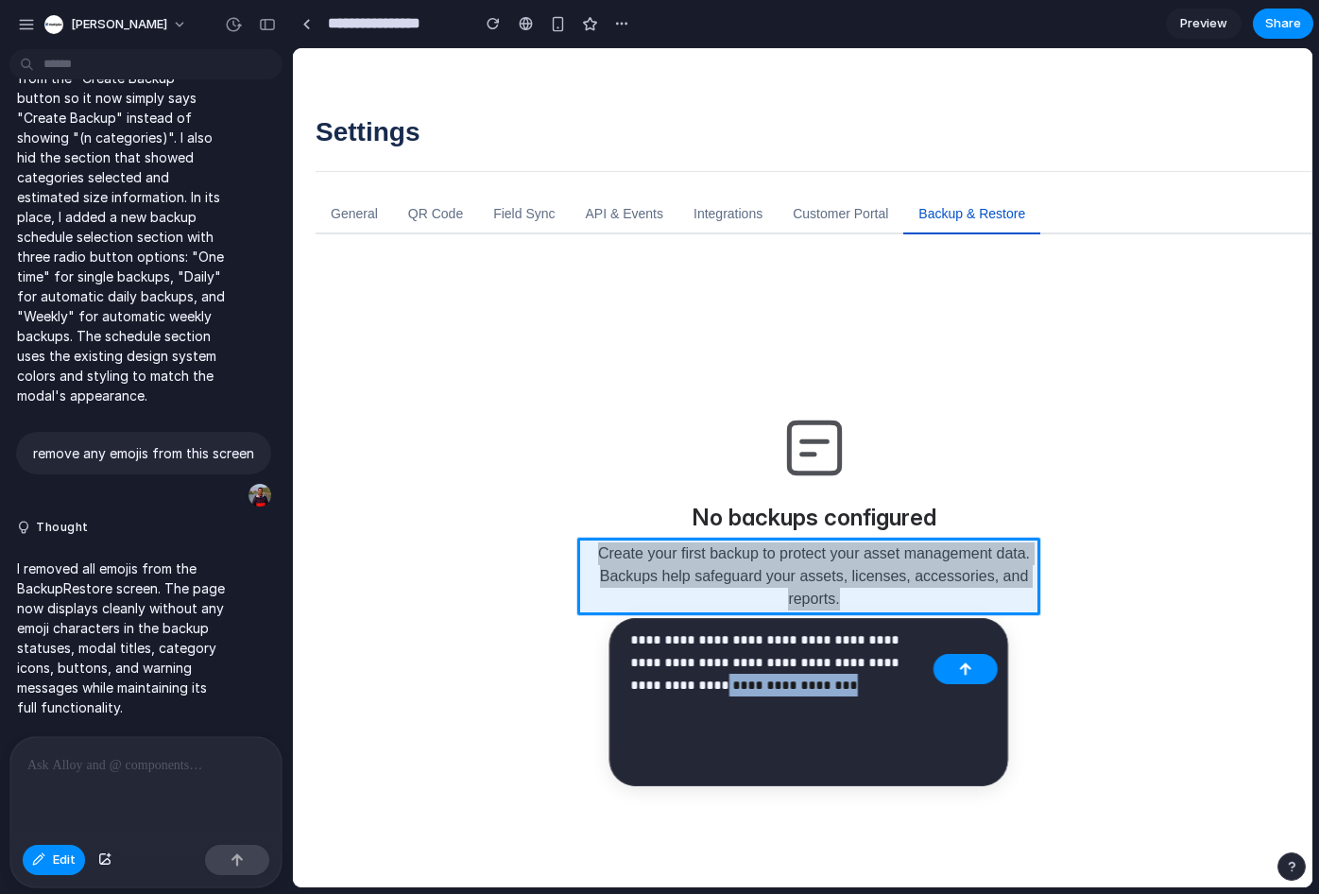
drag, startPoint x: 830, startPoint y: 687, endPoint x: 698, endPoint y: 685, distance: 131.3
click at [698, 685] on p "**********" at bounding box center [778, 662] width 295 height 68
click at [775, 678] on p "**********" at bounding box center [778, 662] width 295 height 68
drag, startPoint x: 970, startPoint y: 672, endPoint x: 801, endPoint y: 687, distance: 169.8
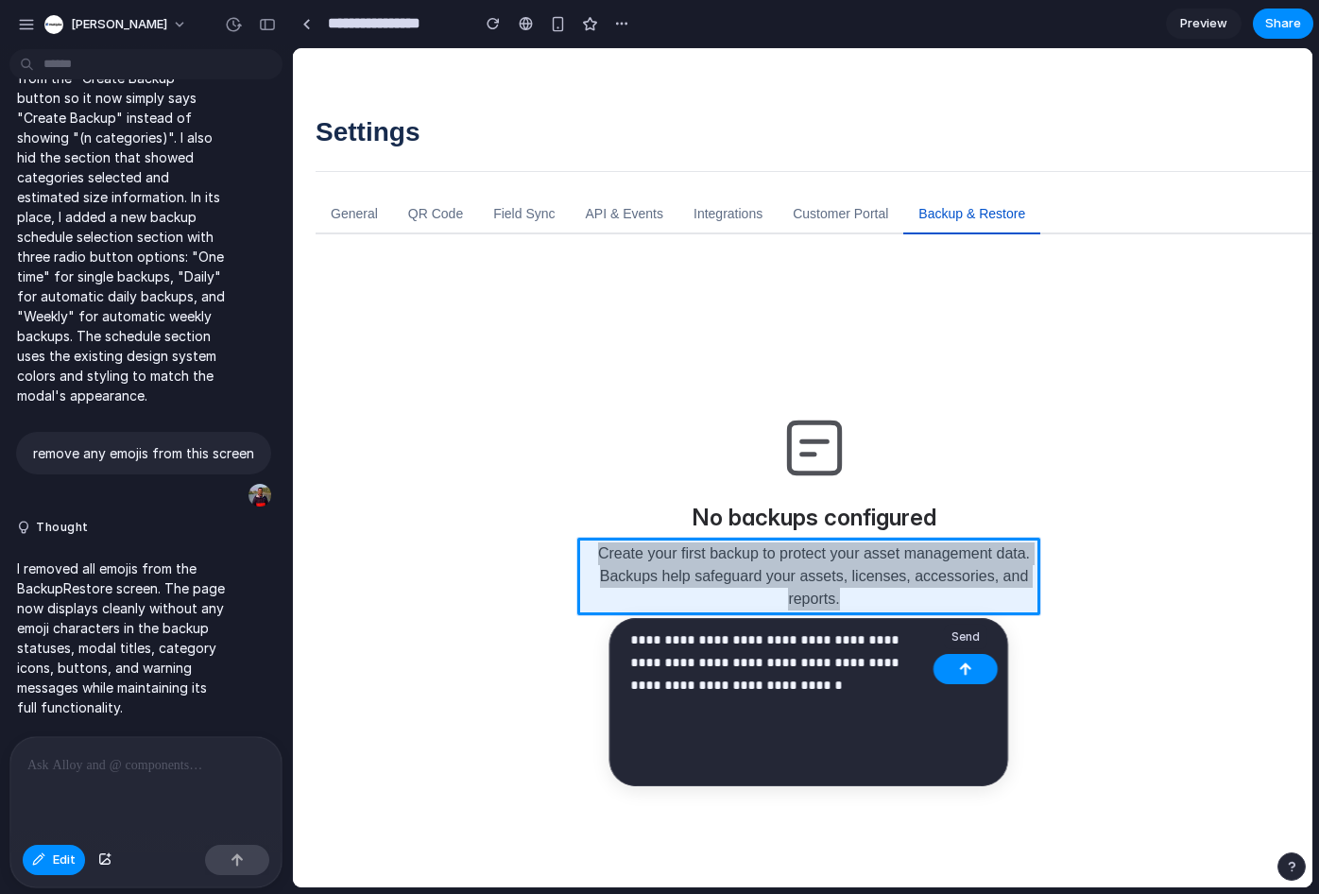
click at [801, 687] on div "**********" at bounding box center [808, 702] width 399 height 168
click at [791, 662] on p "**********" at bounding box center [778, 662] width 295 height 68
click at [802, 678] on p "**********" at bounding box center [778, 662] width 295 height 68
click at [741, 667] on p "**********" at bounding box center [778, 662] width 295 height 68
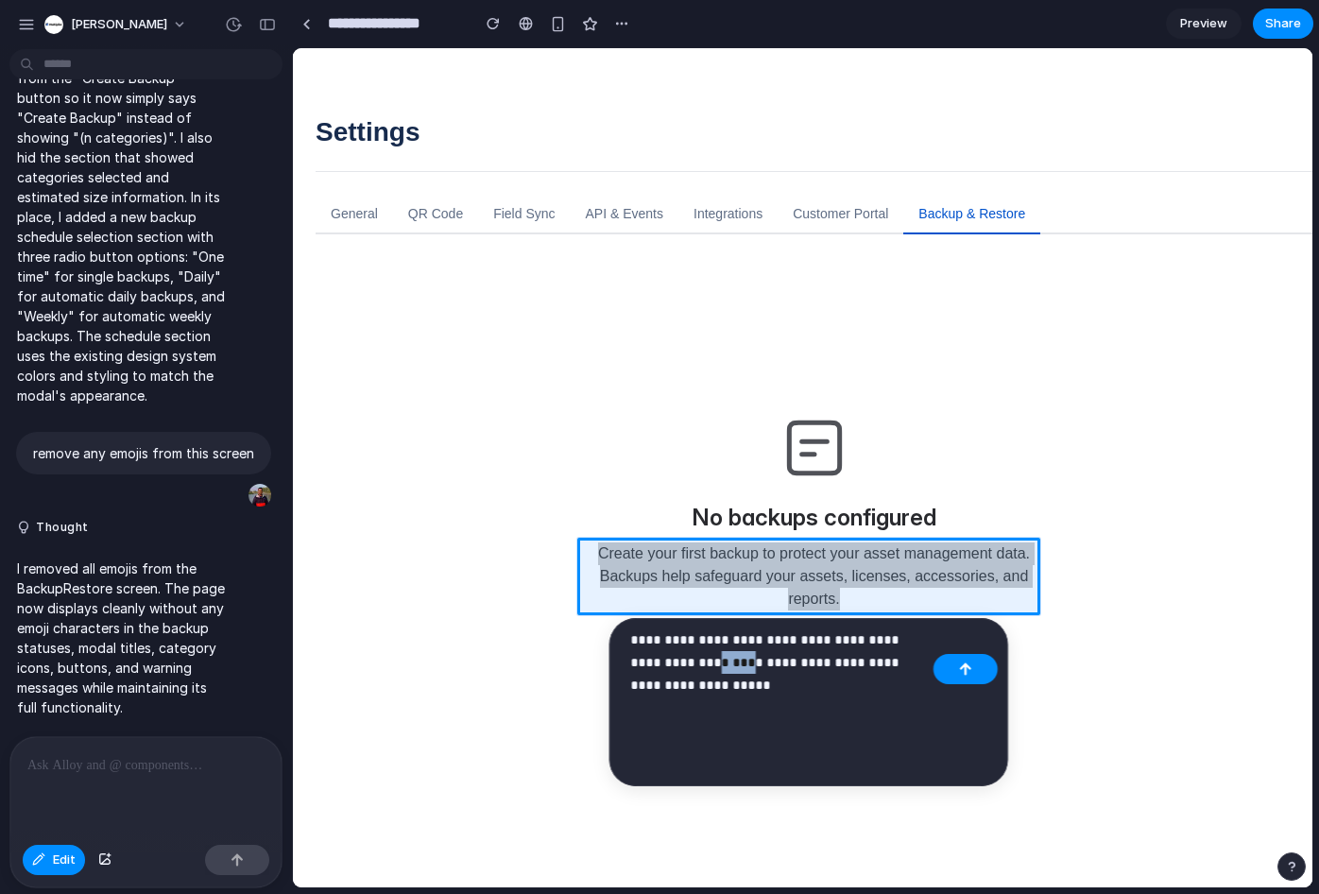
click at [741, 667] on p "**********" at bounding box center [778, 662] width 295 height 68
click at [746, 664] on p "**********" at bounding box center [778, 662] width 295 height 68
click at [982, 676] on button "button" at bounding box center [965, 669] width 64 height 30
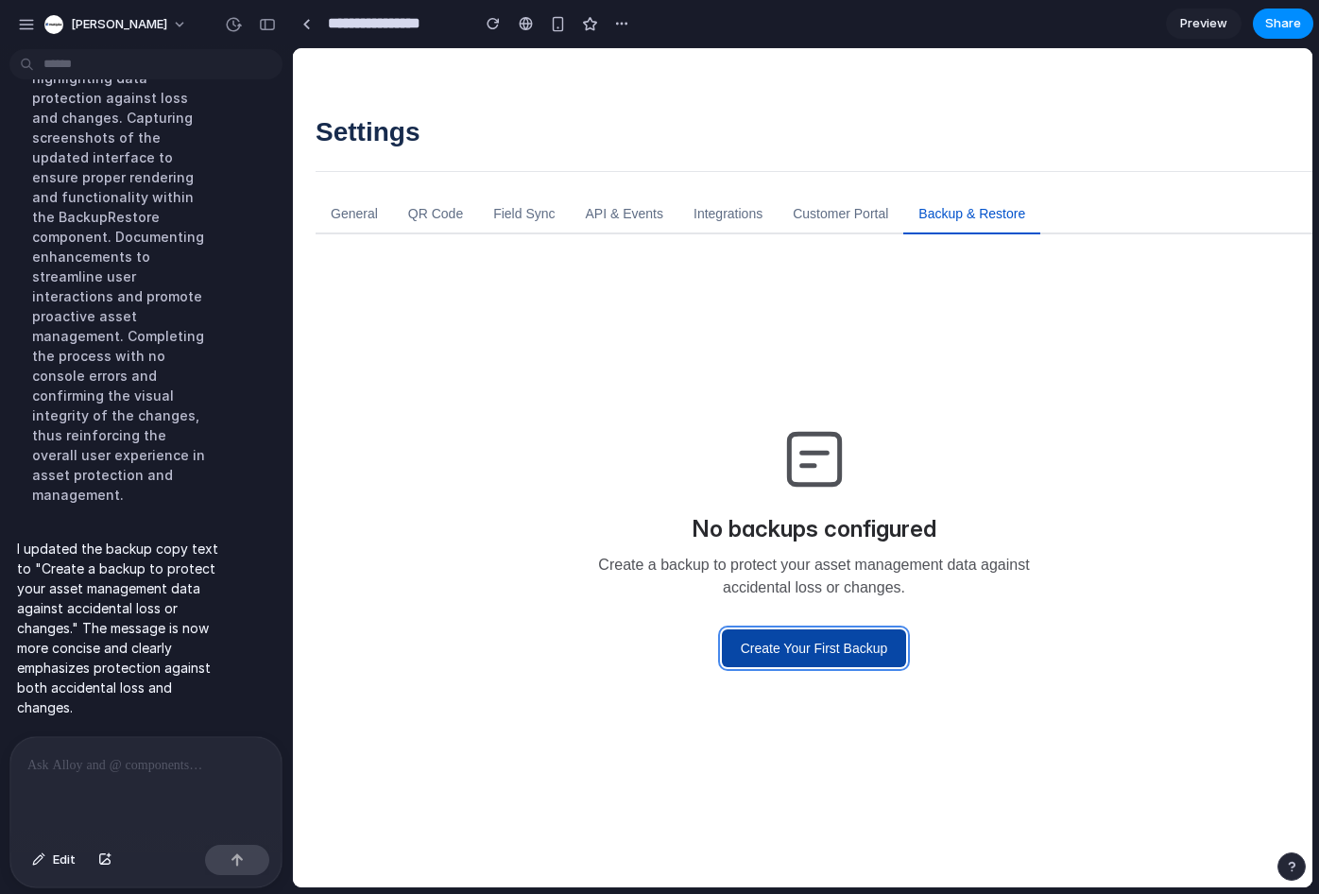
click at [864, 655] on button "Create Your First Backup" at bounding box center [814, 648] width 185 height 38
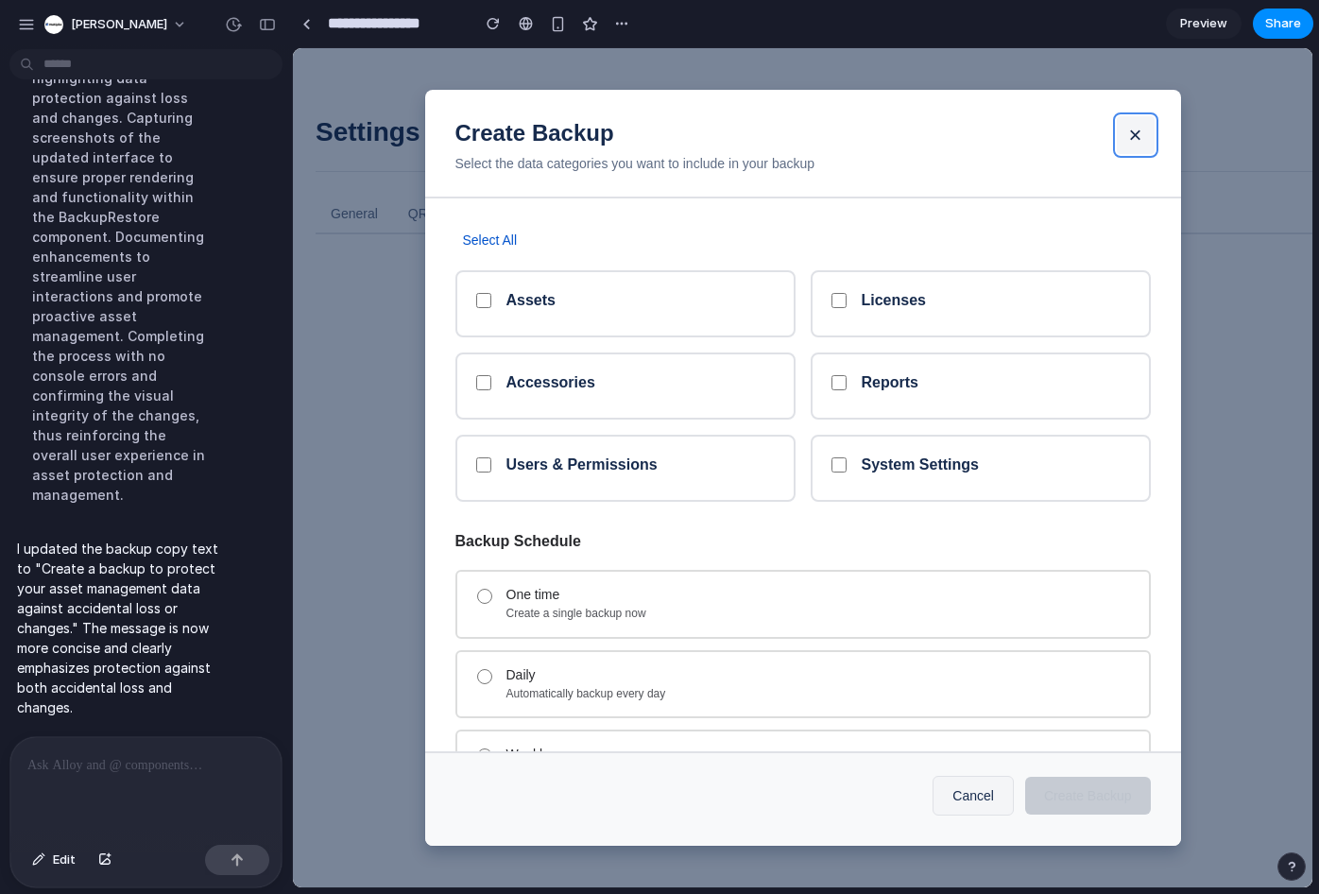
click at [1131, 137] on button "×" at bounding box center [1136, 135] width 38 height 38
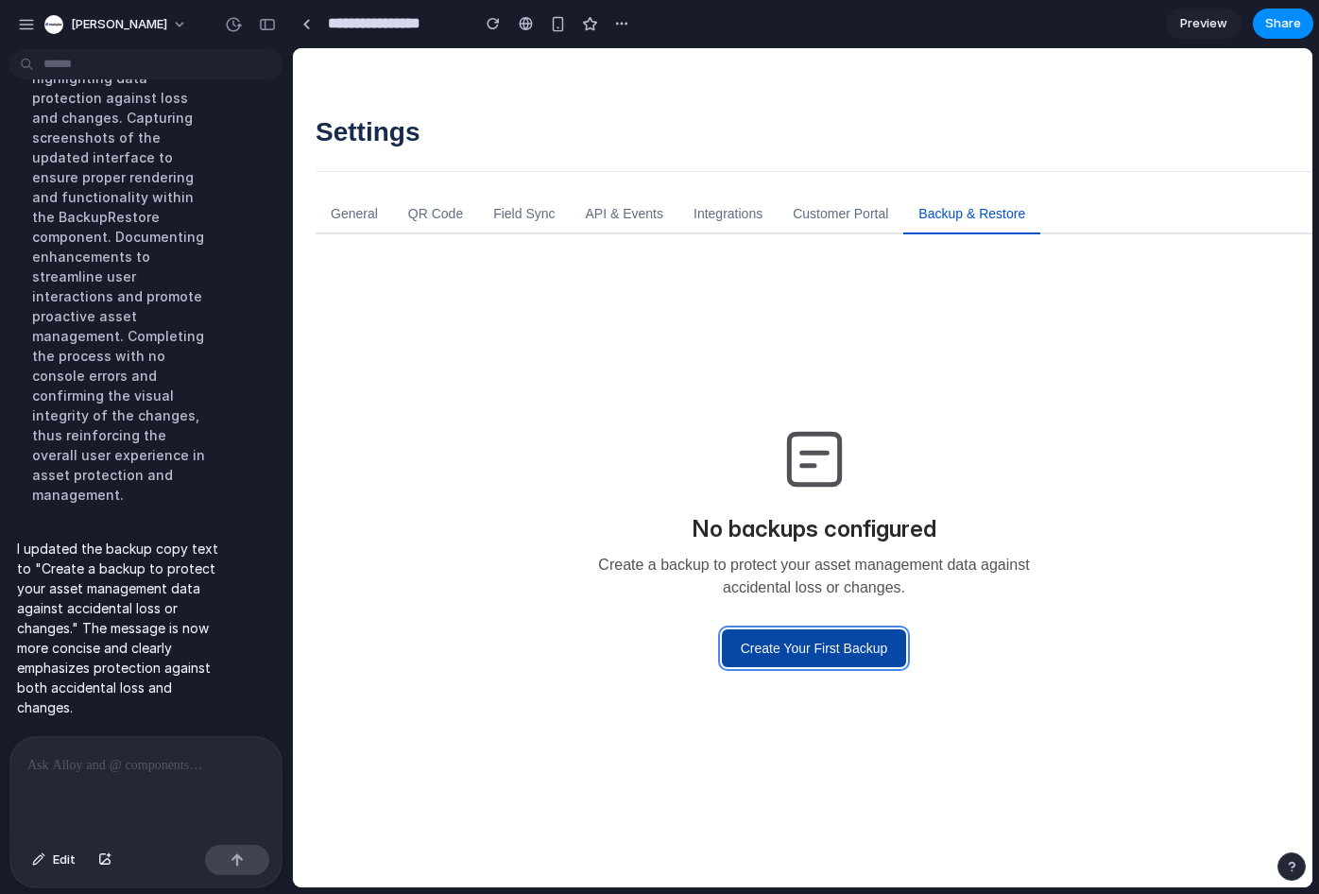
click at [801, 649] on button "Create Your First Backup" at bounding box center [814, 648] width 185 height 38
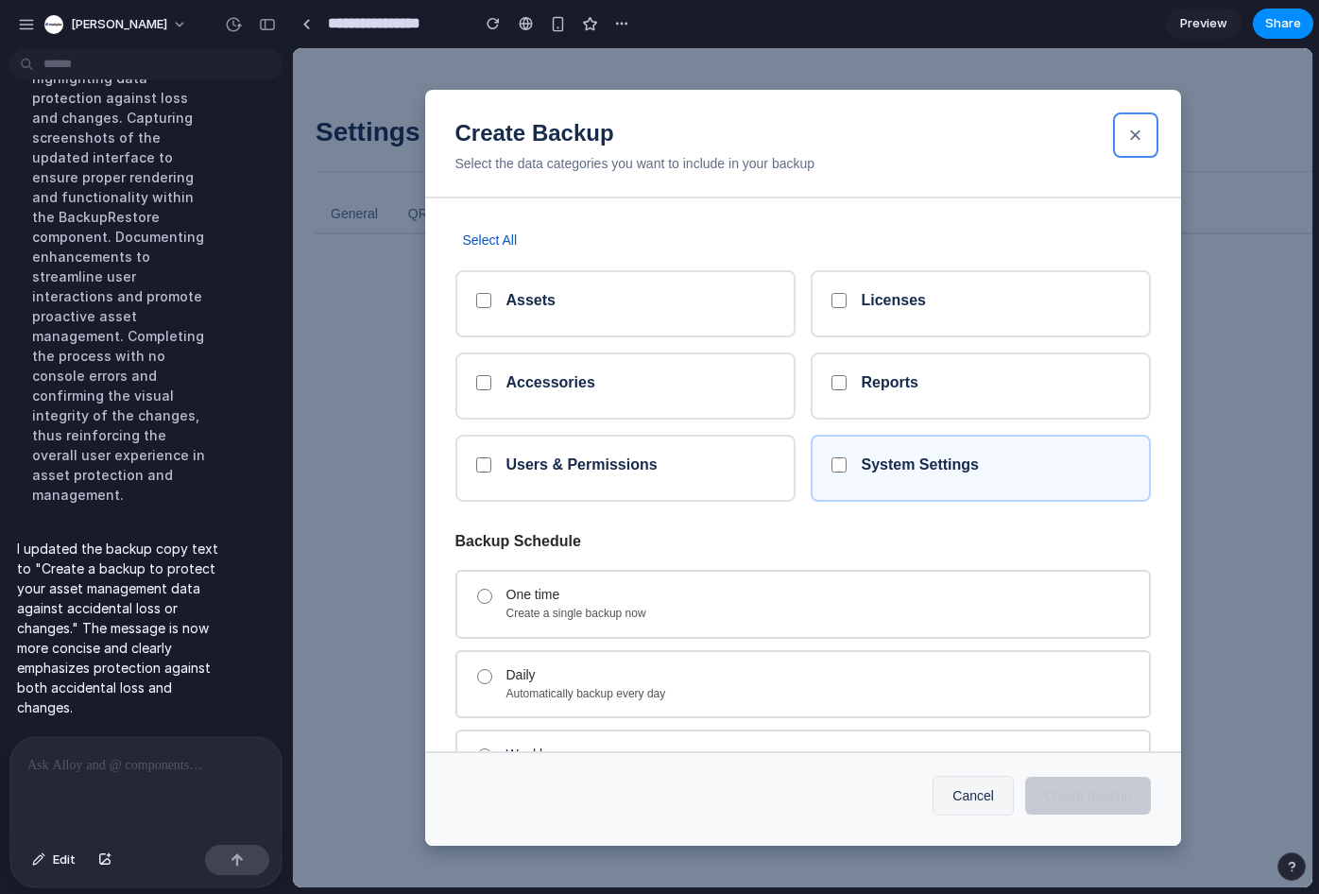
drag, startPoint x: 1143, startPoint y: 142, endPoint x: 848, endPoint y: 466, distance: 438.7
click at [912, 404] on div "Create Backup Select the data categories you want to include in your backup × S…" at bounding box center [803, 467] width 756 height 755
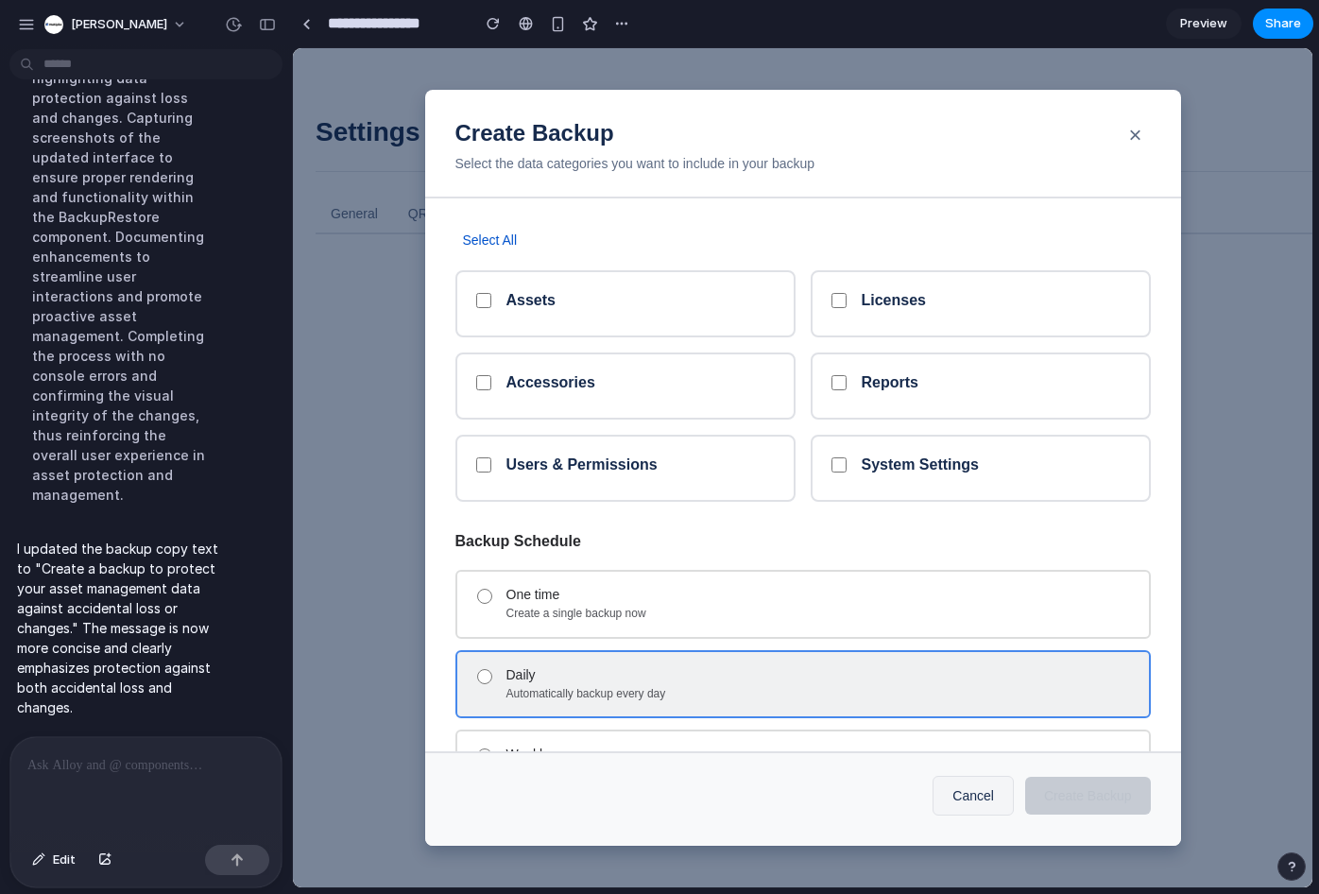
click at [592, 658] on div "Daily Automatically backup every day" at bounding box center [802, 684] width 695 height 68
click at [590, 680] on div "Daily" at bounding box center [819, 675] width 627 height 16
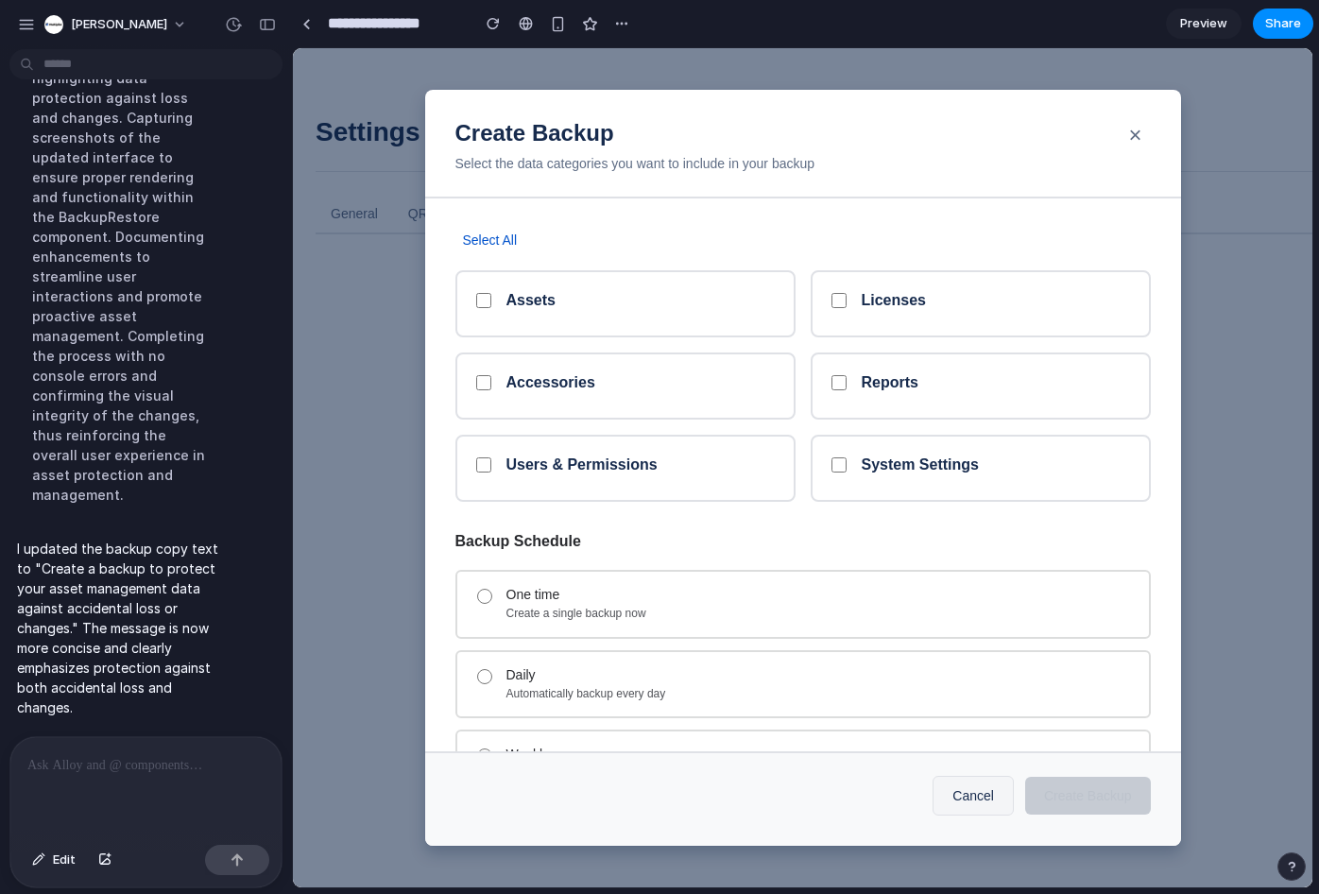
scroll to position [100, 0]
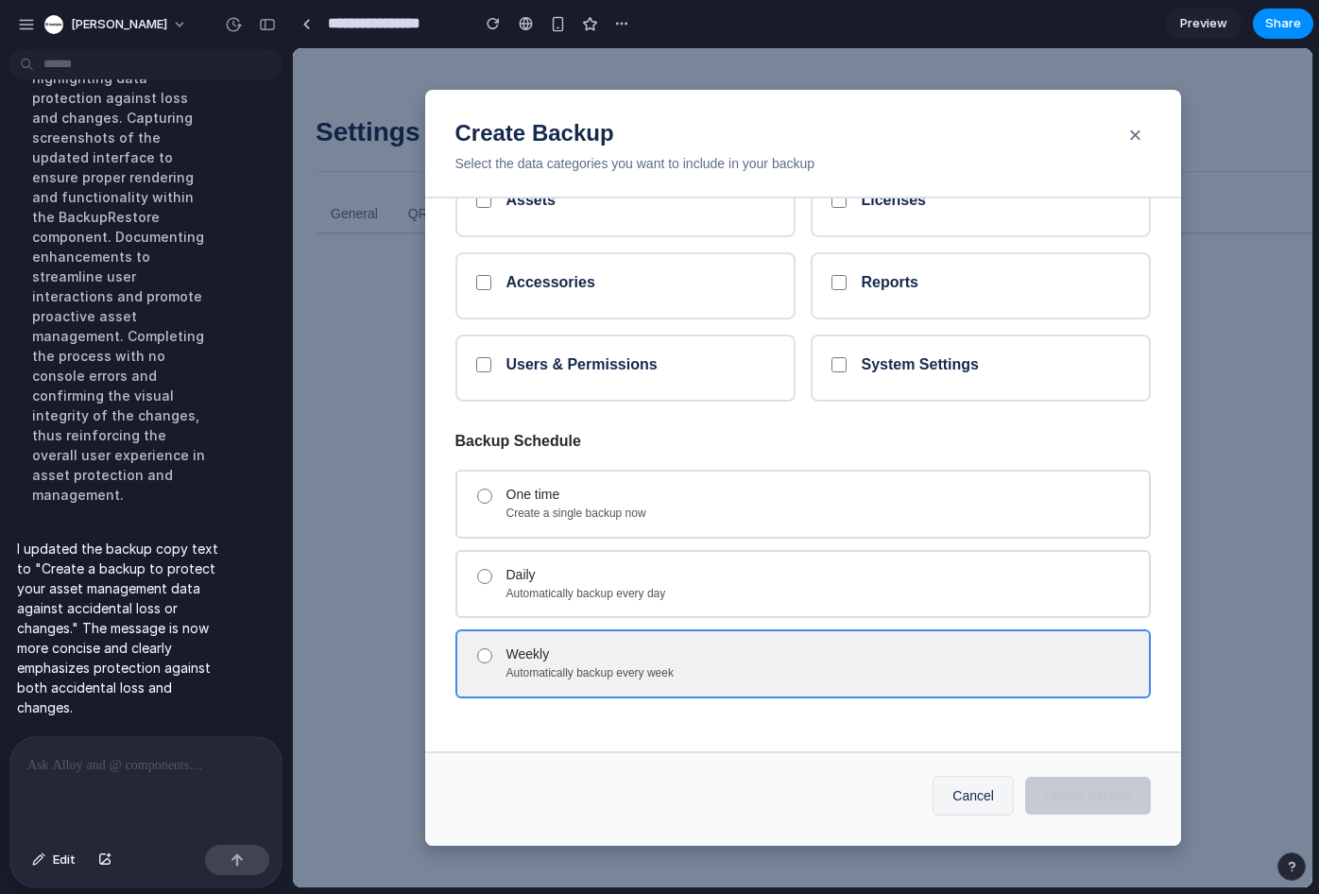
click at [573, 653] on div "Weekly" at bounding box center [819, 654] width 627 height 16
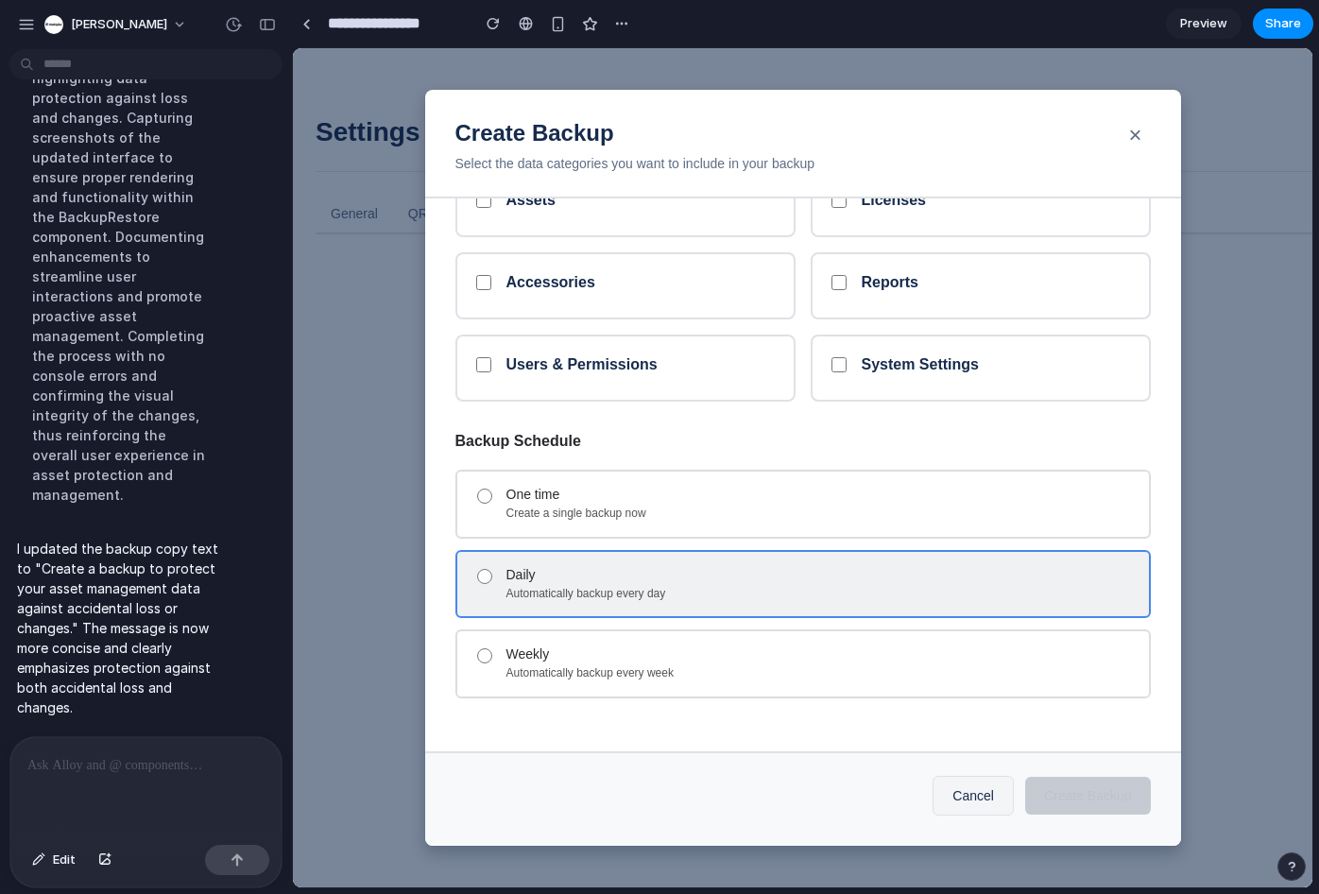
click at [588, 587] on div "Automatically backup every day" at bounding box center [819, 594] width 627 height 15
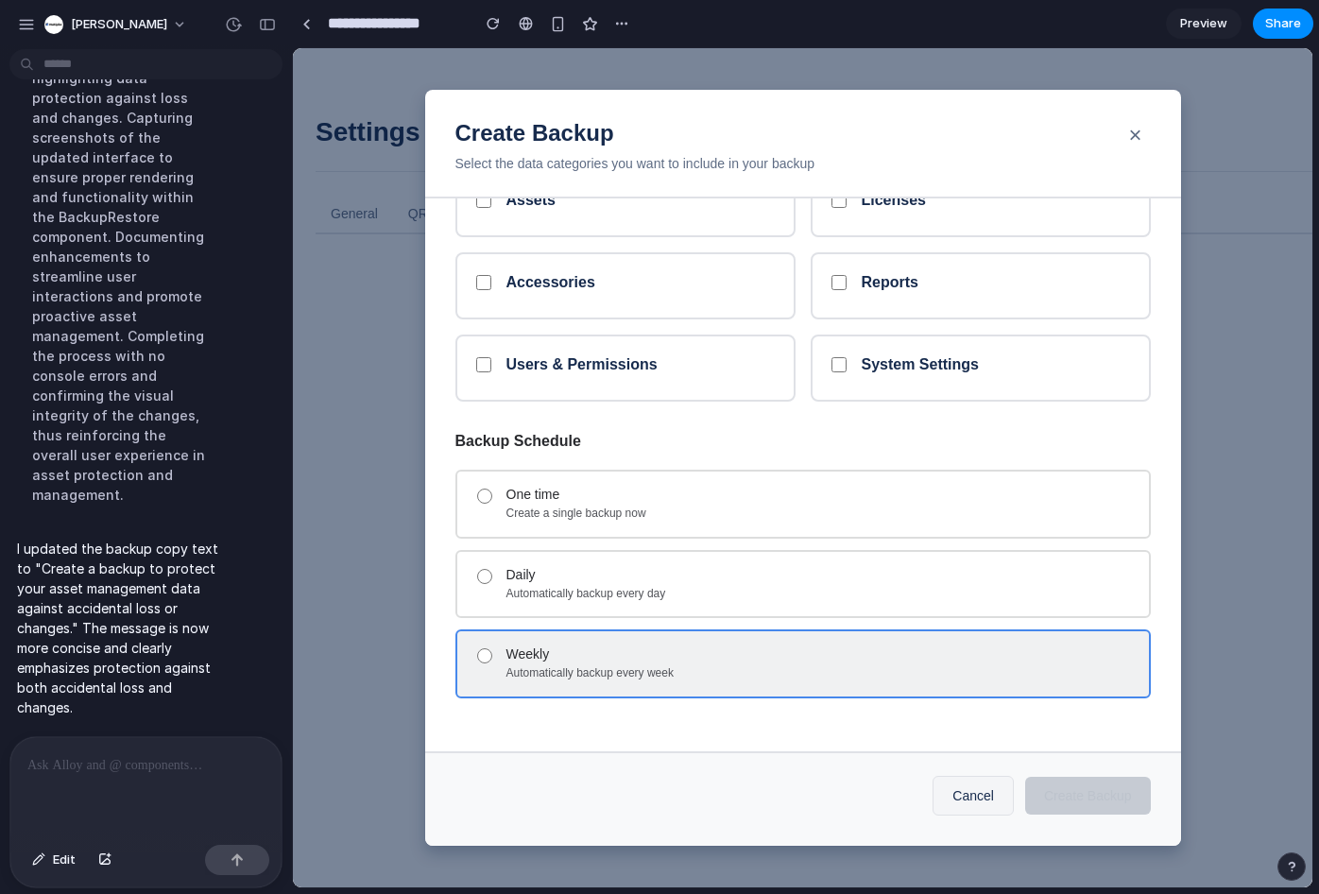
click at [557, 636] on div "Weekly Automatically backup every week" at bounding box center [802, 663] width 695 height 68
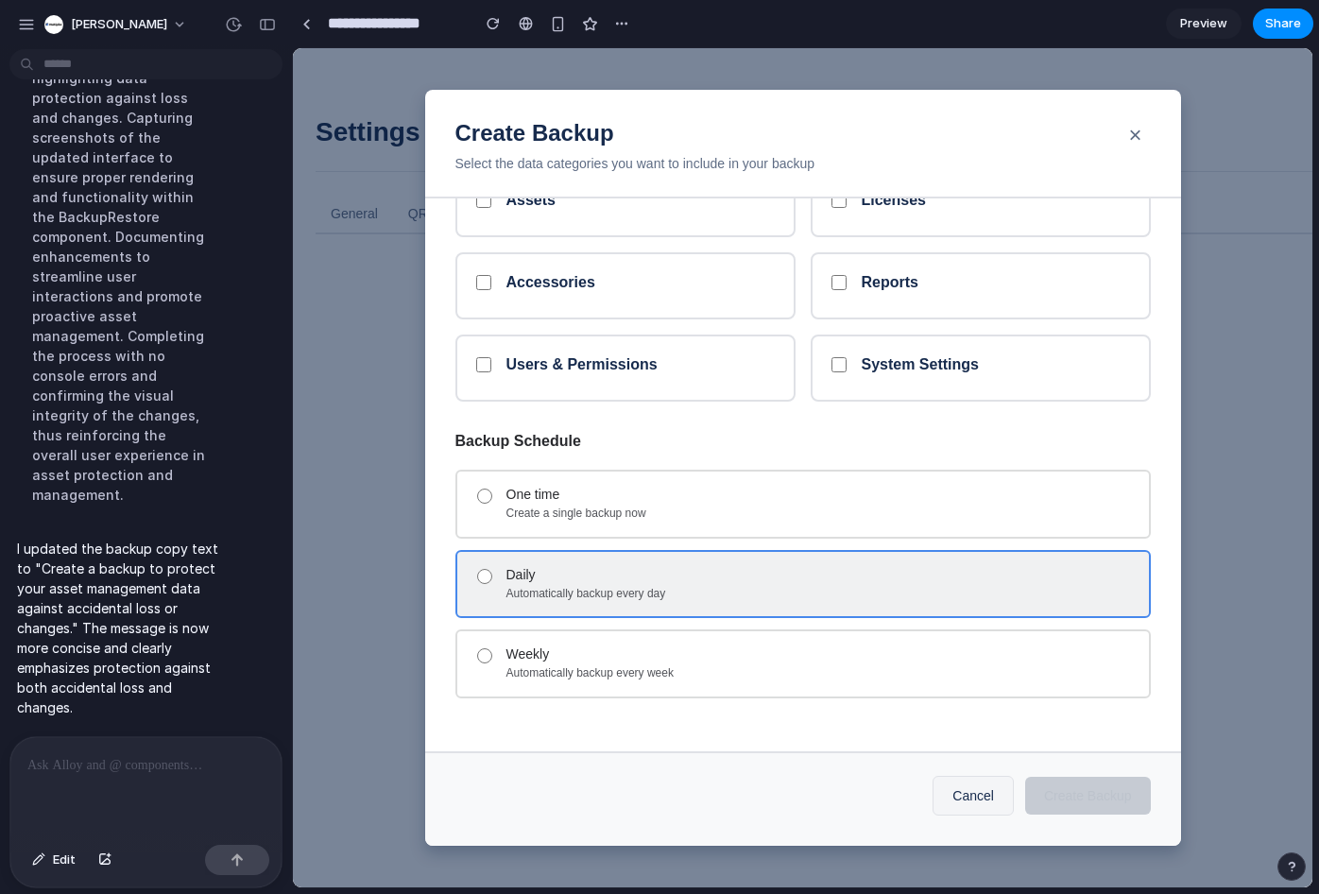
click at [600, 568] on div "Daily" at bounding box center [819, 575] width 627 height 16
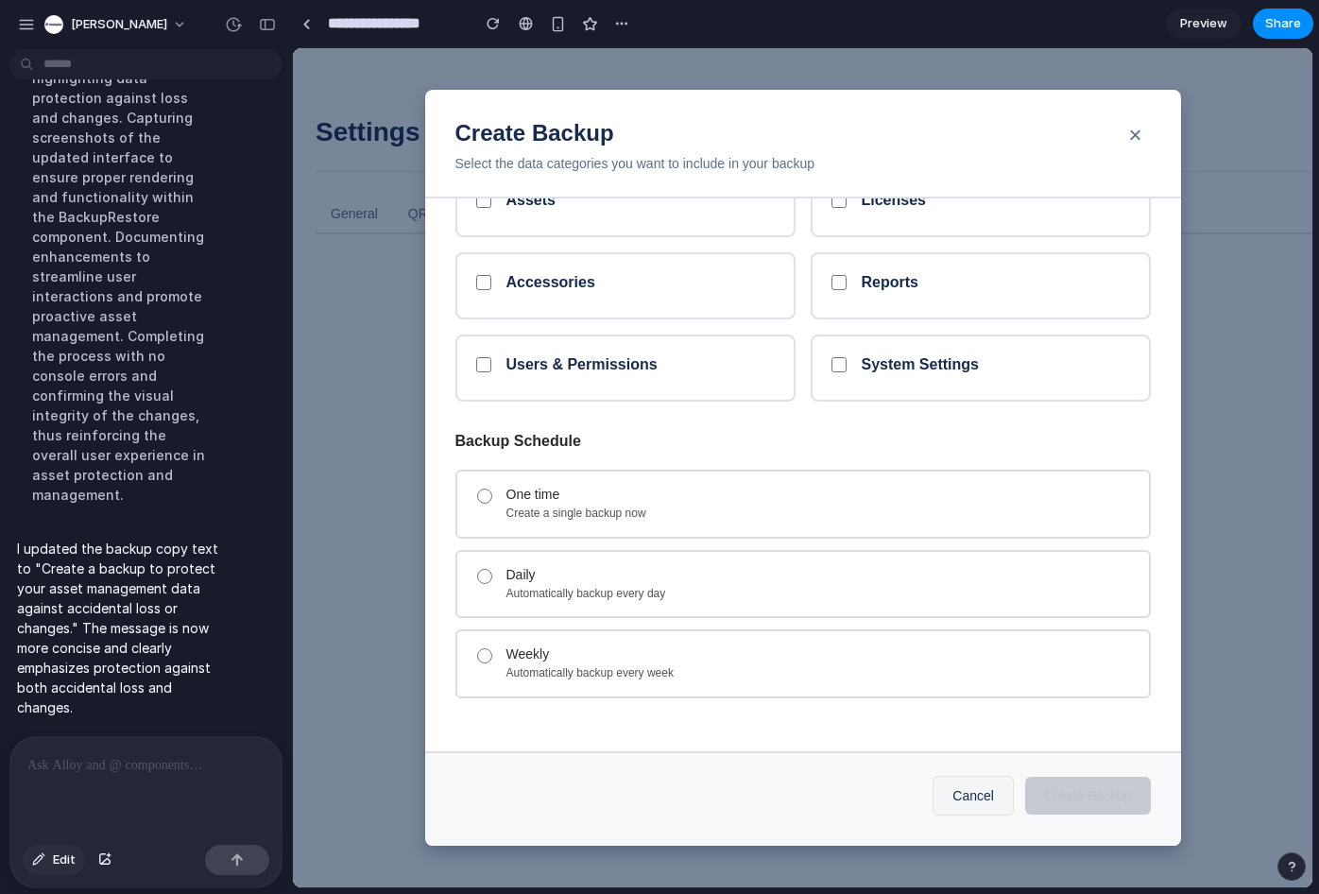
click at [68, 865] on span "Edit" at bounding box center [64, 859] width 23 height 19
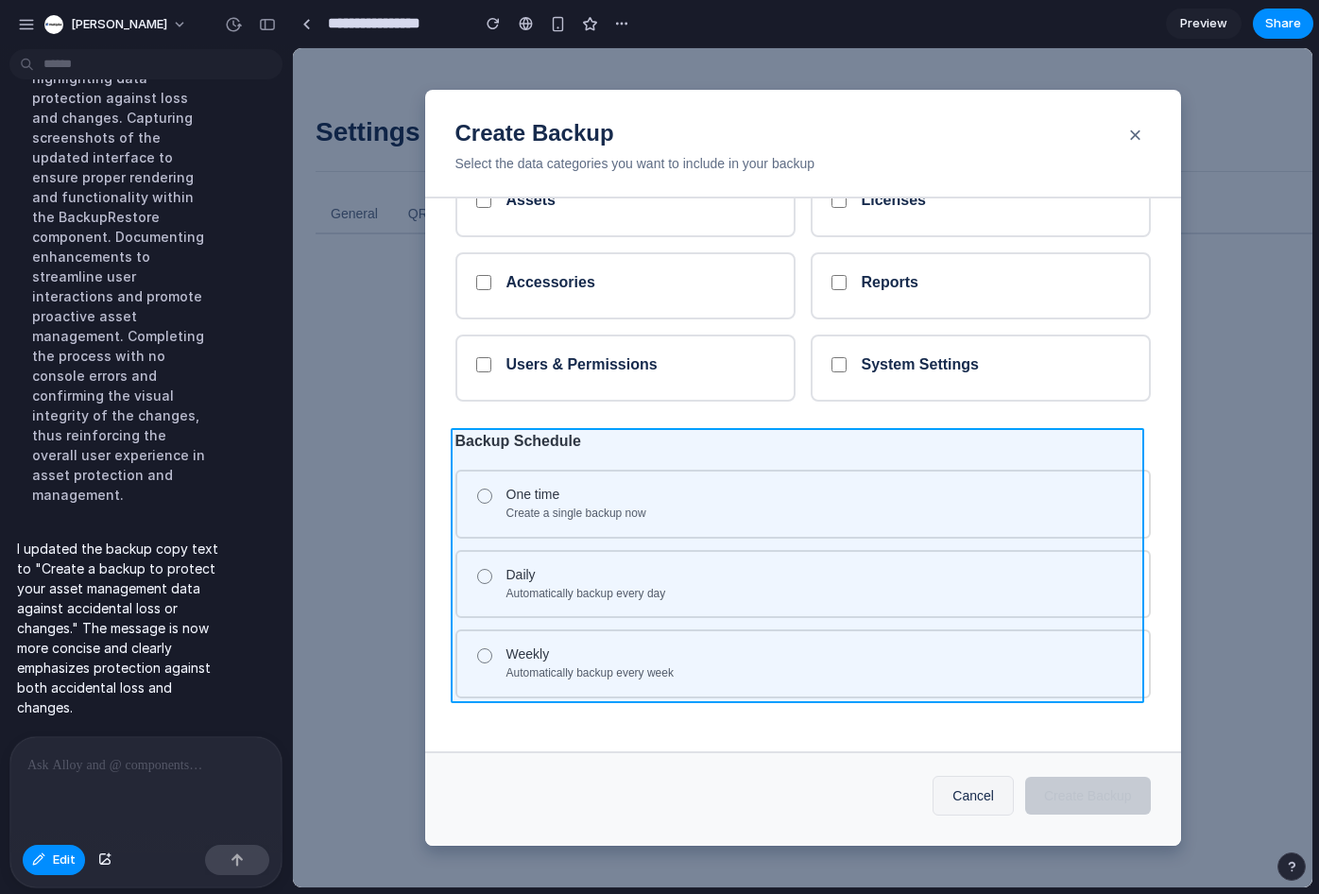
click at [530, 454] on div at bounding box center [802, 467] width 1019 height 839
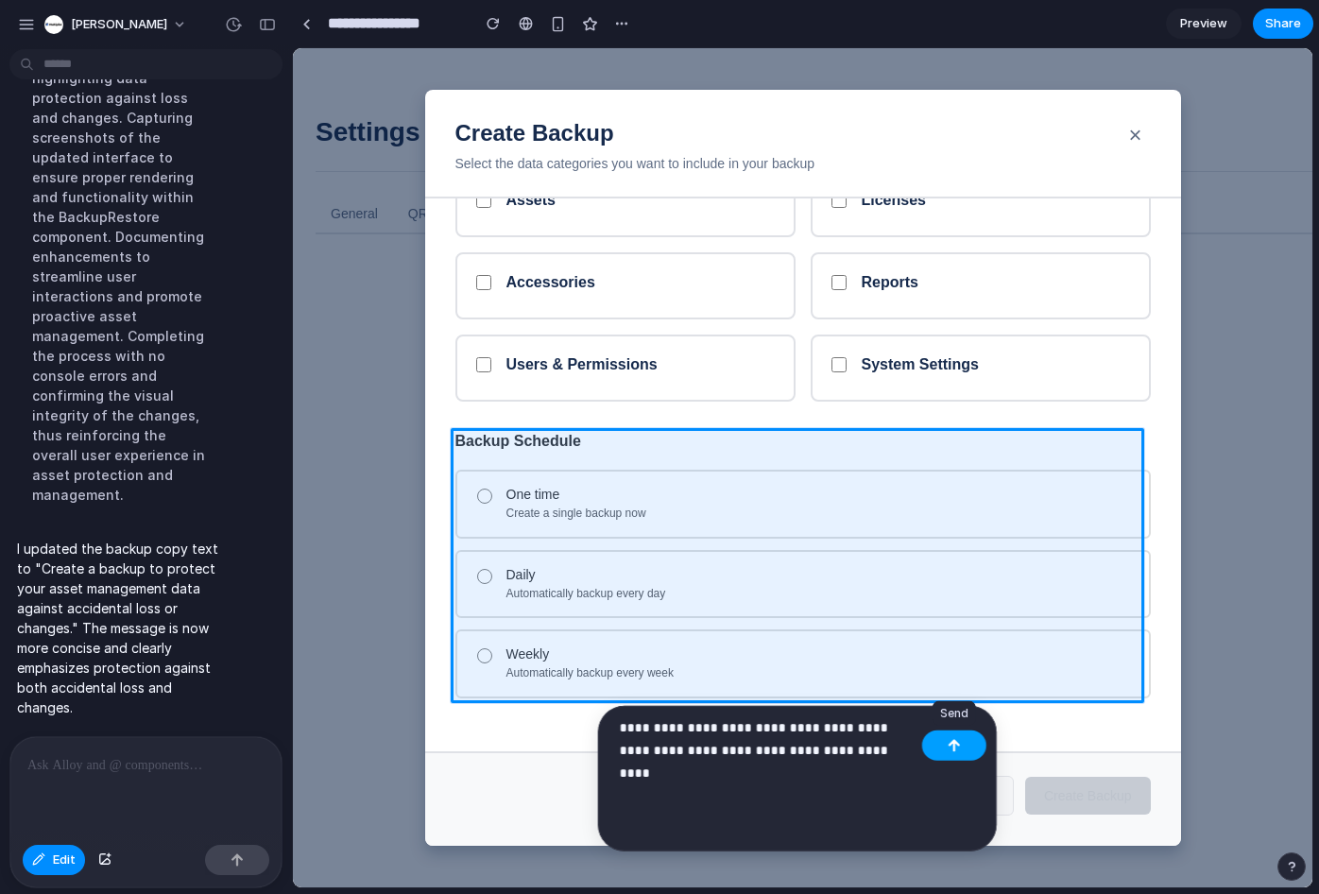
click at [940, 752] on button "button" at bounding box center [954, 745] width 64 height 30
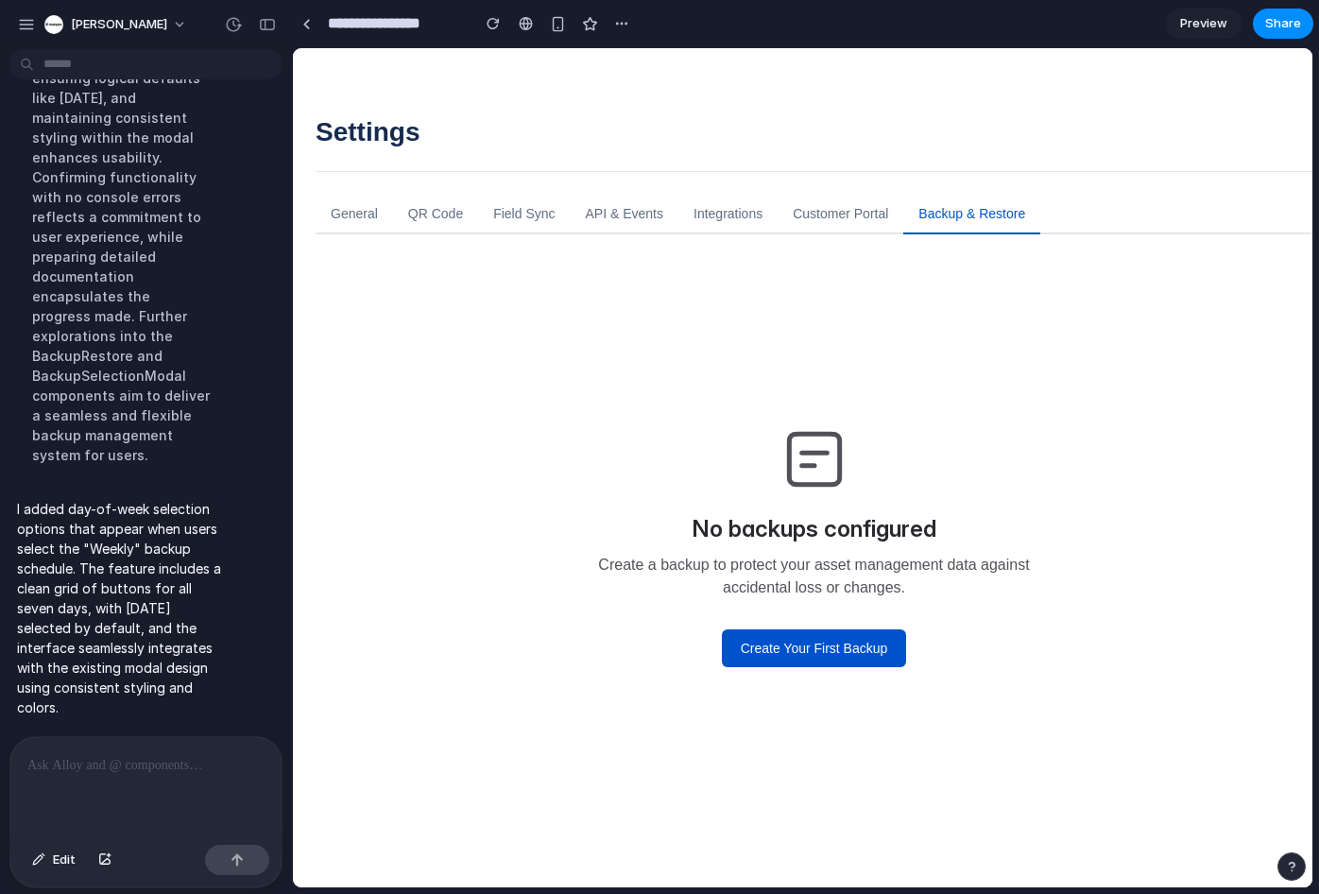
scroll to position [0, 0]
click at [788, 654] on button "Create Your First Backup" at bounding box center [814, 648] width 185 height 38
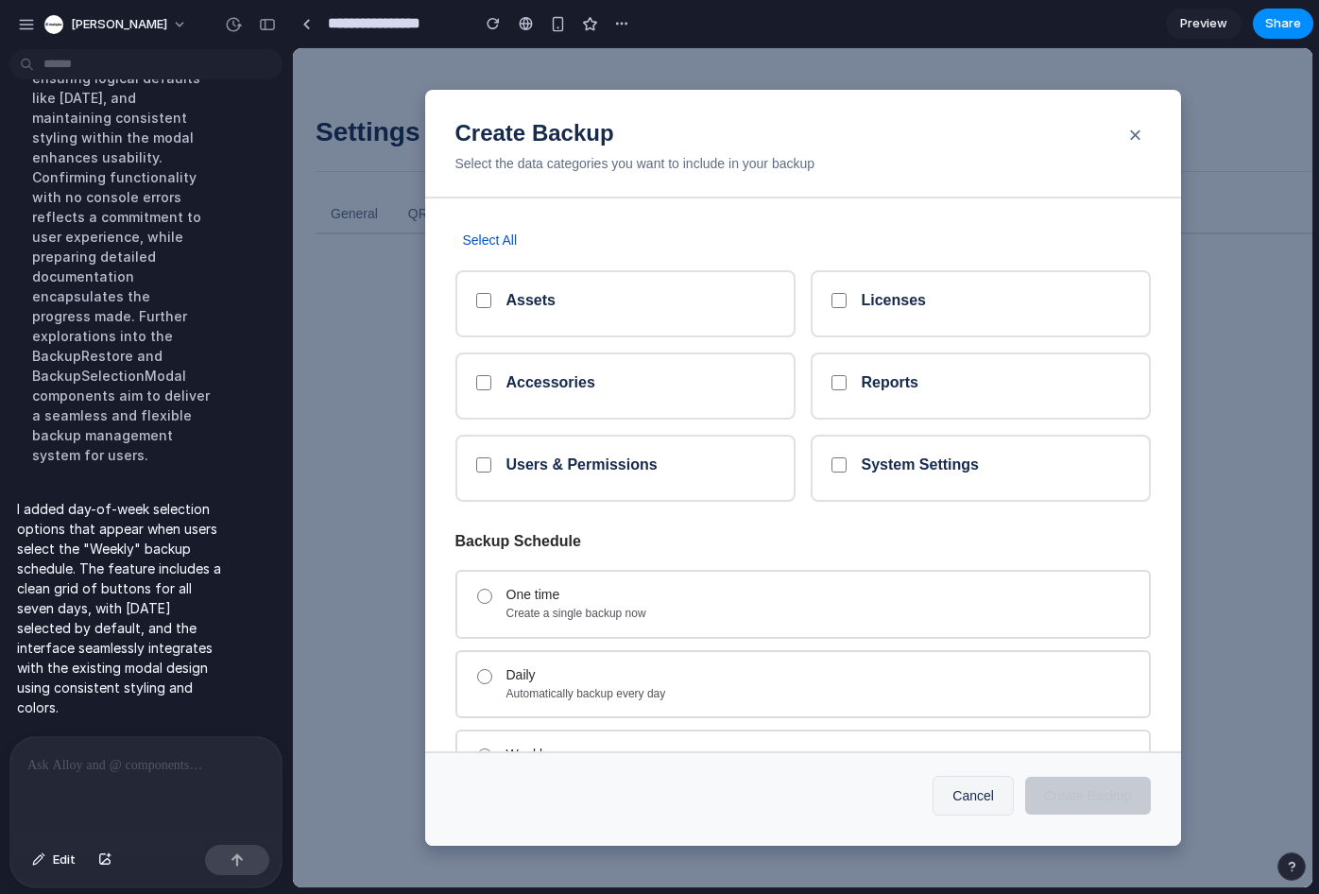
scroll to position [100, 0]
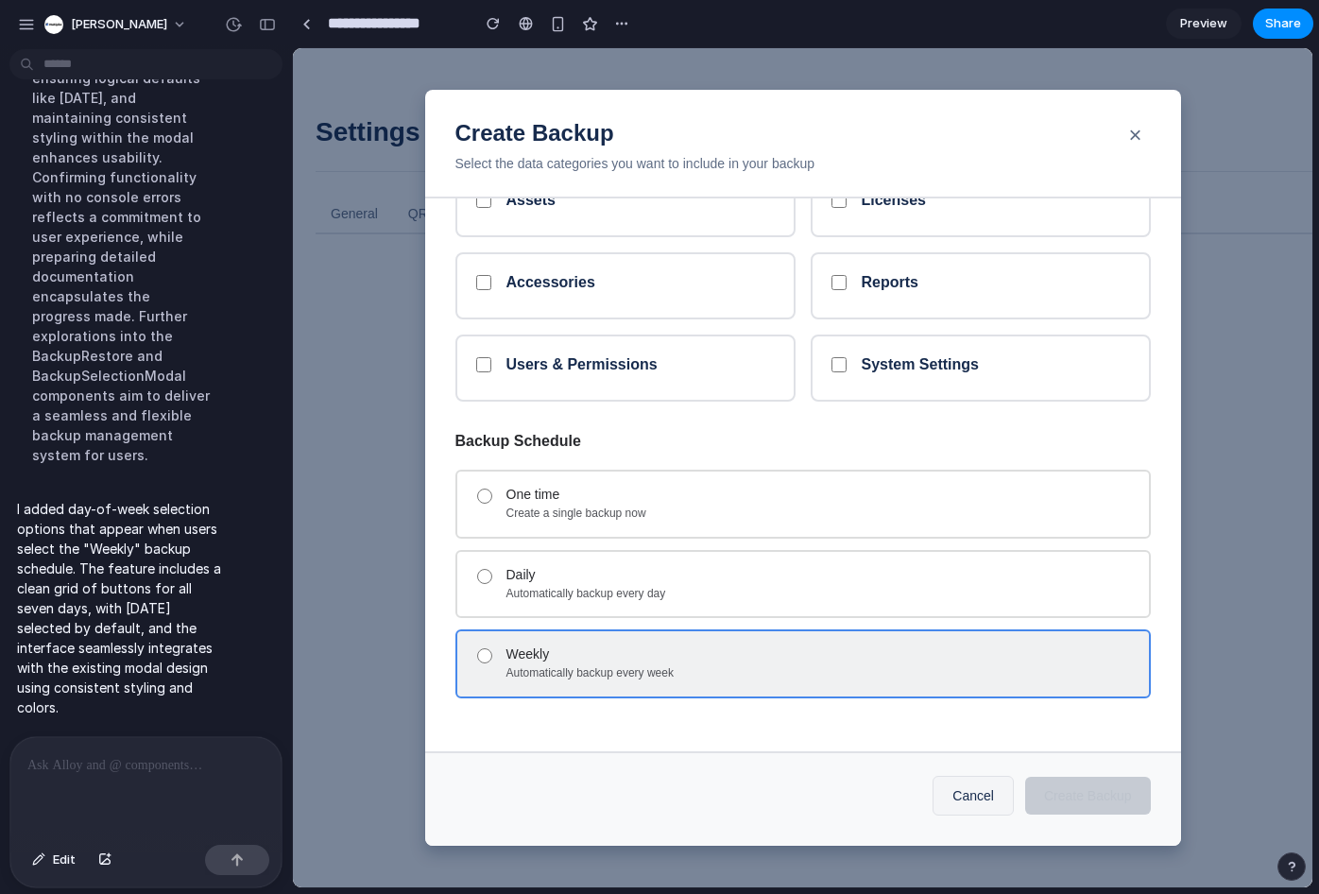
click at [553, 664] on label "Weekly Automatically backup every week" at bounding box center [819, 663] width 627 height 34
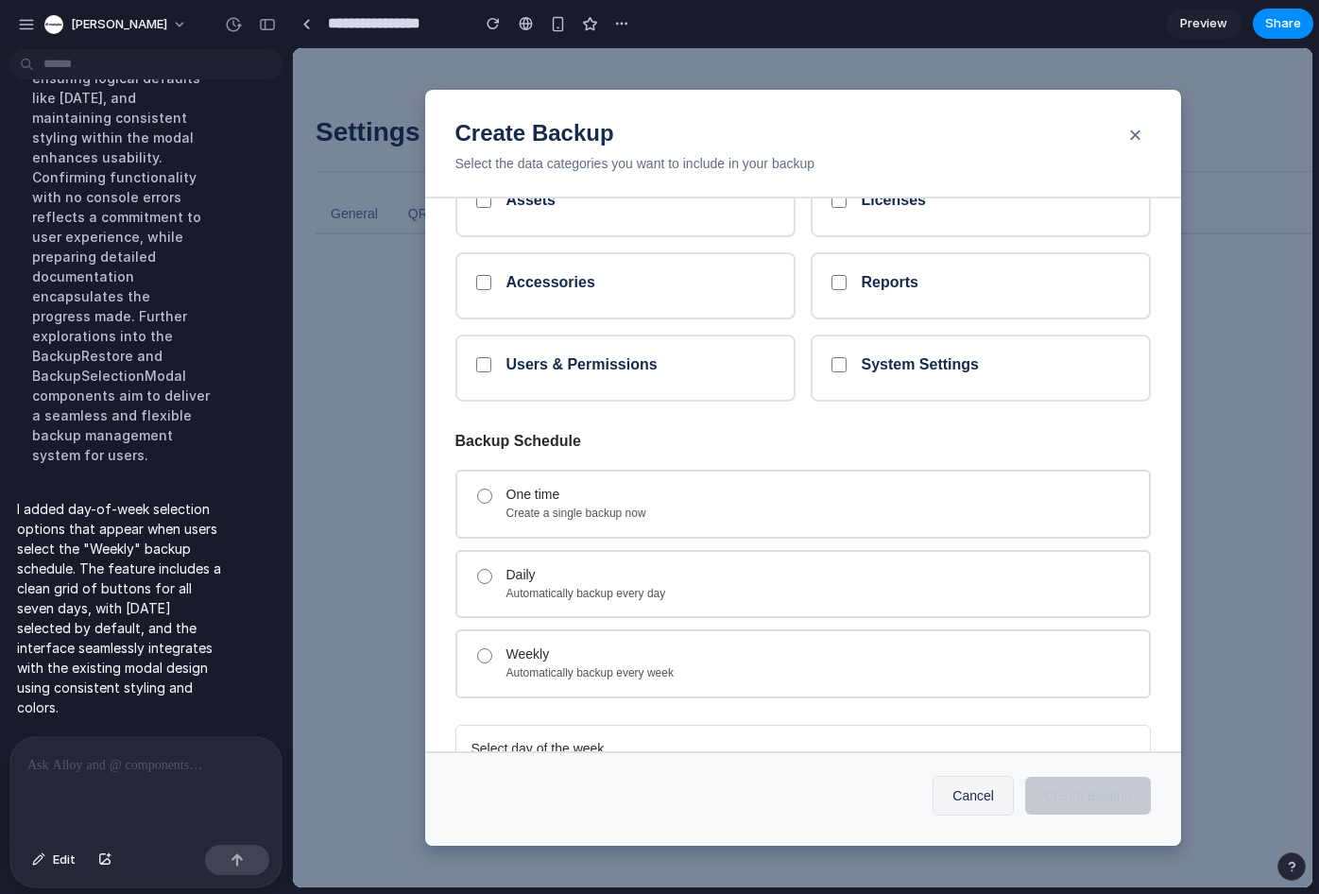
scroll to position [261, 0]
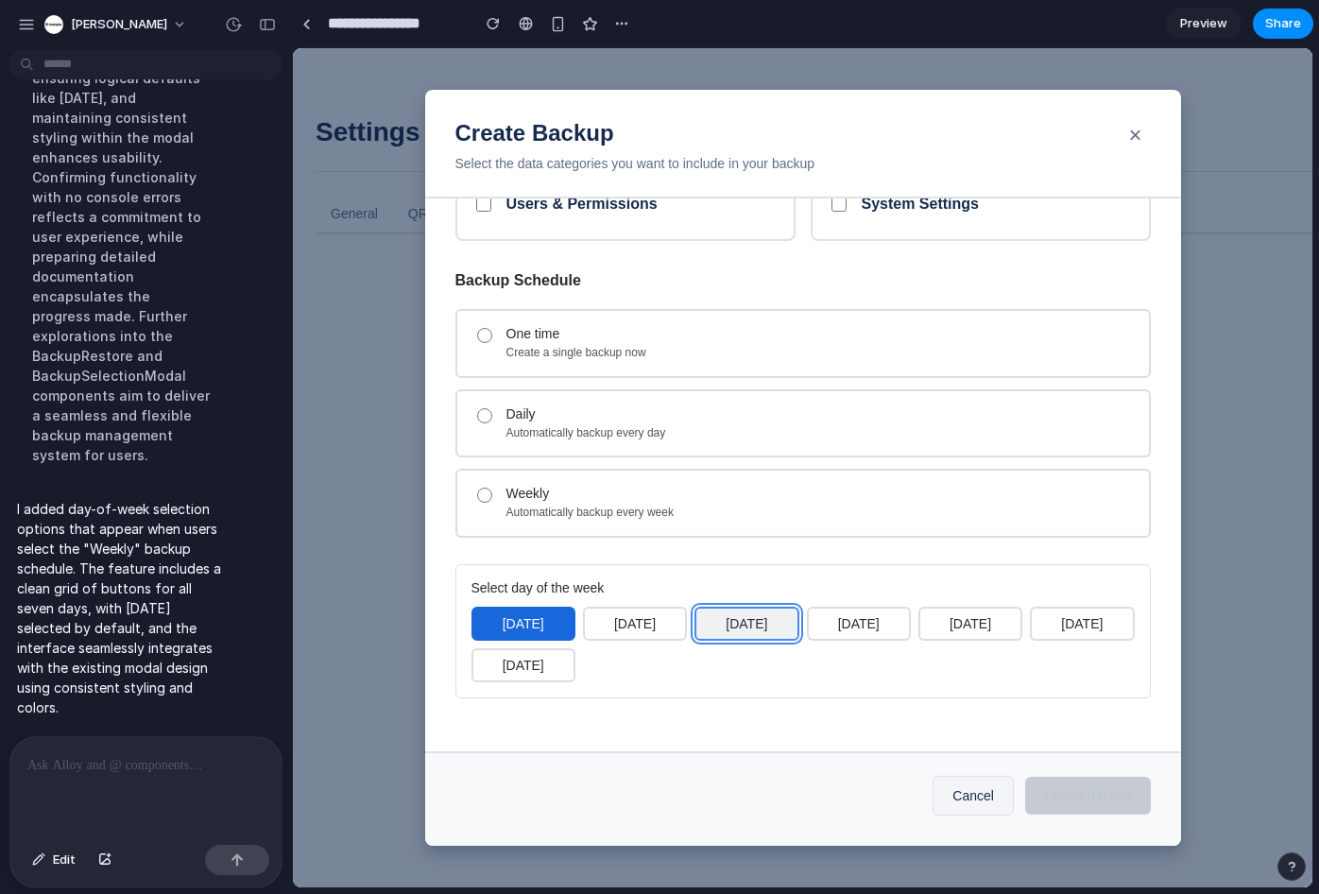
click at [757, 622] on button "[DATE]" at bounding box center [746, 624] width 104 height 34
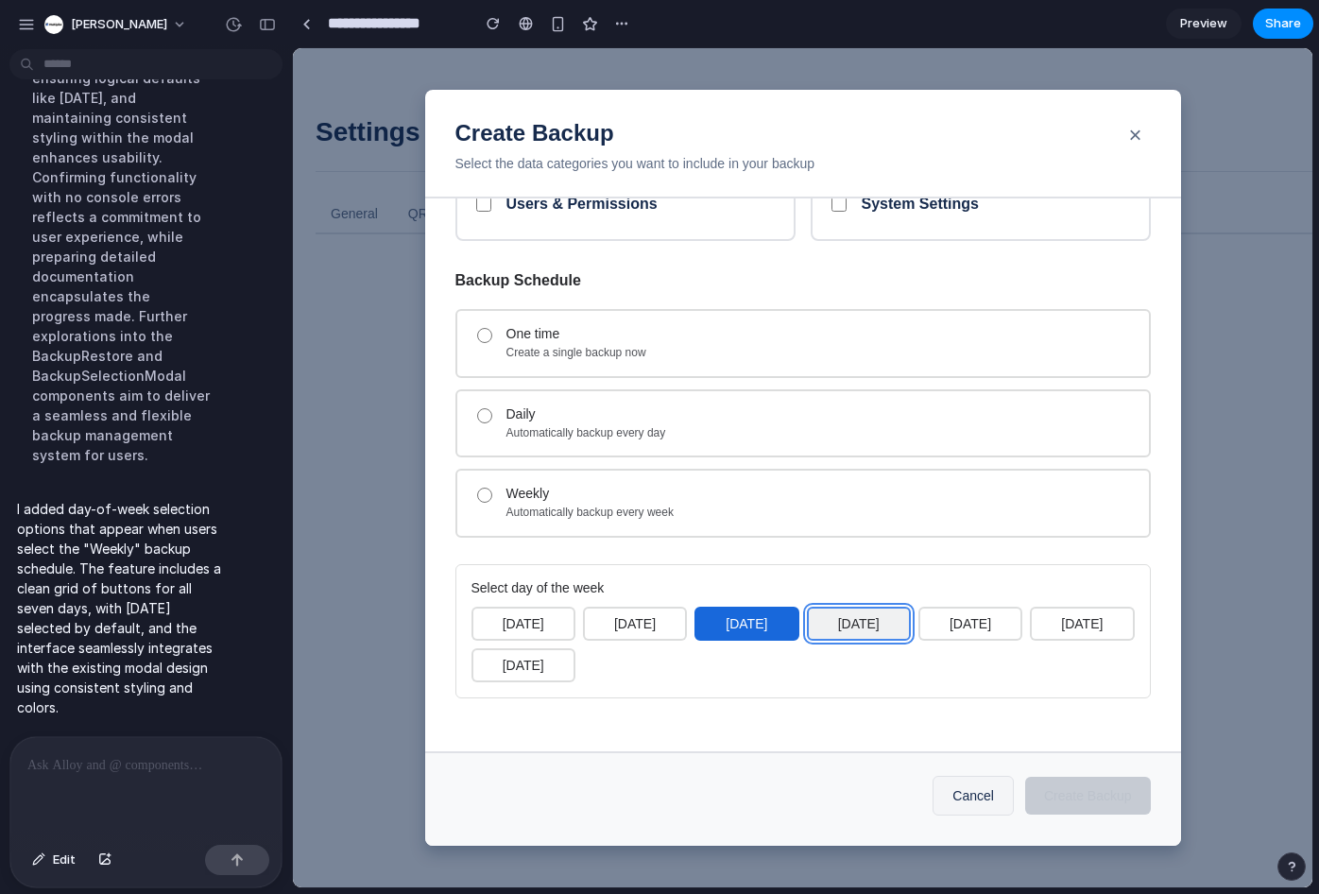
click at [885, 623] on button "[DATE]" at bounding box center [859, 624] width 104 height 34
drag, startPoint x: 967, startPoint y: 561, endPoint x: 948, endPoint y: 565, distance: 19.3
click at [967, 562] on div "One time Create a single backup now Daily Automatically backup every day Weekly…" at bounding box center [802, 503] width 695 height 388
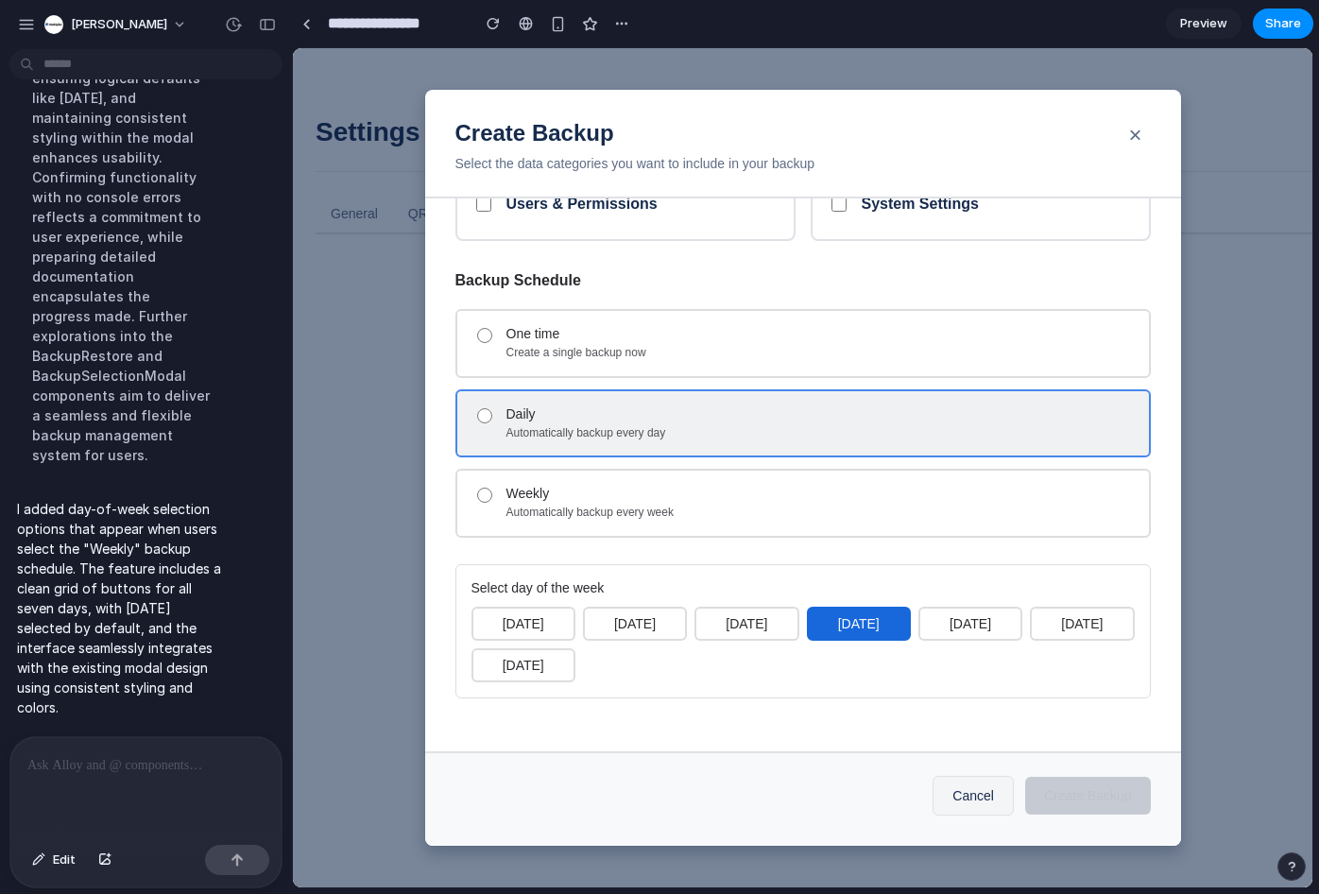
click at [567, 399] on div "Daily Automatically backup every day" at bounding box center [802, 423] width 695 height 68
click at [563, 411] on div "Daily" at bounding box center [819, 414] width 627 height 16
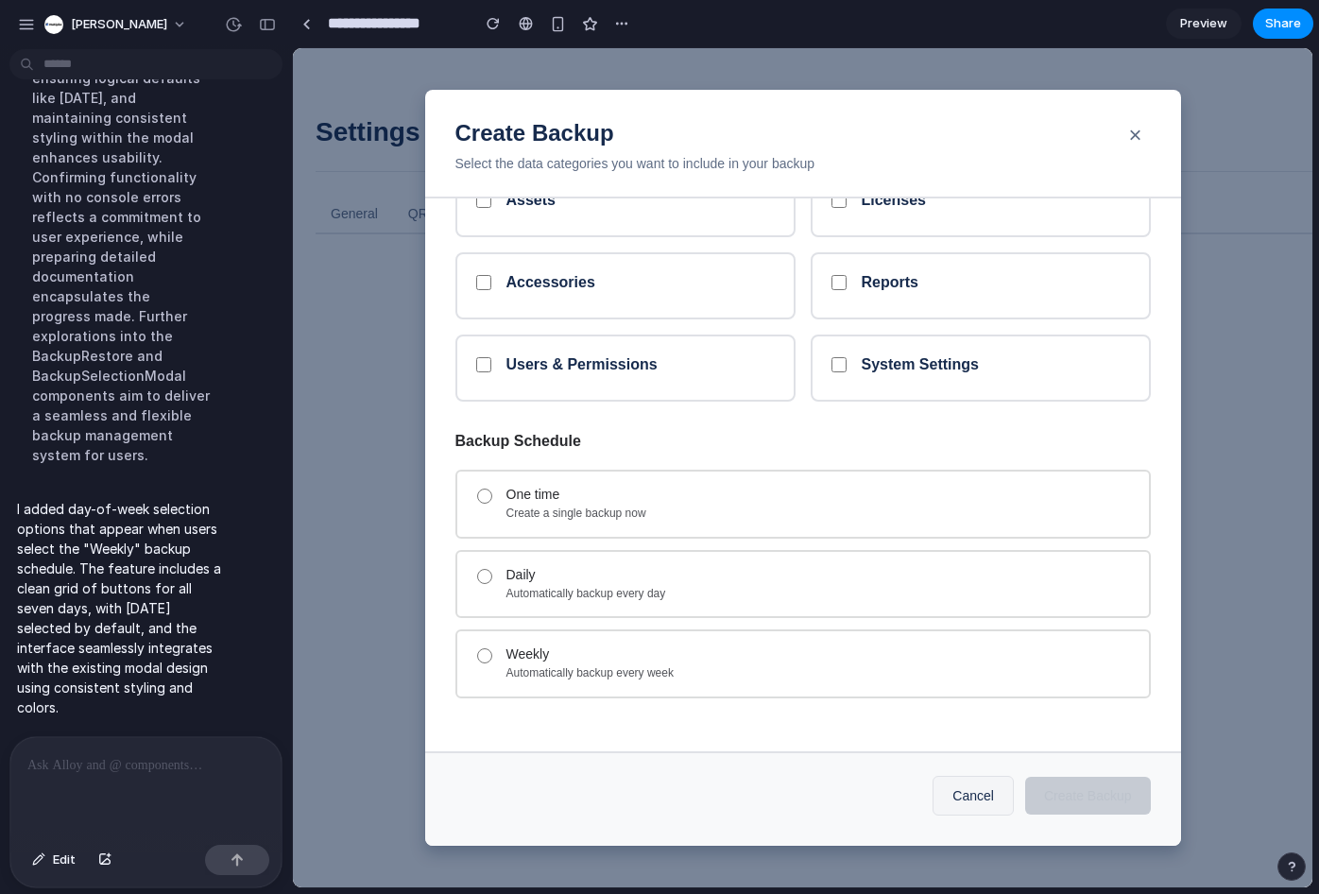
scroll to position [100, 0]
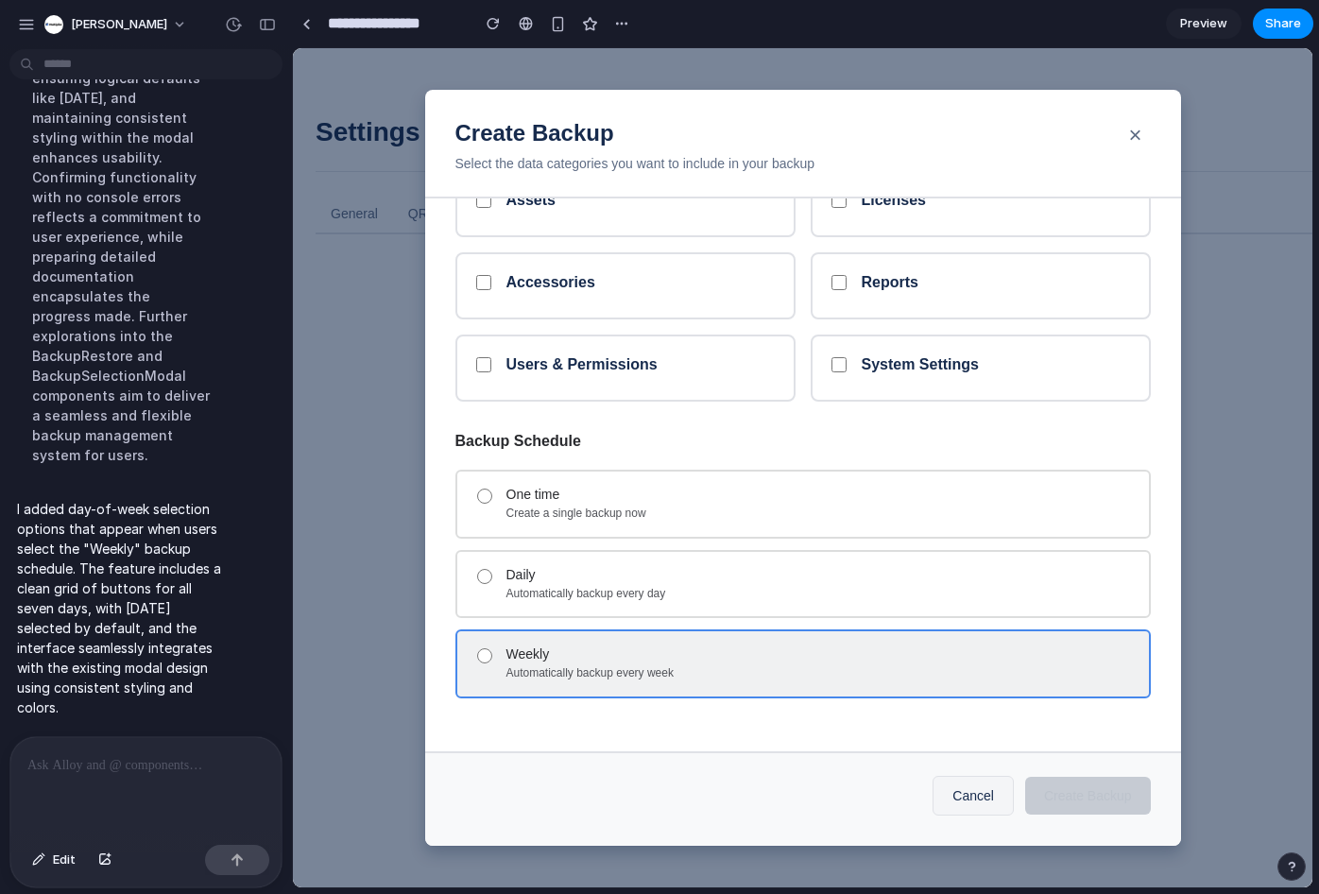
click at [568, 640] on div "Weekly Automatically backup every week" at bounding box center [802, 663] width 695 height 68
click at [493, 666] on div "Weekly Automatically backup every week" at bounding box center [802, 663] width 695 height 68
click at [496, 657] on div "Weekly Automatically backup every week" at bounding box center [802, 663] width 695 height 68
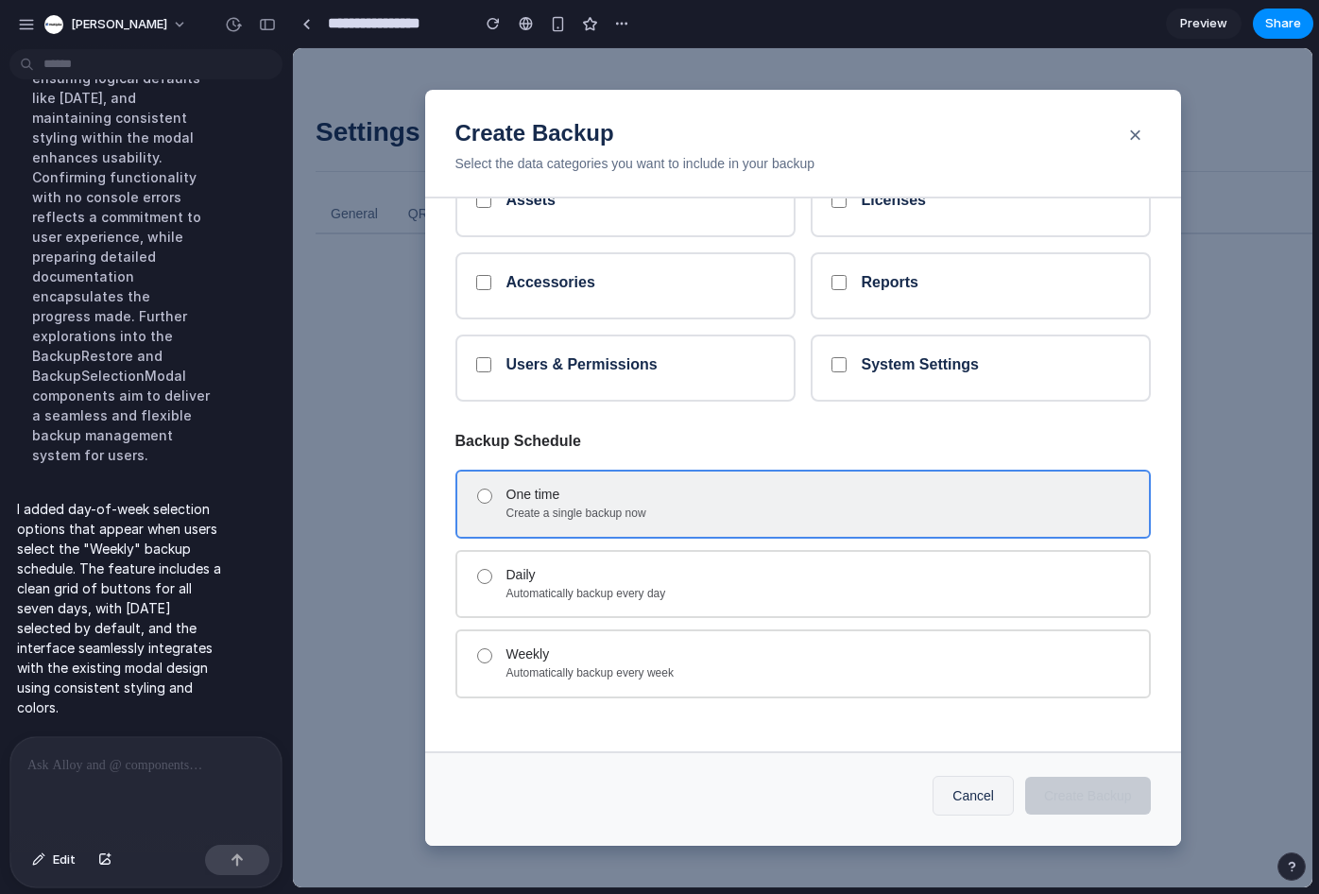
click at [679, 485] on div "One time Create a single backup now" at bounding box center [802, 504] width 695 height 68
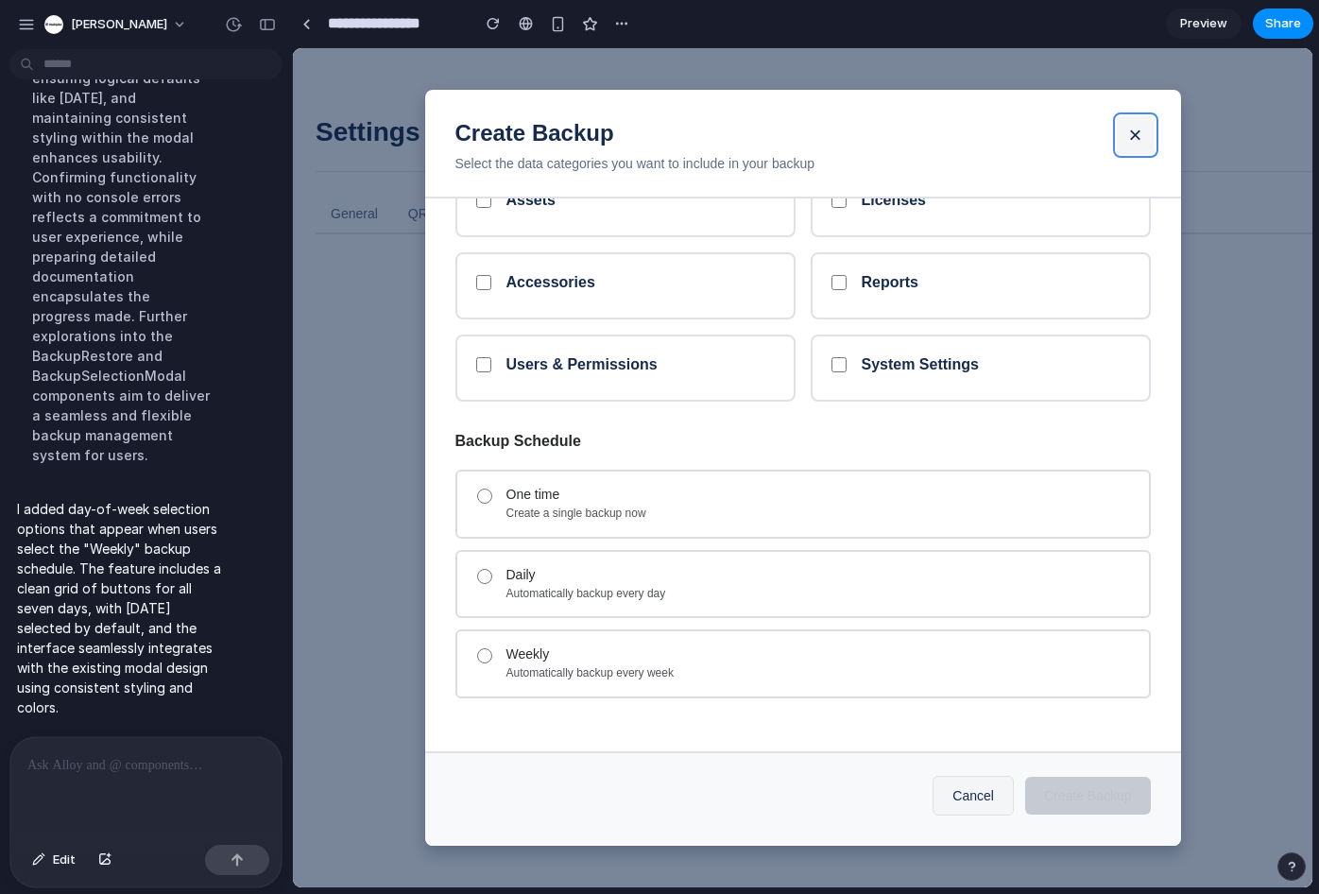
click at [1148, 131] on button "×" at bounding box center [1136, 135] width 38 height 38
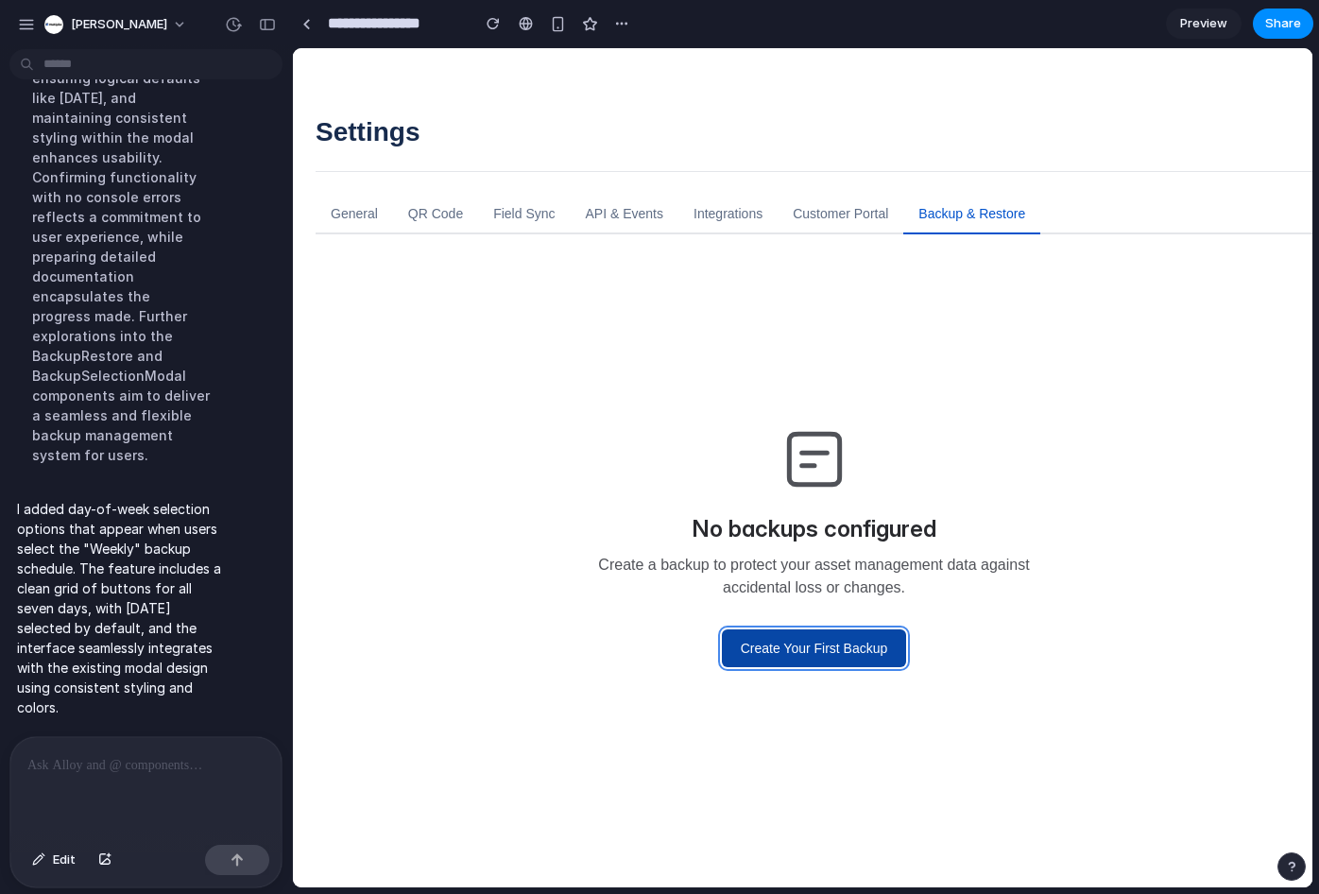
click at [874, 659] on button "Create Your First Backup" at bounding box center [814, 648] width 185 height 38
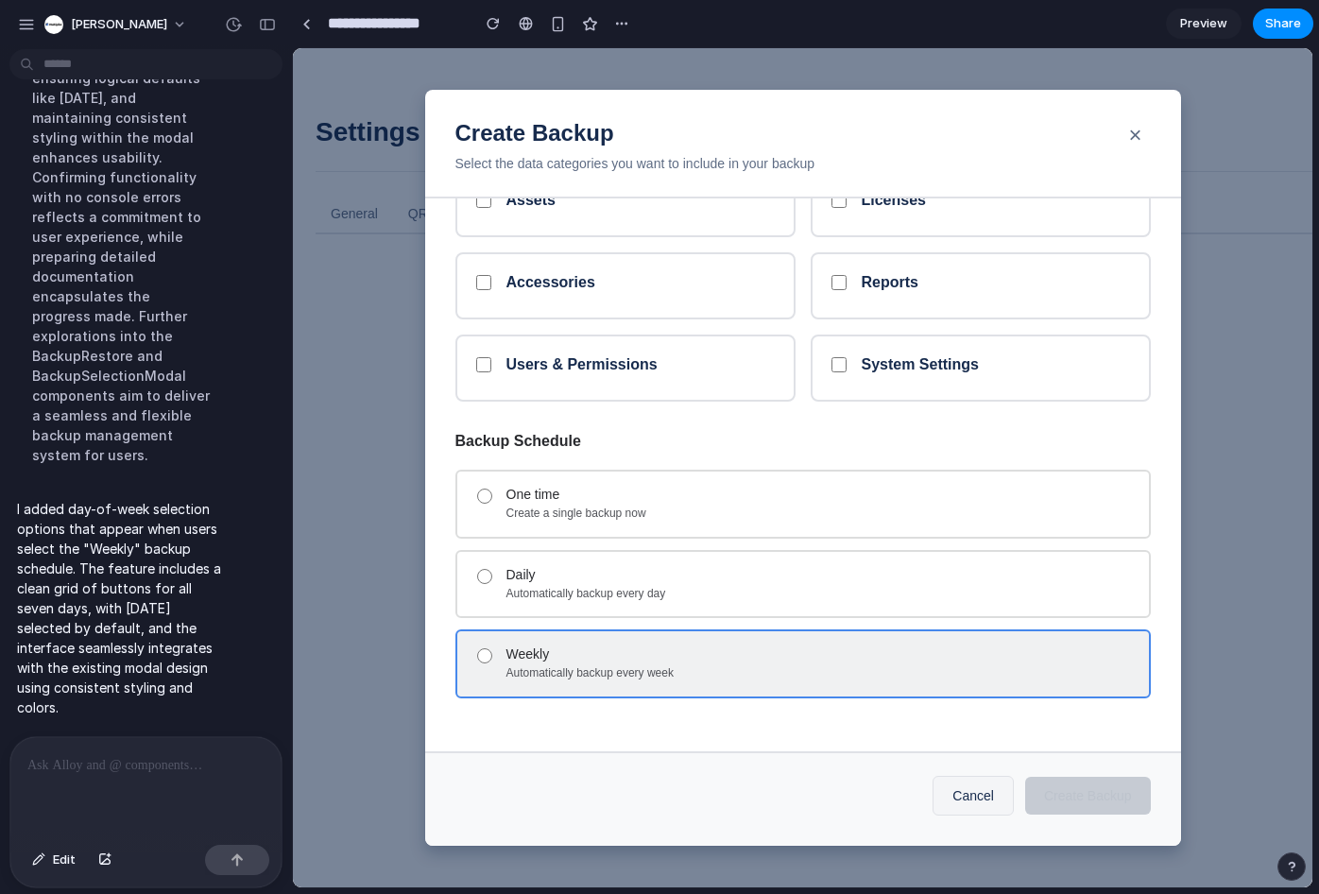
click at [585, 672] on div "Automatically backup every week" at bounding box center [819, 673] width 627 height 15
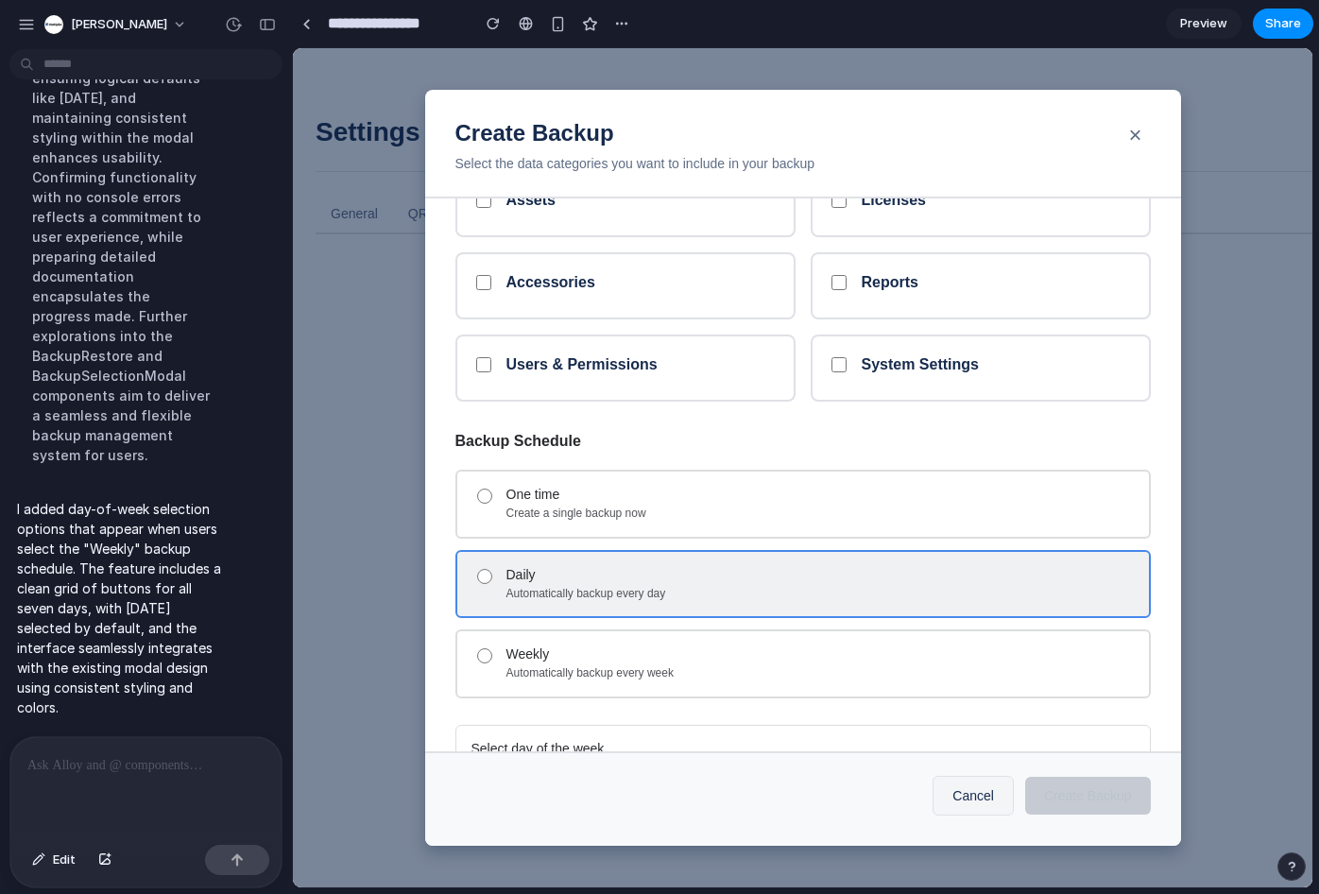
scroll to position [261, 0]
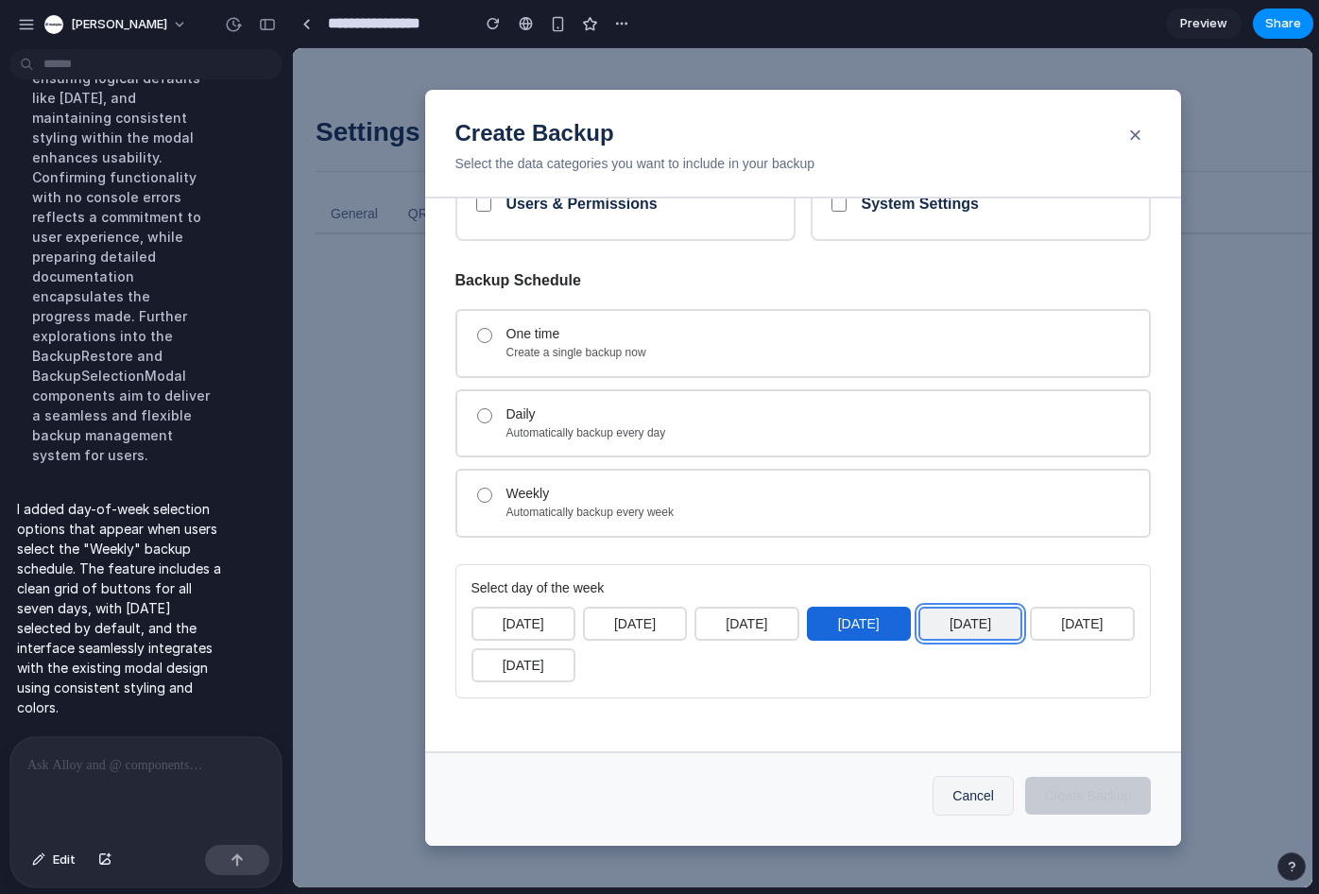
click at [955, 628] on button "[DATE]" at bounding box center [970, 624] width 104 height 34
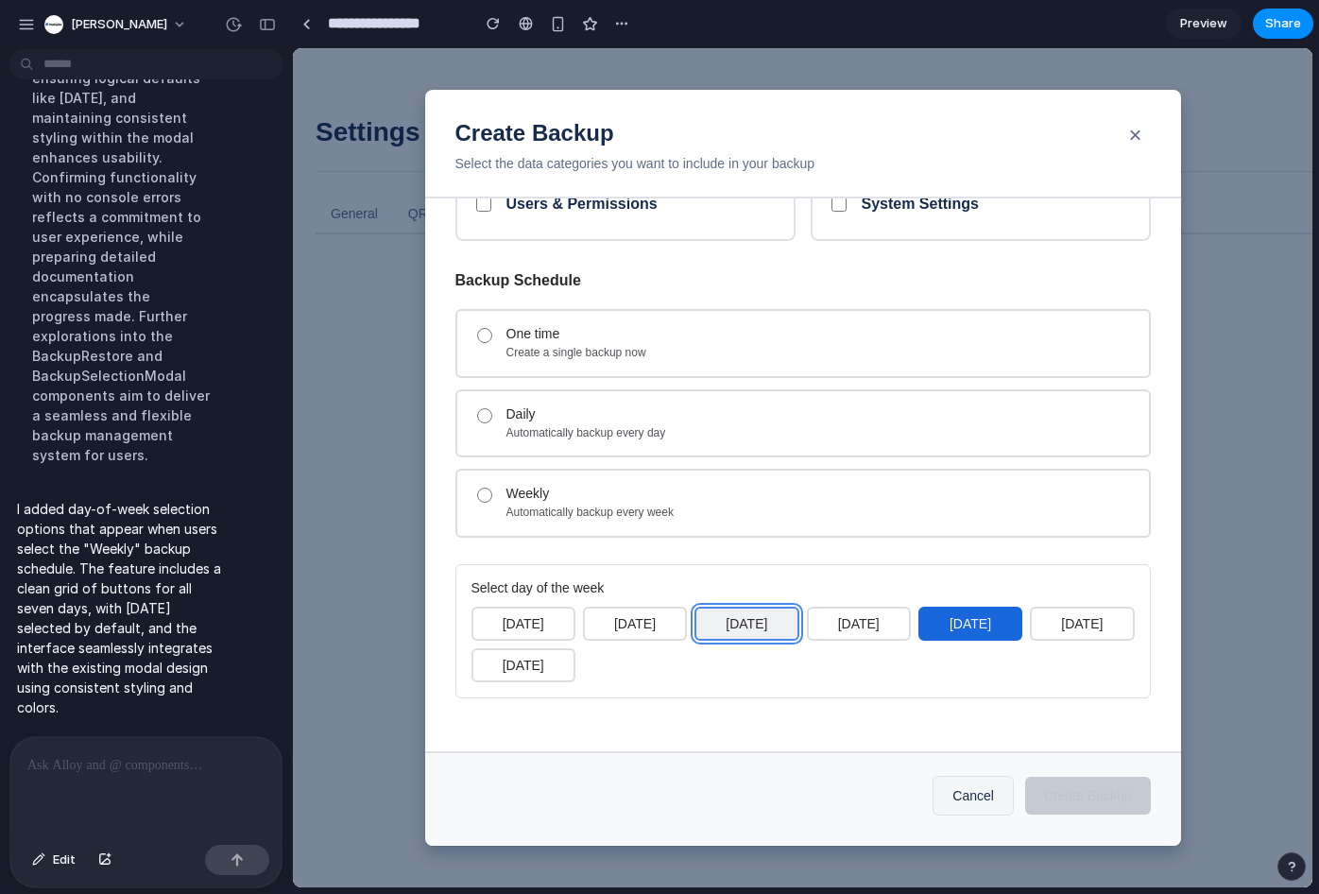
click at [717, 622] on button "[DATE]" at bounding box center [746, 624] width 104 height 34
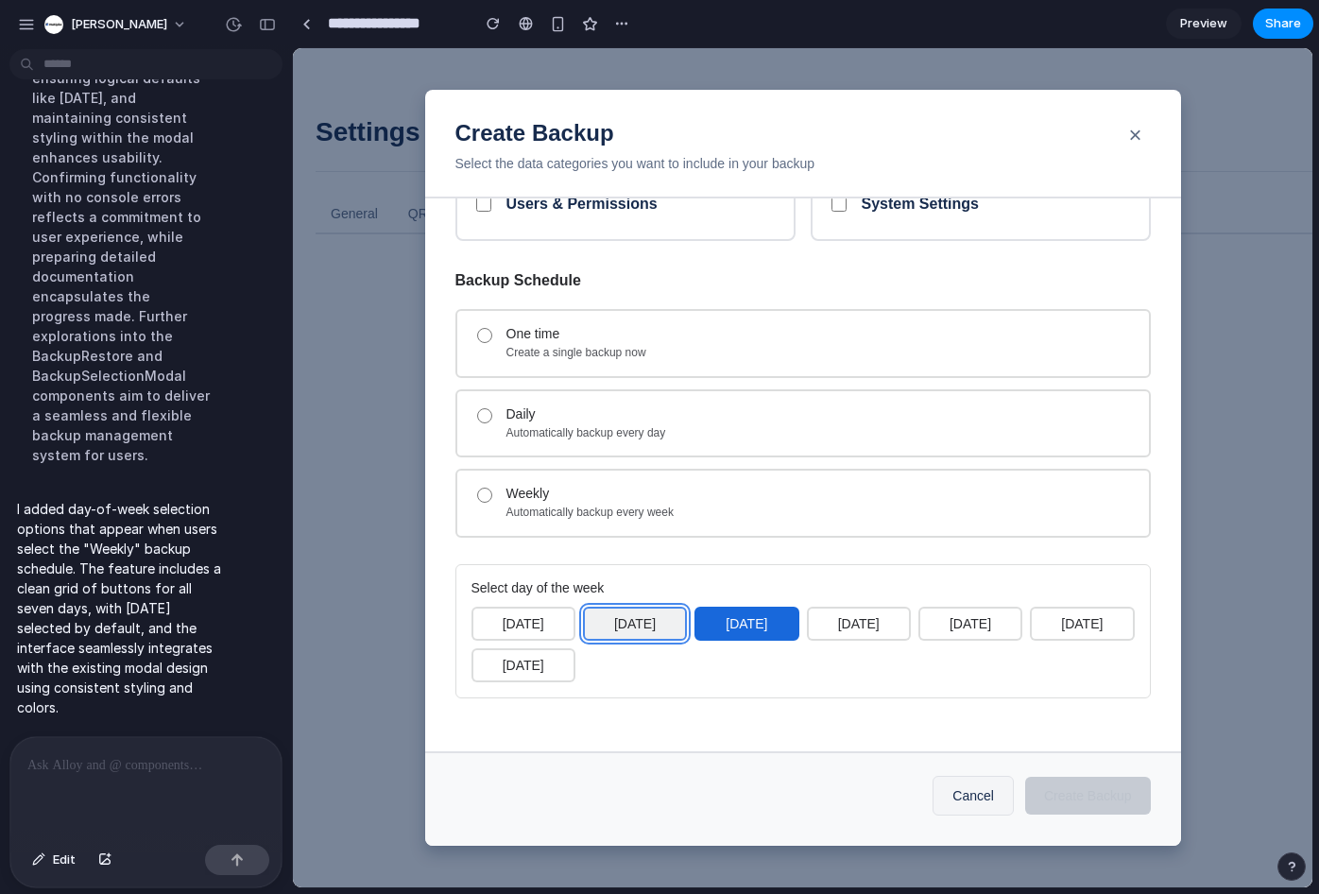
click at [626, 628] on button "[DATE]" at bounding box center [635, 624] width 104 height 34
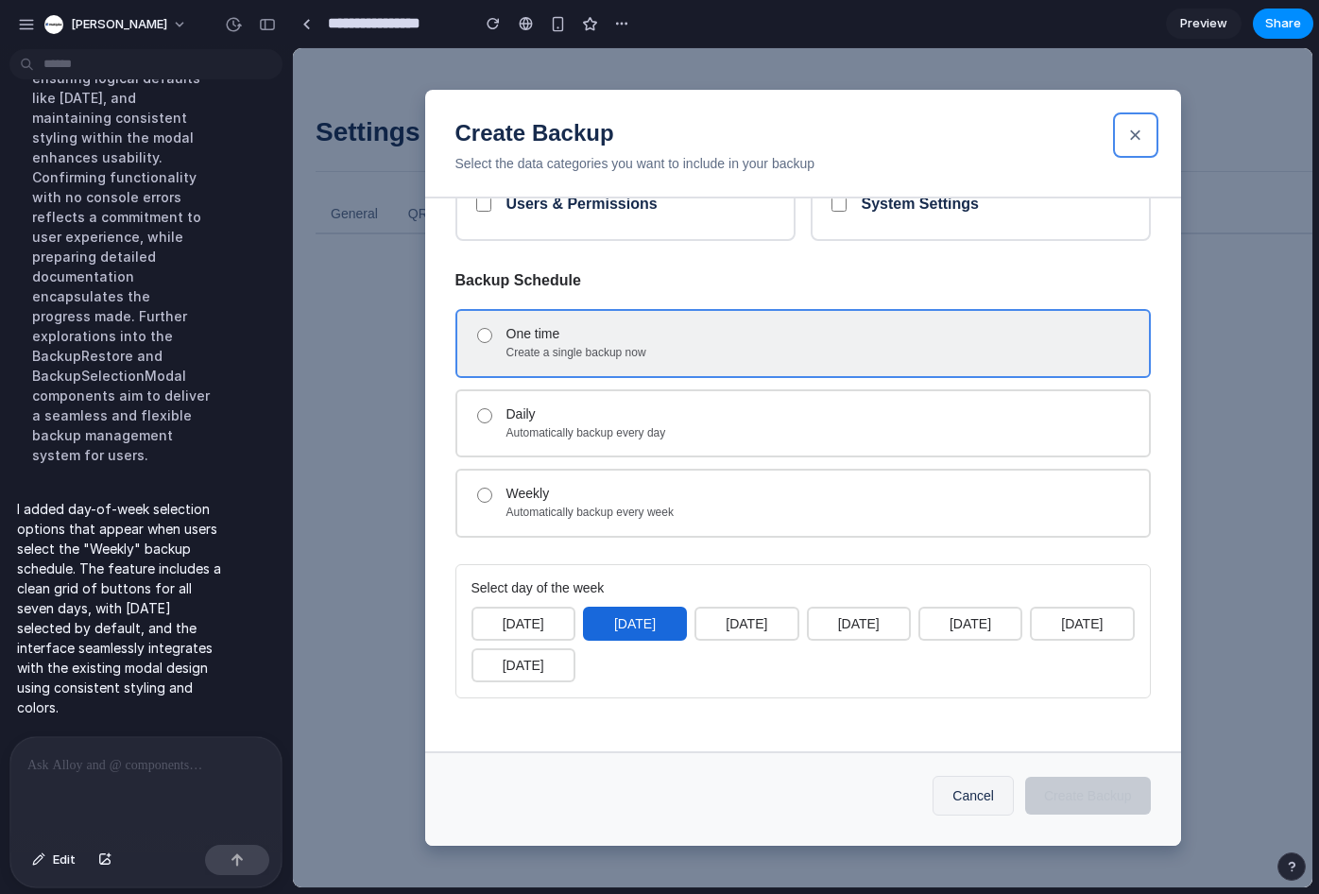
drag, startPoint x: 1142, startPoint y: 139, endPoint x: 897, endPoint y: 359, distance: 329.9
click at [934, 316] on div "Create Backup Select the data categories you want to include in your backup × S…" at bounding box center [803, 467] width 756 height 755
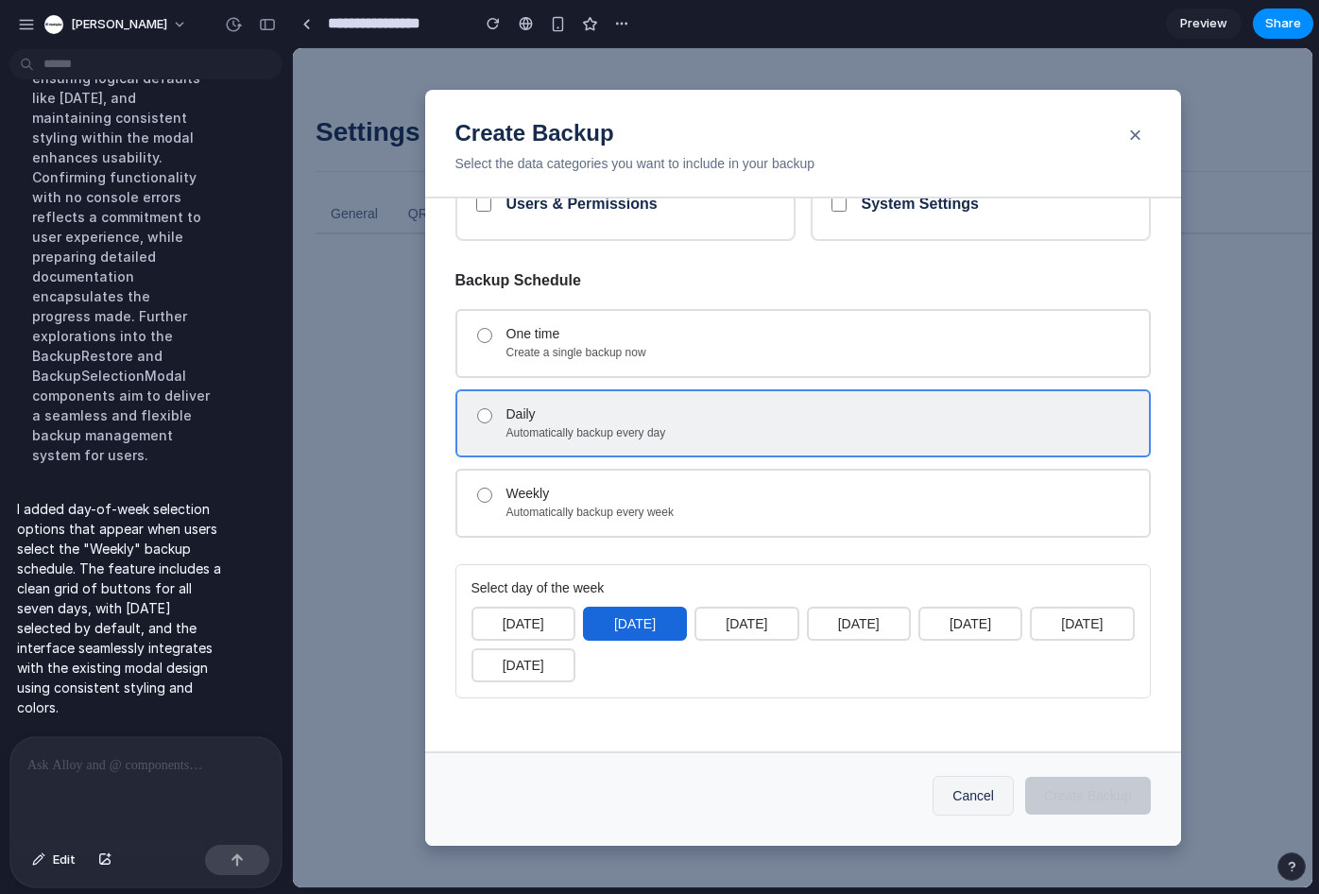
click at [840, 433] on div "Automatically backup every day" at bounding box center [819, 433] width 627 height 15
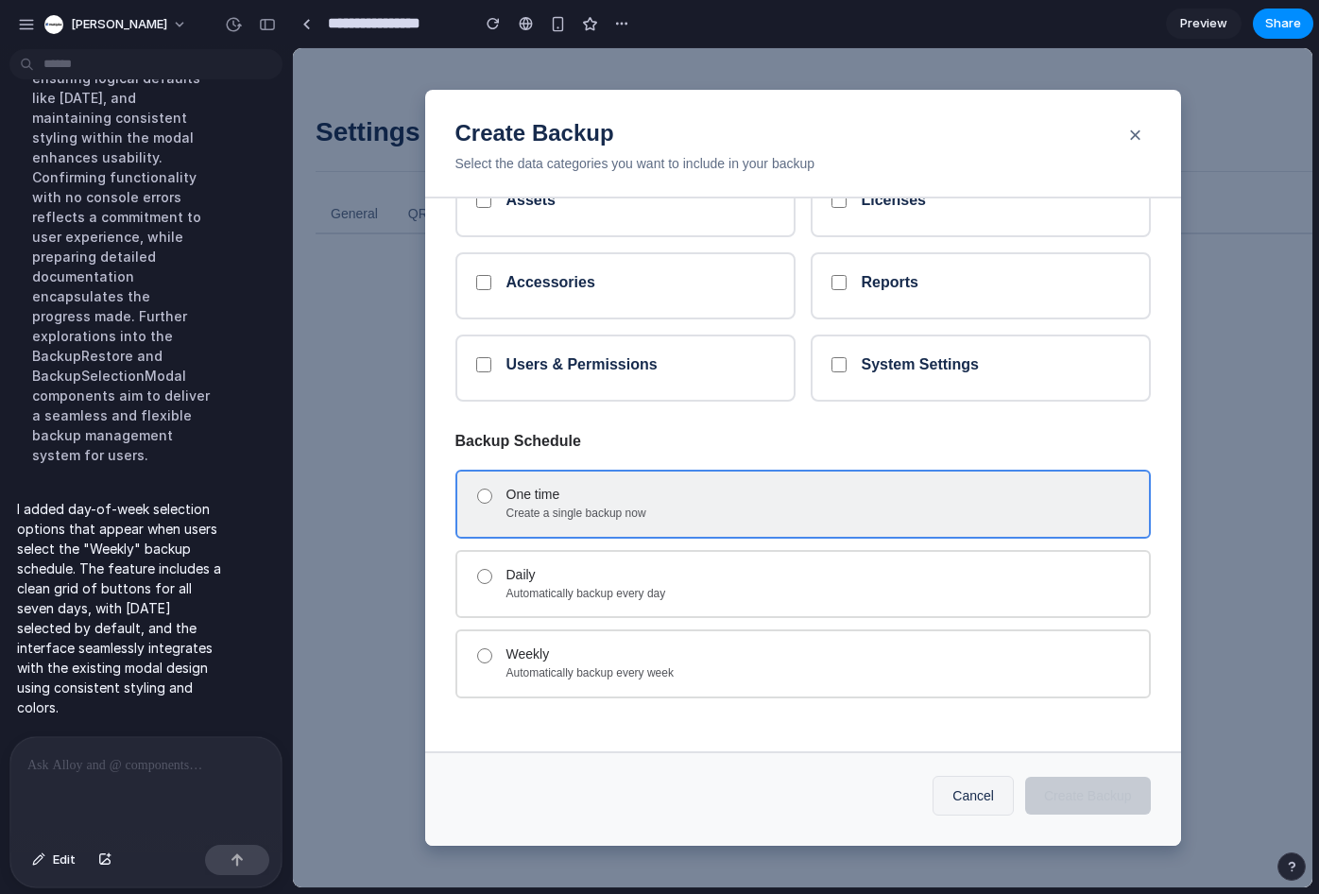
click at [917, 526] on div "One time Create a single backup now" at bounding box center [802, 504] width 695 height 68
click at [751, 498] on div "One time" at bounding box center [819, 495] width 627 height 16
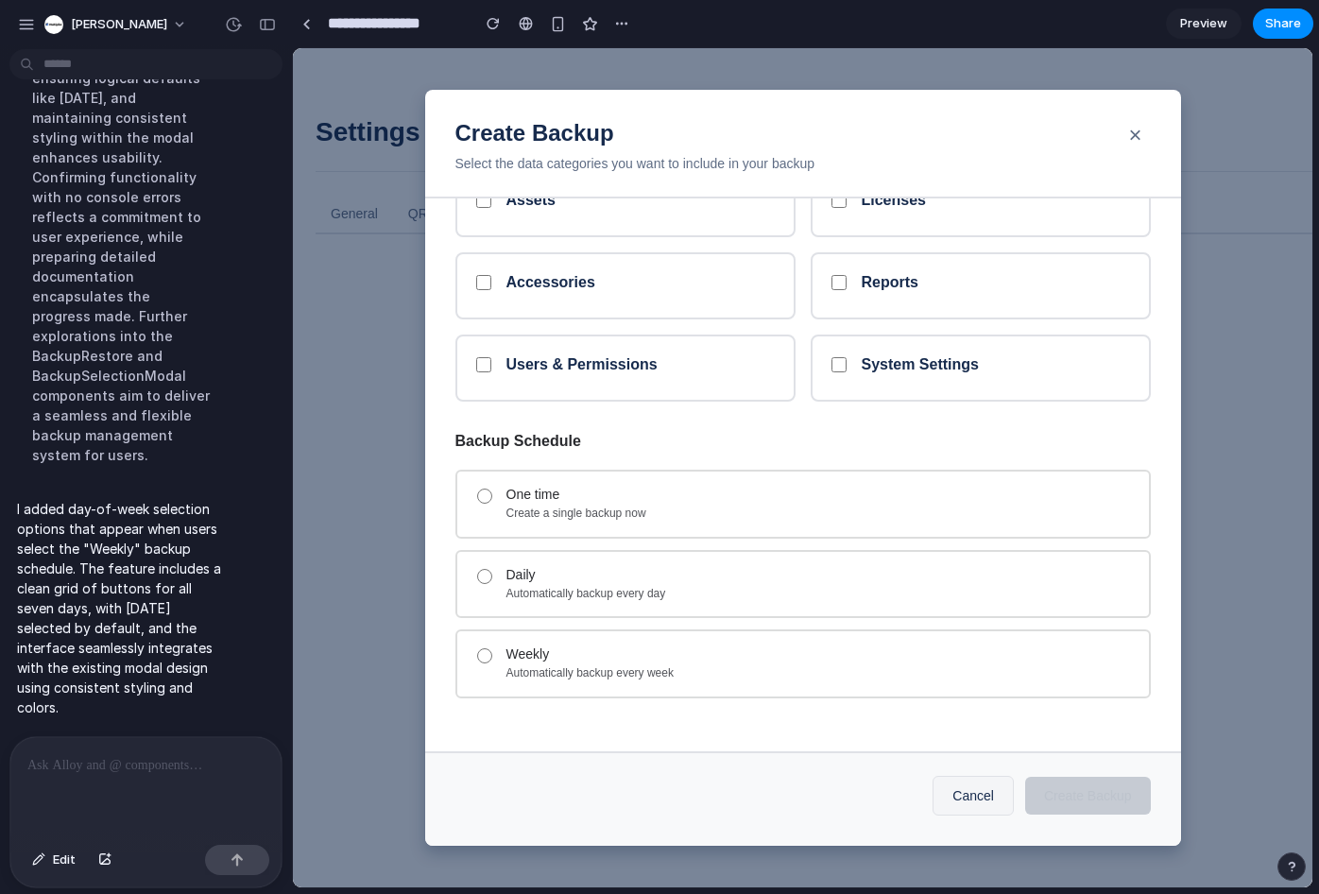
click at [1115, 141] on h3 "Create Backup" at bounding box center [787, 133] width 665 height 27
click at [1133, 131] on button "×" at bounding box center [1136, 135] width 38 height 38
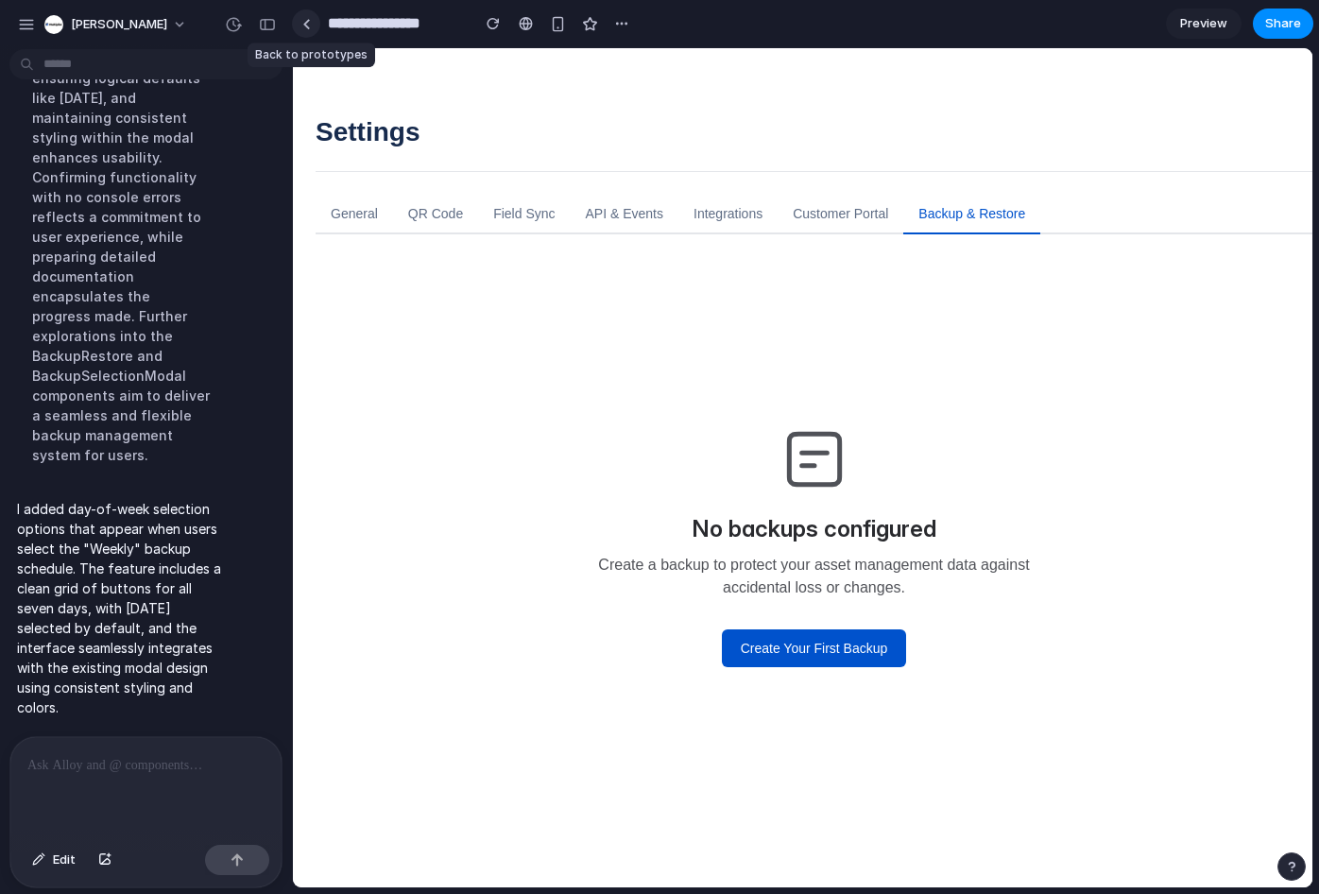
click at [306, 20] on div at bounding box center [306, 24] width 9 height 10
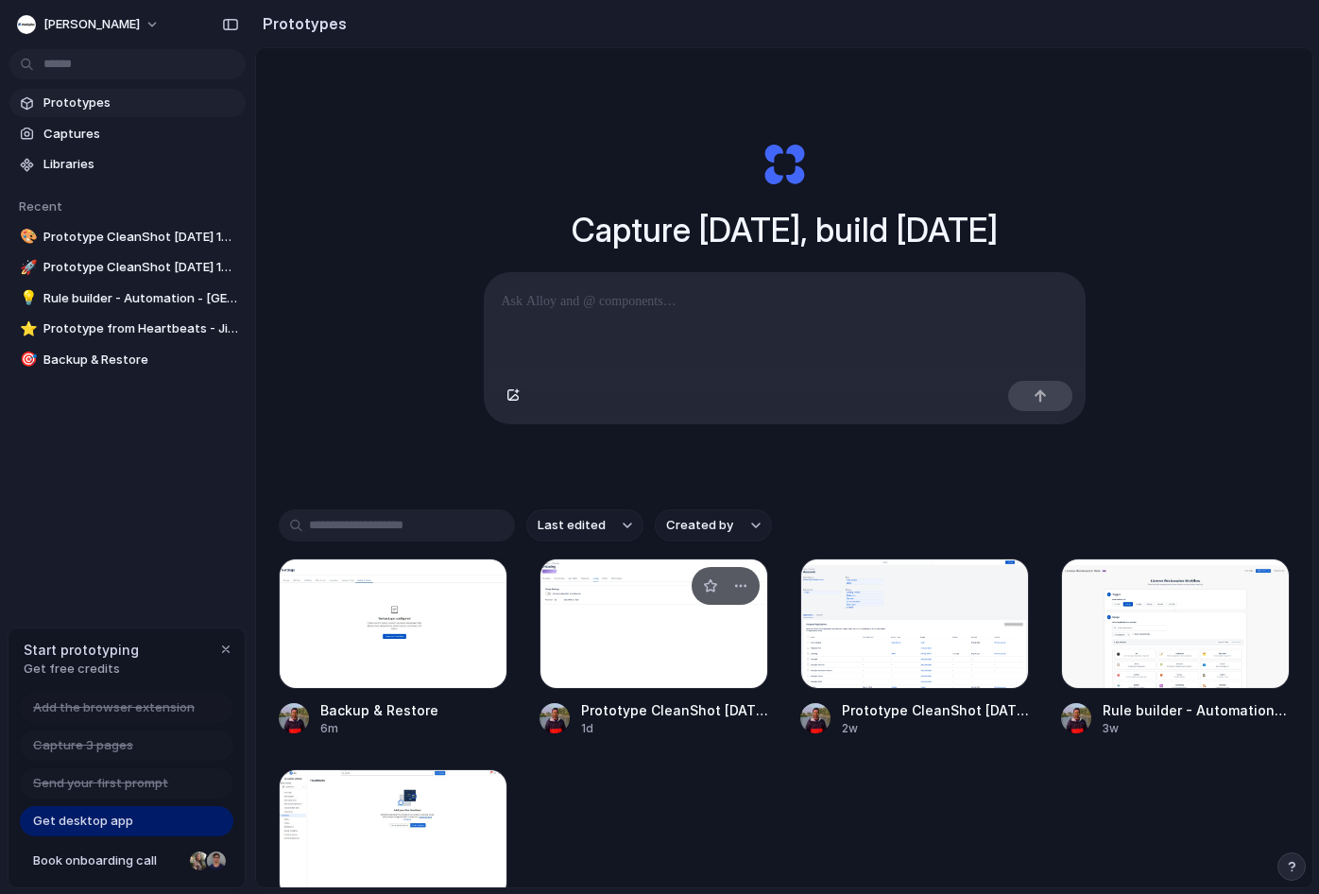
click at [609, 643] on div at bounding box center [653, 623] width 229 height 130
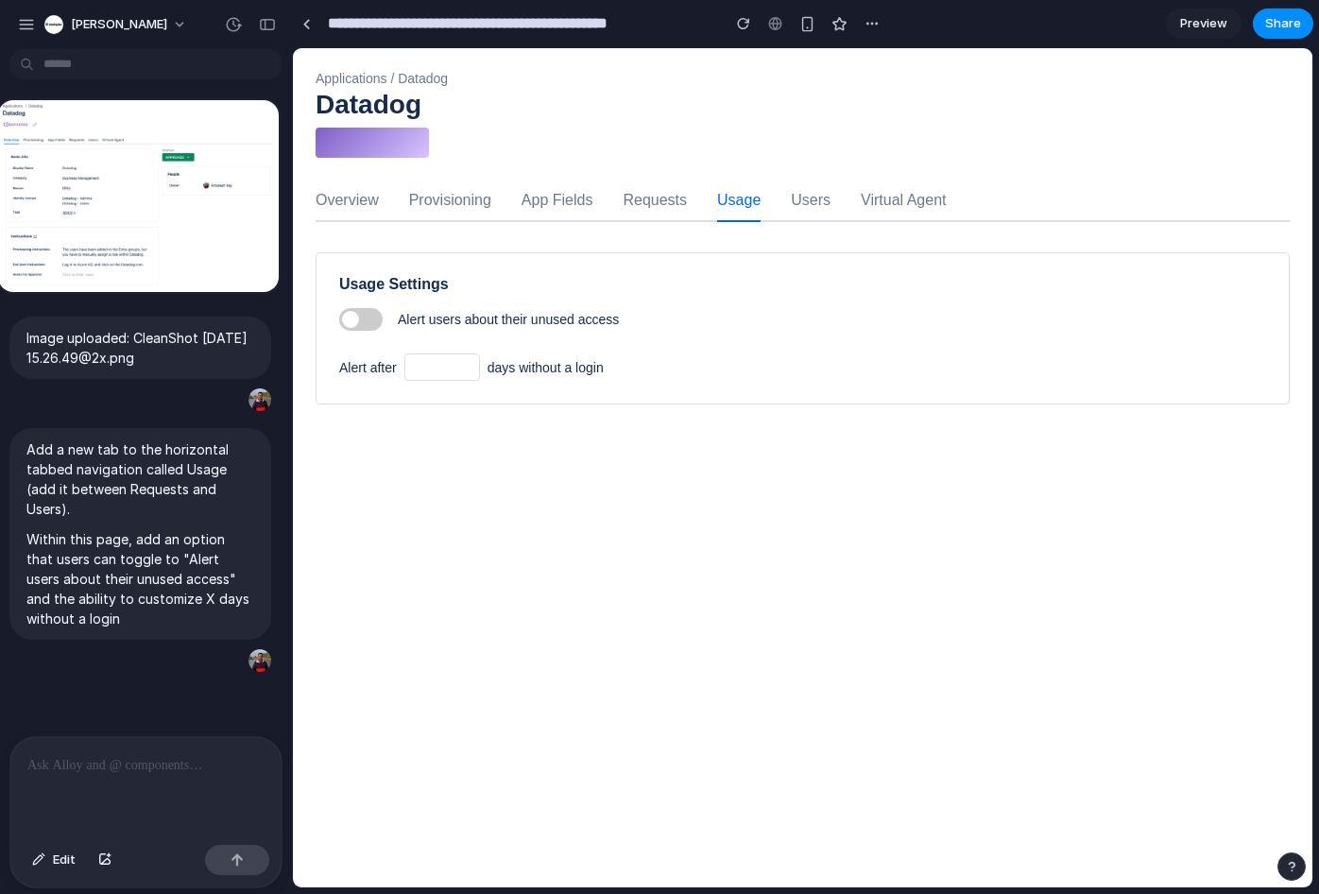
click at [138, 764] on p at bounding box center [145, 765] width 237 height 23
click at [361, 324] on span at bounding box center [360, 319] width 43 height 23
click at [372, 319] on span at bounding box center [360, 319] width 43 height 23
click at [180, 763] on p at bounding box center [145, 765] width 237 height 23
click at [72, 759] on p "**********" at bounding box center [142, 753] width 230 height 45
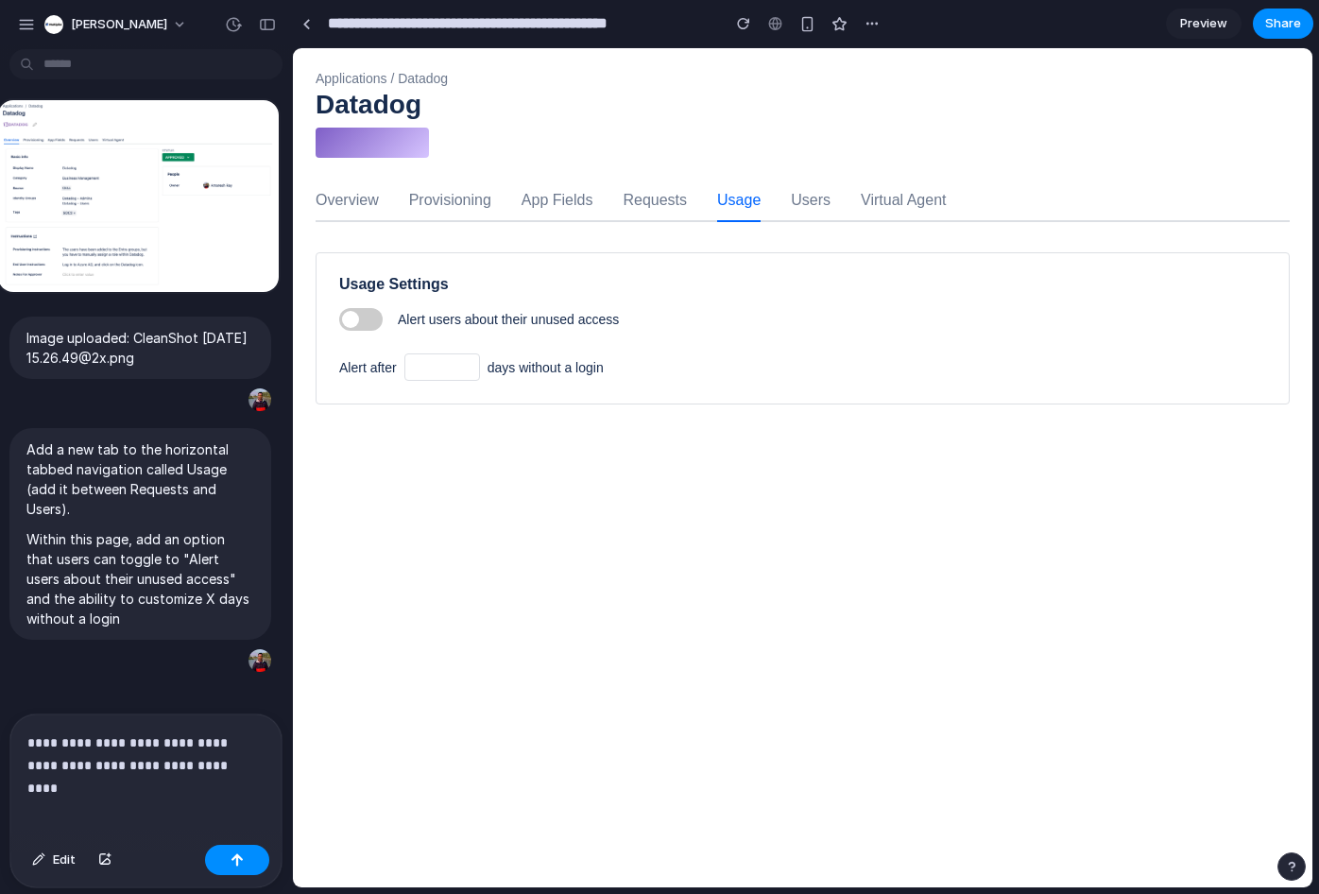
click at [245, 763] on p "**********" at bounding box center [142, 753] width 230 height 45
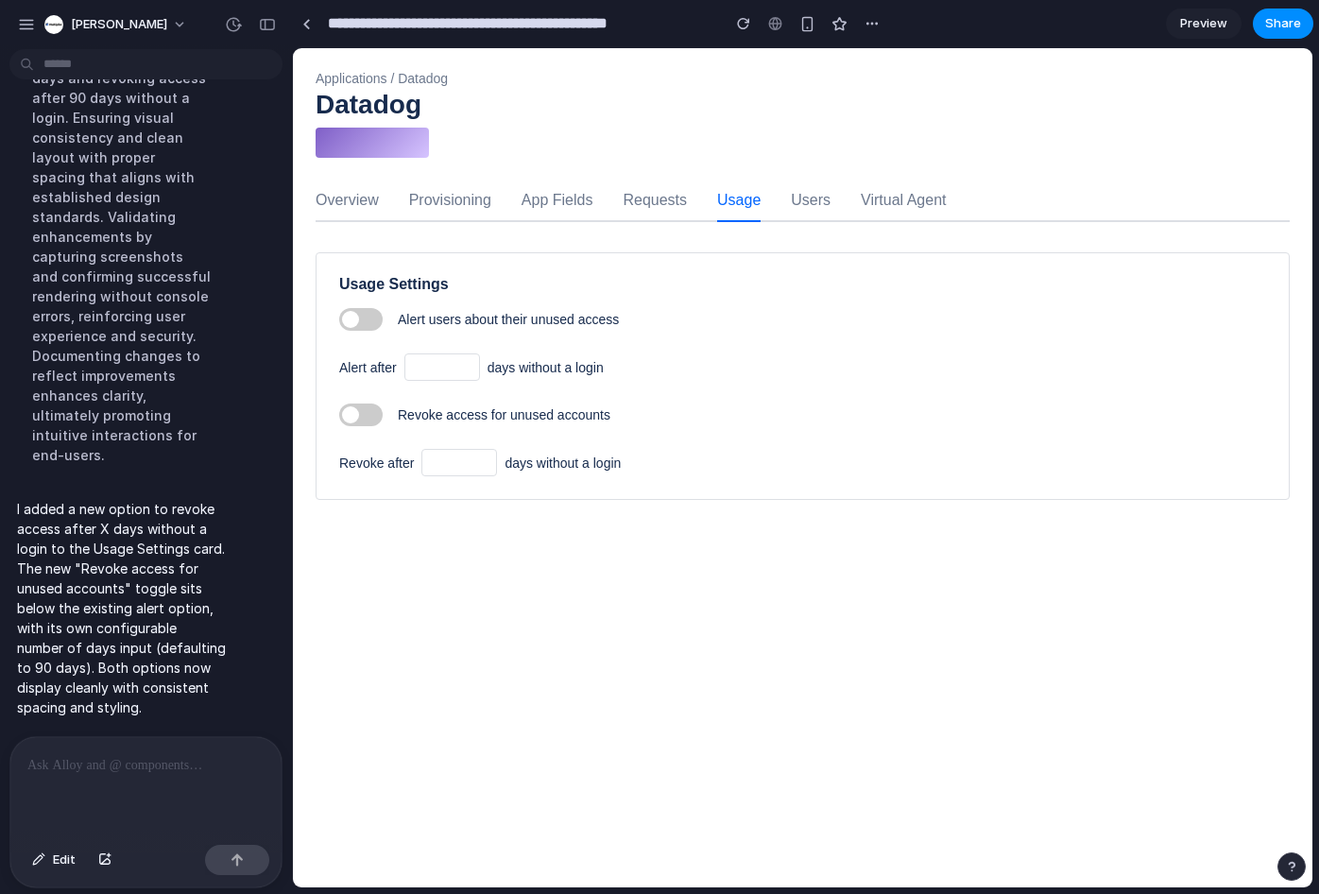
click at [365, 316] on span at bounding box center [360, 319] width 43 height 23
click at [359, 402] on div "Usage Settings Alert users about their unused access Alert after ** days withou…" at bounding box center [803, 376] width 974 height 248
click at [91, 773] on div at bounding box center [145, 787] width 271 height 100
